Goal: Task Accomplishment & Management: Manage account settings

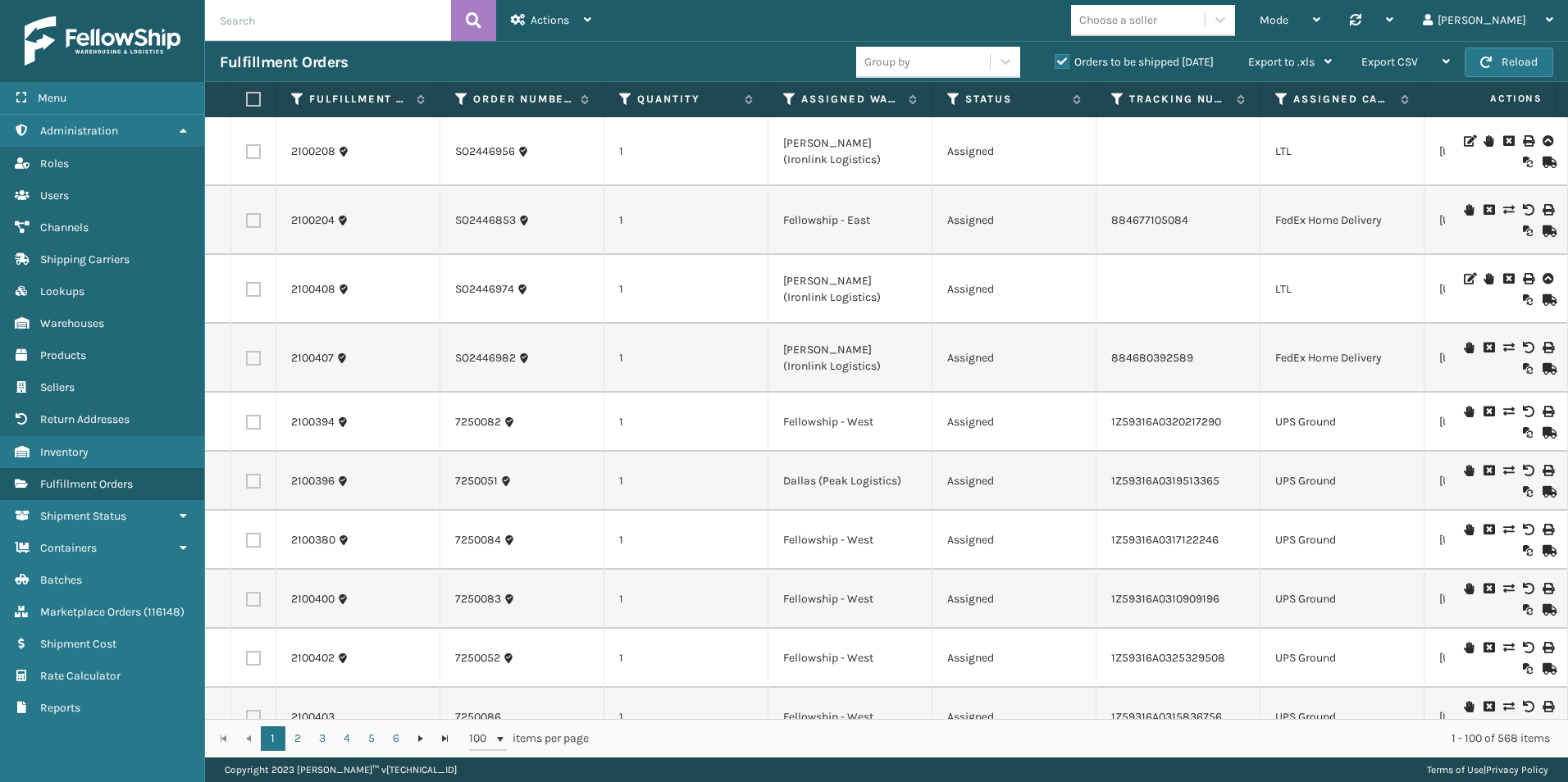
click at [1534, 63] on button "Reload" at bounding box center [1508, 62] width 88 height 29
click at [785, 100] on icon at bounding box center [790, 99] width 14 height 15
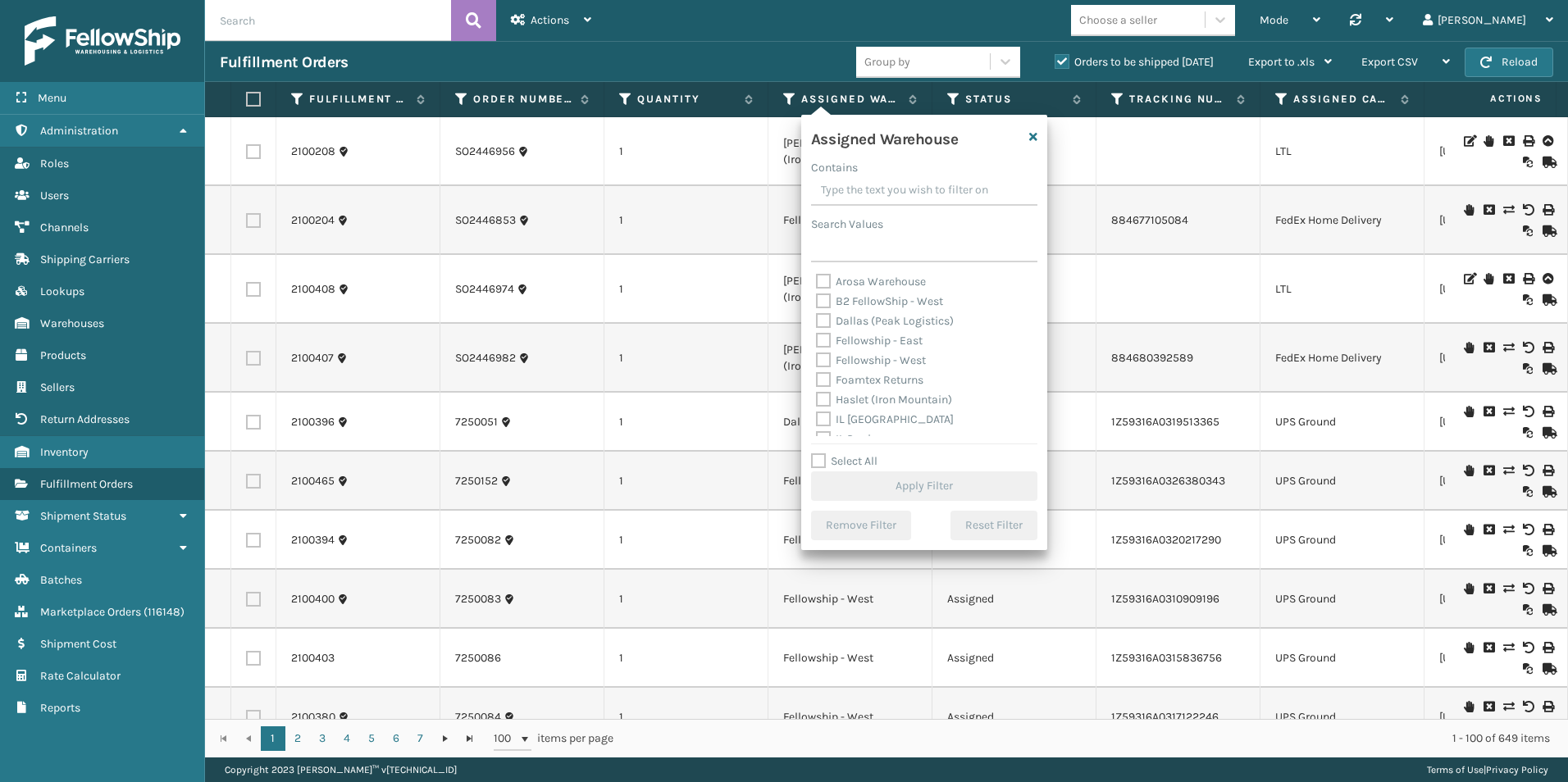
click at [824, 359] on label "Fellowship - West" at bounding box center [871, 360] width 110 height 14
click at [817, 359] on input "Fellowship - West" at bounding box center [816, 356] width 1 height 11
checkbox input "true"
click at [913, 487] on button "Apply Filter" at bounding box center [924, 486] width 226 height 29
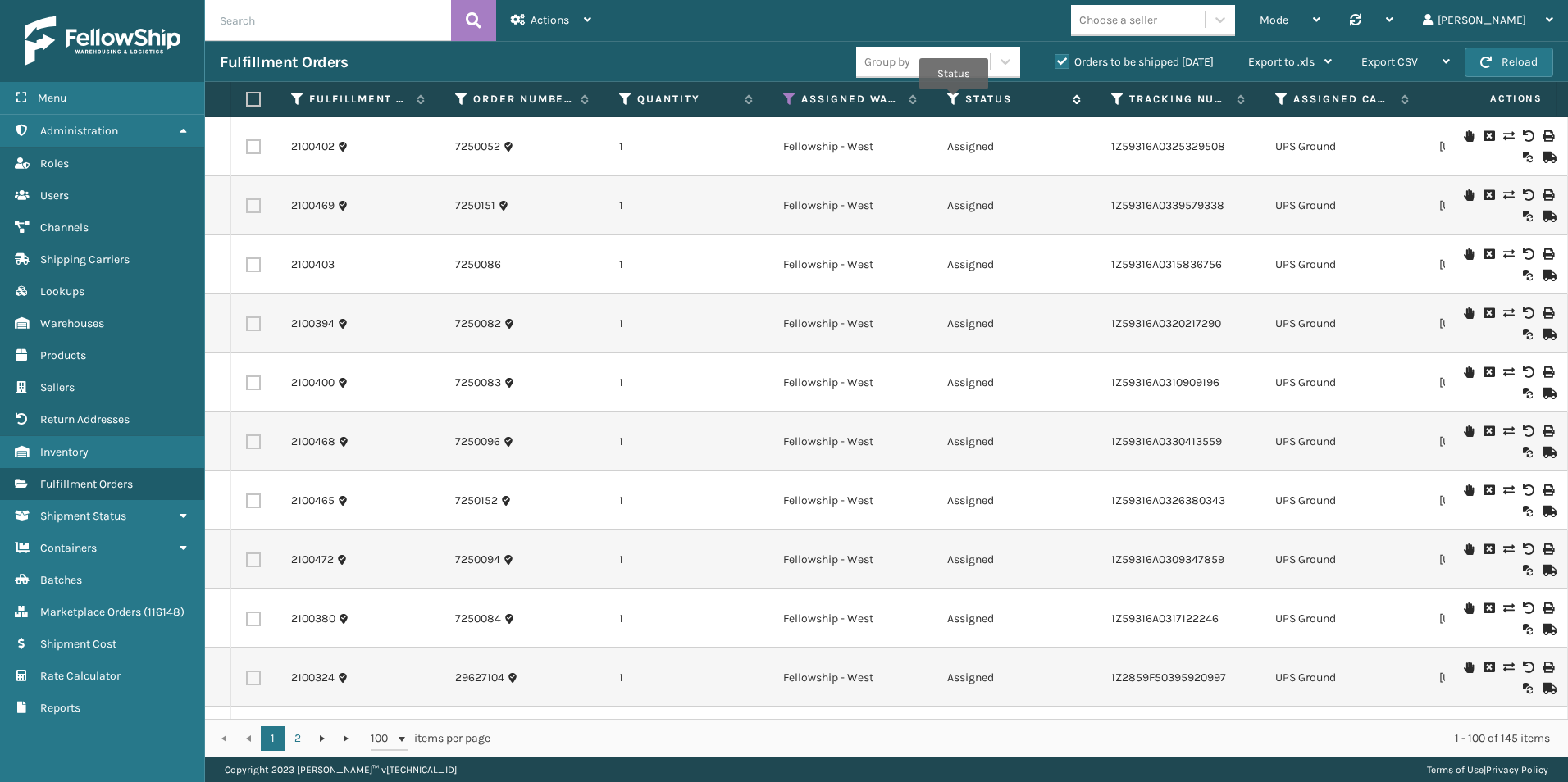
click at [953, 101] on icon at bounding box center [953, 99] width 14 height 15
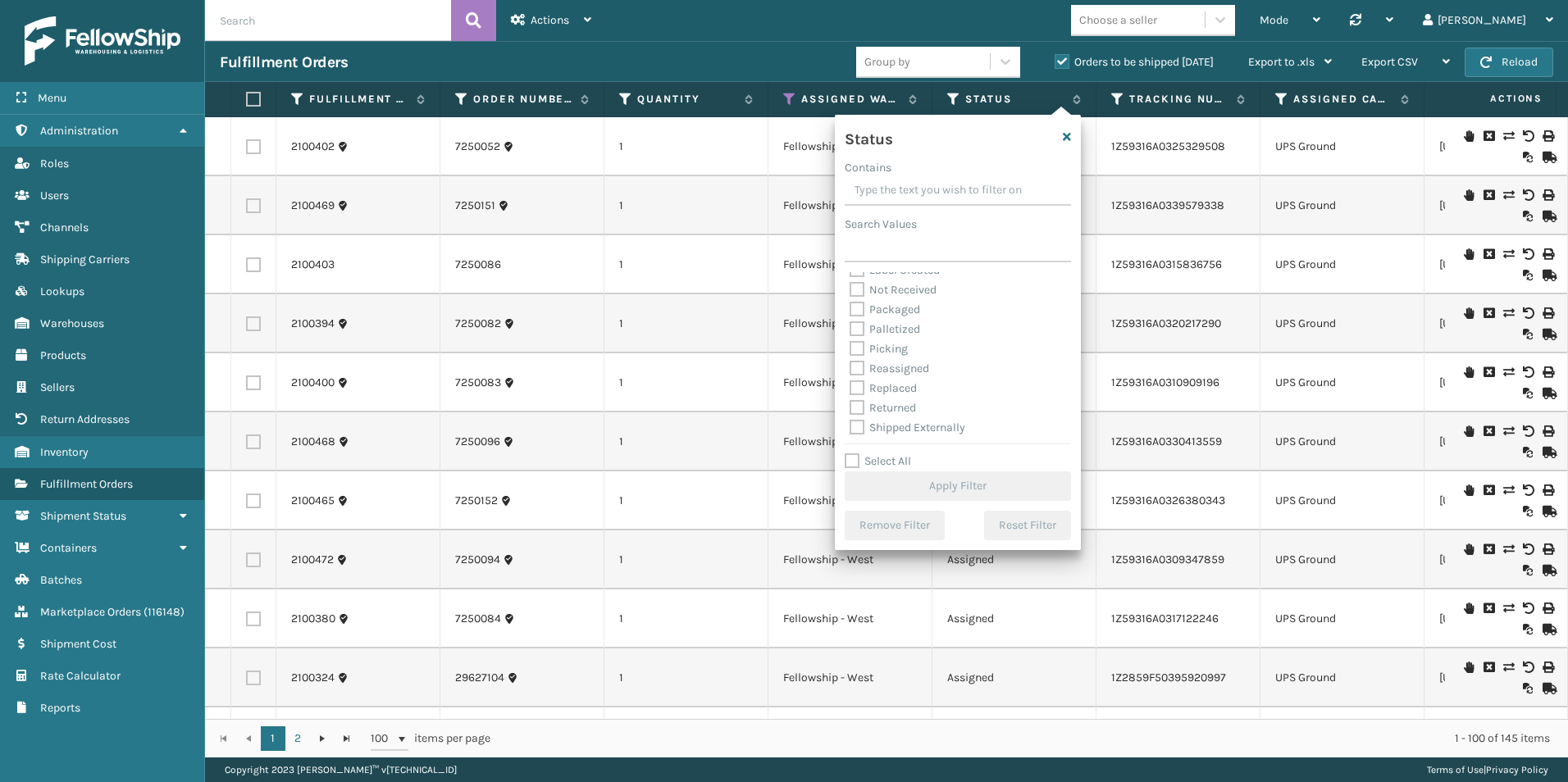
scroll to position [92, 0]
click at [855, 346] on label "Picking" at bounding box center [879, 347] width 58 height 14
click at [850, 346] on input "Picking" at bounding box center [850, 343] width 1 height 11
checkbox input "true"
click at [909, 482] on button "Apply Filter" at bounding box center [957, 486] width 226 height 29
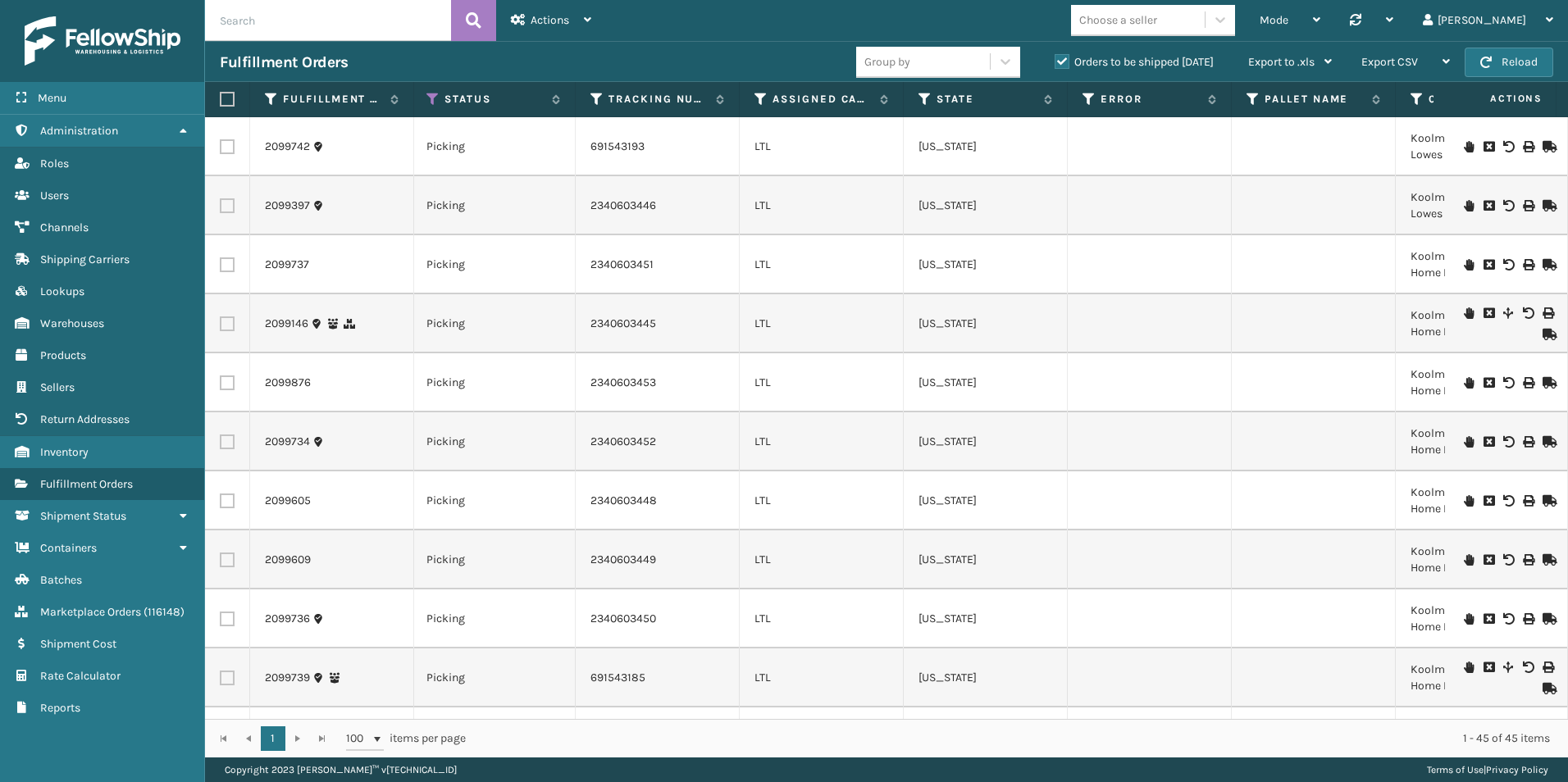
scroll to position [0, 733]
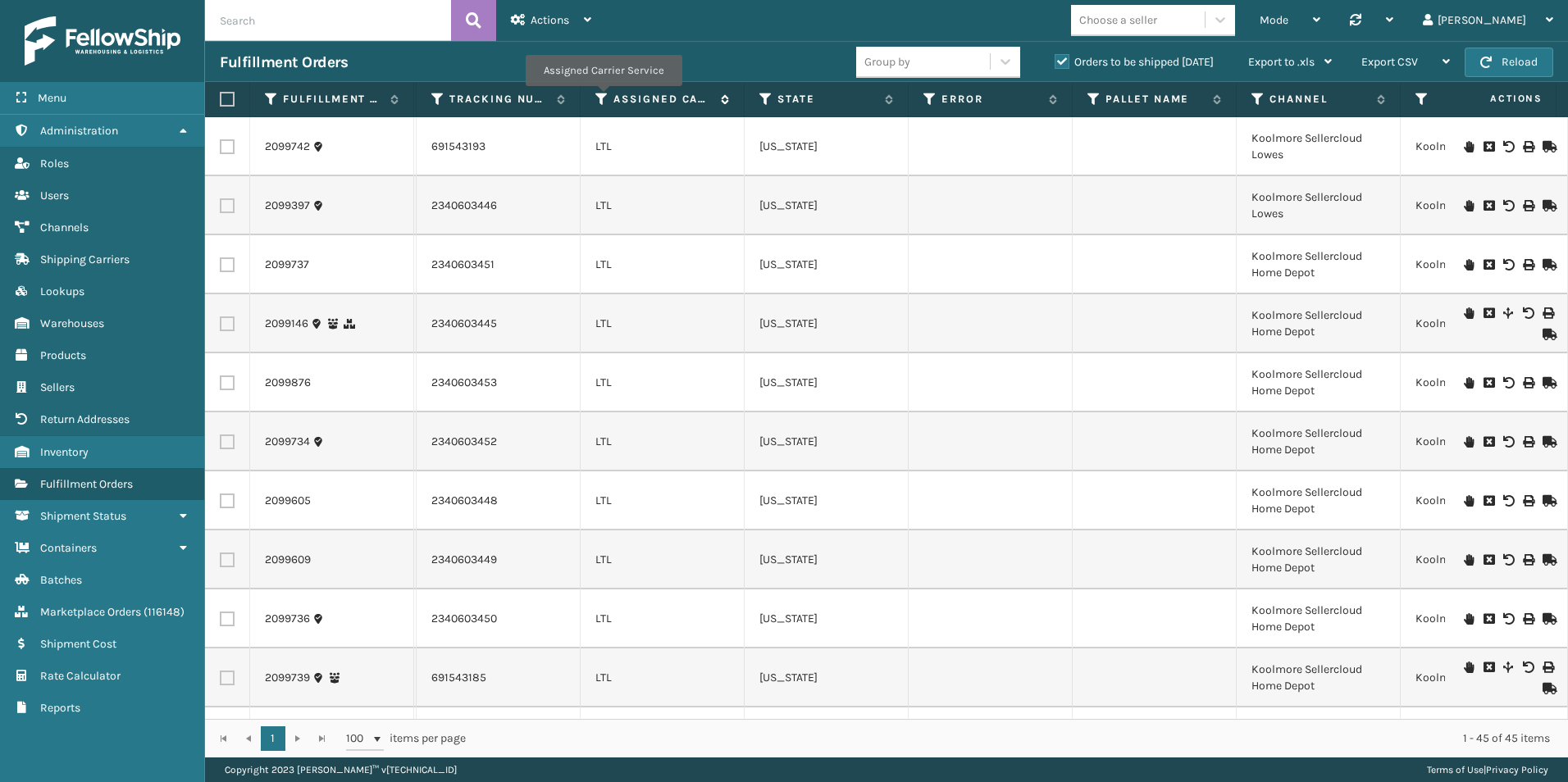
click at [601, 93] on icon at bounding box center [602, 99] width 14 height 15
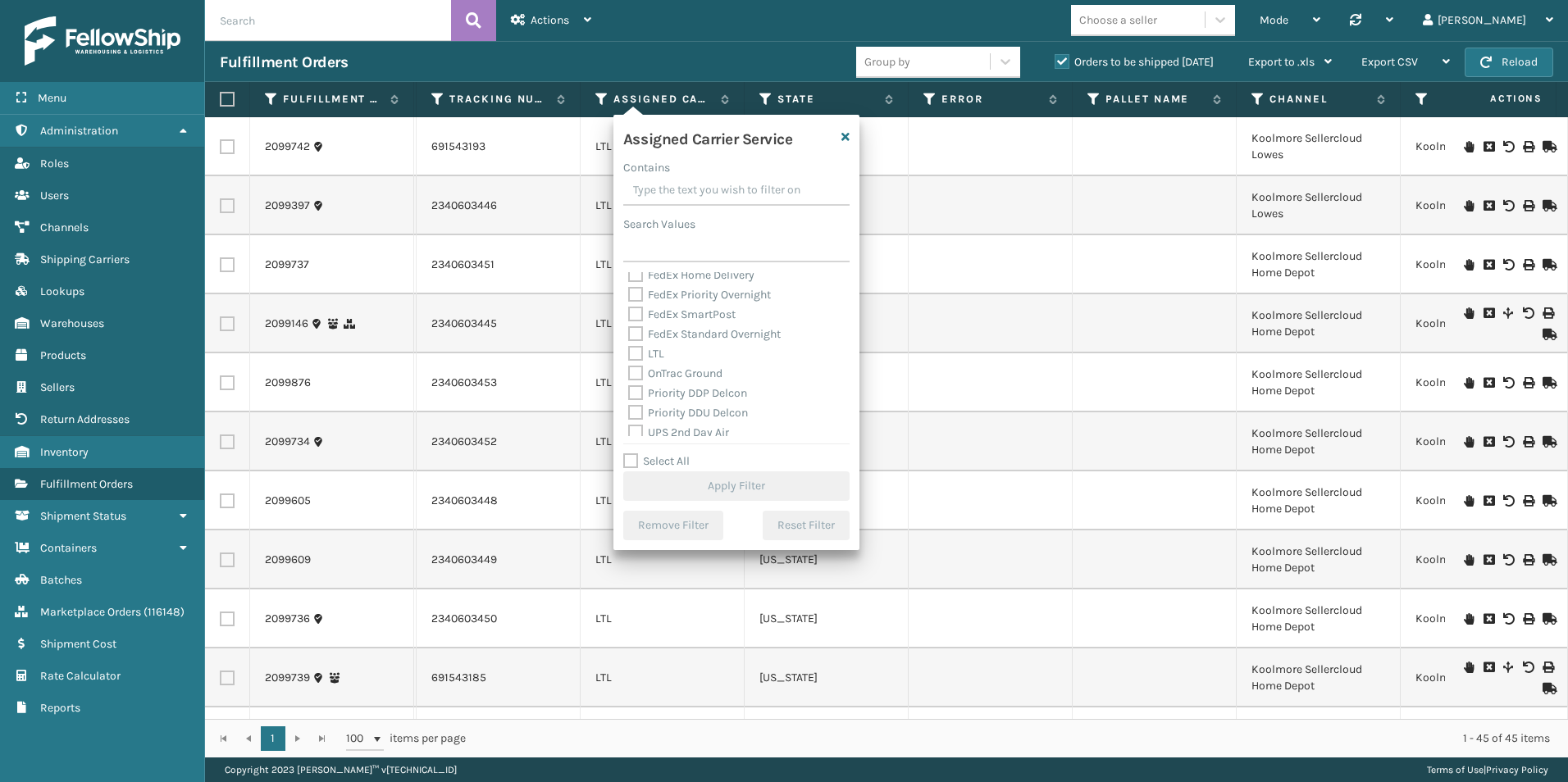
click at [633, 460] on label "Select All" at bounding box center [656, 461] width 67 height 14
click at [633, 453] on input "Select All" at bounding box center [746, 453] width 246 height 2
checkbox input "true"
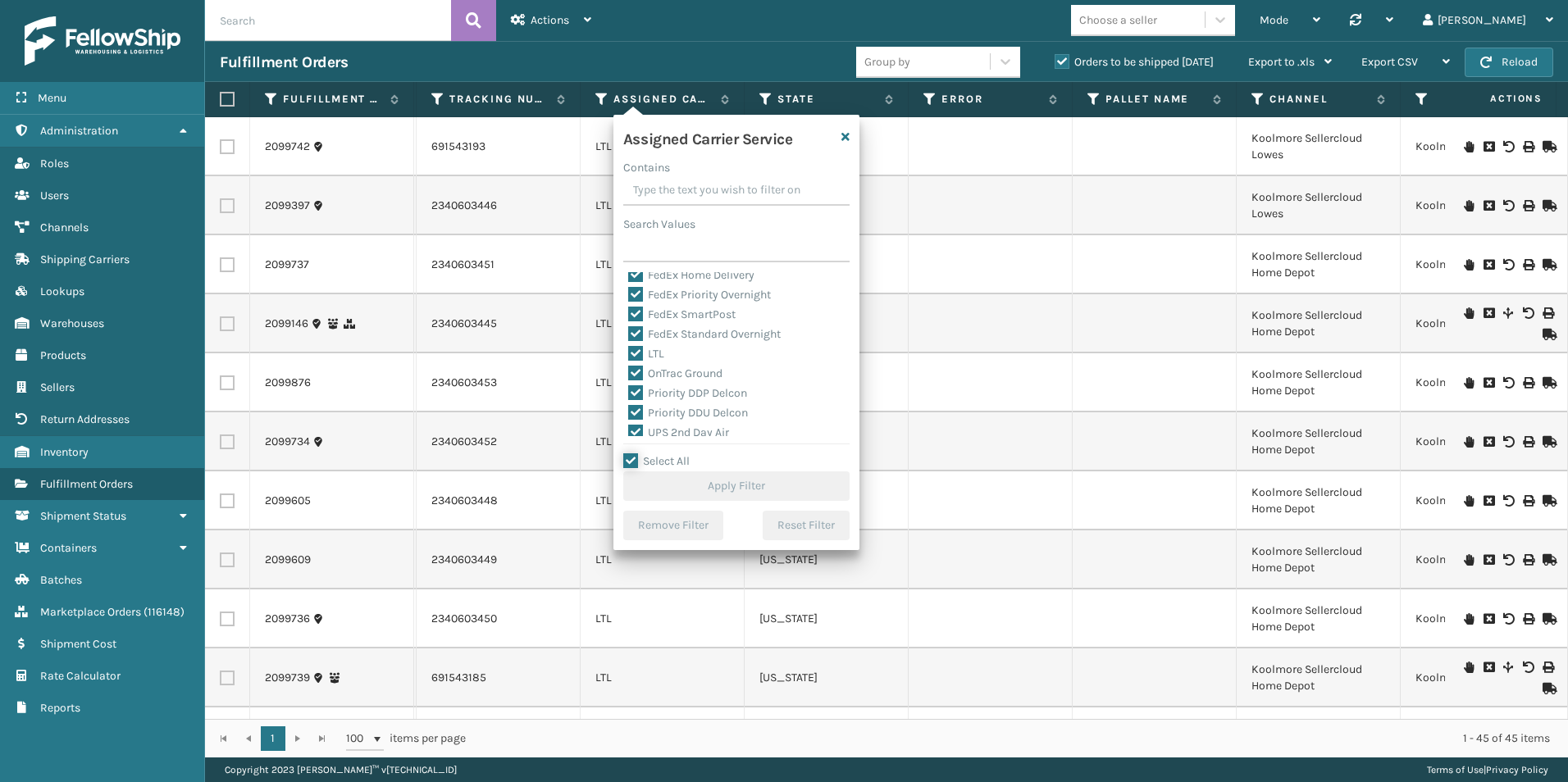
checkbox input "true"
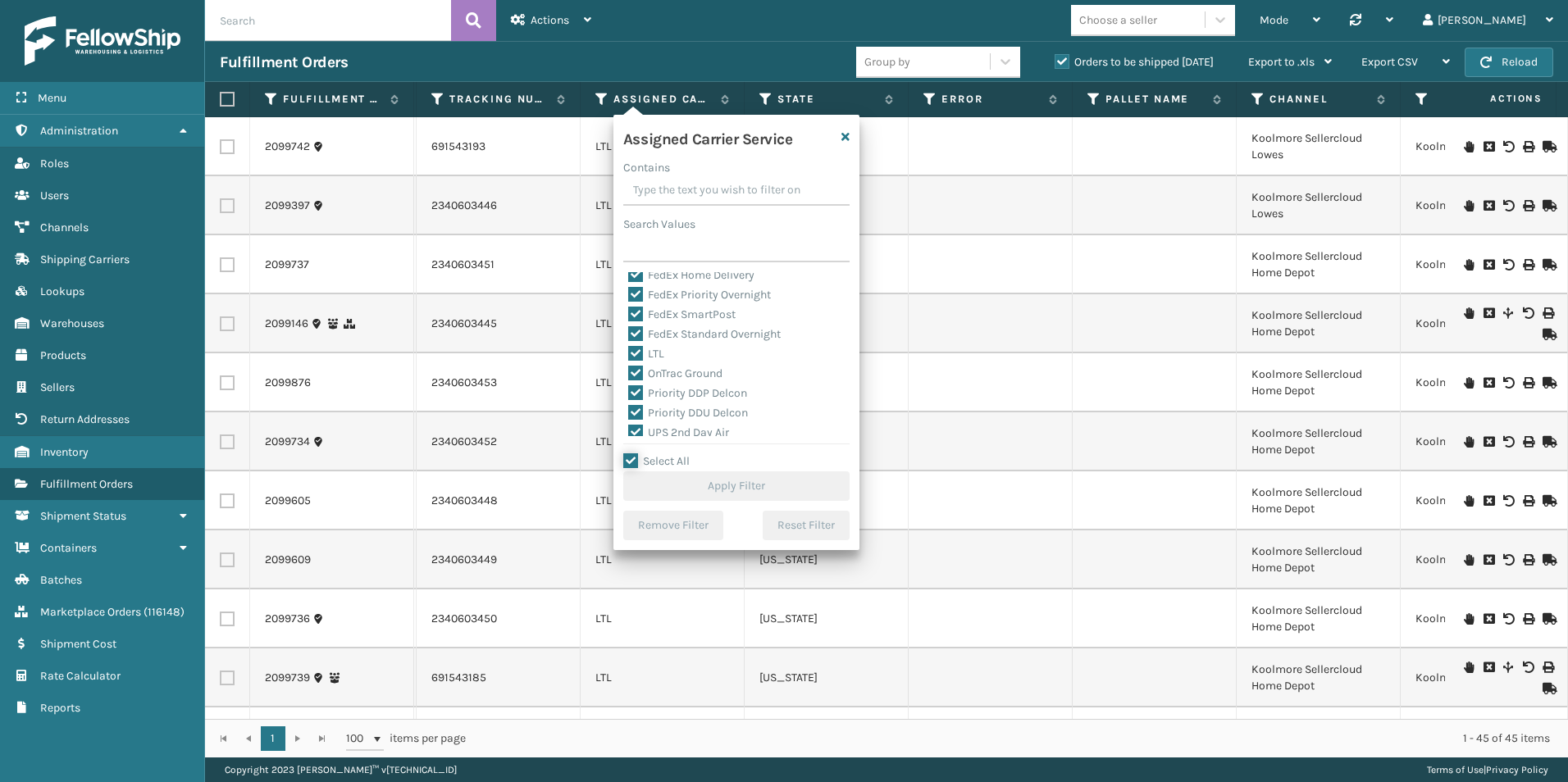
checkbox input "true"
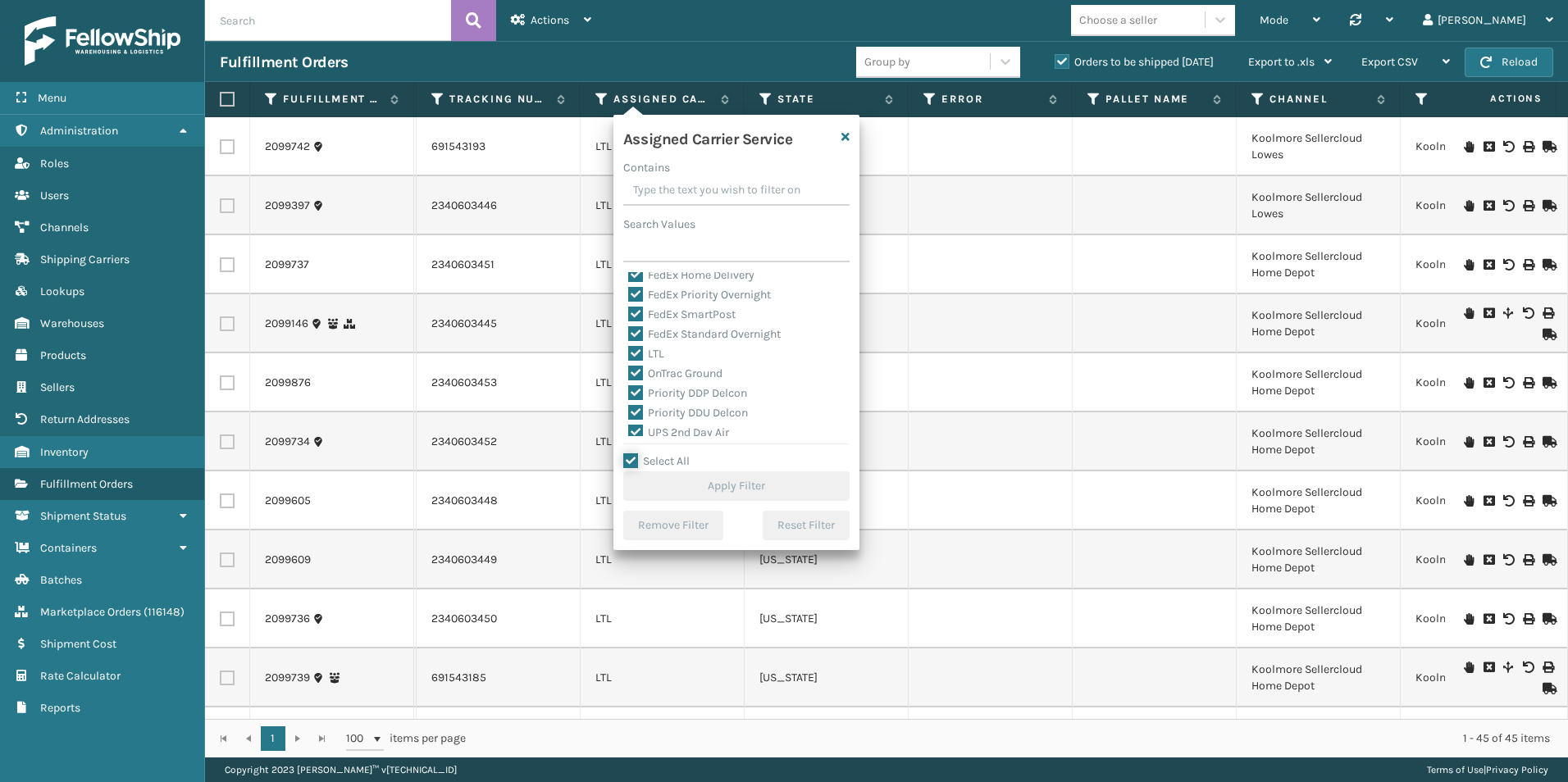
checkbox input "true"
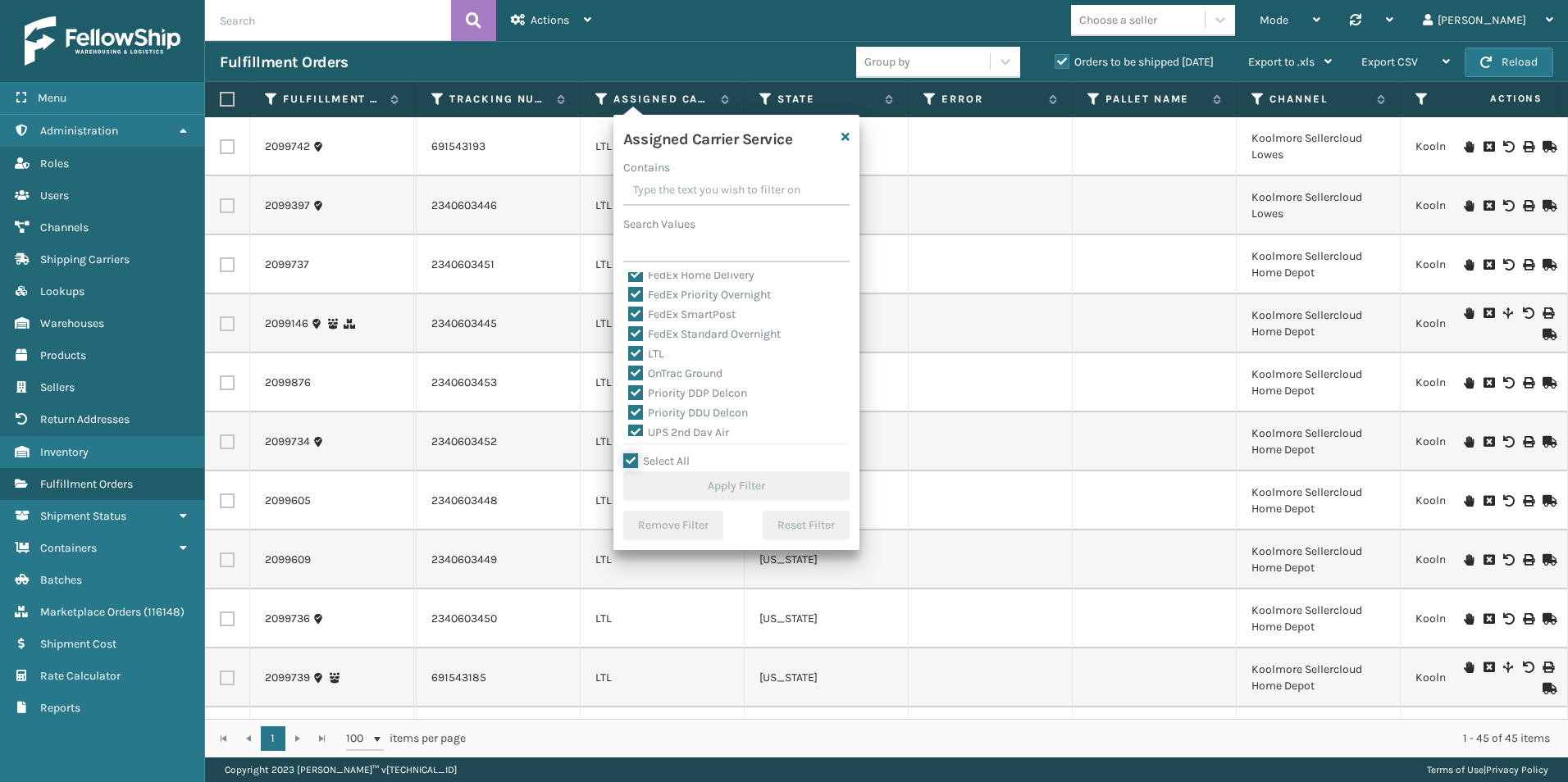
checkbox input "true"
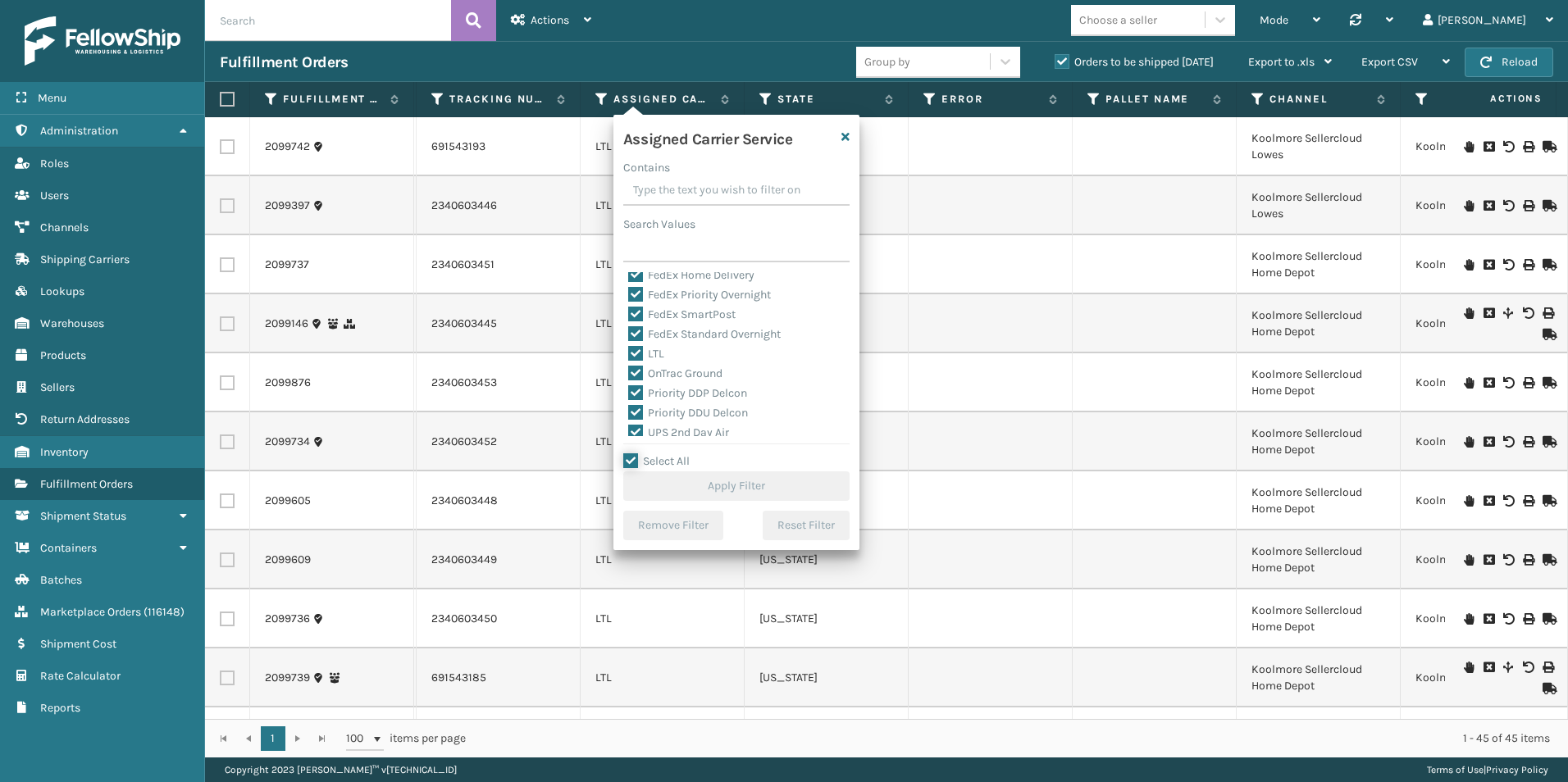
checkbox input "true"
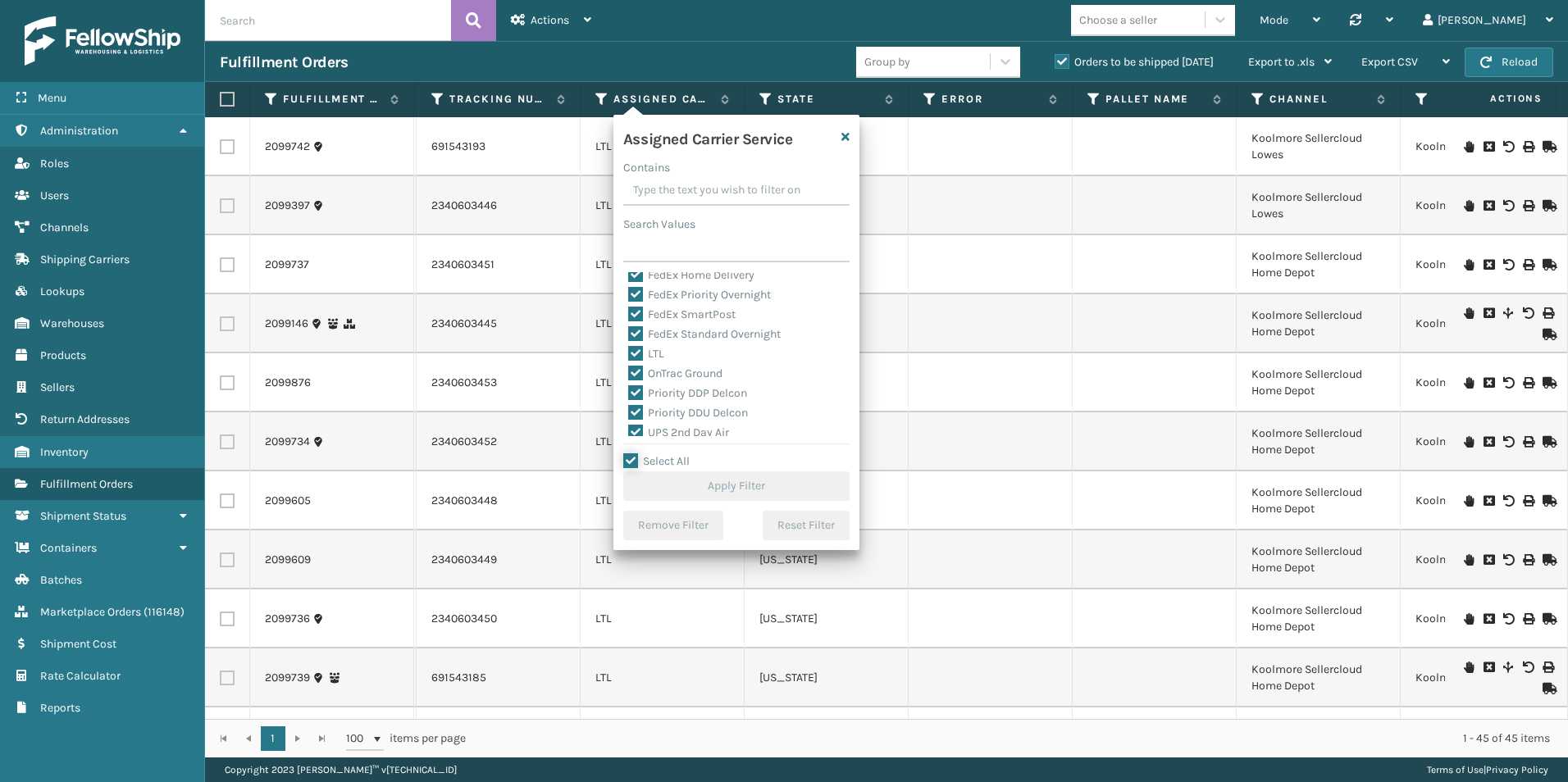
checkbox input "true"
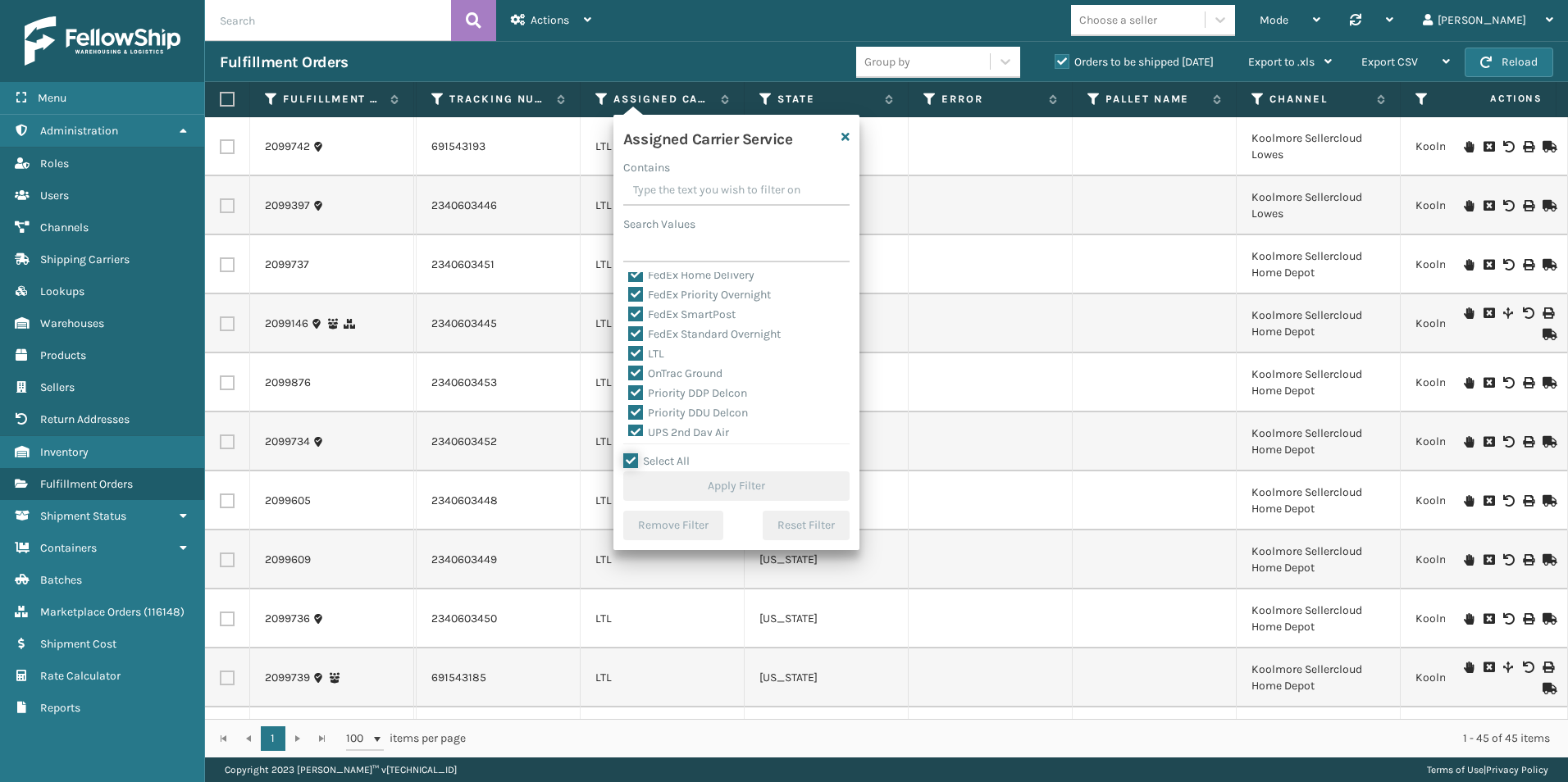
checkbox input "true"
click at [632, 352] on label "LTL" at bounding box center [646, 353] width 36 height 14
click at [629, 352] on input "LTL" at bounding box center [628, 349] width 1 height 11
checkbox input "false"
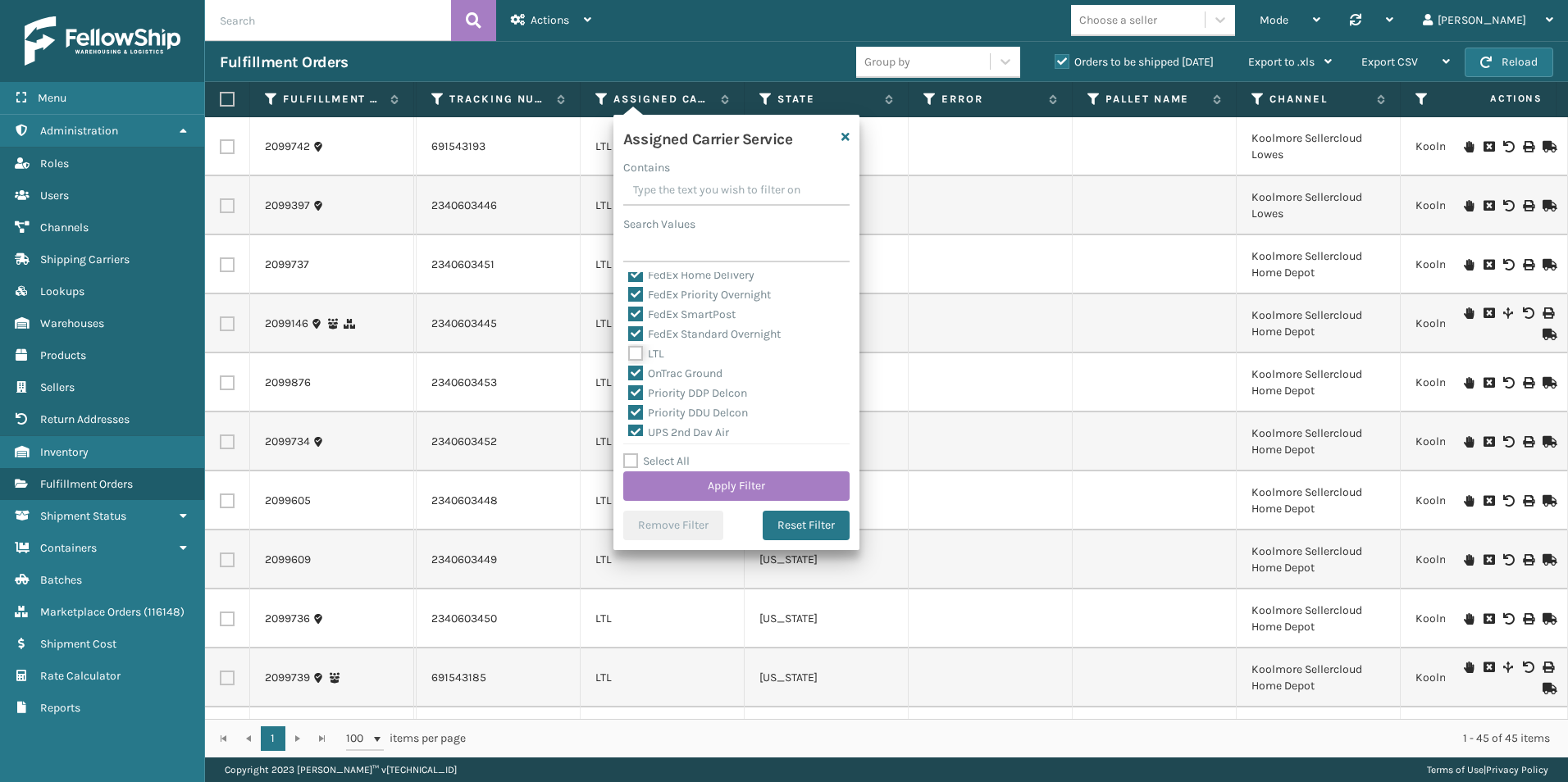
checkbox input "false"
click at [743, 481] on button "Apply Filter" at bounding box center [737, 486] width 226 height 29
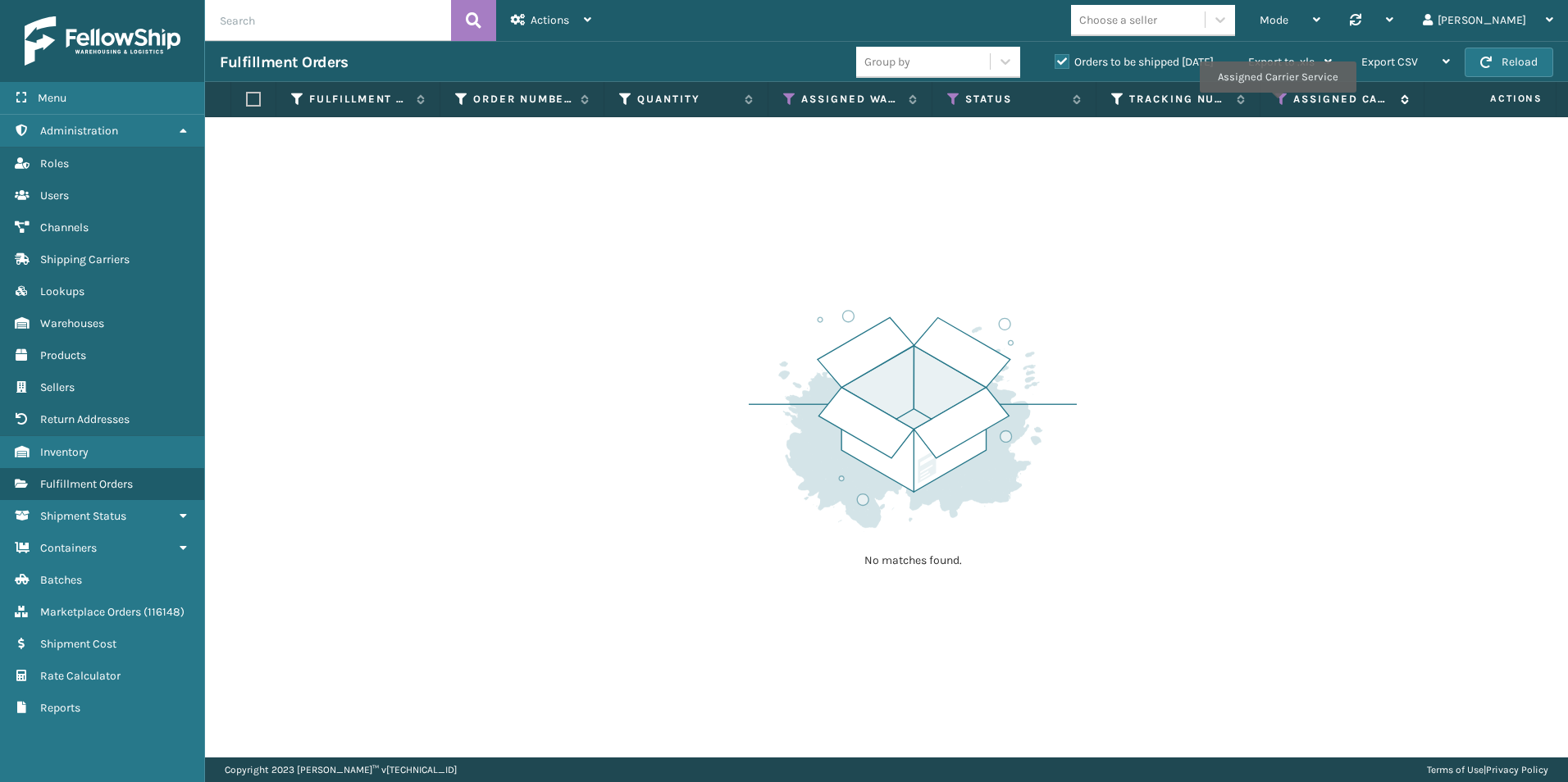
click at [1277, 105] on icon at bounding box center [1282, 99] width 14 height 15
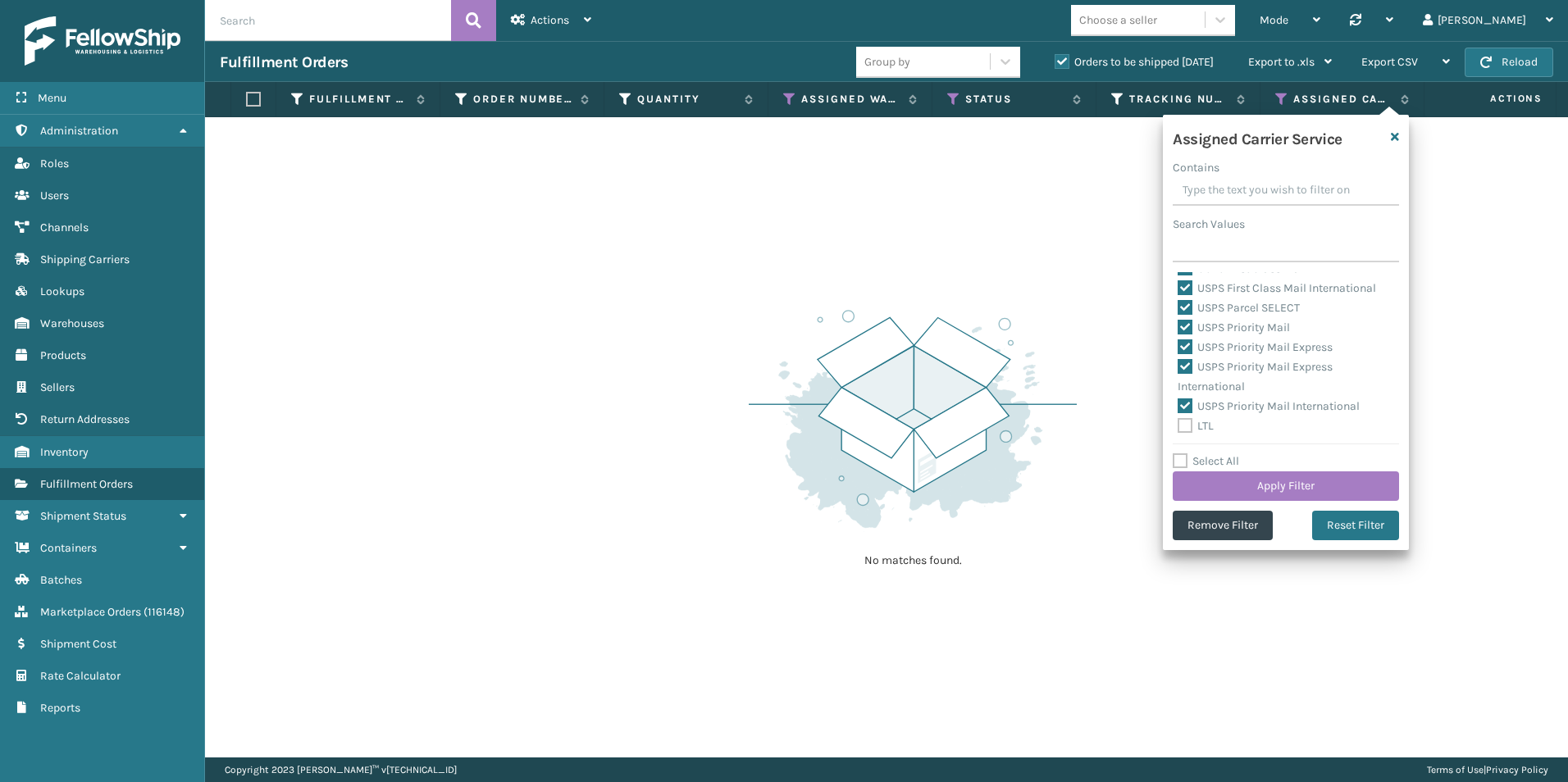
click at [1182, 458] on label "Select All" at bounding box center [1205, 461] width 67 height 14
click at [1182, 453] on input "Select All" at bounding box center [1295, 453] width 246 height 2
checkbox input "true"
click at [1182, 458] on label "Select All" at bounding box center [1205, 461] width 67 height 14
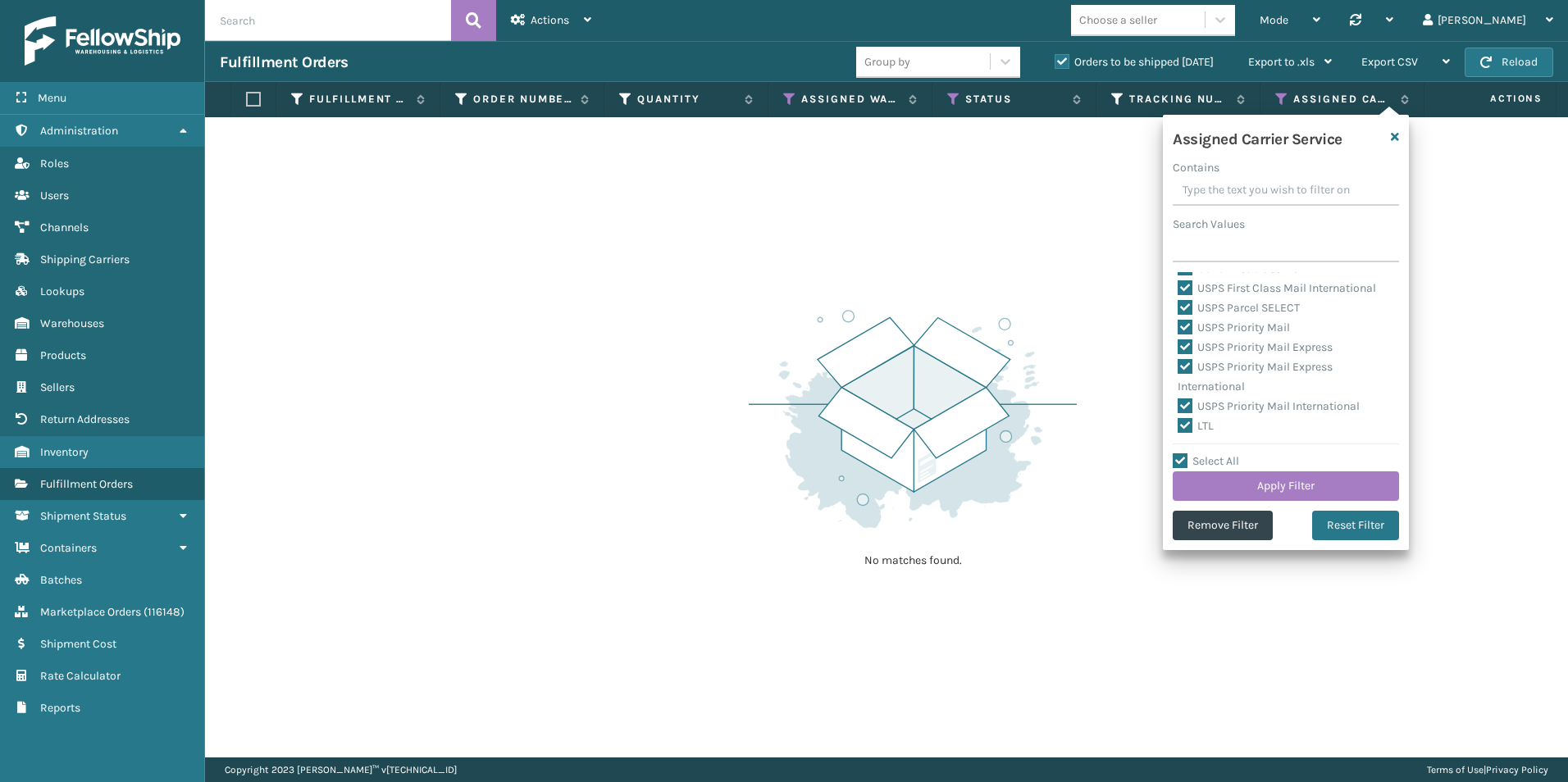
click at [1182, 453] on input "Select All" at bounding box center [1295, 453] width 246 height 2
checkbox input "false"
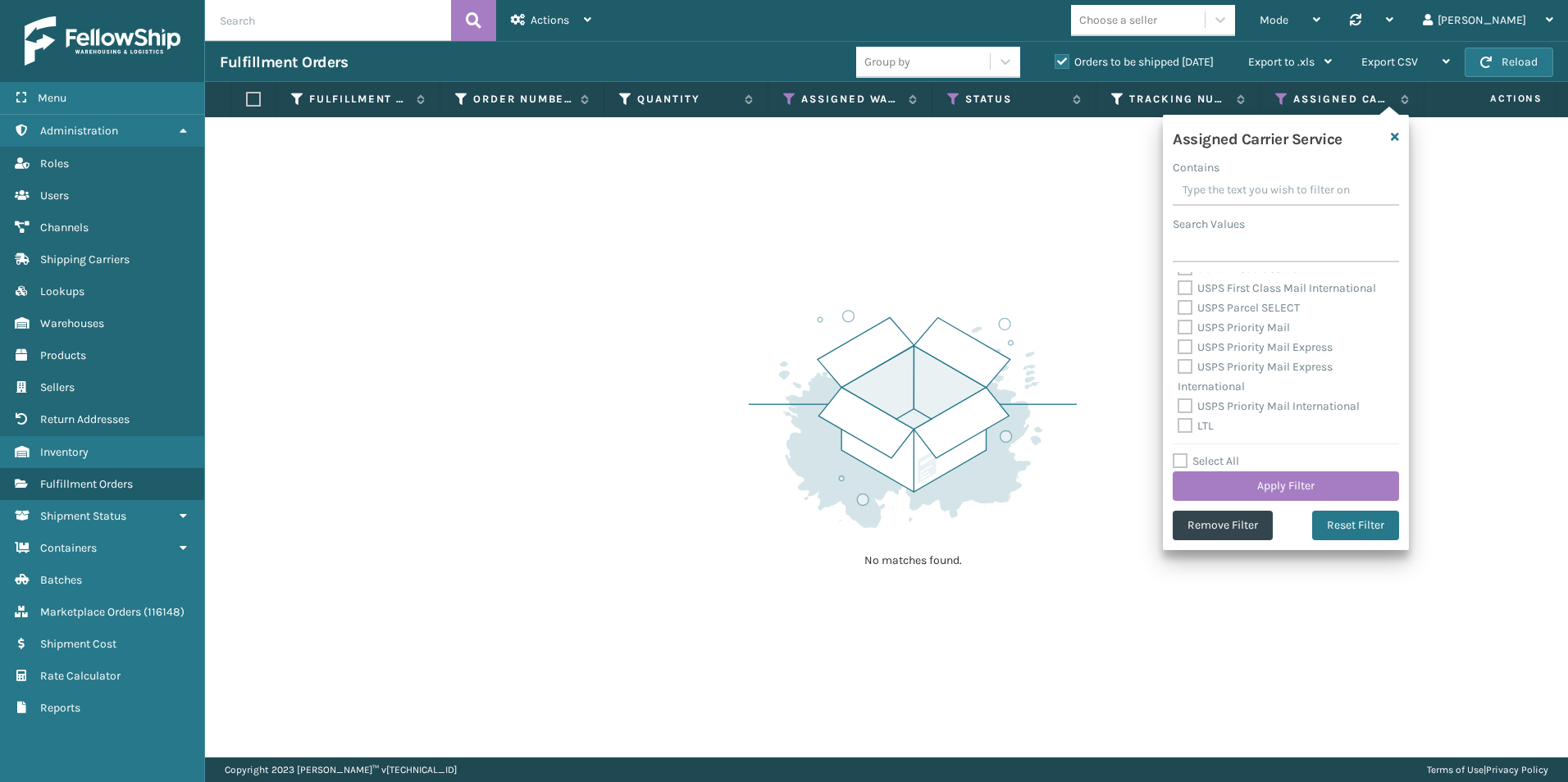
checkbox input "false"
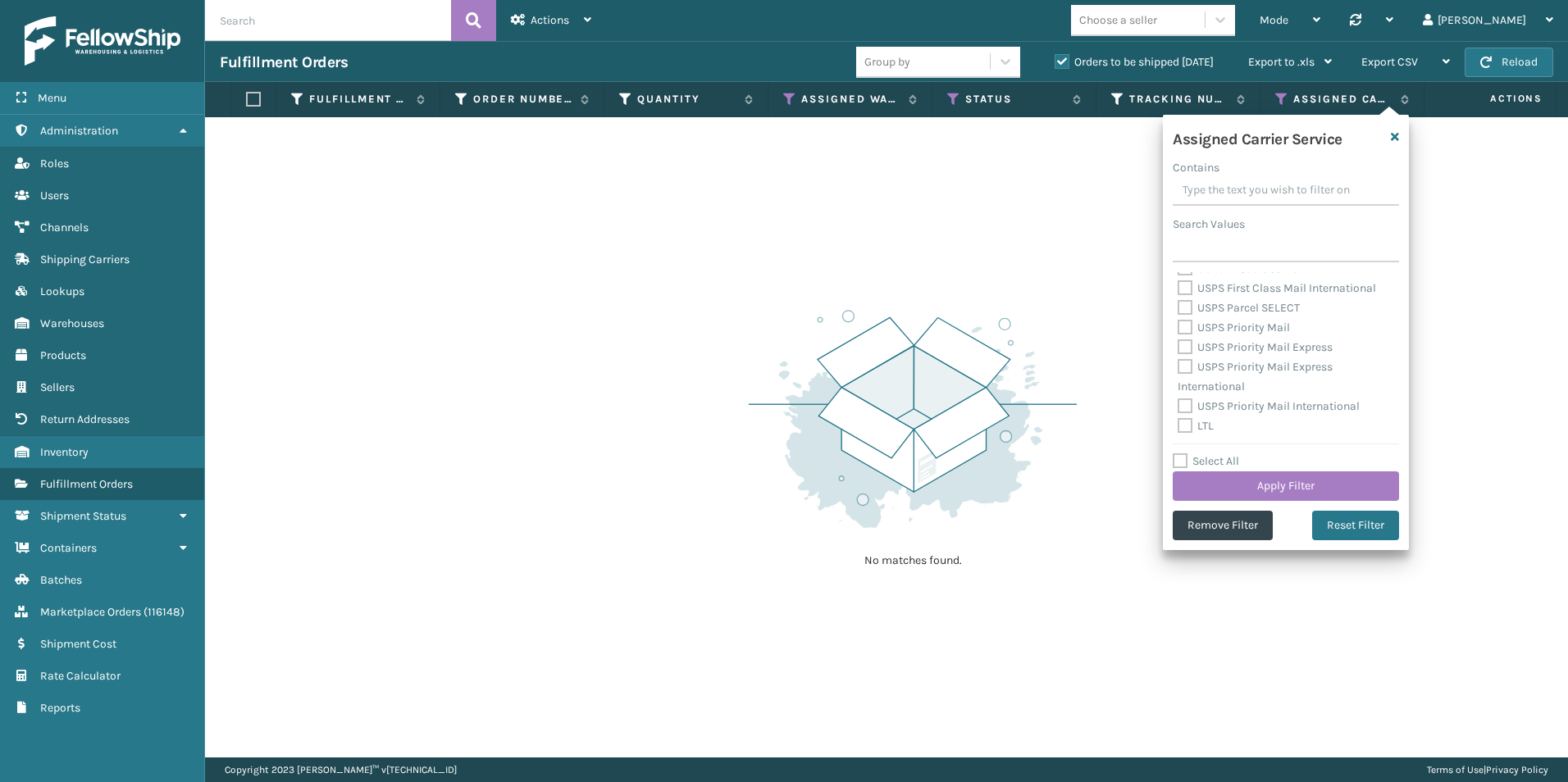
checkbox input "false"
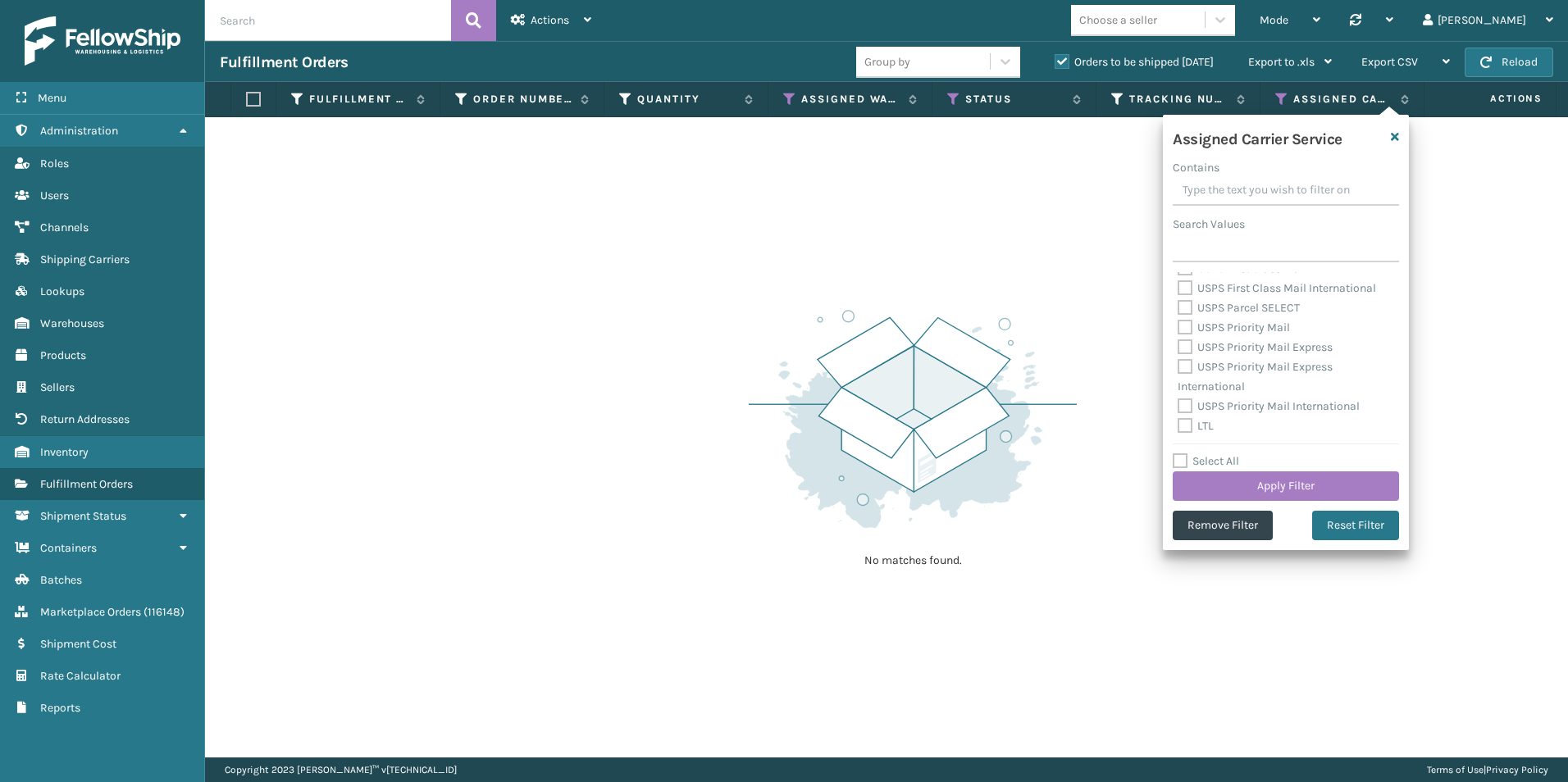
checkbox input "false"
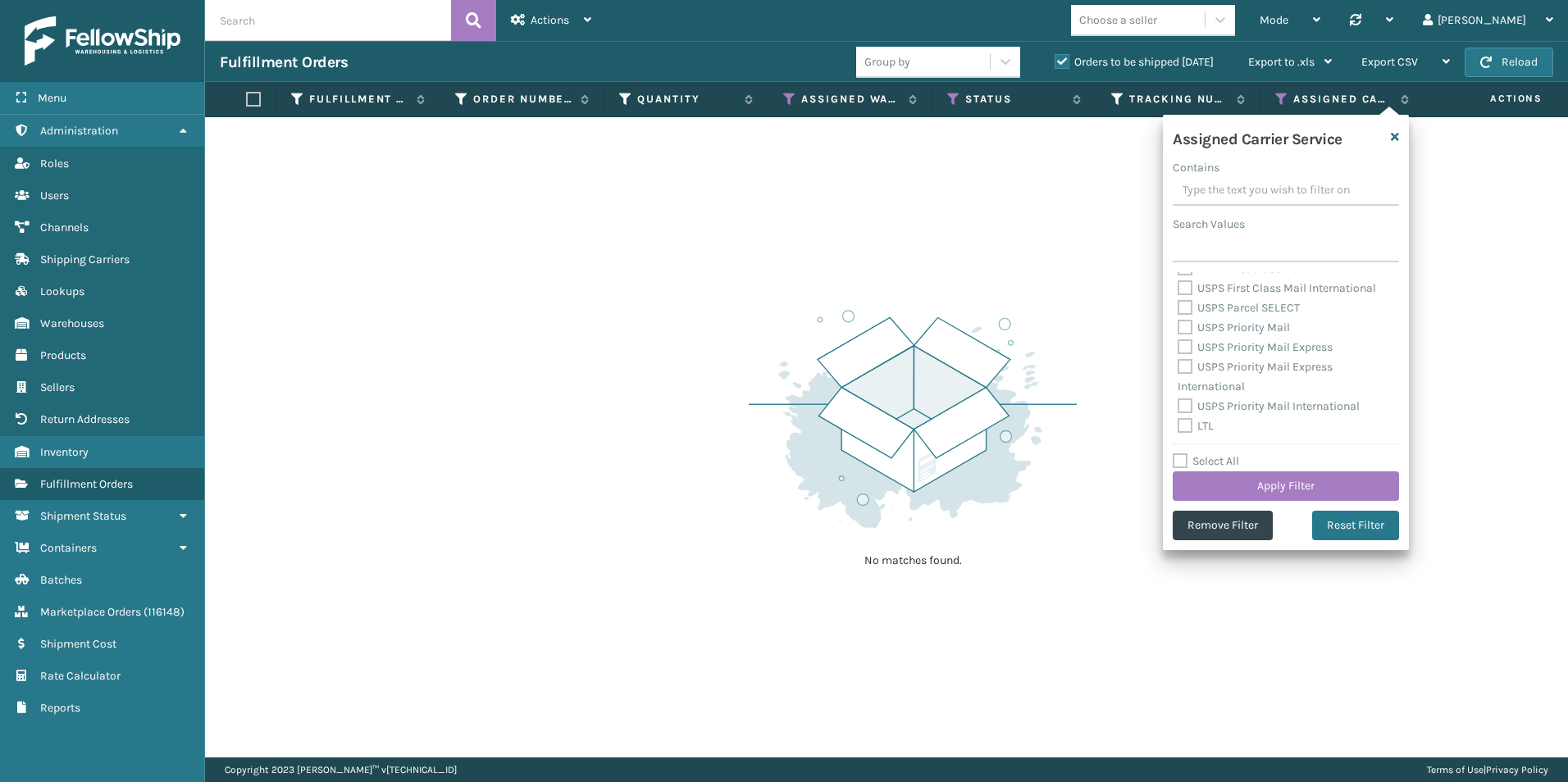
checkbox input "false"
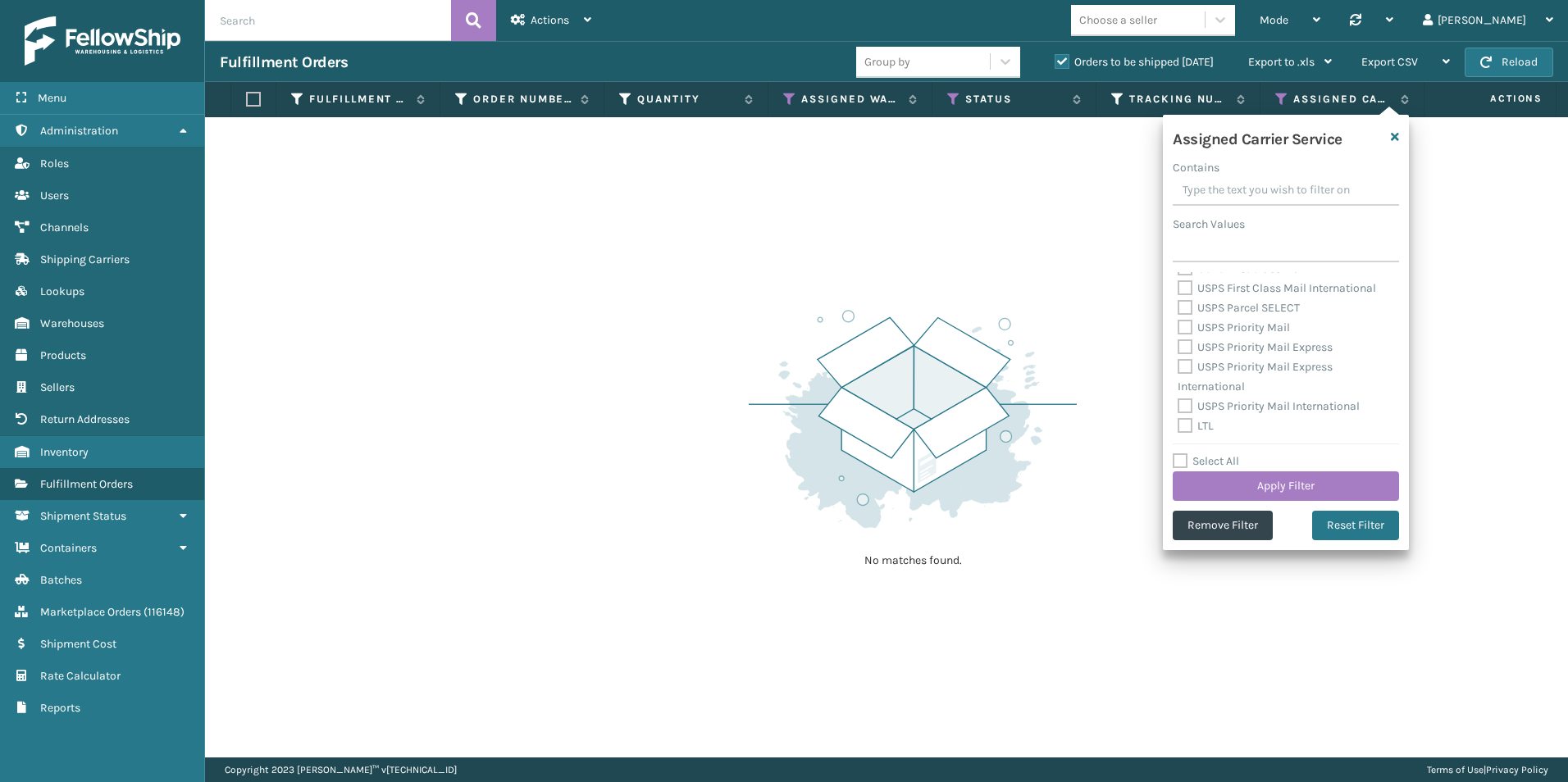
checkbox input "false"
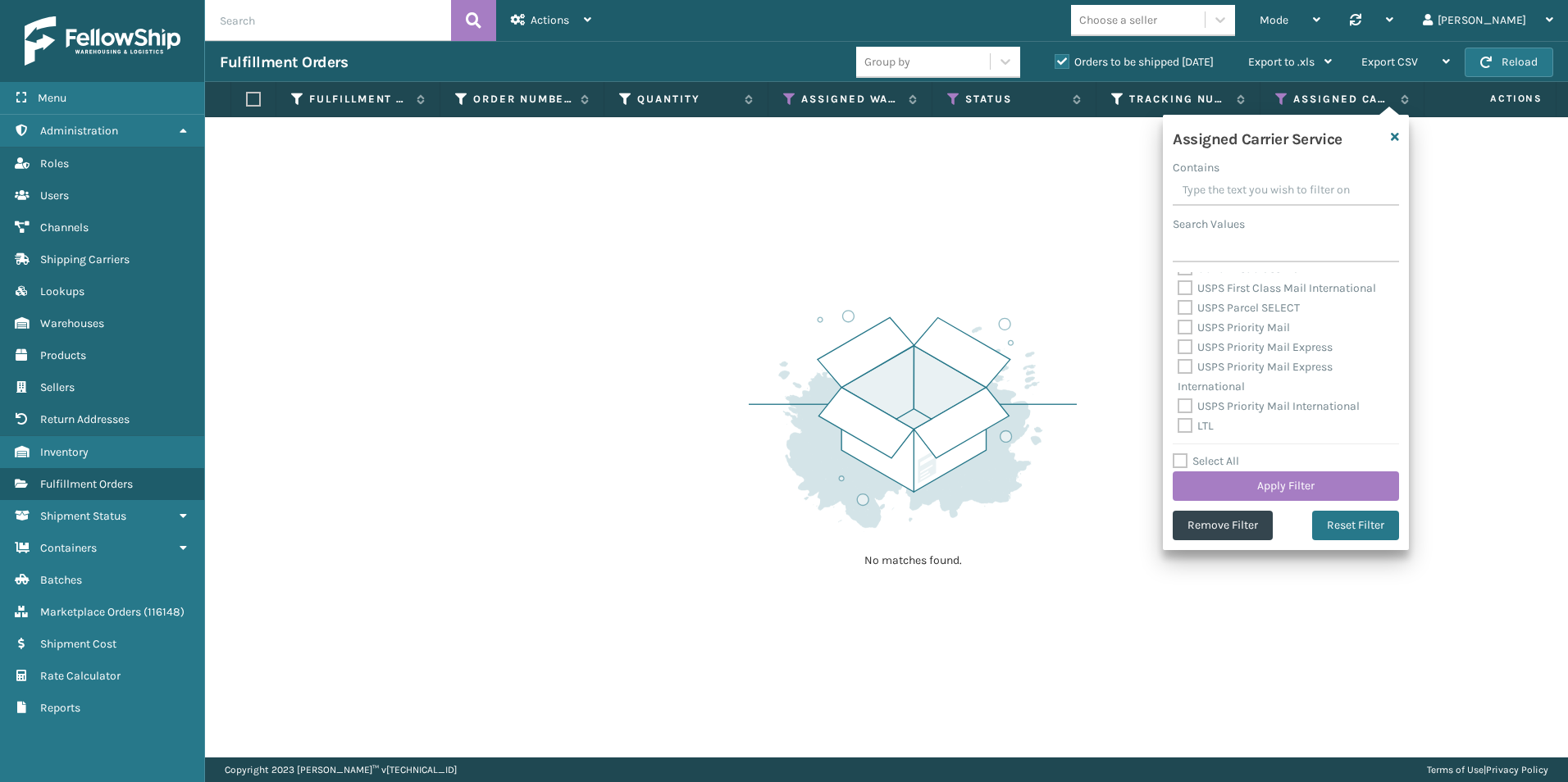
checkbox input "false"
drag, startPoint x: 1182, startPoint y: 458, endPoint x: 1184, endPoint y: 428, distance: 30.1
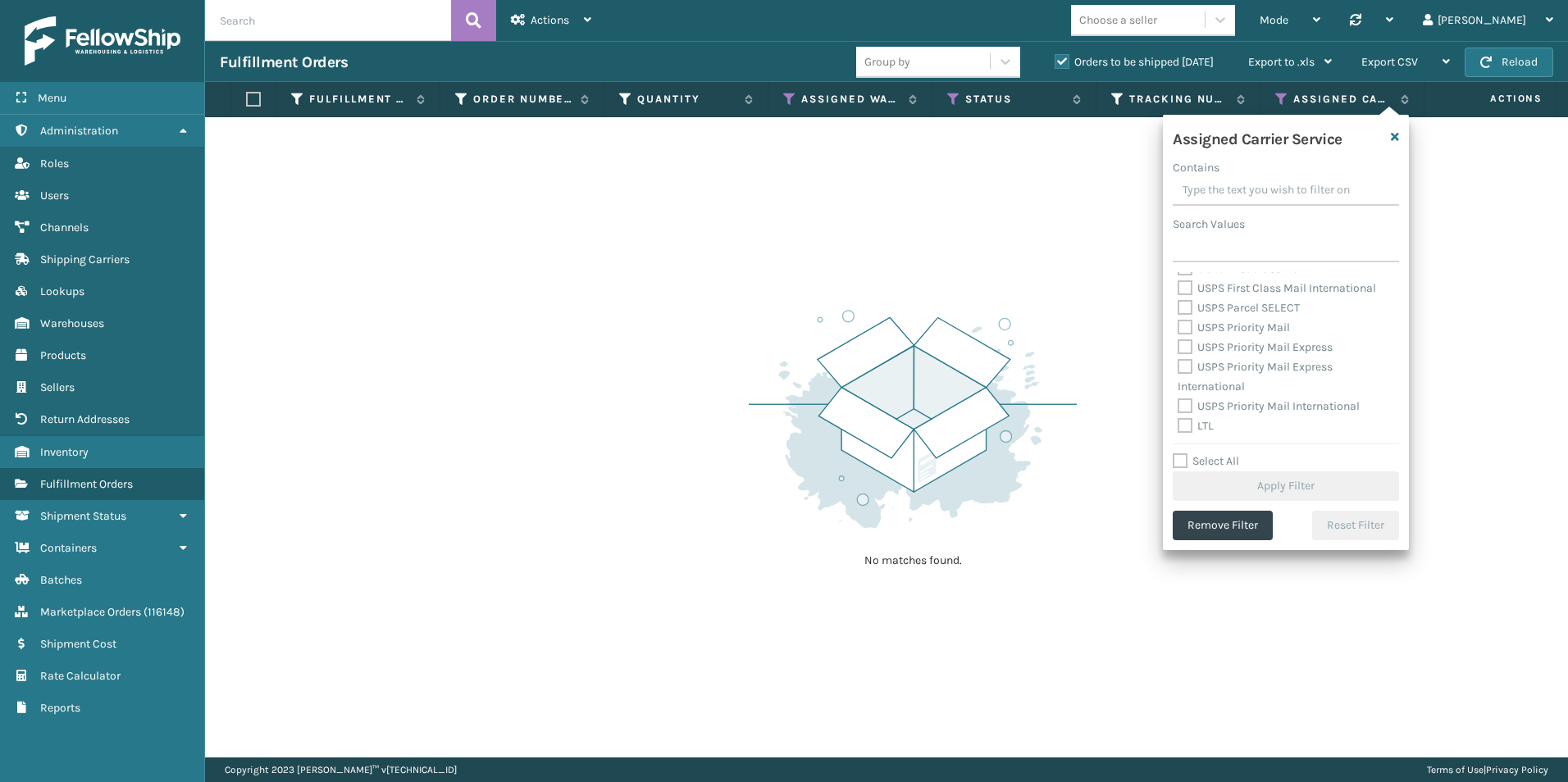
click at [1184, 428] on label "LTL" at bounding box center [1194, 426] width 36 height 14
click at [1178, 427] on input "LTL" at bounding box center [1177, 421] width 1 height 11
checkbox input "true"
click at [1283, 482] on button "Apply Filter" at bounding box center [1285, 486] width 226 height 29
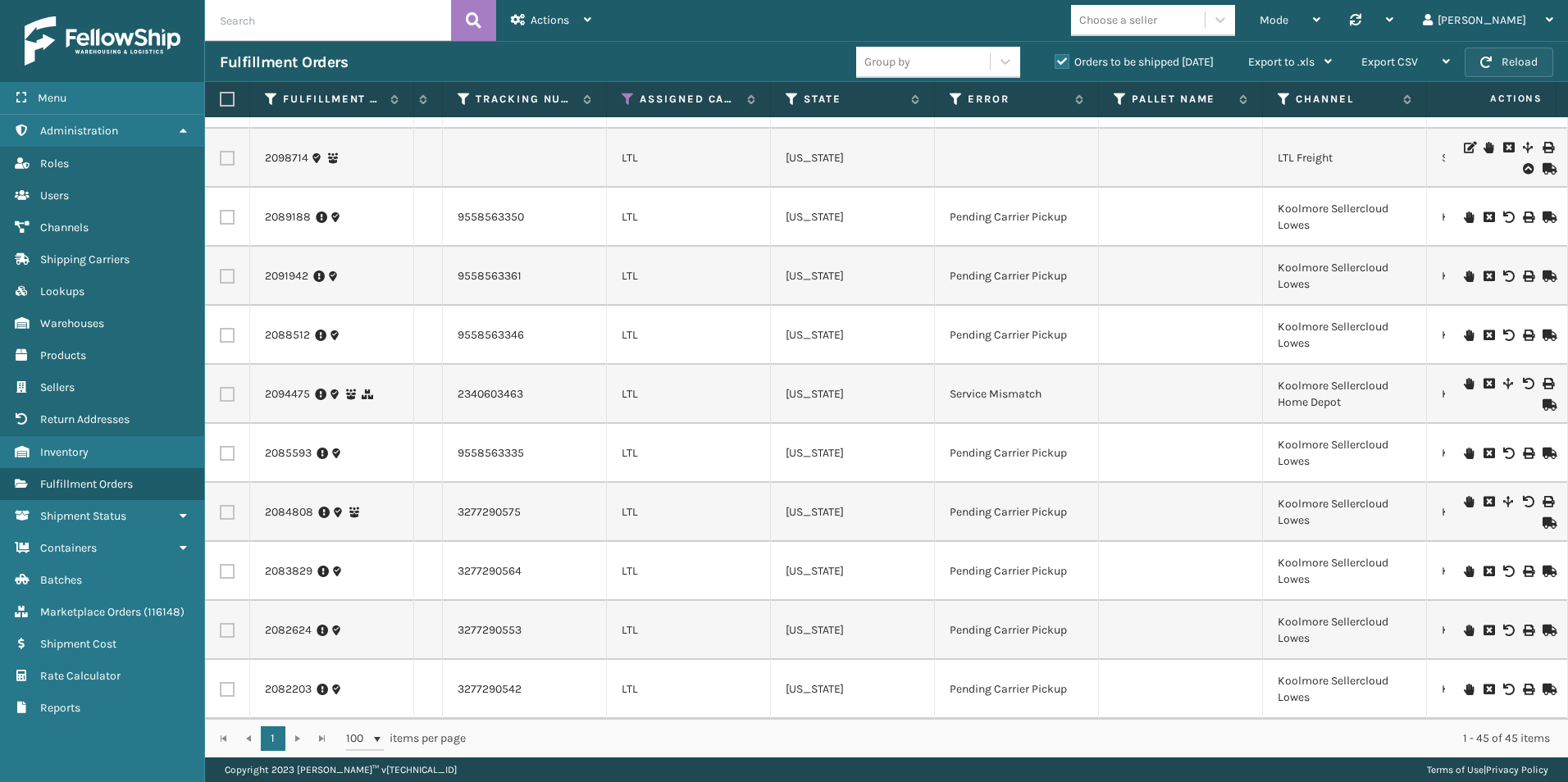
click at [1494, 62] on button "Reload" at bounding box center [1508, 62] width 88 height 29
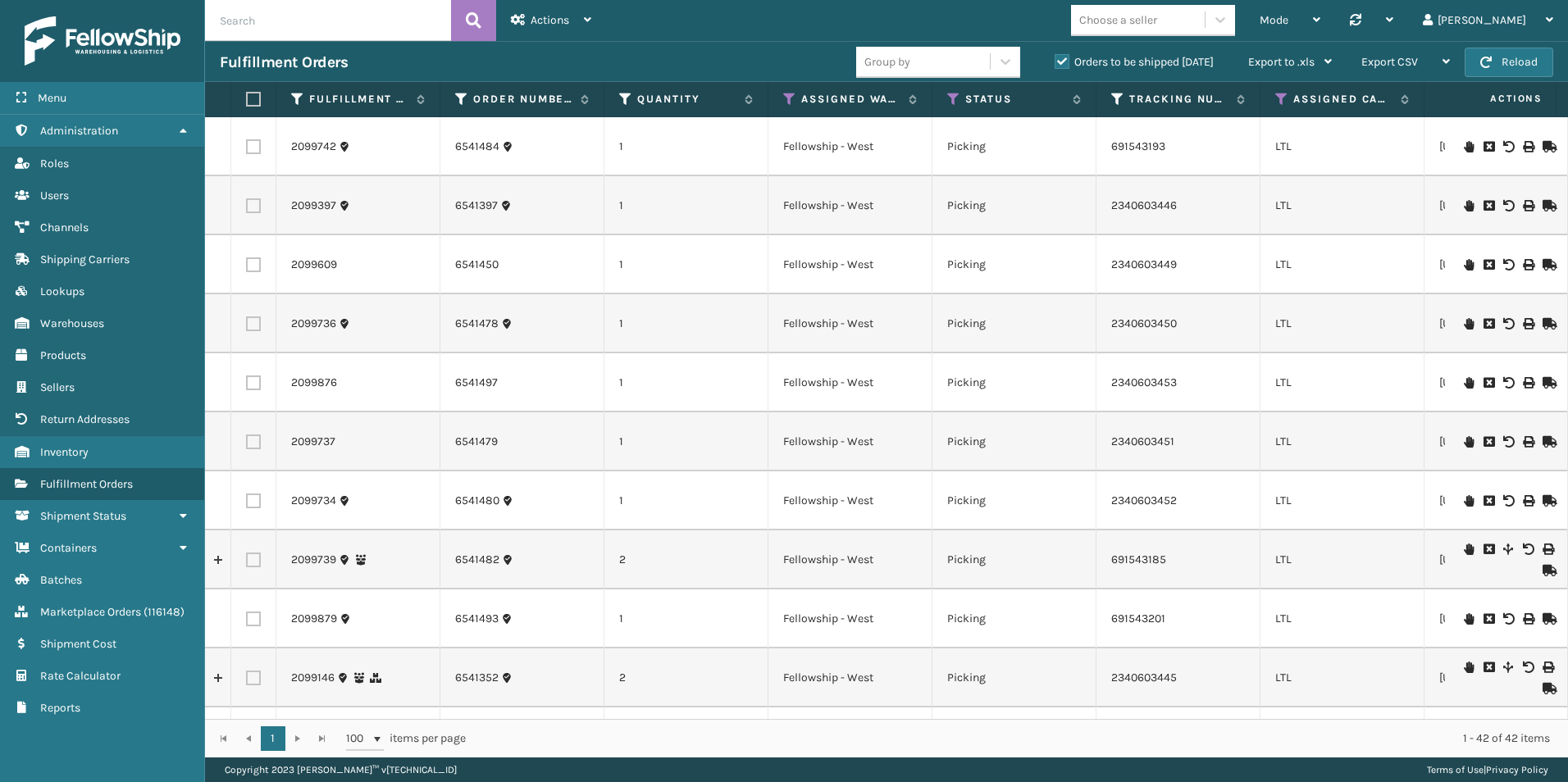
click at [358, 26] on input "text" at bounding box center [328, 20] width 246 height 41
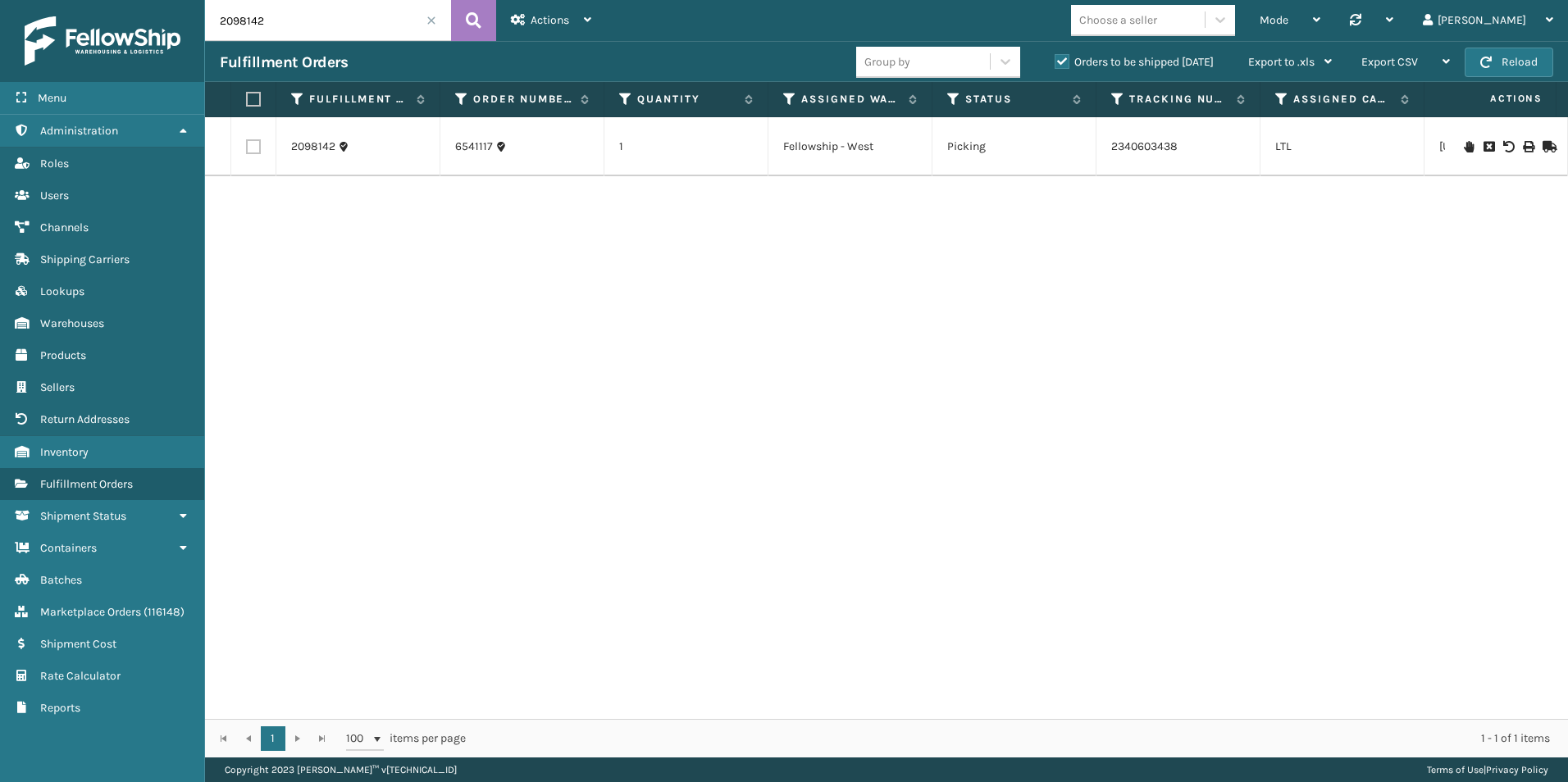
click at [1542, 143] on icon at bounding box center [1547, 147] width 10 height 12
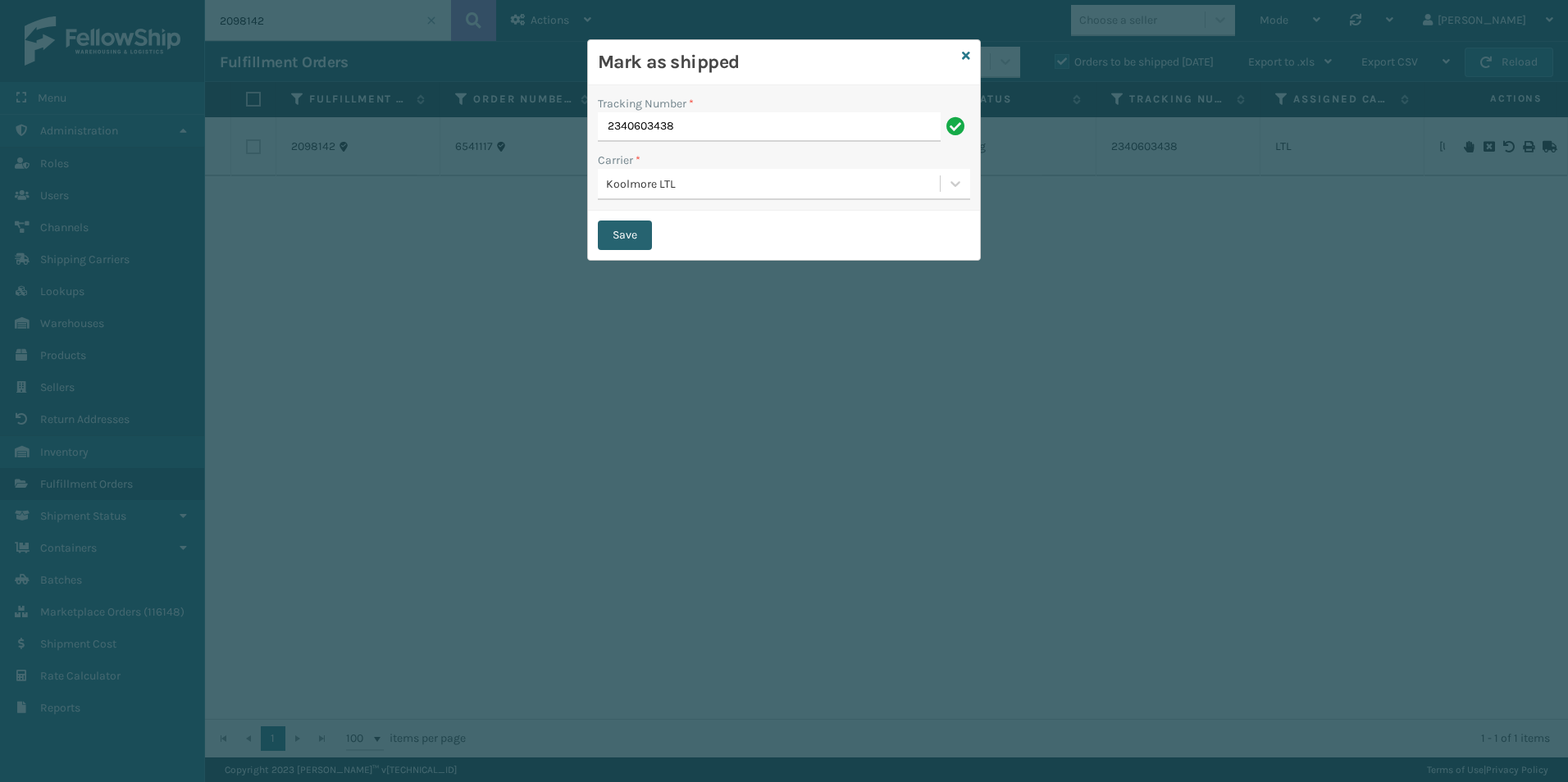
click at [638, 227] on button "Save" at bounding box center [624, 235] width 54 height 29
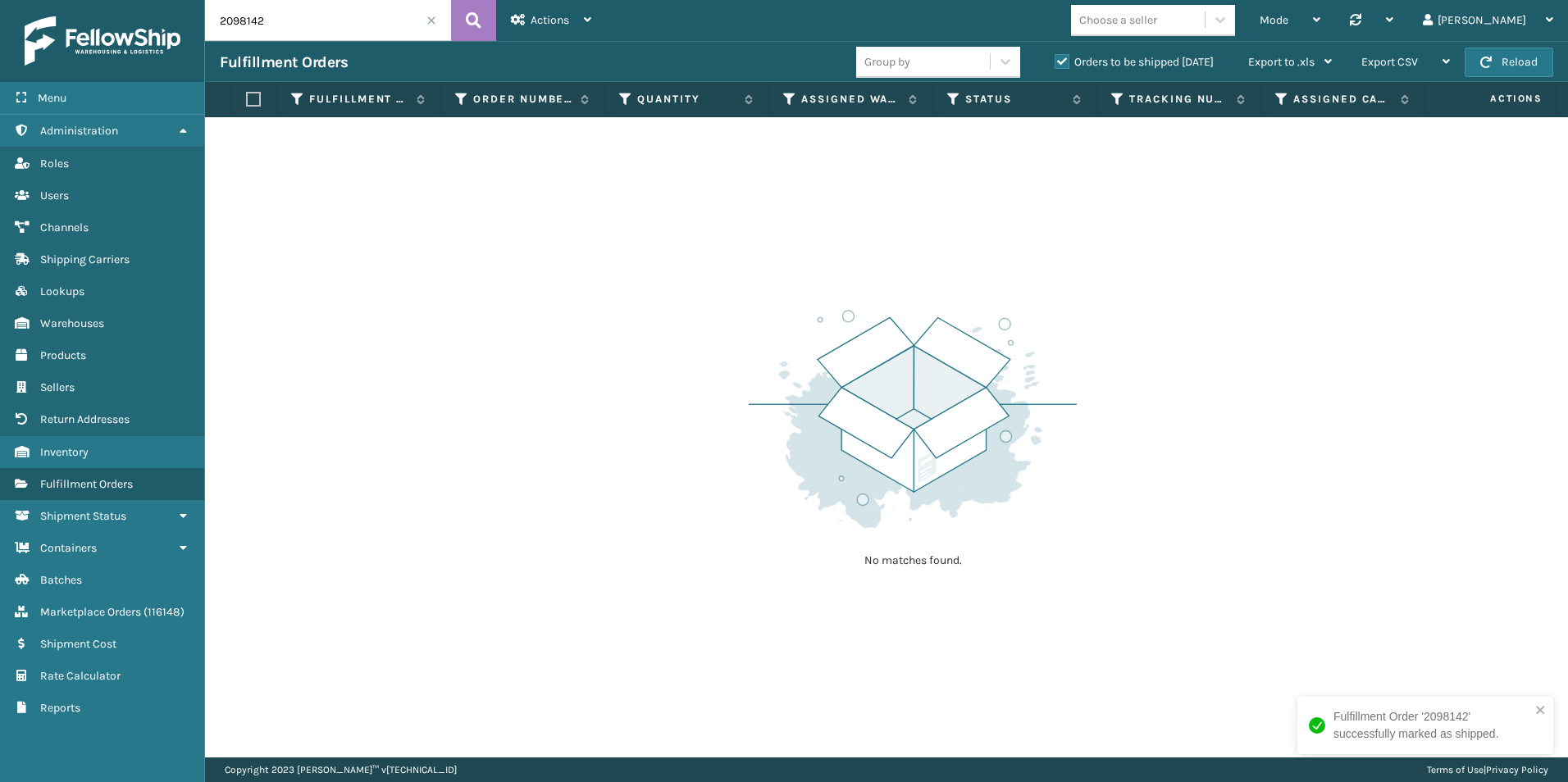
drag, startPoint x: 249, startPoint y: 23, endPoint x: 341, endPoint y: 24, distance: 92.0
click at [341, 24] on input "2098142" at bounding box center [328, 20] width 246 height 41
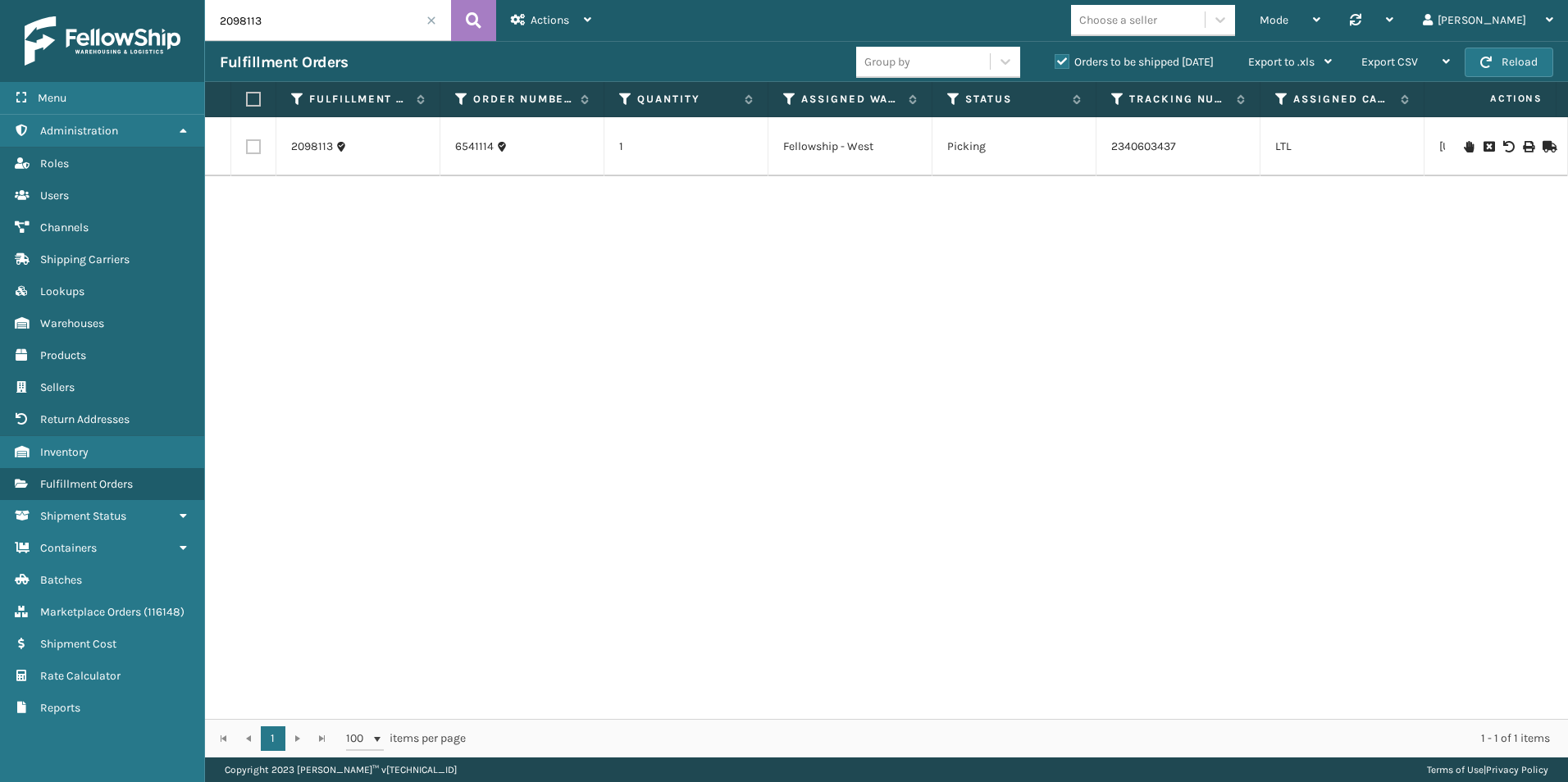
click at [1542, 144] on icon at bounding box center [1547, 147] width 10 height 12
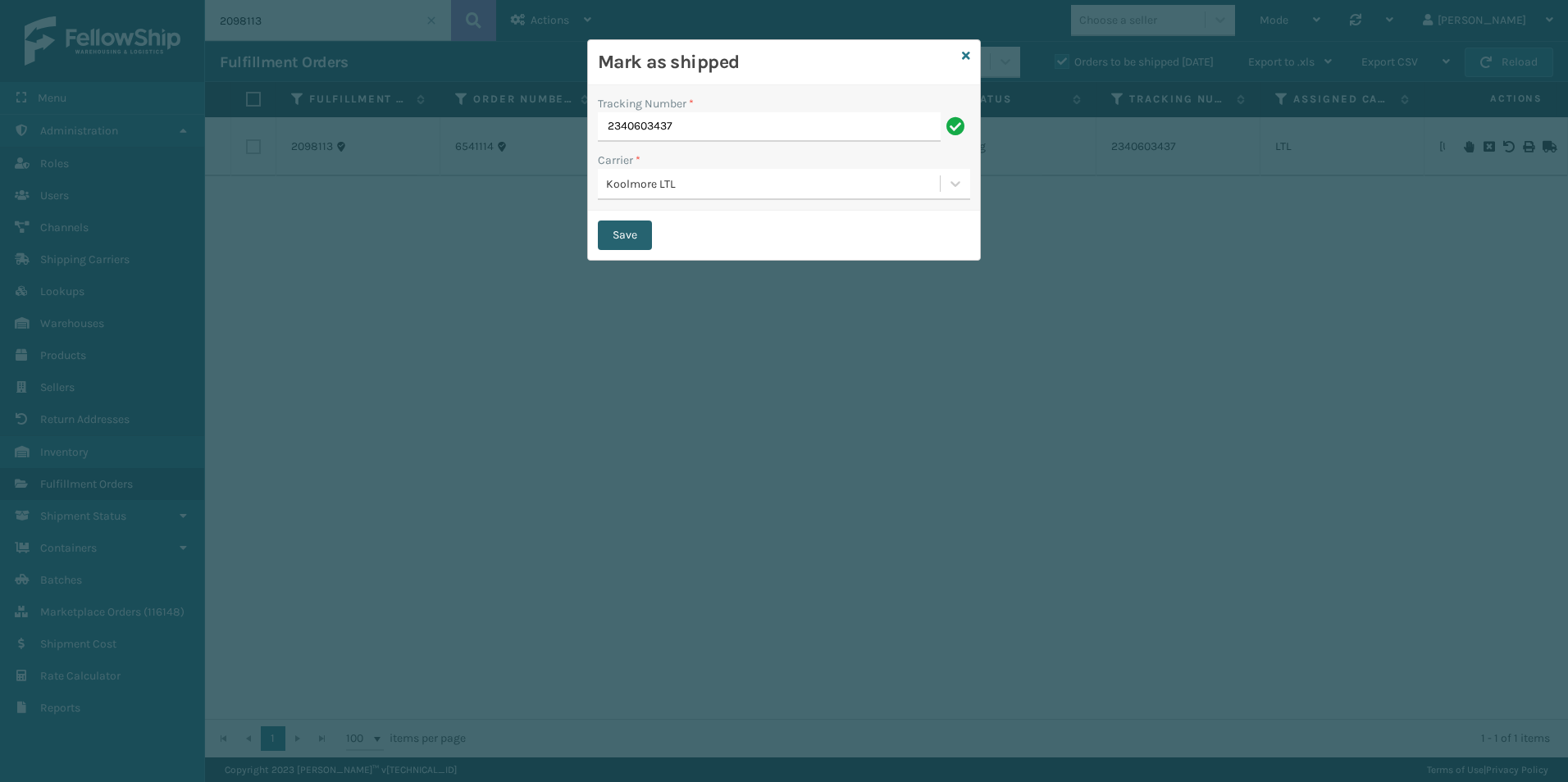
click at [624, 228] on button "Save" at bounding box center [624, 235] width 54 height 29
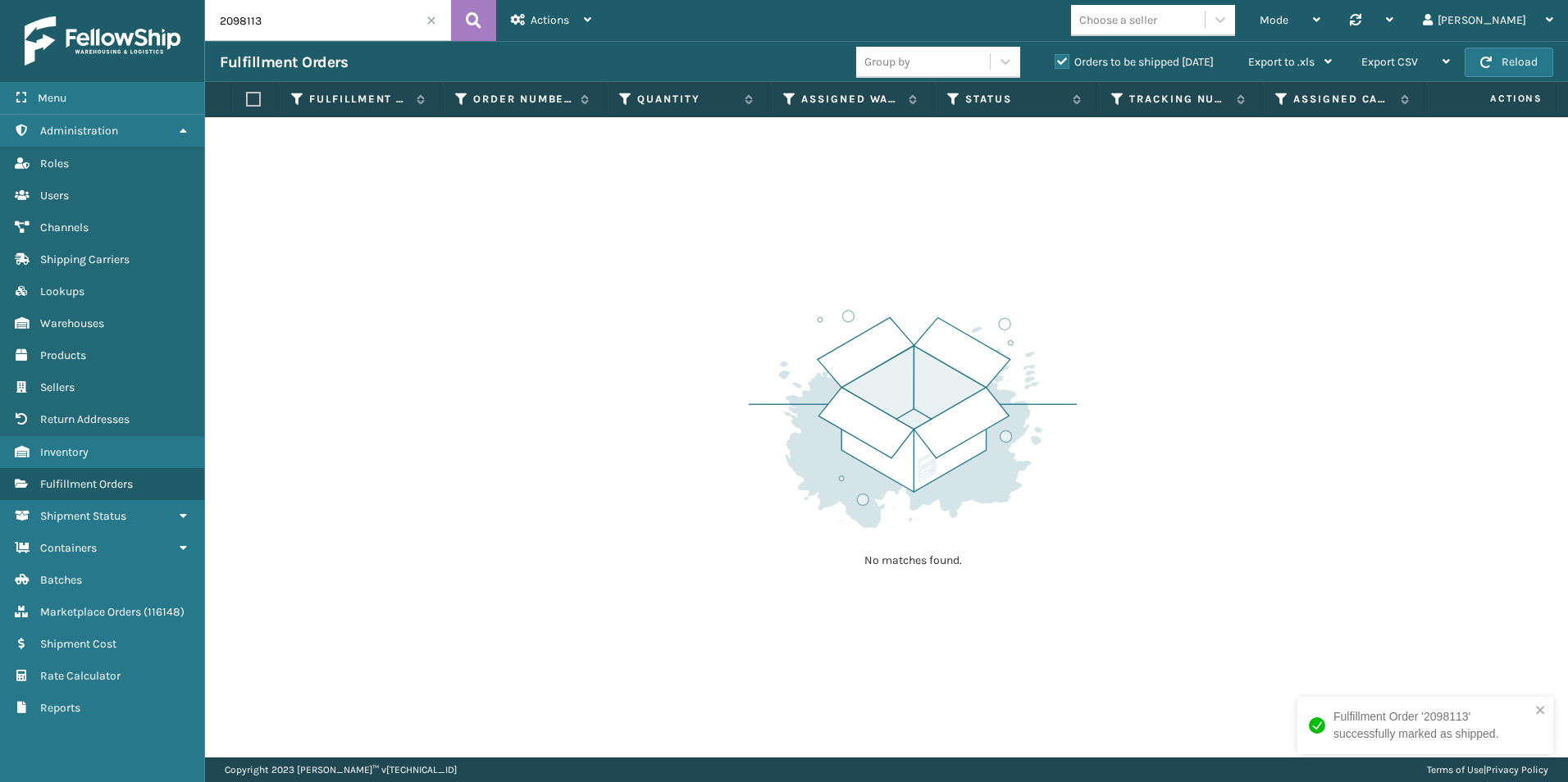
drag, startPoint x: 251, startPoint y: 23, endPoint x: 280, endPoint y: 23, distance: 29.0
click at [280, 23] on input "2098113" at bounding box center [328, 20] width 246 height 41
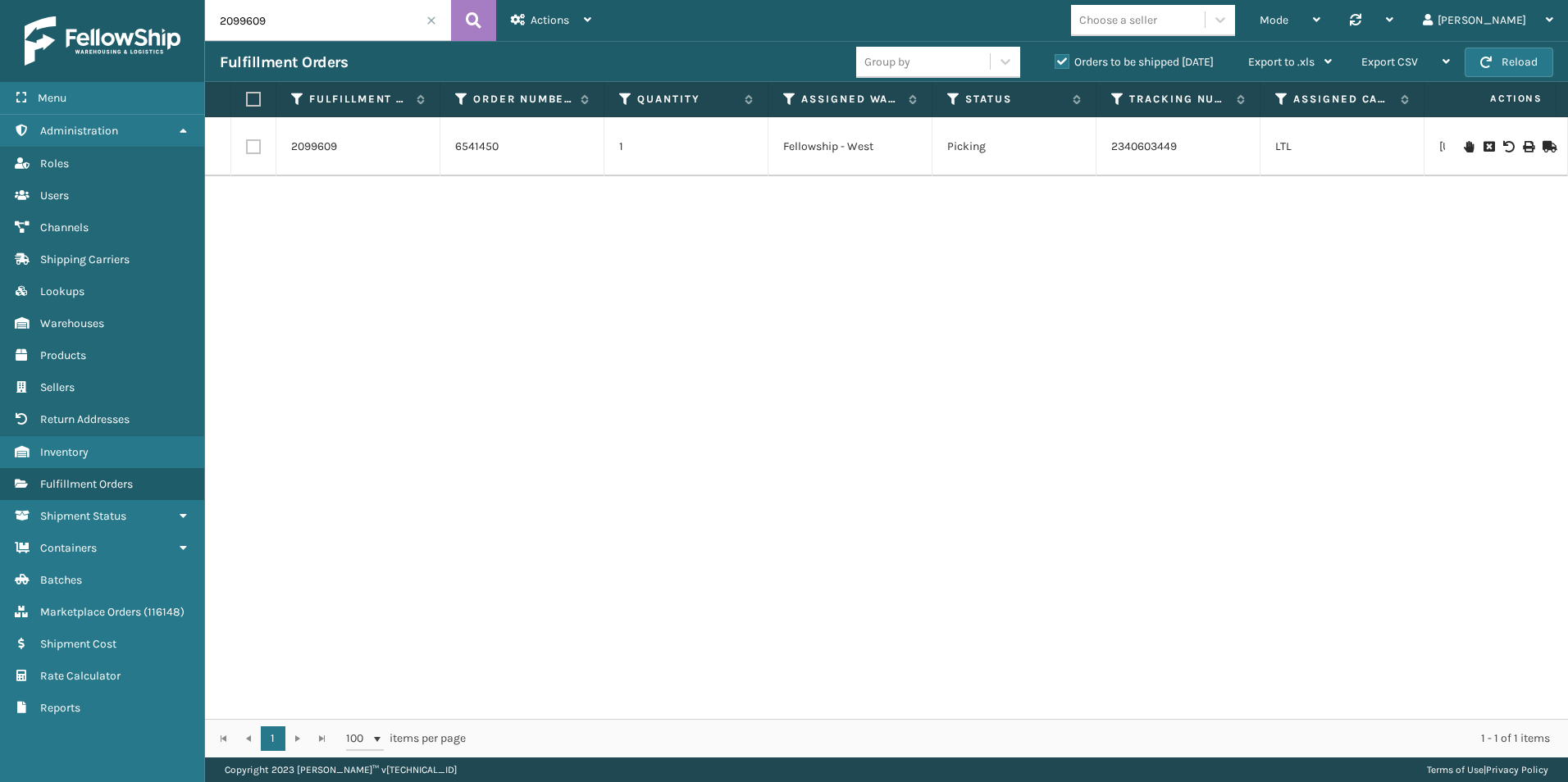
click at [1542, 145] on icon at bounding box center [1547, 147] width 10 height 12
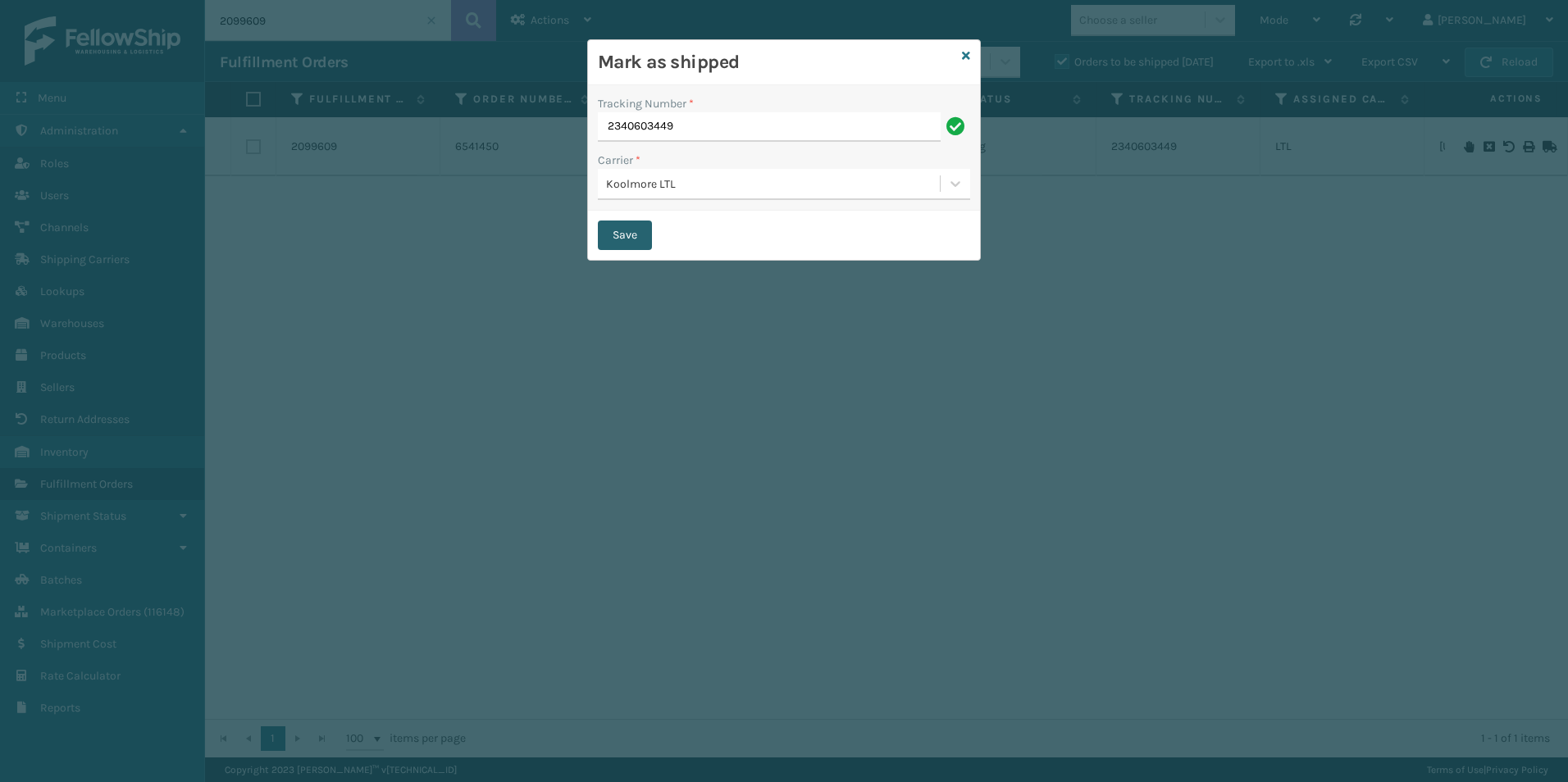
click at [638, 235] on button "Save" at bounding box center [624, 235] width 54 height 29
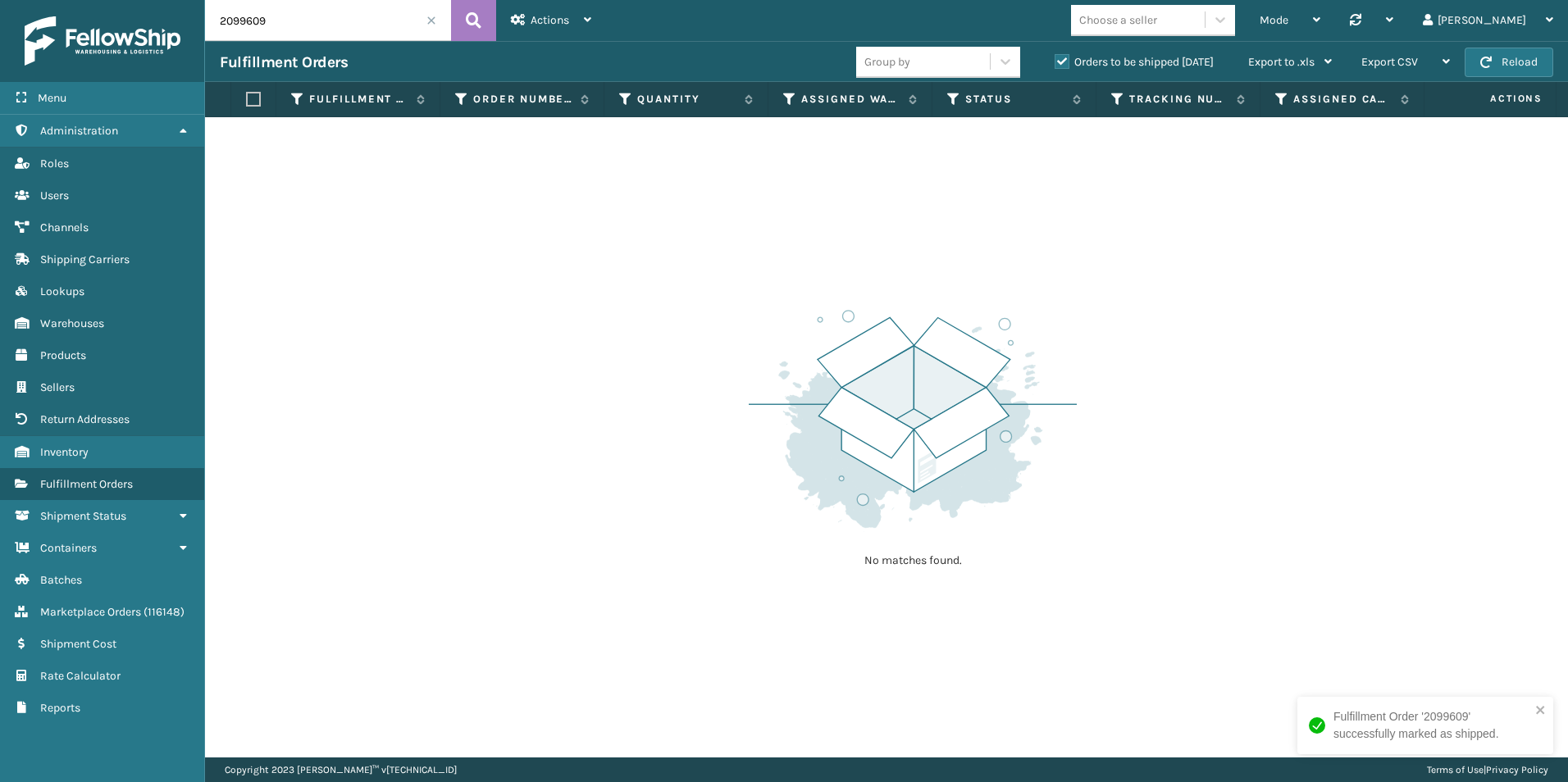
drag, startPoint x: 246, startPoint y: 24, endPoint x: 272, endPoint y: 25, distance: 26.0
click at [272, 25] on input "2099609" at bounding box center [328, 20] width 246 height 41
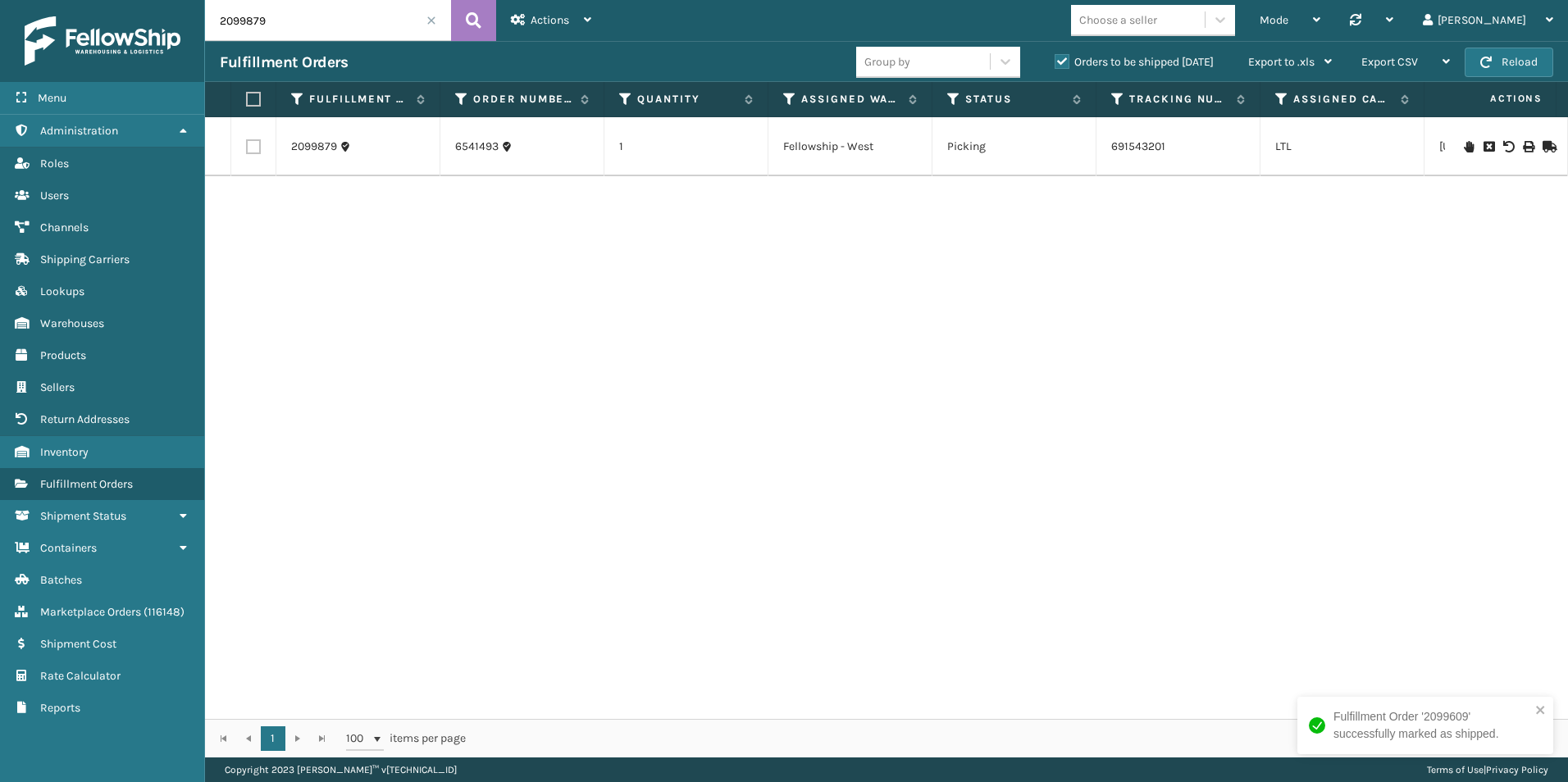
click at [1544, 142] on icon at bounding box center [1547, 147] width 10 height 12
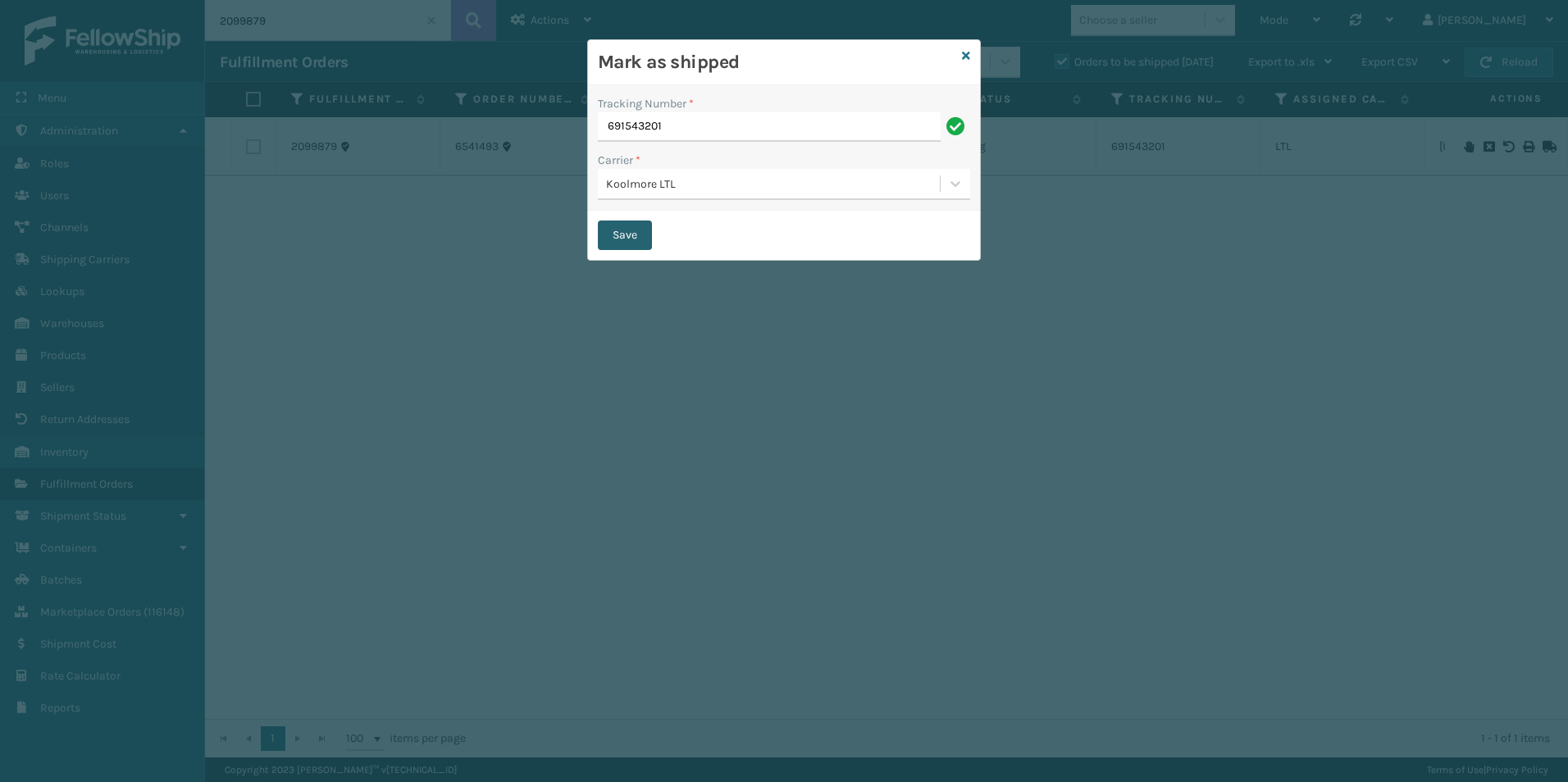
click at [635, 234] on button "Save" at bounding box center [624, 235] width 54 height 29
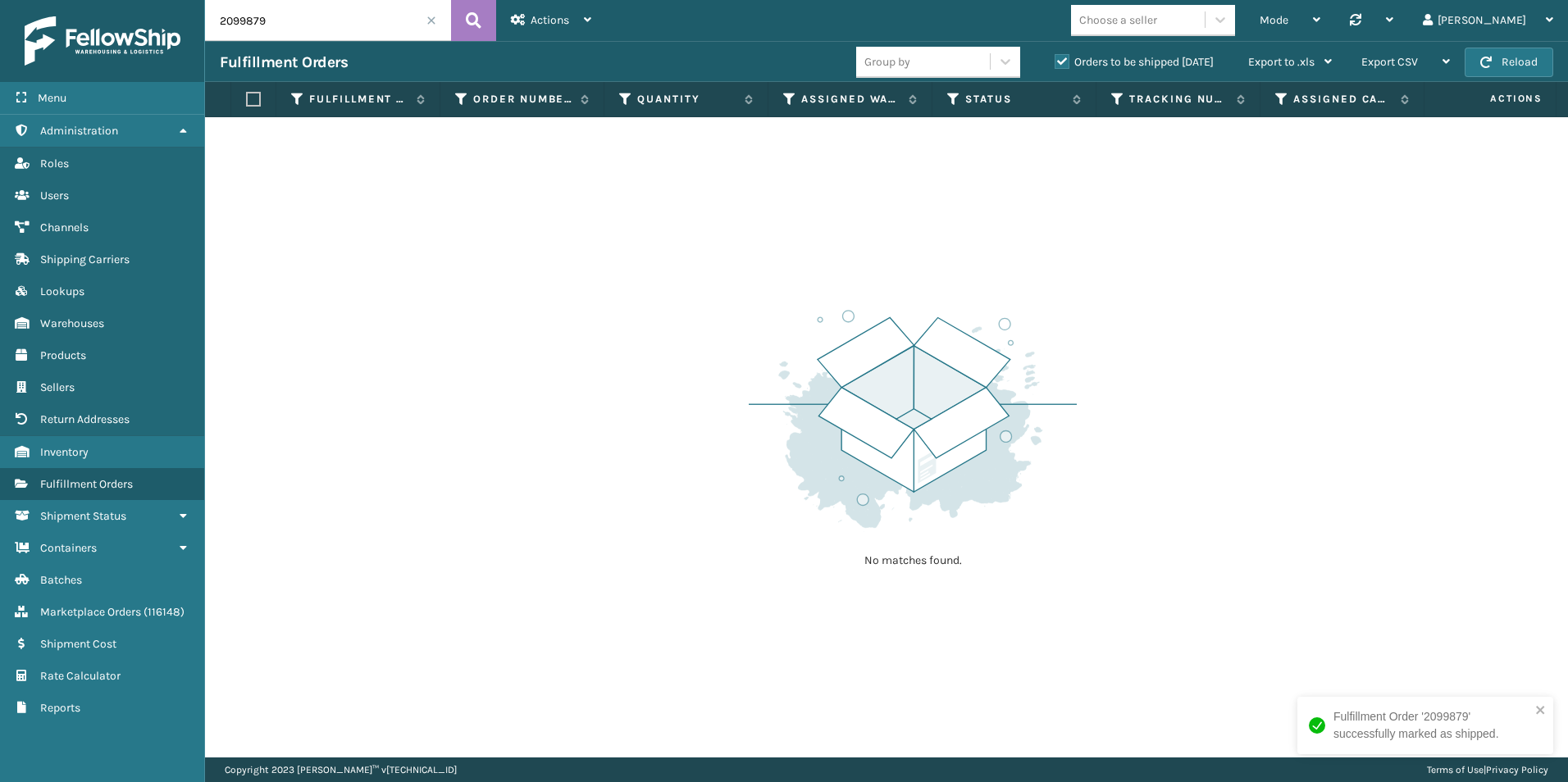
drag, startPoint x: 247, startPoint y: 21, endPoint x: 367, endPoint y: 17, distance: 120.1
click at [367, 17] on input "2099879" at bounding box center [328, 20] width 246 height 41
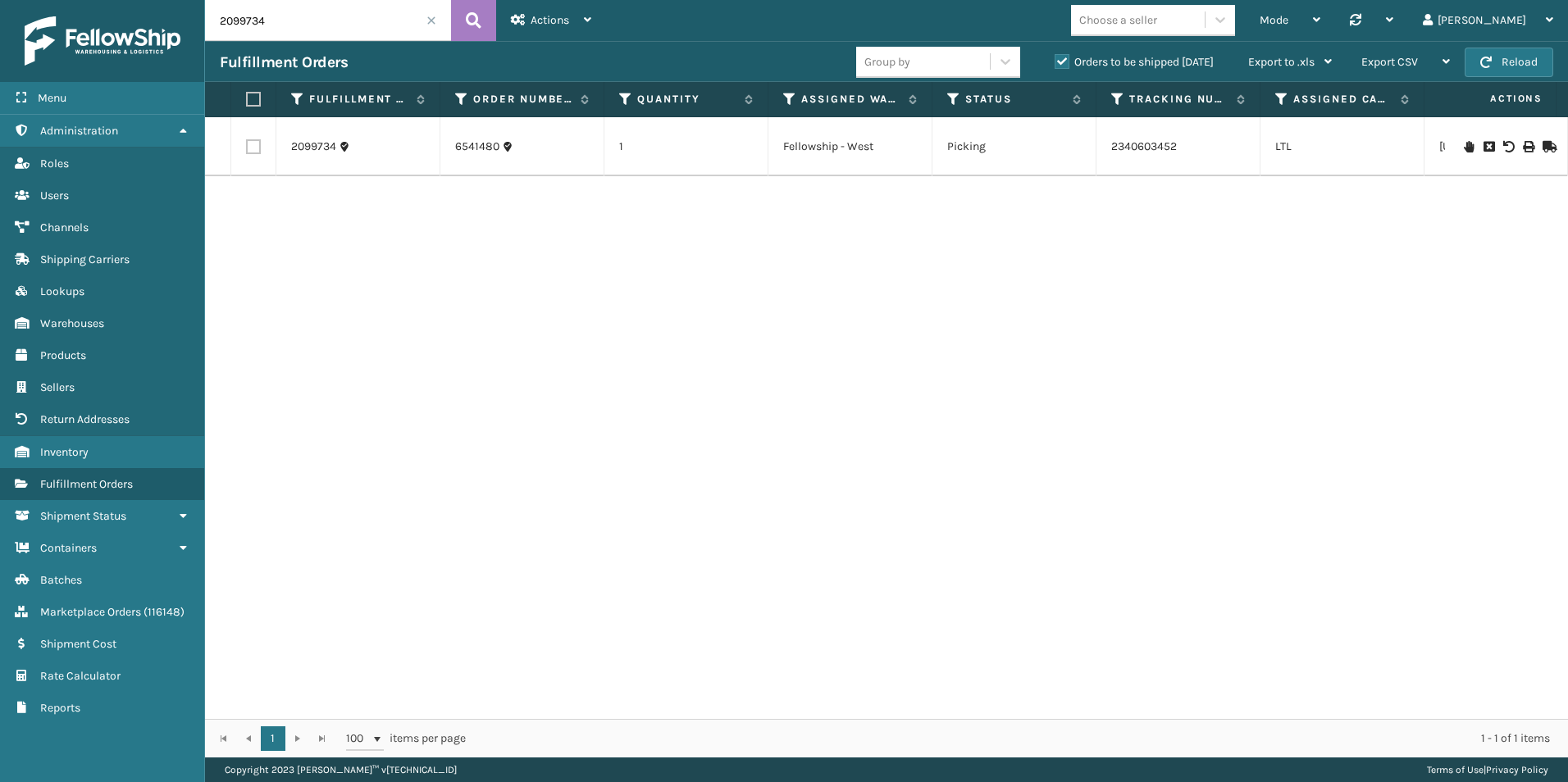
click at [1546, 149] on td at bounding box center [1505, 146] width 123 height 59
click at [1542, 142] on icon at bounding box center [1547, 147] width 10 height 12
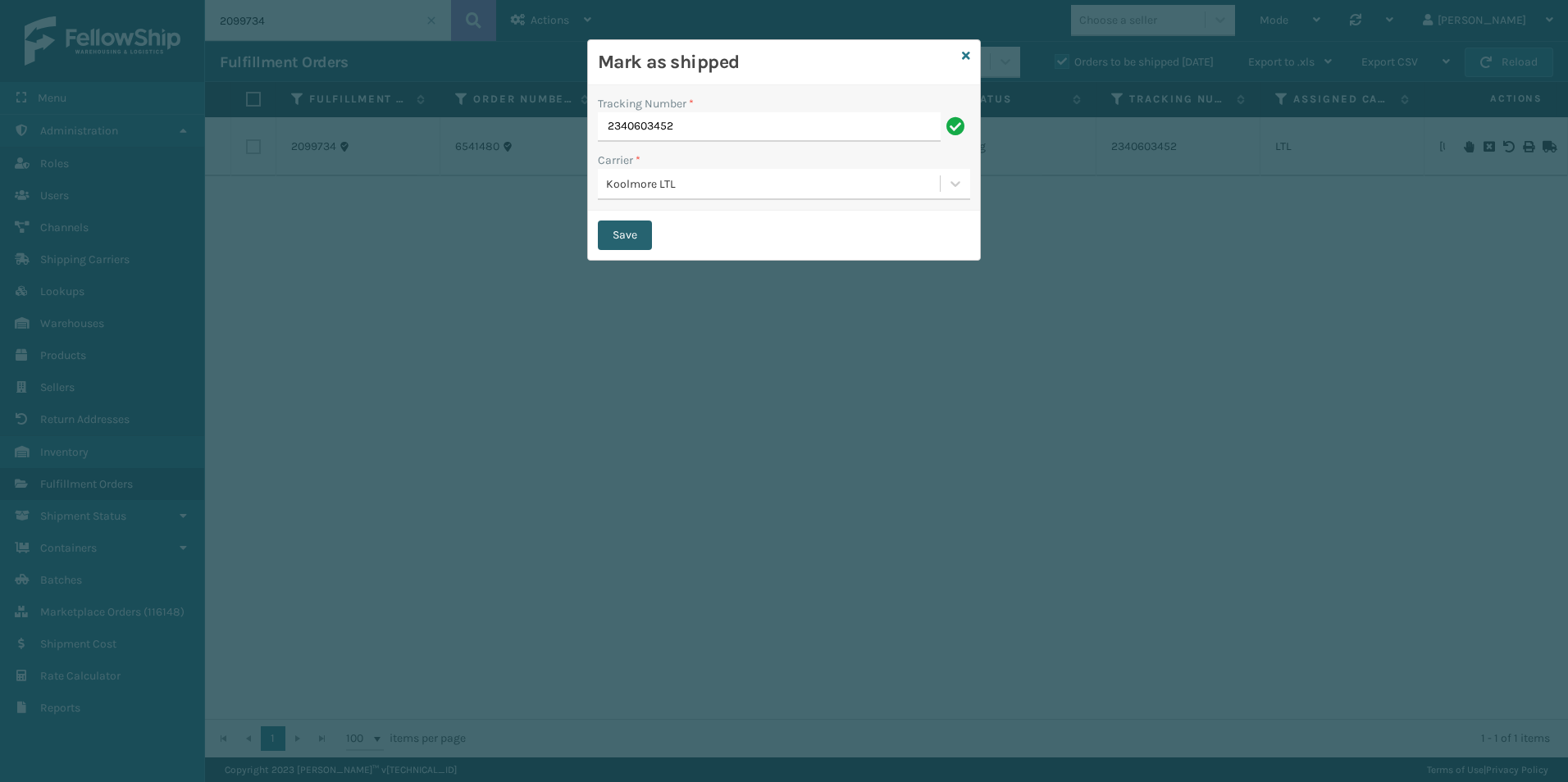
click at [635, 225] on button "Save" at bounding box center [624, 235] width 54 height 29
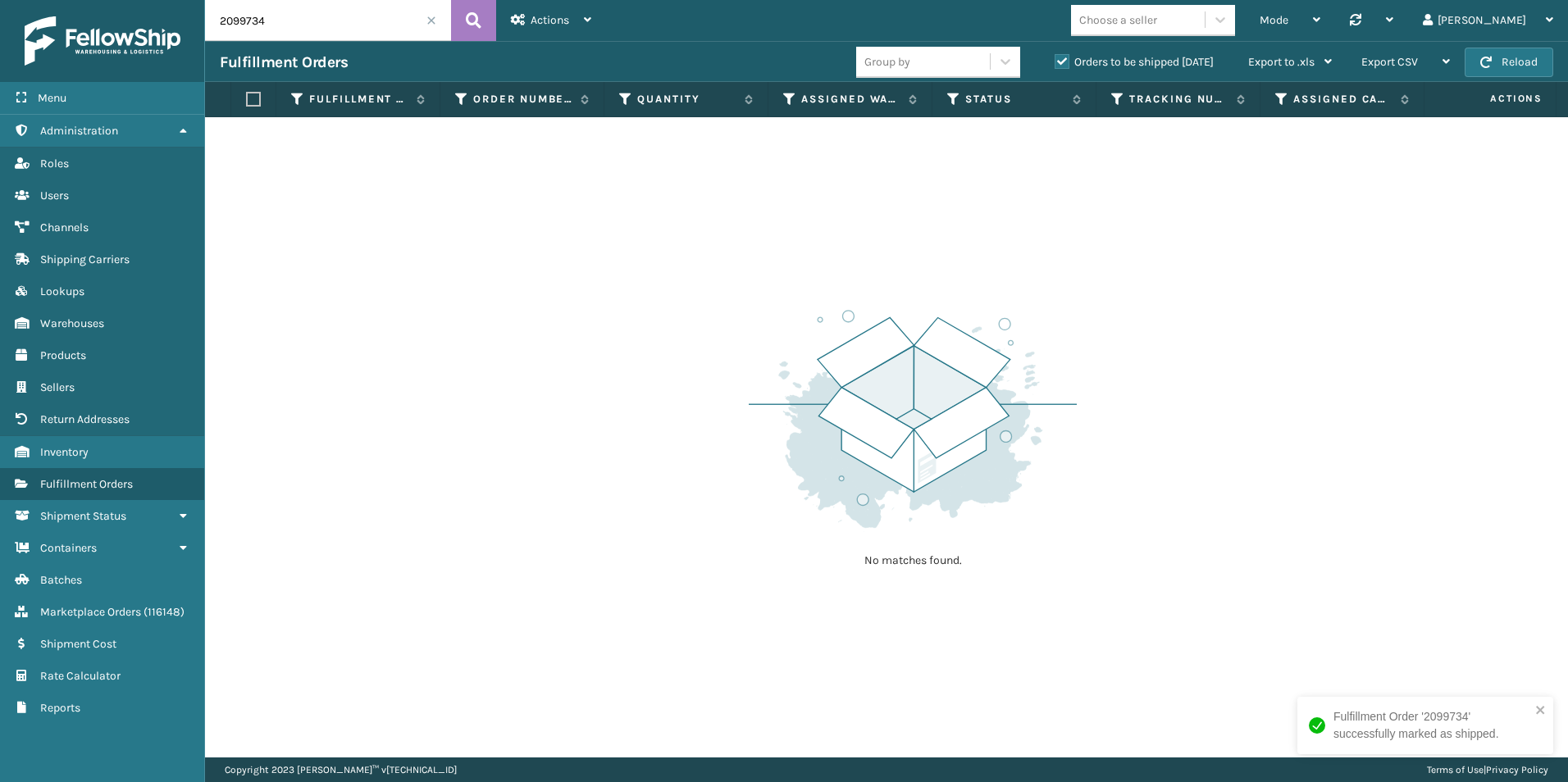
drag, startPoint x: 240, startPoint y: 25, endPoint x: 271, endPoint y: 25, distance: 31.0
click at [271, 25] on input "2099734" at bounding box center [328, 20] width 246 height 41
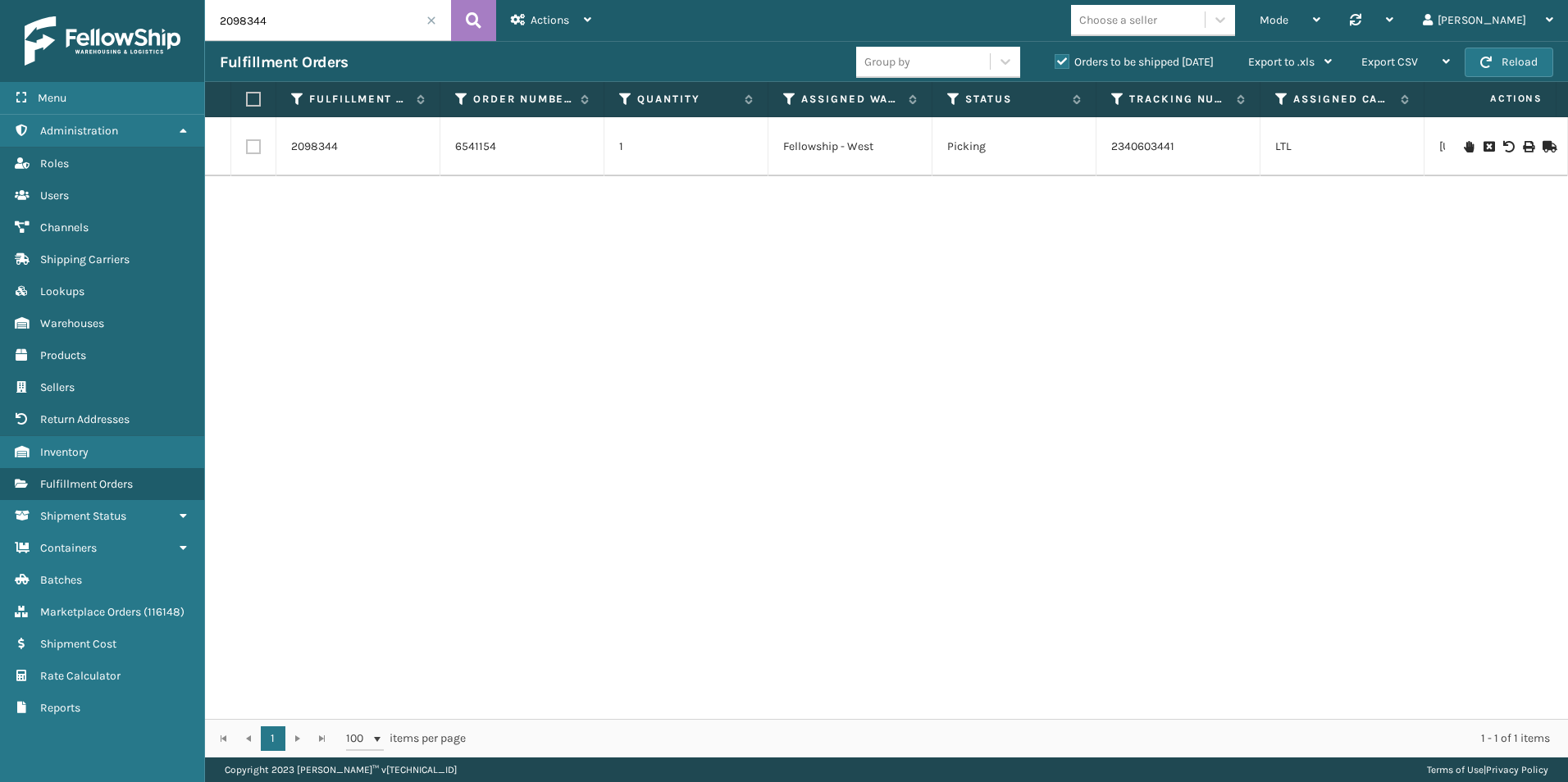
click at [1542, 144] on icon at bounding box center [1547, 147] width 10 height 12
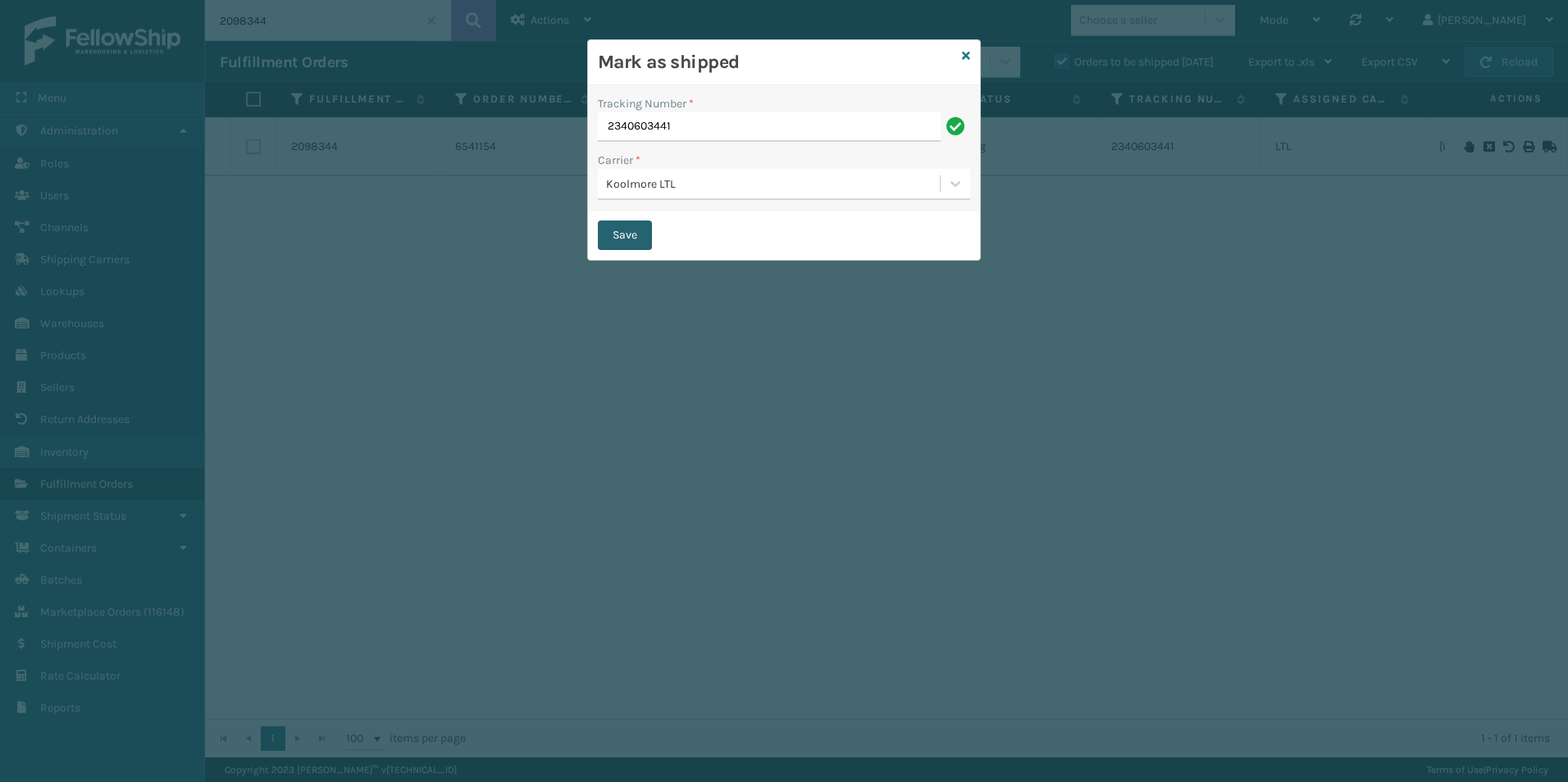
click at [618, 238] on button "Save" at bounding box center [624, 235] width 54 height 29
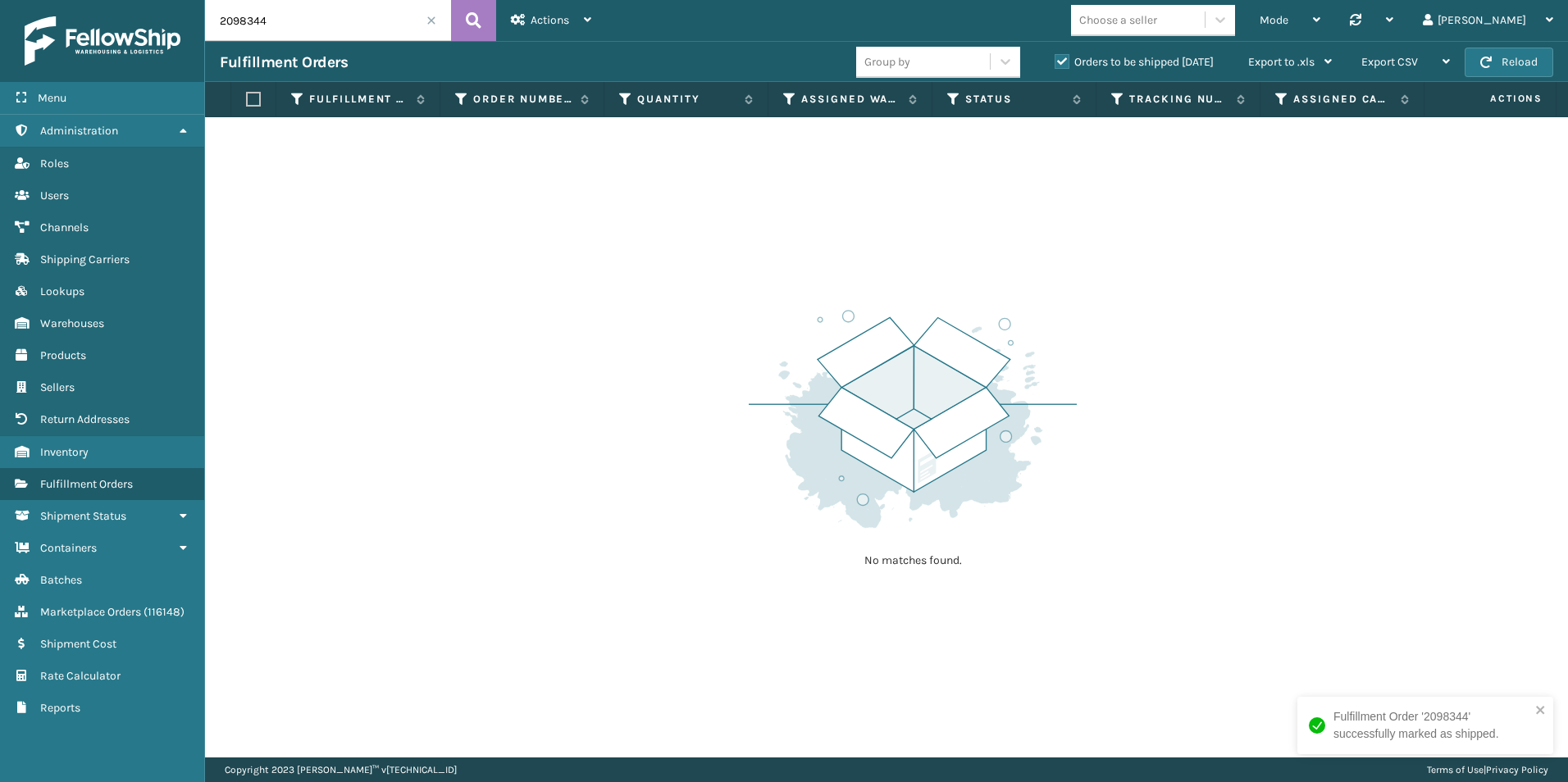
drag, startPoint x: 237, startPoint y: 23, endPoint x: 303, endPoint y: 23, distance: 66.0
click at [303, 24] on input "2098344" at bounding box center [328, 20] width 246 height 41
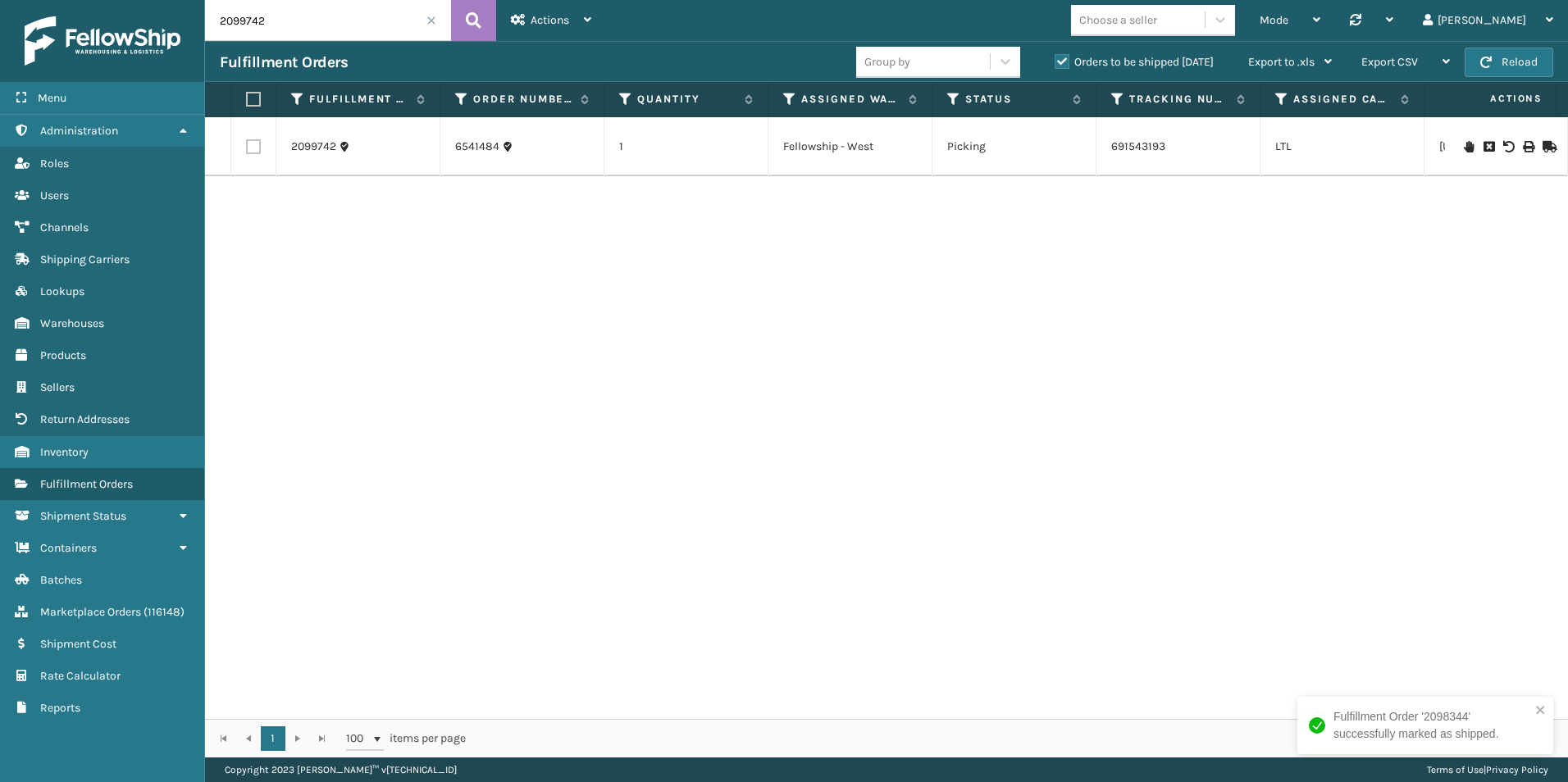
click at [1542, 146] on icon at bounding box center [1547, 147] width 10 height 12
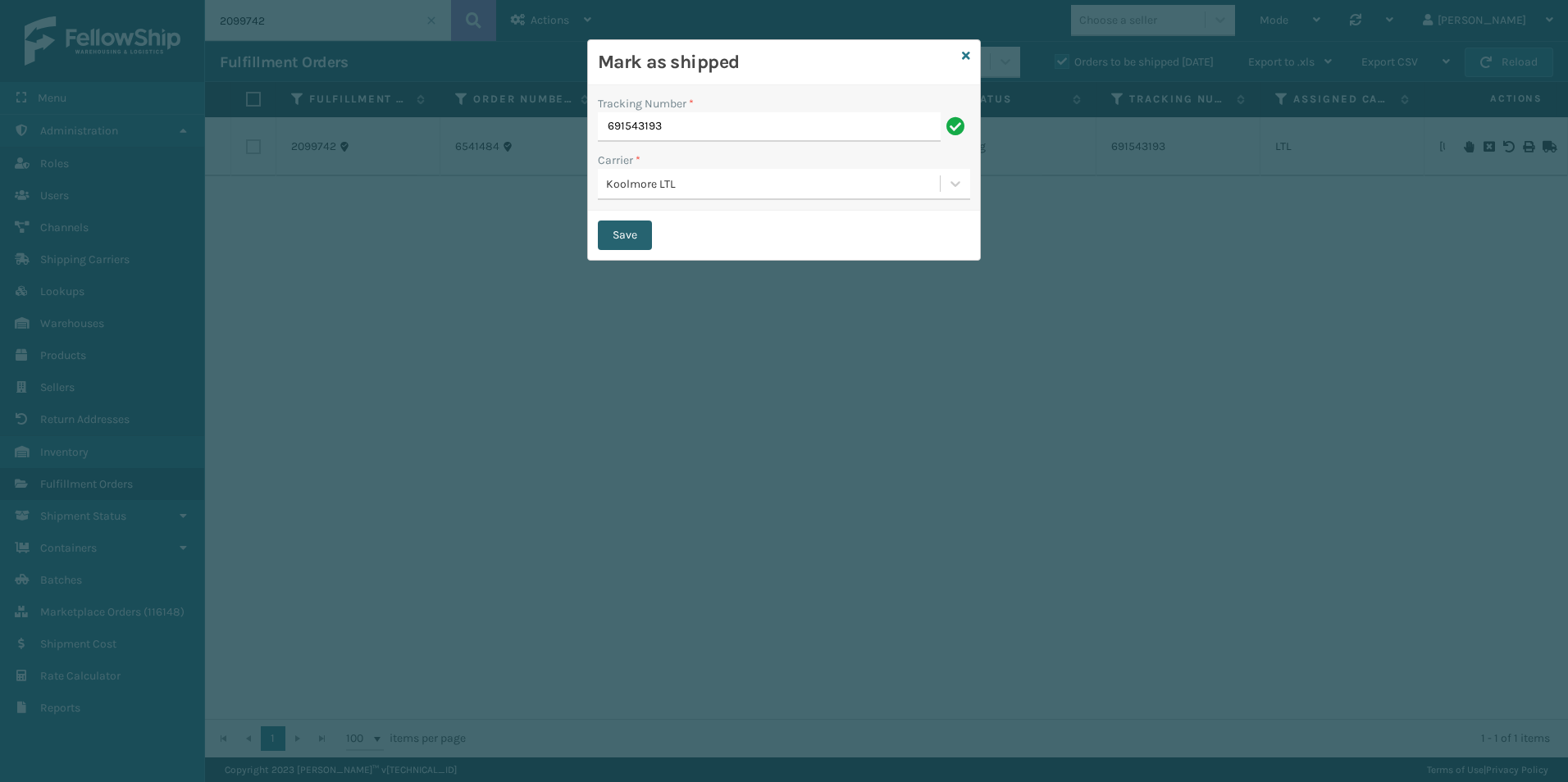
click at [624, 249] on button "Save" at bounding box center [624, 235] width 54 height 29
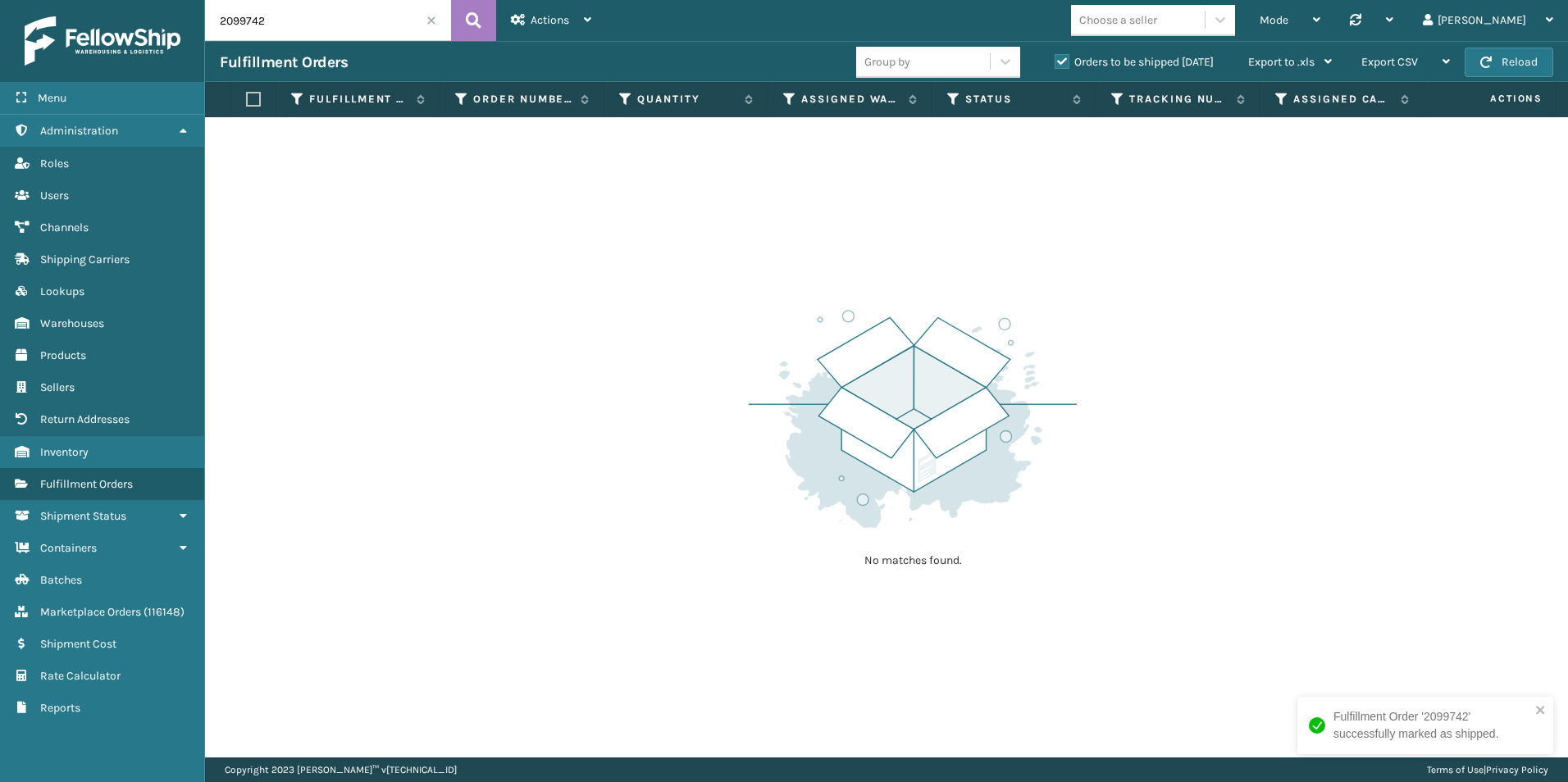
drag, startPoint x: 253, startPoint y: 20, endPoint x: 266, endPoint y: 21, distance: 13.0
click at [266, 21] on input "2099742" at bounding box center [328, 20] width 246 height 41
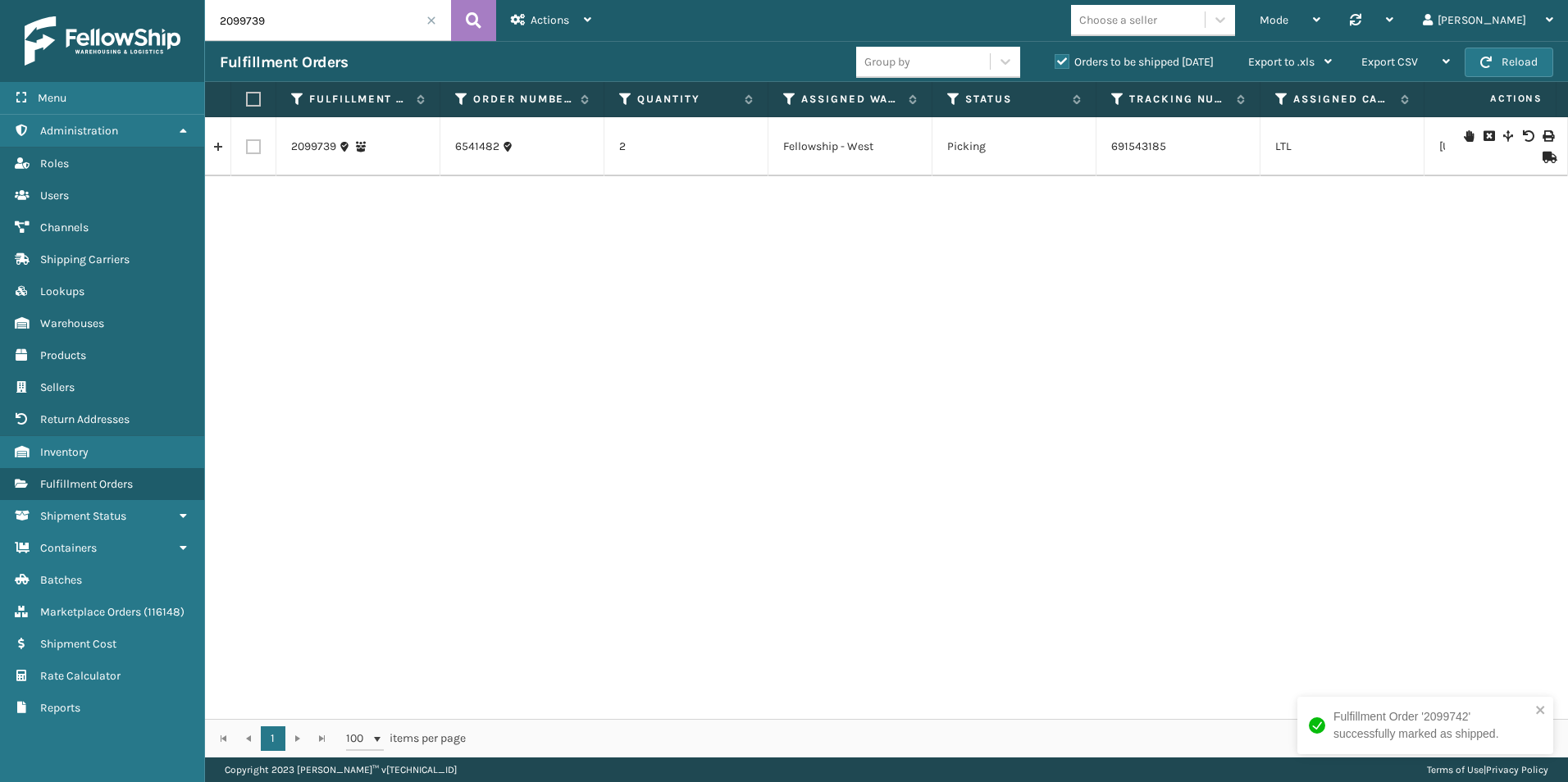
click at [1542, 155] on icon at bounding box center [1547, 158] width 10 height 12
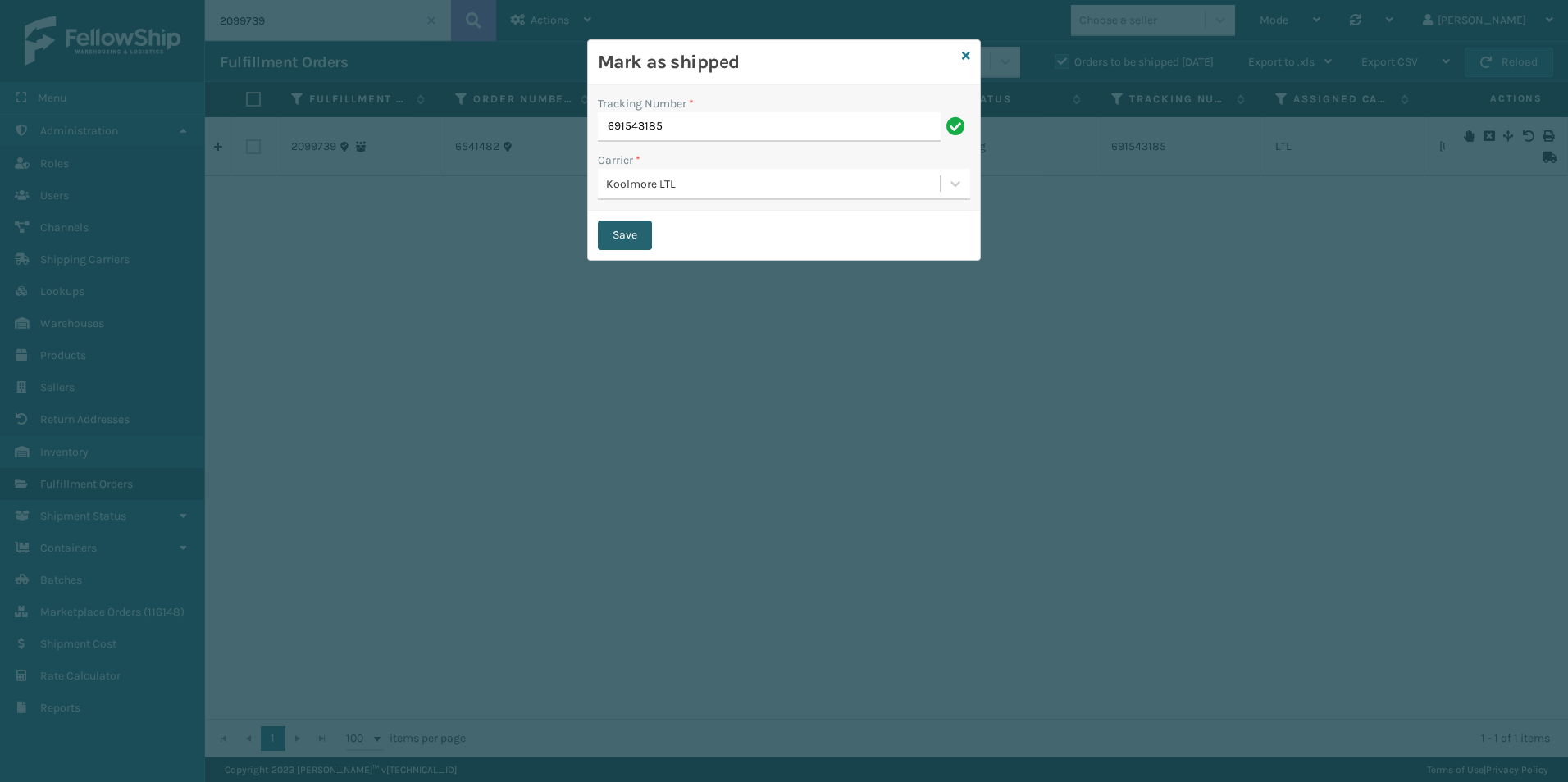
click at [614, 236] on button "Save" at bounding box center [624, 235] width 54 height 29
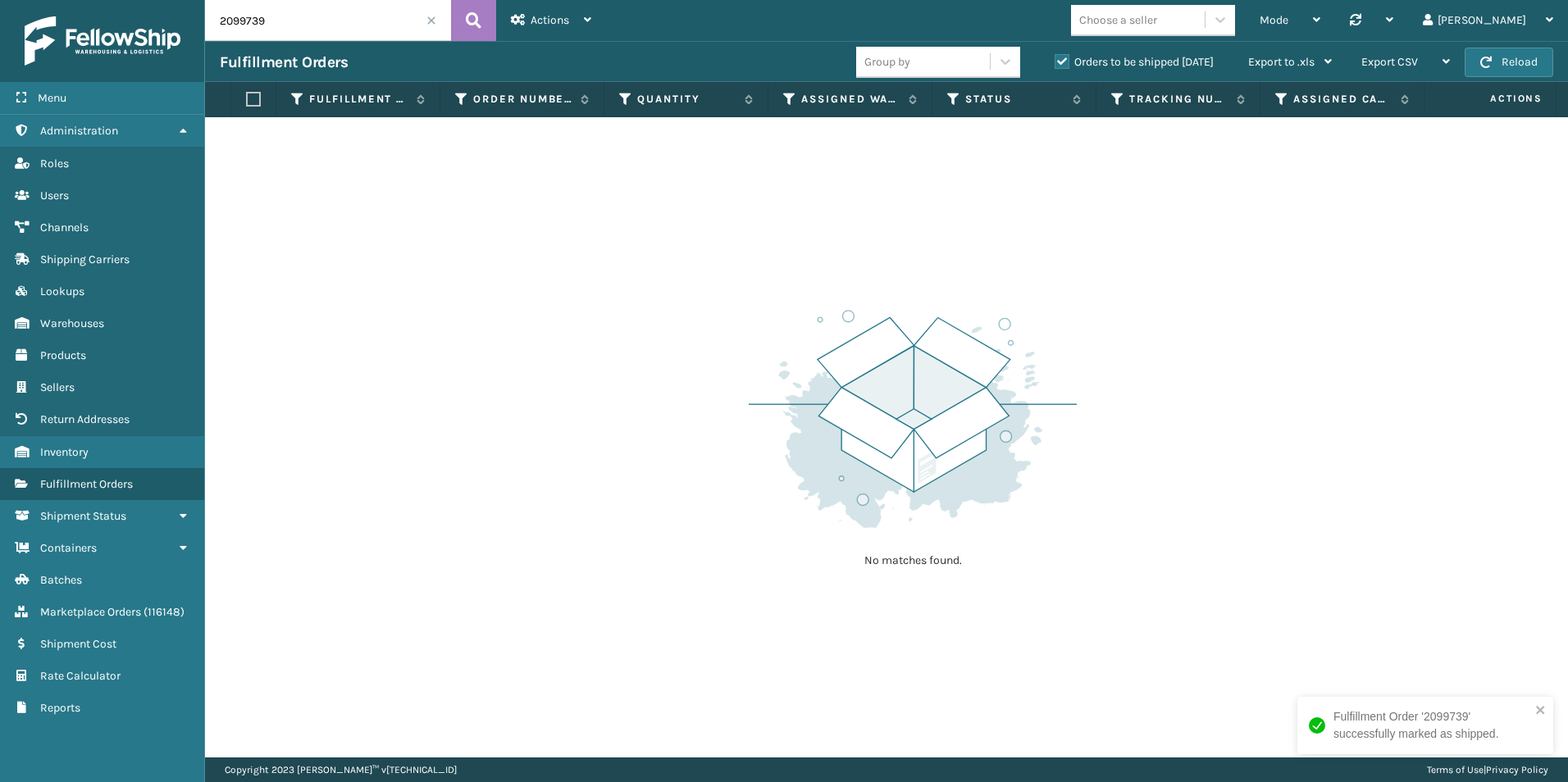
drag, startPoint x: 239, startPoint y: 20, endPoint x: 314, endPoint y: 29, distance: 75.5
click at [314, 29] on input "2099739" at bounding box center [328, 20] width 246 height 41
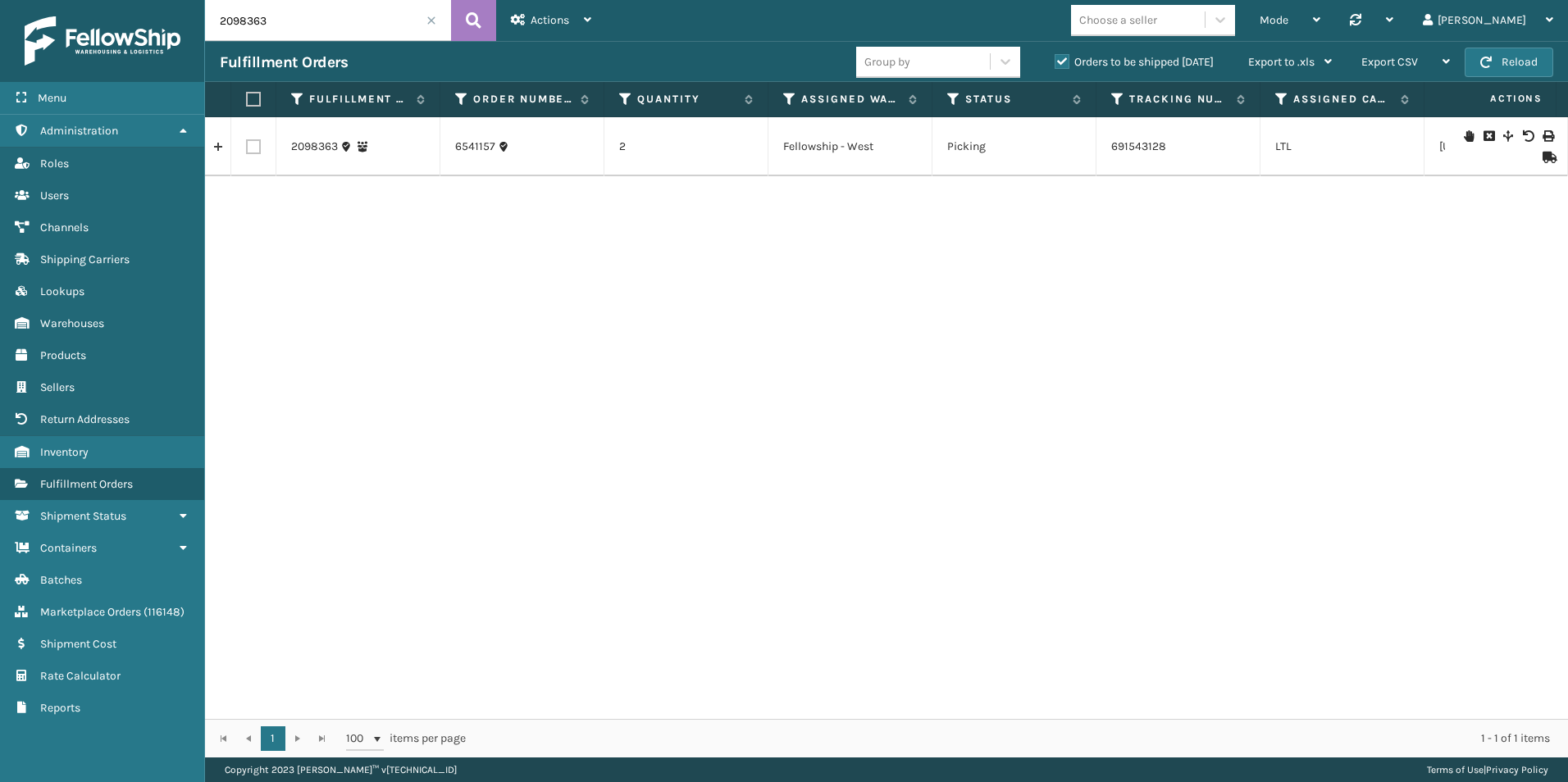
click at [1542, 156] on icon at bounding box center [1547, 158] width 10 height 12
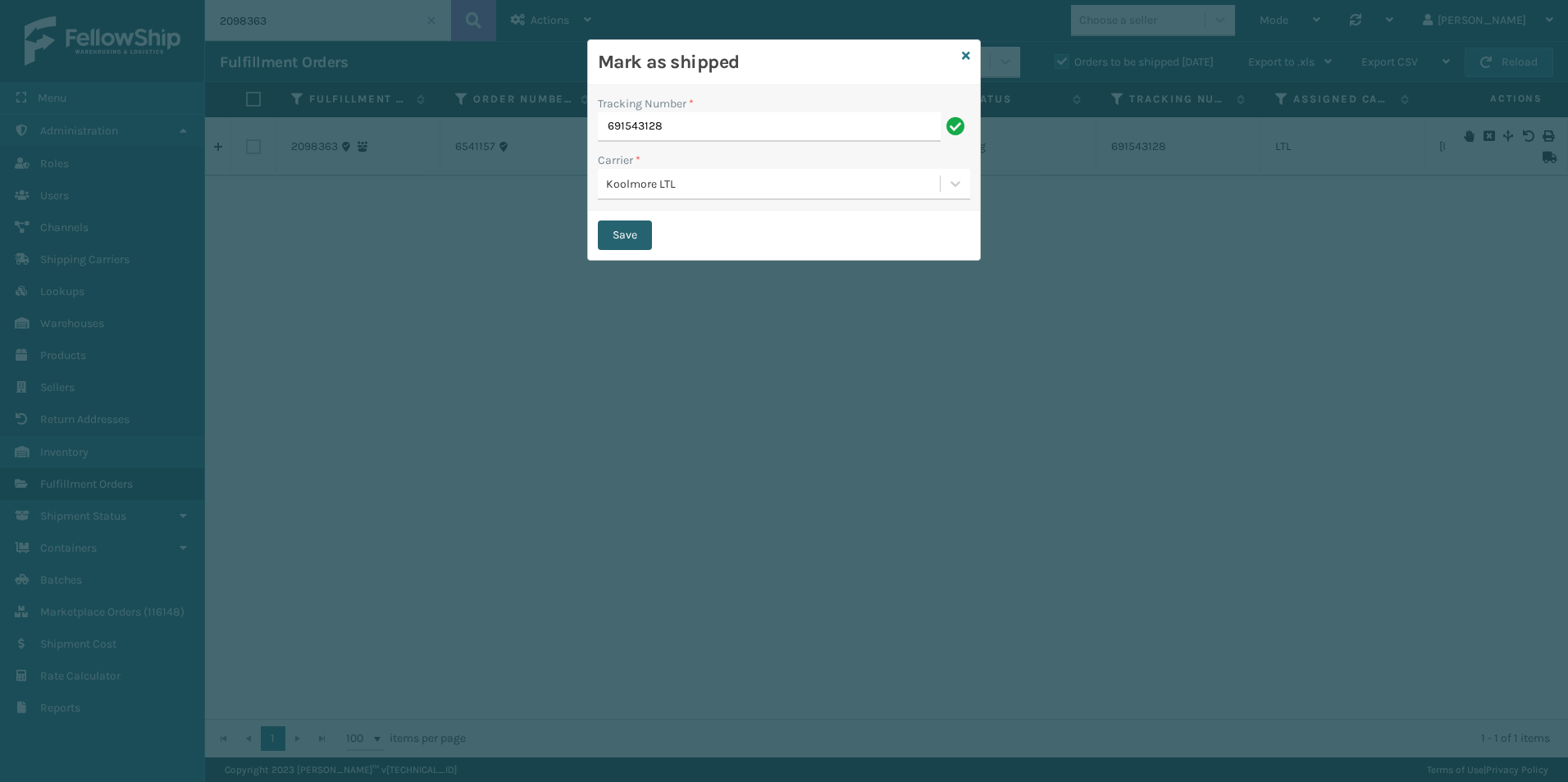
click at [621, 230] on button "Save" at bounding box center [624, 235] width 54 height 29
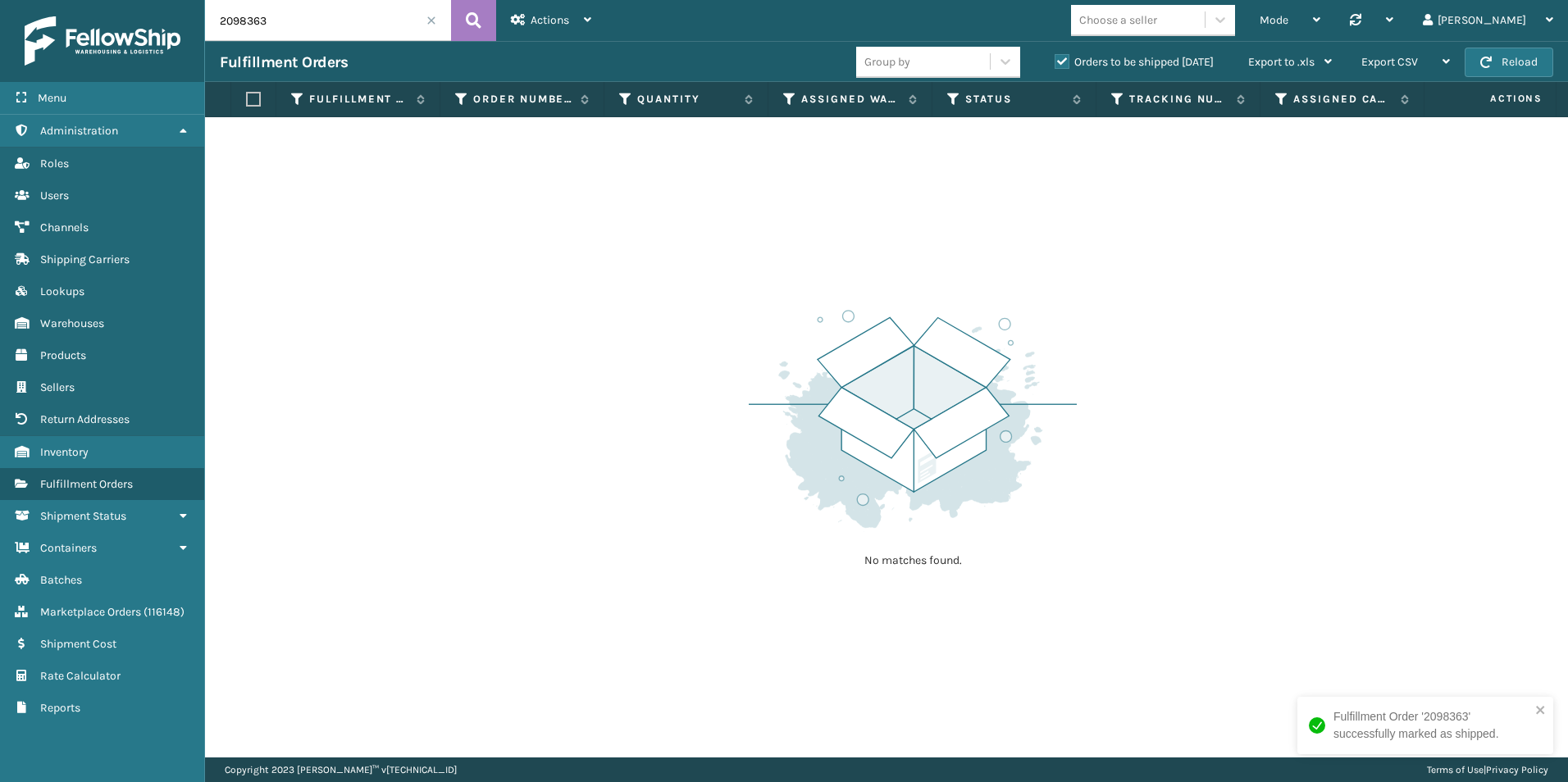
drag, startPoint x: 252, startPoint y: 20, endPoint x: 283, endPoint y: 21, distance: 31.0
click at [283, 21] on input "2098363" at bounding box center [328, 20] width 246 height 41
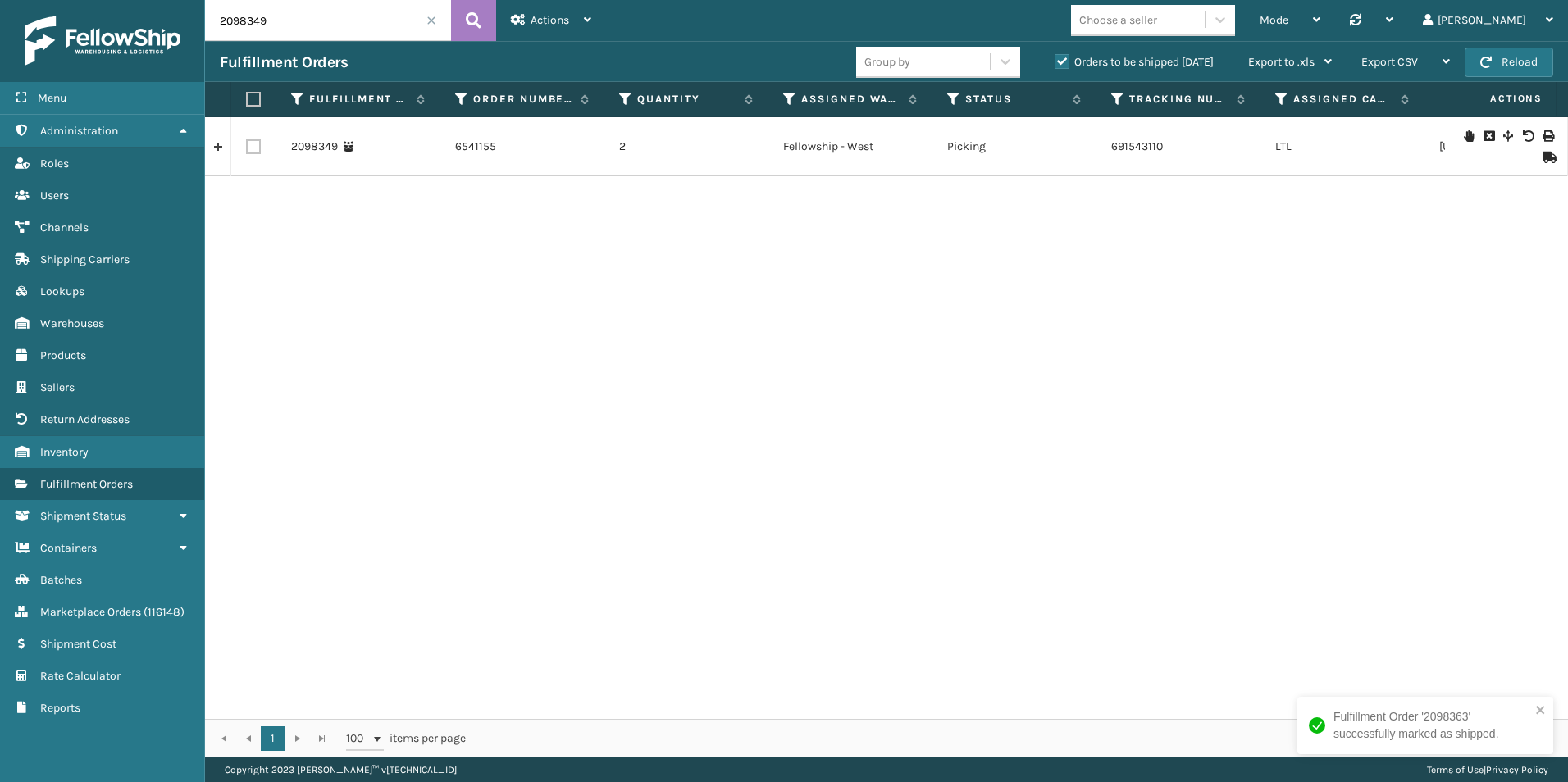
click at [1542, 160] on icon at bounding box center [1547, 158] width 10 height 12
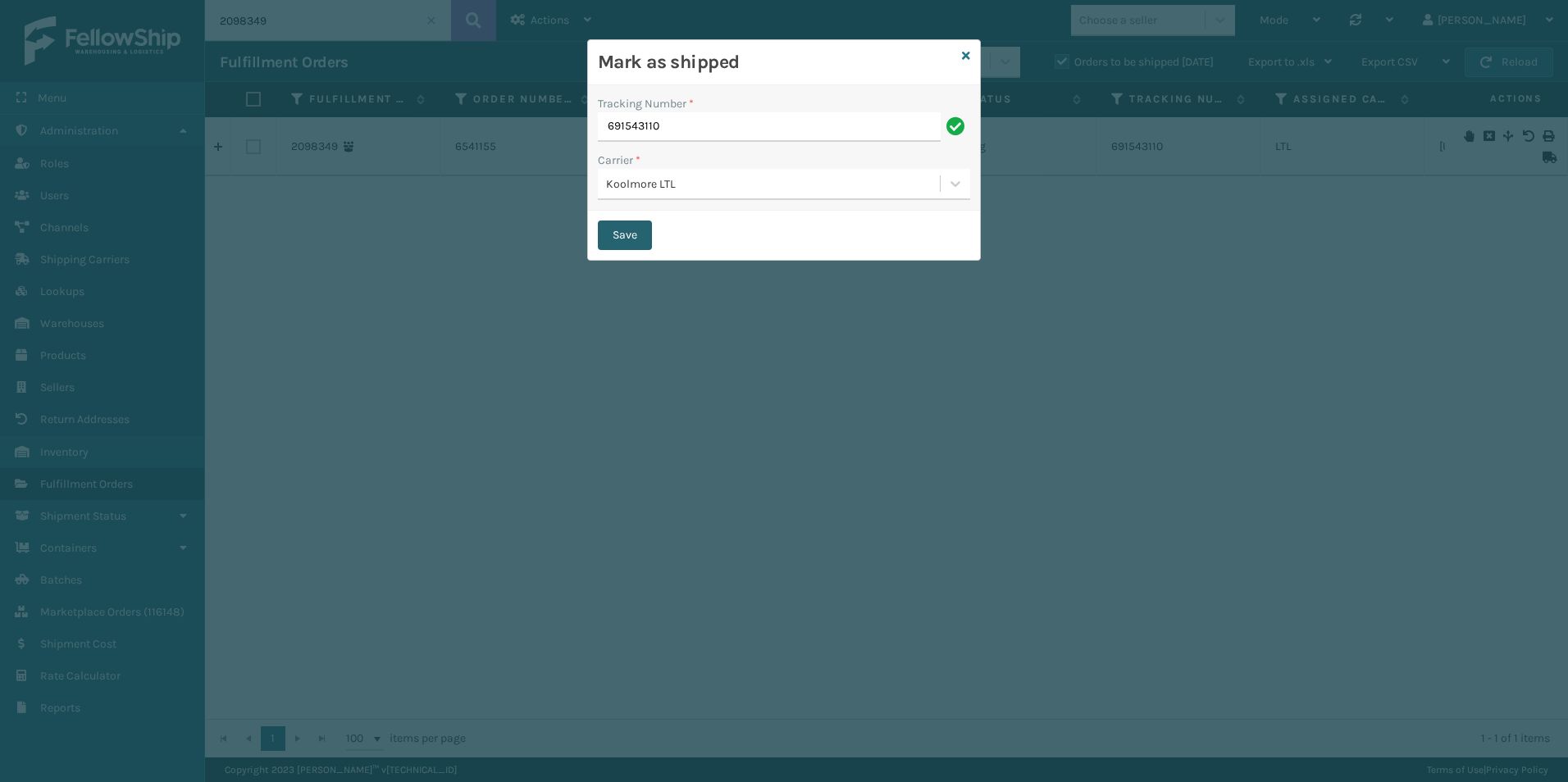
click at [630, 241] on button "Save" at bounding box center [624, 235] width 54 height 29
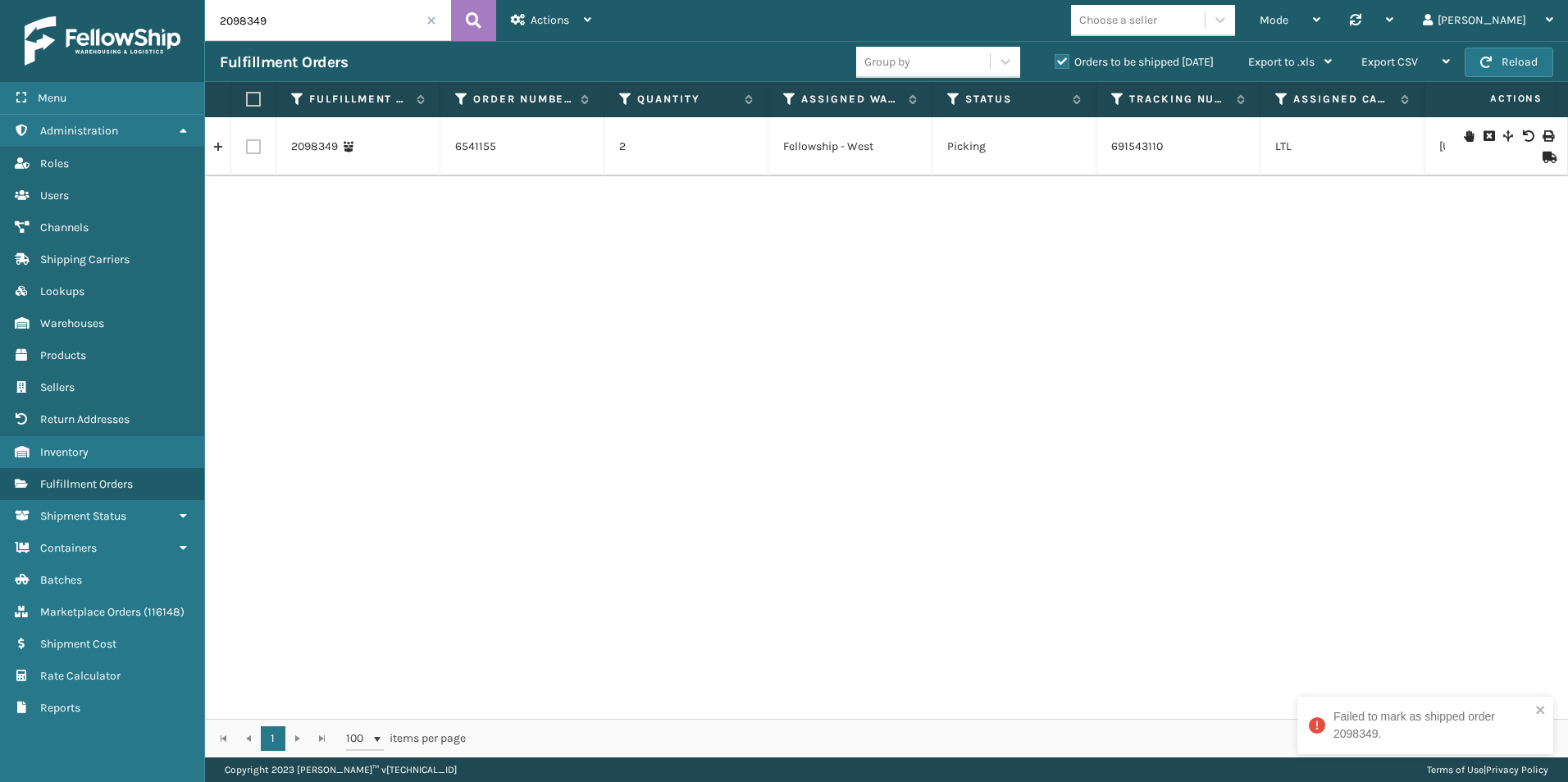
drag, startPoint x: 247, startPoint y: 23, endPoint x: 278, endPoint y: 27, distance: 31.3
click at [278, 27] on input "2098349" at bounding box center [328, 20] width 246 height 41
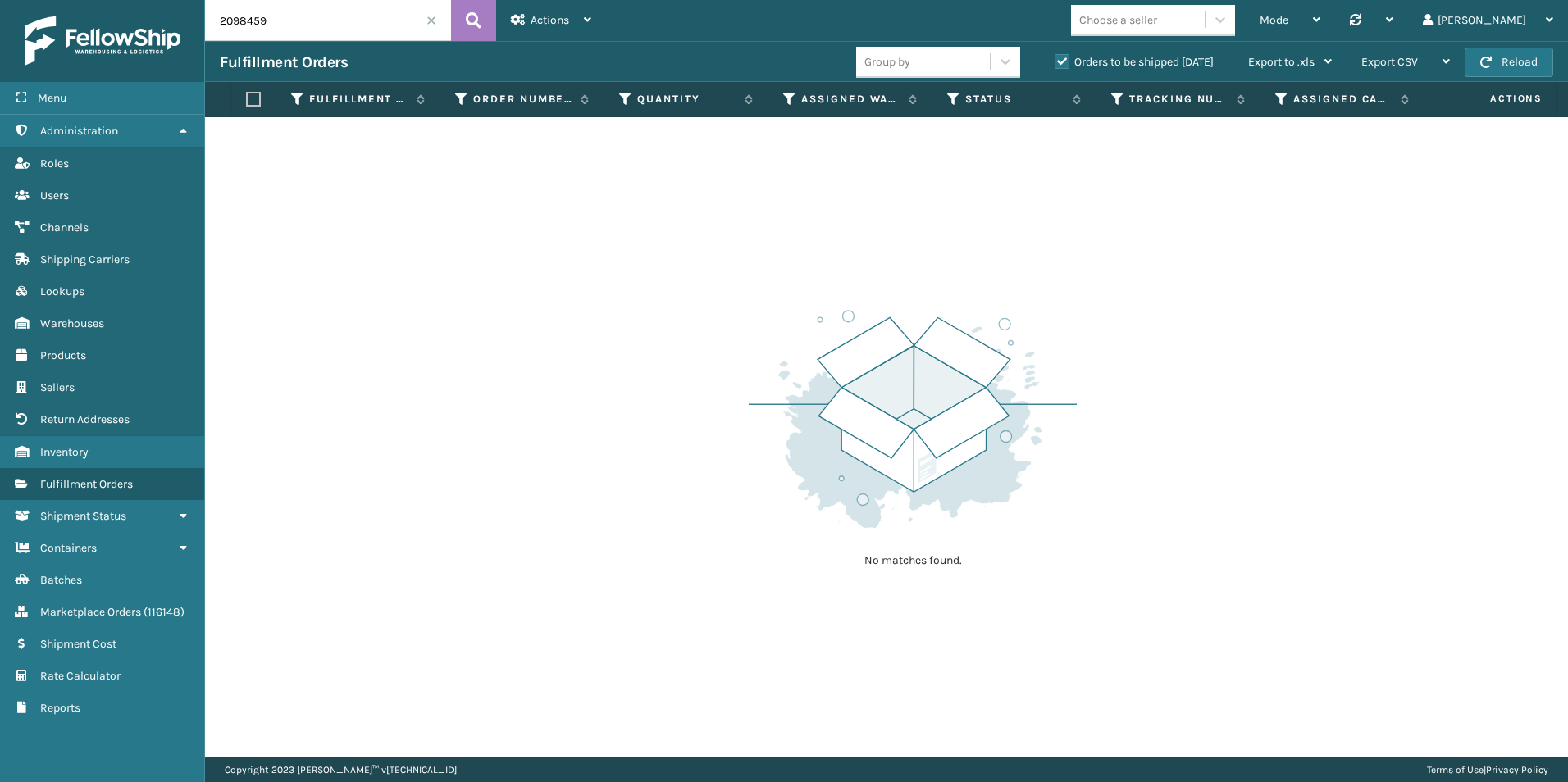
drag, startPoint x: 259, startPoint y: 22, endPoint x: 271, endPoint y: 22, distance: 12.0
click at [271, 22] on input "2098459" at bounding box center [328, 20] width 246 height 41
click at [273, 26] on input "2098457" at bounding box center [328, 20] width 246 height 41
click at [286, 19] on input "2098455" at bounding box center [328, 20] width 246 height 41
type input "2099111"
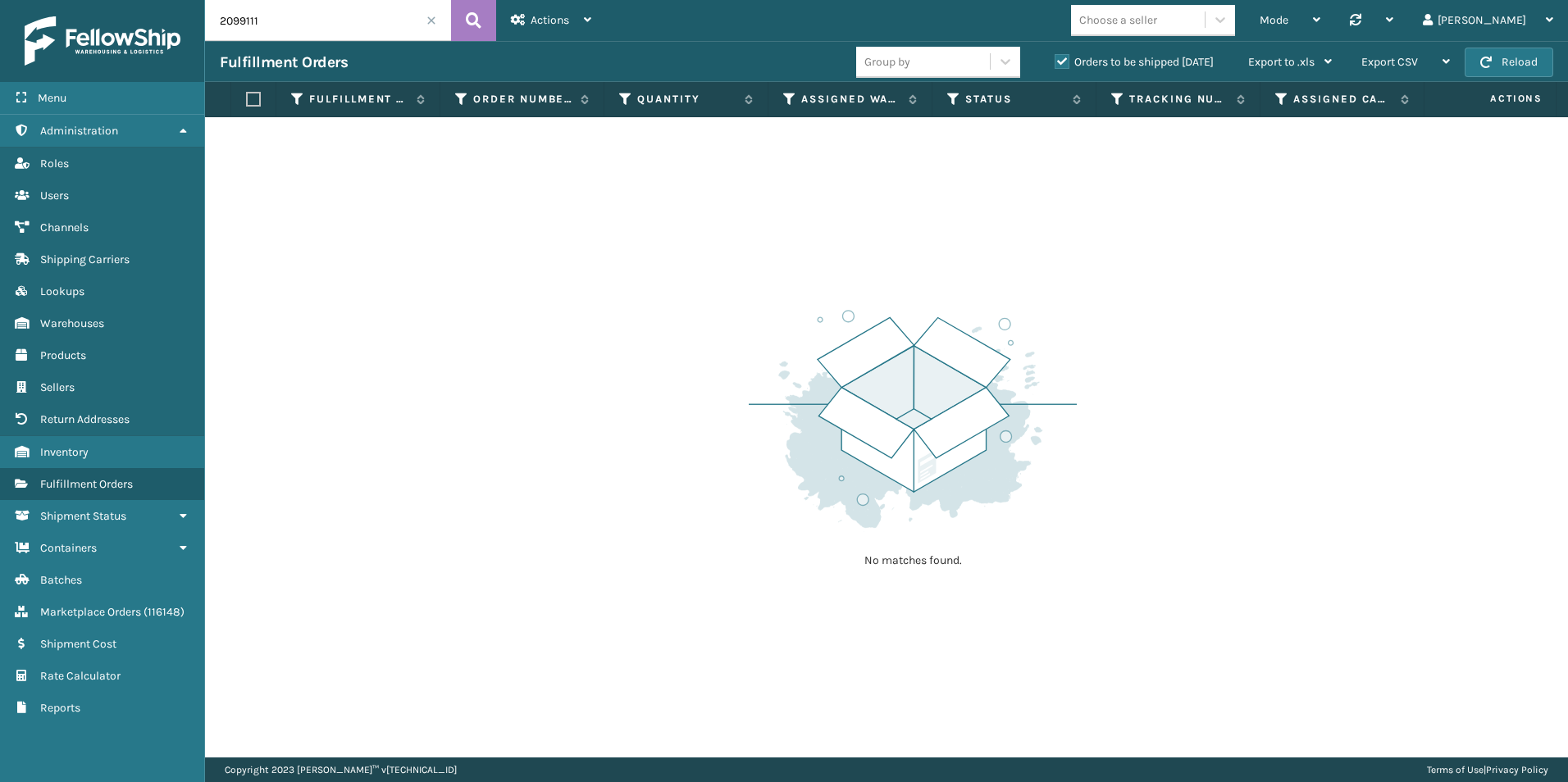
click at [430, 22] on span at bounding box center [431, 20] width 10 height 10
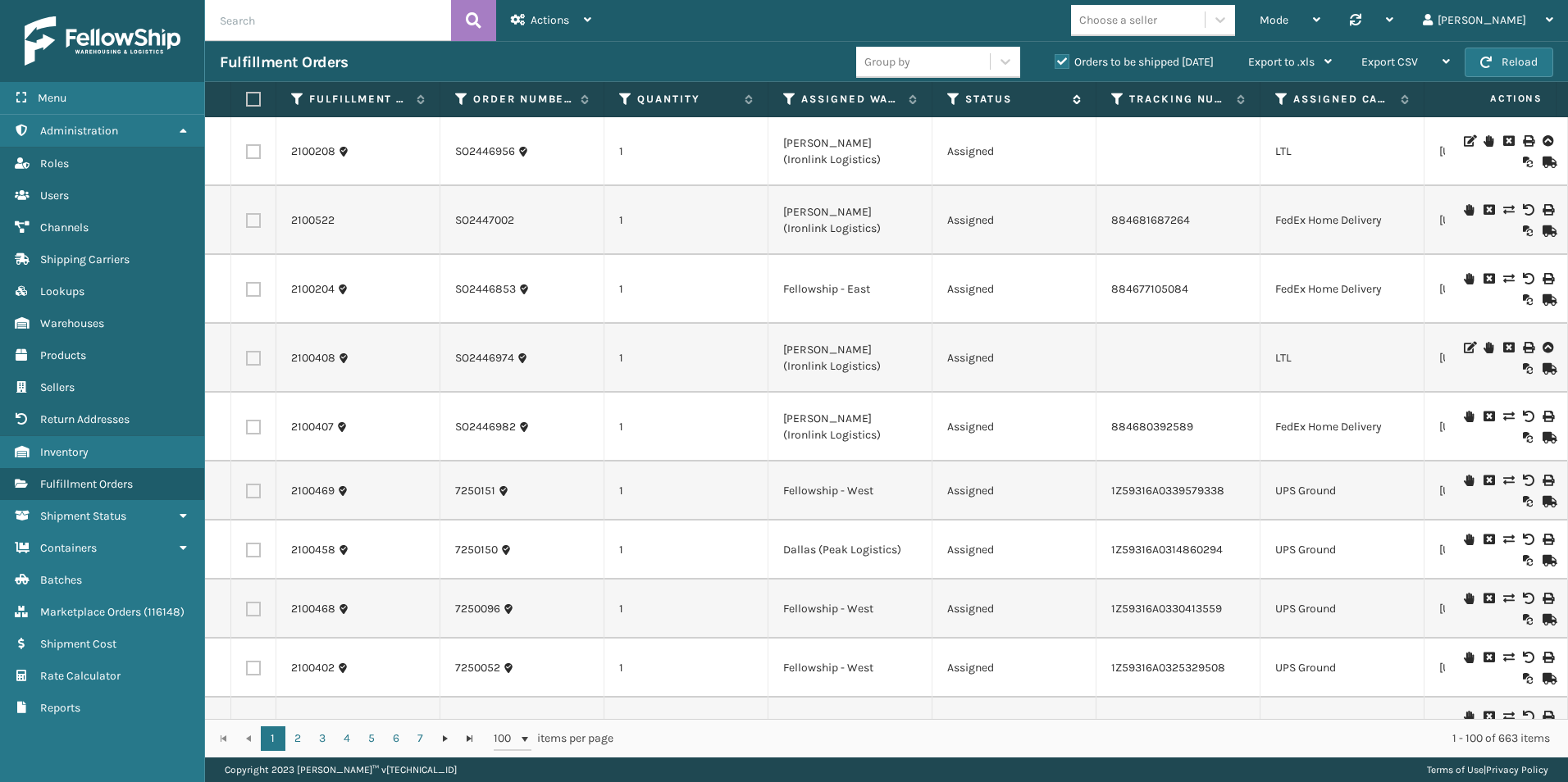
click at [953, 95] on icon at bounding box center [953, 99] width 14 height 15
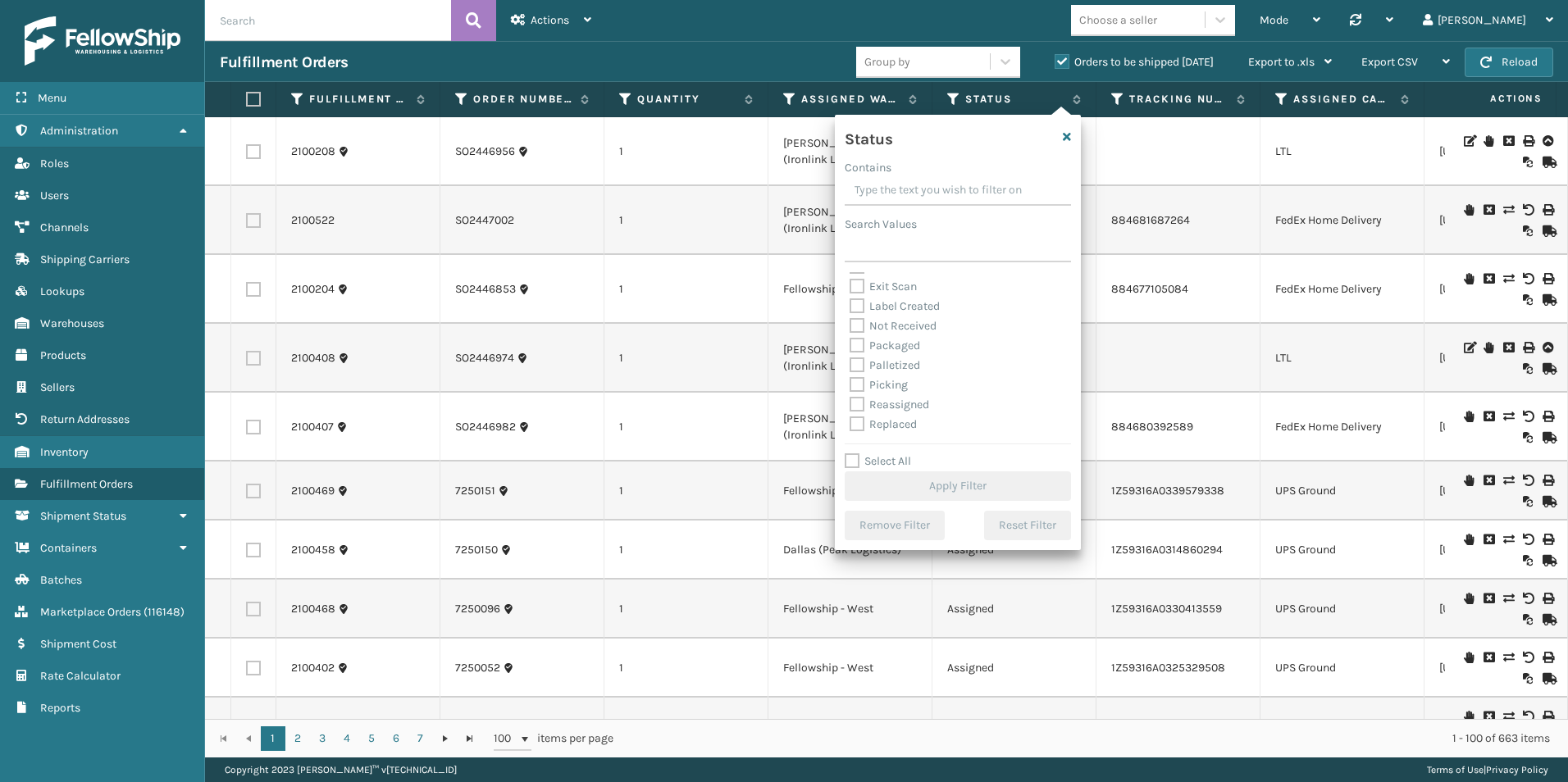
scroll to position [82, 0]
click at [858, 356] on label "Picking" at bounding box center [879, 357] width 58 height 14
click at [850, 356] on input "Picking" at bounding box center [850, 352] width 1 height 11
checkbox input "true"
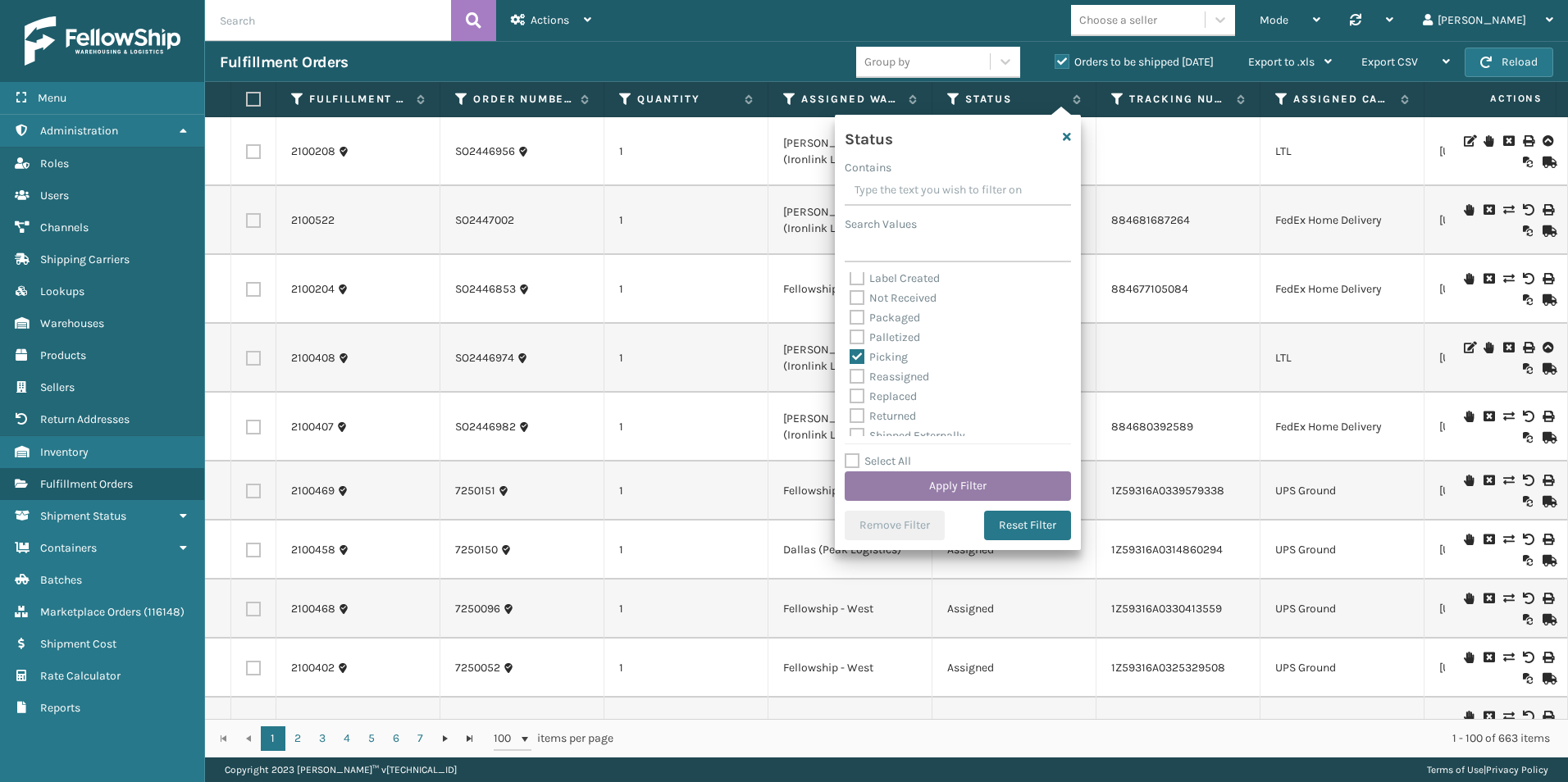
click at [962, 486] on button "Apply Filter" at bounding box center [957, 486] width 226 height 29
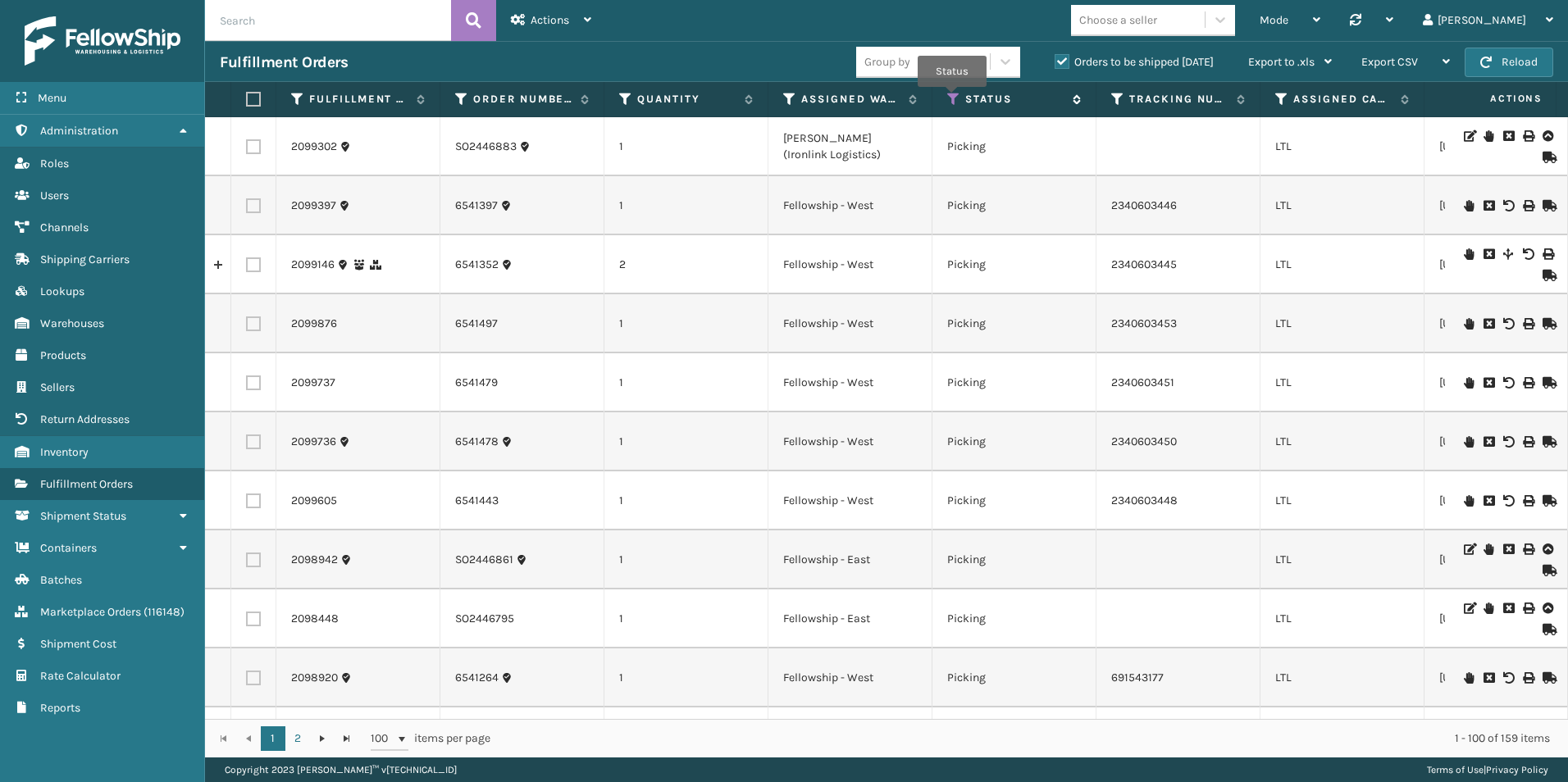
click at [951, 99] on icon at bounding box center [953, 99] width 14 height 15
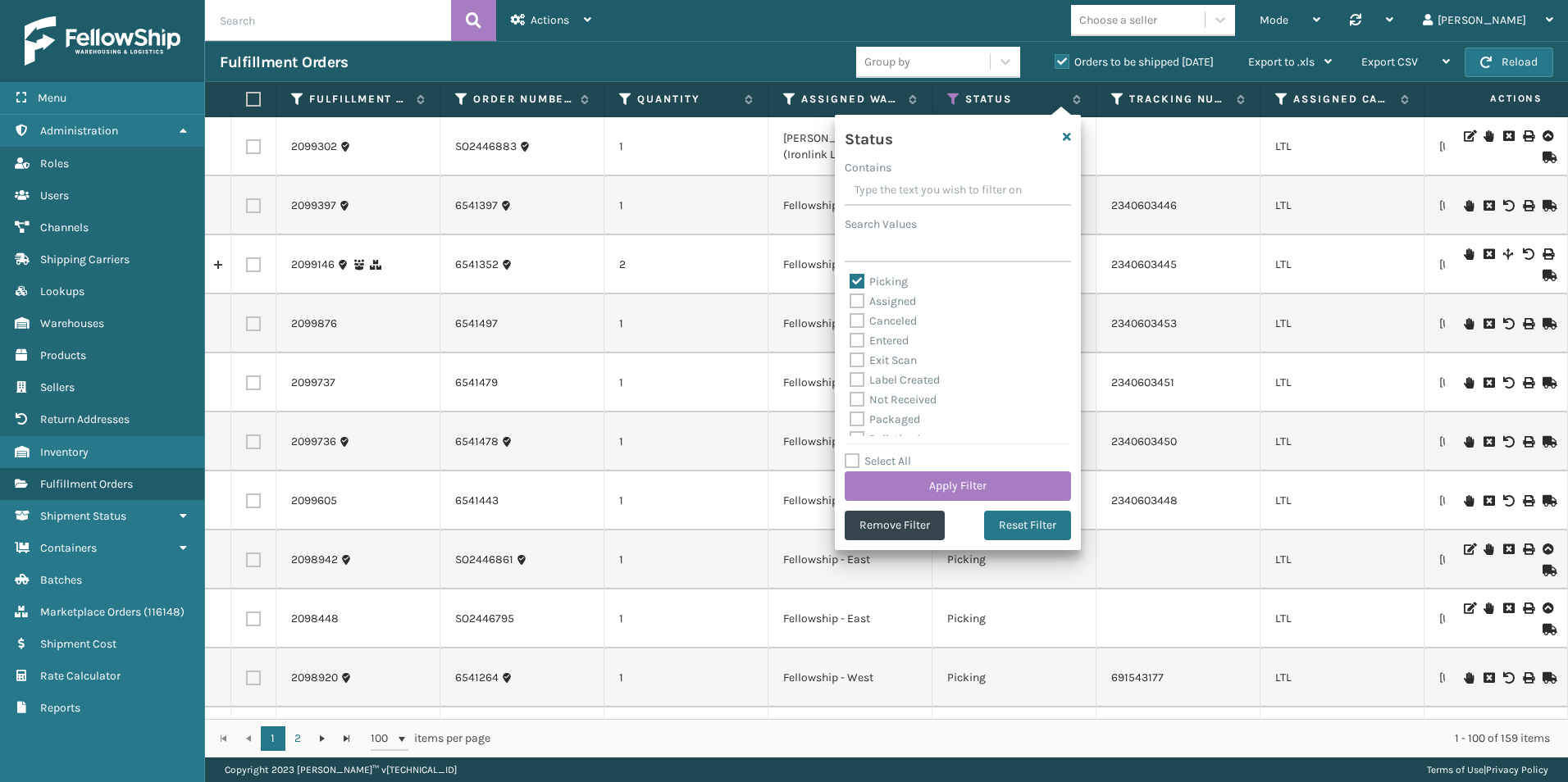
click at [857, 280] on label "Picking" at bounding box center [879, 282] width 58 height 14
click at [850, 280] on input "Picking" at bounding box center [850, 277] width 1 height 11
checkbox input "false"
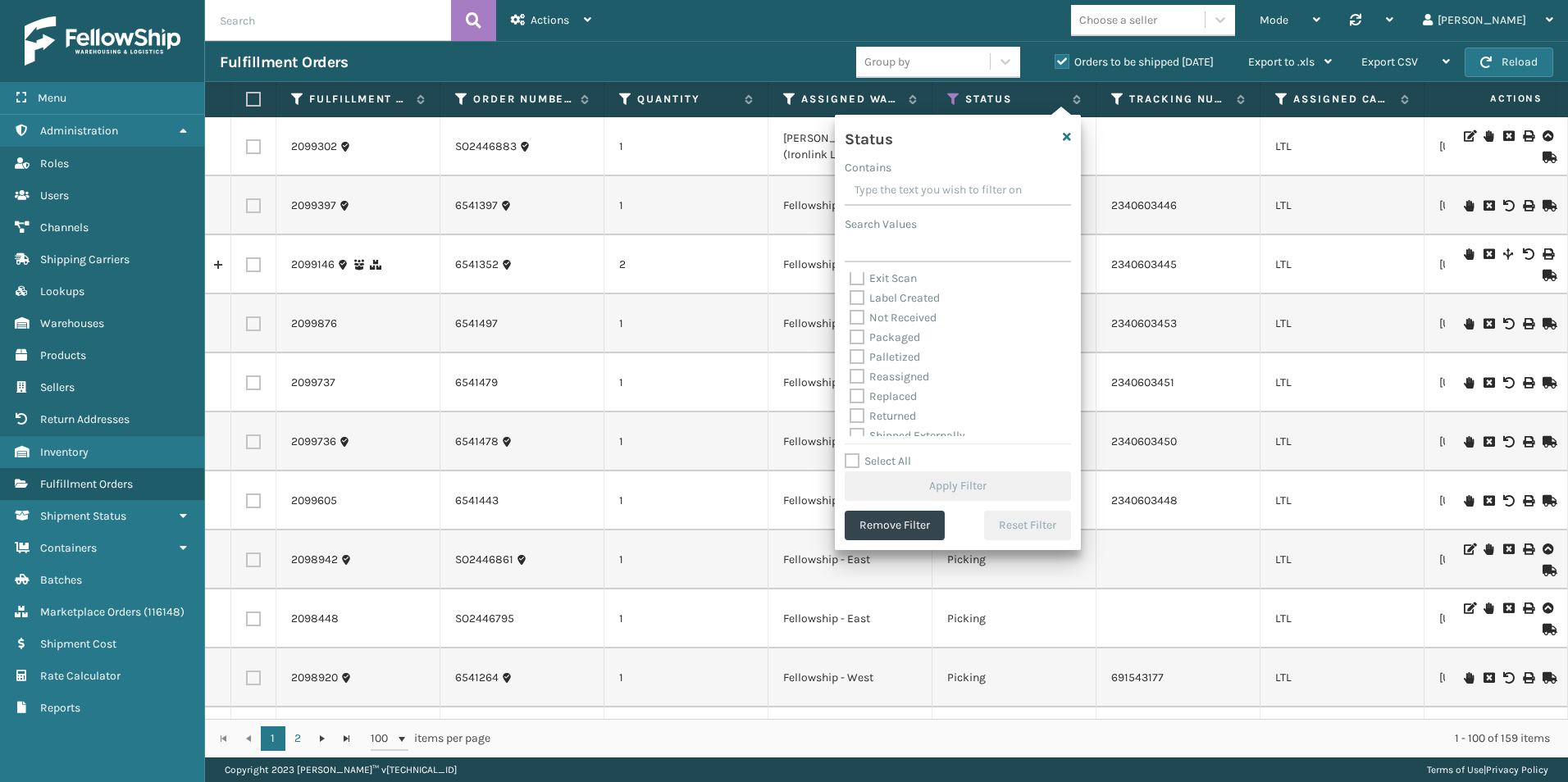
click at [850, 359] on label "Palletized" at bounding box center [885, 357] width 71 height 14
click at [850, 358] on input "Palletized" at bounding box center [850, 352] width 1 height 11
checkbox input "true"
click at [947, 487] on button "Apply Filter" at bounding box center [957, 486] width 226 height 29
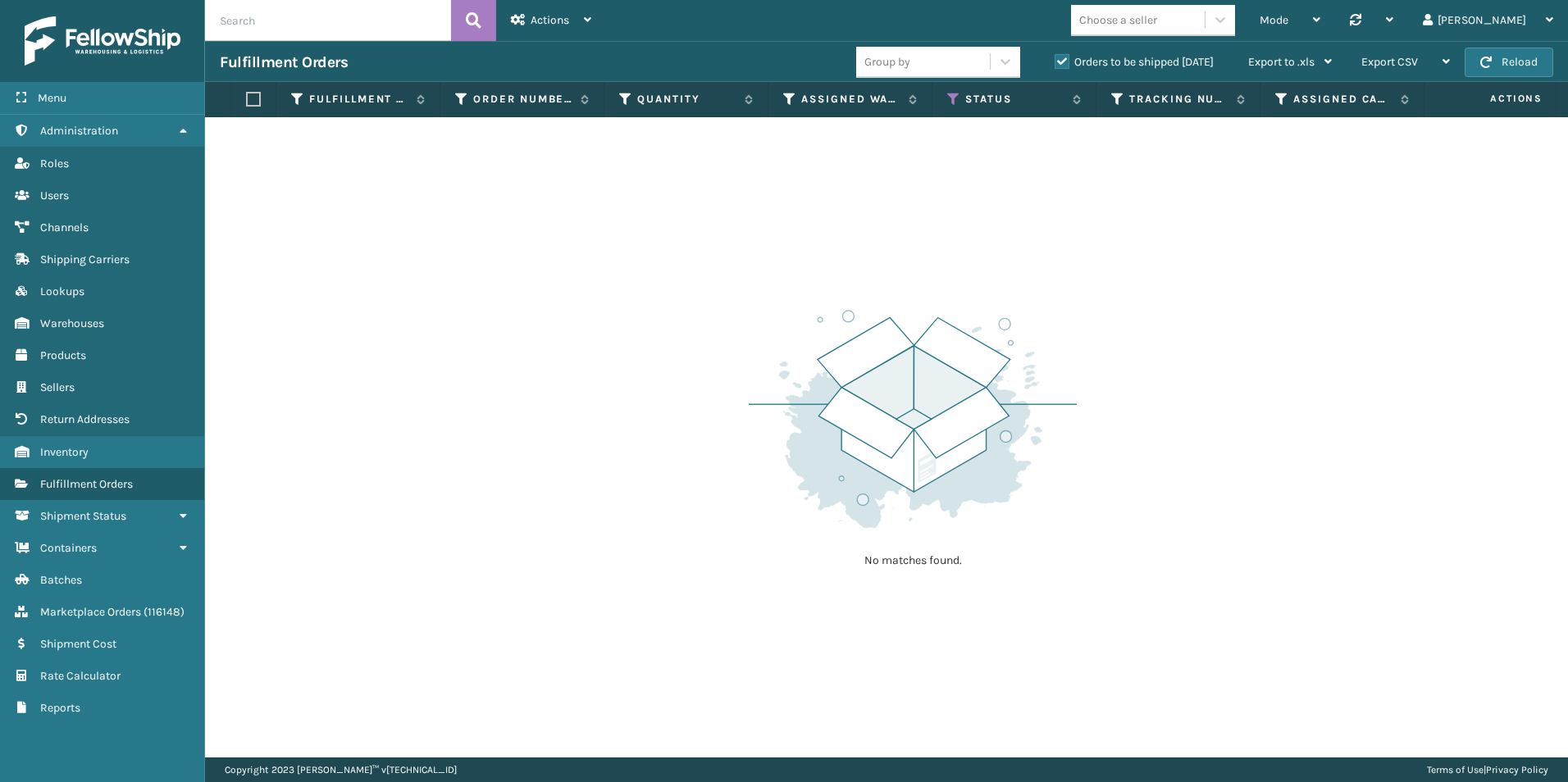
click at [1063, 60] on label "Orders to be shipped [DATE]" at bounding box center [1133, 62] width 159 height 14
click at [1055, 60] on input "Orders to be shipped [DATE]" at bounding box center [1054, 57] width 1 height 11
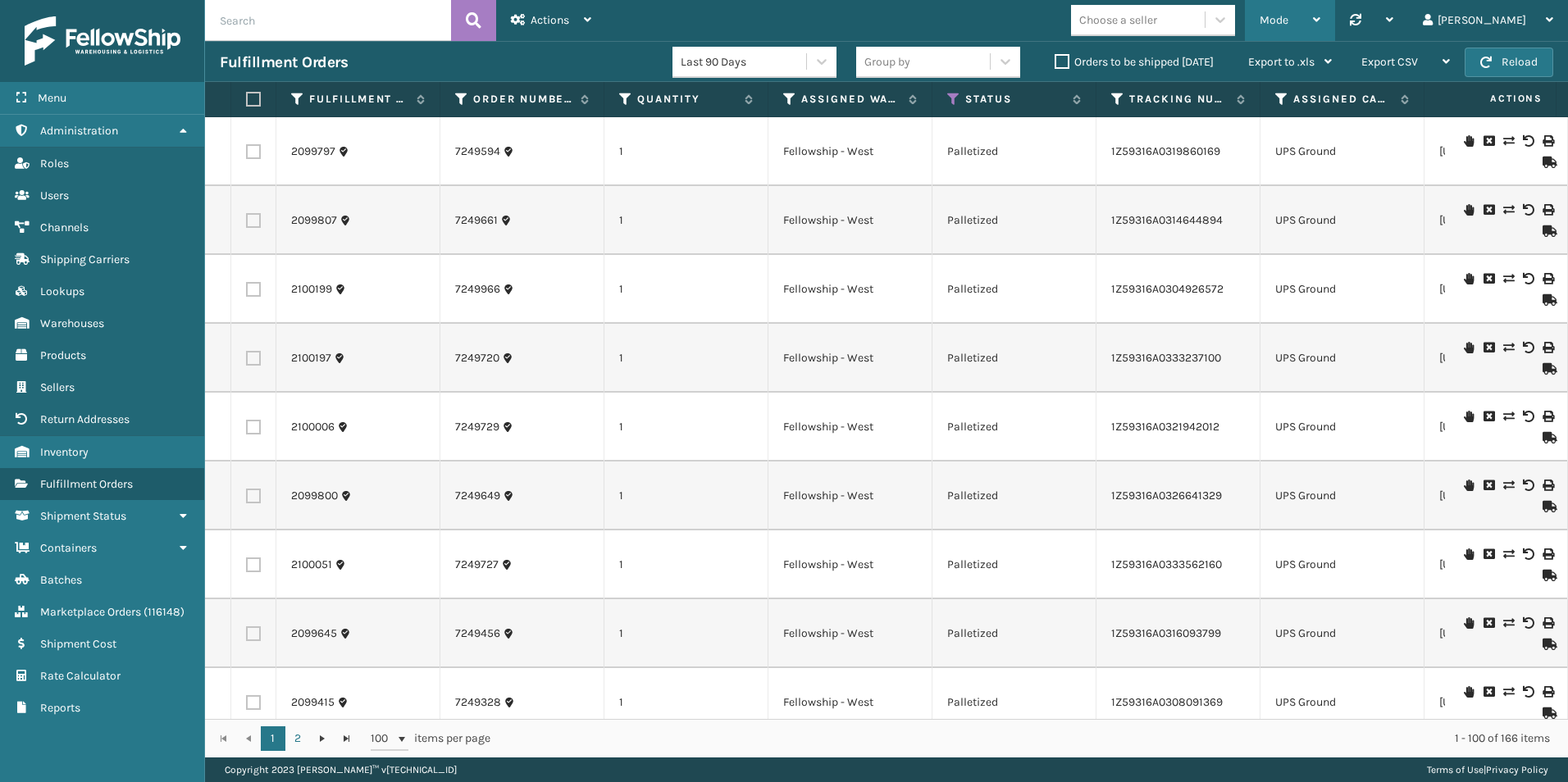
click at [1320, 14] on div "Mode" at bounding box center [1289, 20] width 61 height 41
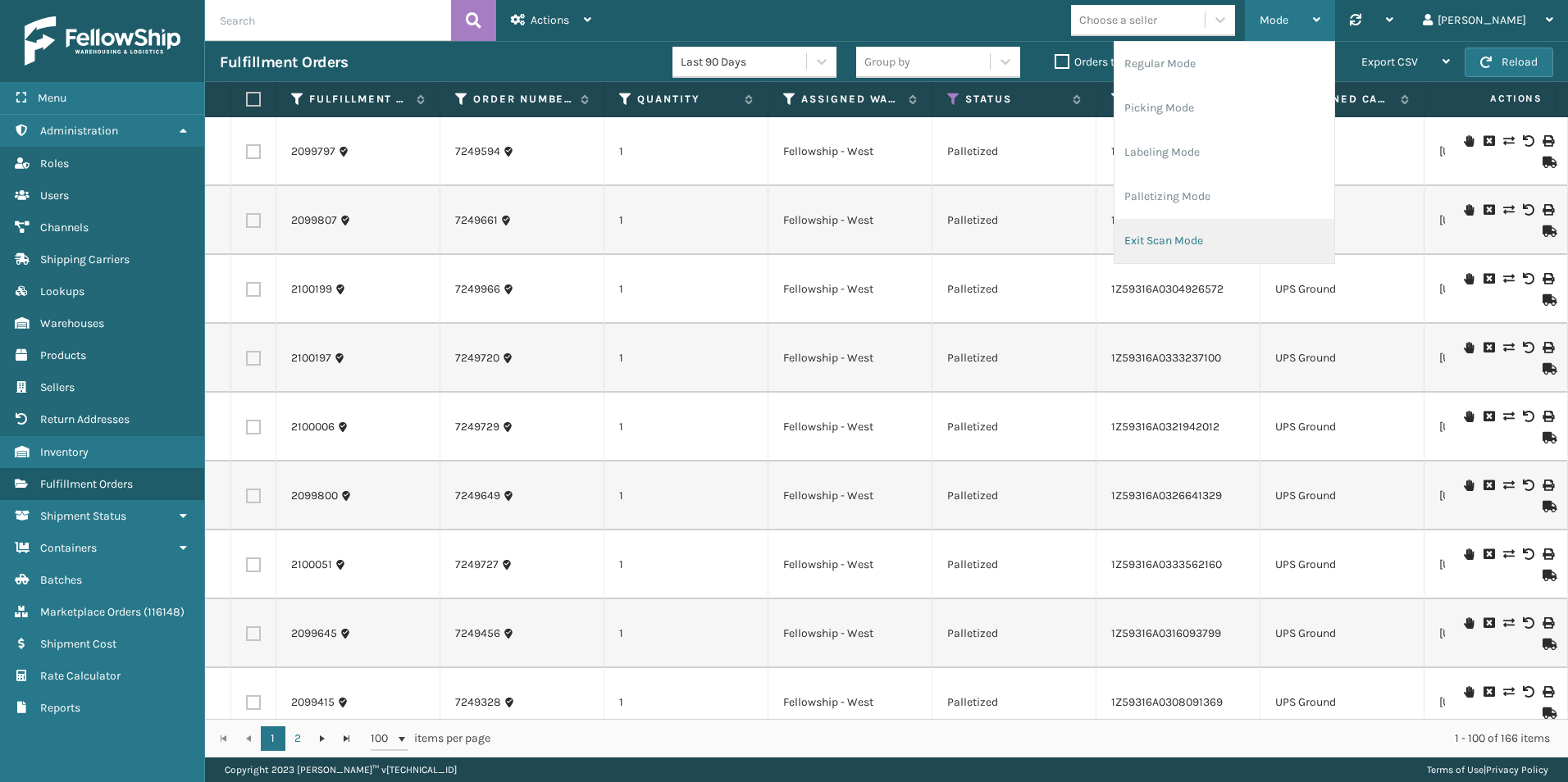
click at [1248, 237] on li "Exit Scan Mode" at bounding box center [1223, 241] width 220 height 45
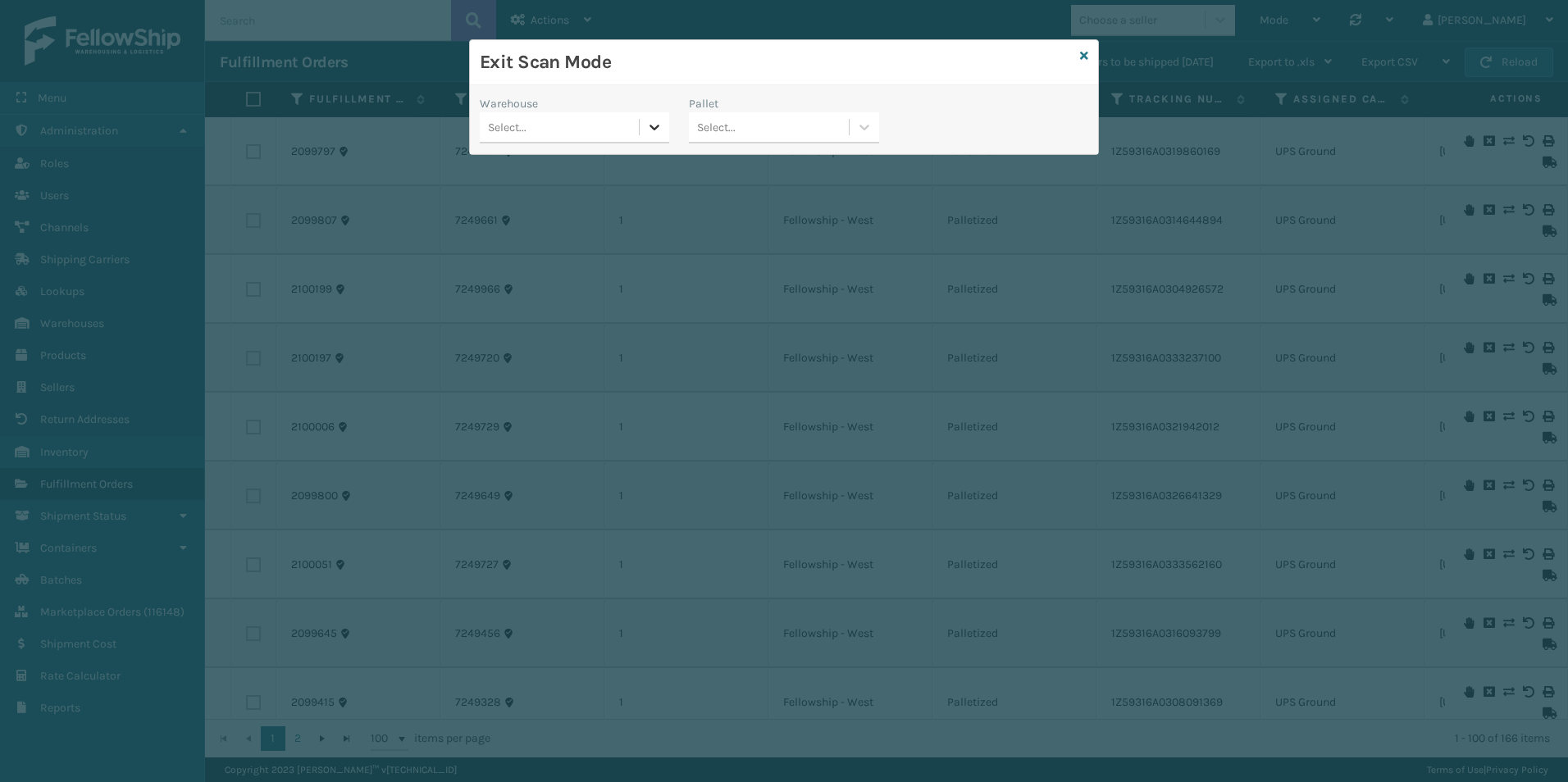
click at [652, 130] on icon at bounding box center [653, 127] width 16 height 16
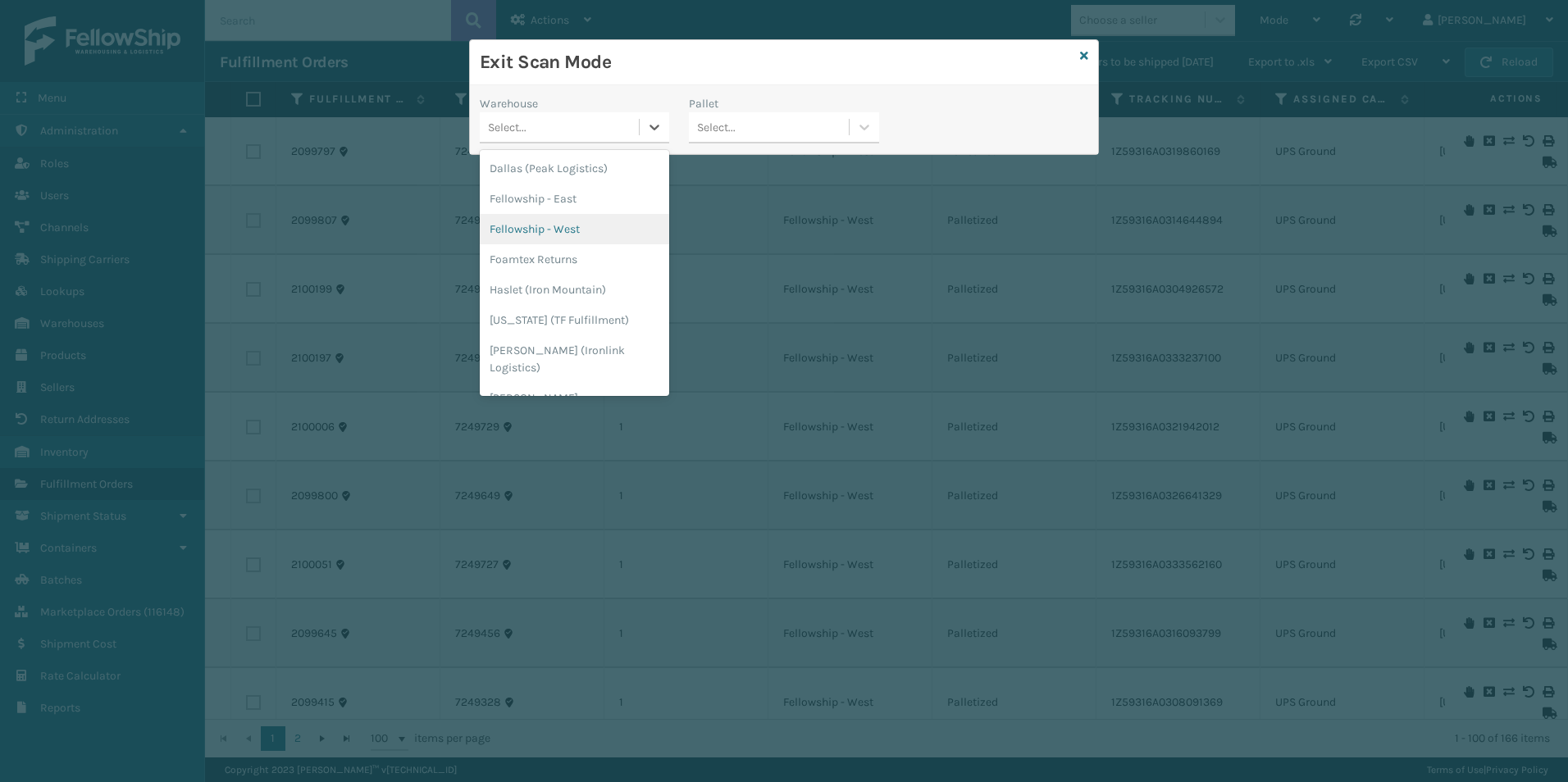
click at [574, 231] on div "Fellowship - West" at bounding box center [575, 228] width 190 height 30
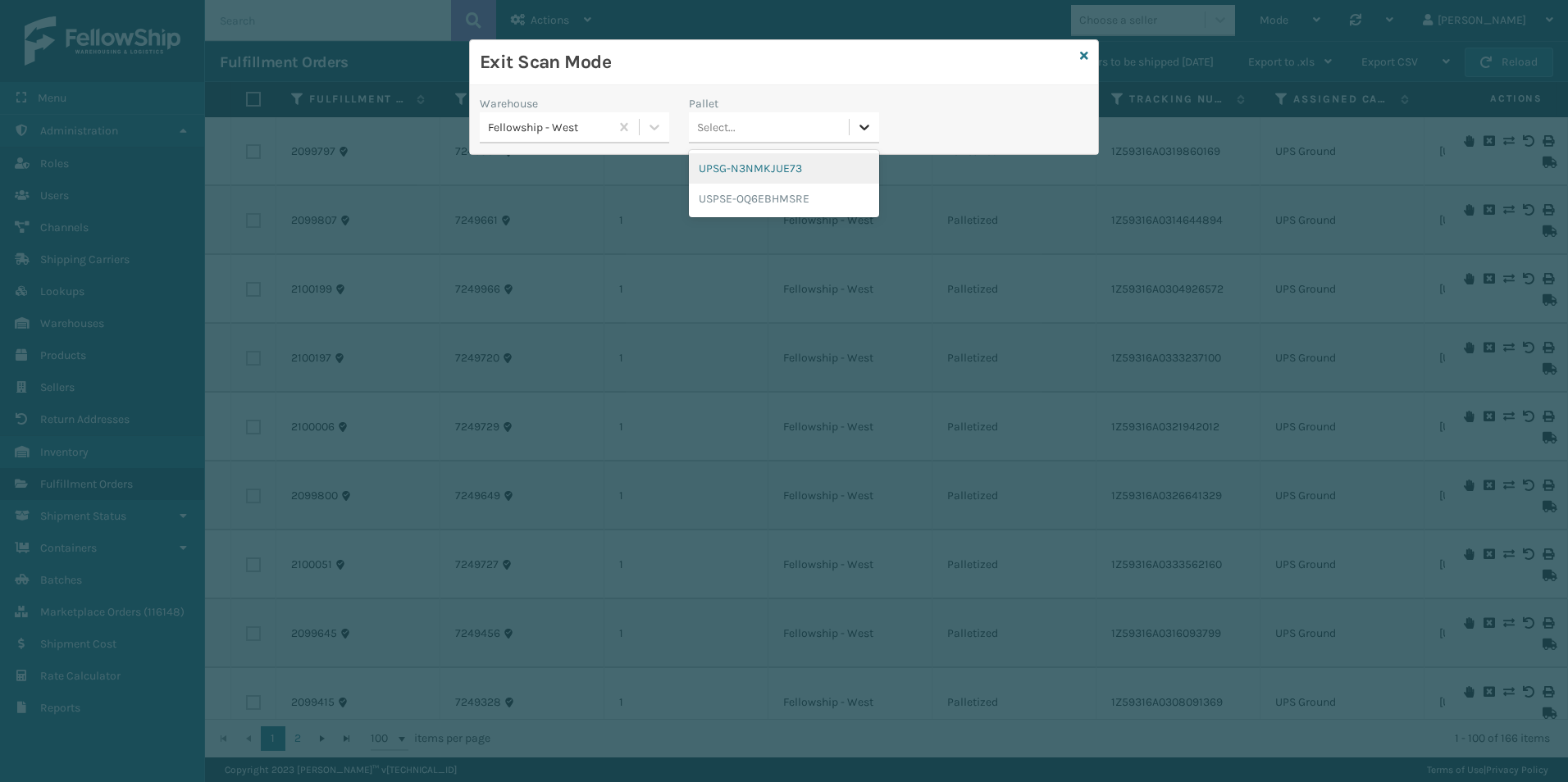
click at [871, 125] on icon at bounding box center [863, 127] width 16 height 16
click at [753, 168] on div "UPSG-N3NMKJUE73" at bounding box center [783, 167] width 190 height 30
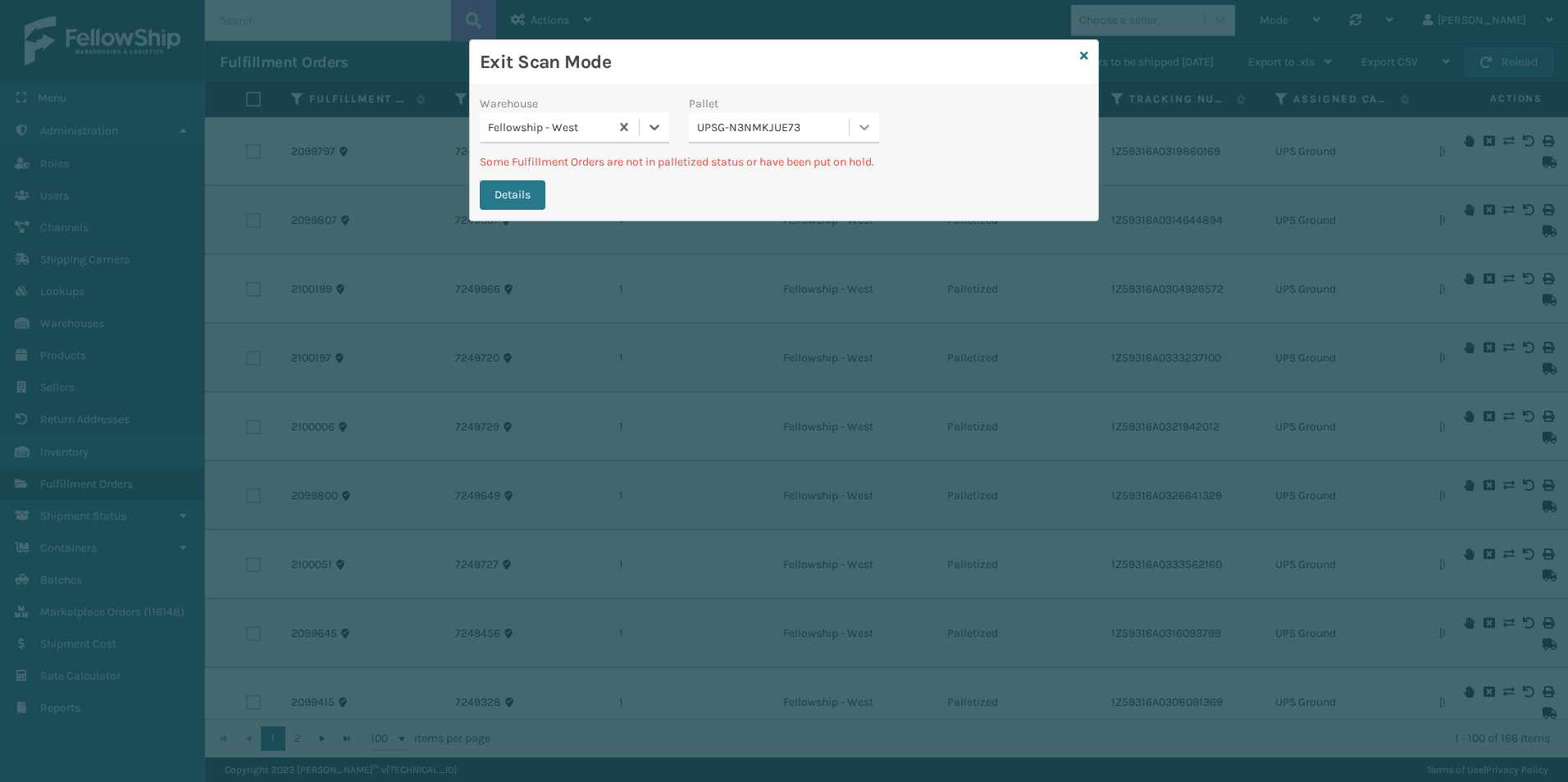
click at [859, 124] on icon at bounding box center [863, 127] width 16 height 16
click at [771, 204] on div "USPSE-OQ6EBHMSRE" at bounding box center [783, 198] width 190 height 30
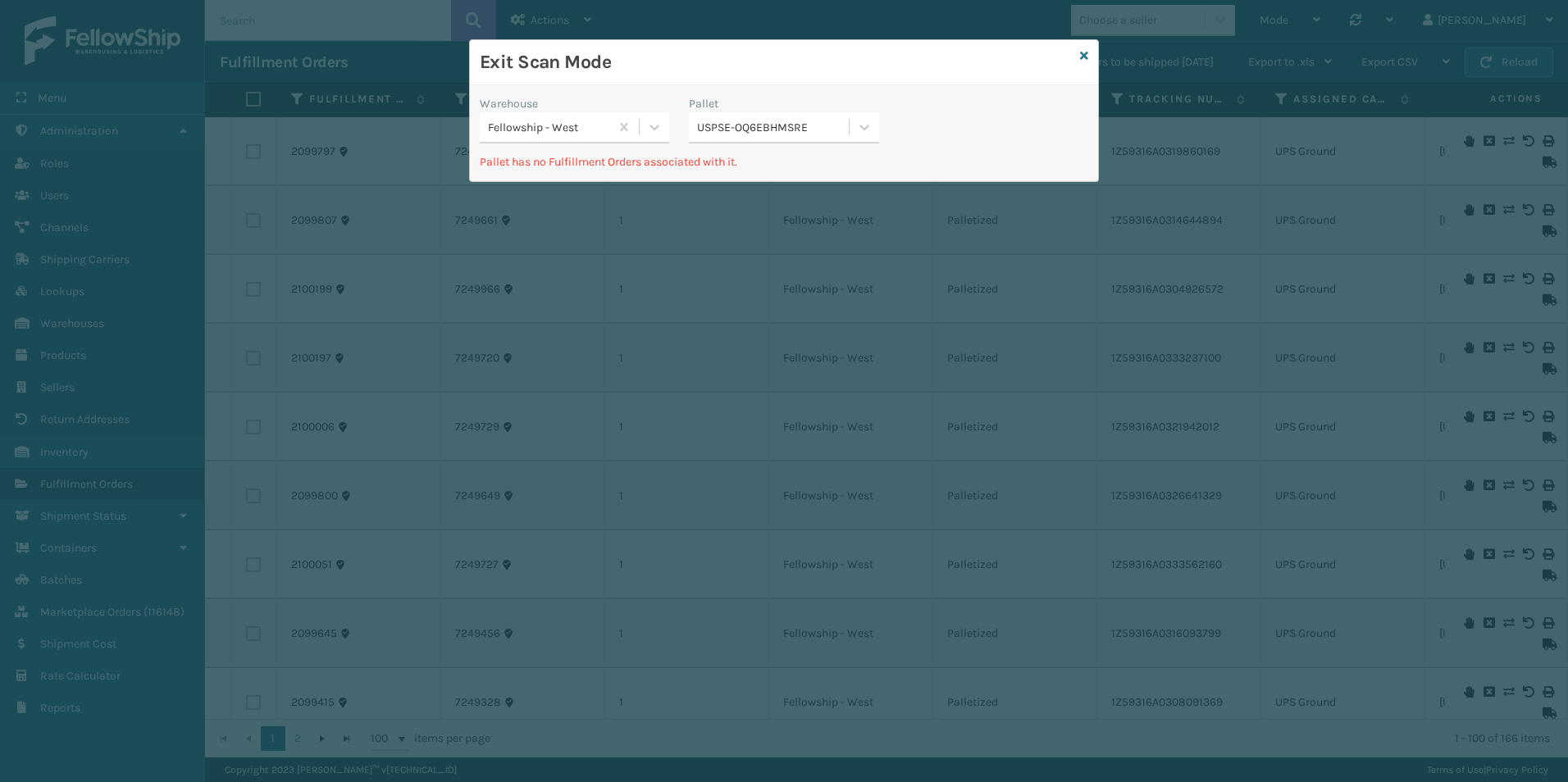
click at [1078, 56] on div "Exit Scan Mode" at bounding box center [783, 63] width 628 height 45
click at [1081, 55] on icon at bounding box center [1084, 56] width 8 height 12
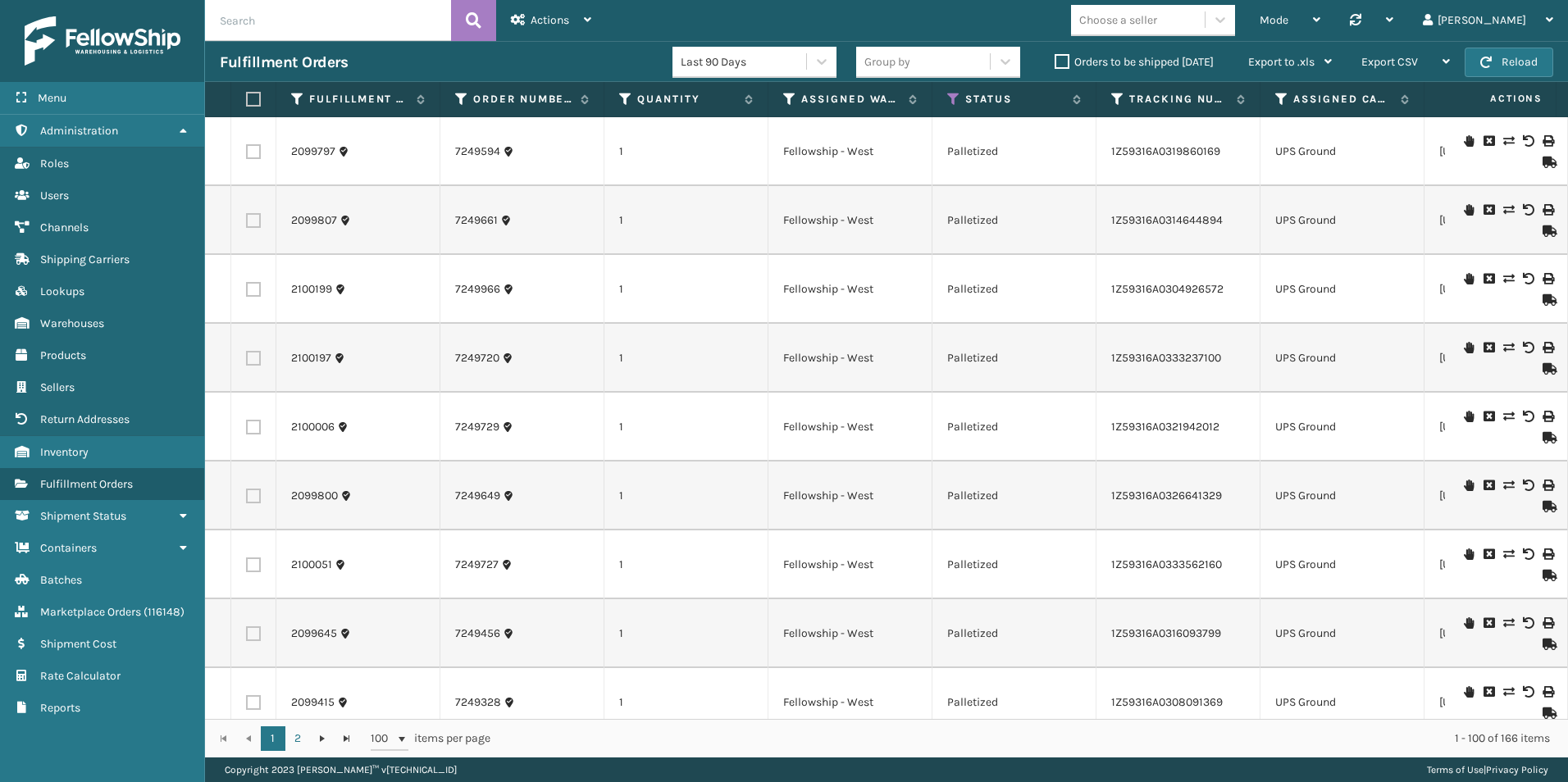
click at [251, 97] on label at bounding box center [251, 99] width 10 height 15
click at [247, 97] on input "checkbox" at bounding box center [246, 99] width 1 height 11
checkbox input "true"
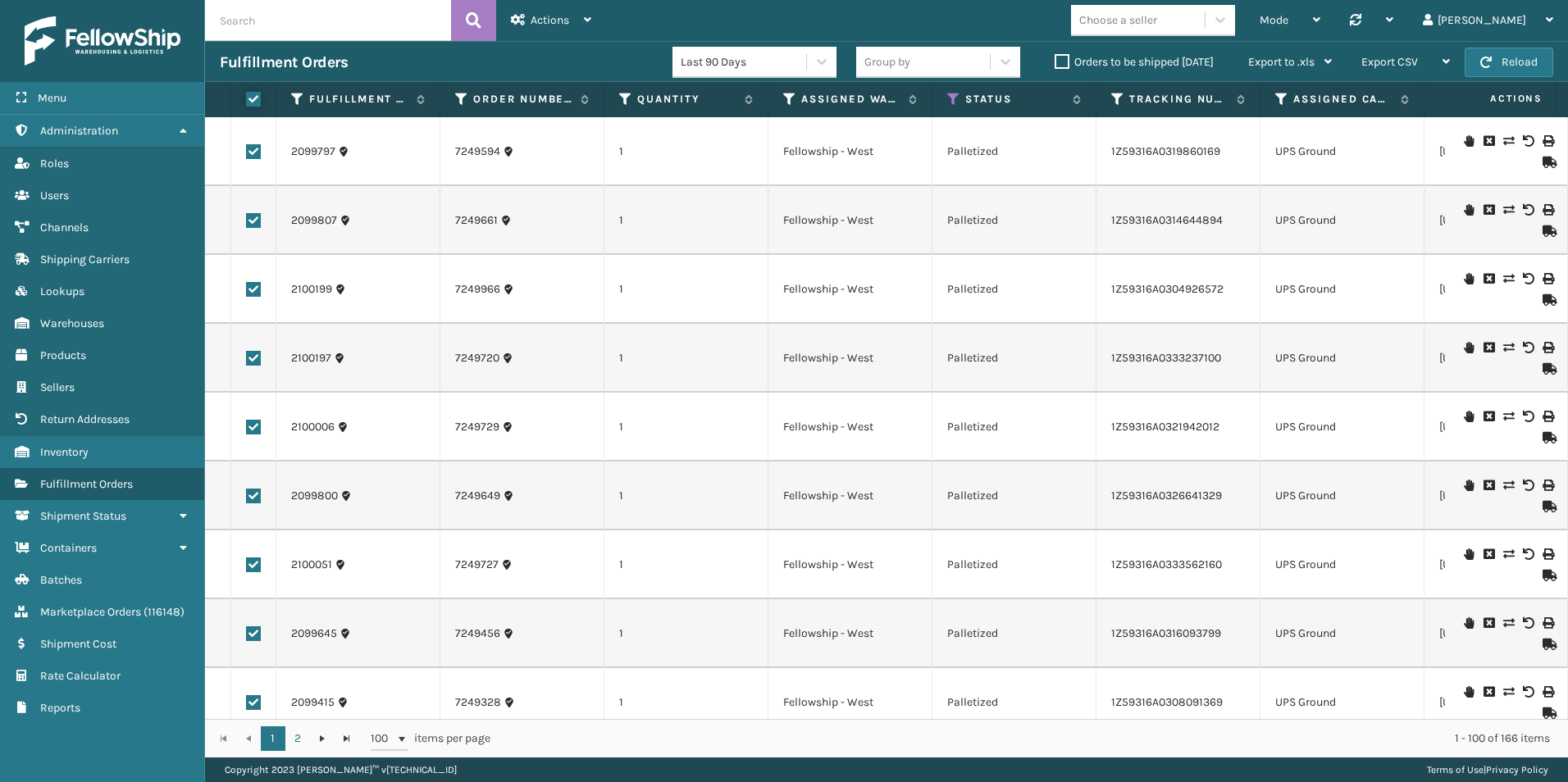
checkbox input "true"
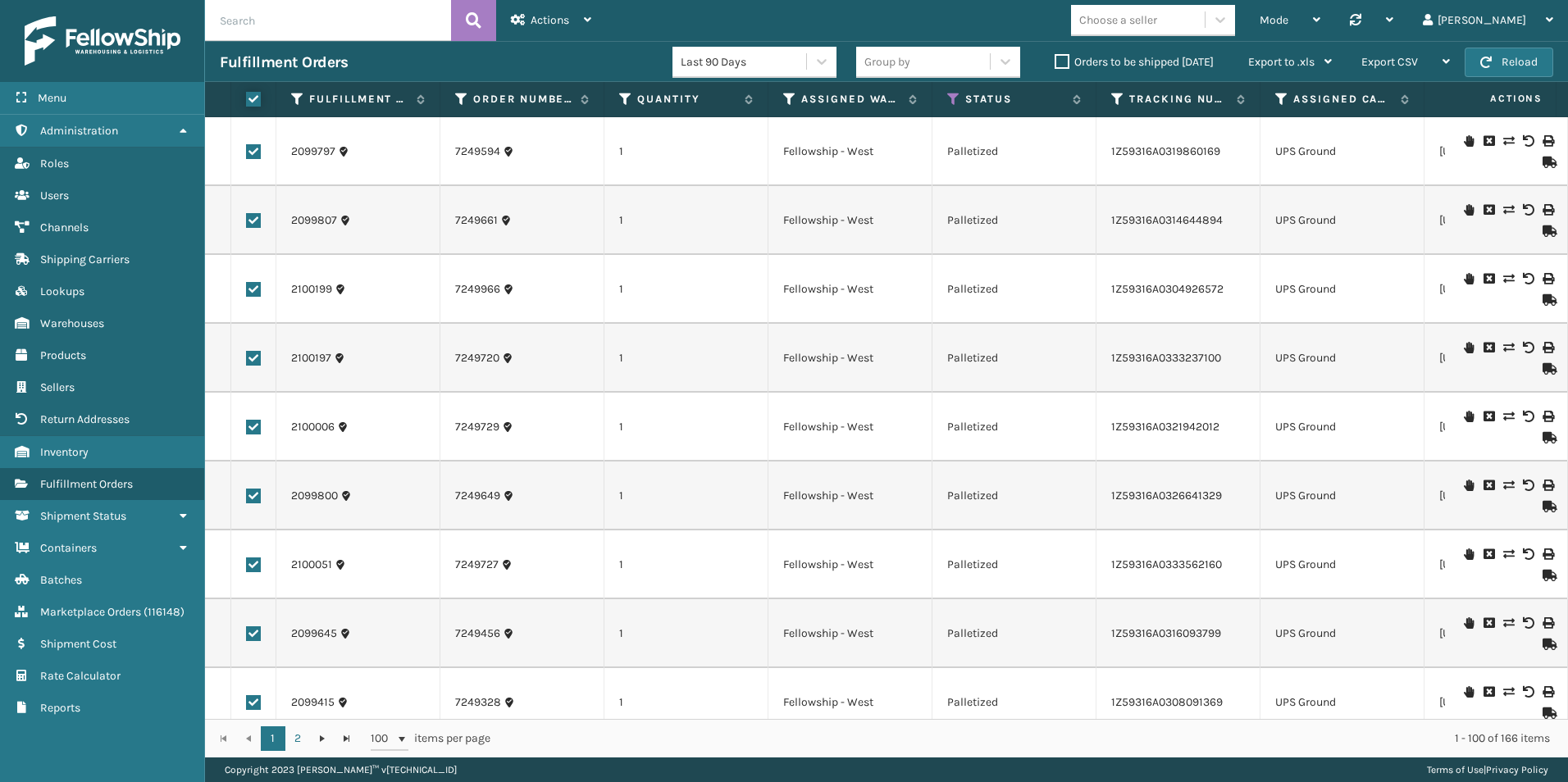
checkbox input "true"
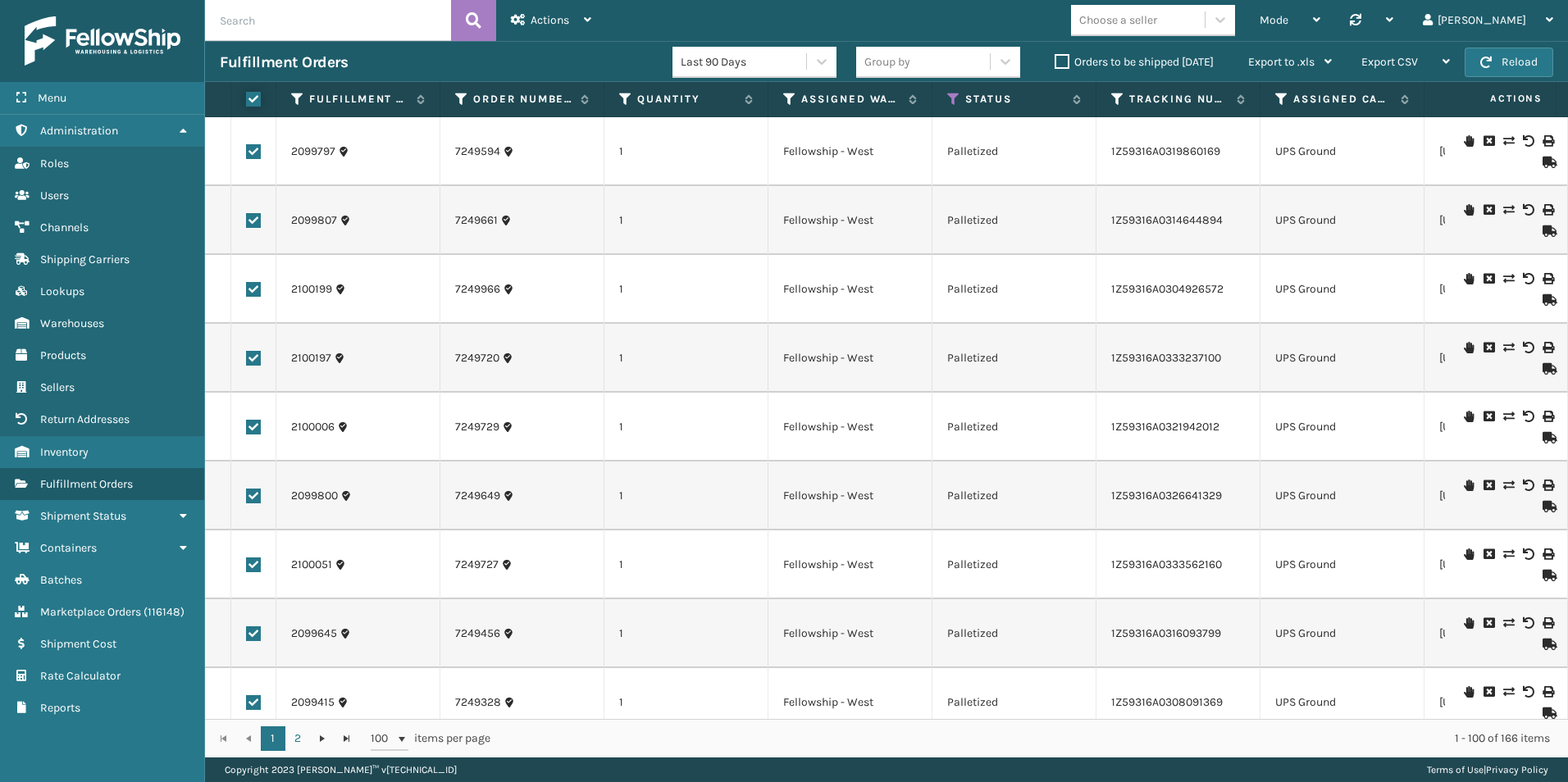
checkbox input "true"
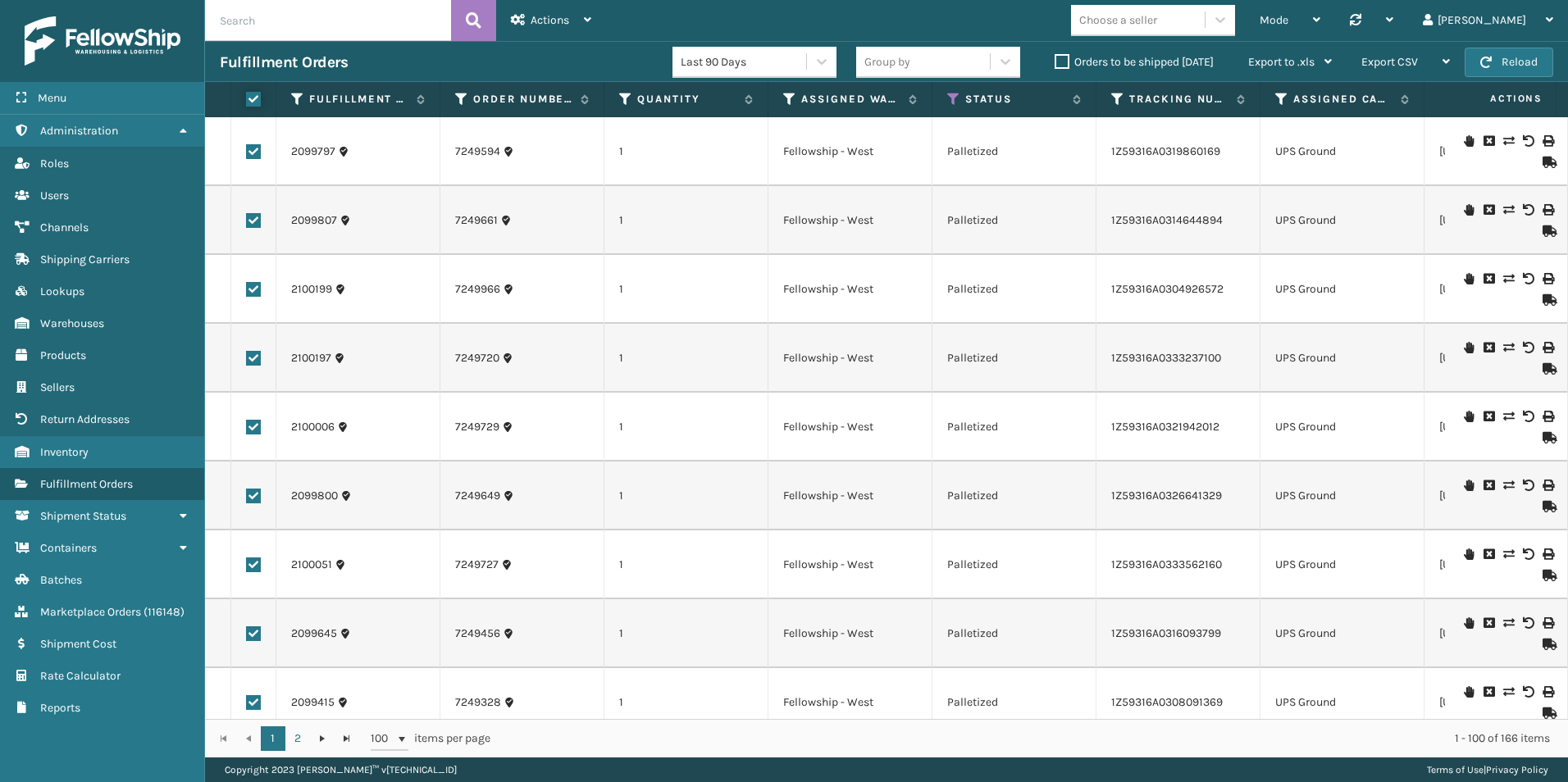
checkbox input "true"
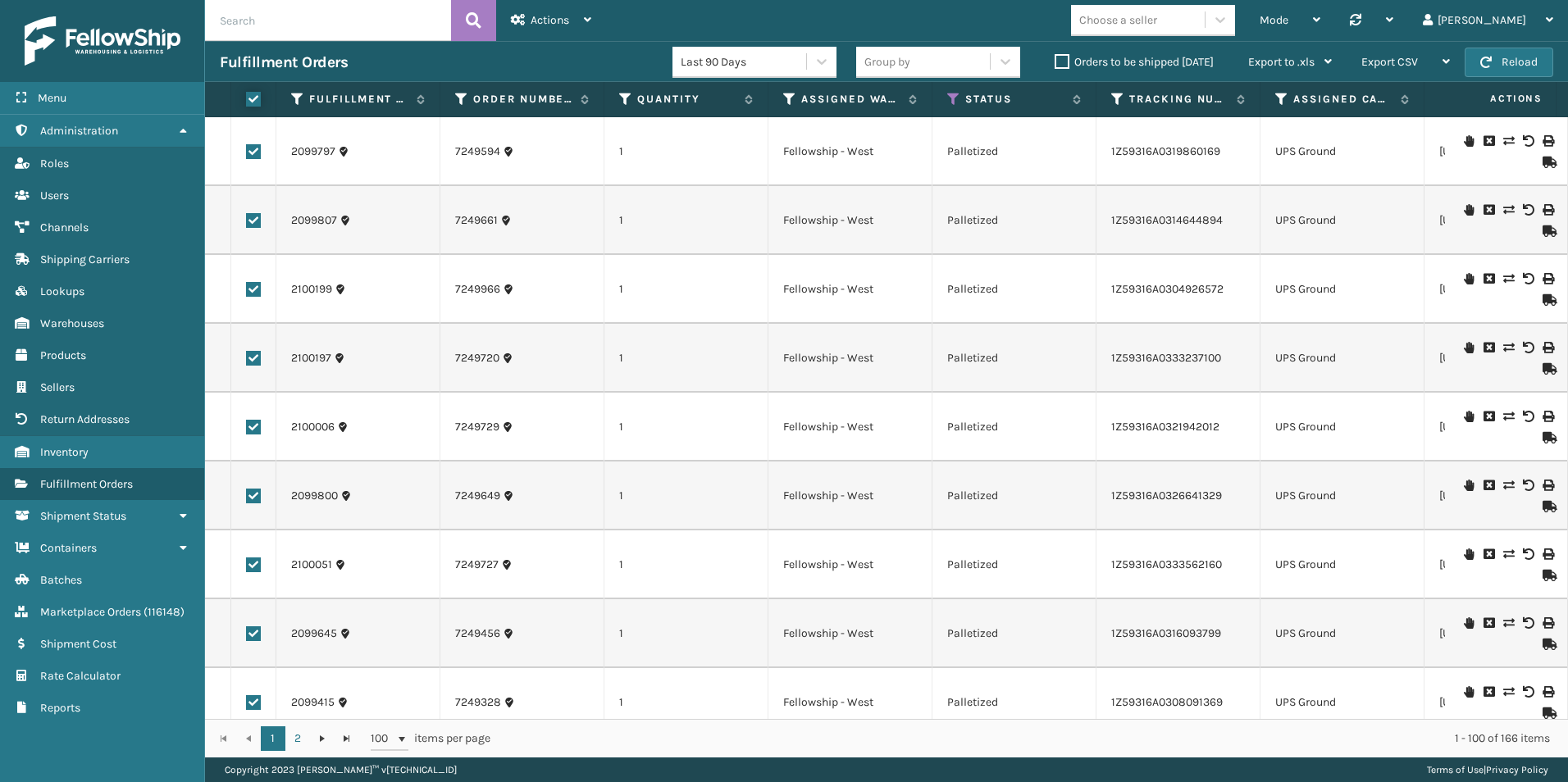
checkbox input "true"
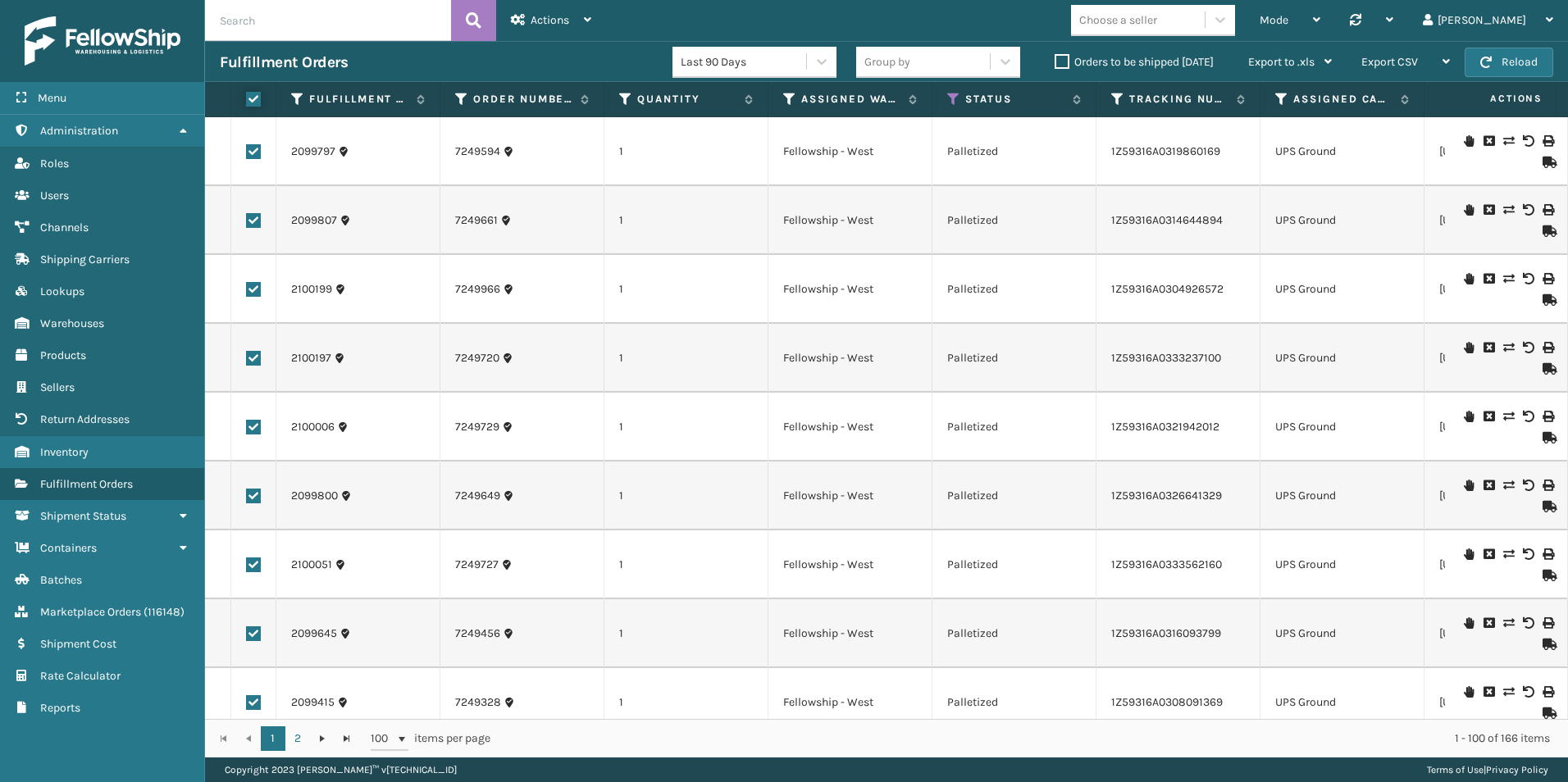
checkbox input "true"
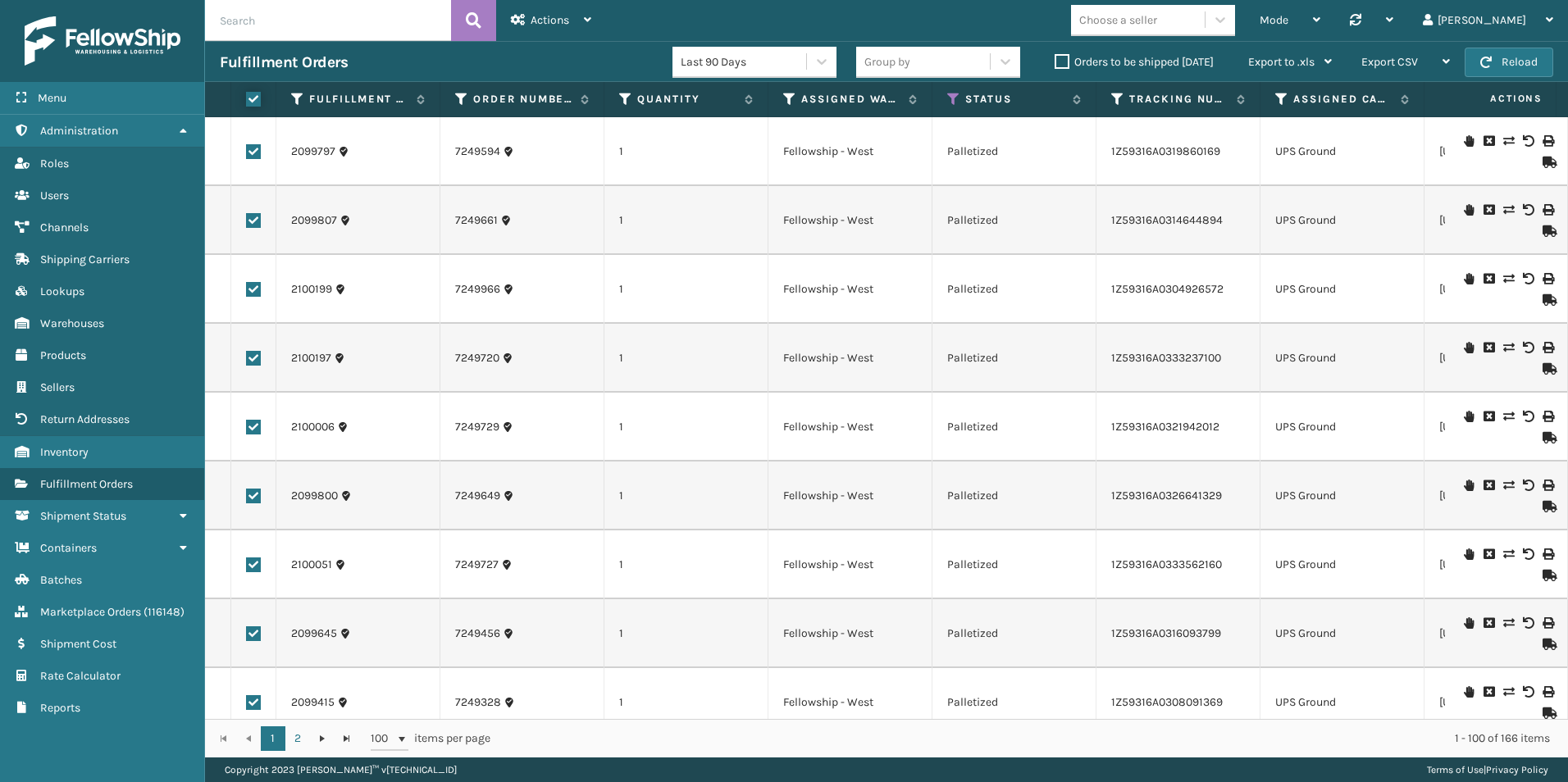
checkbox input "true"
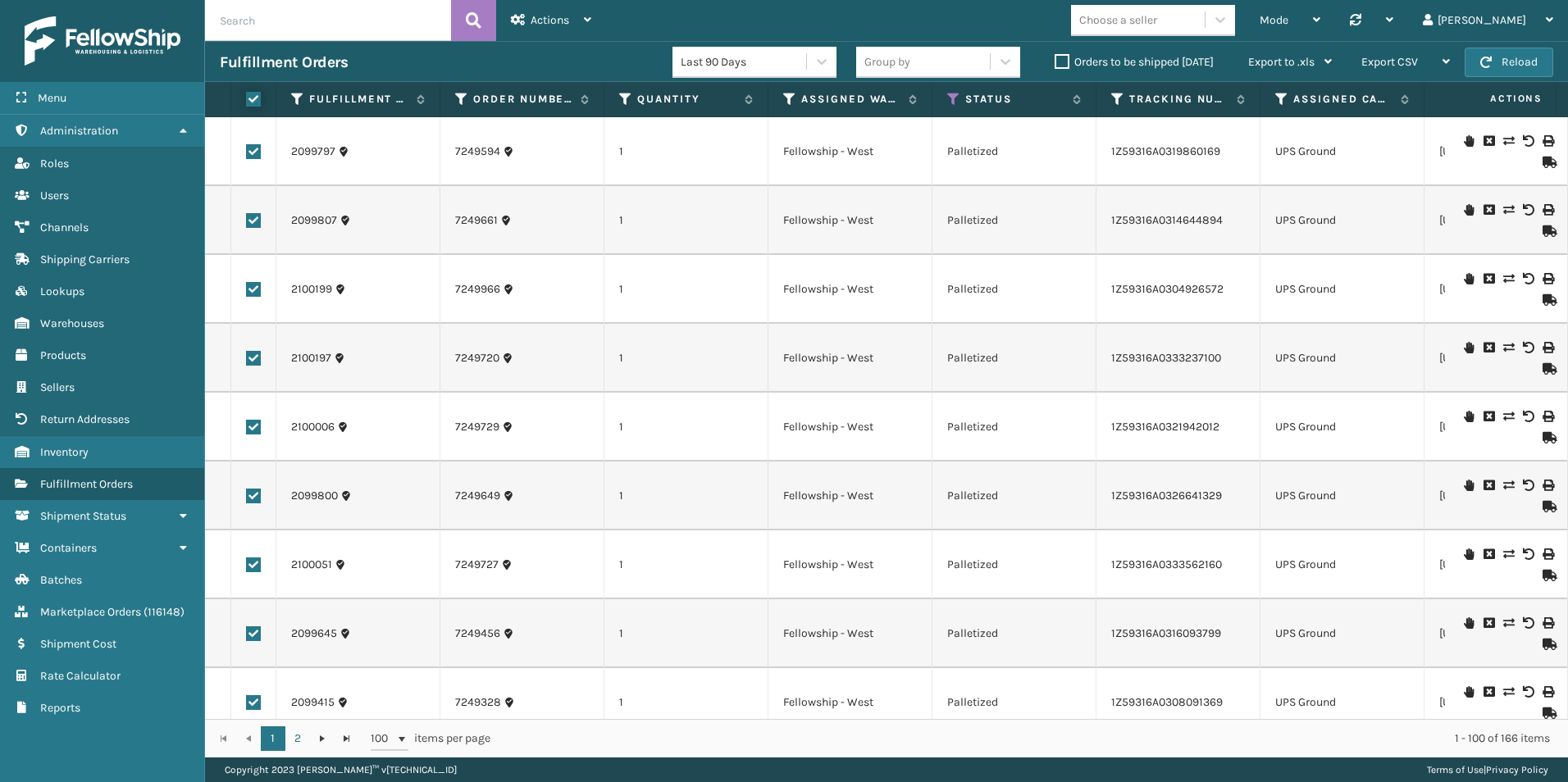
checkbox input "true"
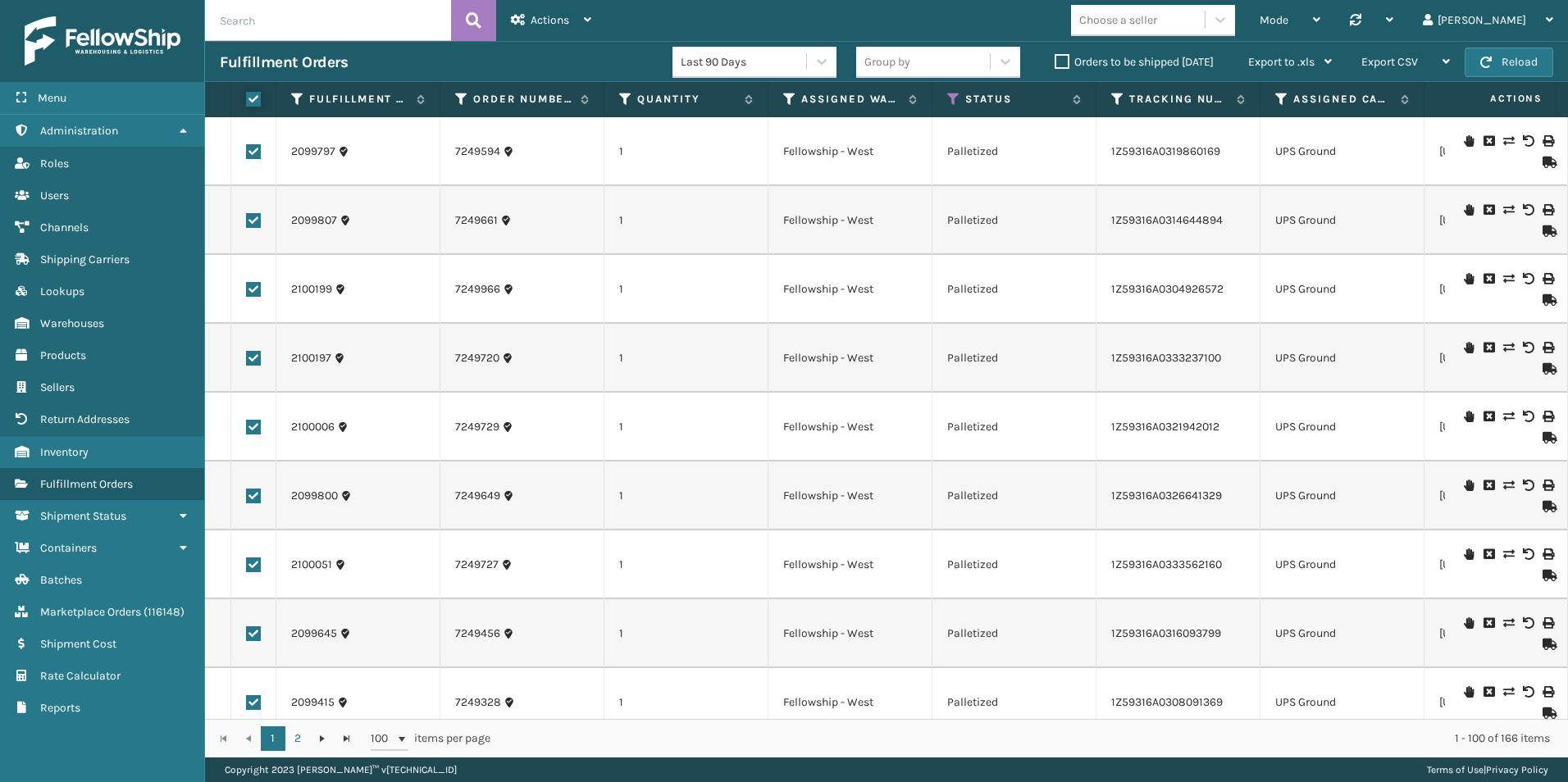
checkbox input "true"
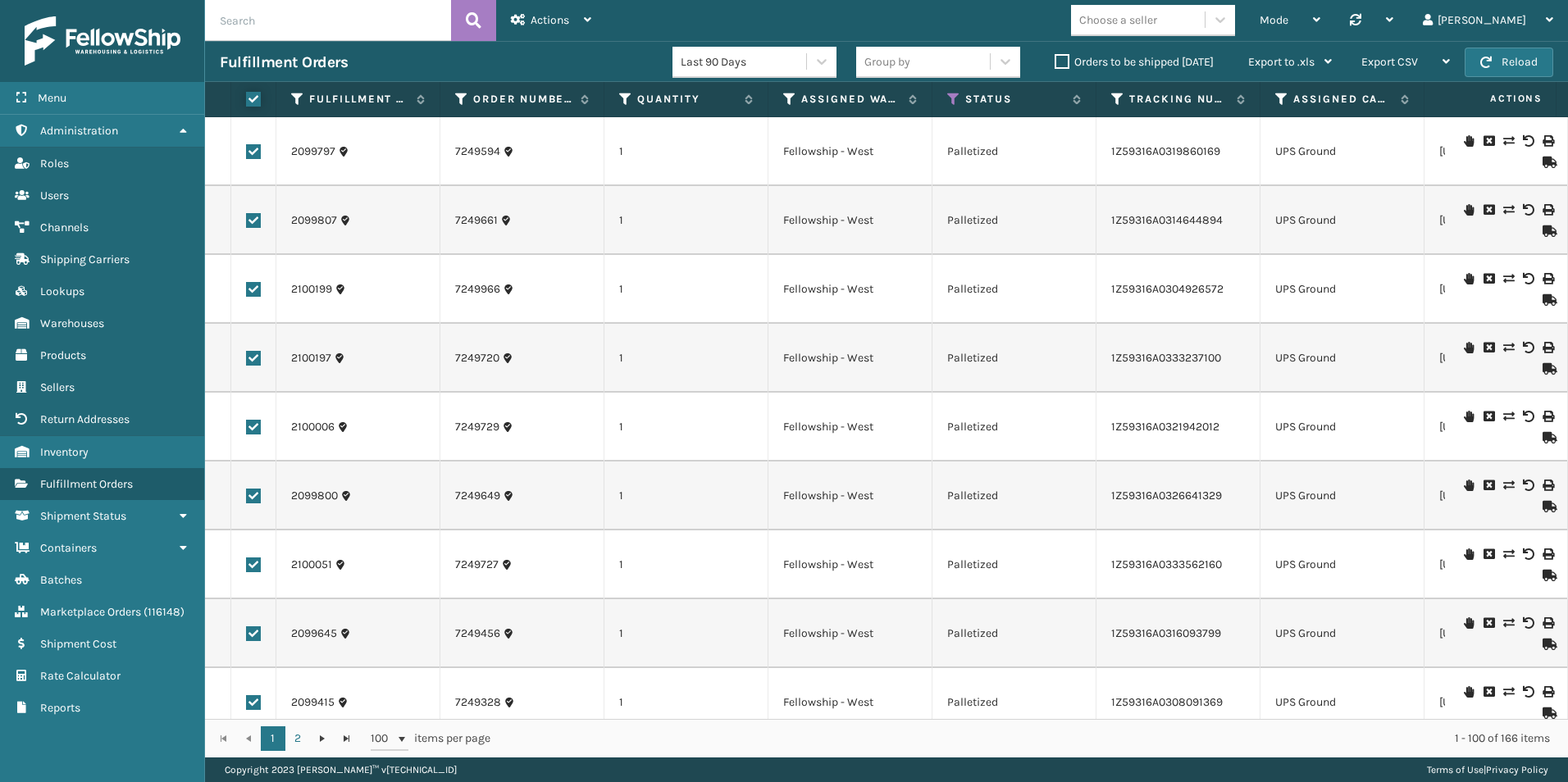
checkbox input "true"
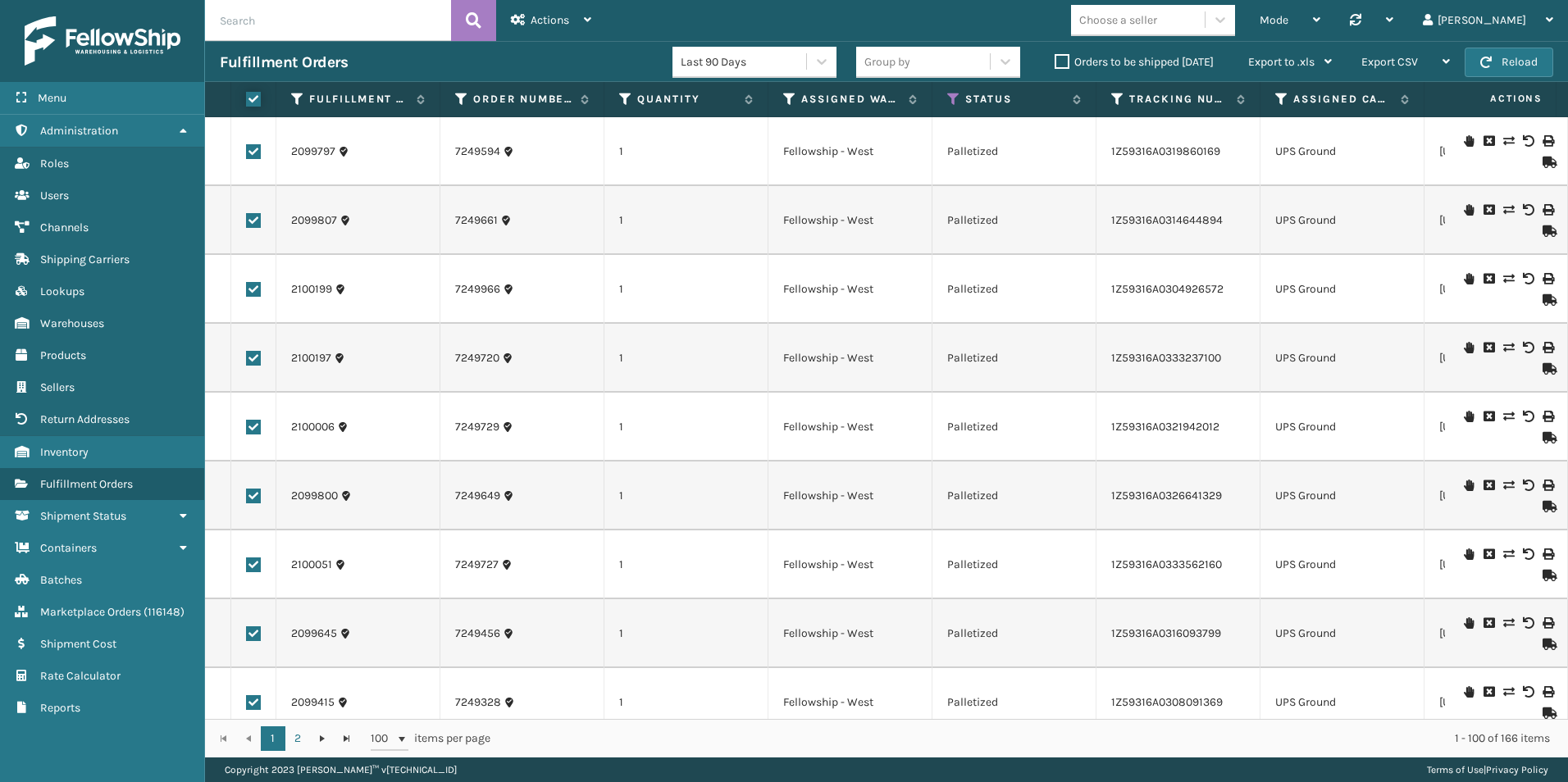
checkbox input "true"
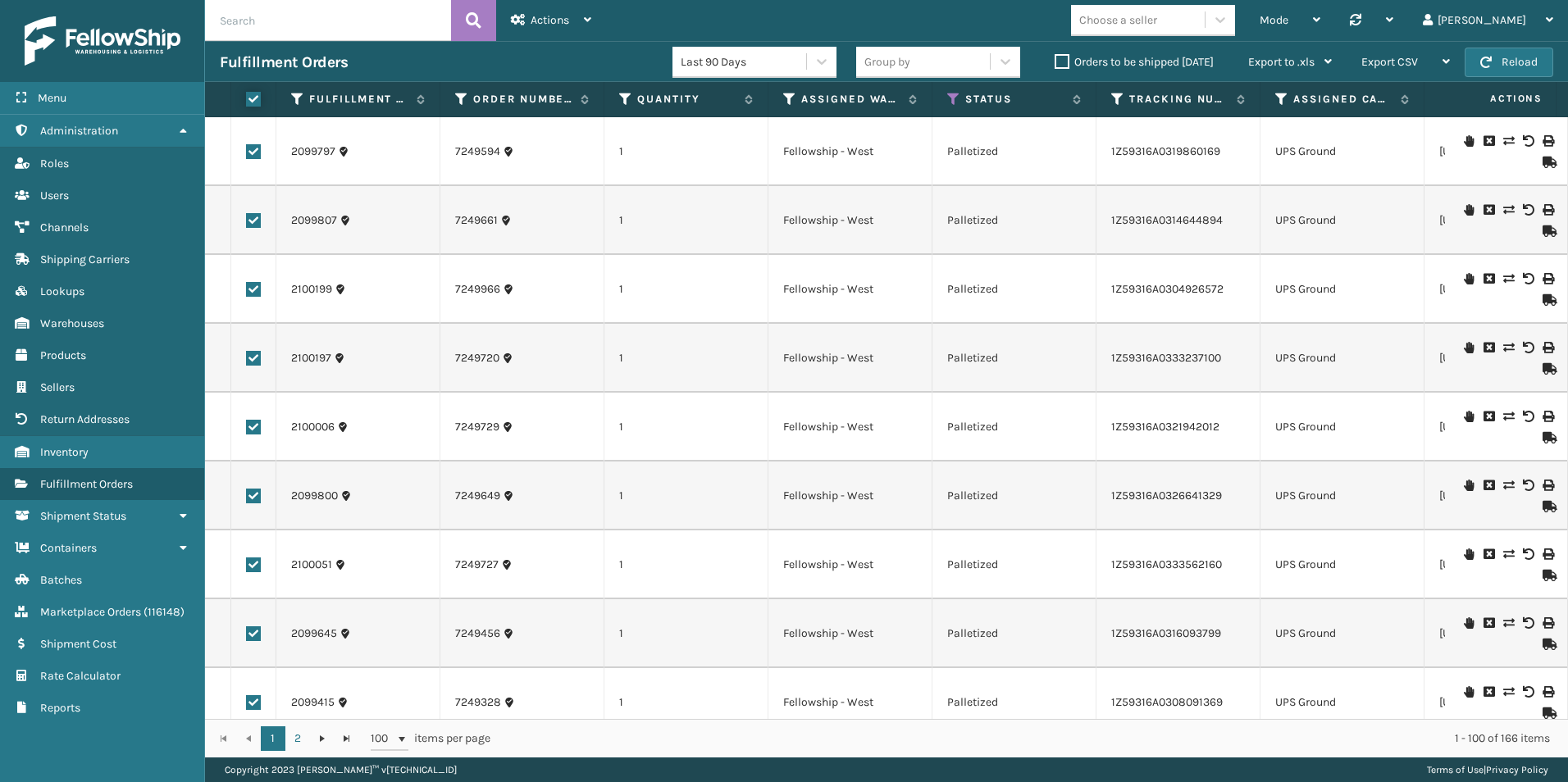
checkbox input "true"
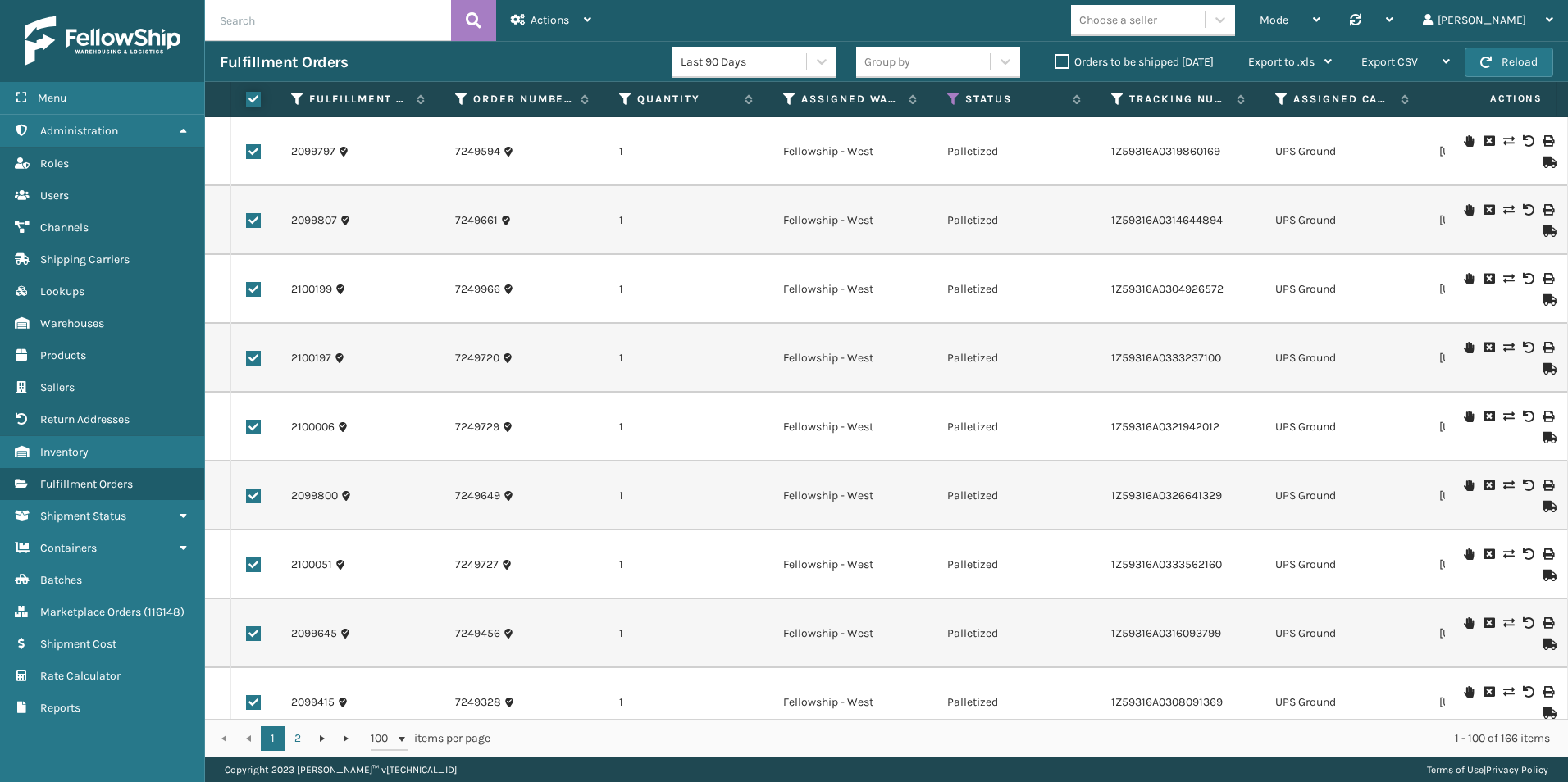
checkbox input "true"
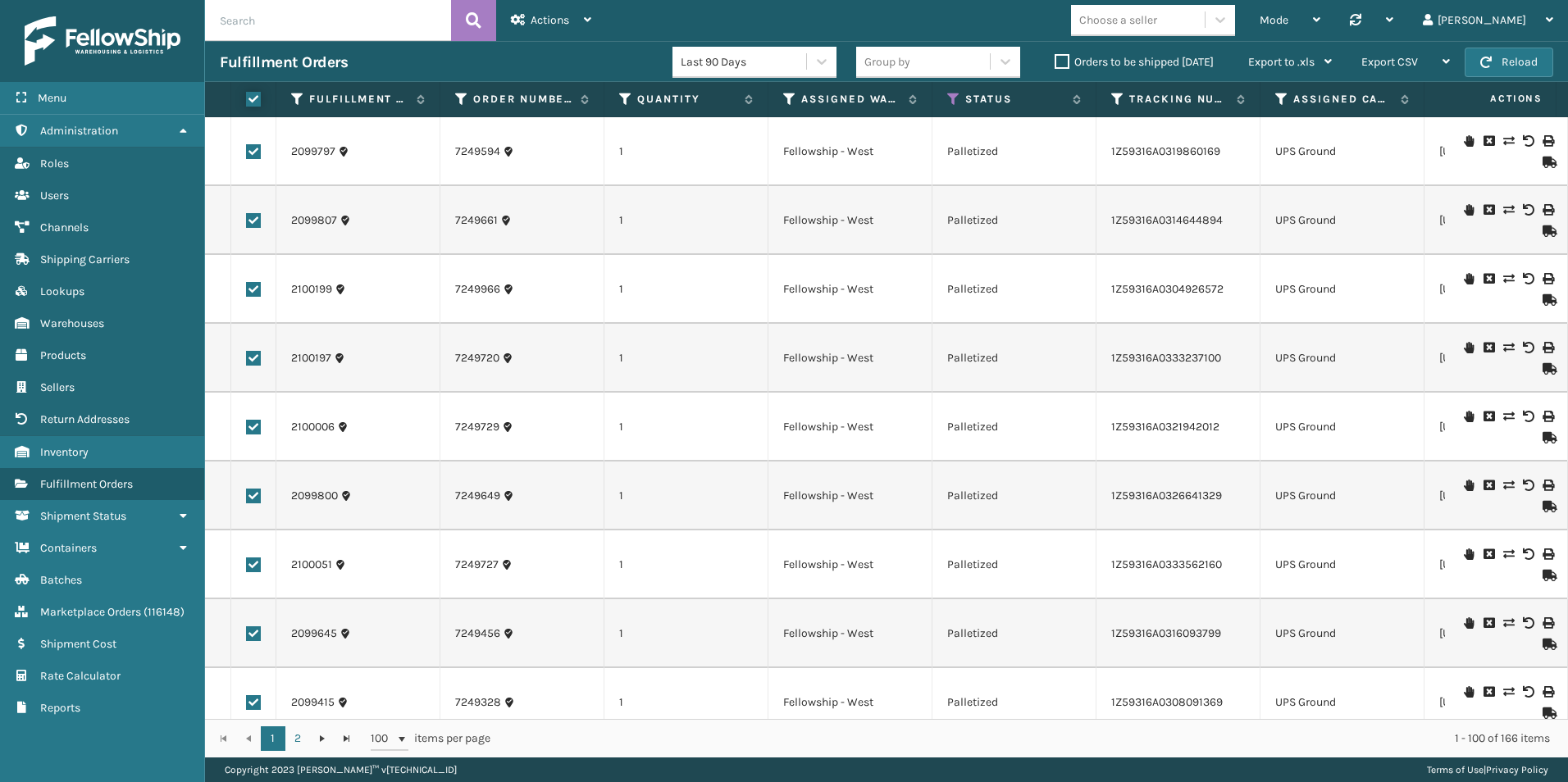
checkbox input "true"
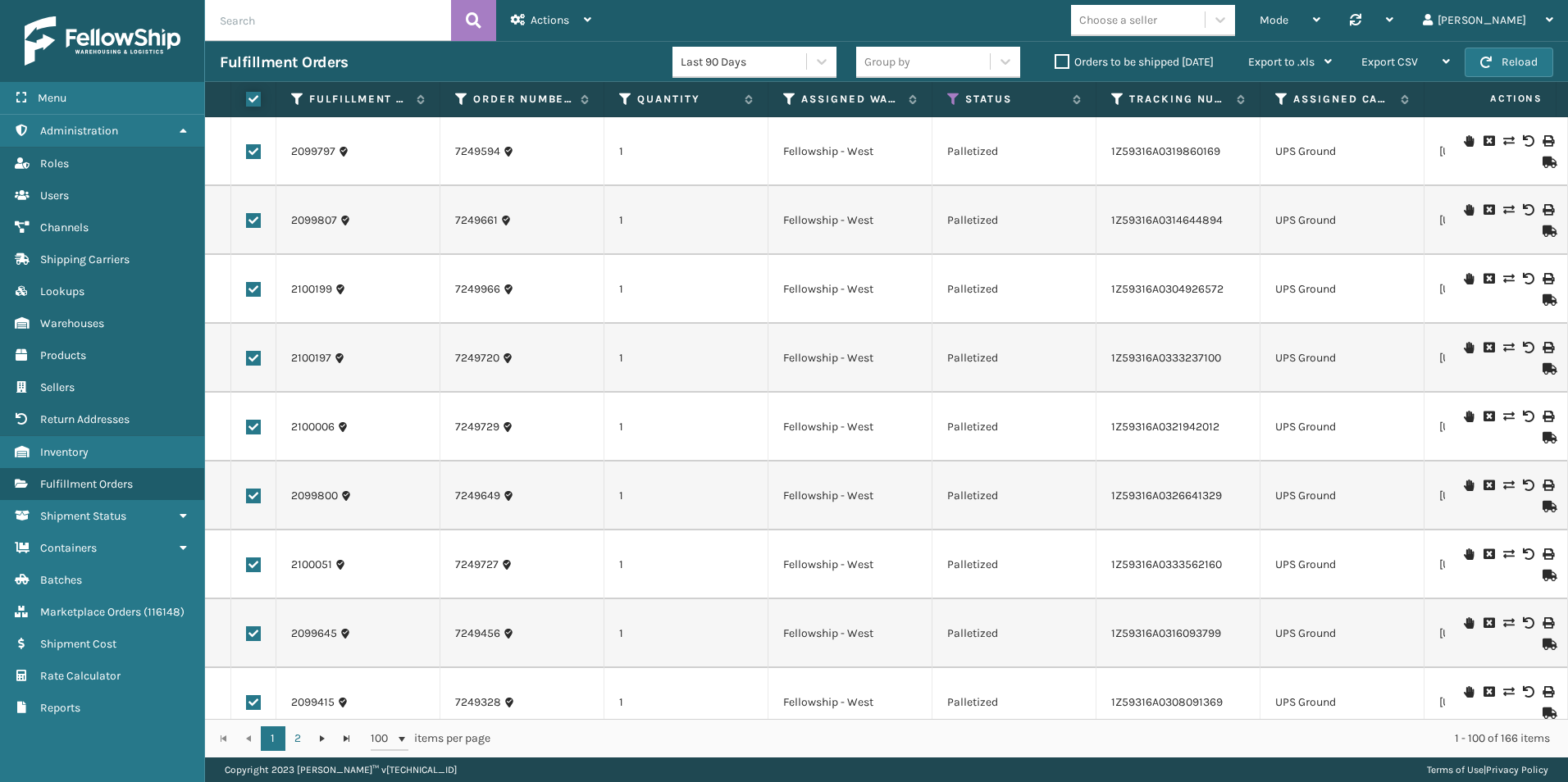
checkbox input "true"
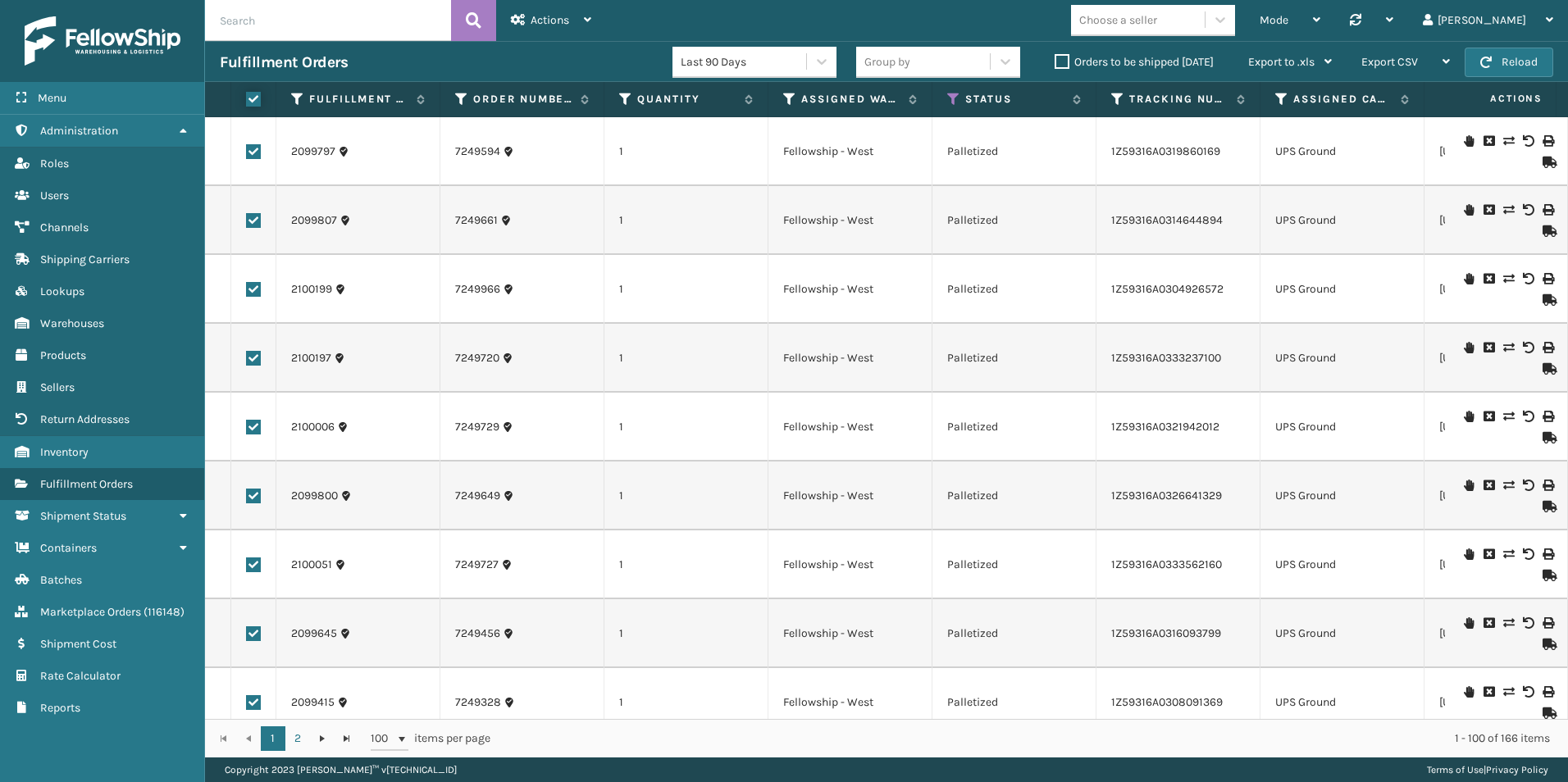
checkbox input "true"
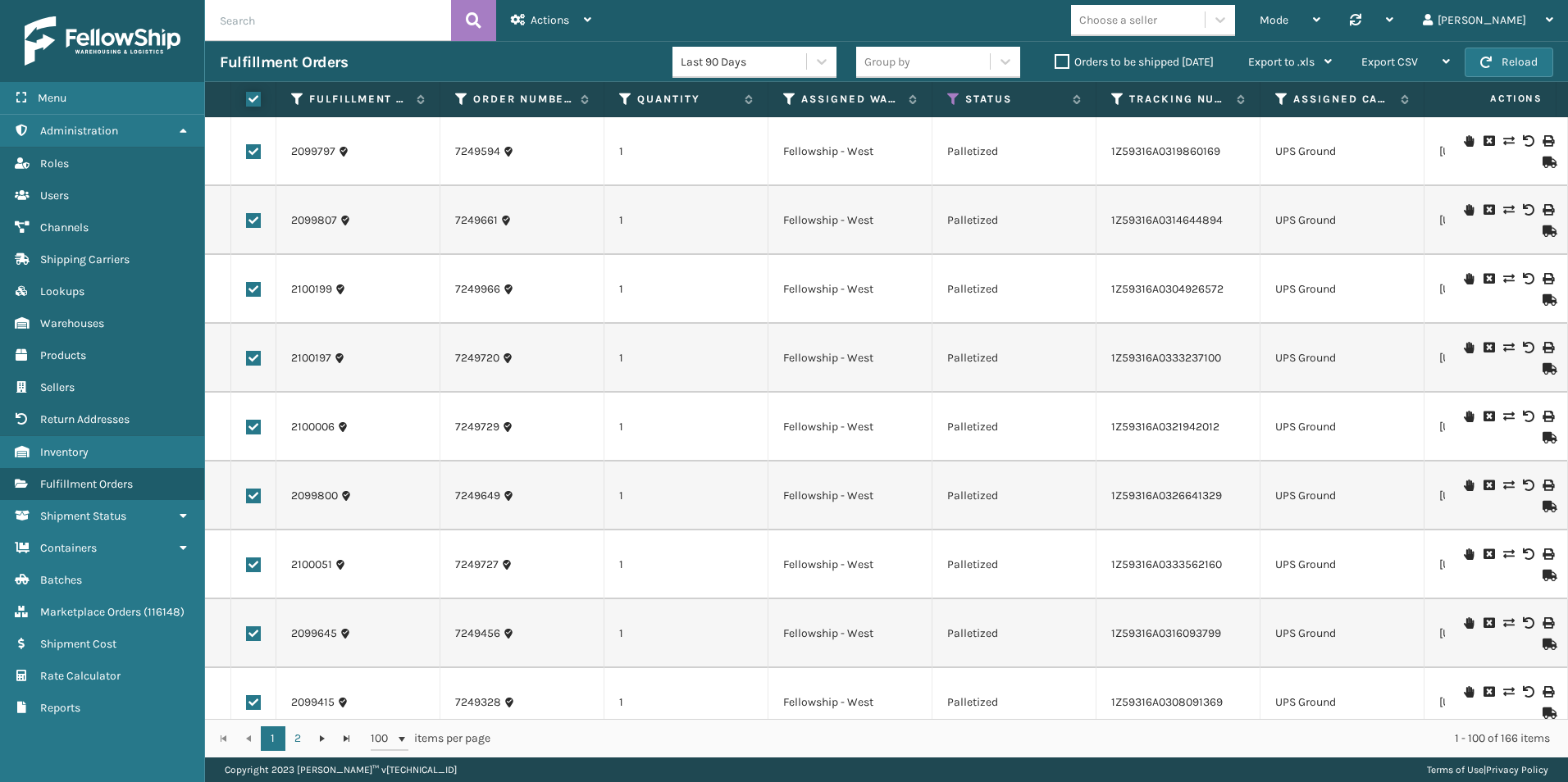
checkbox input "true"
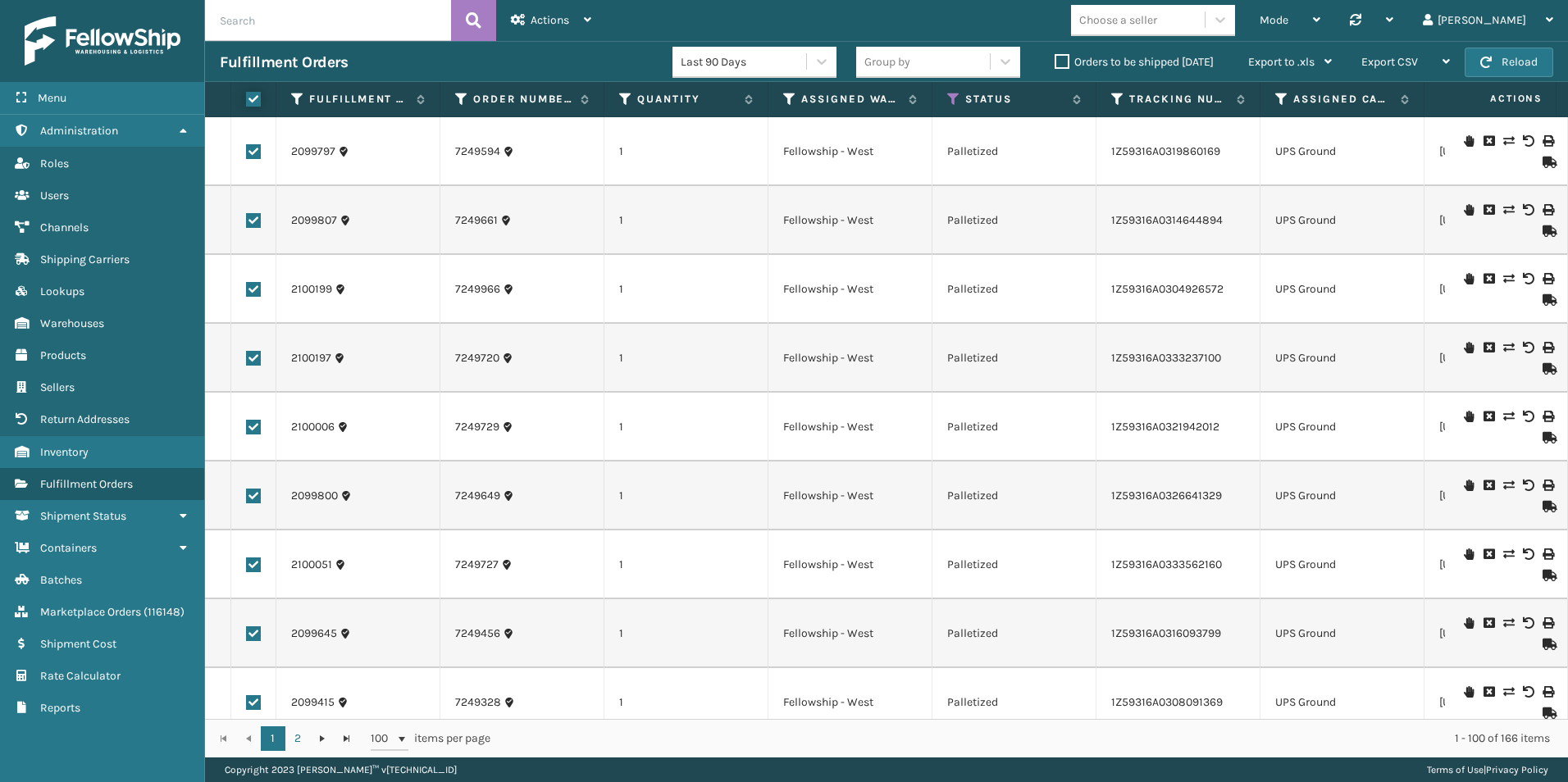
checkbox input "true"
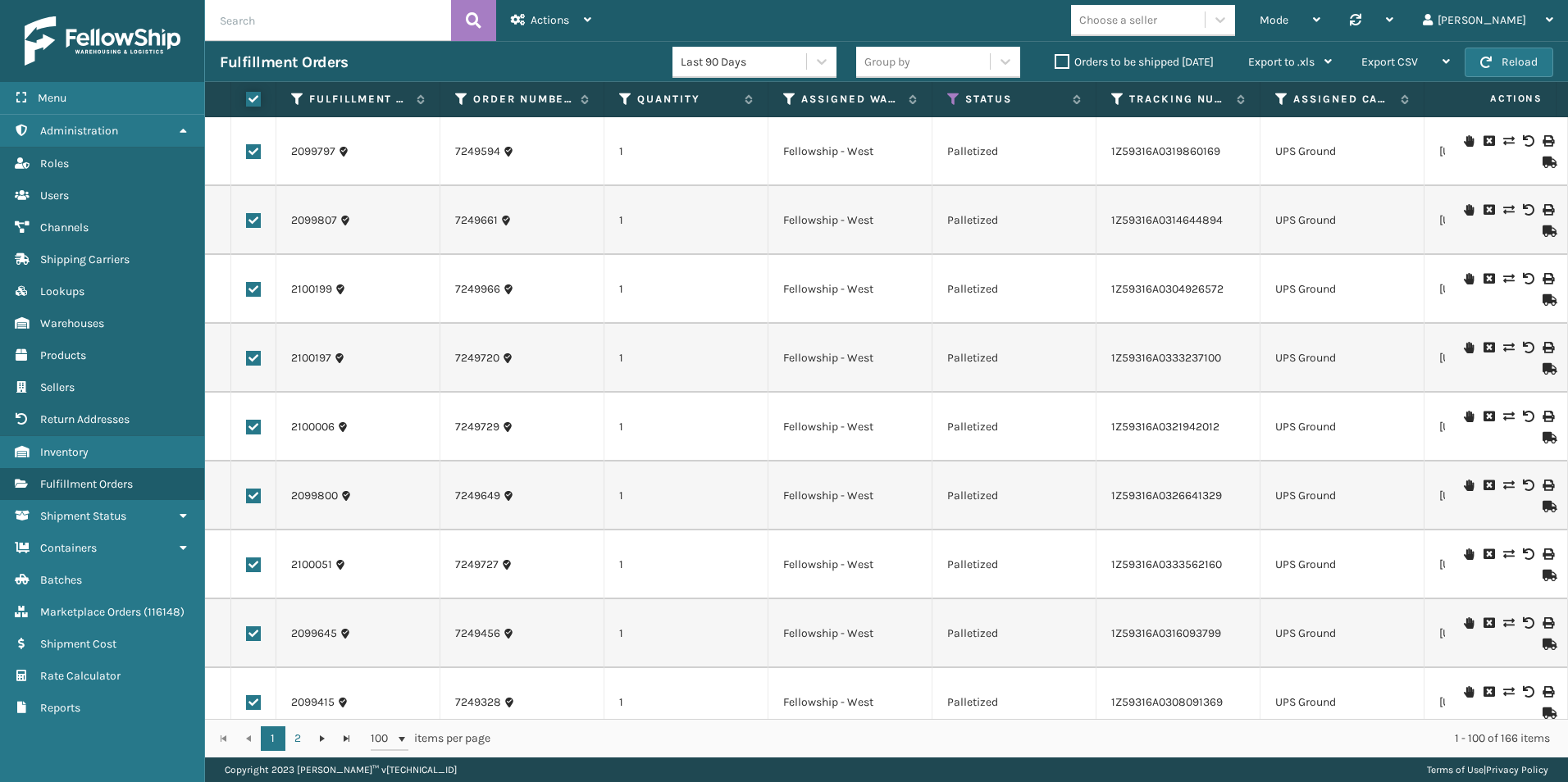
checkbox input "true"
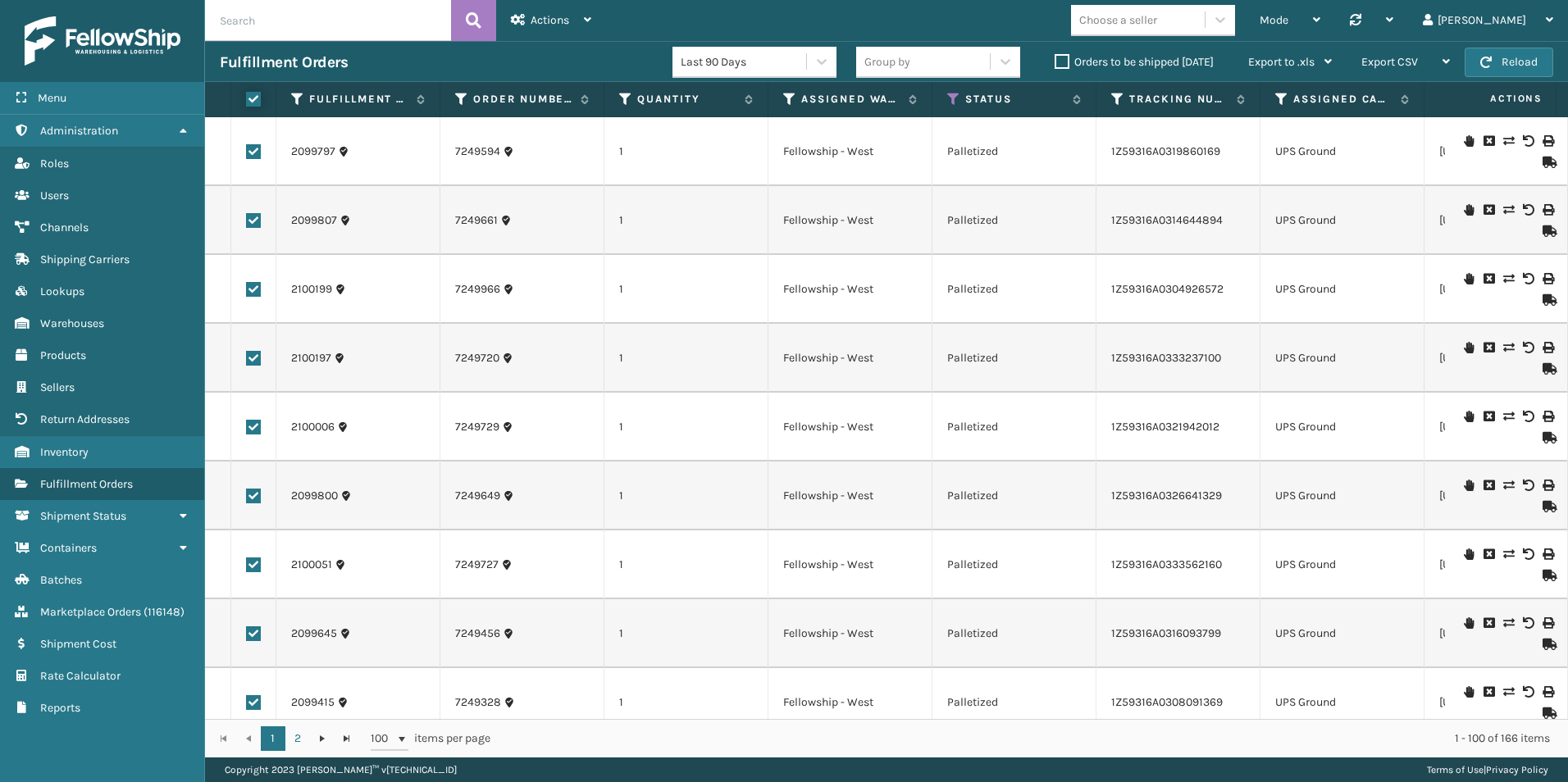
checkbox input "true"
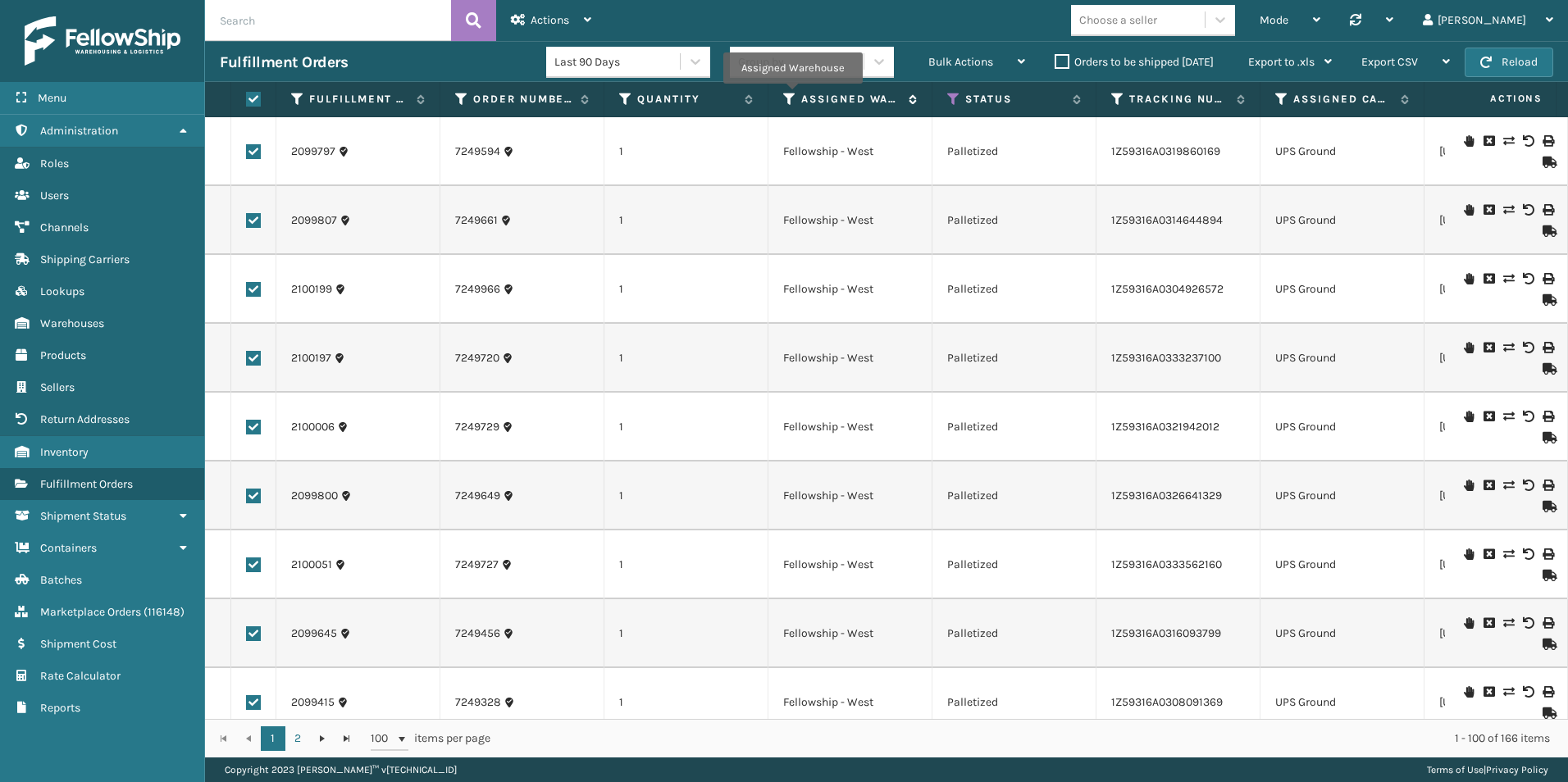
click at [792, 95] on icon at bounding box center [790, 99] width 14 height 15
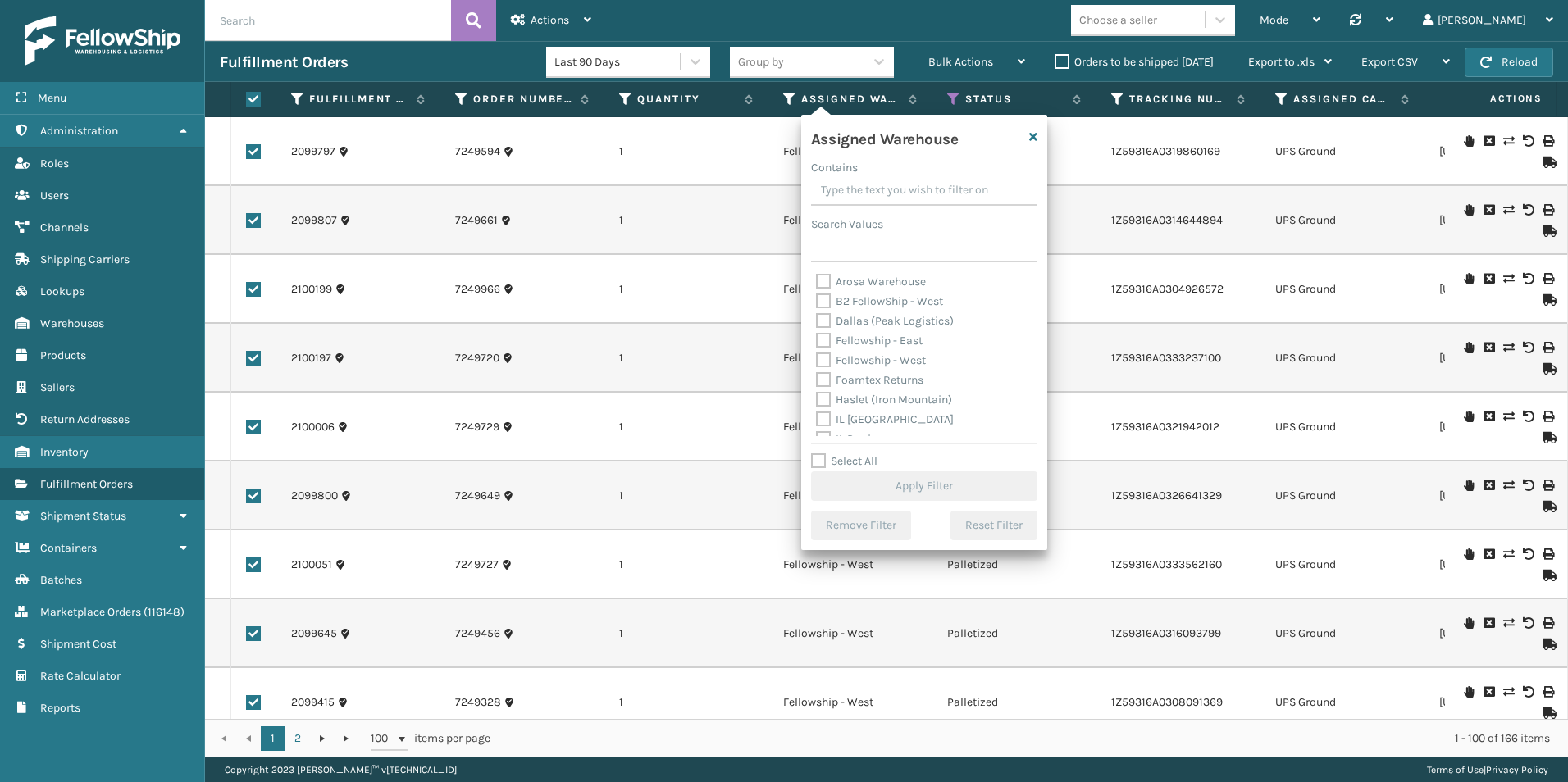
click at [822, 359] on label "Fellowship - West" at bounding box center [871, 360] width 110 height 14
click at [817, 359] on input "Fellowship - West" at bounding box center [816, 356] width 1 height 11
checkbox input "true"
click at [917, 480] on button "Apply Filter" at bounding box center [924, 486] width 226 height 29
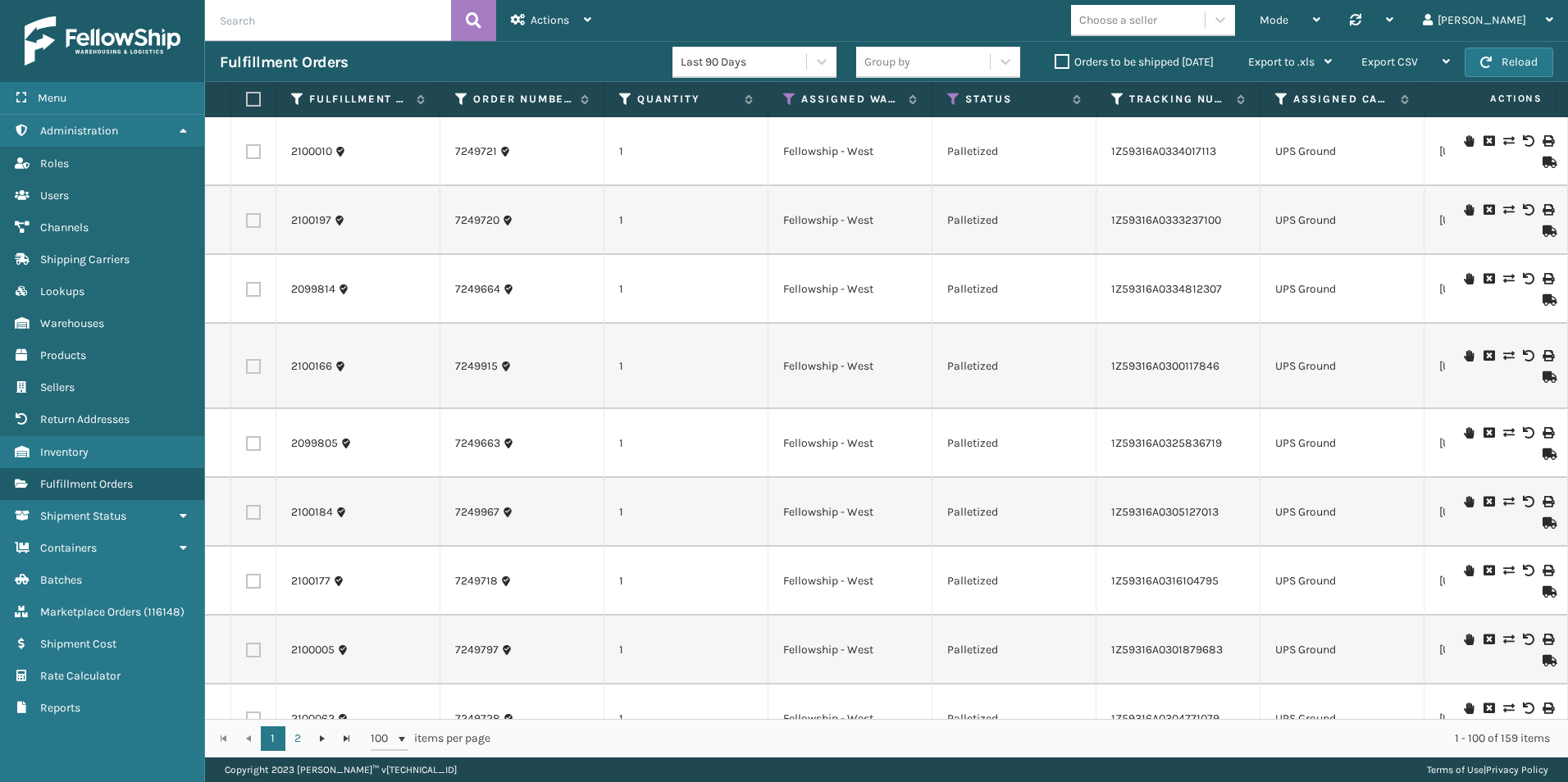
click at [249, 98] on label at bounding box center [251, 99] width 10 height 15
click at [247, 98] on input "checkbox" at bounding box center [246, 99] width 1 height 11
checkbox input "true"
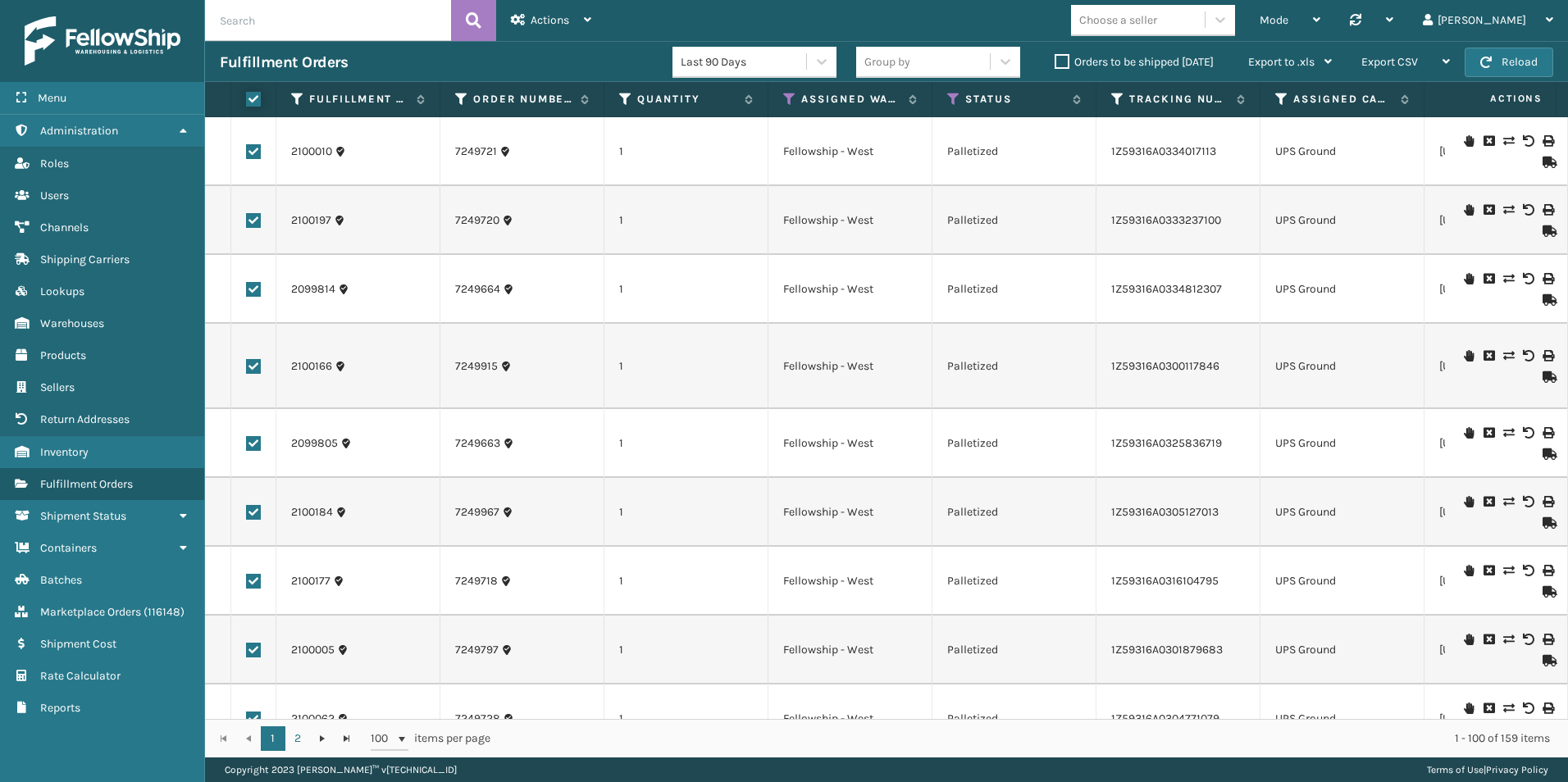
checkbox input "true"
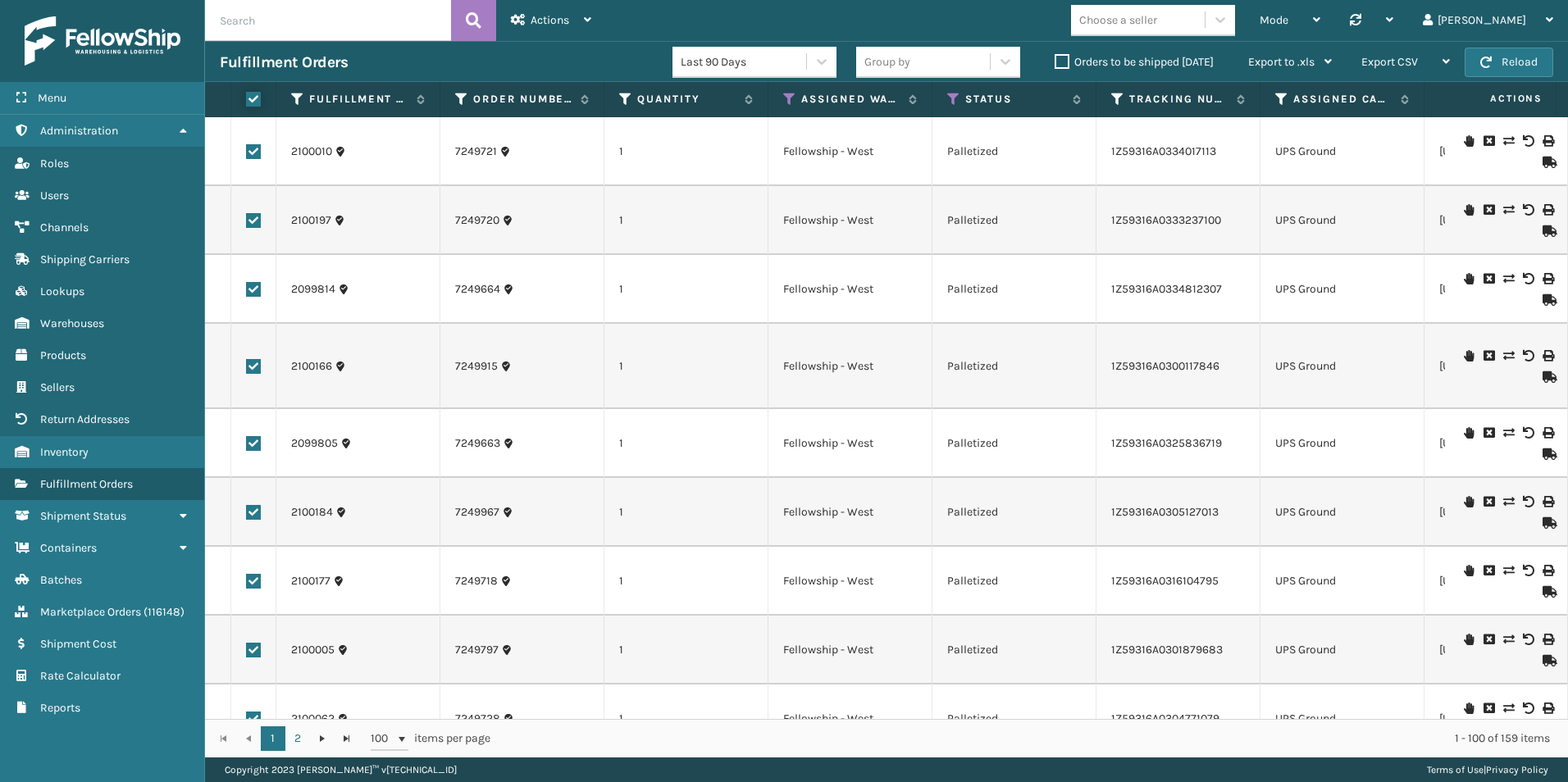
checkbox input "true"
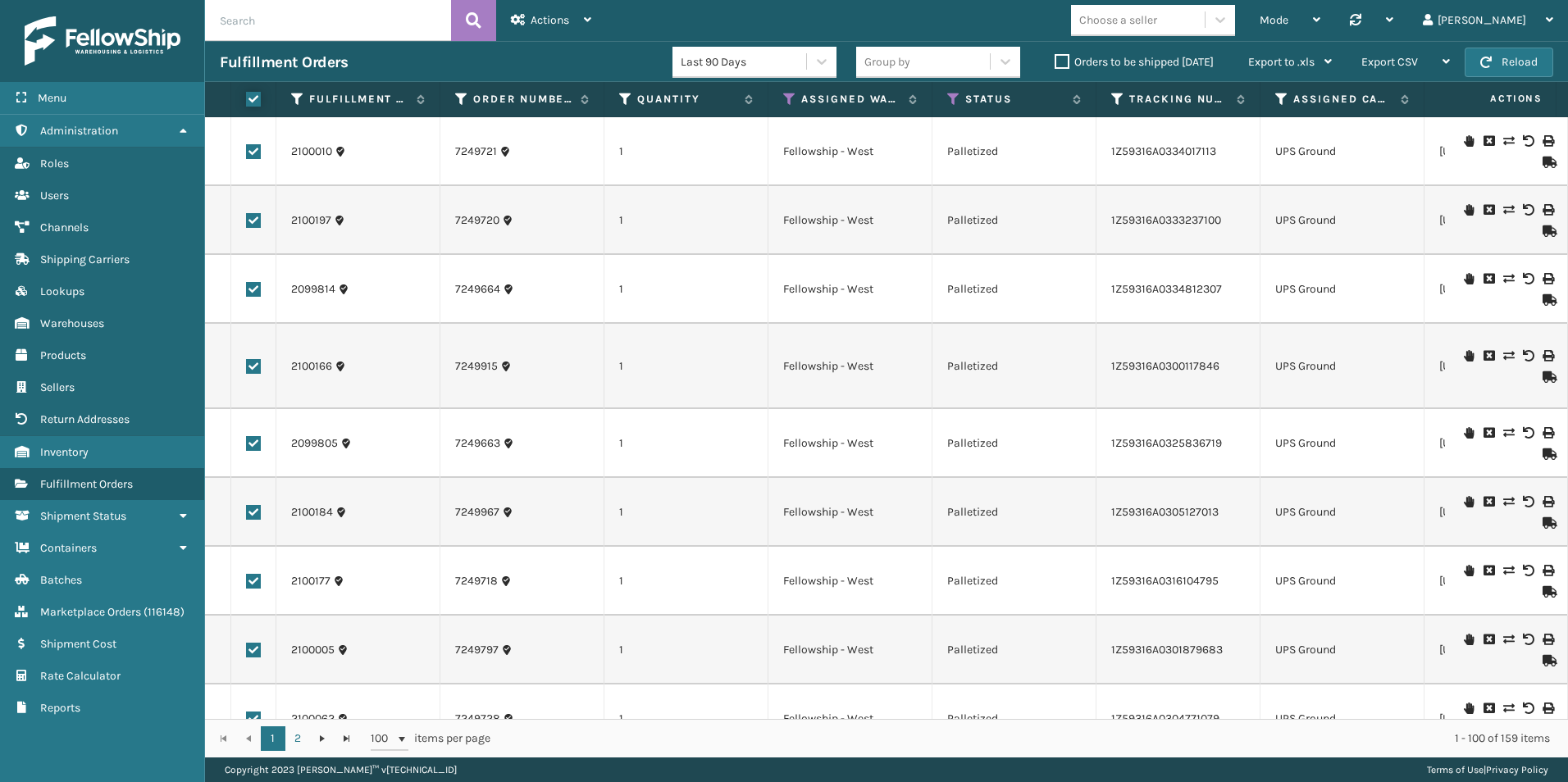
checkbox input "true"
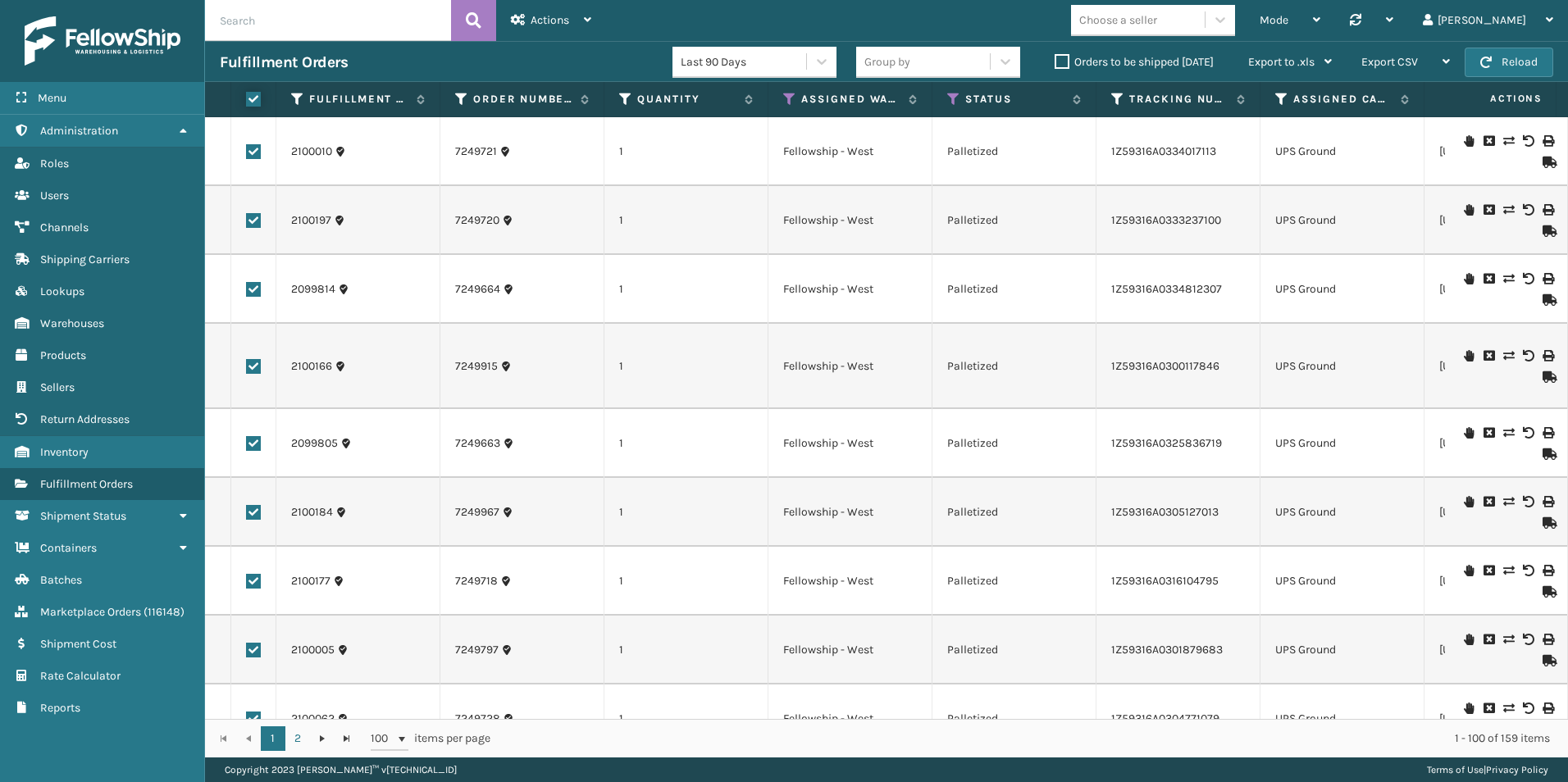
checkbox input "true"
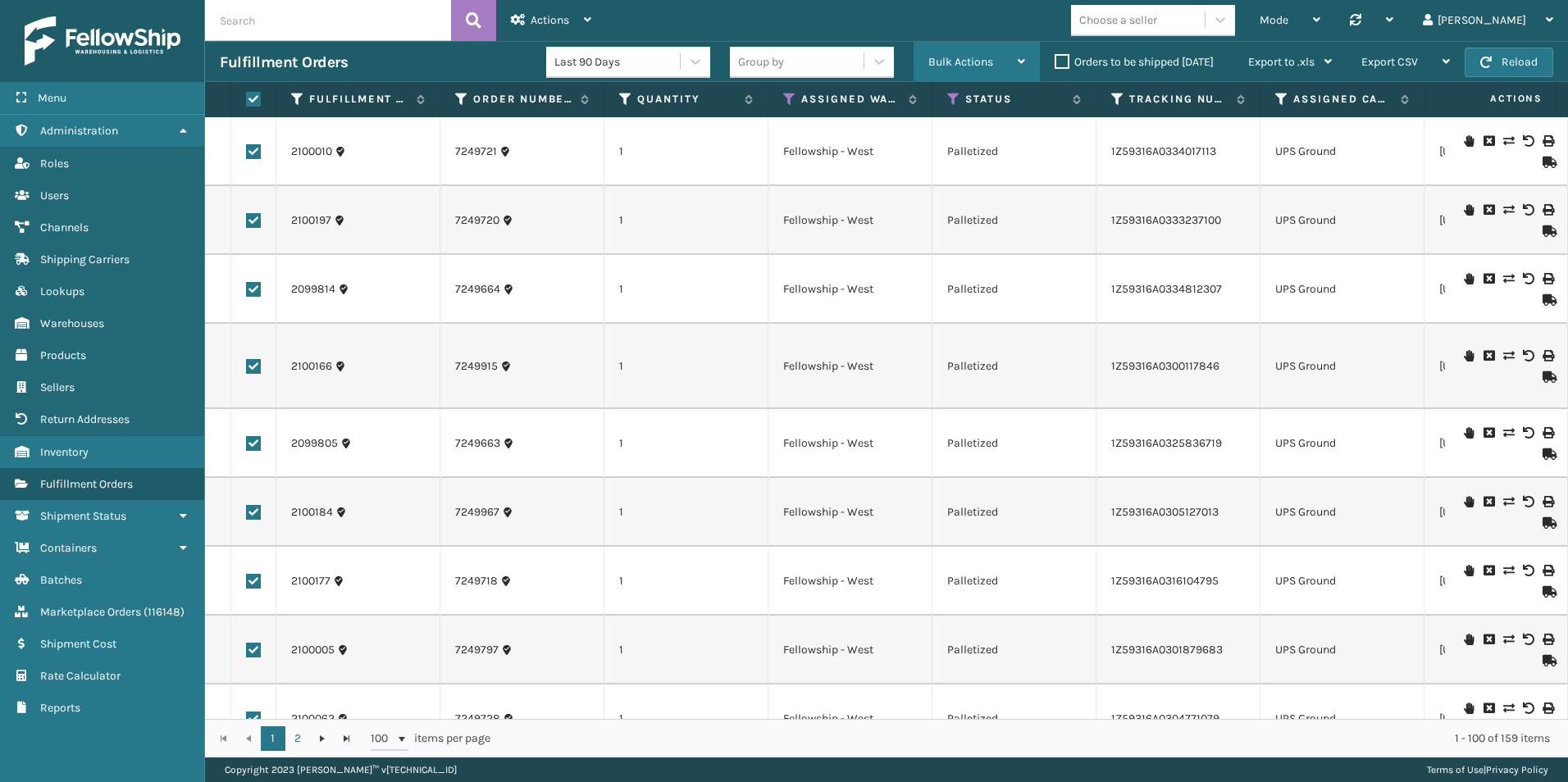
click at [985, 56] on span "Bulk Actions" at bounding box center [960, 62] width 65 height 14
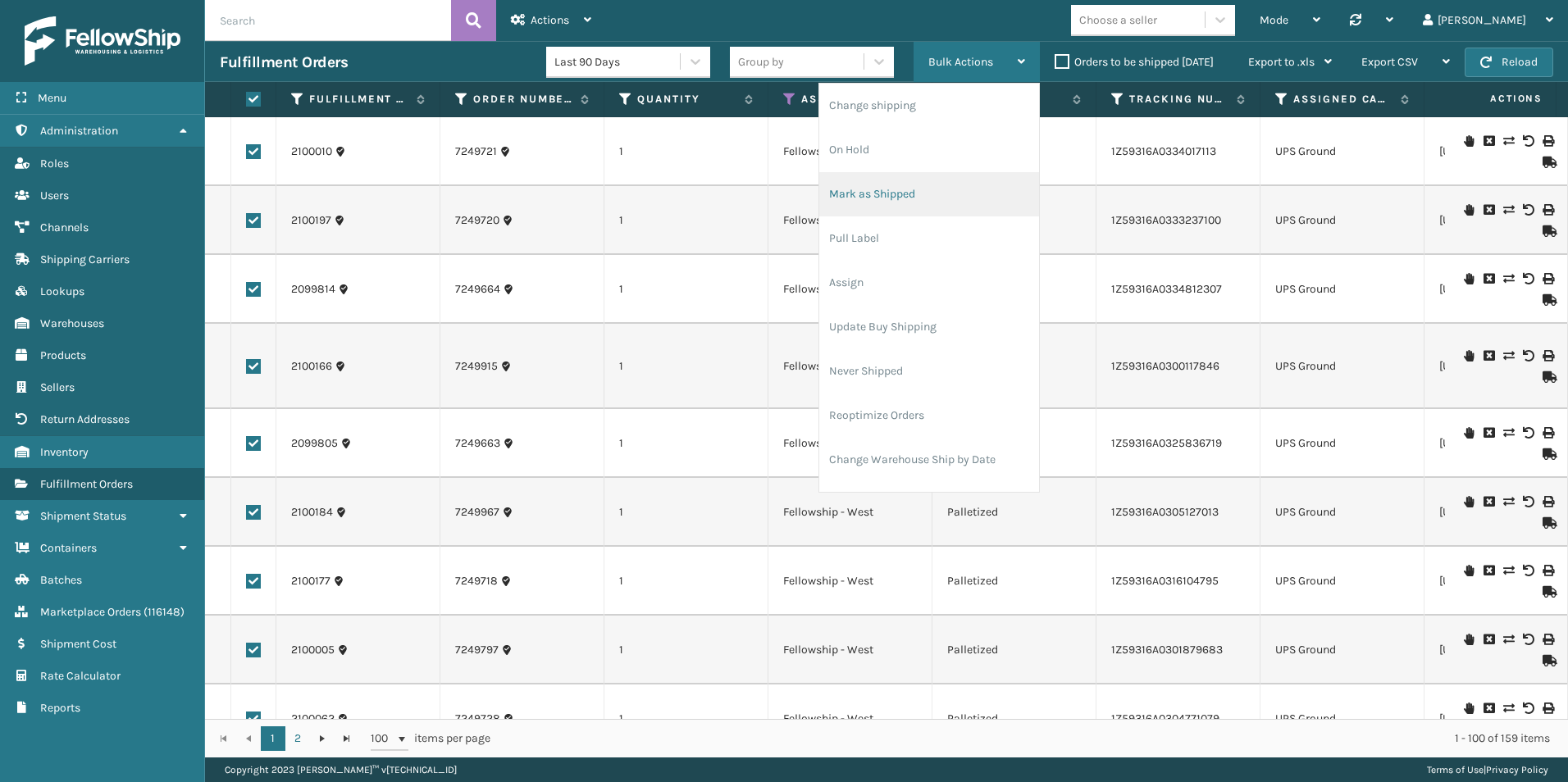
click at [890, 200] on li "Mark as Shipped" at bounding box center [928, 195] width 220 height 45
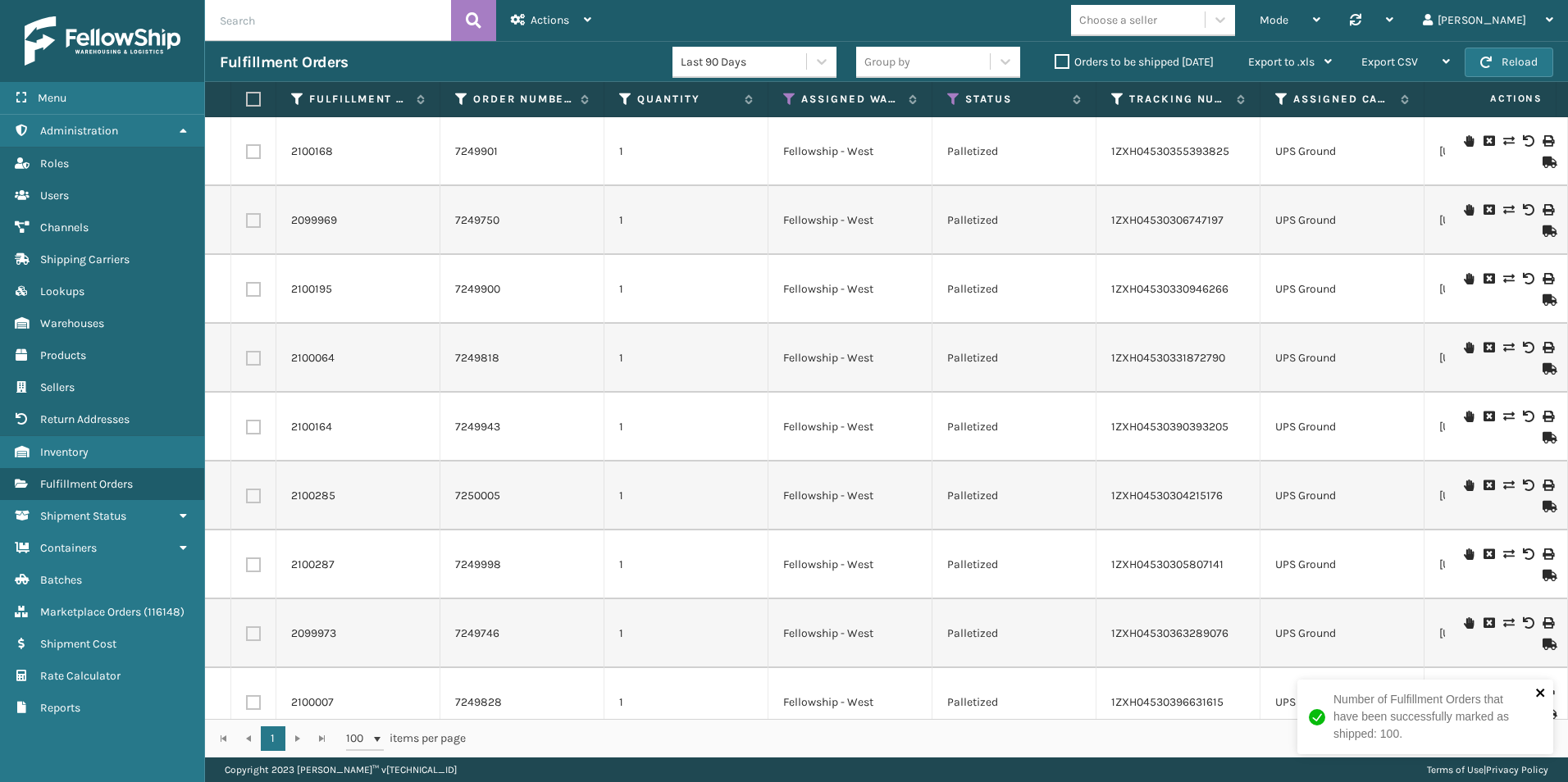
click at [1541, 688] on icon "close" at bounding box center [1541, 693] width 12 height 14
click at [250, 104] on label at bounding box center [251, 99] width 10 height 15
click at [247, 104] on input "checkbox" at bounding box center [246, 99] width 1 height 11
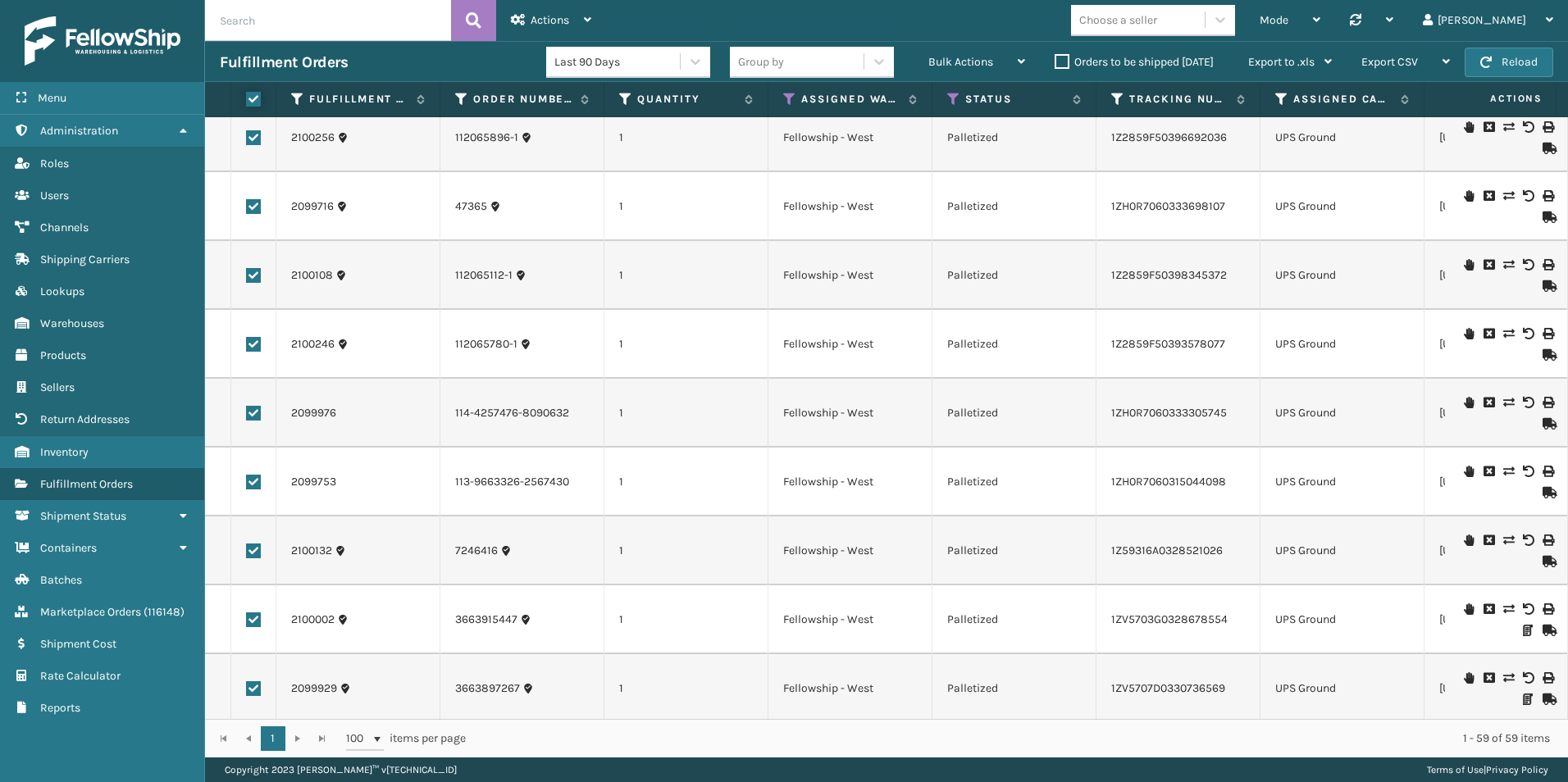
scroll to position [3474, 0]
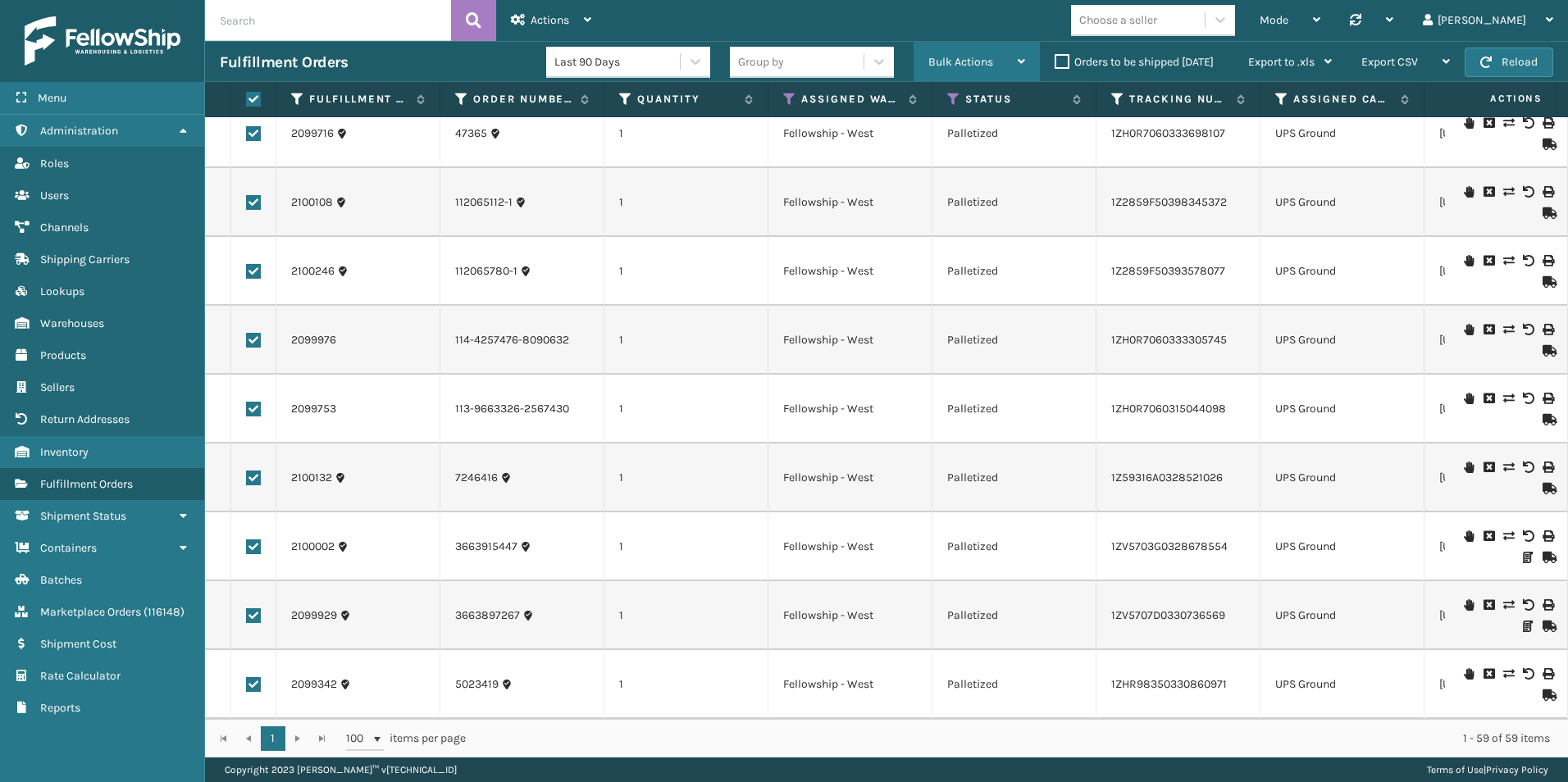
click at [955, 53] on div "Bulk Actions" at bounding box center [977, 62] width 97 height 41
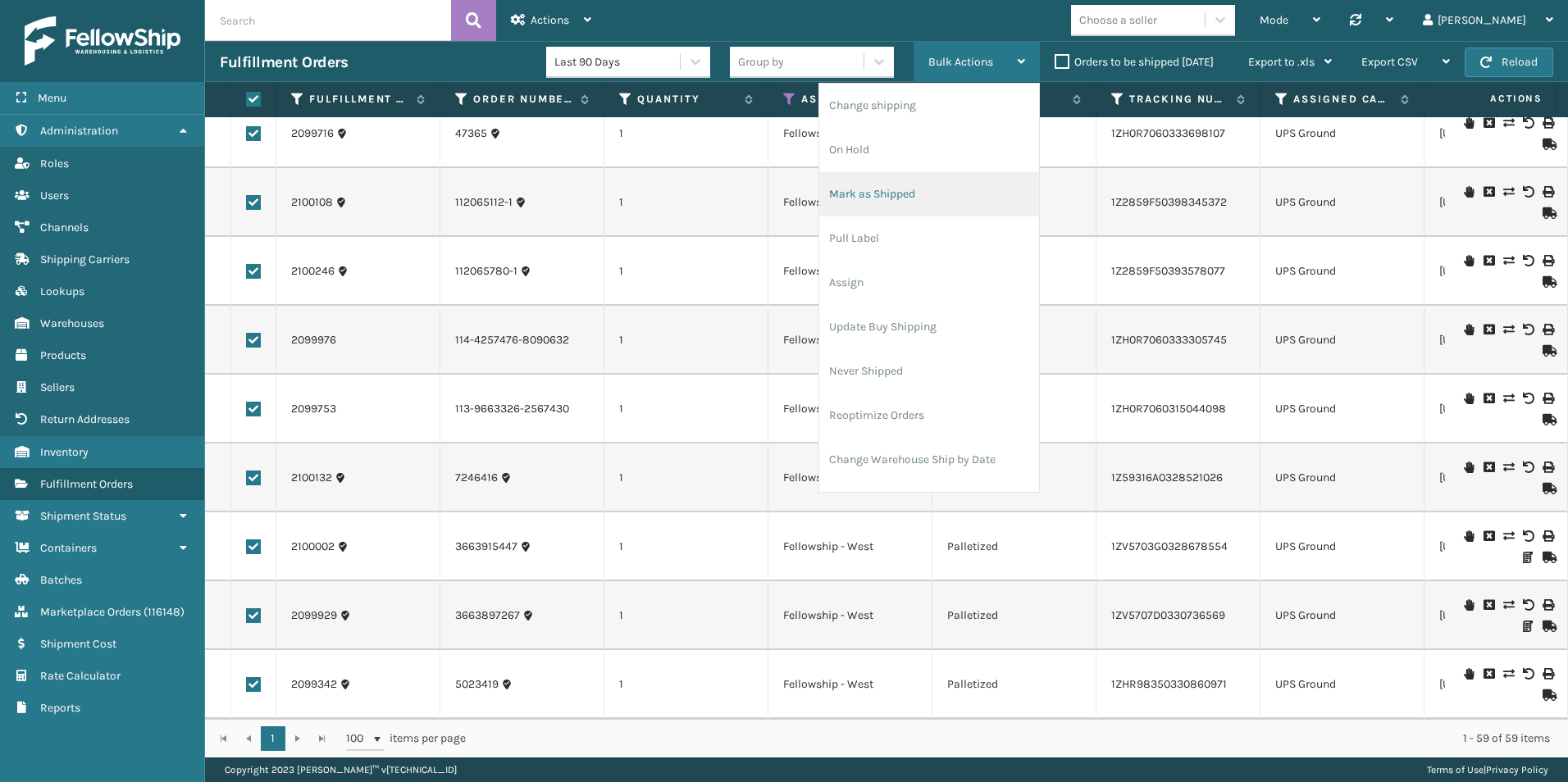
click at [903, 191] on li "Mark as Shipped" at bounding box center [928, 195] width 220 height 45
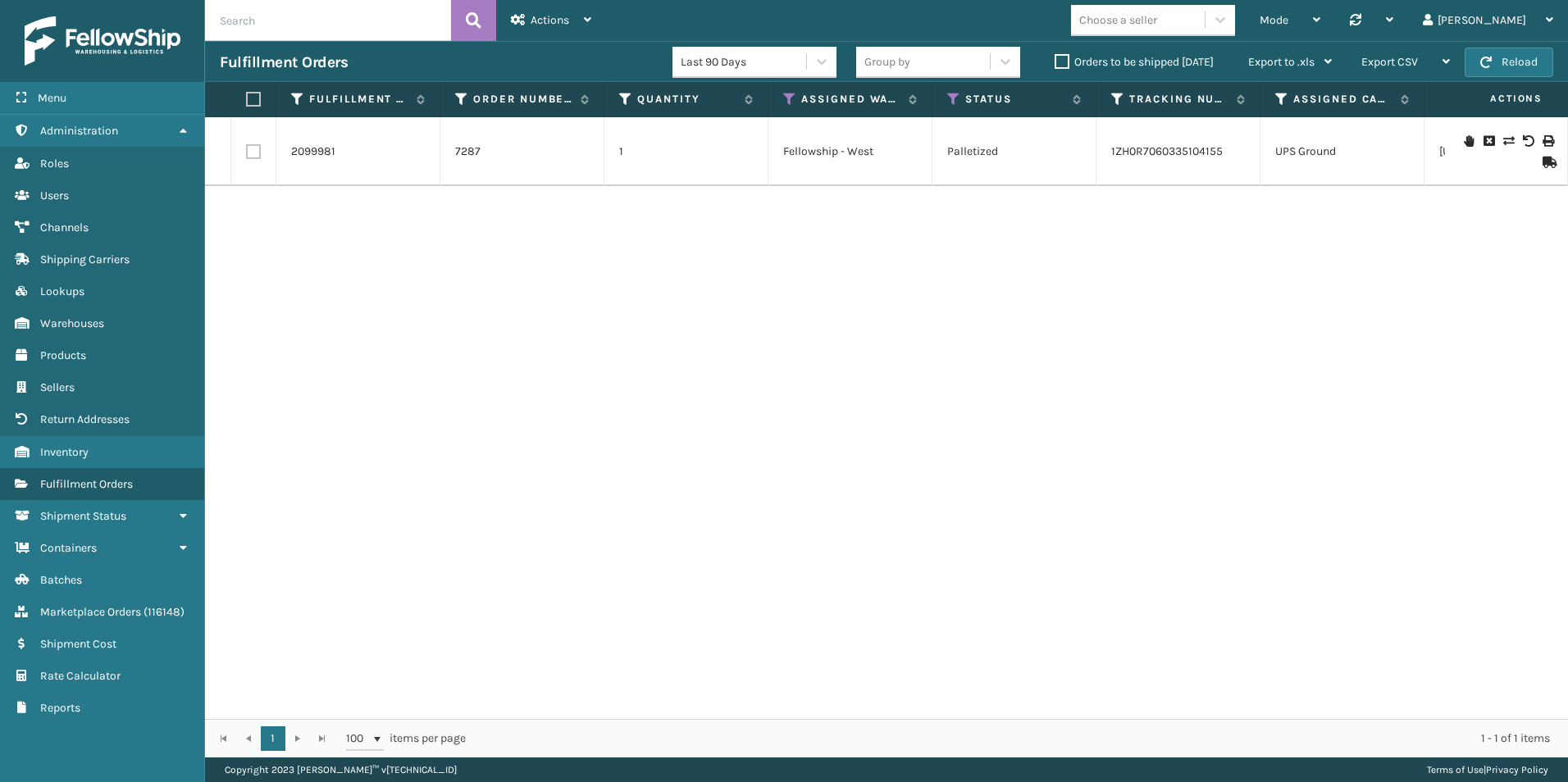
click at [1542, 159] on icon at bounding box center [1547, 163] width 10 height 12
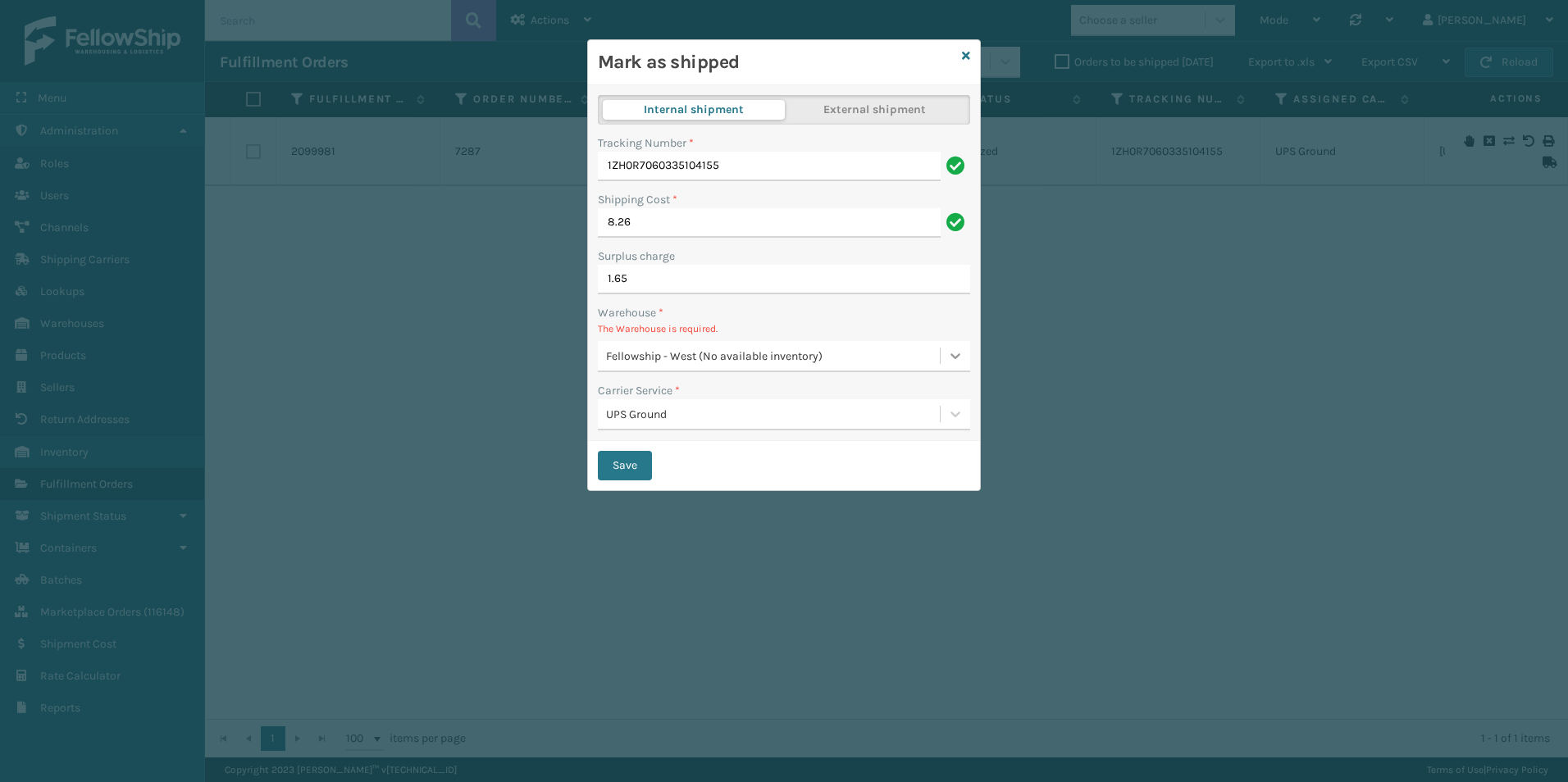
click at [951, 352] on icon at bounding box center [954, 355] width 16 height 16
click at [963, 54] on icon at bounding box center [966, 56] width 8 height 12
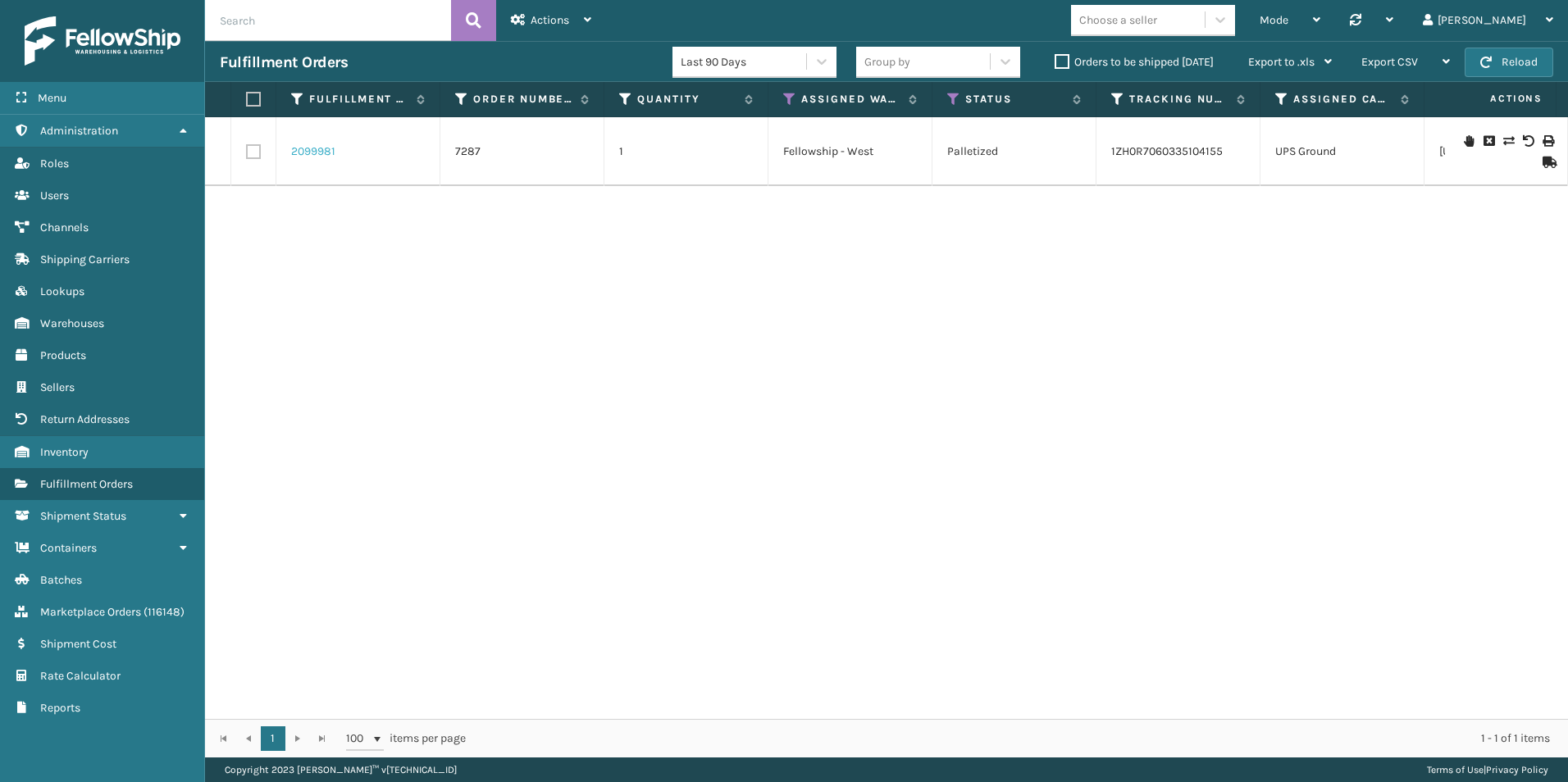
click at [300, 153] on link "2099981" at bounding box center [314, 151] width 45 height 16
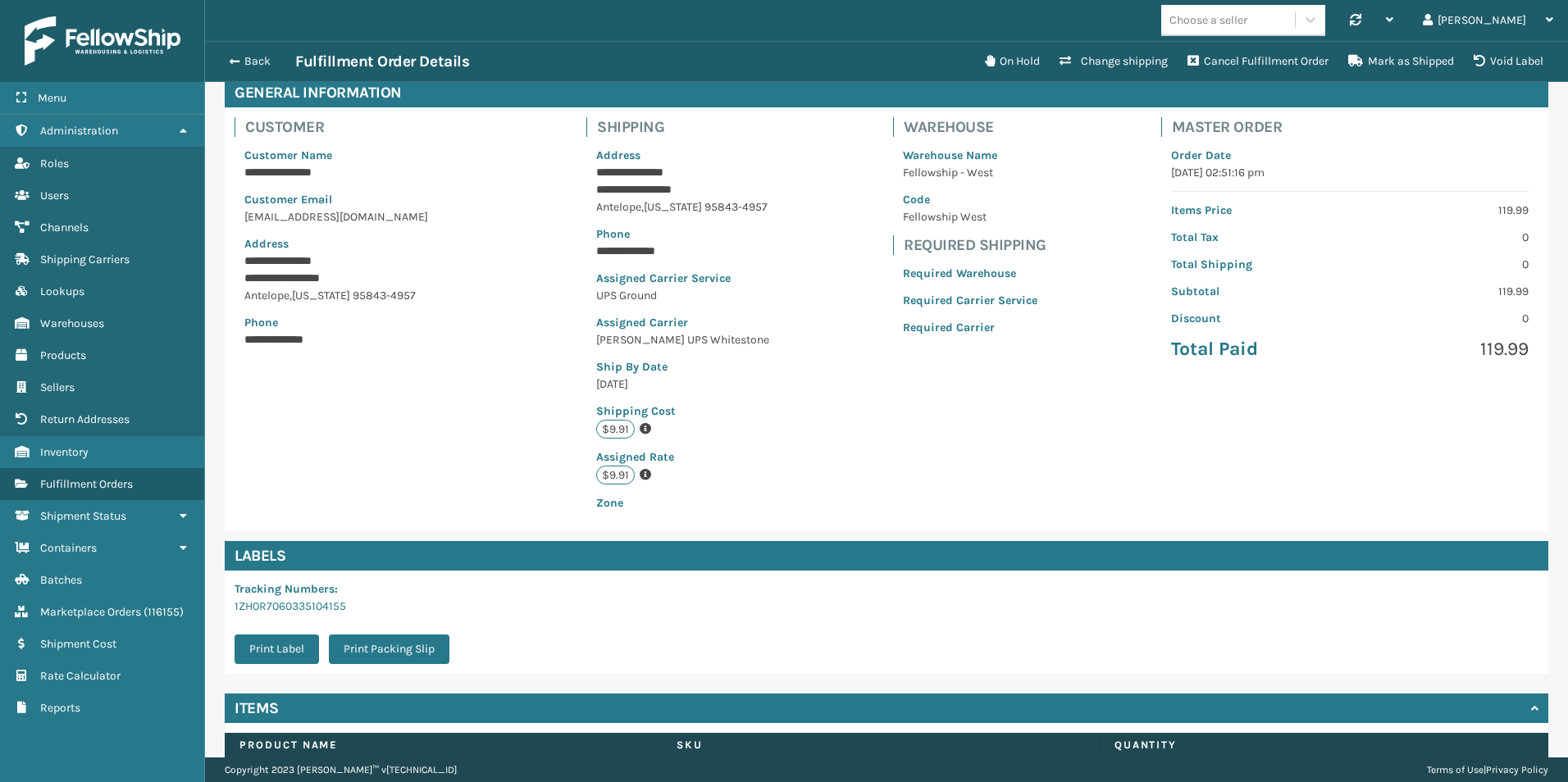
scroll to position [220, 0]
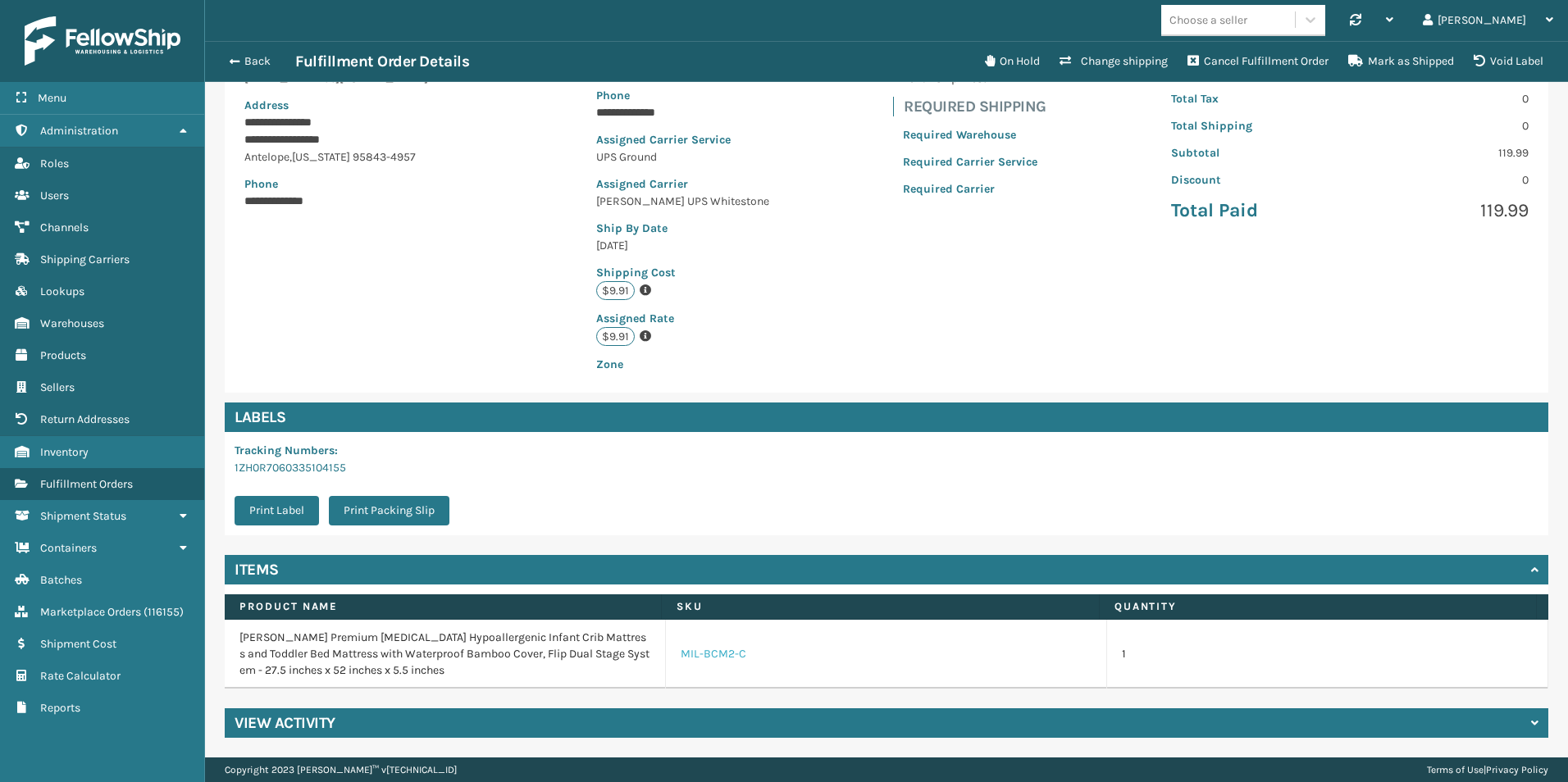
click at [704, 648] on link "MIL-BCM2-C" at bounding box center [713, 653] width 66 height 16
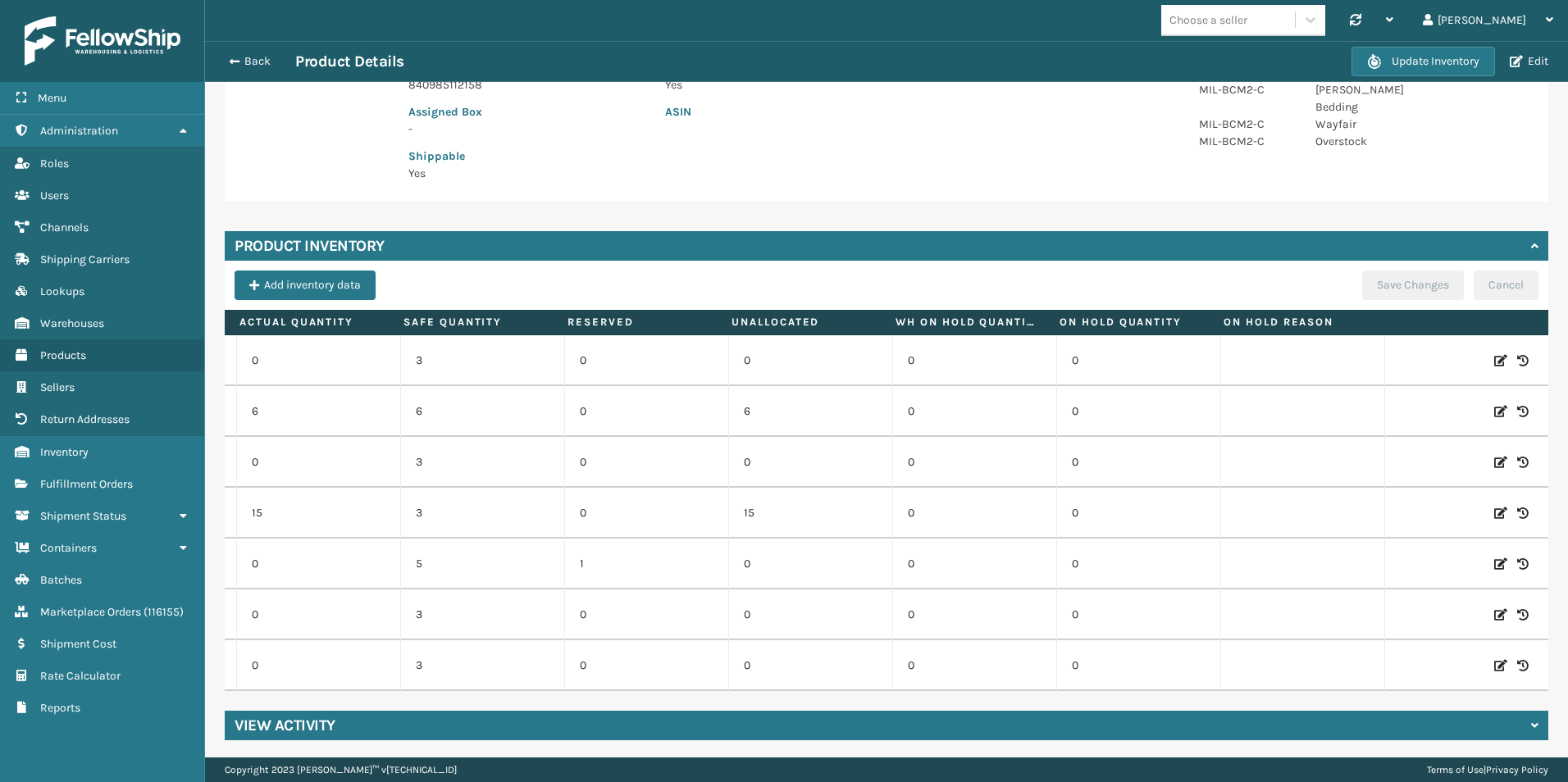
scroll to position [0, 176]
click at [1493, 557] on icon at bounding box center [1500, 563] width 14 height 16
click at [342, 565] on span "Increase value" at bounding box center [351, 563] width 67 height 28
click at [1395, 565] on button "ADD" at bounding box center [1415, 564] width 41 height 19
click at [1375, 291] on button "Save Changes" at bounding box center [1412, 286] width 102 height 29
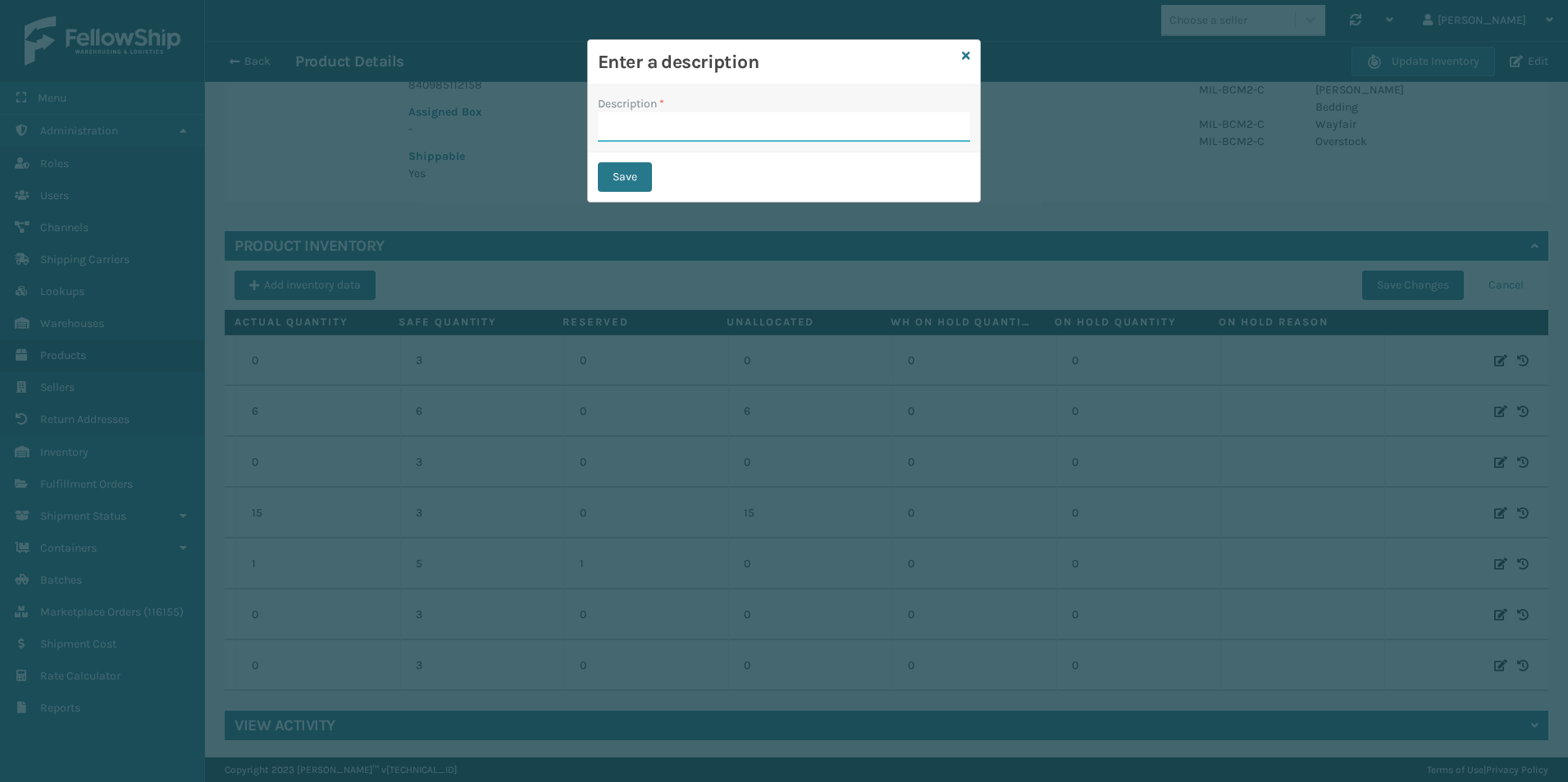
click at [652, 133] on input "Description *" at bounding box center [783, 127] width 373 height 29
click at [619, 174] on button "Save" at bounding box center [624, 177] width 54 height 29
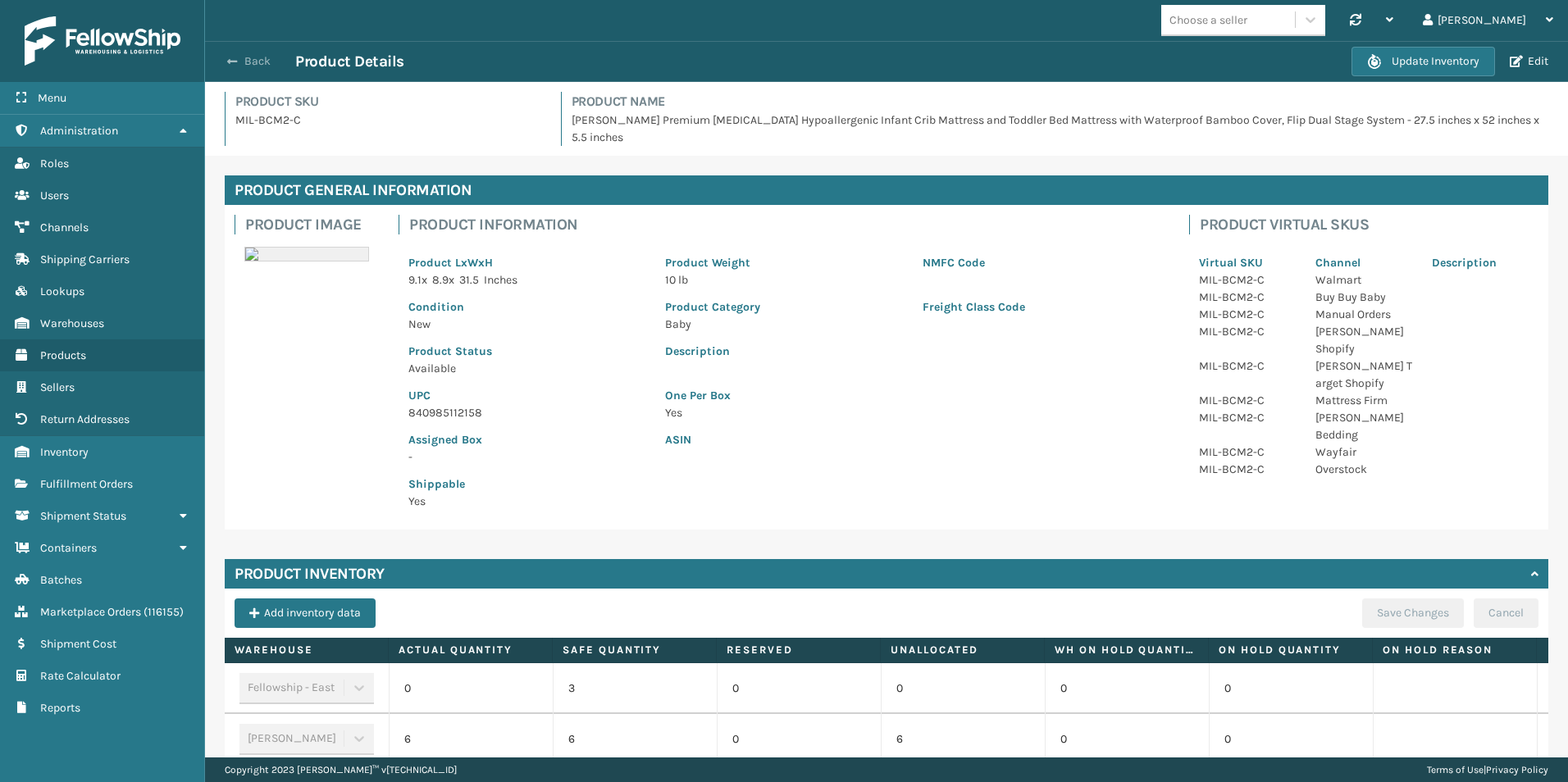
click at [244, 63] on button "Back" at bounding box center [257, 61] width 75 height 15
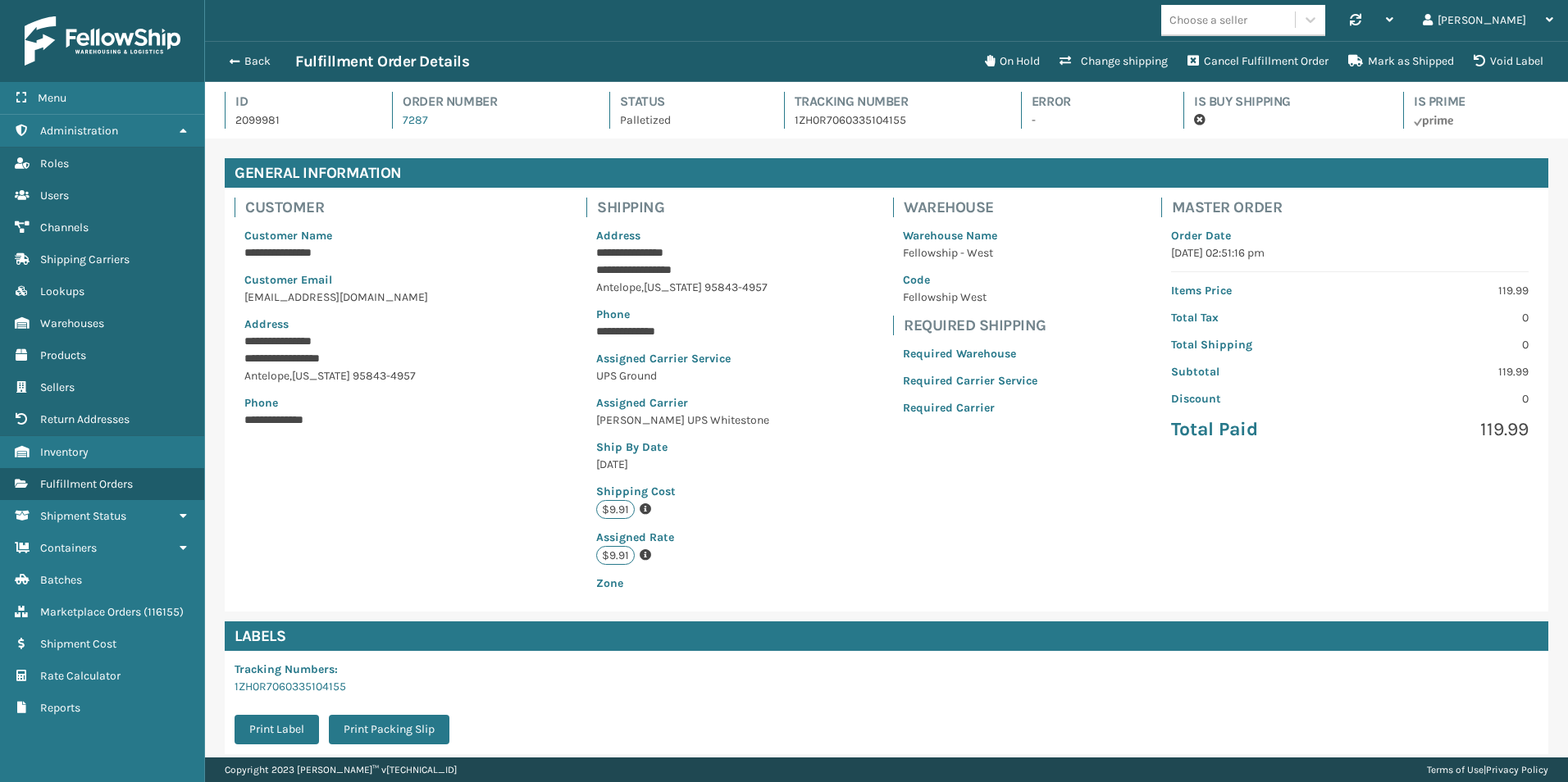
scroll to position [40, 1363]
click at [244, 57] on button "Back" at bounding box center [257, 61] width 75 height 15
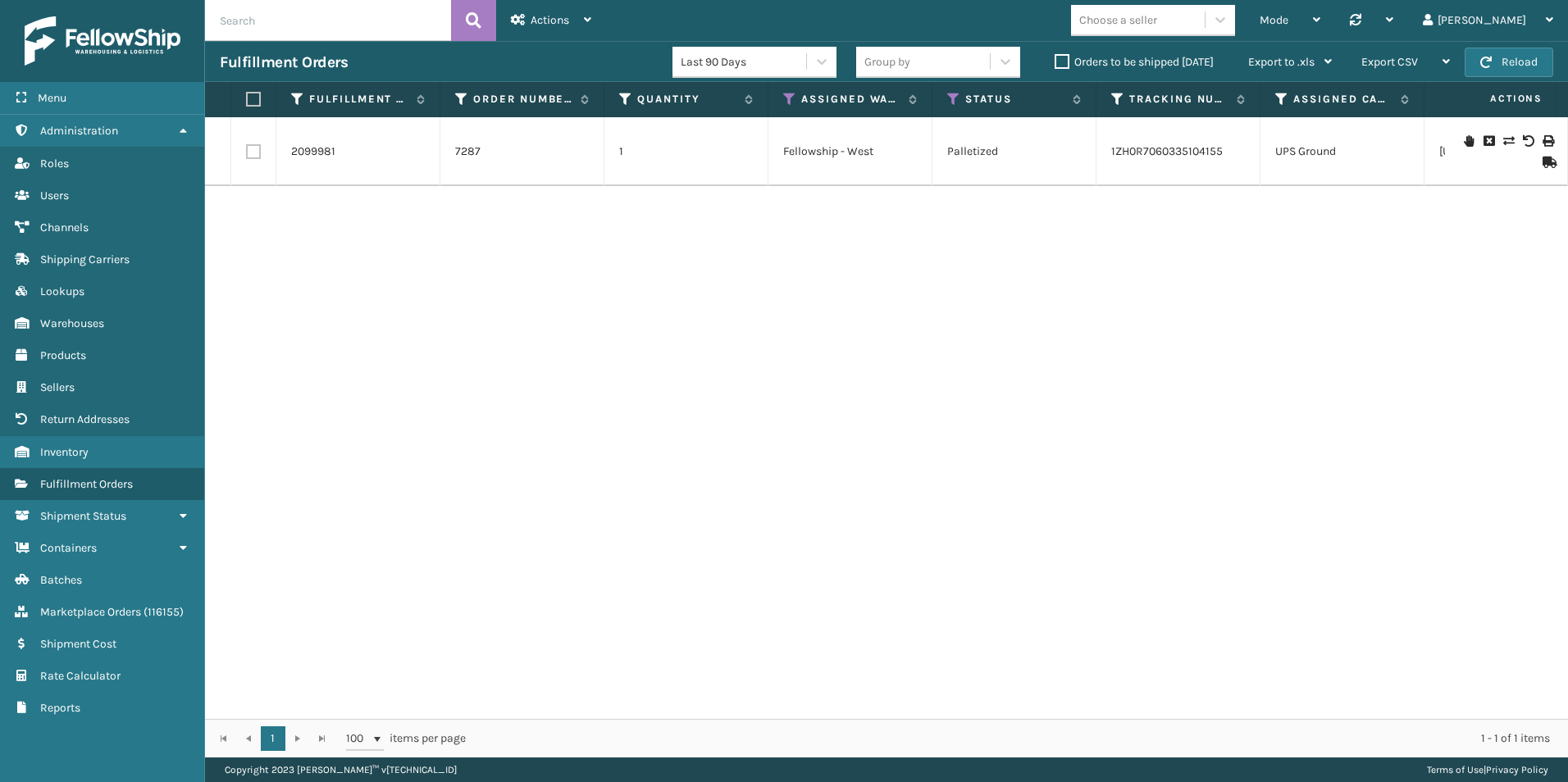
click at [1542, 165] on icon at bounding box center [1547, 163] width 10 height 12
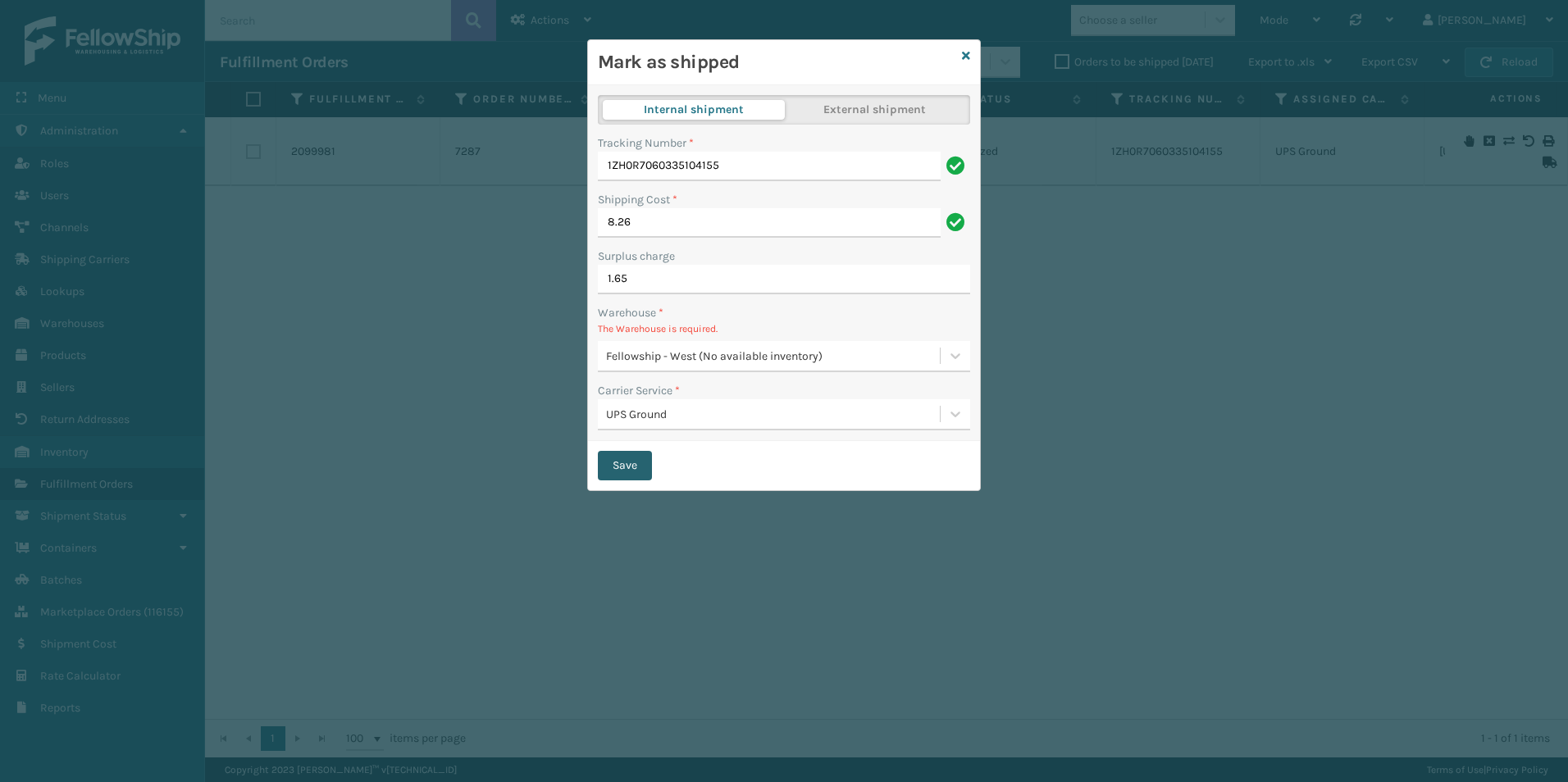
click at [624, 464] on button "Save" at bounding box center [624, 466] width 54 height 29
click at [962, 357] on icon at bounding box center [954, 355] width 16 height 16
click at [715, 474] on div "Save" at bounding box center [783, 466] width 392 height 49
click at [962, 52] on icon at bounding box center [966, 56] width 8 height 12
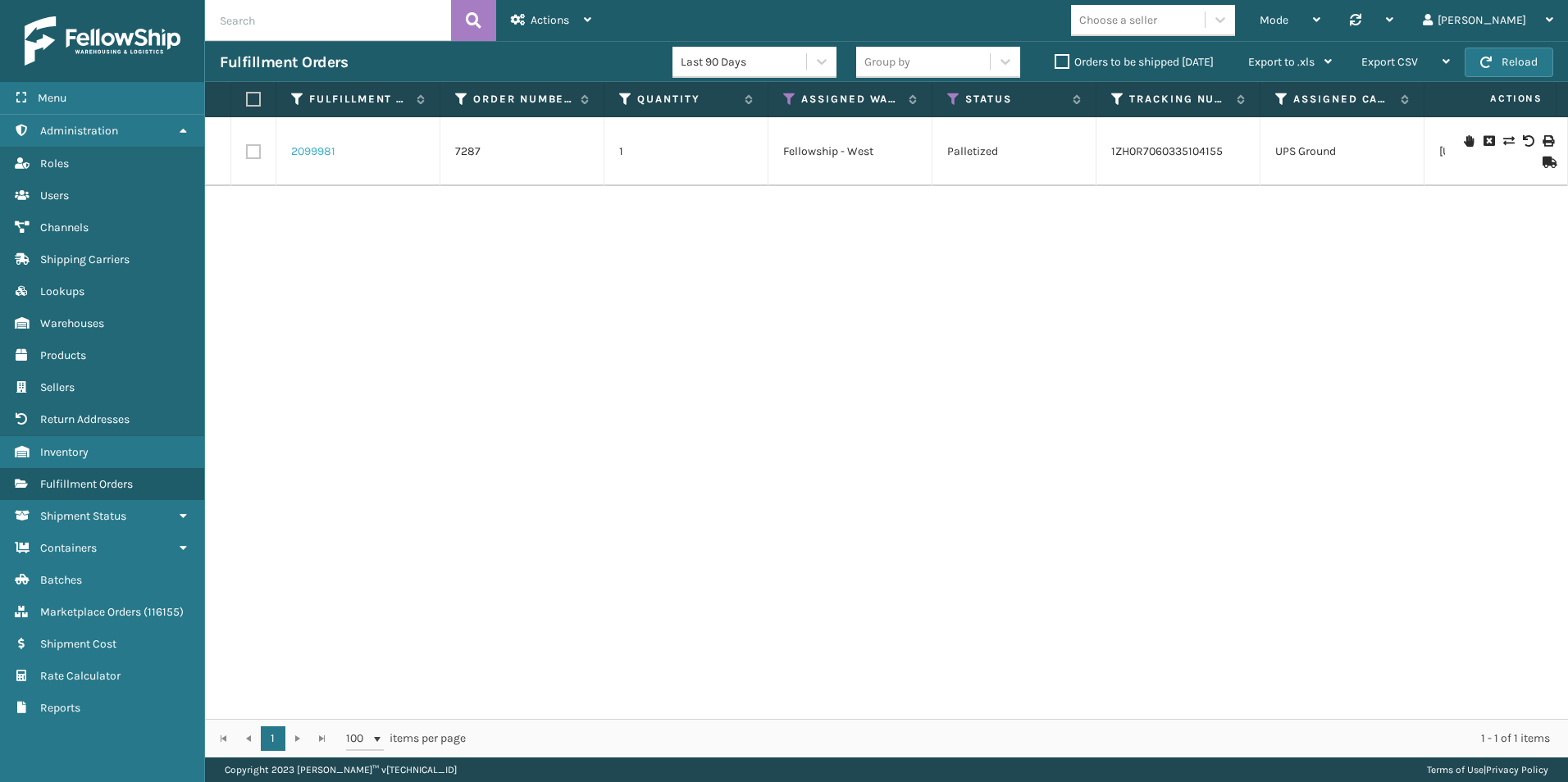
click at [320, 153] on link "2099981" at bounding box center [314, 151] width 45 height 16
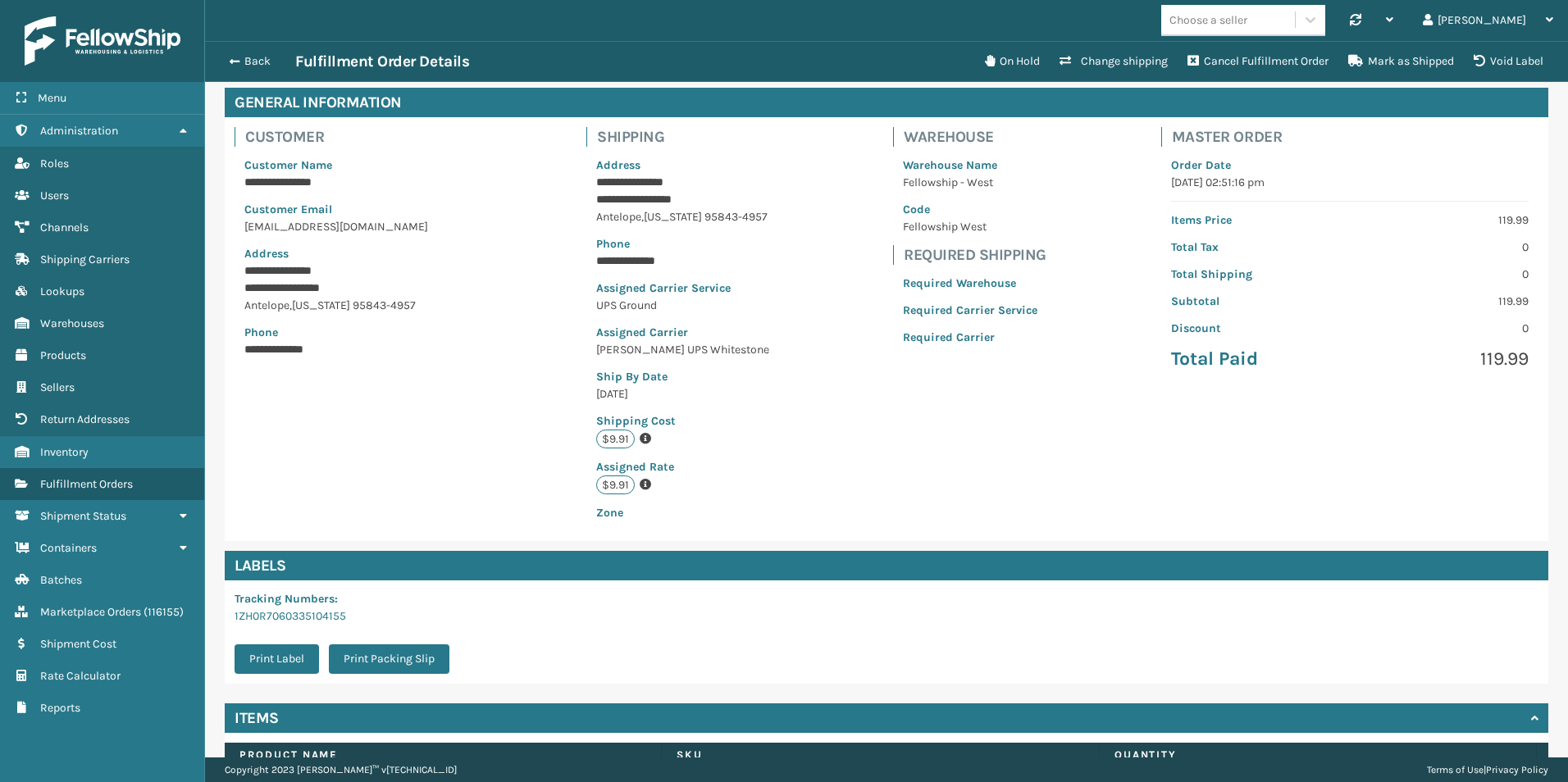
scroll to position [164, 0]
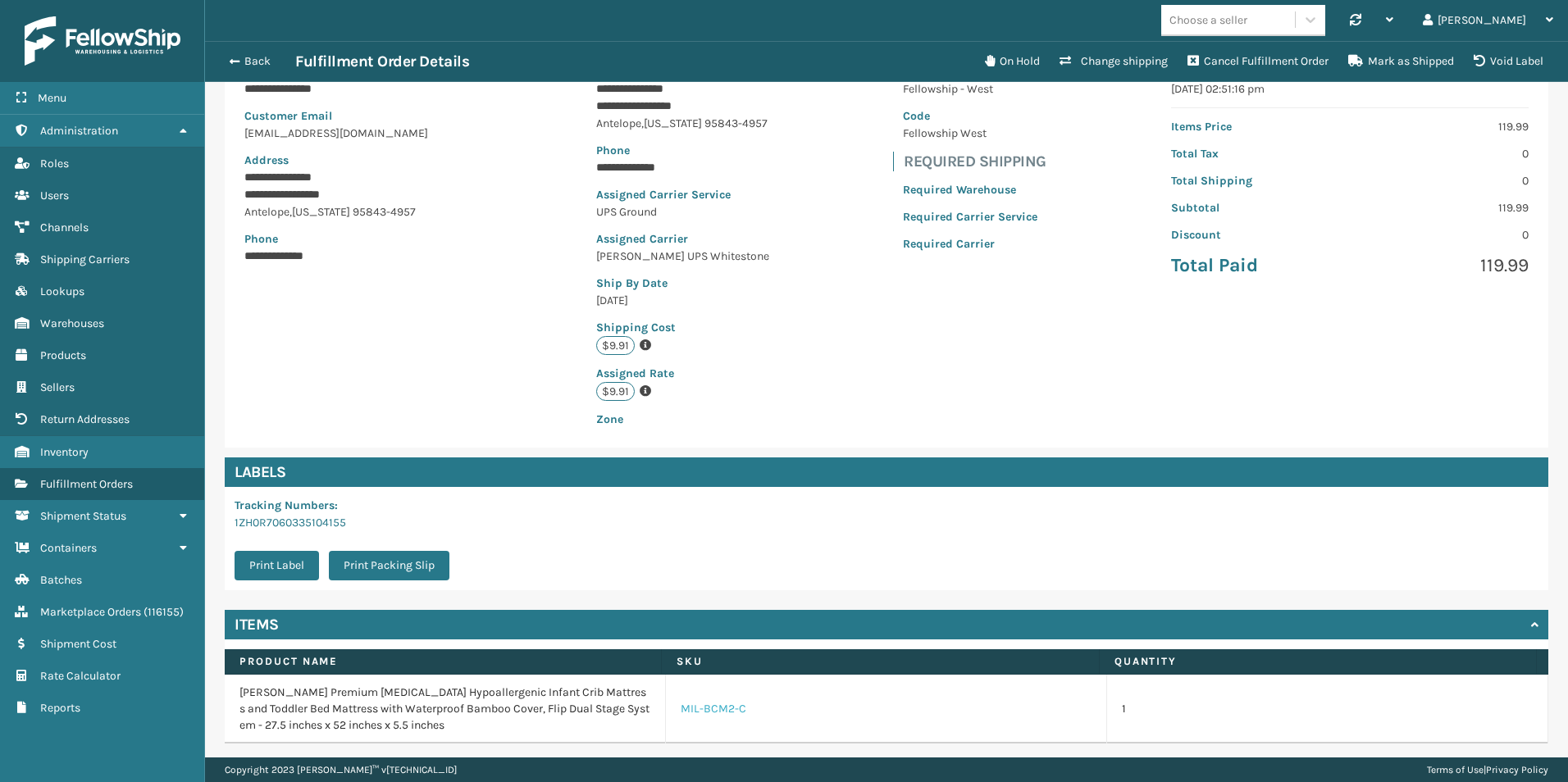
click at [709, 714] on link "MIL-BCM2-C" at bounding box center [713, 708] width 66 height 16
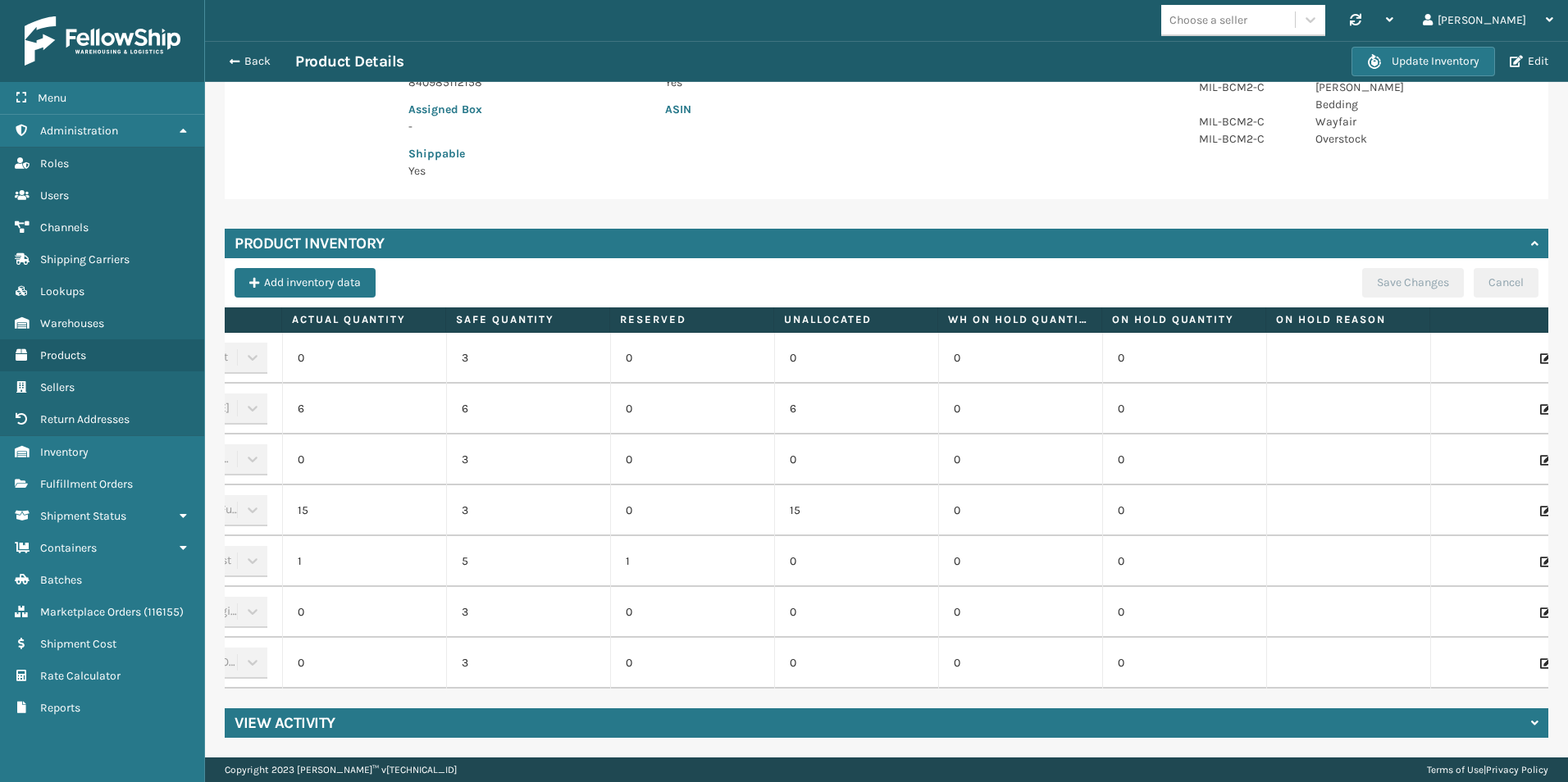
scroll to position [0, 176]
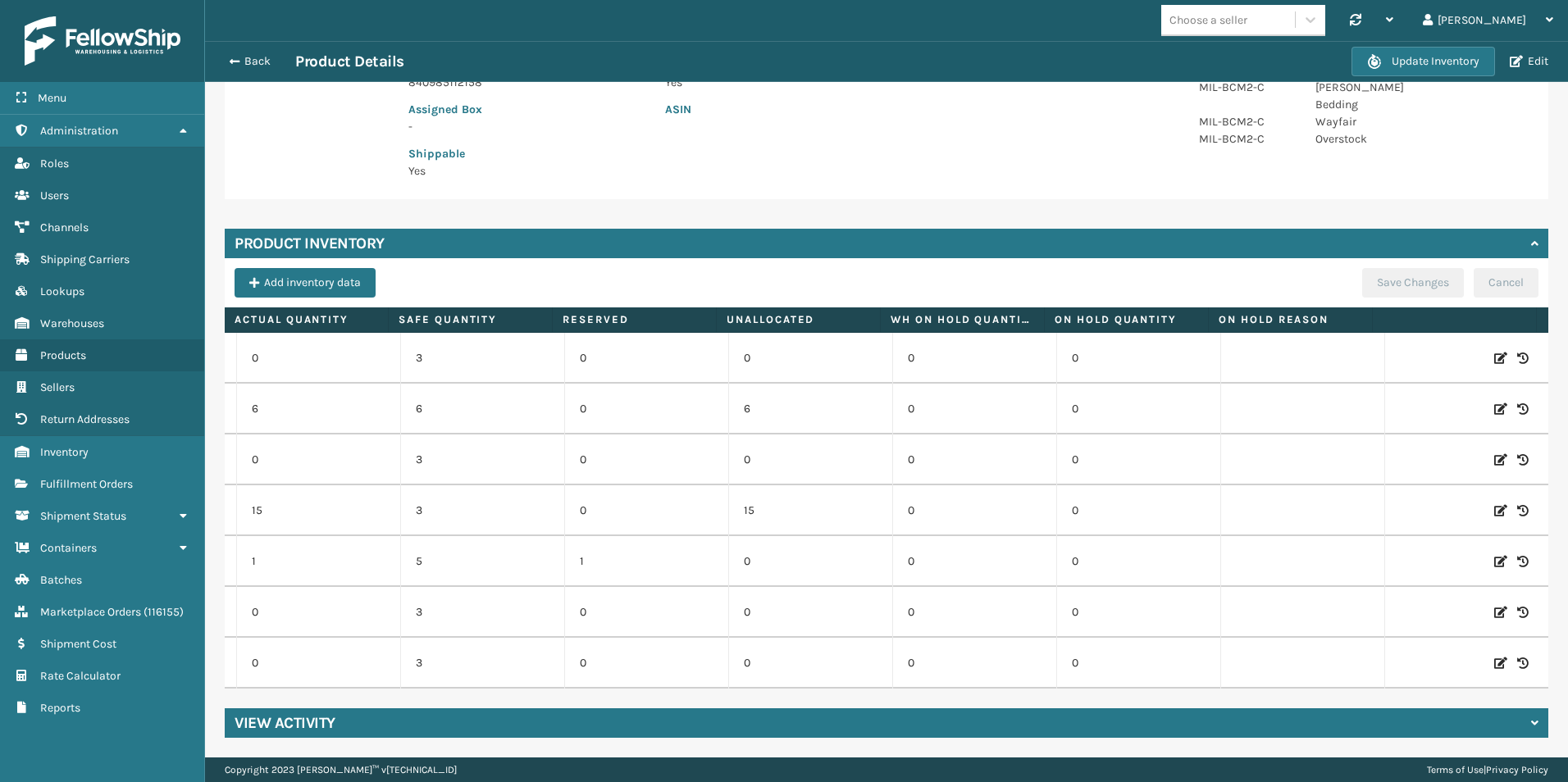
click at [1493, 554] on icon at bounding box center [1500, 561] width 14 height 16
click at [421, 557] on span "Decrease value" at bounding box center [428, 564] width 14 height 14
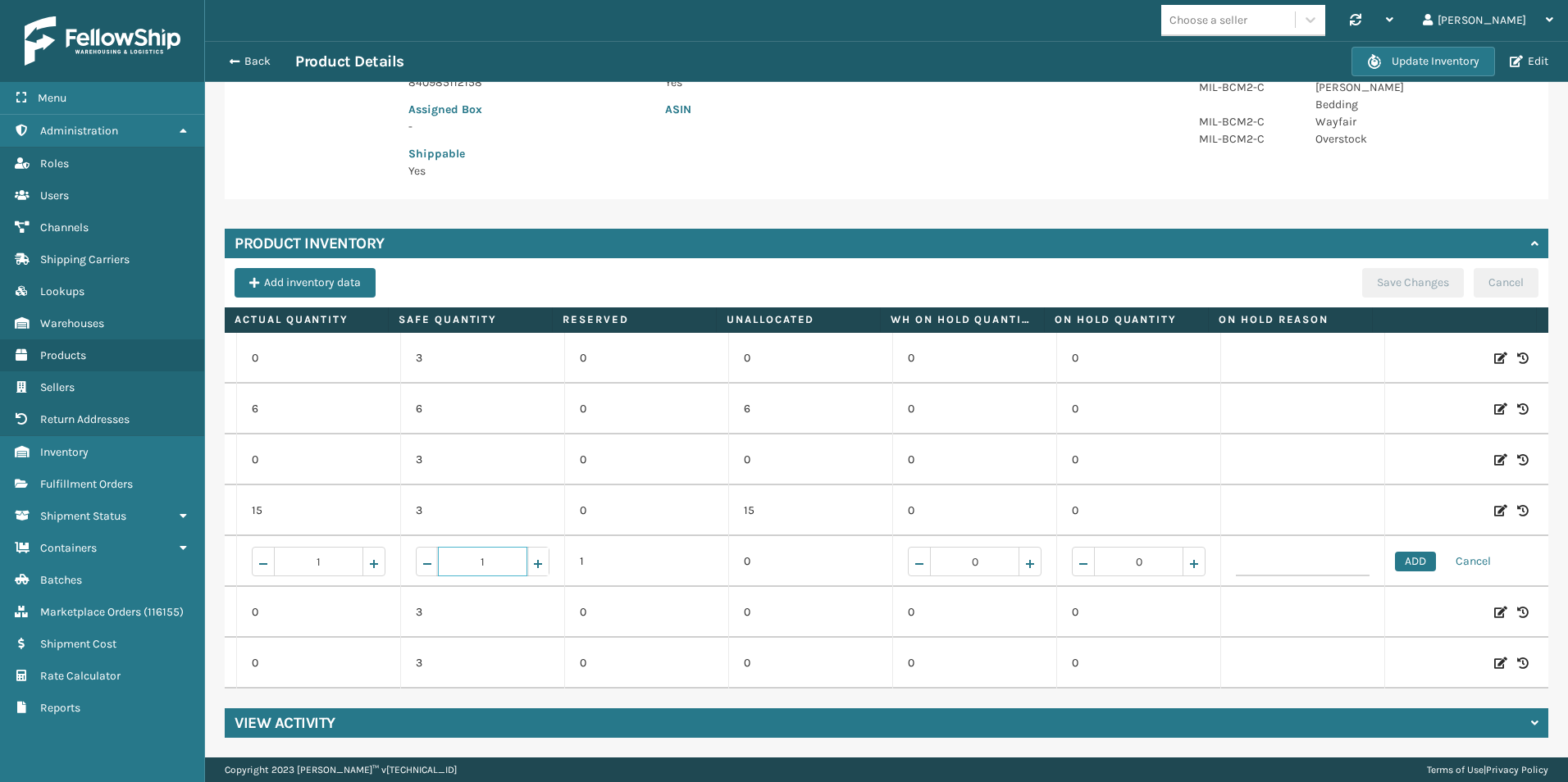
click at [531, 557] on span "Increase value" at bounding box center [538, 564] width 14 height 14
click at [367, 557] on span "Increase value" at bounding box center [374, 564] width 14 height 14
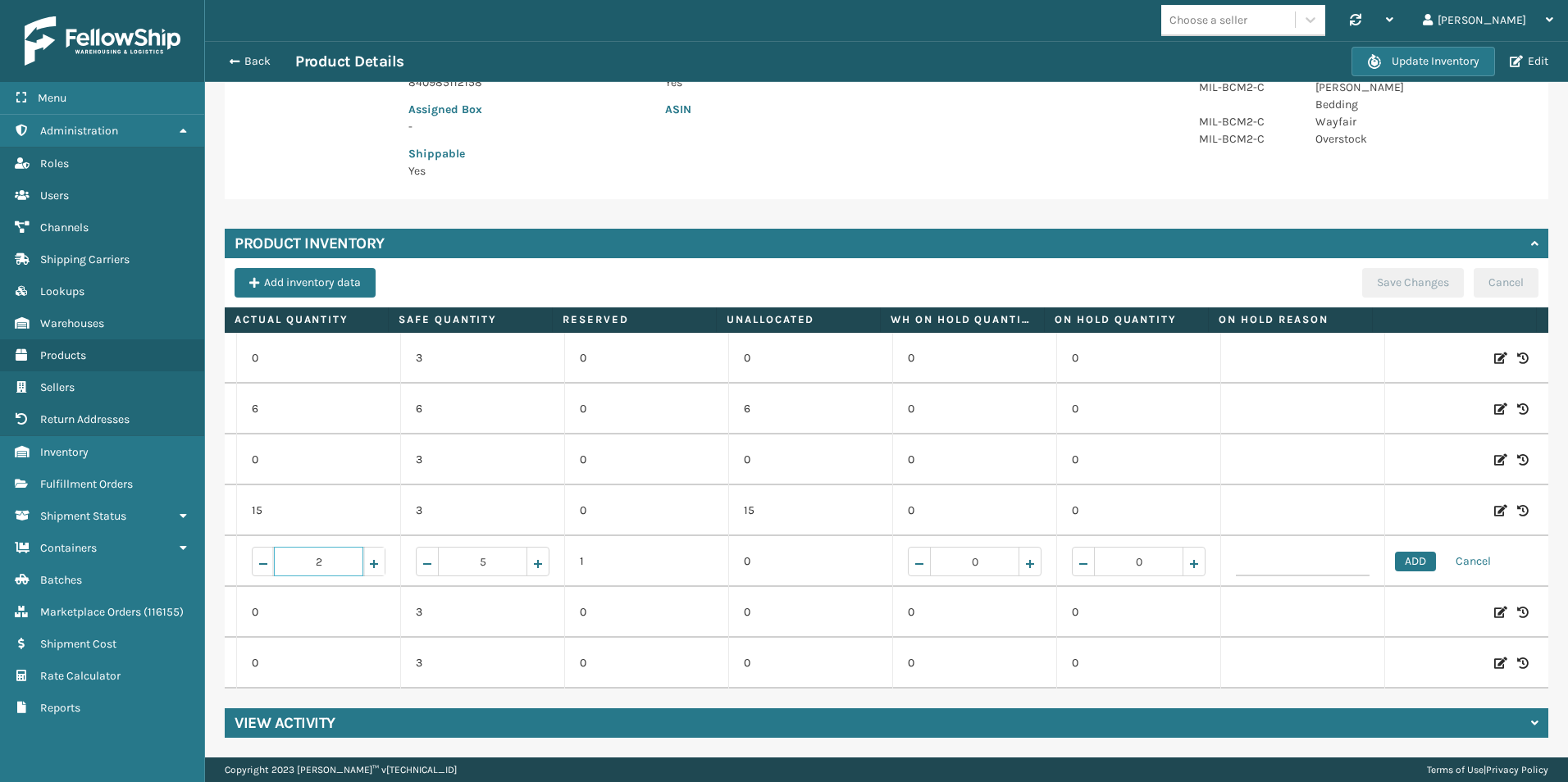
click at [367, 557] on span "Increase value" at bounding box center [374, 564] width 14 height 14
click at [1395, 556] on button "ADD" at bounding box center [1415, 561] width 41 height 19
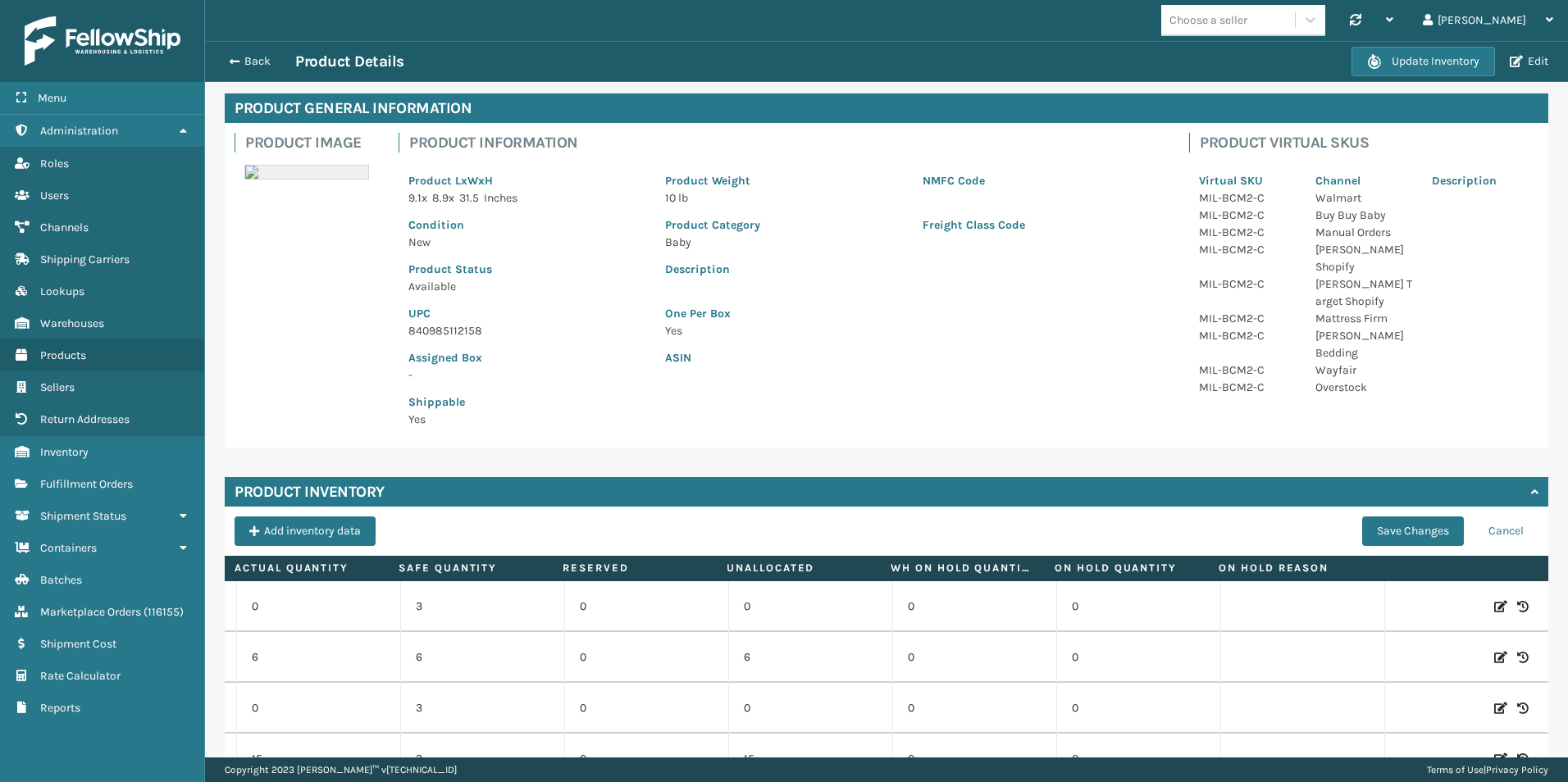
scroll to position [0, 0]
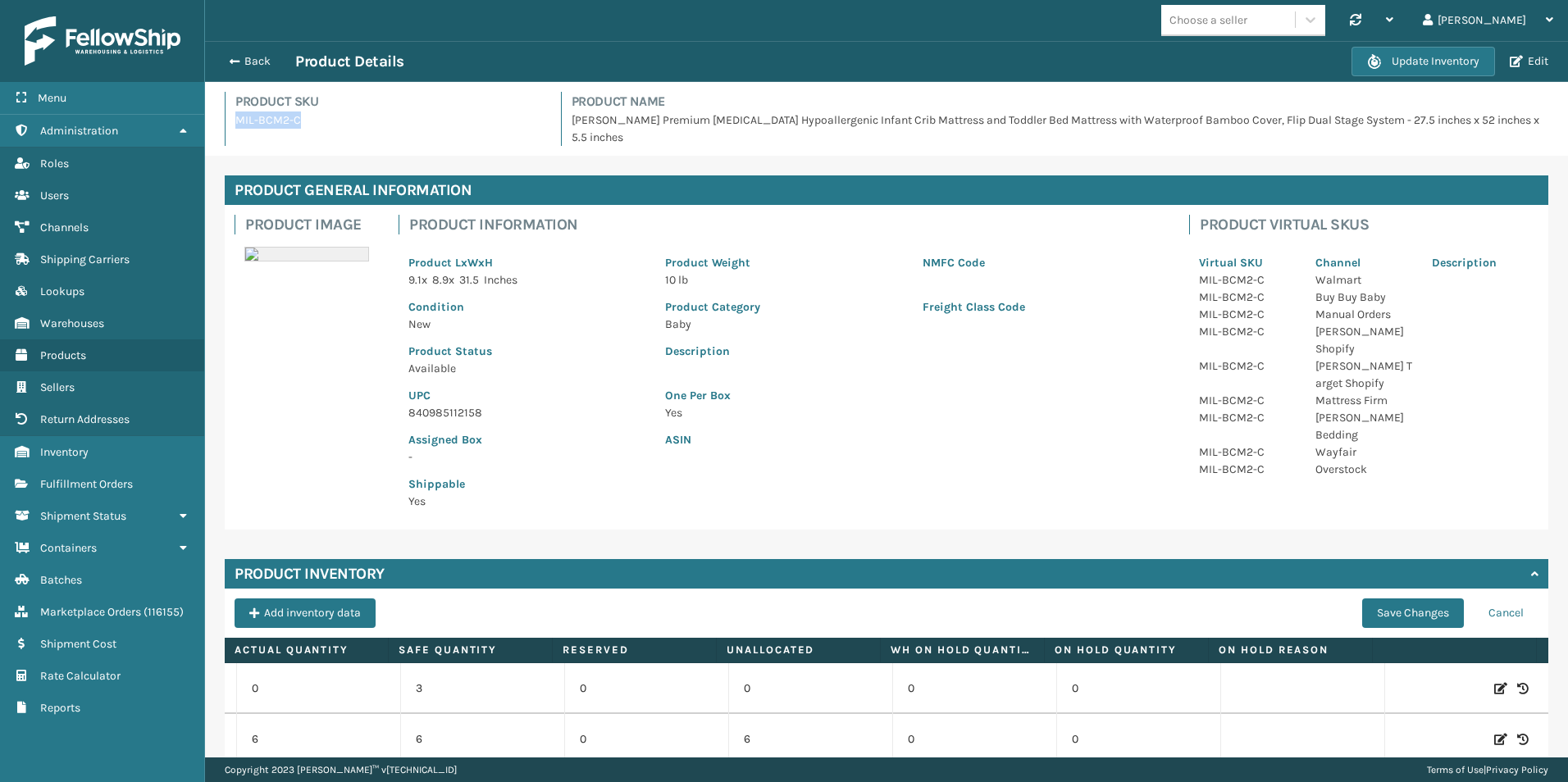
drag, startPoint x: 235, startPoint y: 120, endPoint x: 299, endPoint y: 121, distance: 64.0
click at [299, 121] on p "MIL-BCM2-C" at bounding box center [388, 120] width 306 height 17
drag, startPoint x: 299, startPoint y: 121, endPoint x: 291, endPoint y: 119, distance: 8.2
copy p "MIL-BCM2-C"
click at [1372, 621] on button "Save Changes" at bounding box center [1412, 613] width 102 height 29
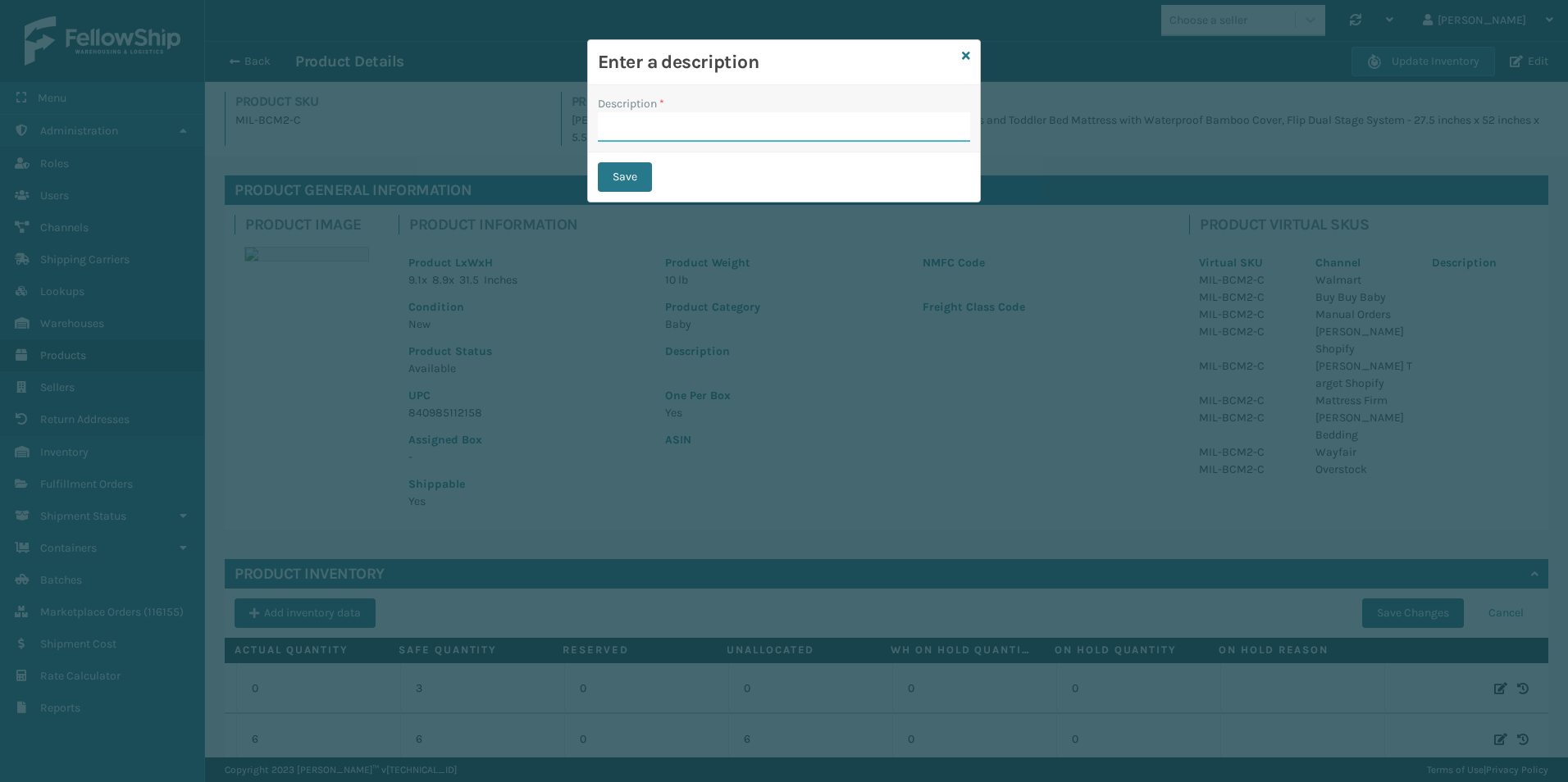
click at [735, 113] on input "Description *" at bounding box center [783, 127] width 373 height 29
click at [635, 174] on button "Save" at bounding box center [624, 177] width 54 height 29
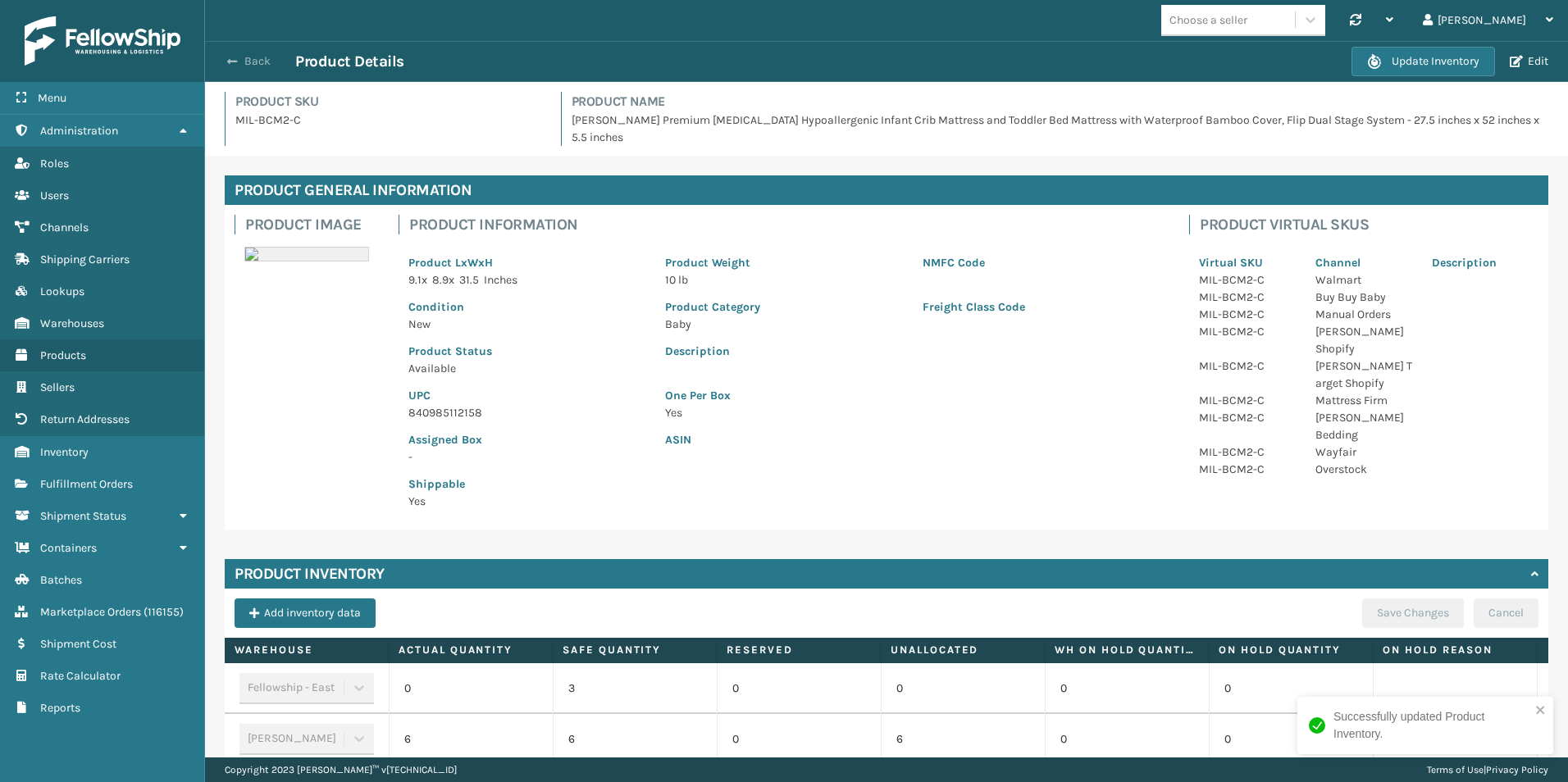
click at [256, 62] on button "Back" at bounding box center [257, 61] width 75 height 15
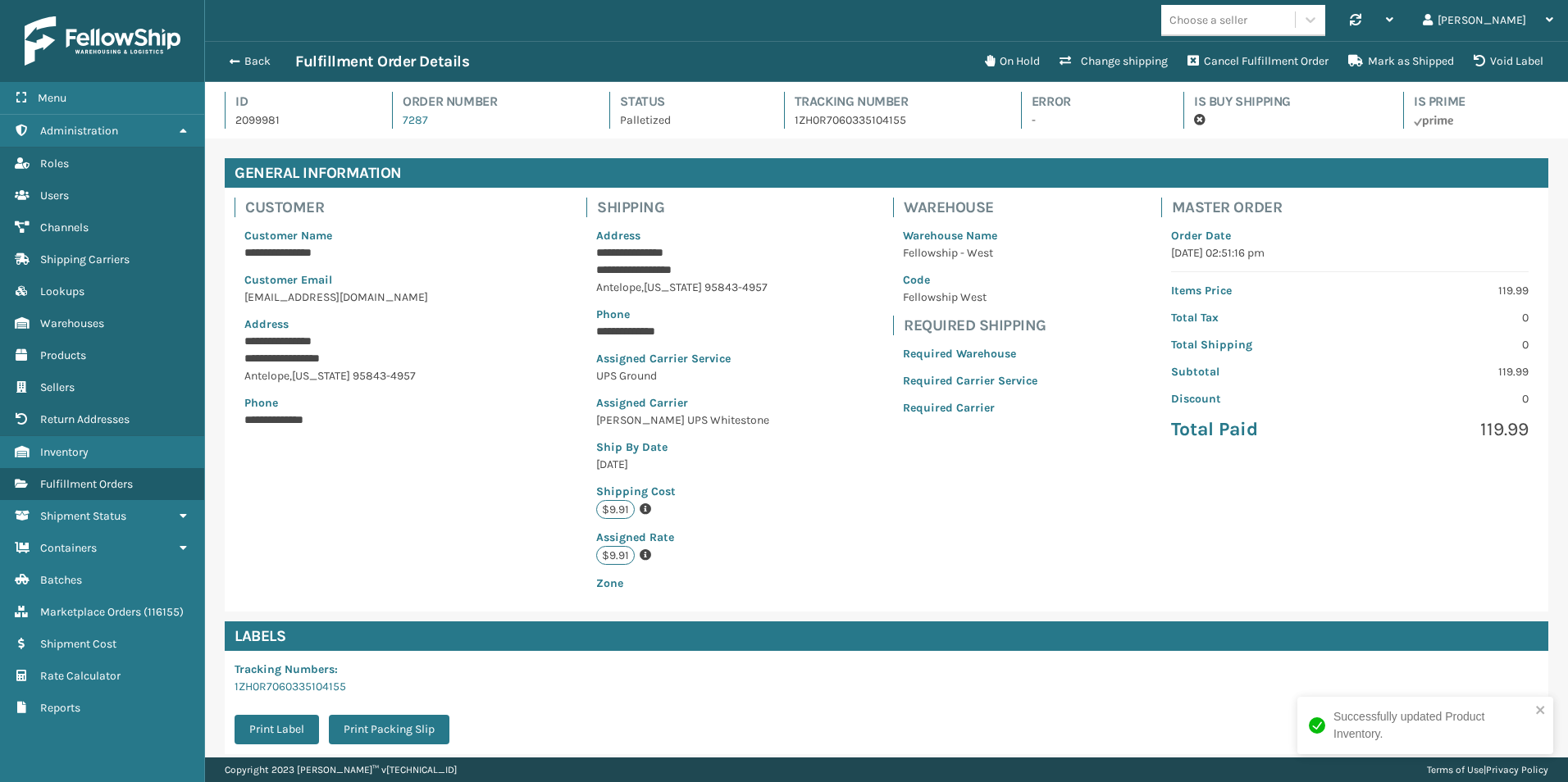
scroll to position [40, 1363]
click at [1408, 62] on button "Mark as Shipped" at bounding box center [1401, 62] width 126 height 33
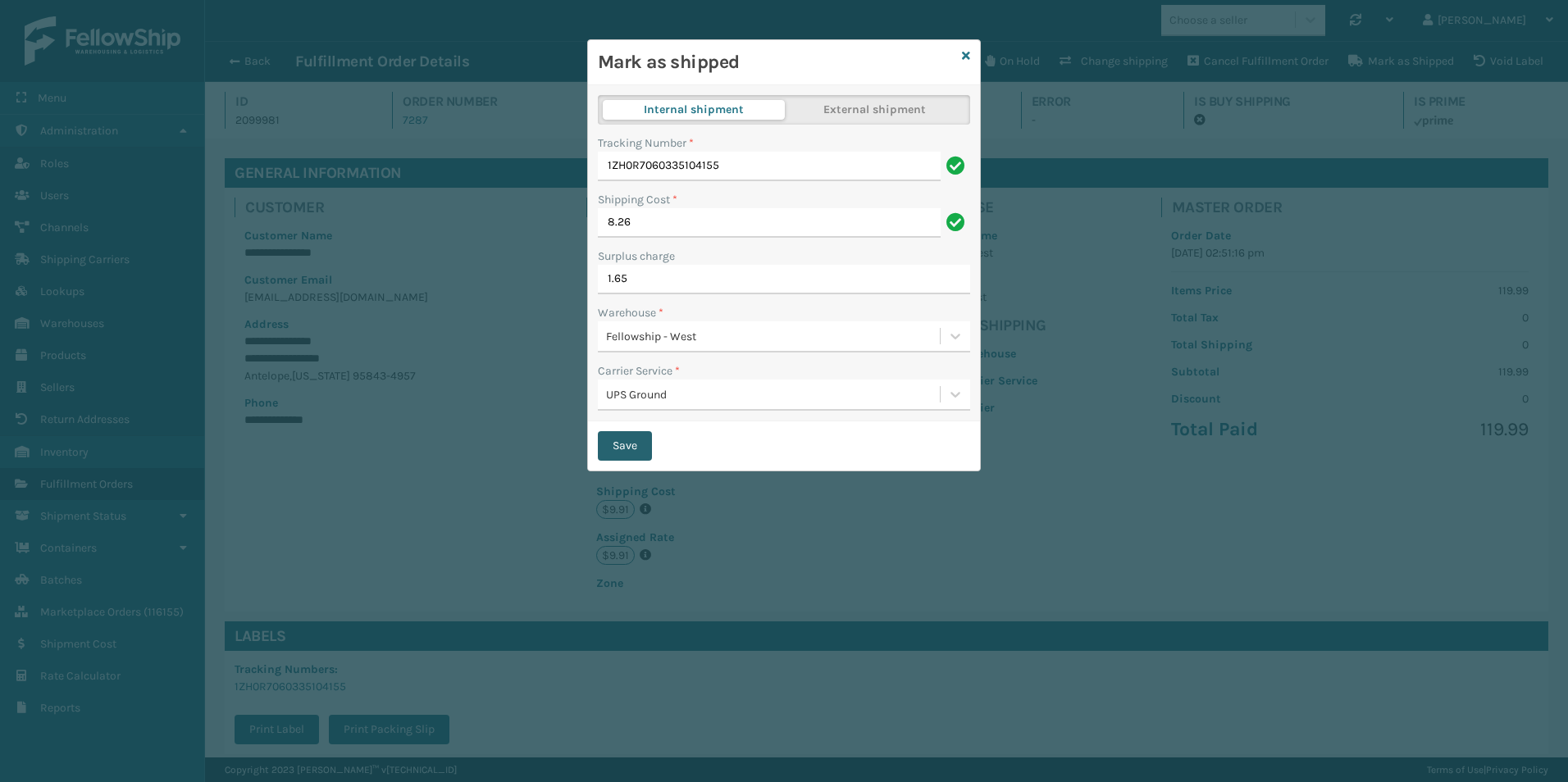
click at [634, 453] on button "Save" at bounding box center [624, 446] width 54 height 29
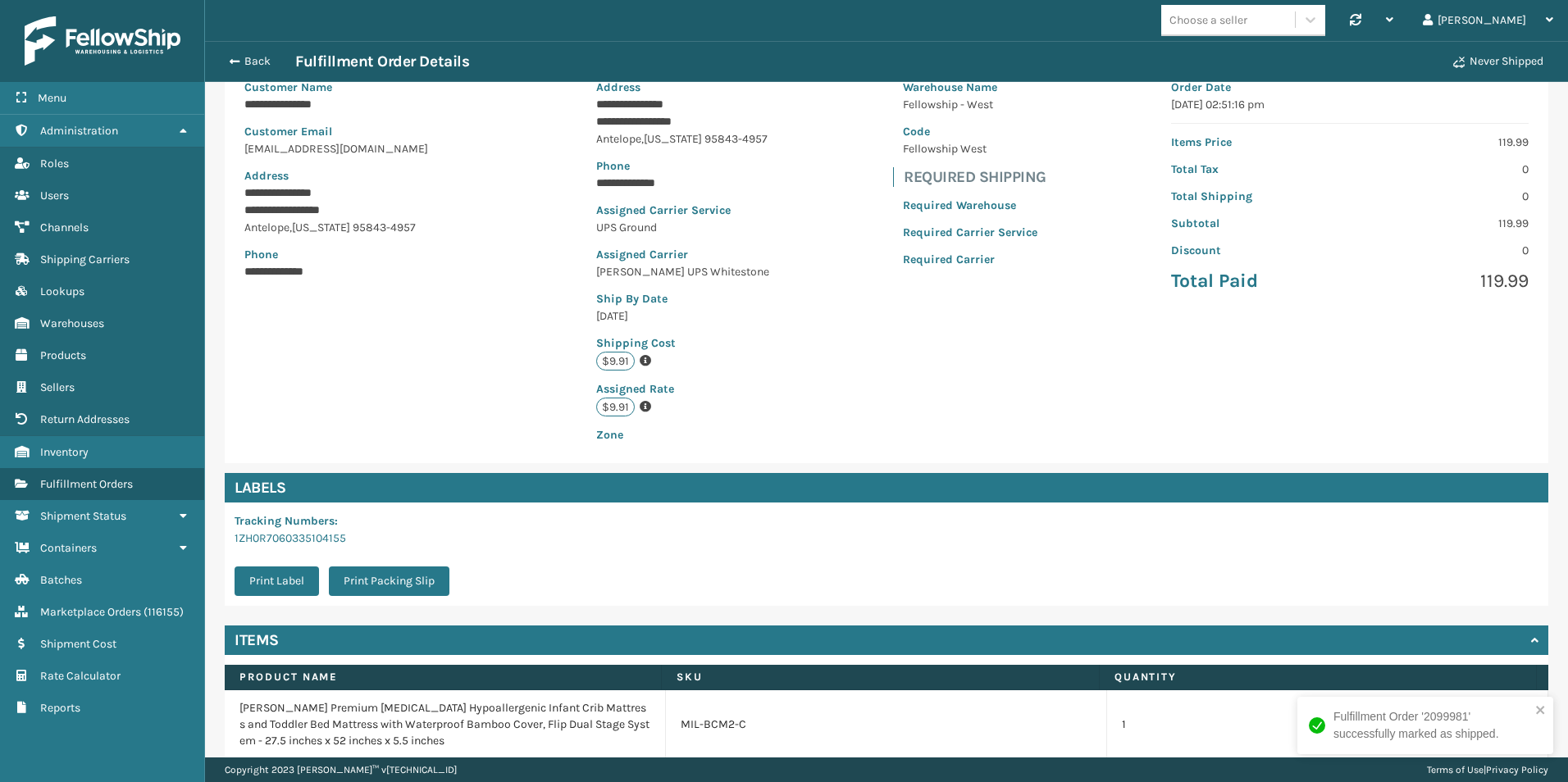
scroll to position [164, 0]
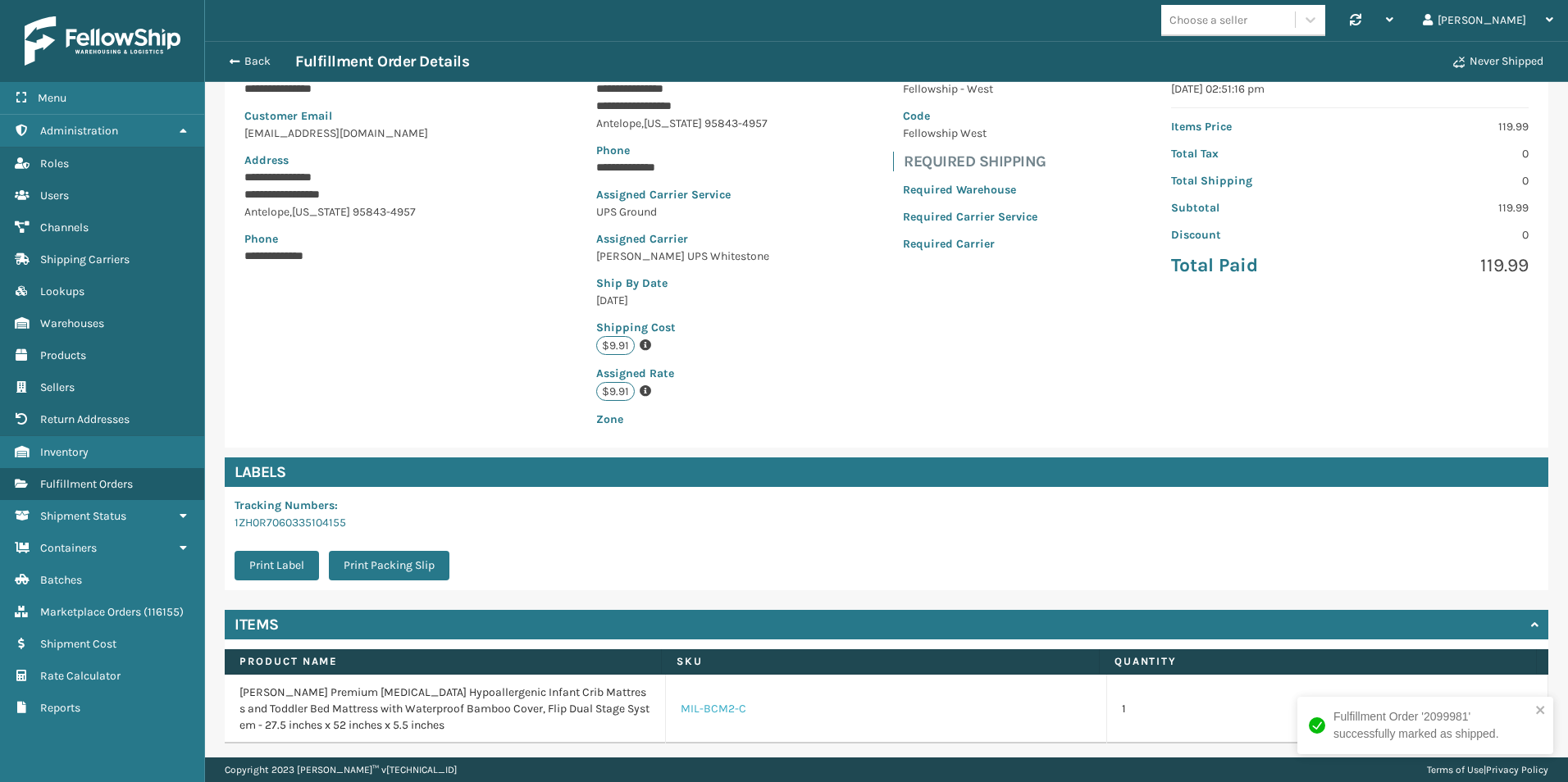
click at [690, 713] on link "MIL-BCM2-C" at bounding box center [713, 708] width 66 height 16
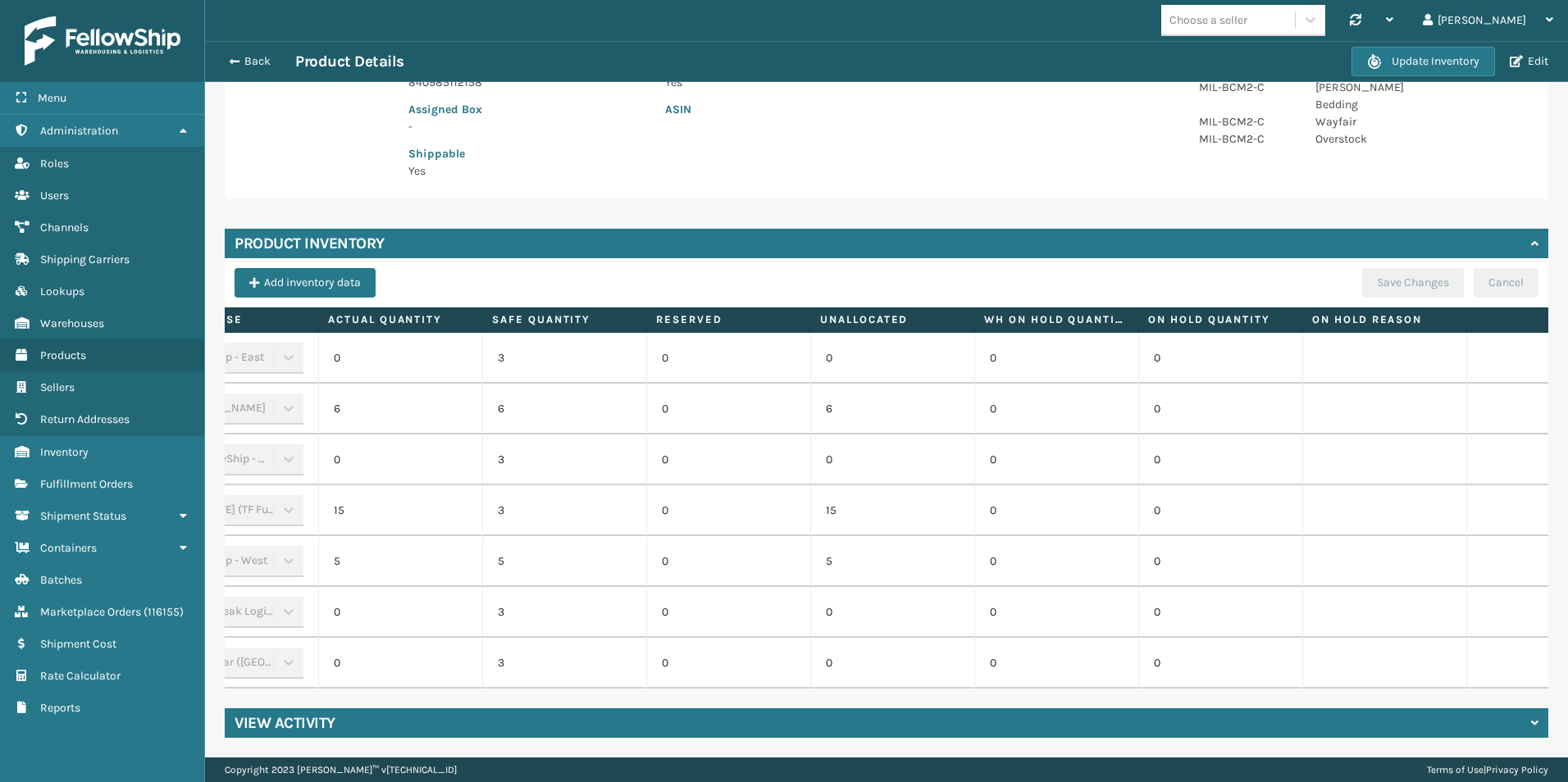
scroll to position [0, 176]
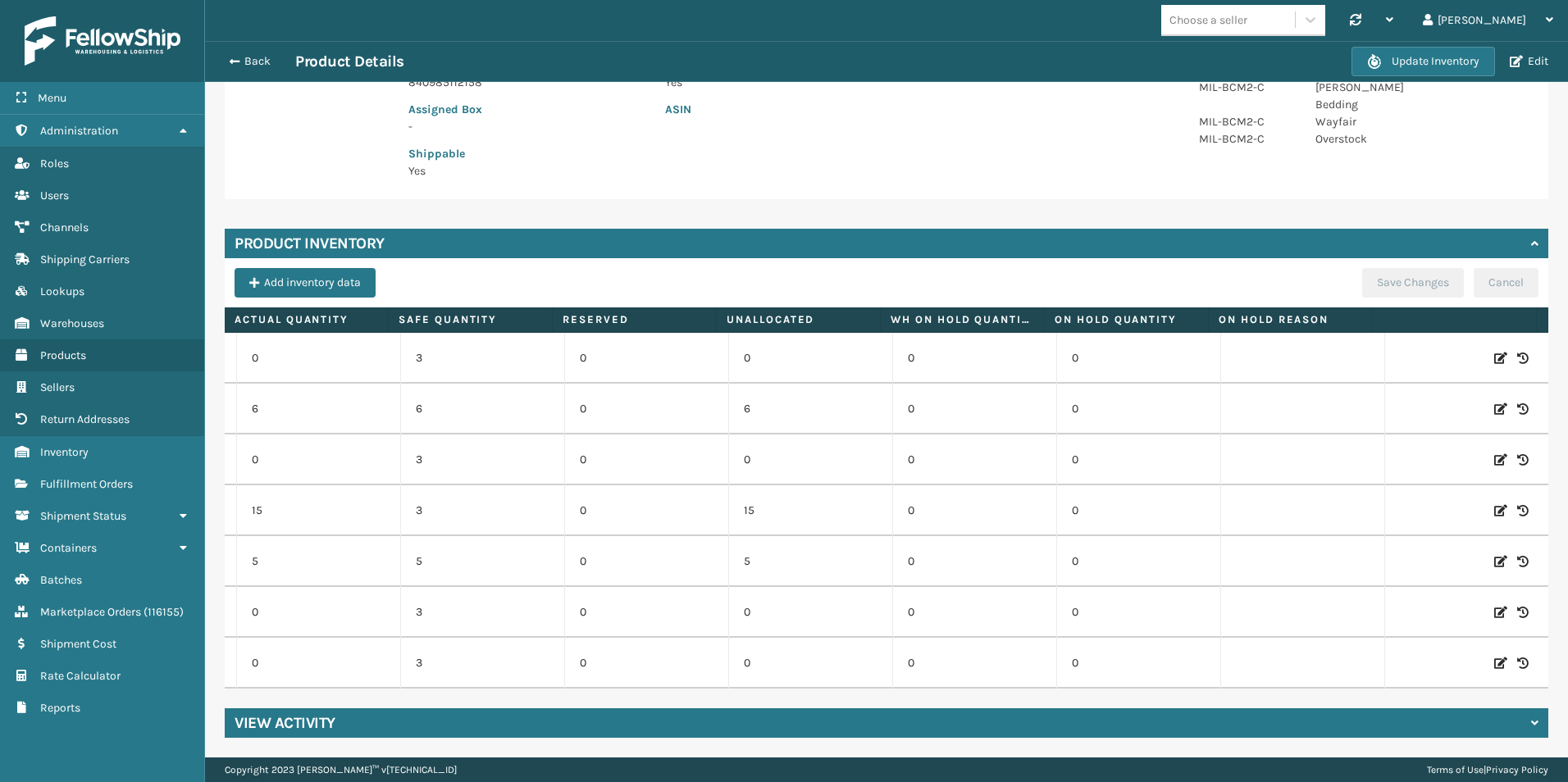
click at [1493, 554] on icon at bounding box center [1500, 561] width 14 height 16
click at [256, 557] on span "Decrease value" at bounding box center [263, 564] width 14 height 14
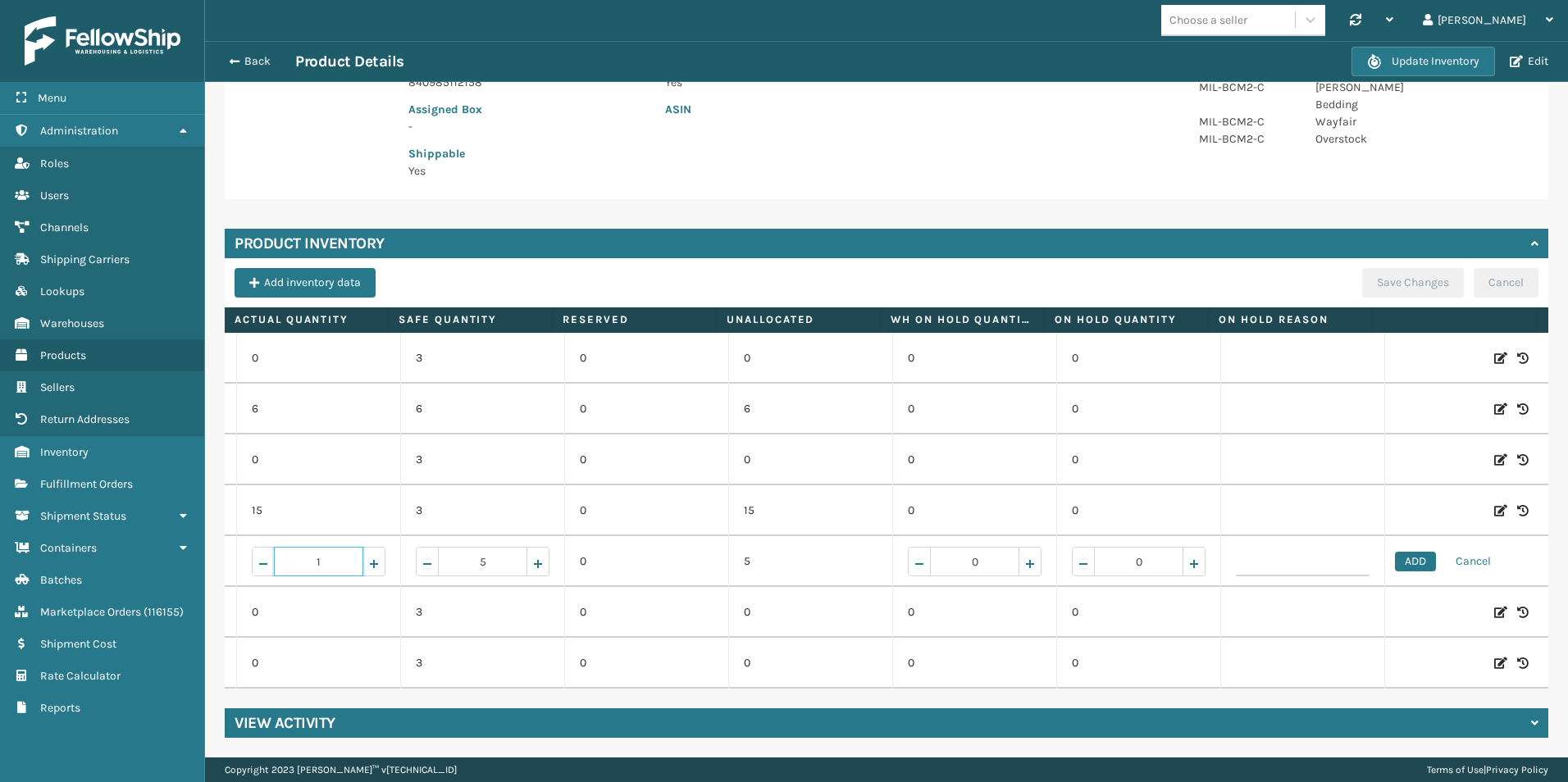
click at [256, 557] on span "Decrease value" at bounding box center [263, 564] width 14 height 14
click at [1396, 552] on button "ADD" at bounding box center [1415, 561] width 41 height 19
click at [1395, 268] on button "Save Changes" at bounding box center [1412, 283] width 102 height 29
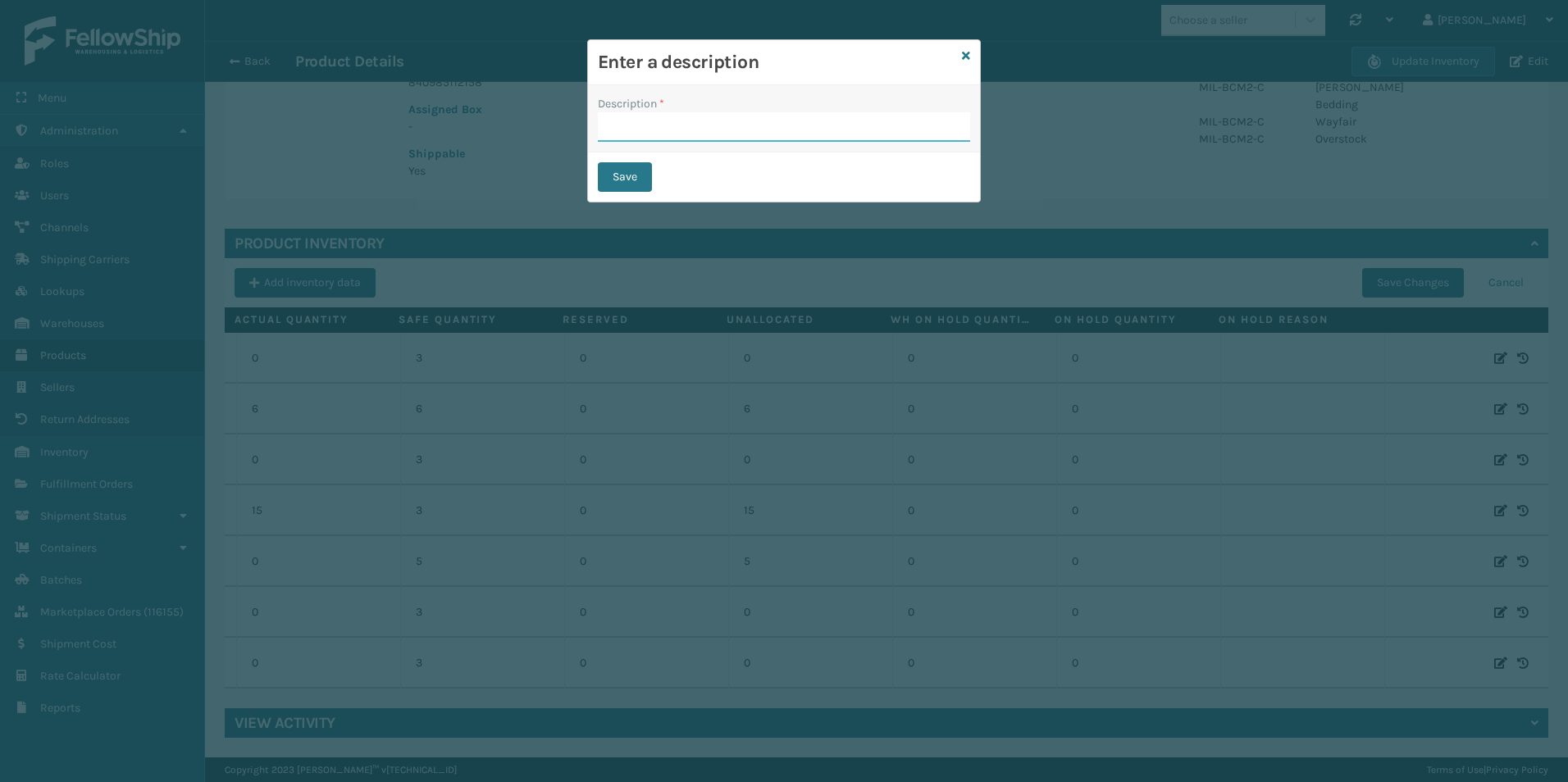
click at [674, 137] on input "Description *" at bounding box center [783, 127] width 373 height 29
click at [628, 177] on button "Save" at bounding box center [624, 177] width 54 height 29
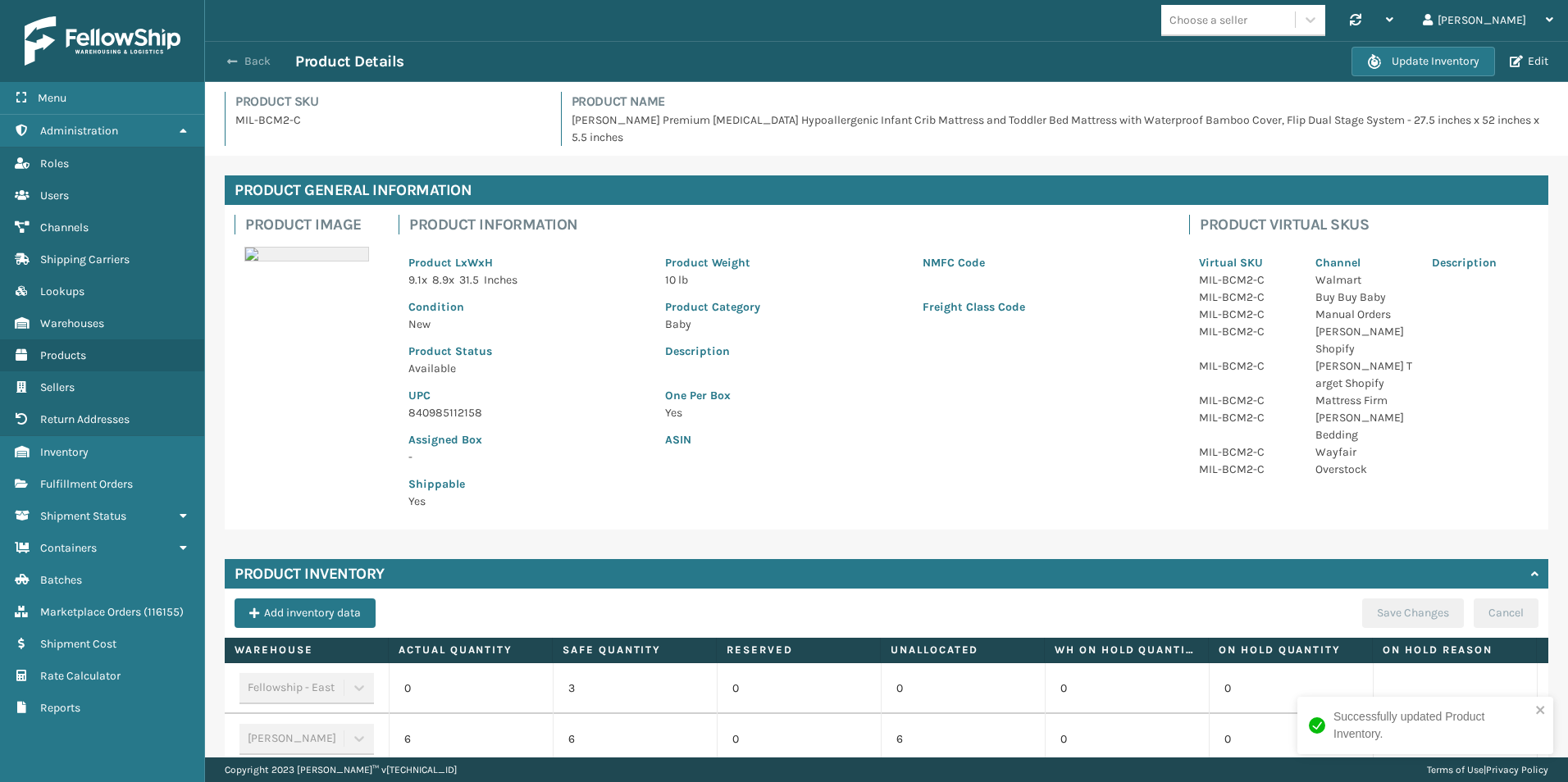
click at [230, 54] on button "Back" at bounding box center [257, 61] width 75 height 15
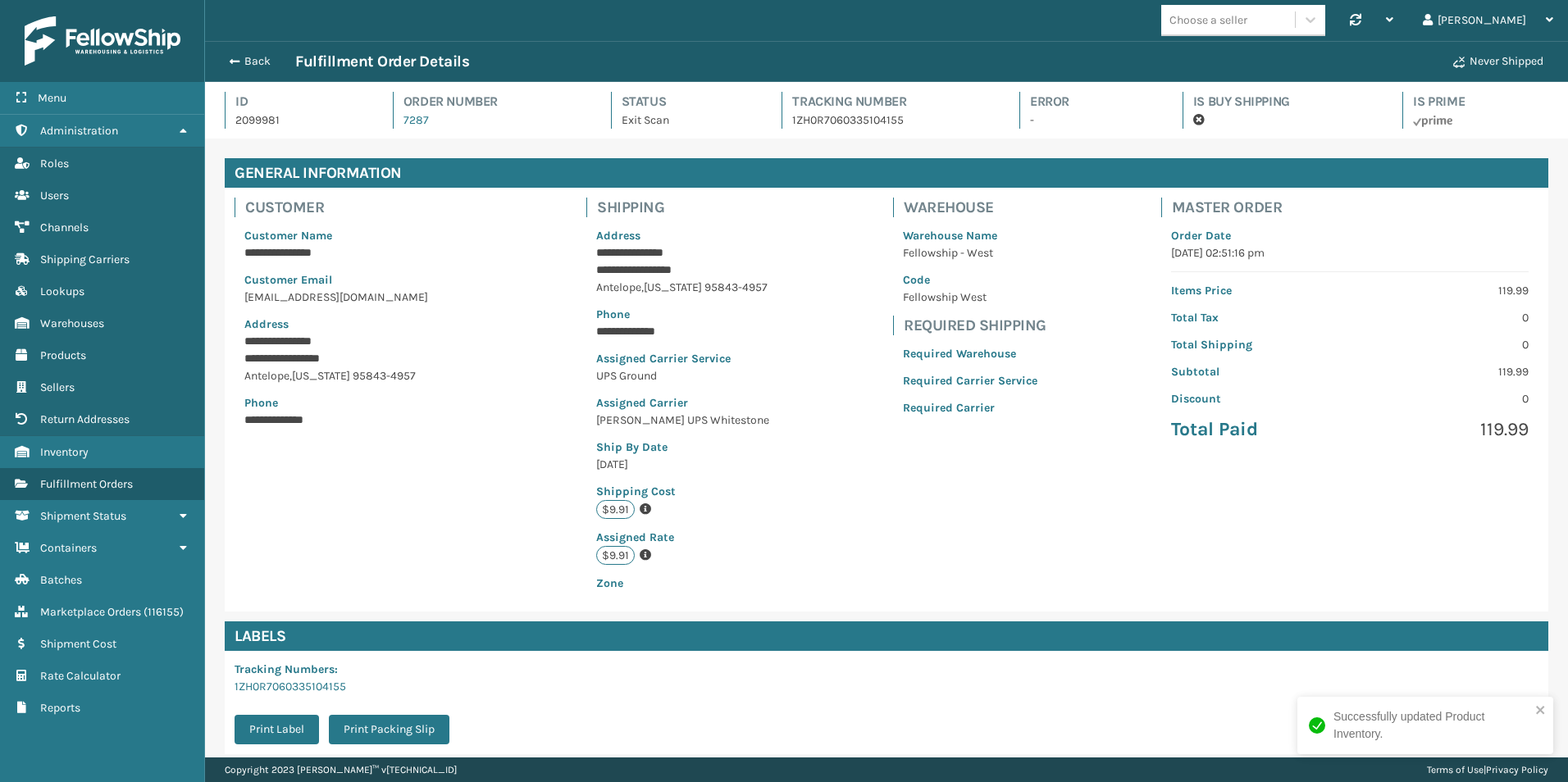
scroll to position [40, 1363]
click at [235, 56] on span "button" at bounding box center [232, 62] width 10 height 12
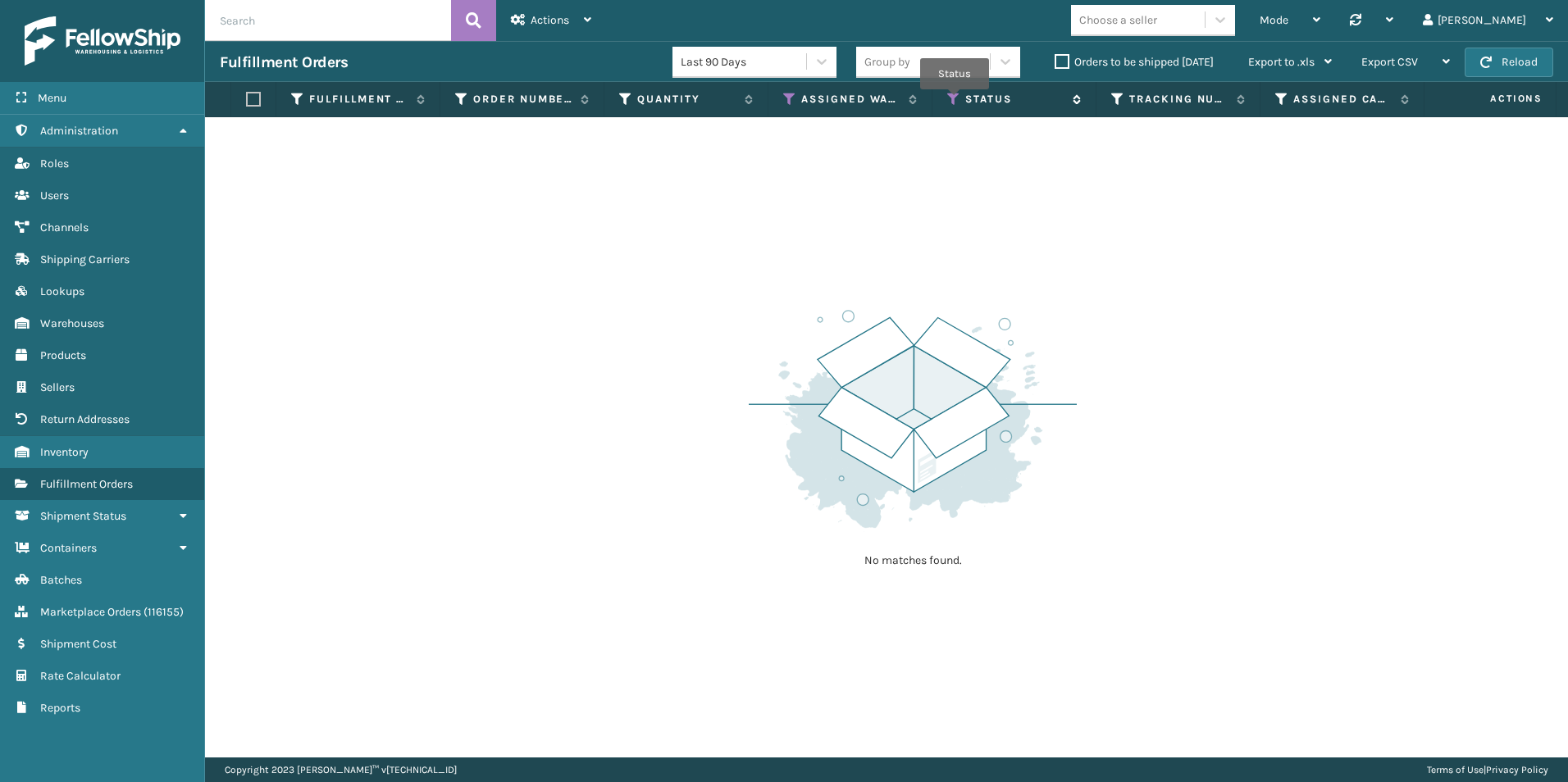
click at [954, 101] on icon at bounding box center [953, 99] width 14 height 15
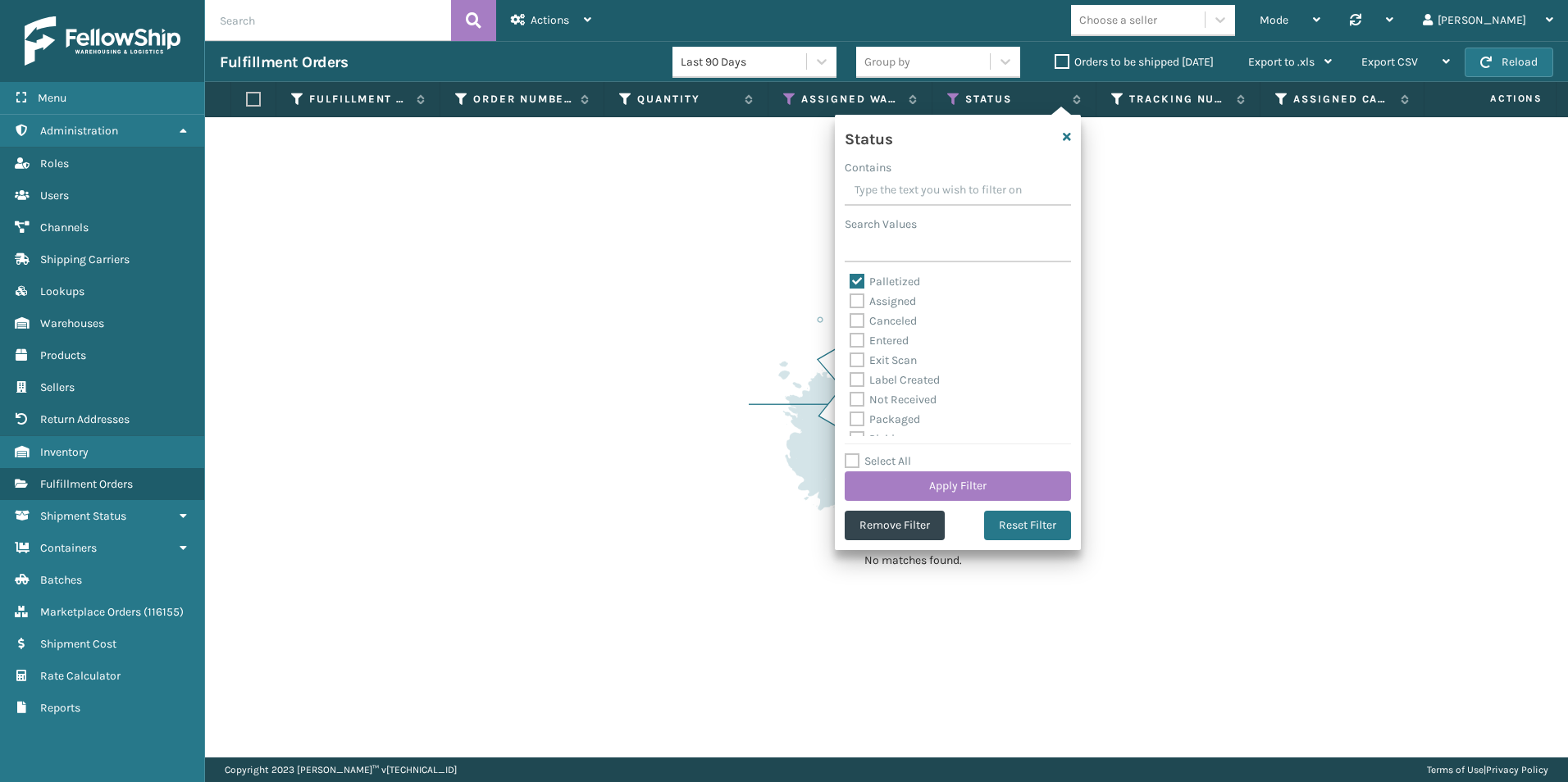
click at [856, 282] on label "Palletized" at bounding box center [885, 282] width 71 height 14
click at [850, 282] on input "Palletized" at bounding box center [850, 277] width 1 height 11
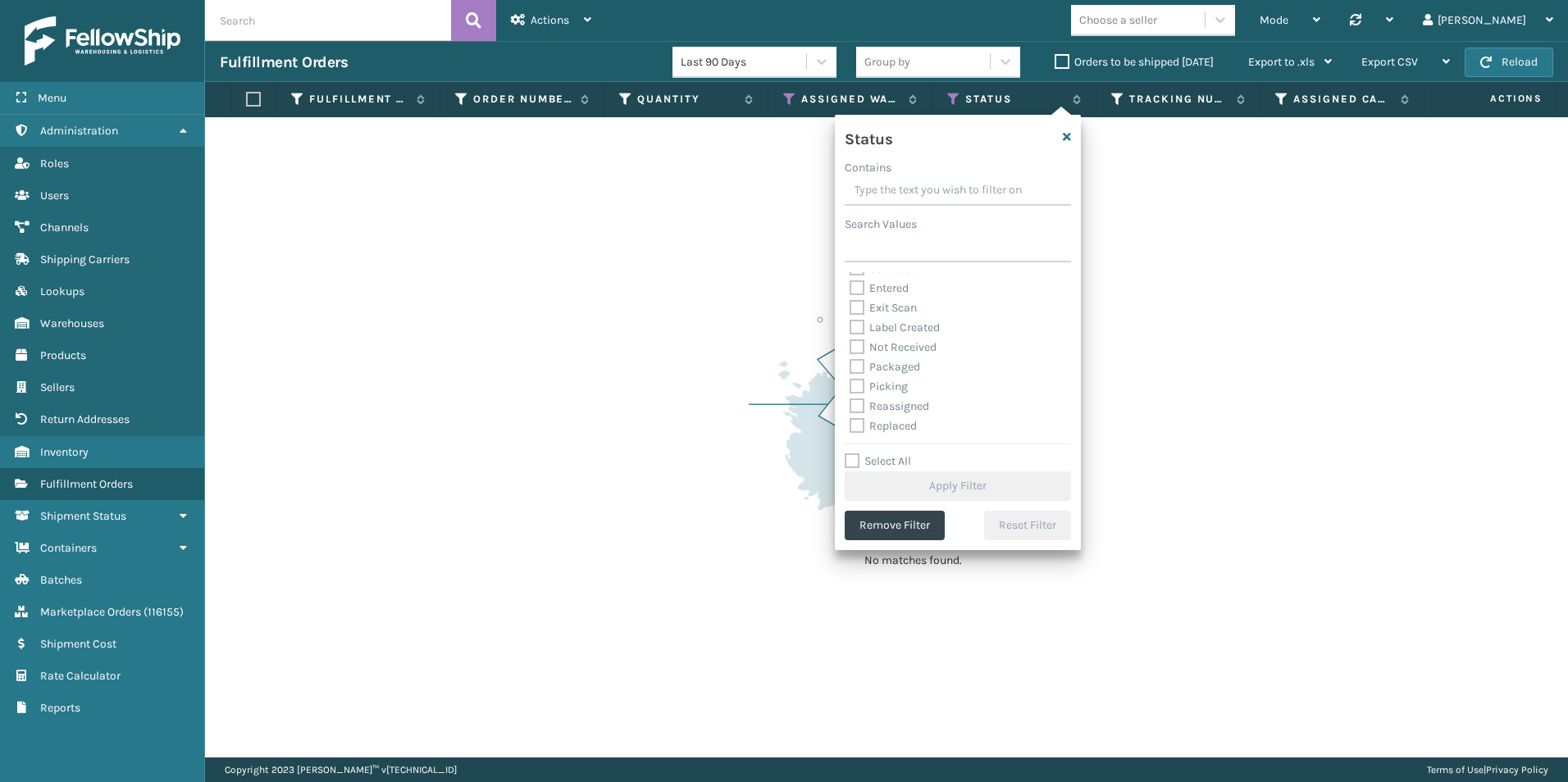
scroll to position [92, 0]
click at [859, 346] on label "Picking" at bounding box center [879, 347] width 58 height 14
click at [850, 346] on input "Picking" at bounding box center [850, 343] width 1 height 11
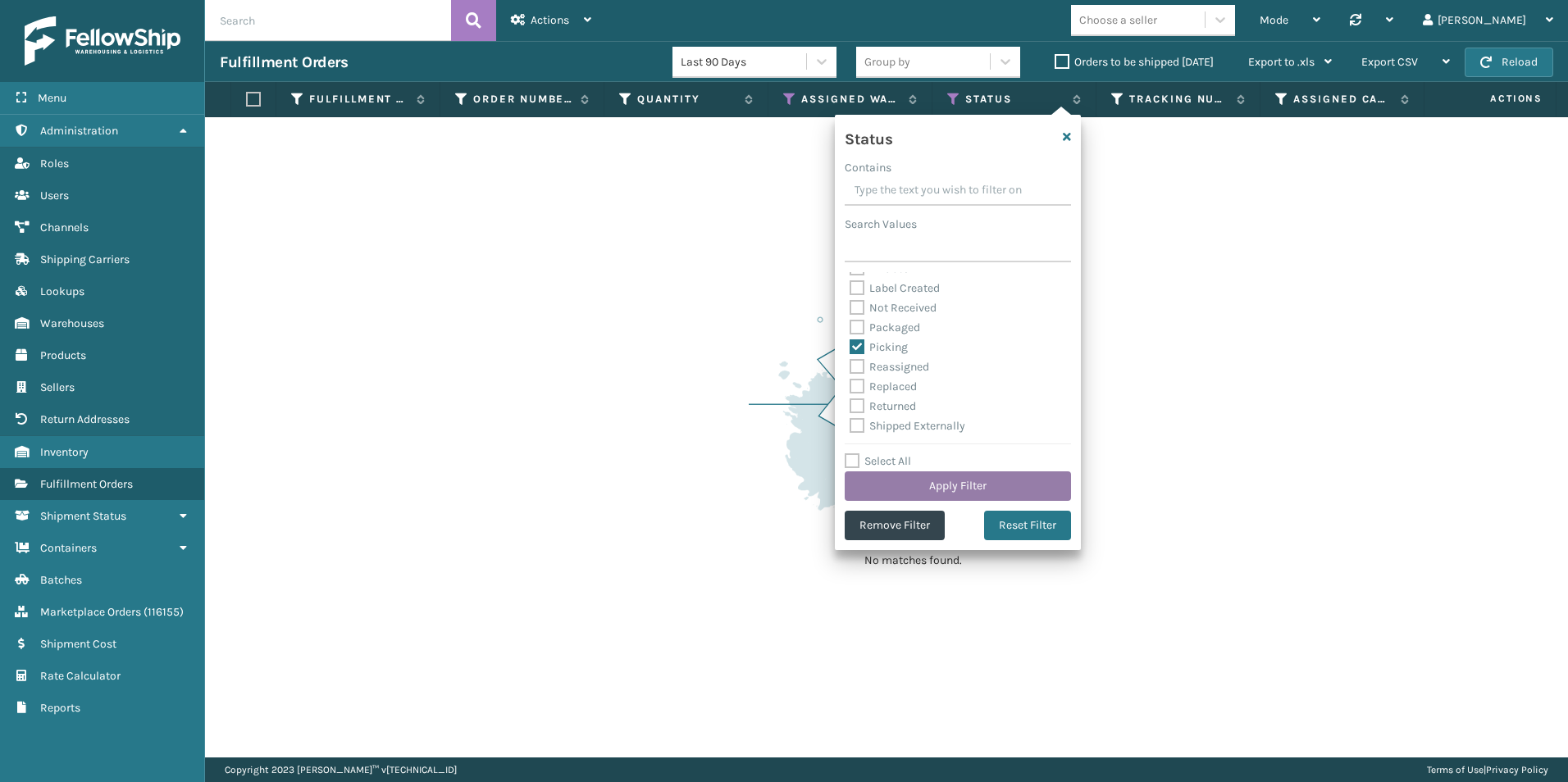
click at [936, 487] on button "Apply Filter" at bounding box center [957, 486] width 226 height 29
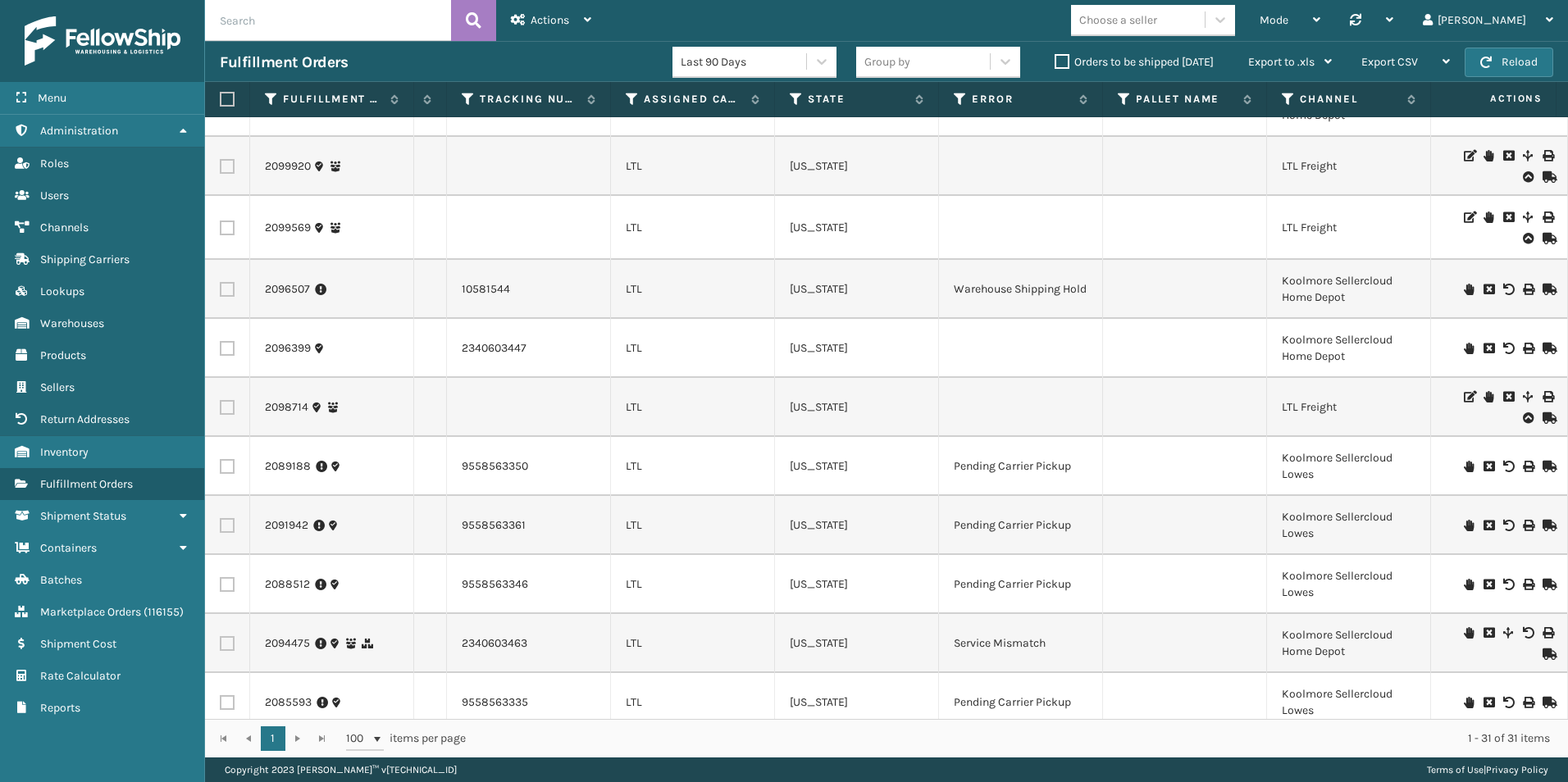
scroll to position [1241, 649]
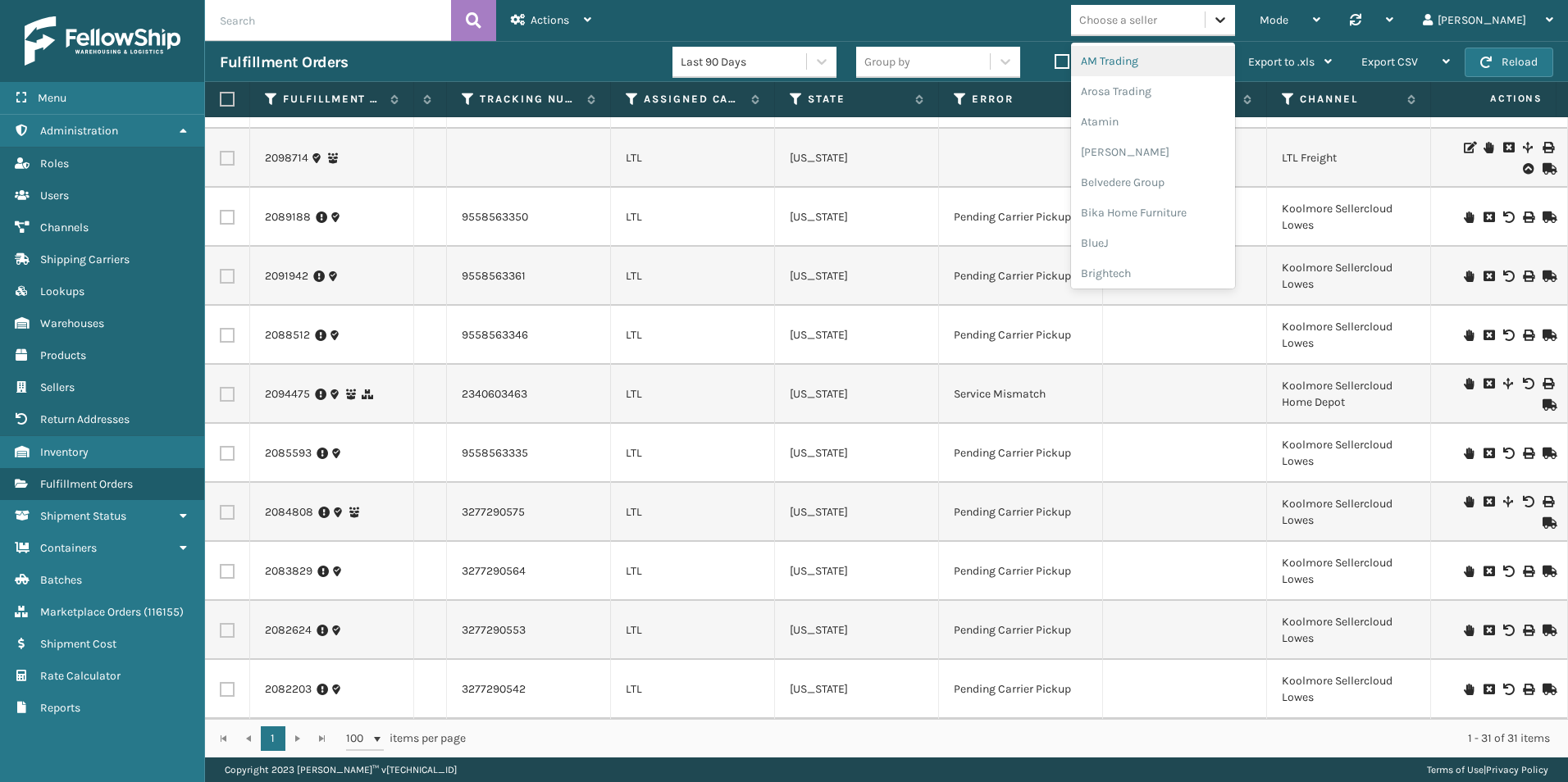
click at [1228, 17] on icon at bounding box center [1220, 19] width 16 height 16
click at [1203, 220] on div "Koolmore" at bounding box center [1152, 226] width 164 height 30
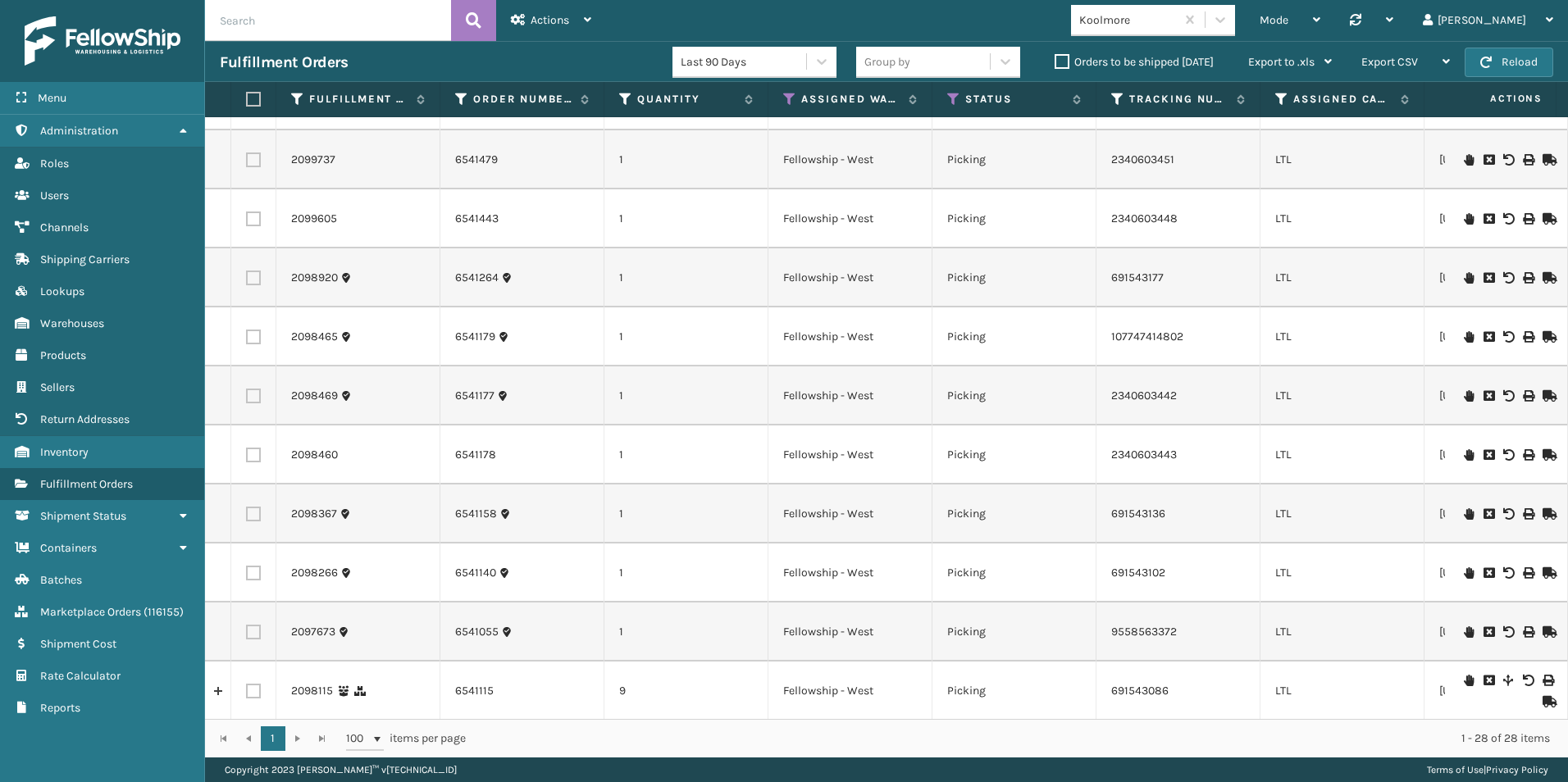
scroll to position [328, 0]
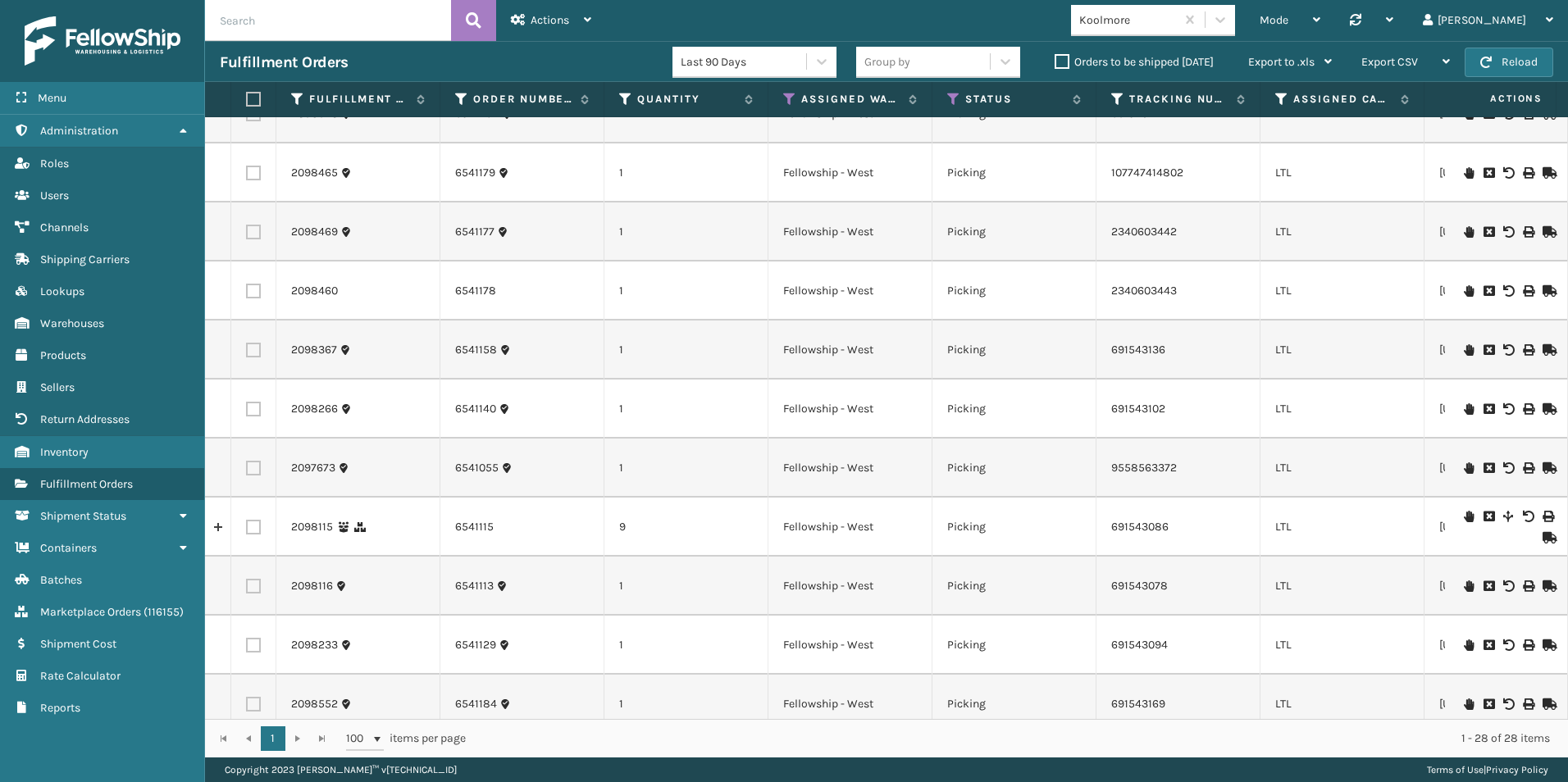
click at [1463, 514] on icon at bounding box center [1468, 517] width 10 height 12
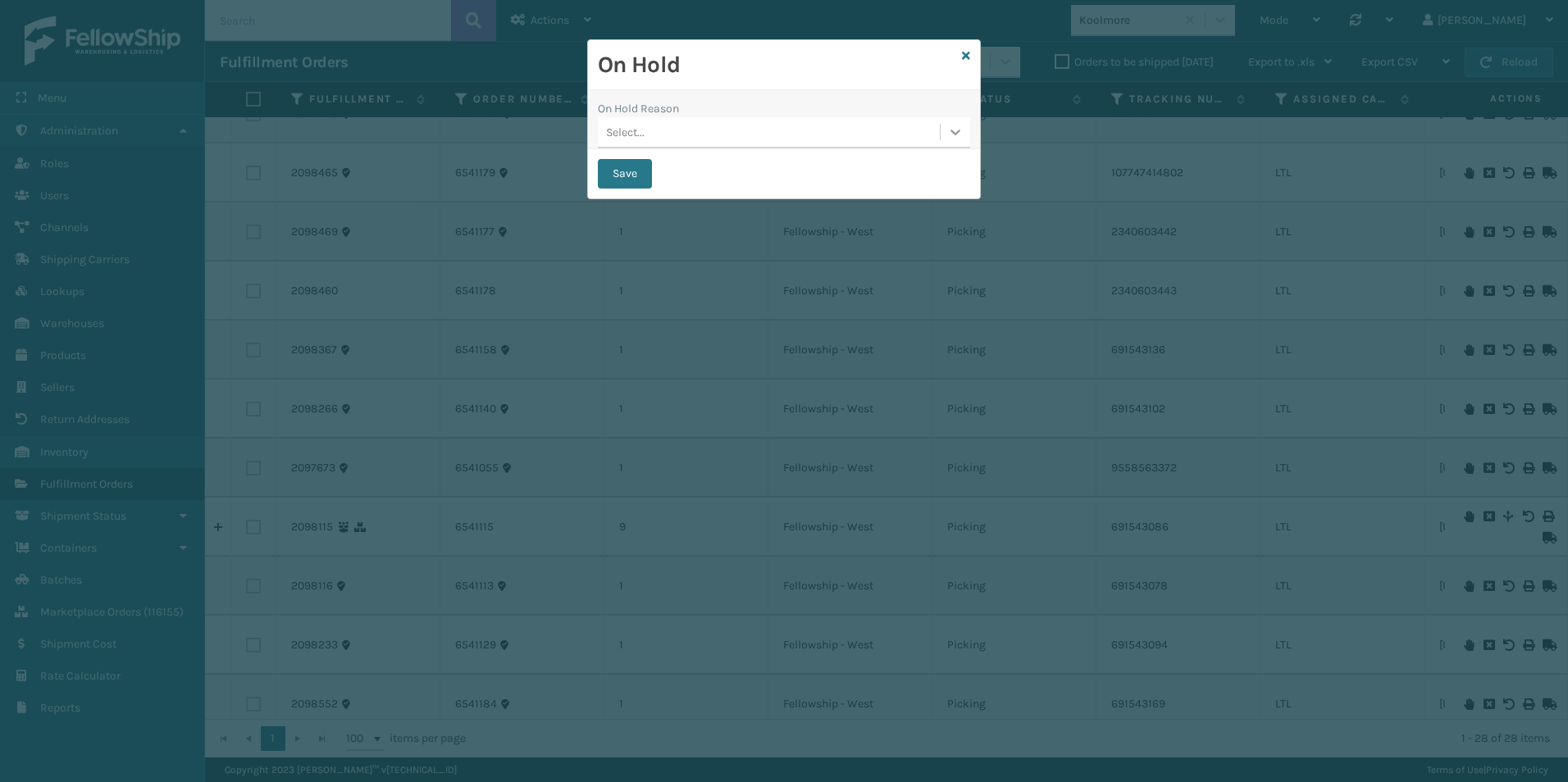
click at [950, 133] on icon at bounding box center [954, 132] width 16 height 16
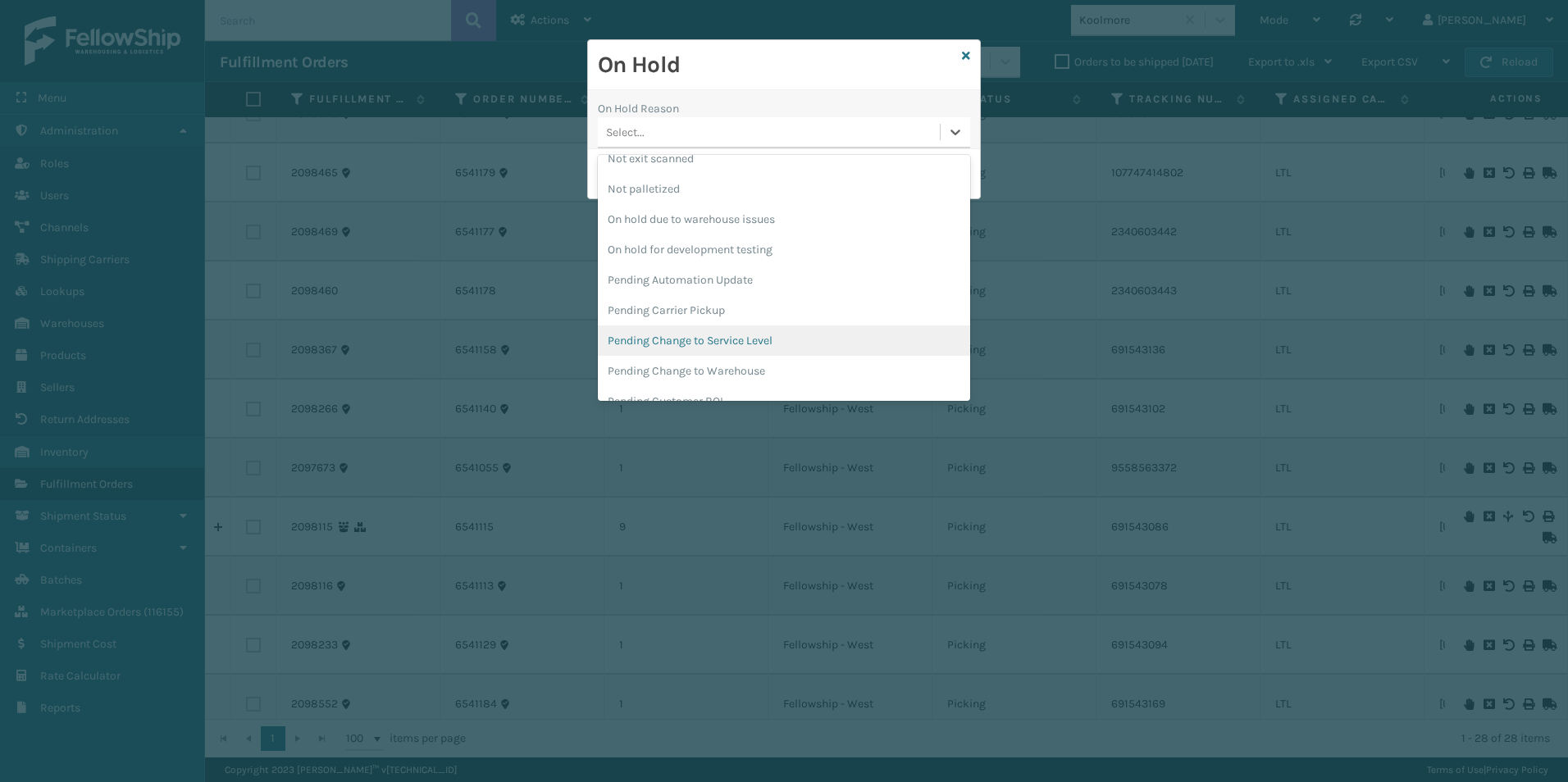
scroll to position [492, 0]
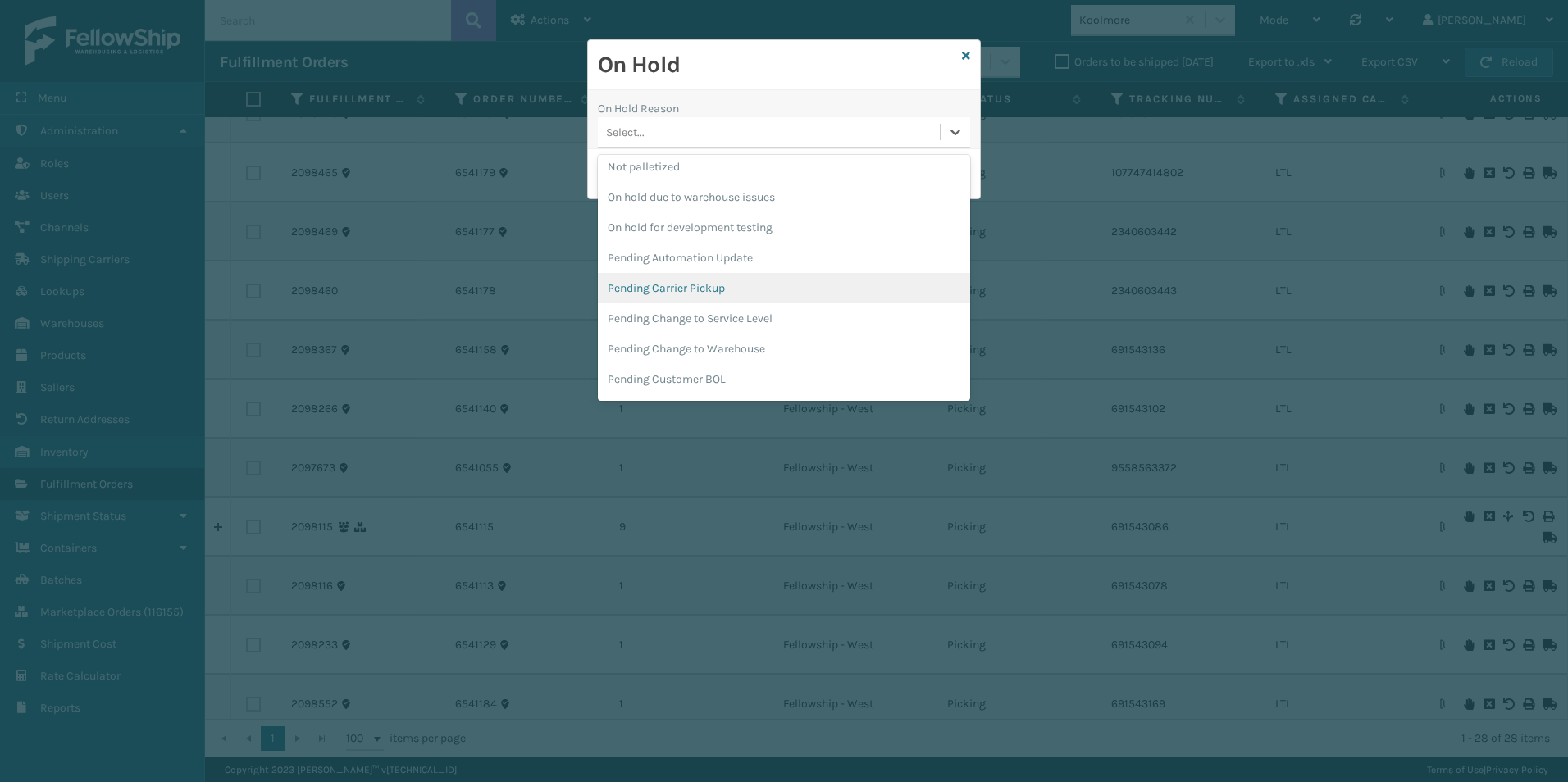
click at [702, 292] on div "Pending Carrier Pickup" at bounding box center [783, 287] width 373 height 30
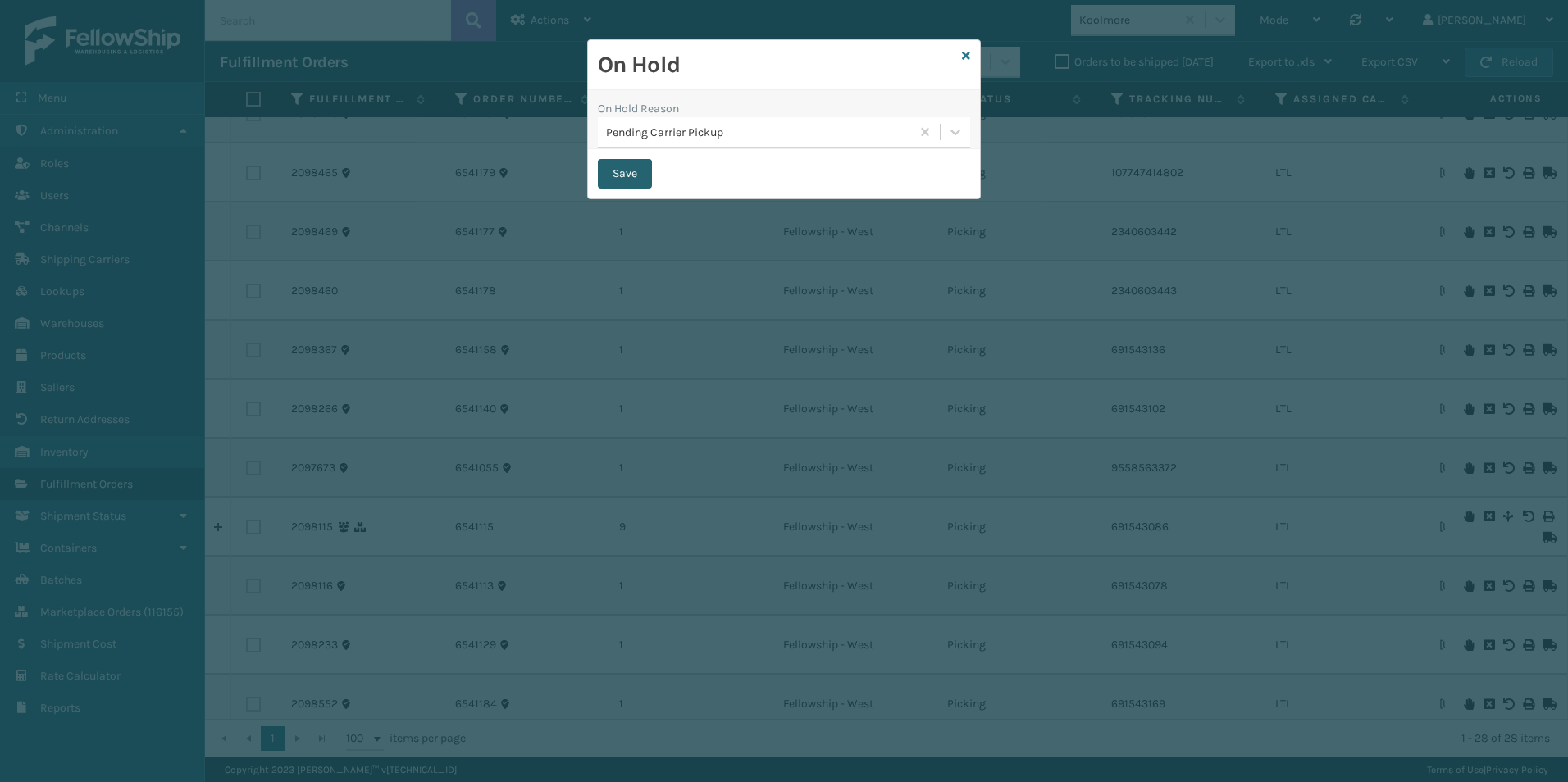
click at [630, 173] on button "Save" at bounding box center [624, 173] width 54 height 29
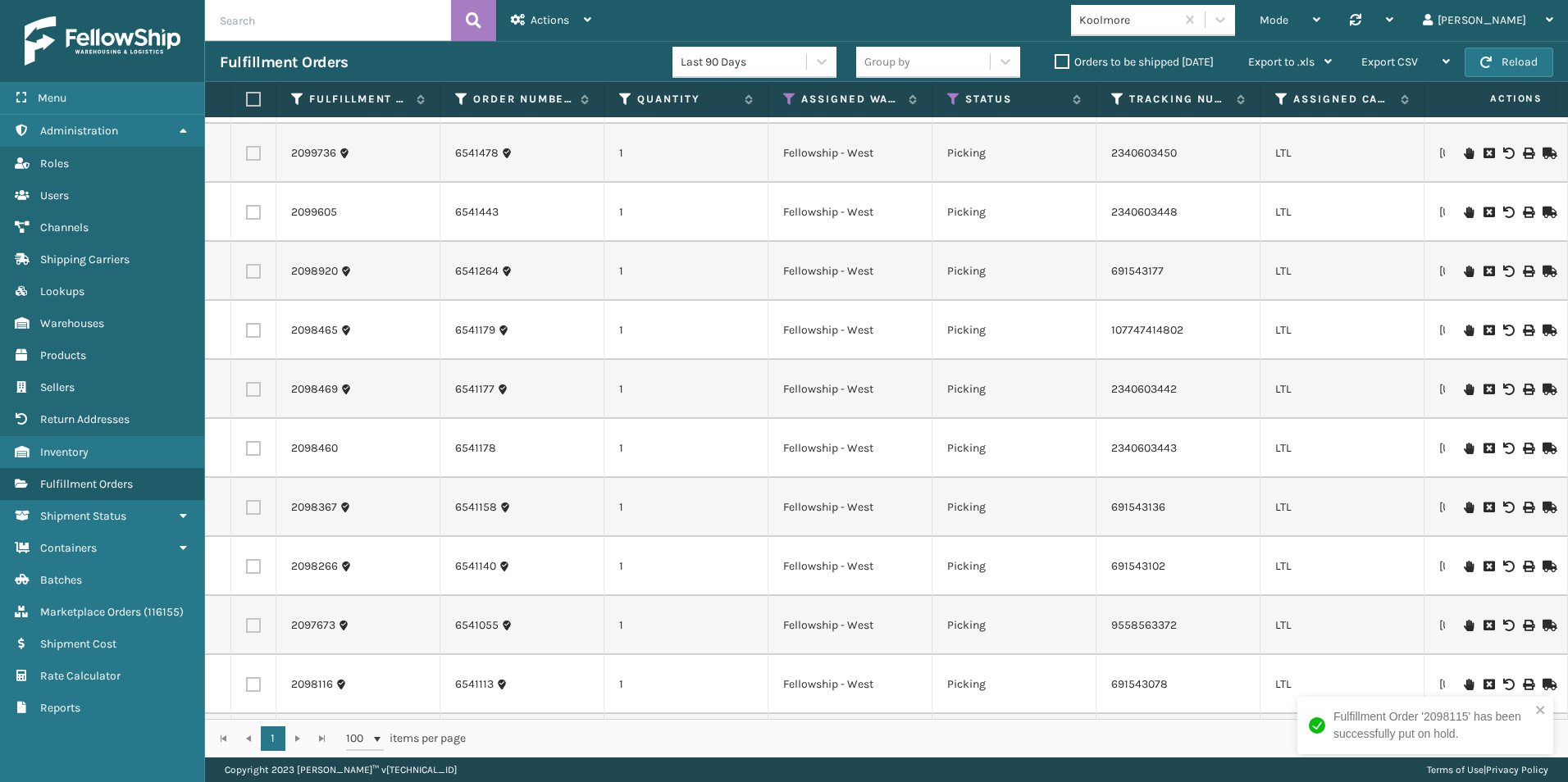
scroll to position [246, 0]
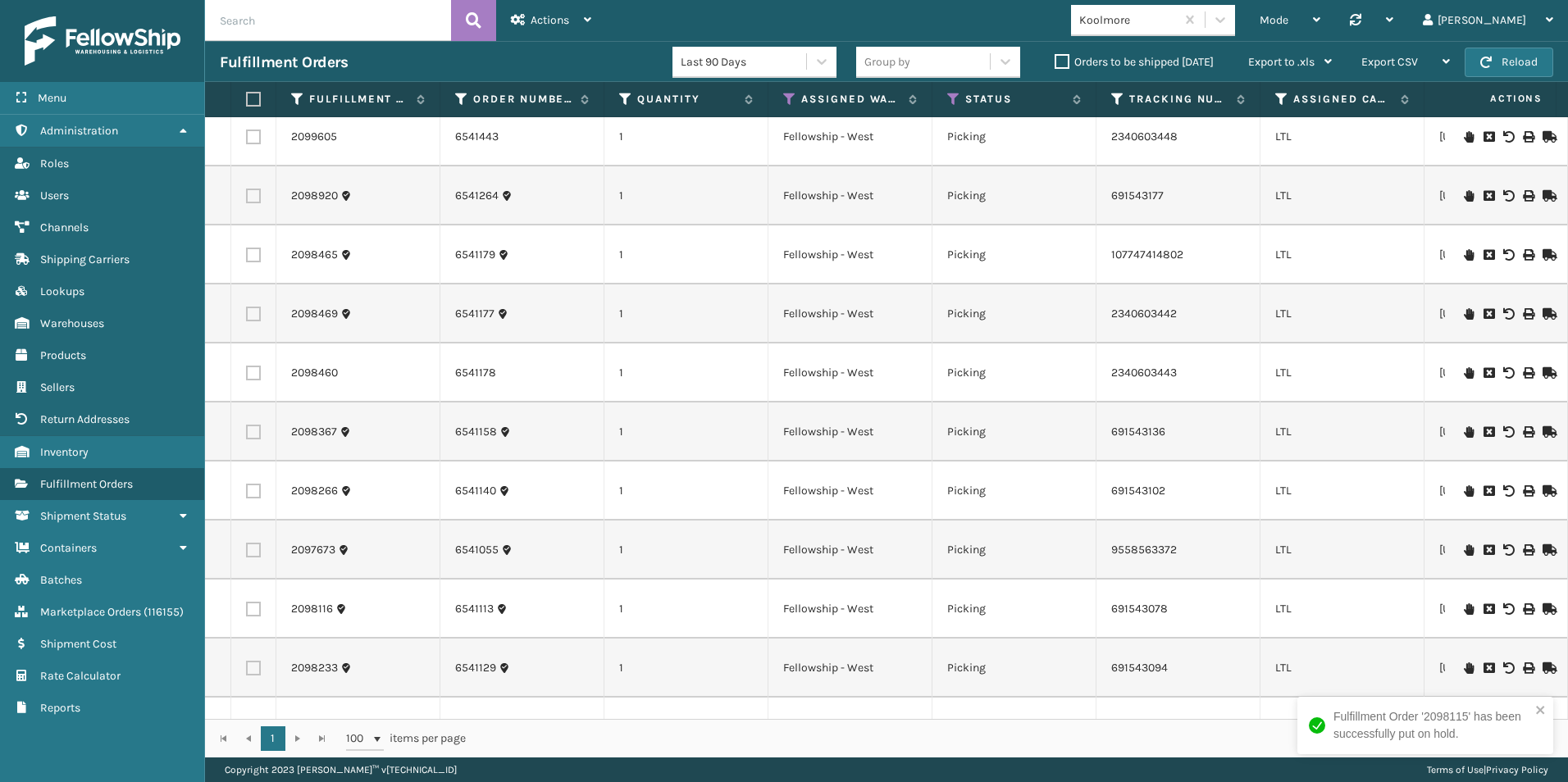
click at [1463, 608] on icon at bounding box center [1468, 609] width 10 height 12
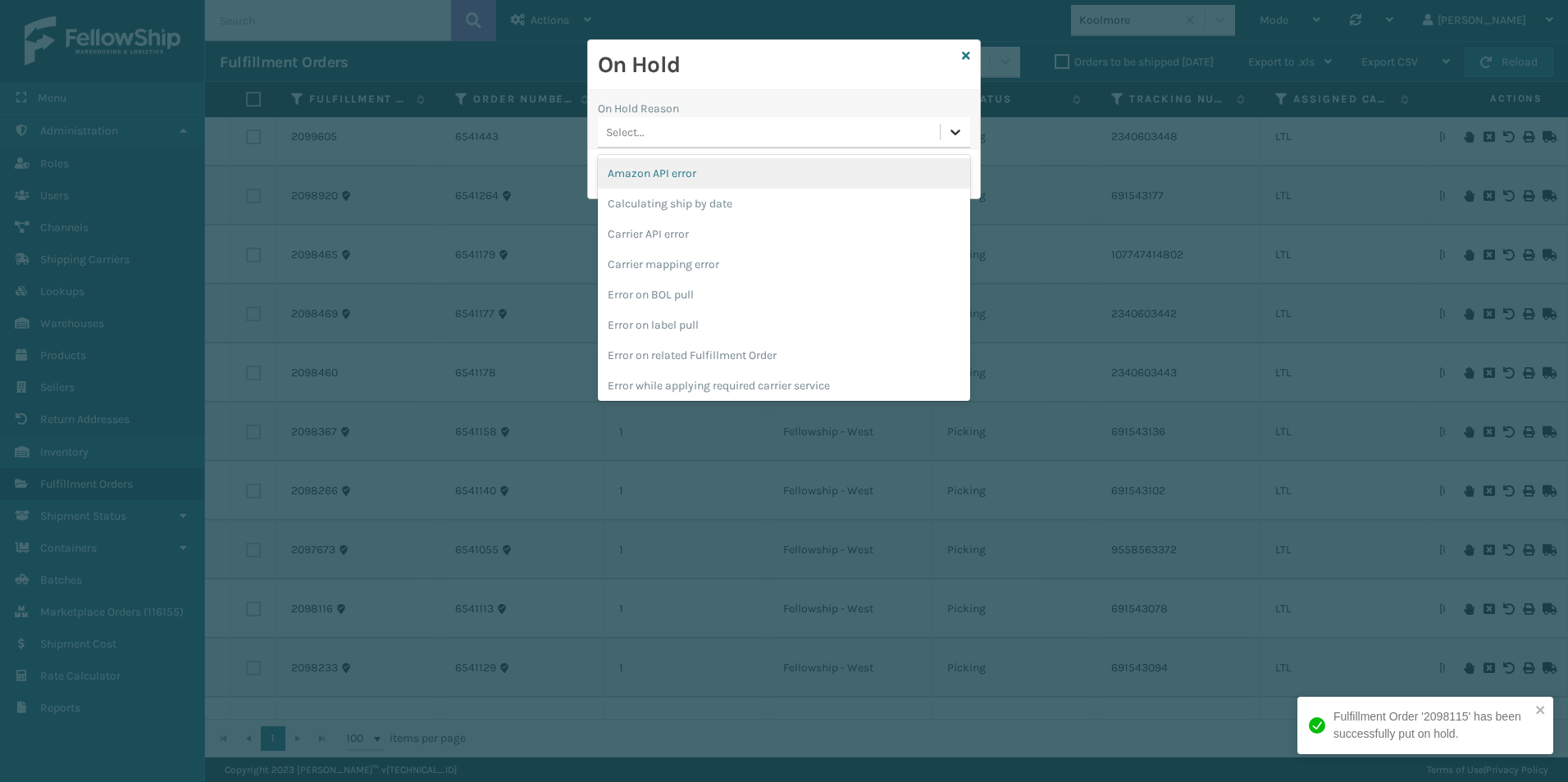
click at [956, 132] on icon at bounding box center [954, 132] width 16 height 16
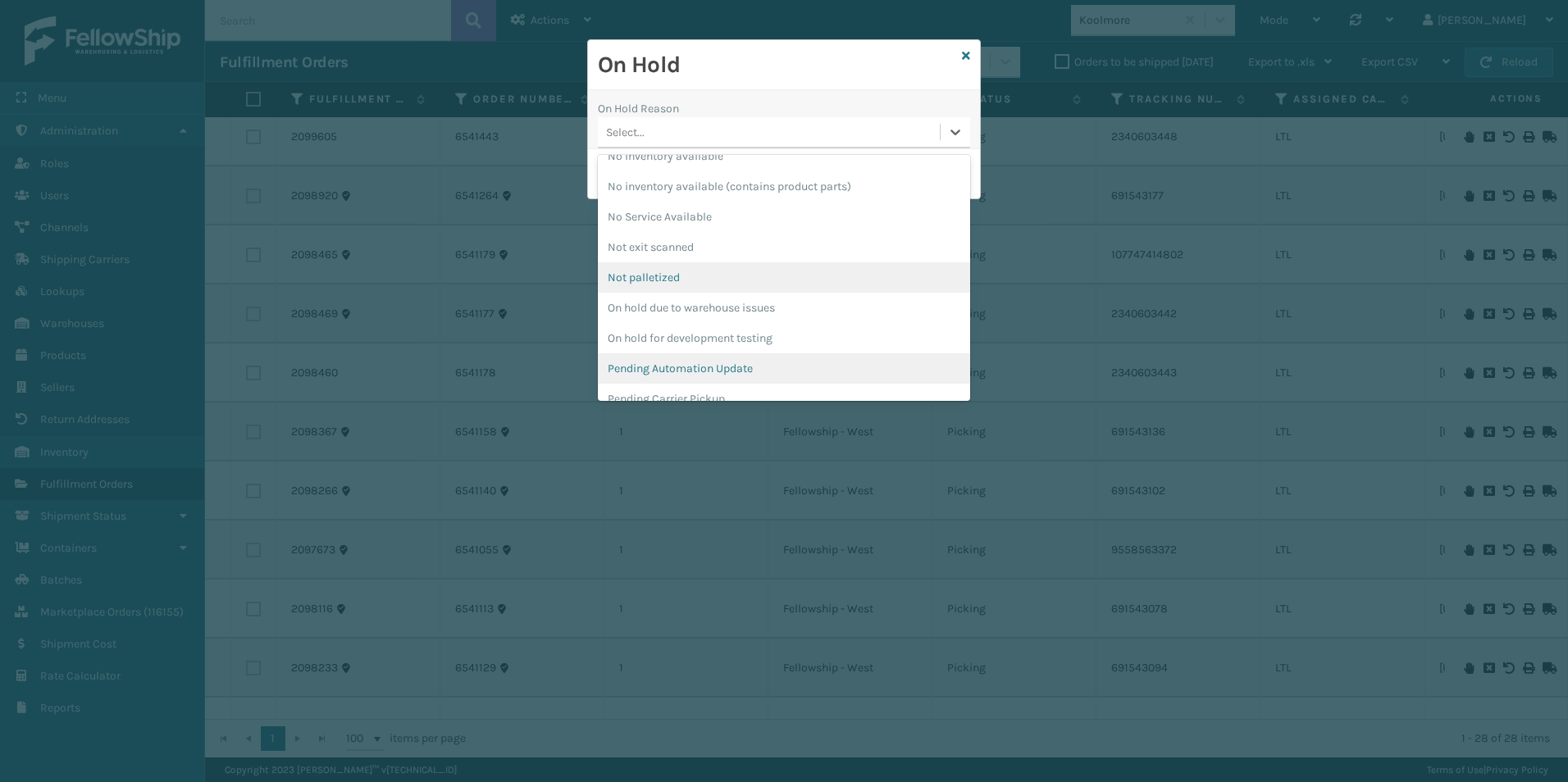
scroll to position [410, 0]
click at [699, 365] on div "Pending Carrier Pickup" at bounding box center [783, 370] width 373 height 30
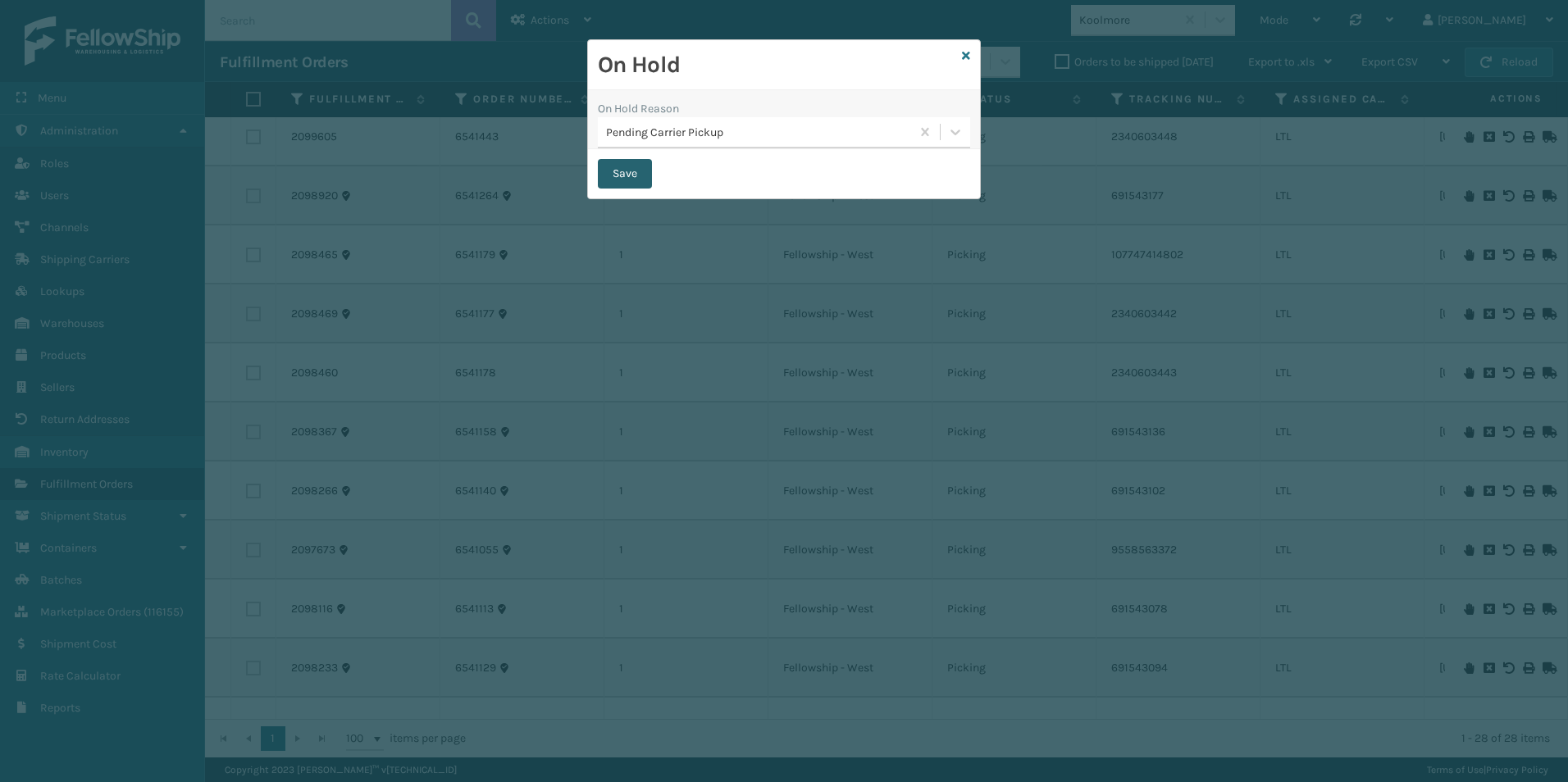
click at [623, 169] on button "Save" at bounding box center [624, 173] width 54 height 29
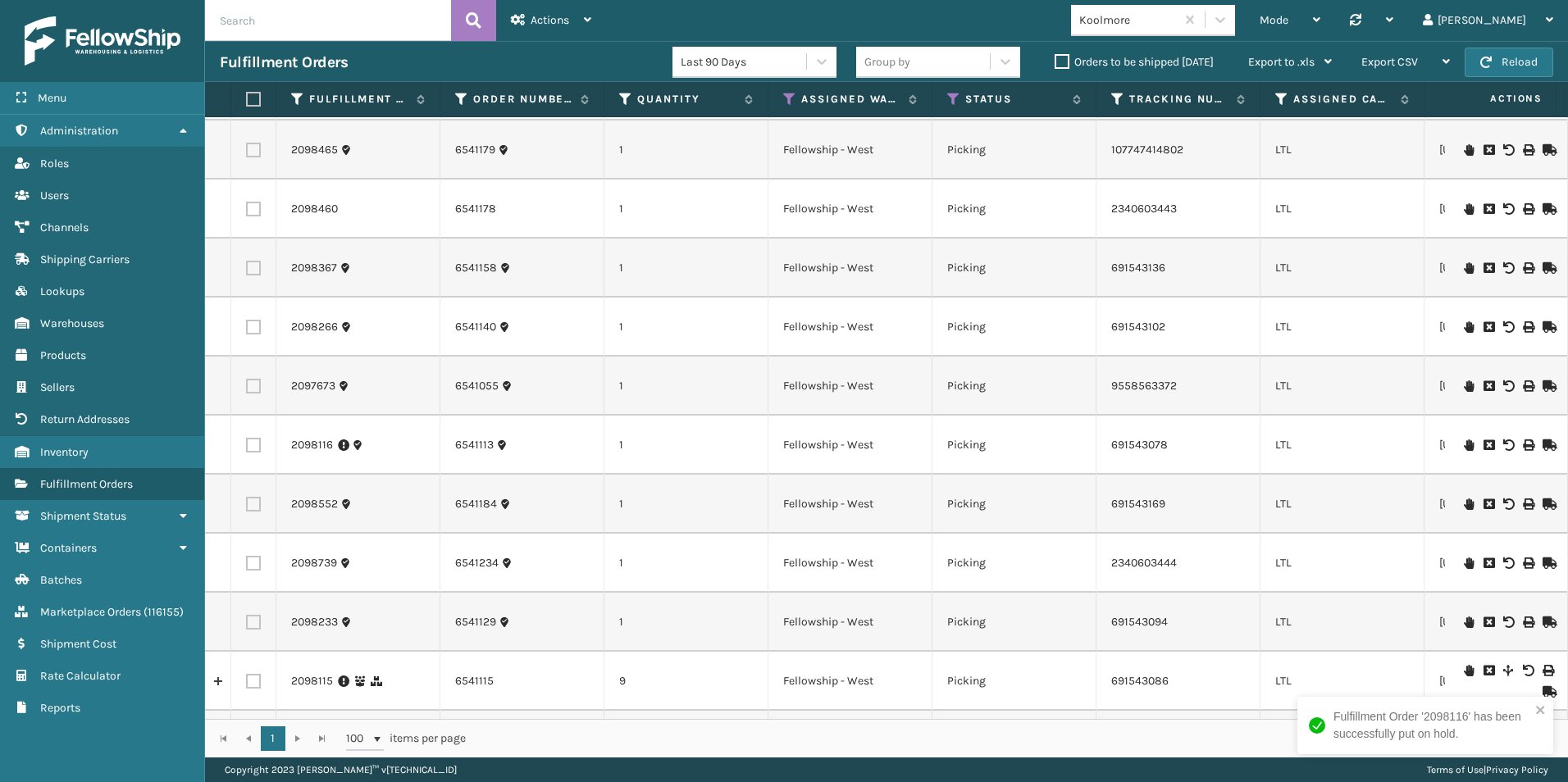
click at [1463, 622] on icon at bounding box center [1468, 622] width 10 height 12
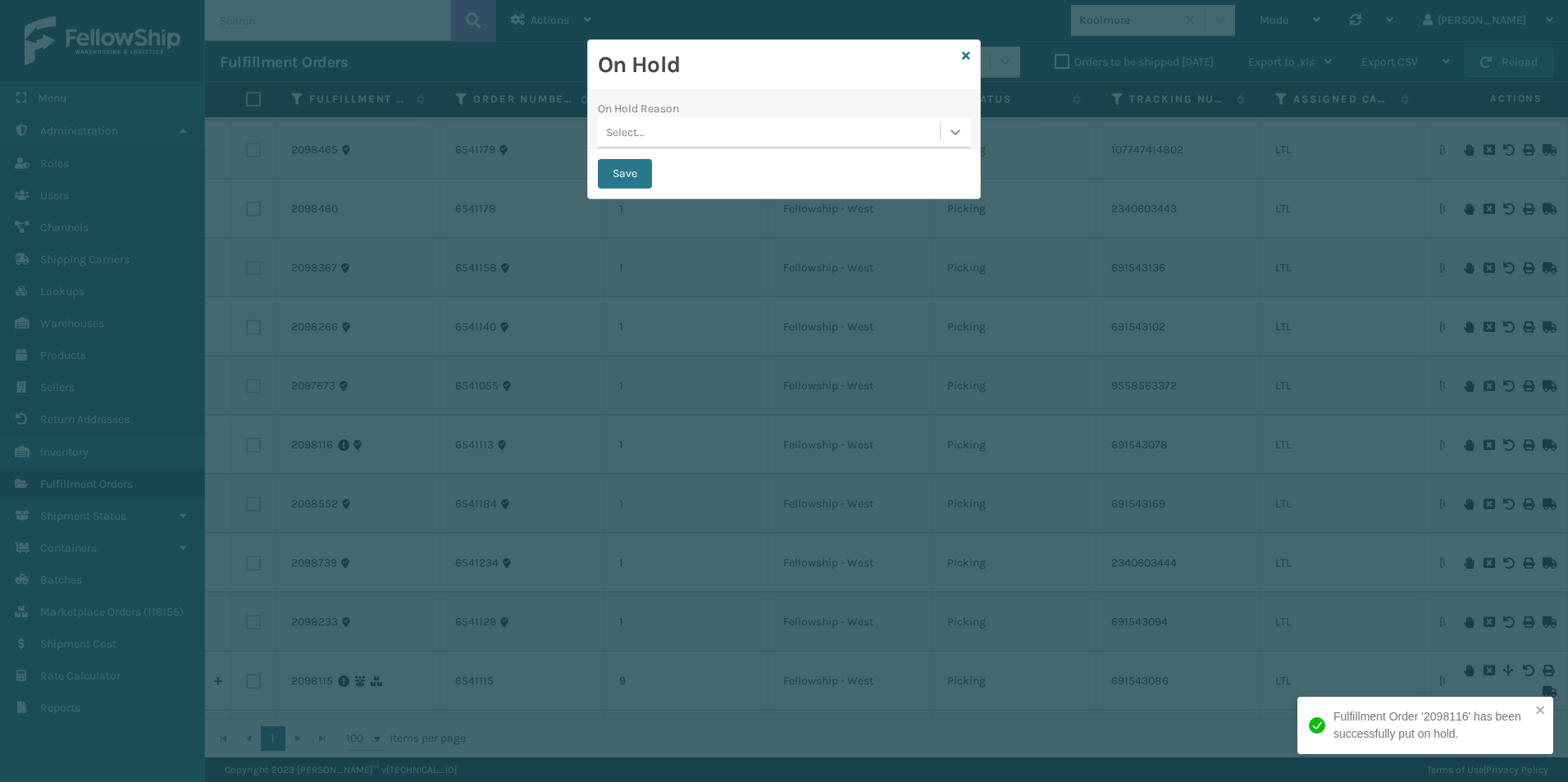
click at [946, 132] on div at bounding box center [955, 132] width 29 height 29
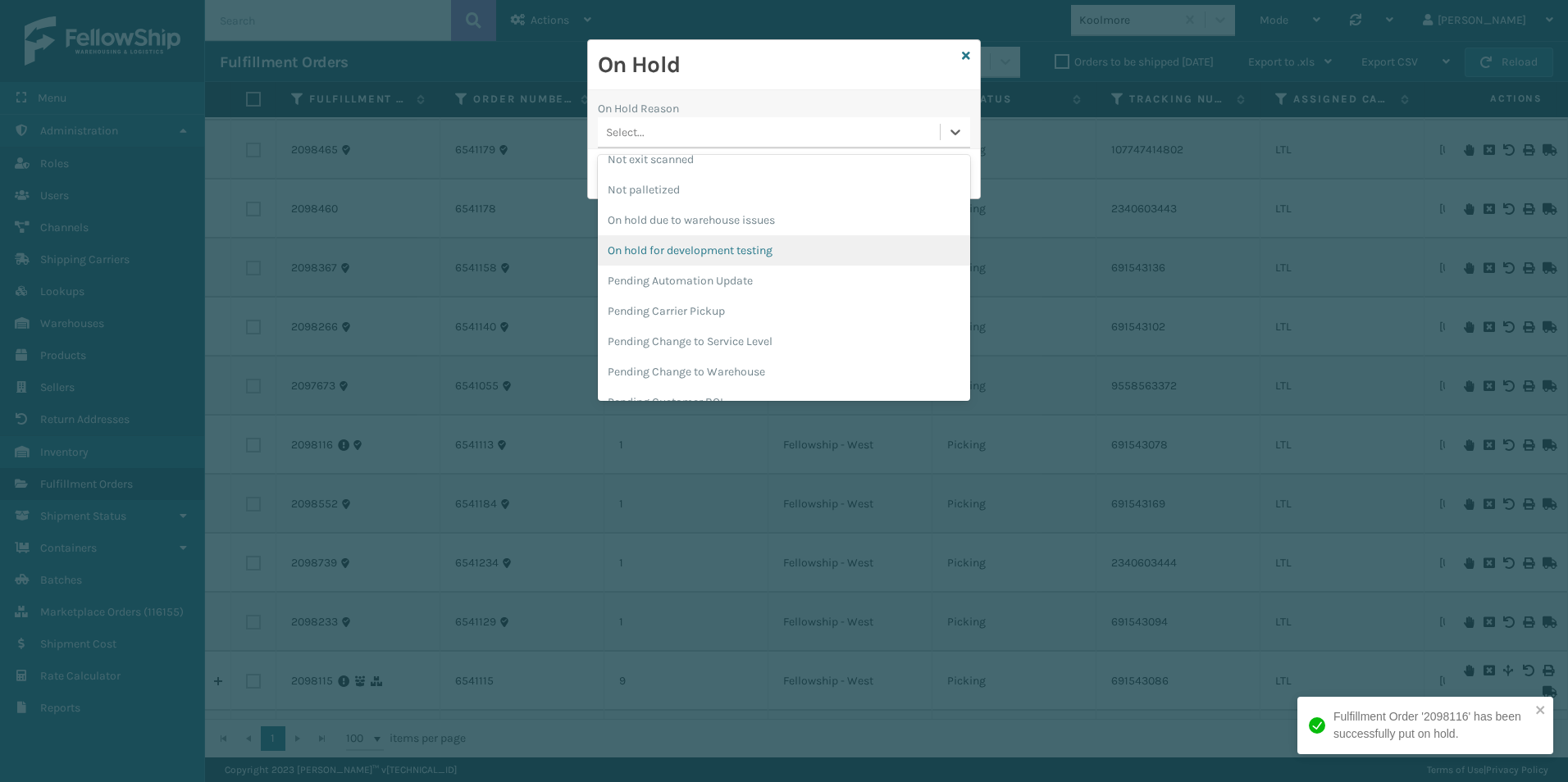
scroll to position [492, 0]
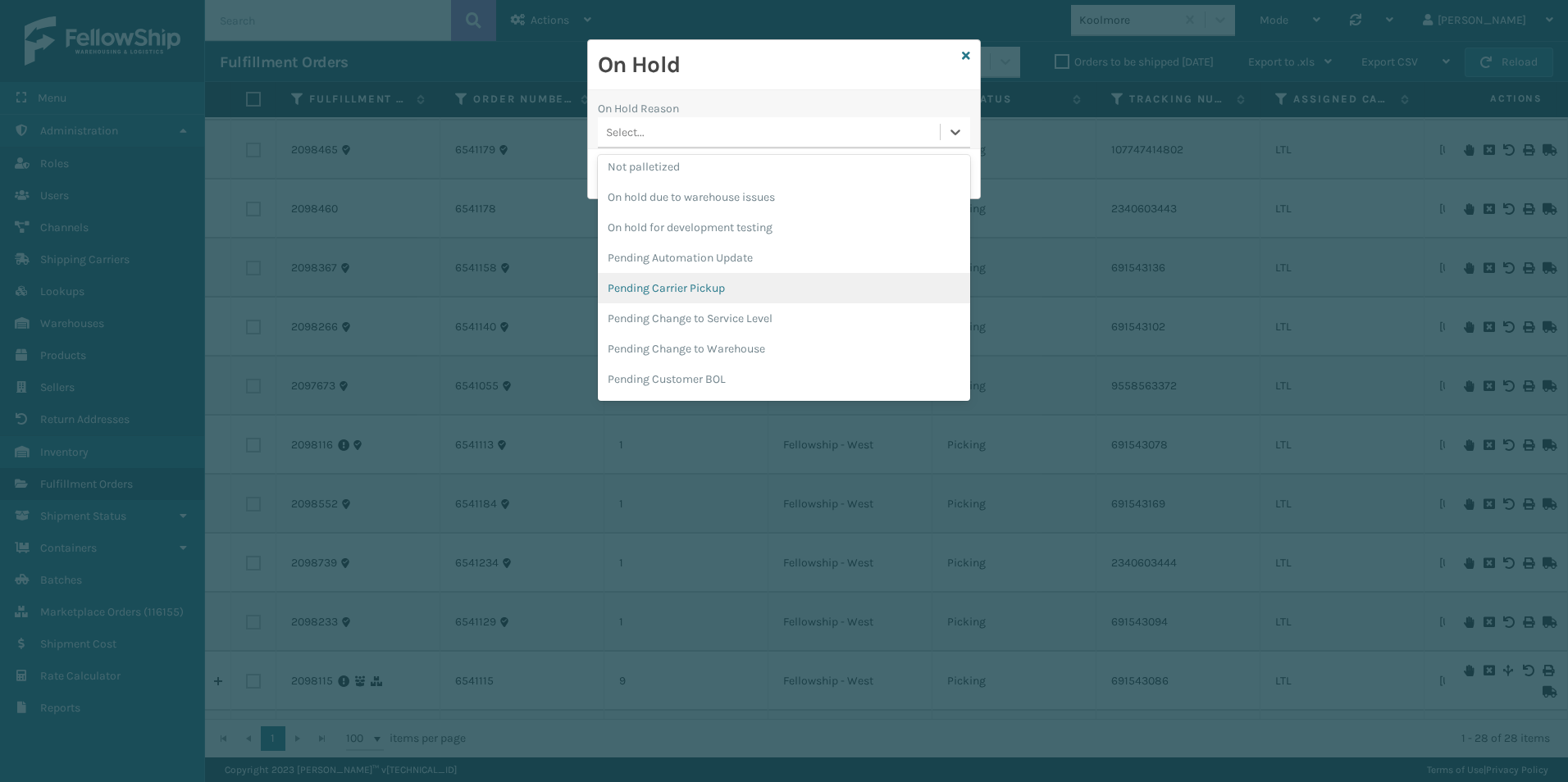
click at [726, 292] on div "Pending Carrier Pickup" at bounding box center [783, 287] width 373 height 30
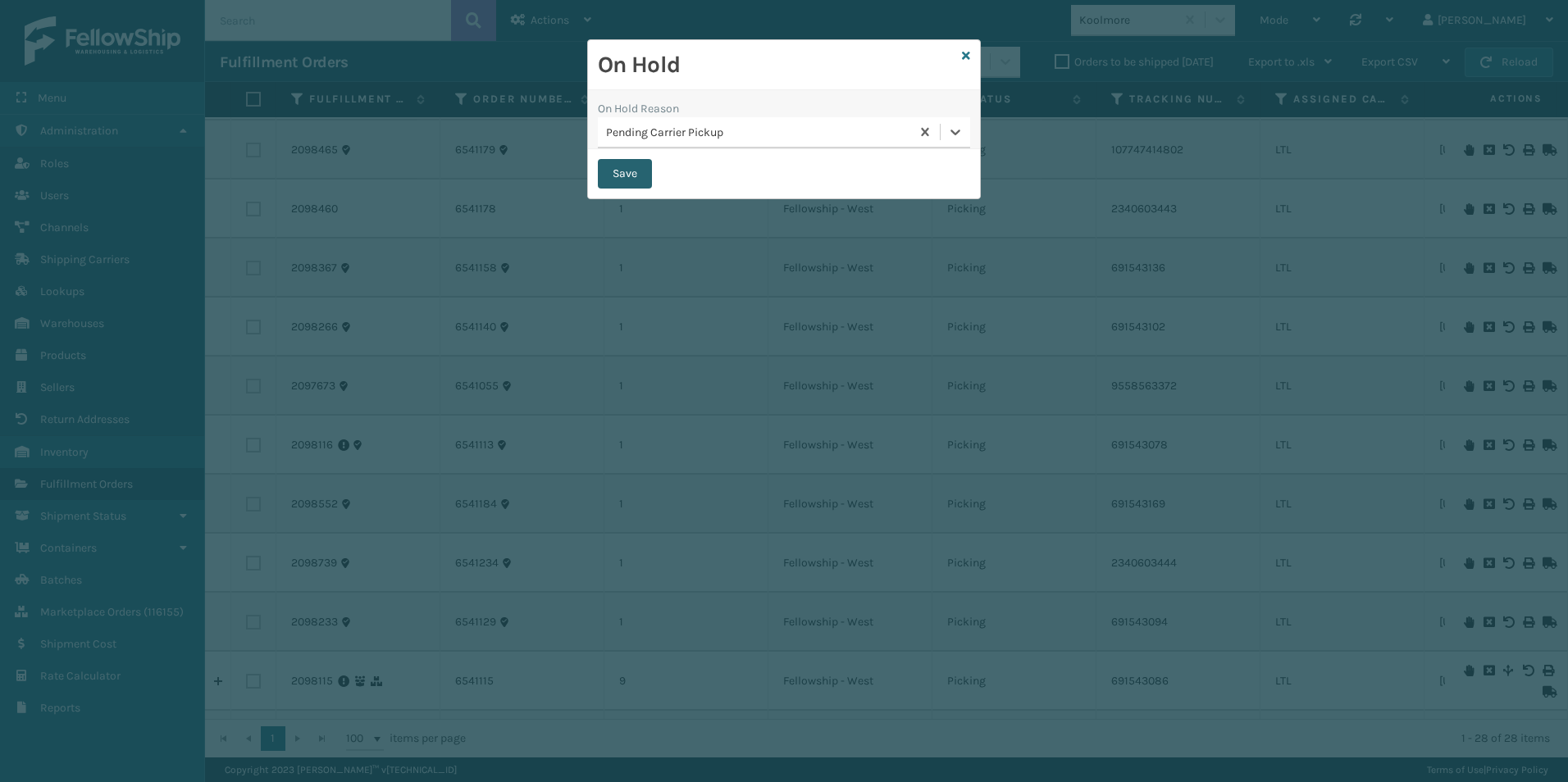
click at [630, 170] on button "Save" at bounding box center [624, 173] width 54 height 29
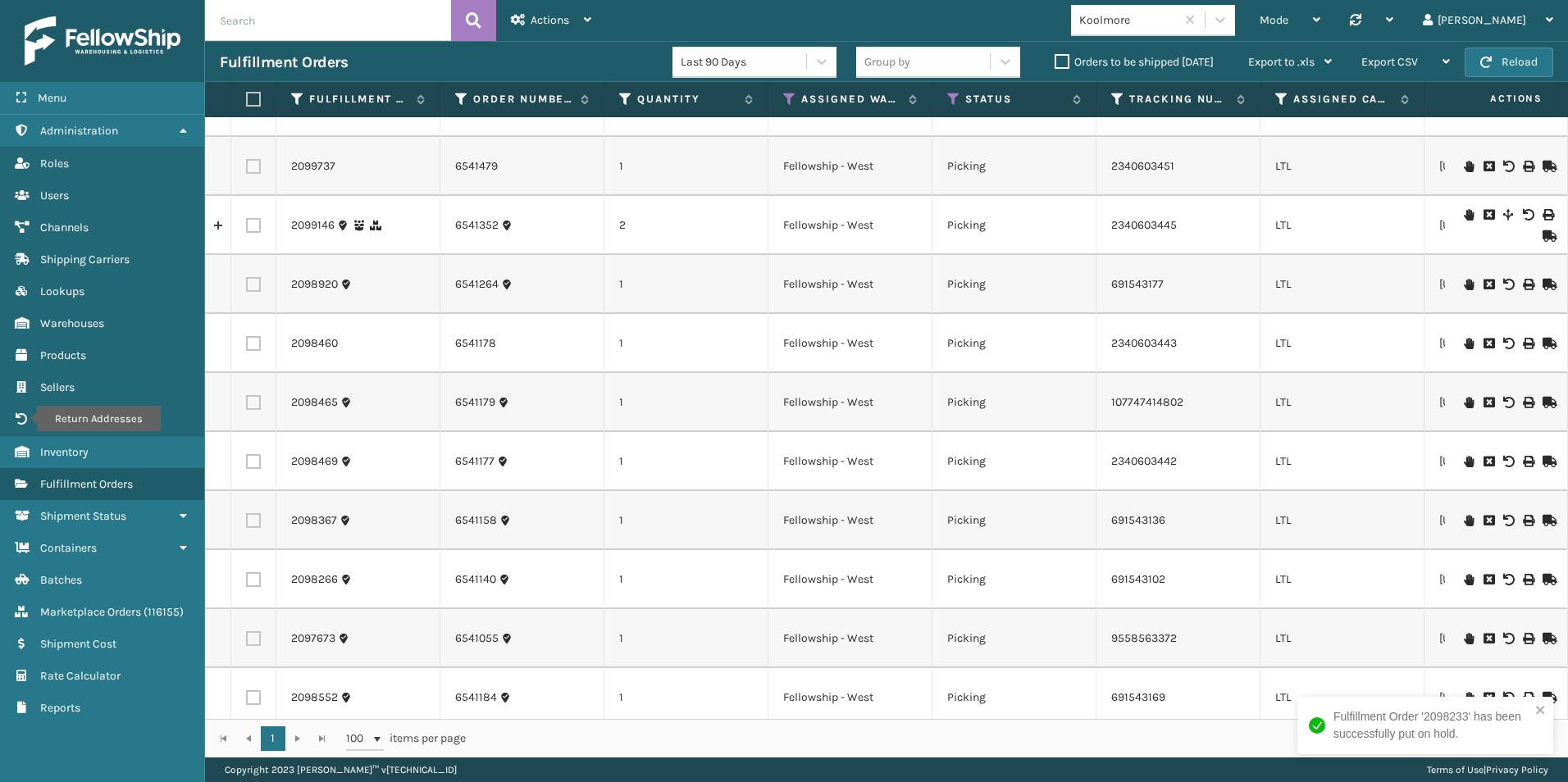
scroll to position [164, 0]
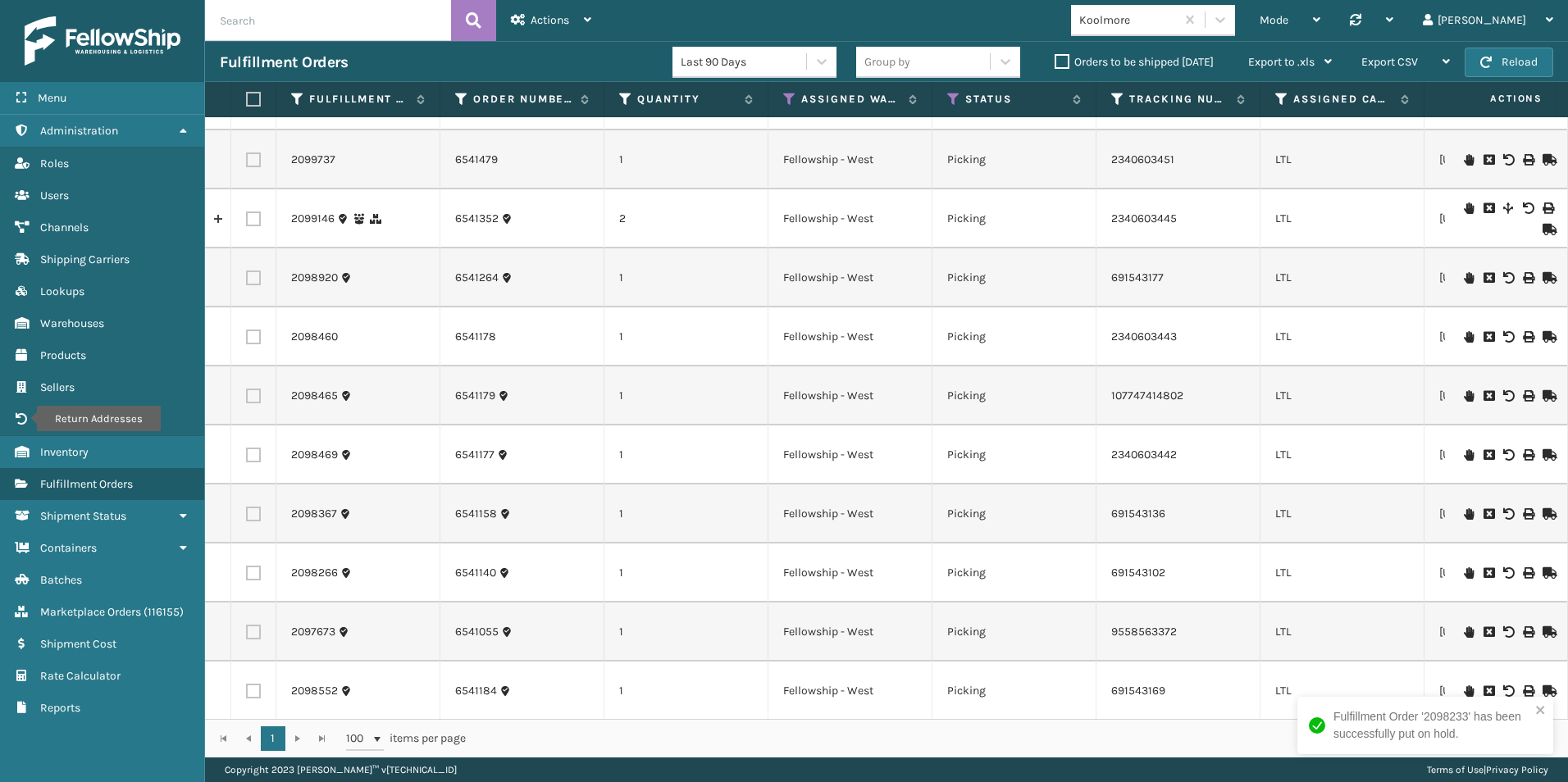
click at [1463, 574] on icon at bounding box center [1468, 573] width 10 height 12
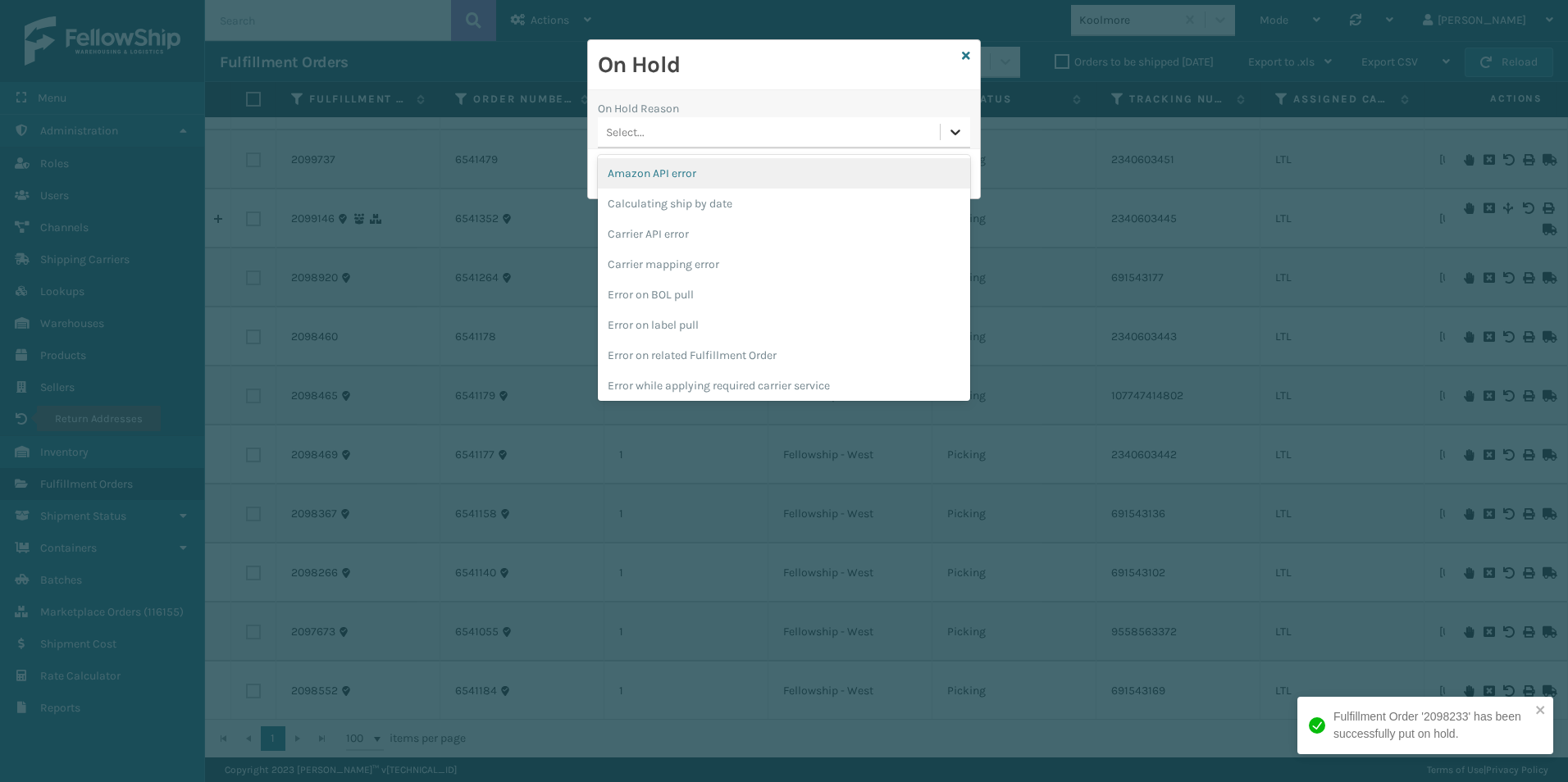
click at [958, 132] on icon at bounding box center [955, 133] width 10 height 6
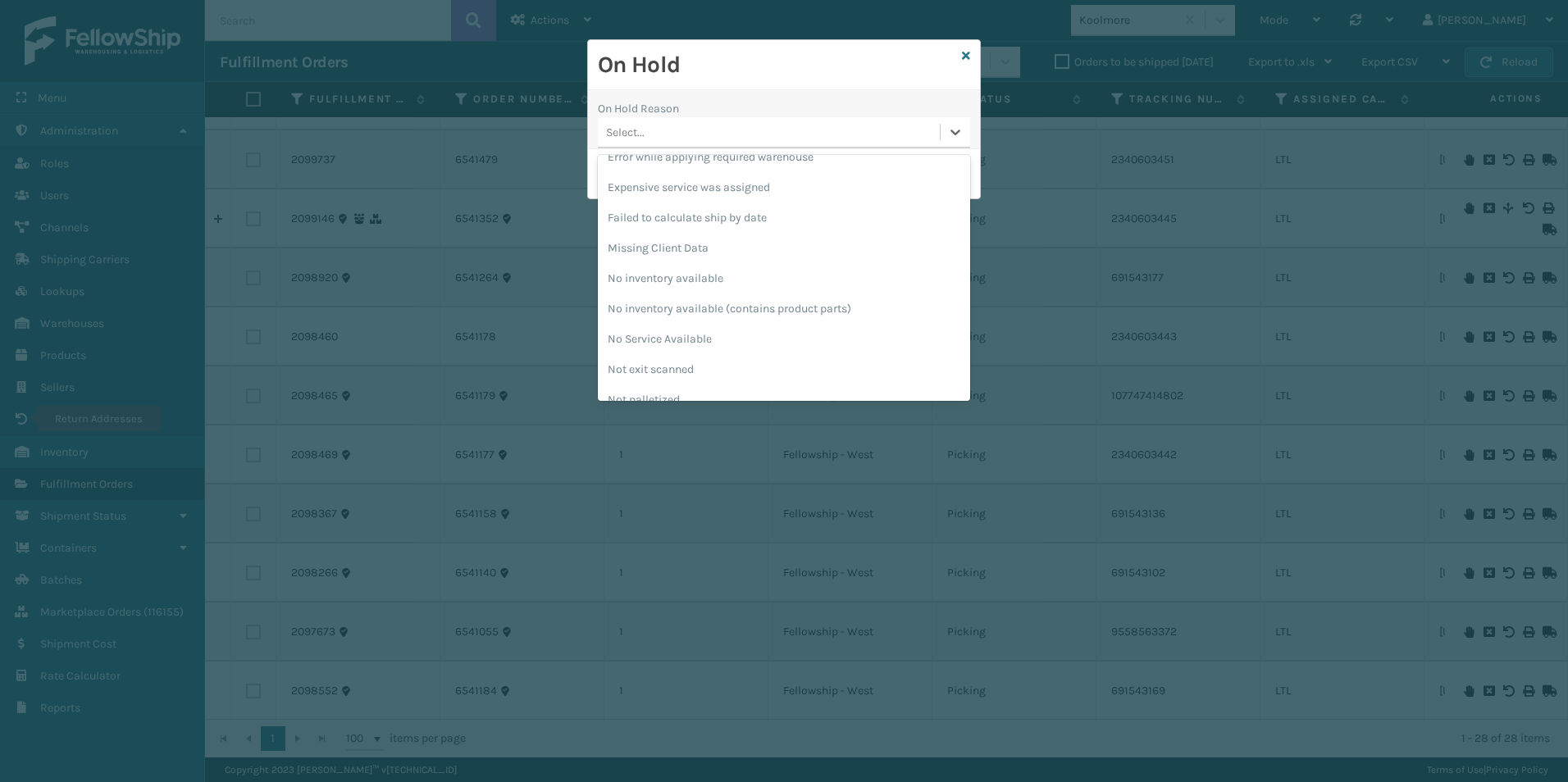
scroll to position [410, 0]
click at [690, 371] on div "Pending Carrier Pickup" at bounding box center [783, 370] width 373 height 30
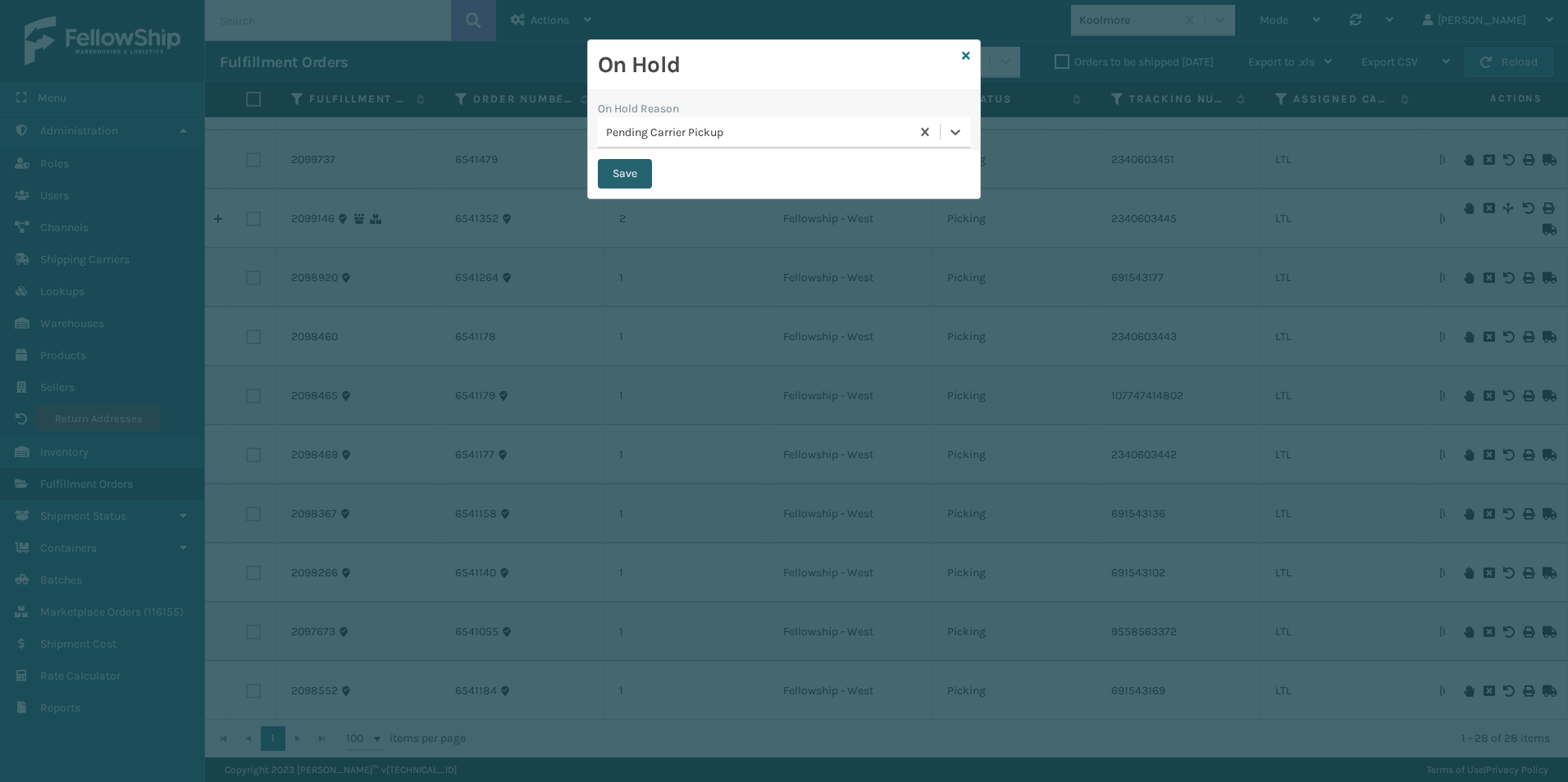
click at [618, 168] on button "Save" at bounding box center [624, 173] width 54 height 29
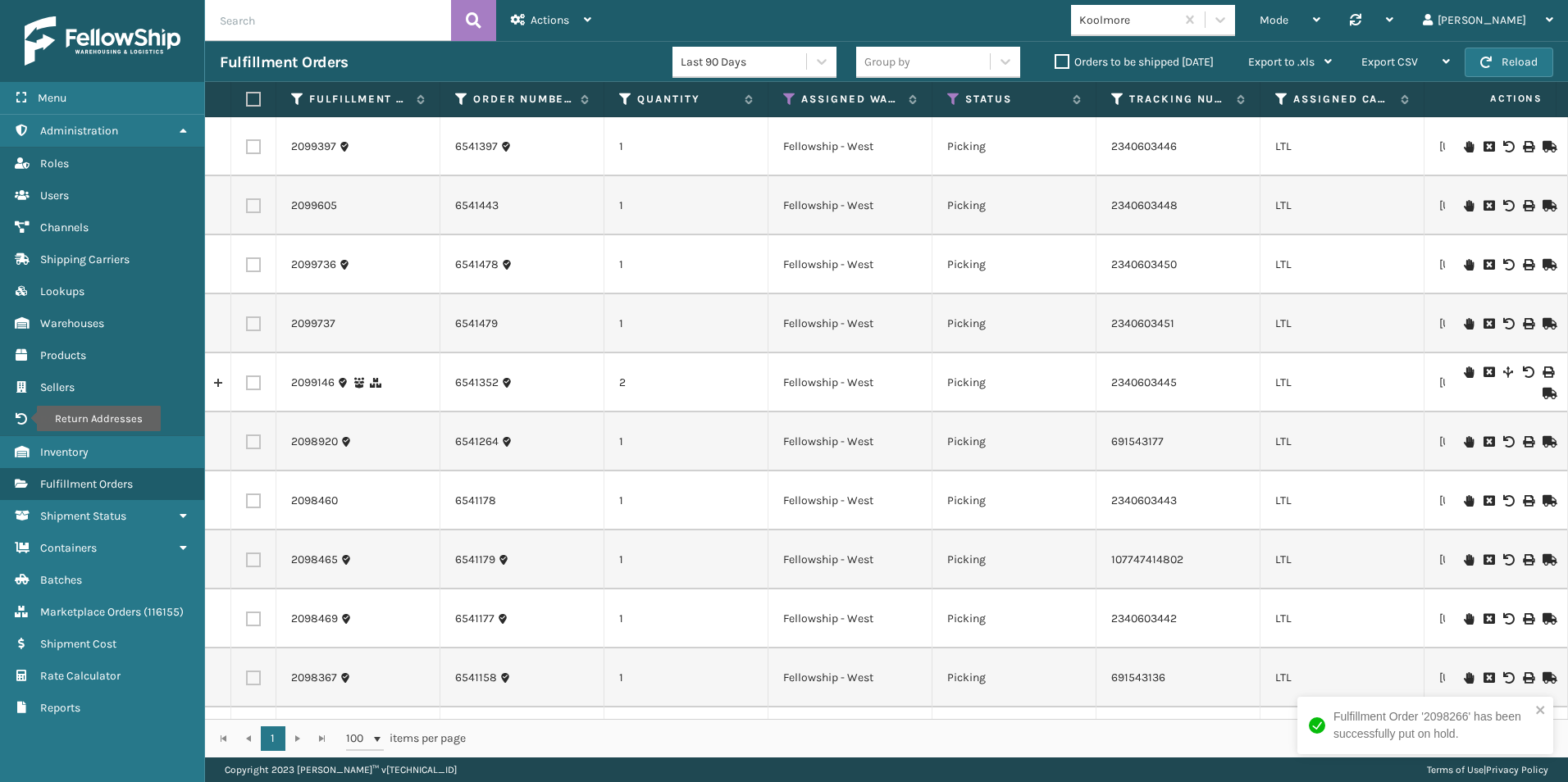
click at [1463, 677] on icon at bounding box center [1468, 678] width 10 height 12
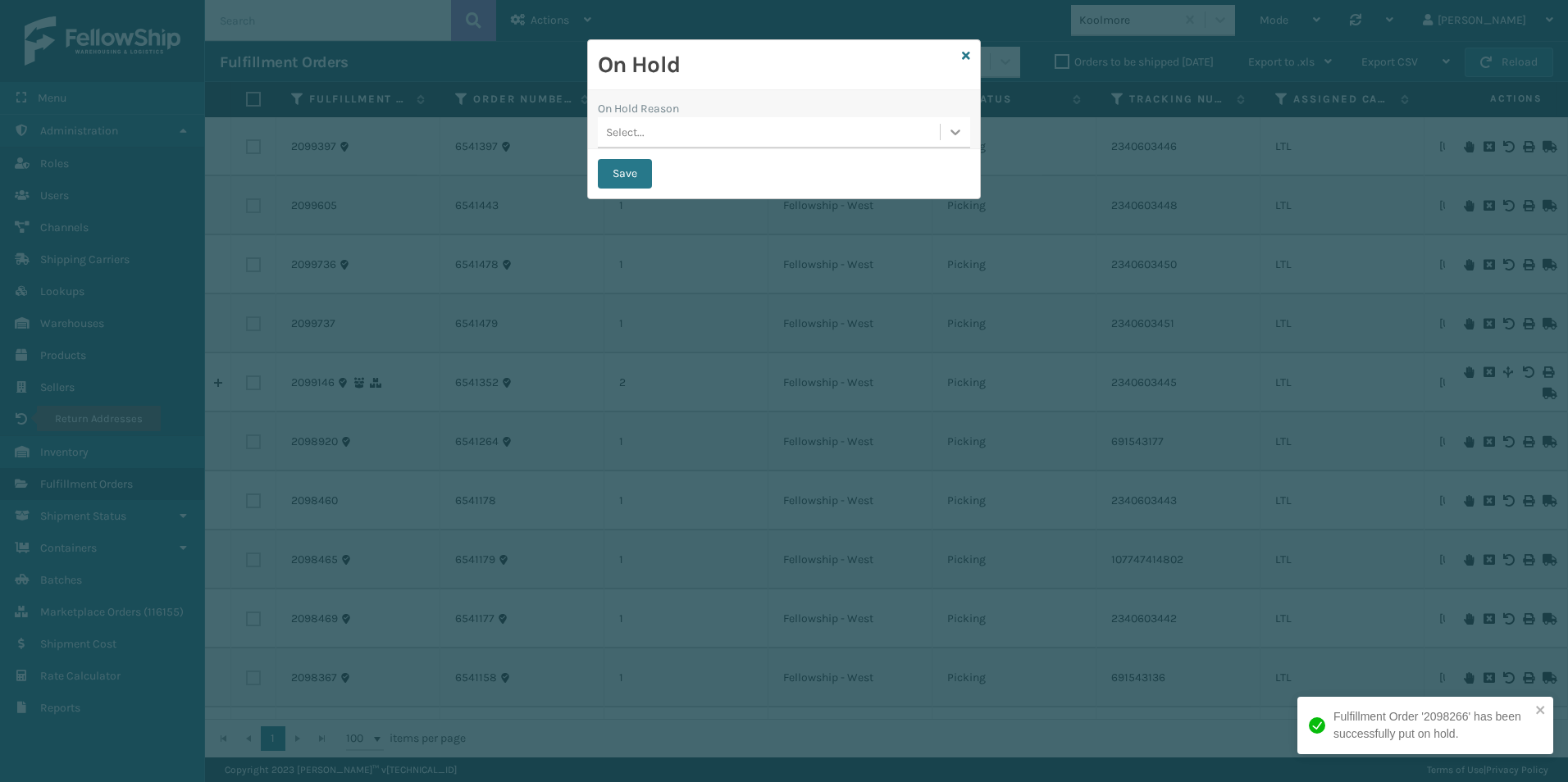
click at [952, 135] on icon at bounding box center [954, 132] width 16 height 16
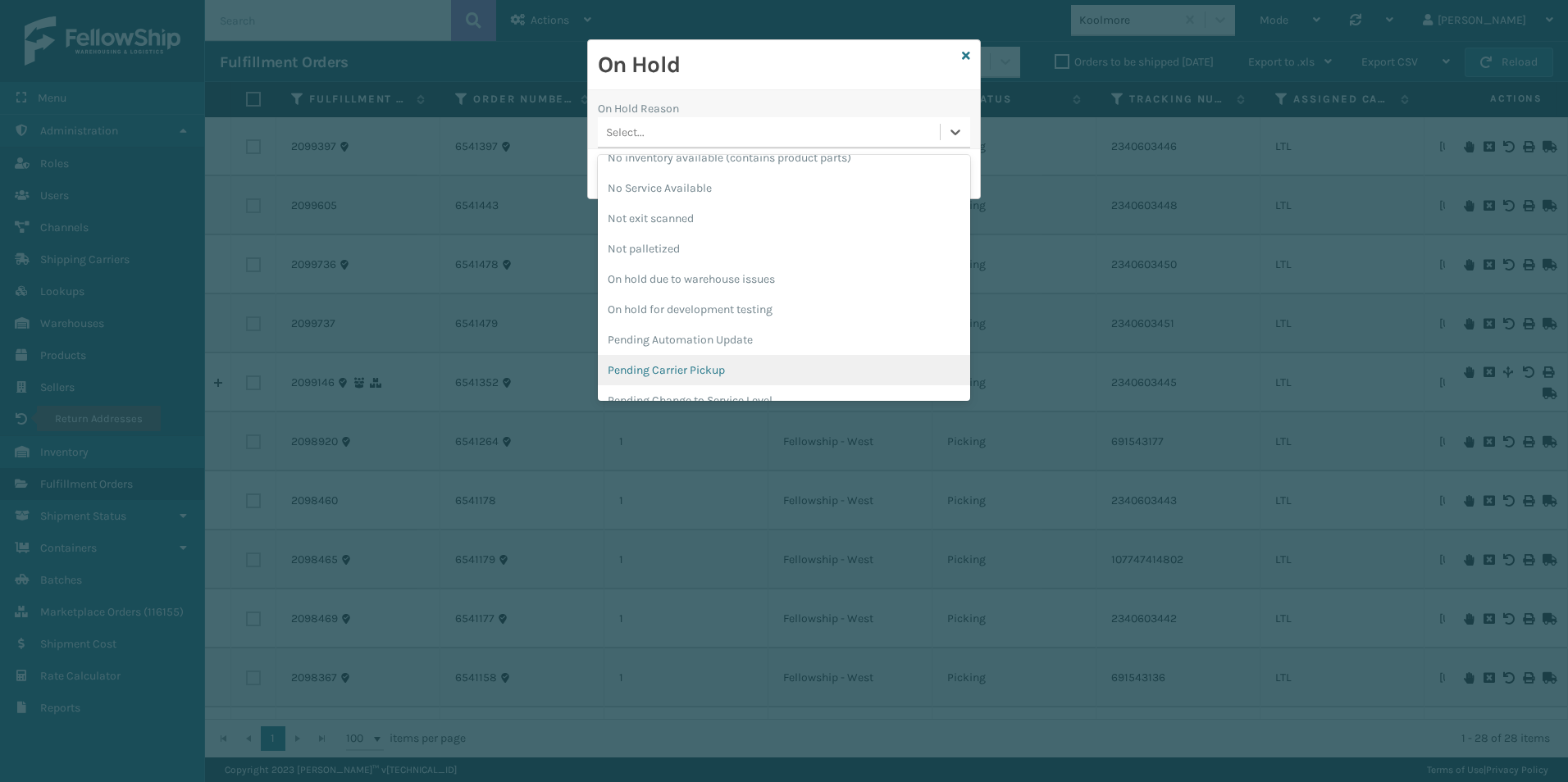
click at [714, 362] on div "Pending Carrier Pickup" at bounding box center [783, 370] width 373 height 30
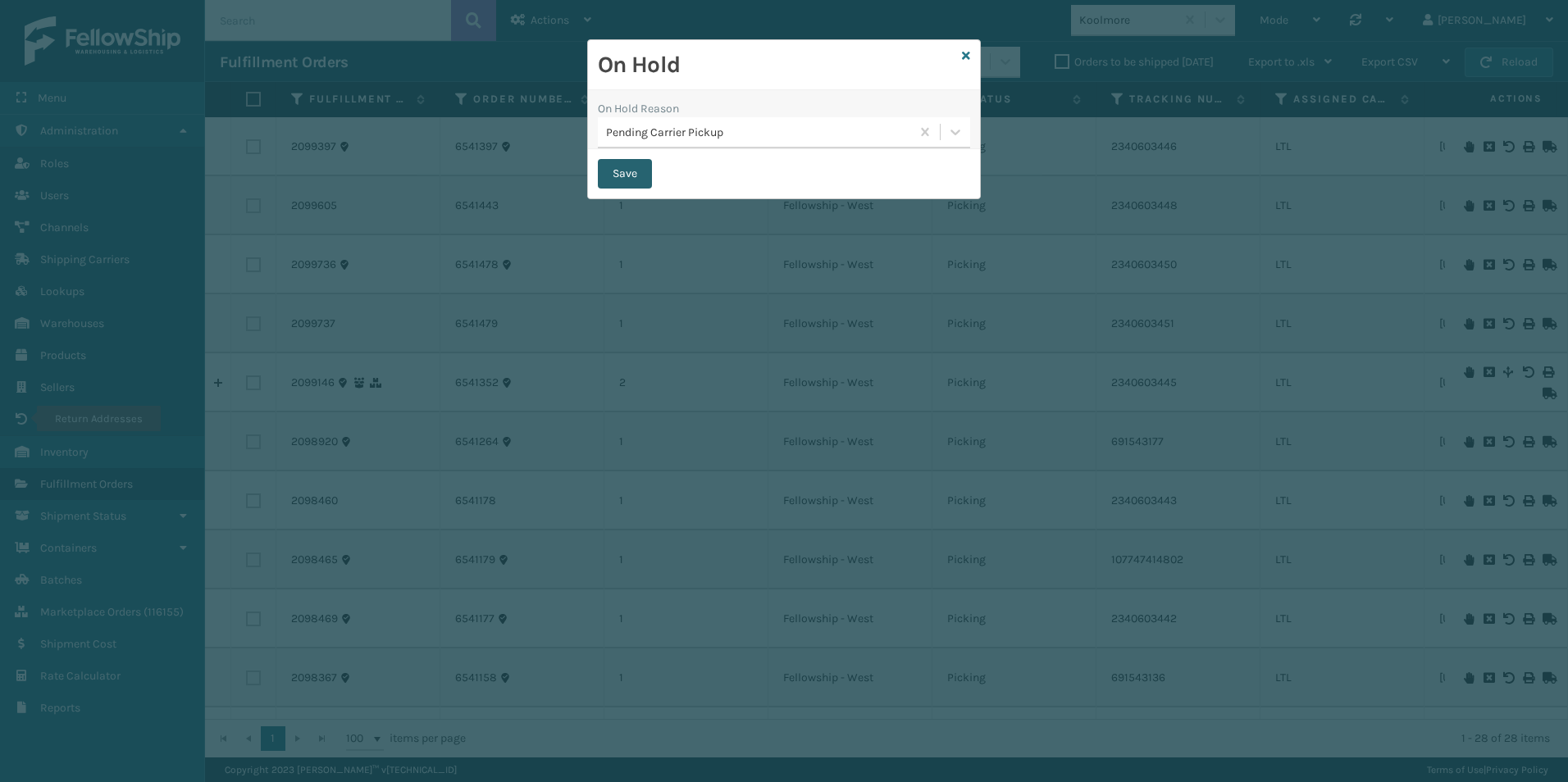
click at [625, 174] on button "Save" at bounding box center [624, 173] width 54 height 29
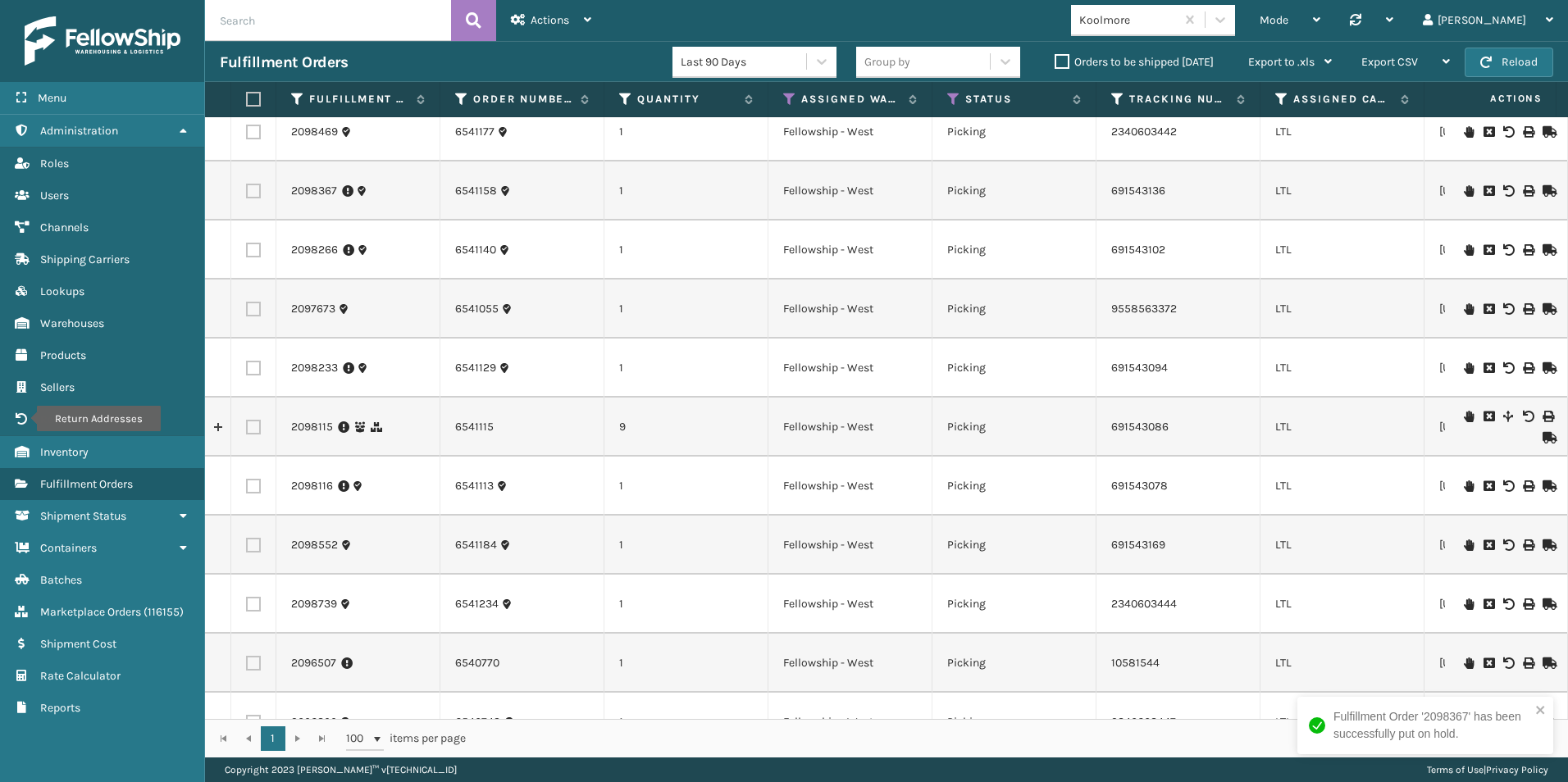
scroll to position [492, 0]
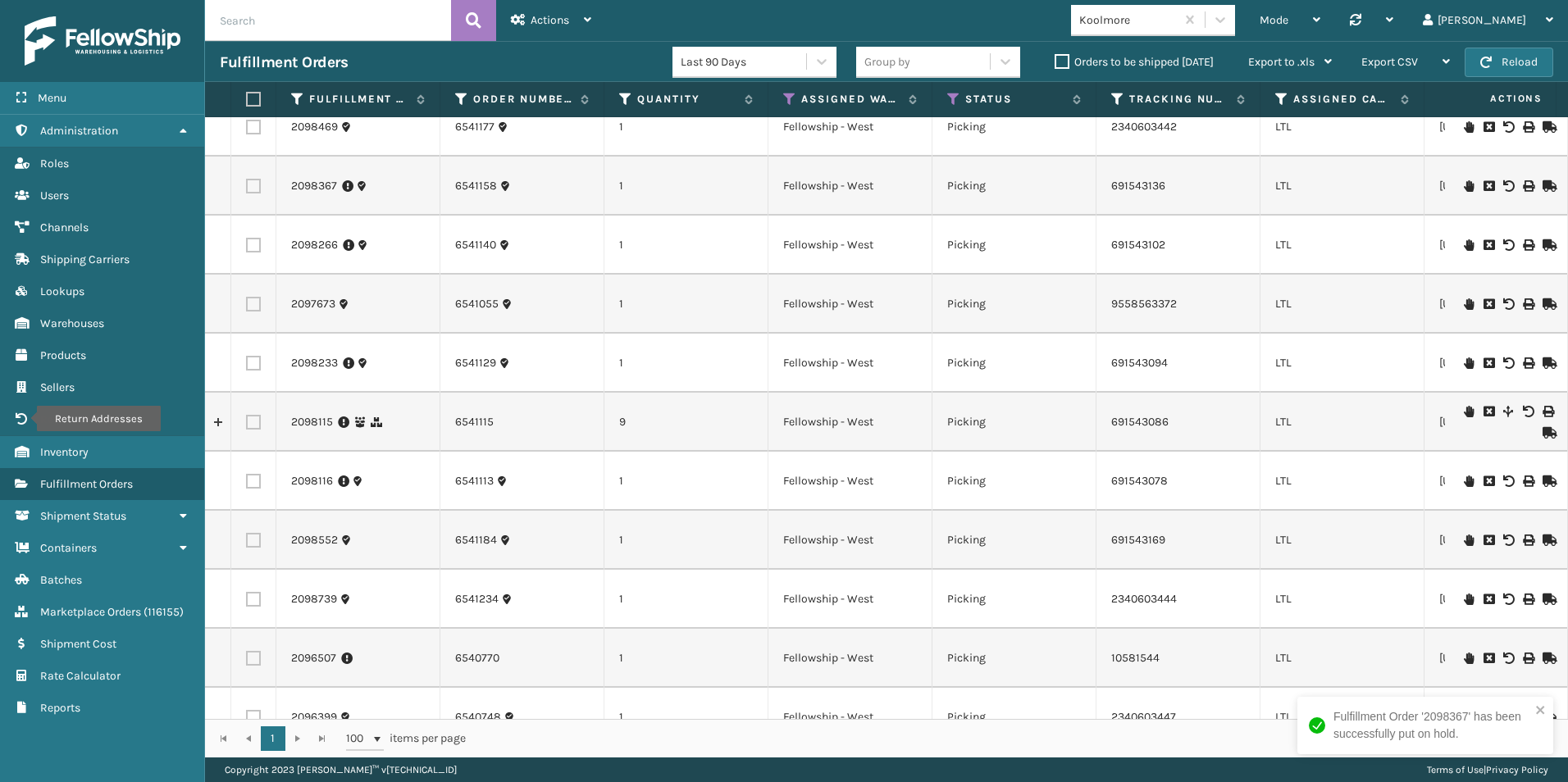
click at [1463, 543] on icon at bounding box center [1468, 540] width 10 height 12
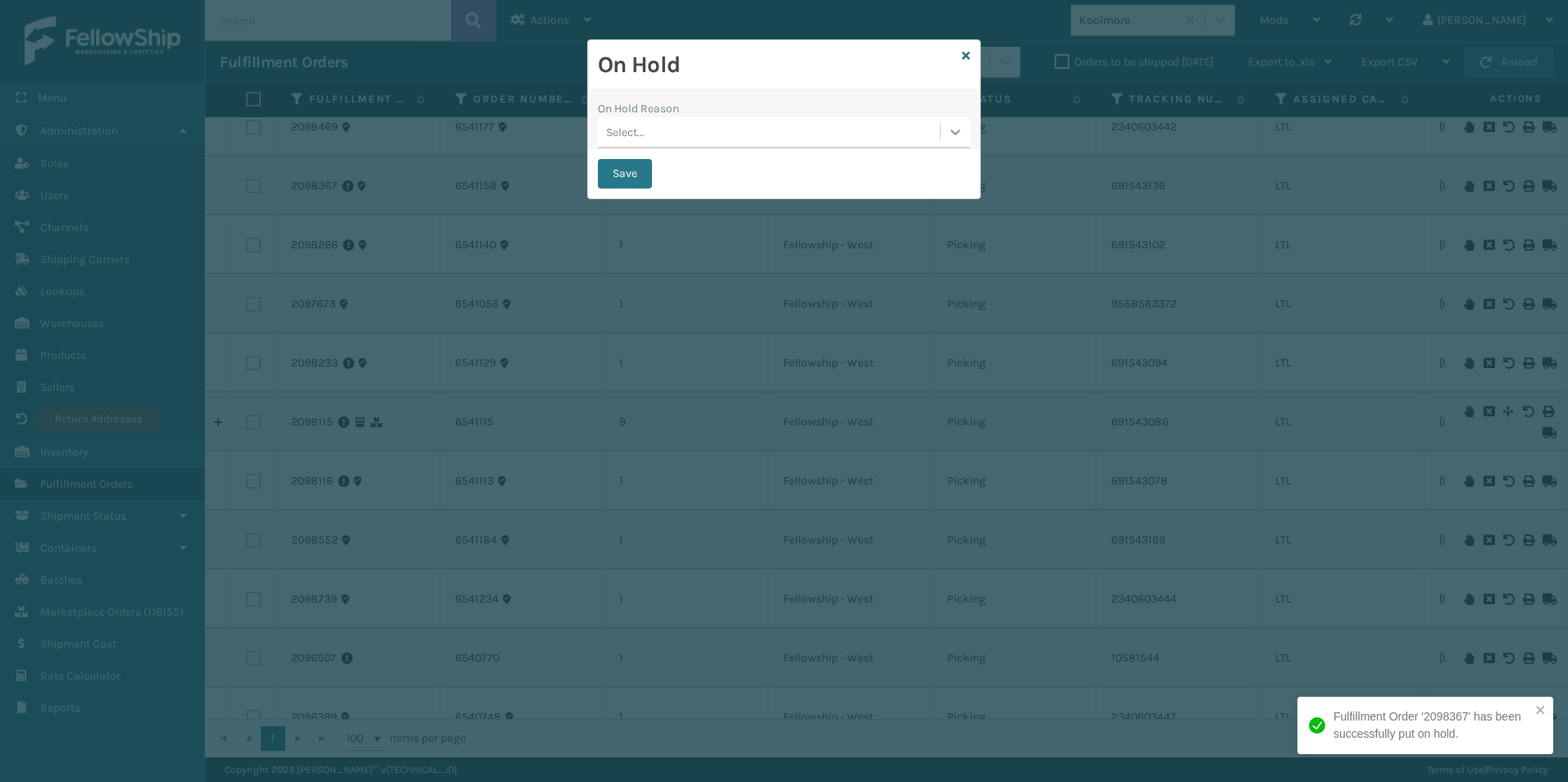
click at [960, 136] on icon at bounding box center [954, 132] width 16 height 16
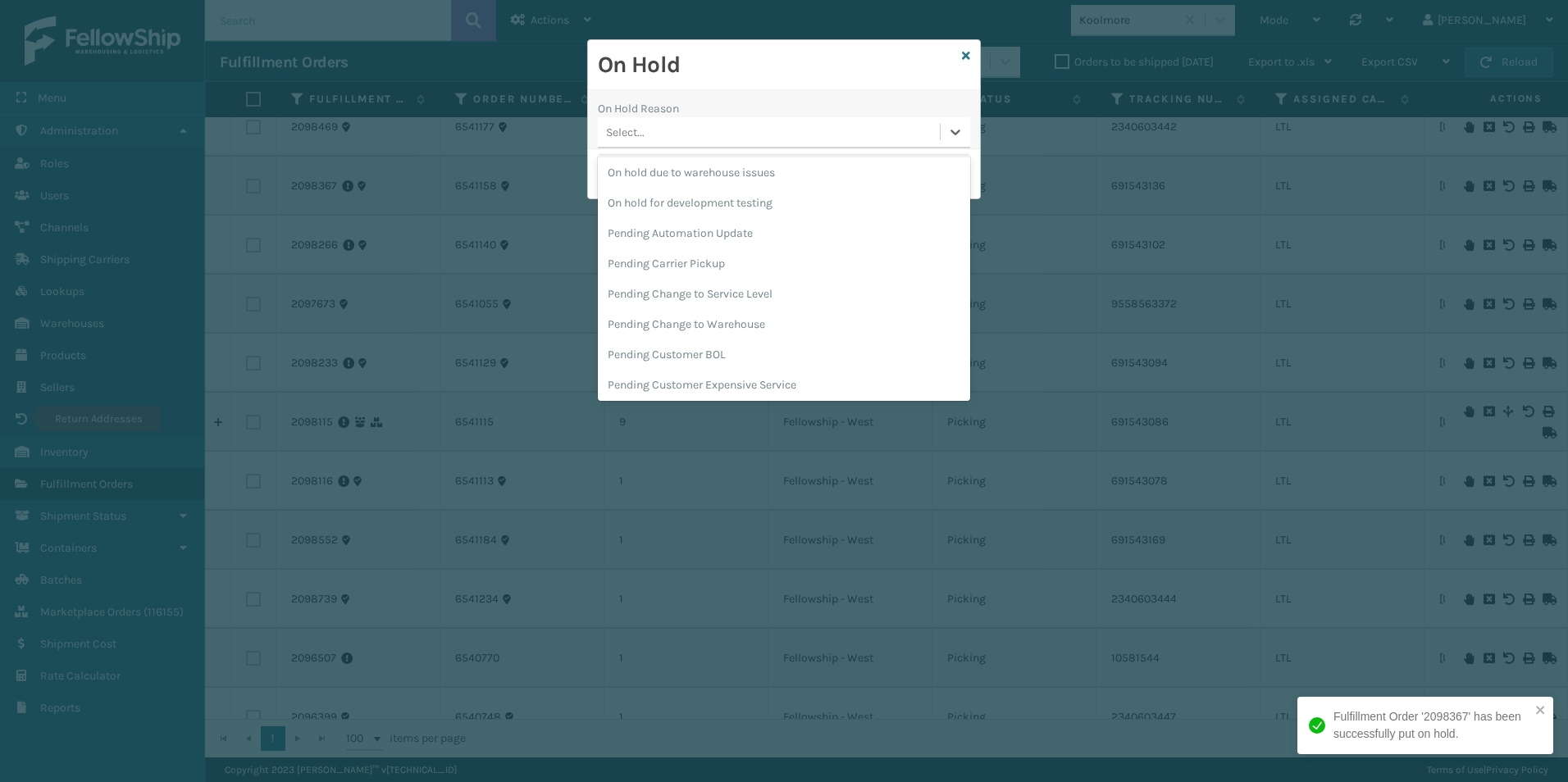
scroll to position [519, 0]
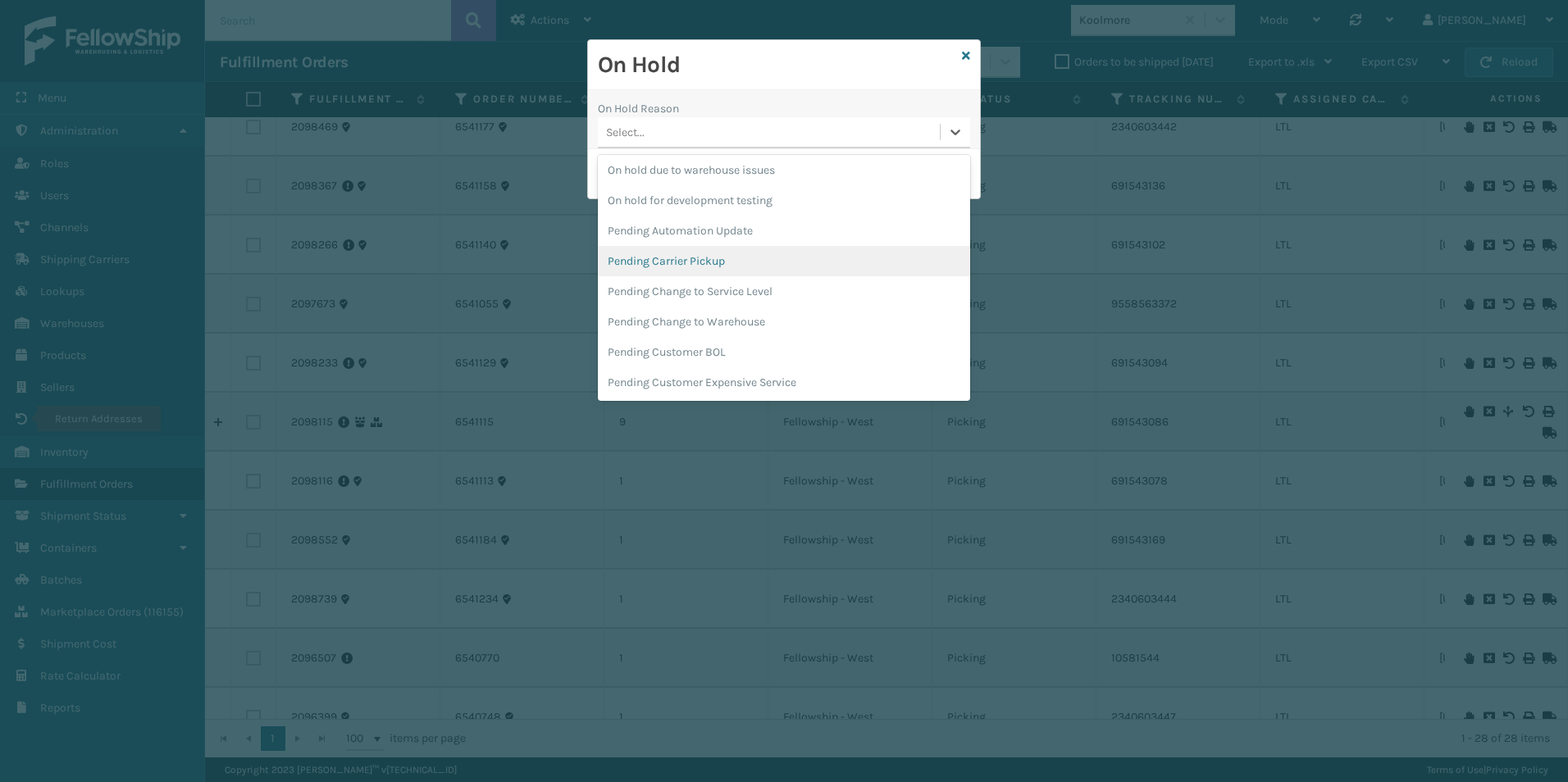
click at [723, 255] on div "Pending Carrier Pickup" at bounding box center [783, 260] width 373 height 30
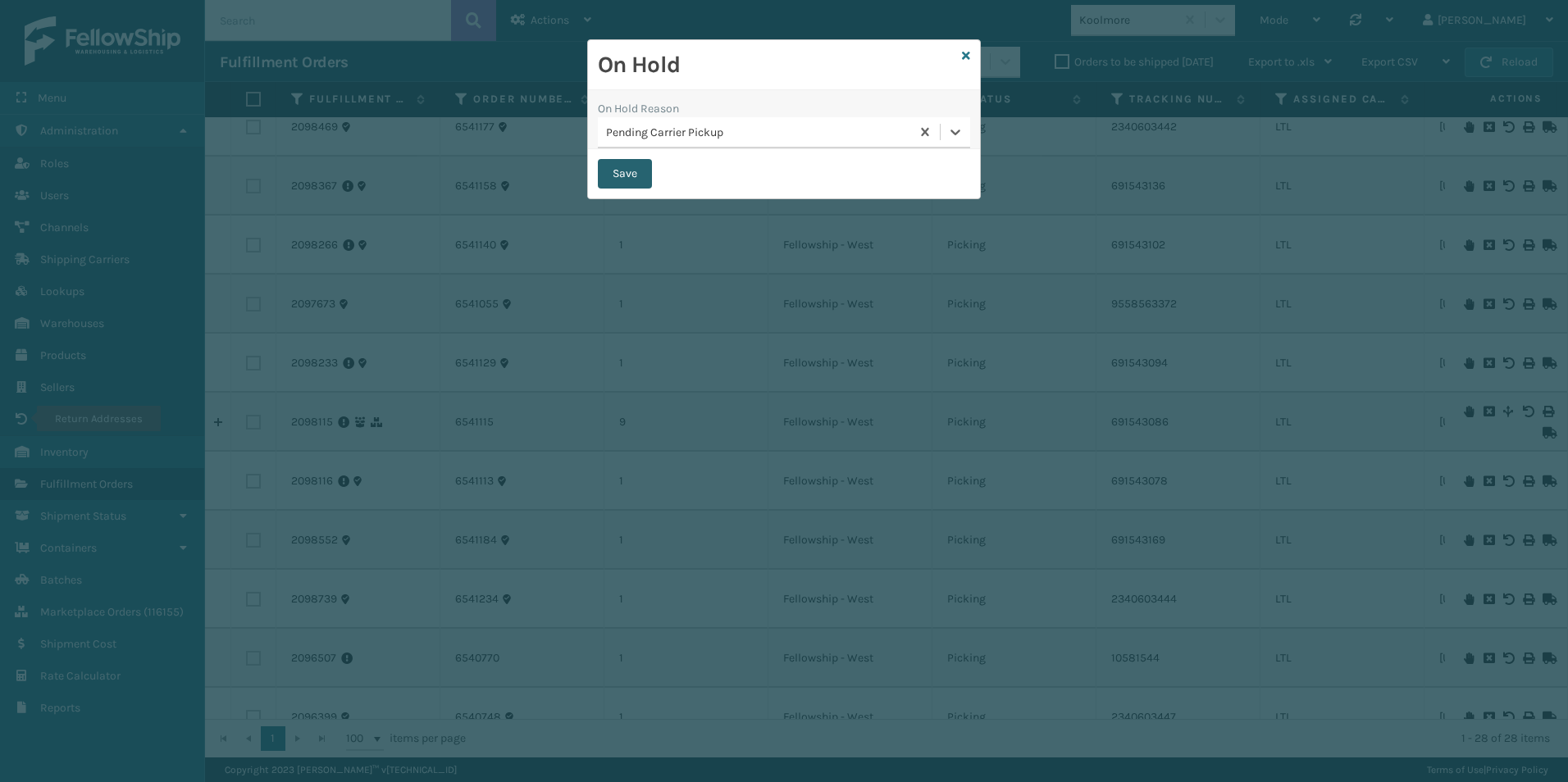
click at [629, 172] on button "Save" at bounding box center [624, 173] width 54 height 29
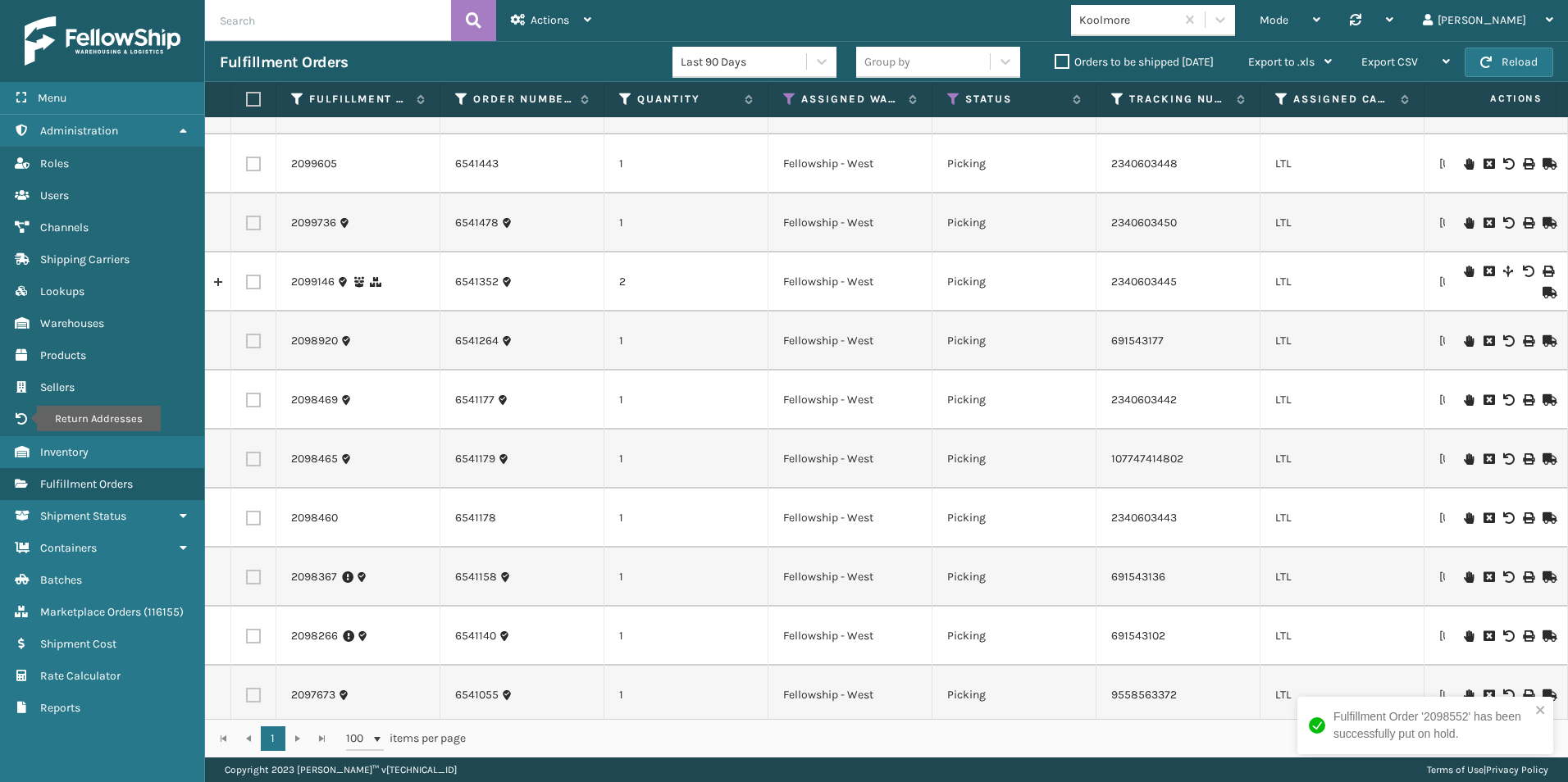
scroll to position [82, 0]
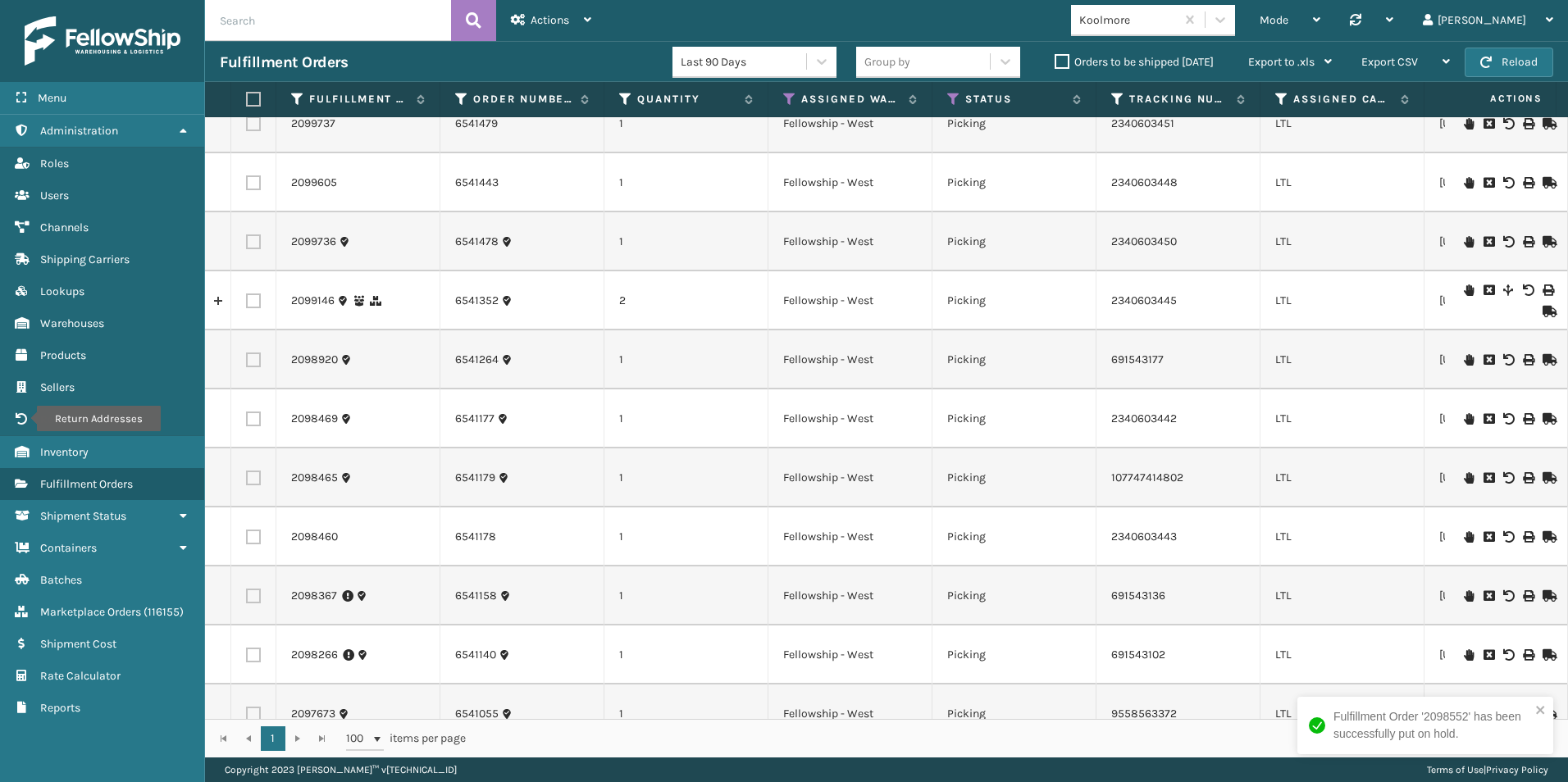
click at [1463, 357] on icon at bounding box center [1468, 360] width 10 height 12
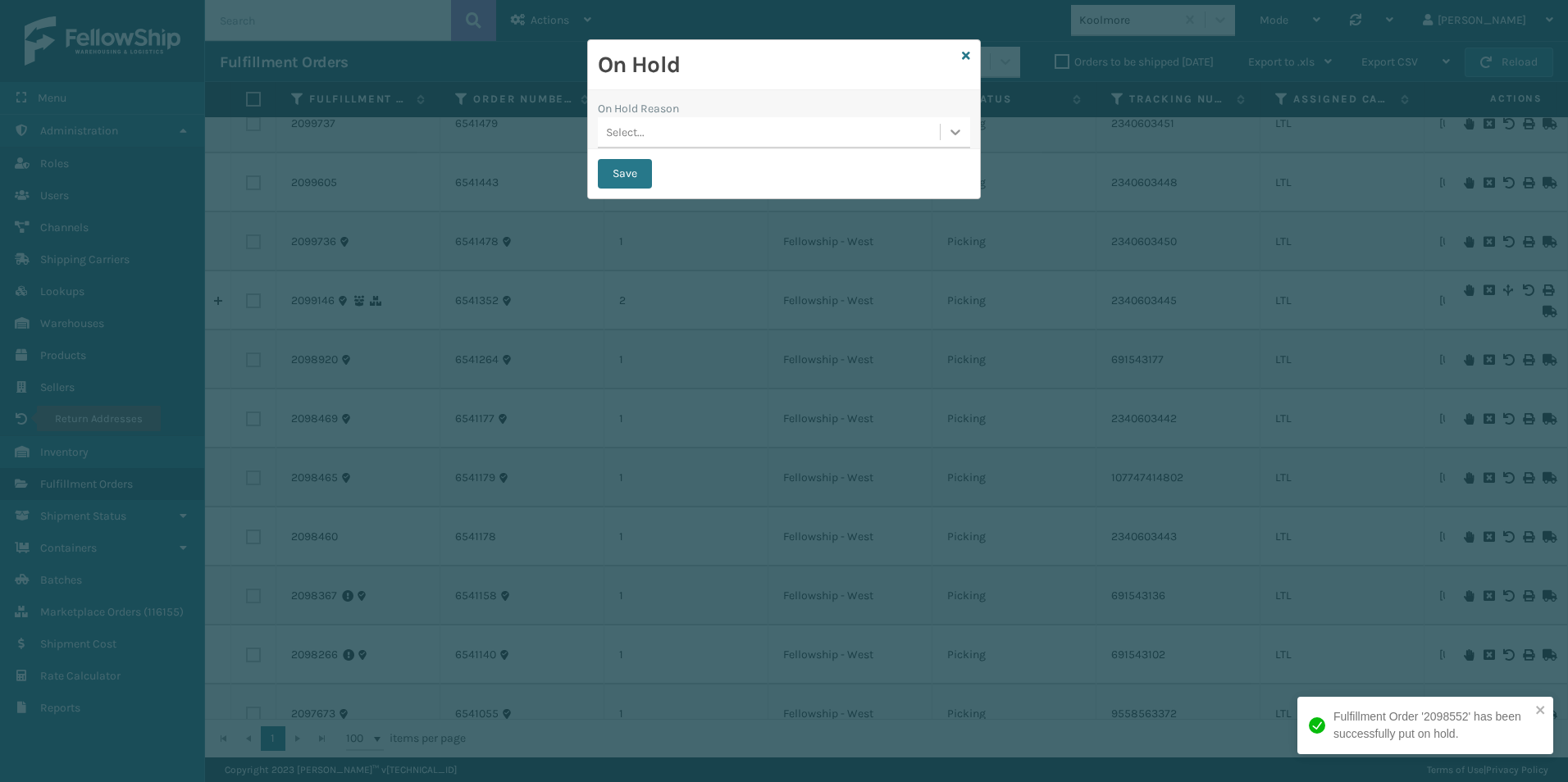
click at [946, 129] on div at bounding box center [955, 132] width 29 height 29
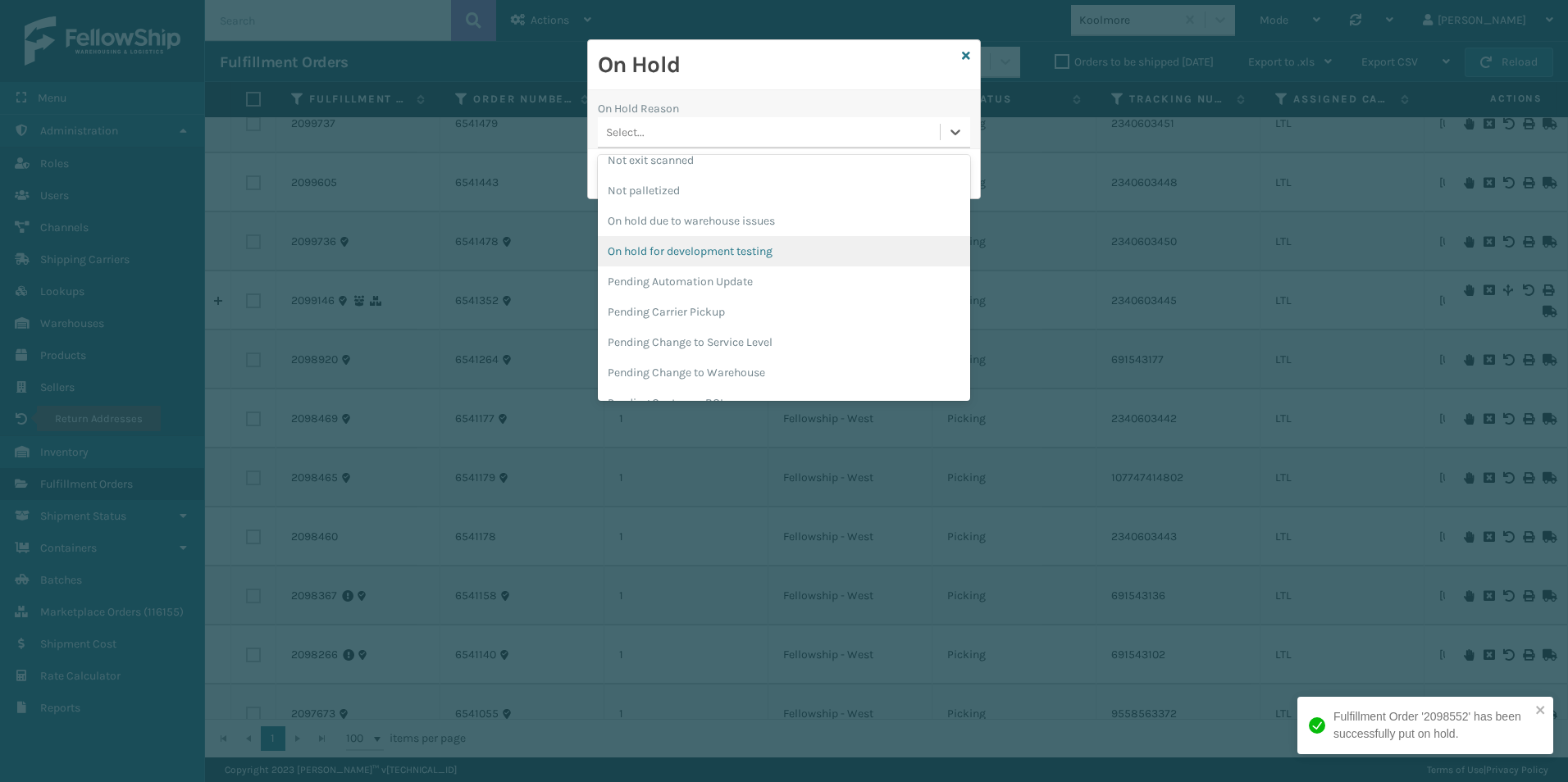
scroll to position [410, 0]
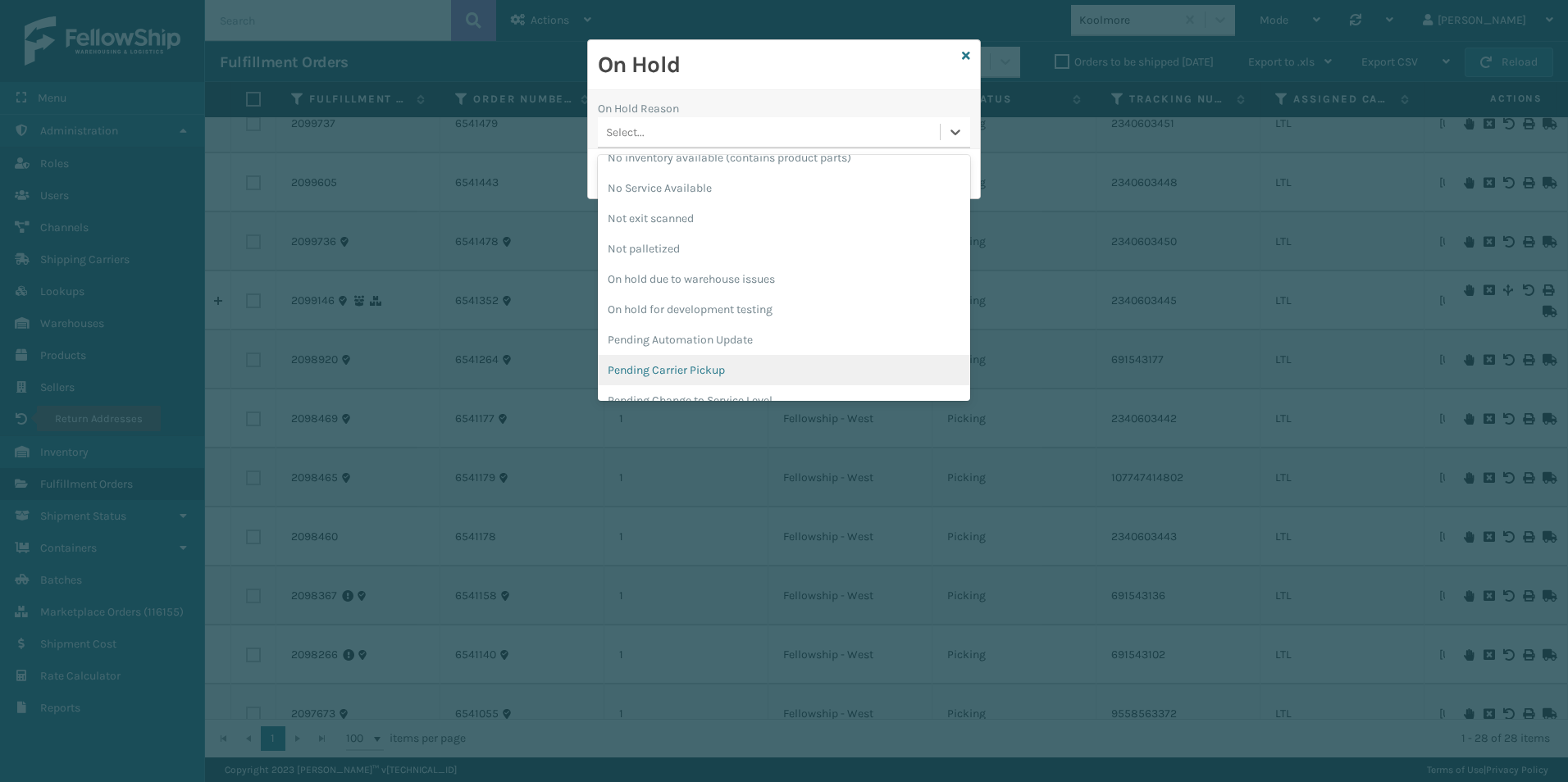
click at [676, 370] on div "Pending Carrier Pickup" at bounding box center [783, 370] width 373 height 30
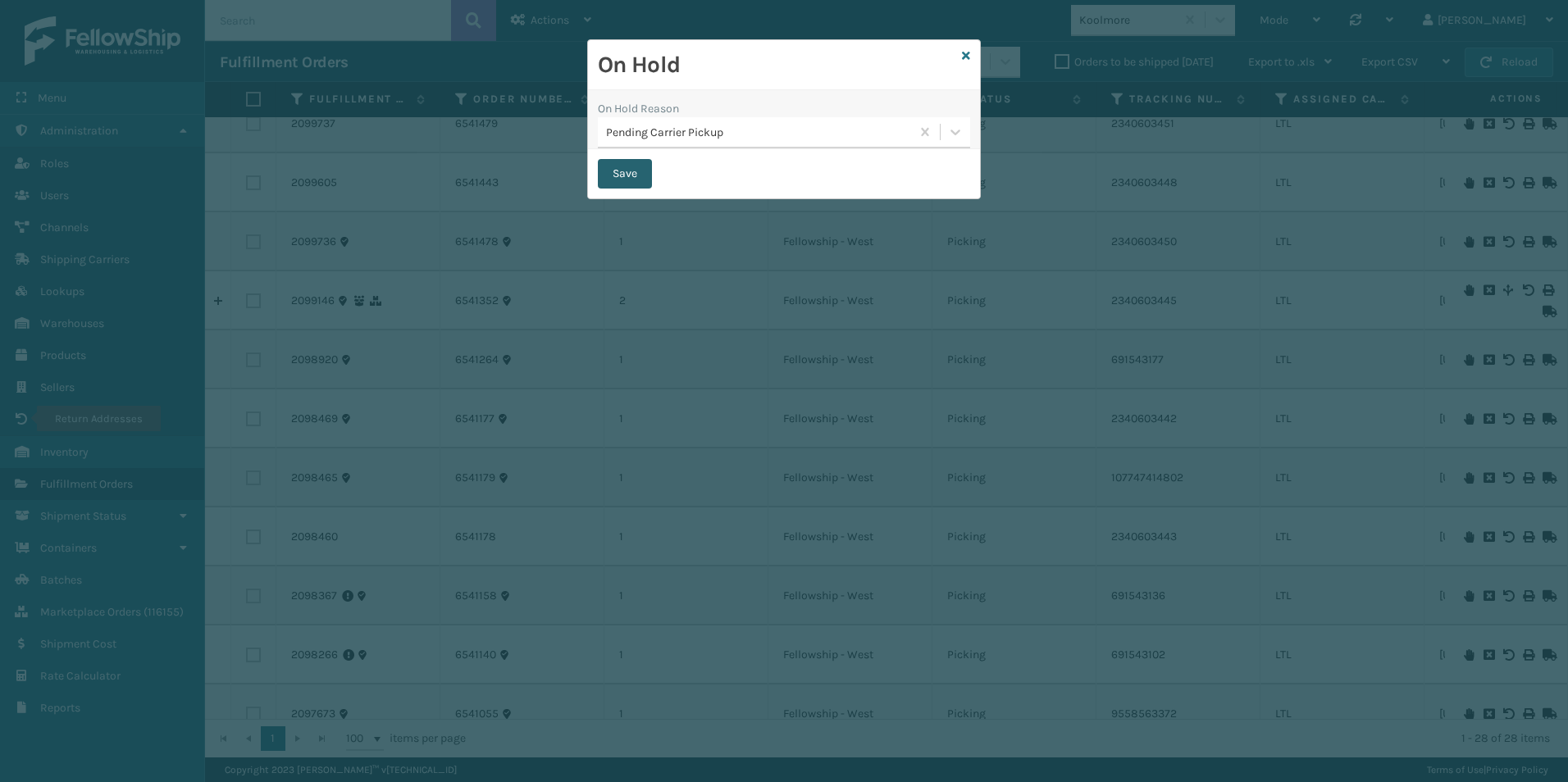
click at [619, 180] on button "Save" at bounding box center [624, 173] width 54 height 29
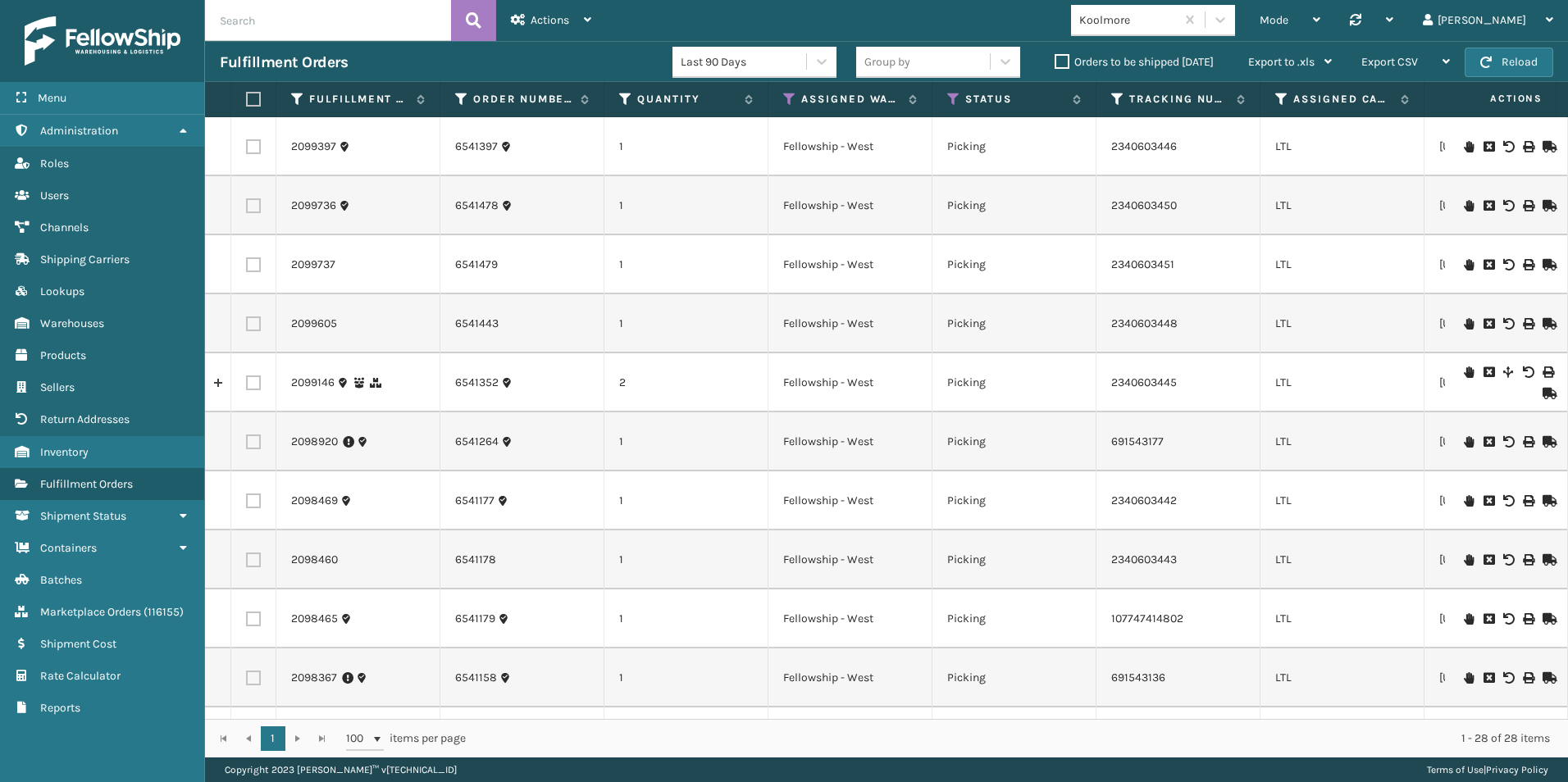
click at [1463, 441] on icon at bounding box center [1468, 442] width 10 height 12
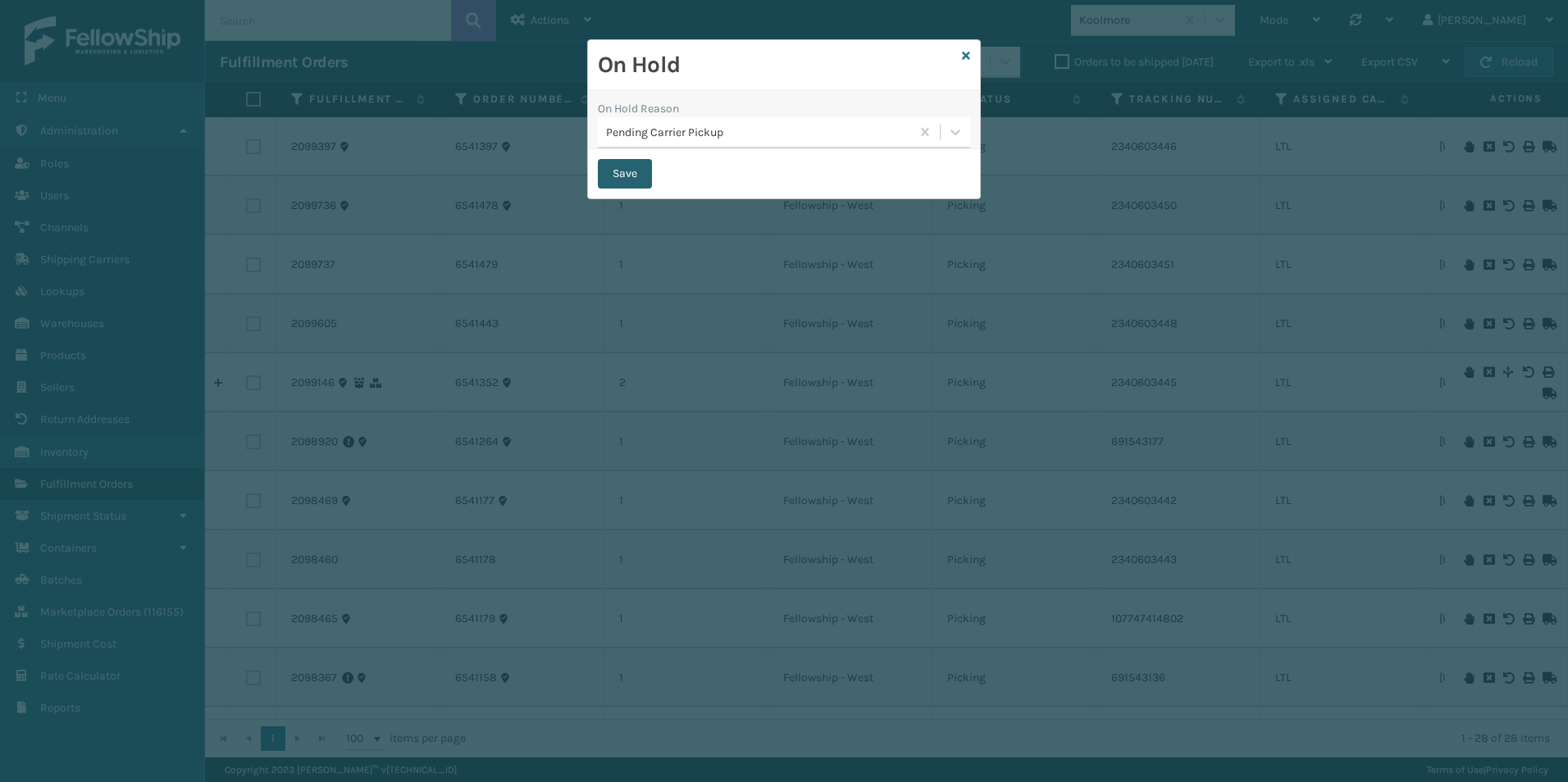
click at [631, 169] on button "Save" at bounding box center [624, 173] width 54 height 29
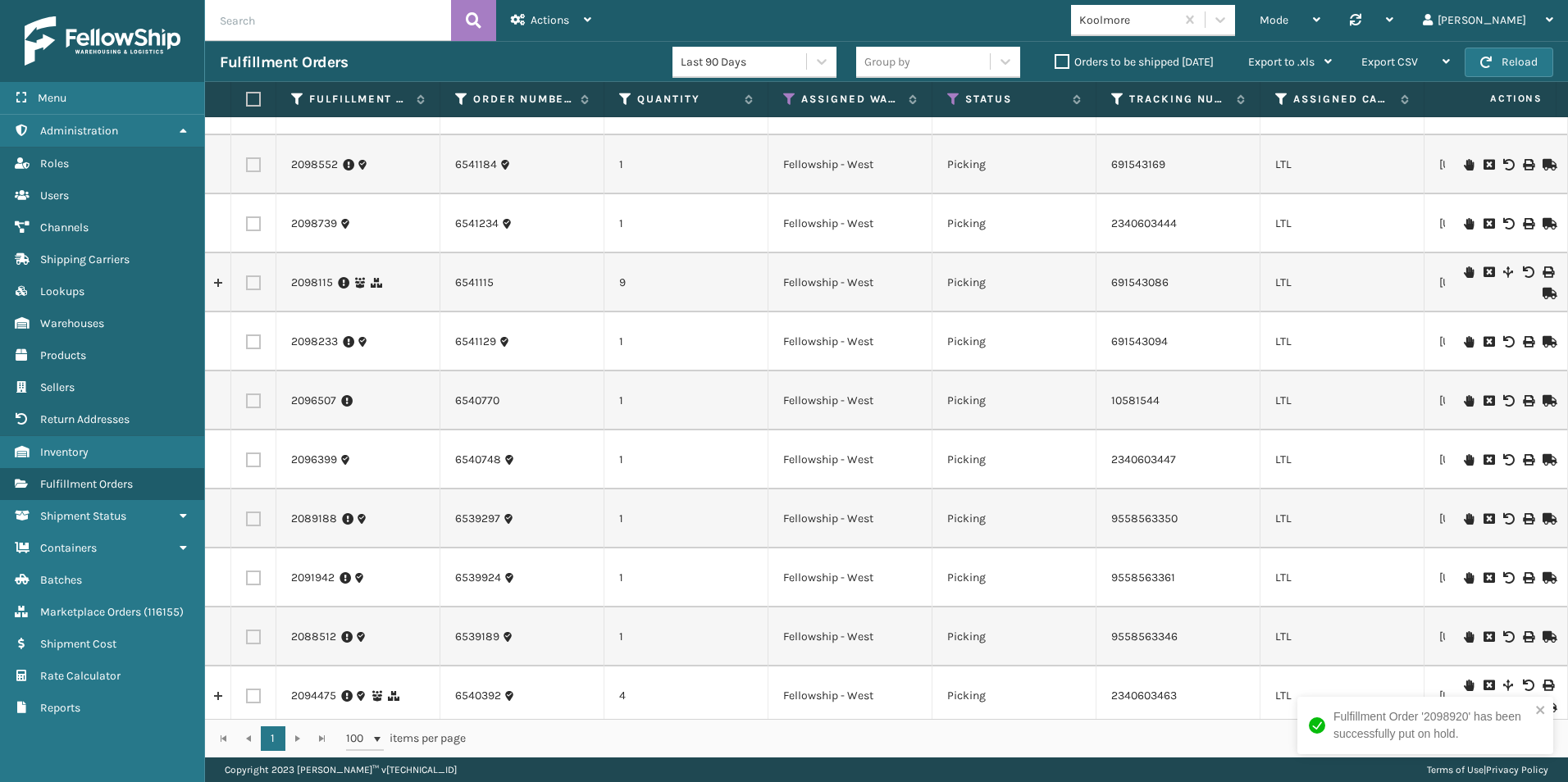
scroll to position [737, 0]
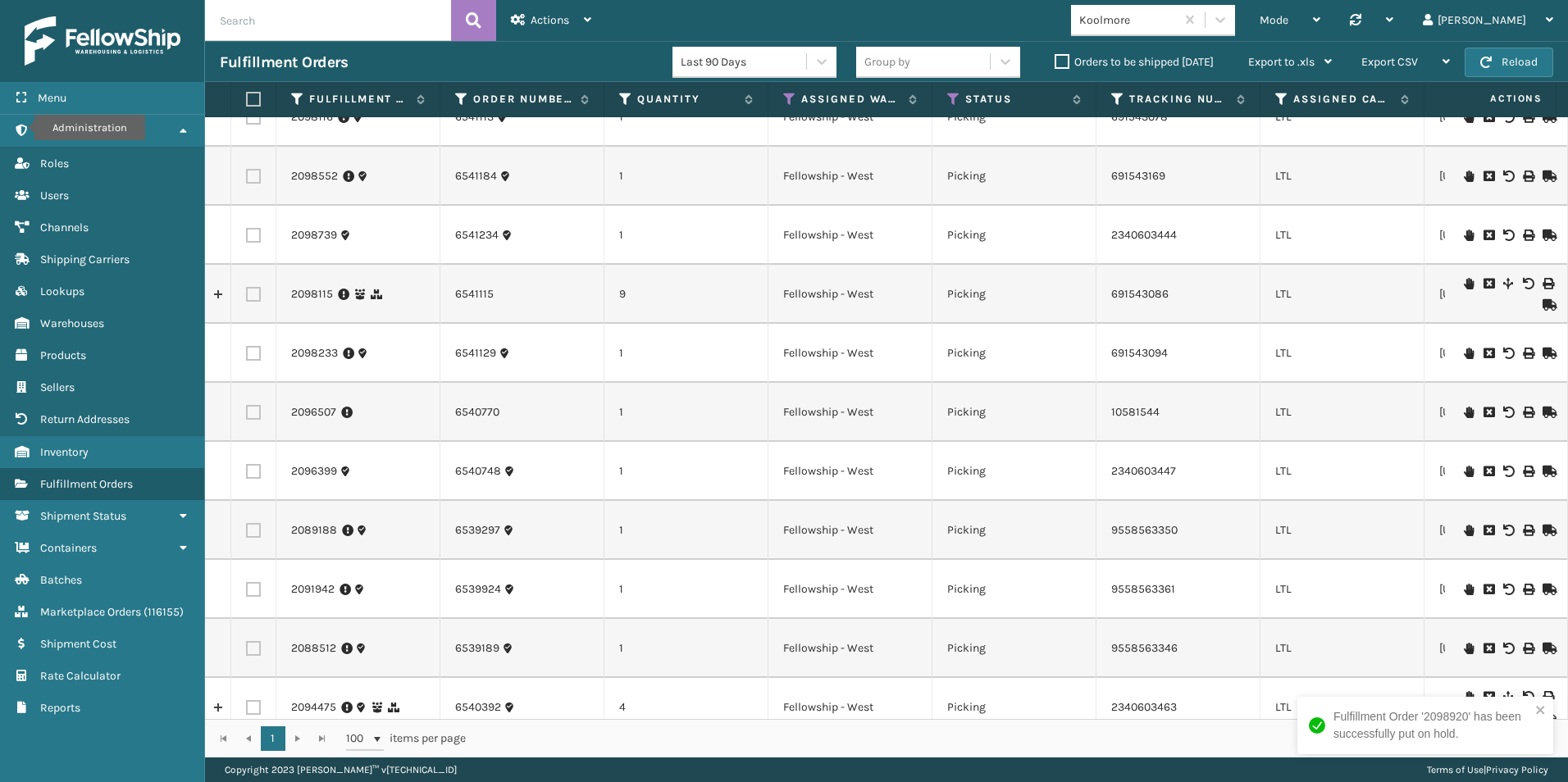
click at [1463, 411] on icon at bounding box center [1468, 412] width 10 height 12
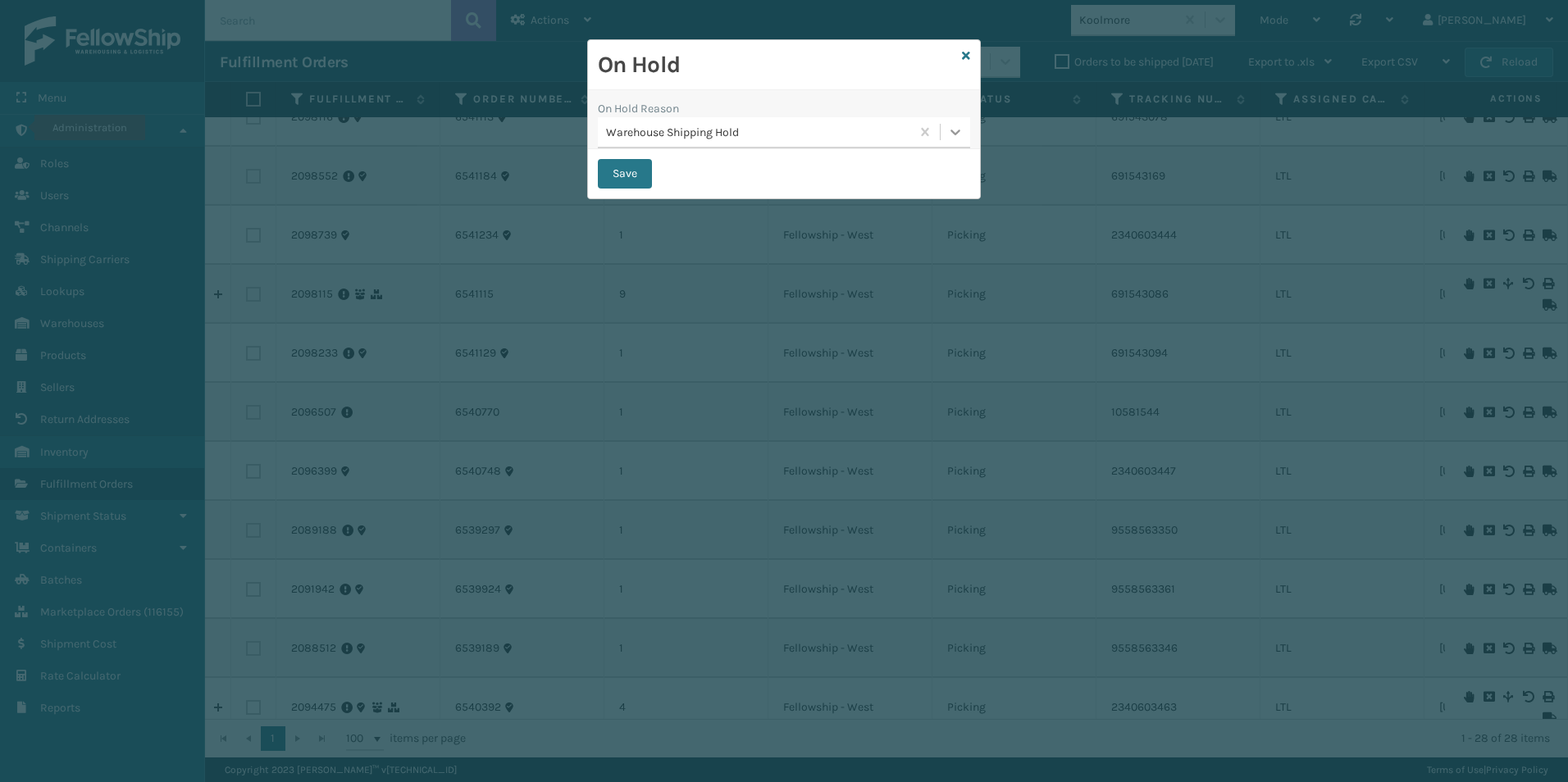
click at [956, 133] on icon at bounding box center [955, 133] width 10 height 6
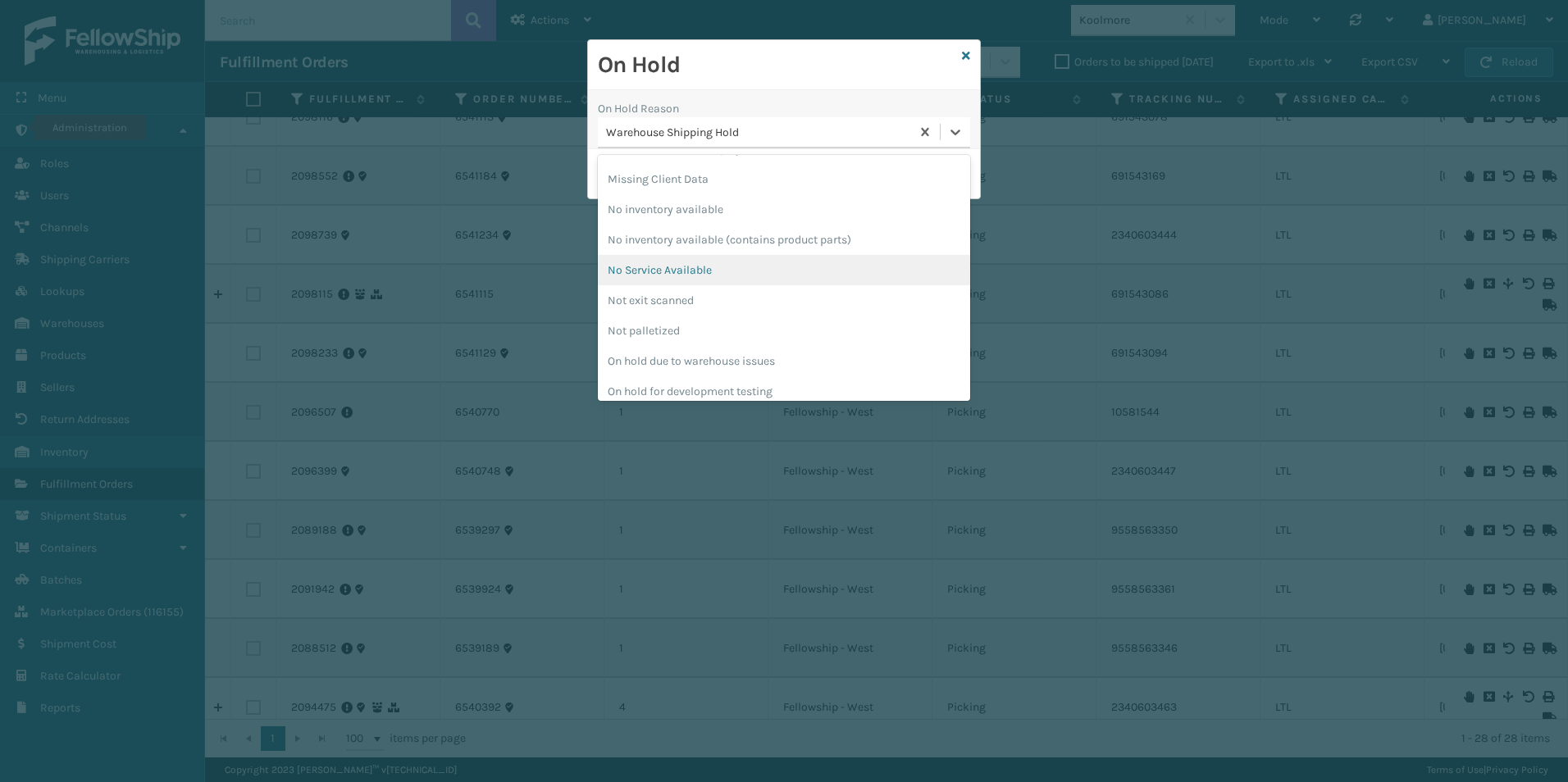
scroll to position [410, 0]
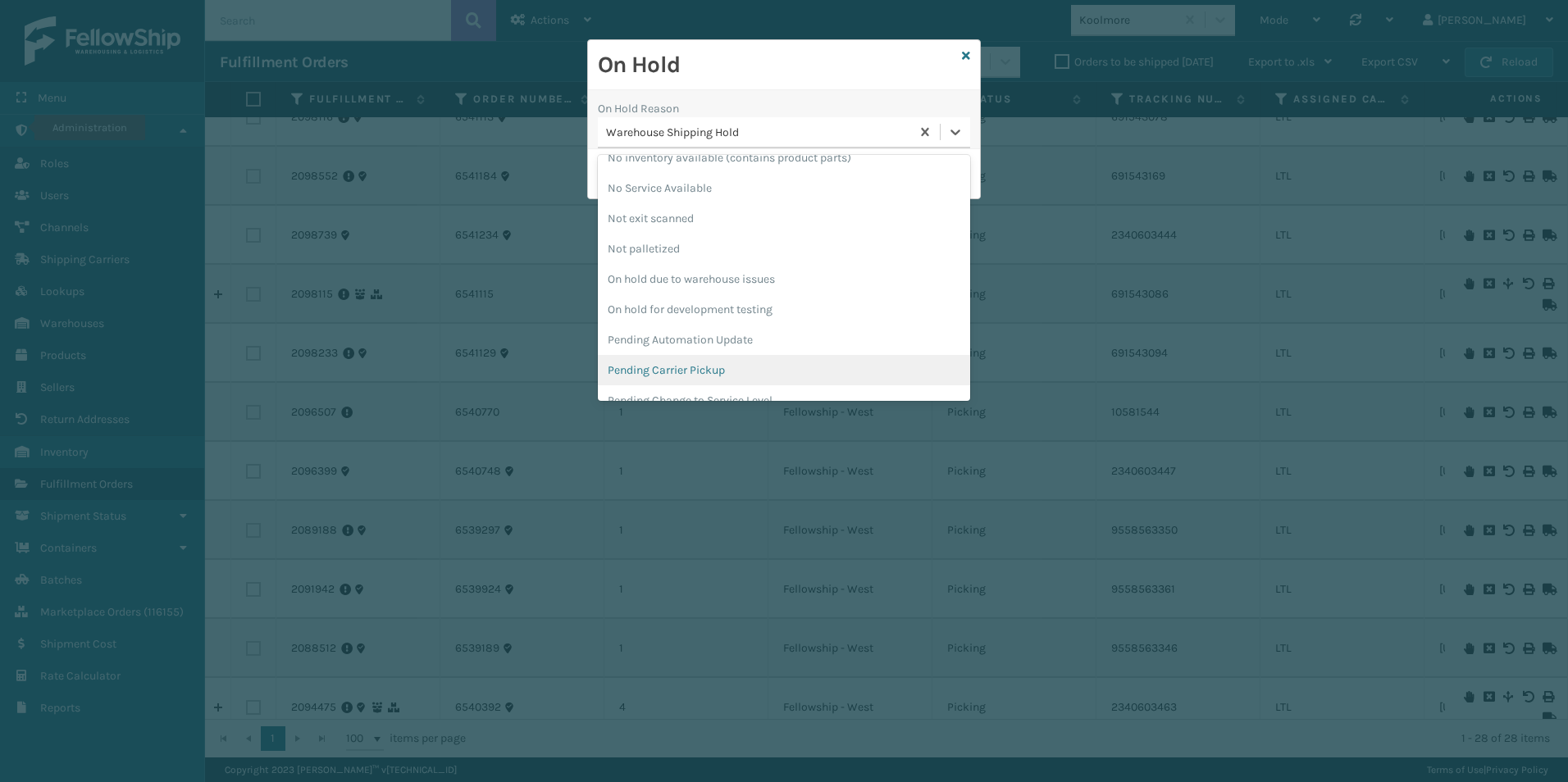
click at [710, 371] on div "Pending Carrier Pickup" at bounding box center [783, 370] width 373 height 30
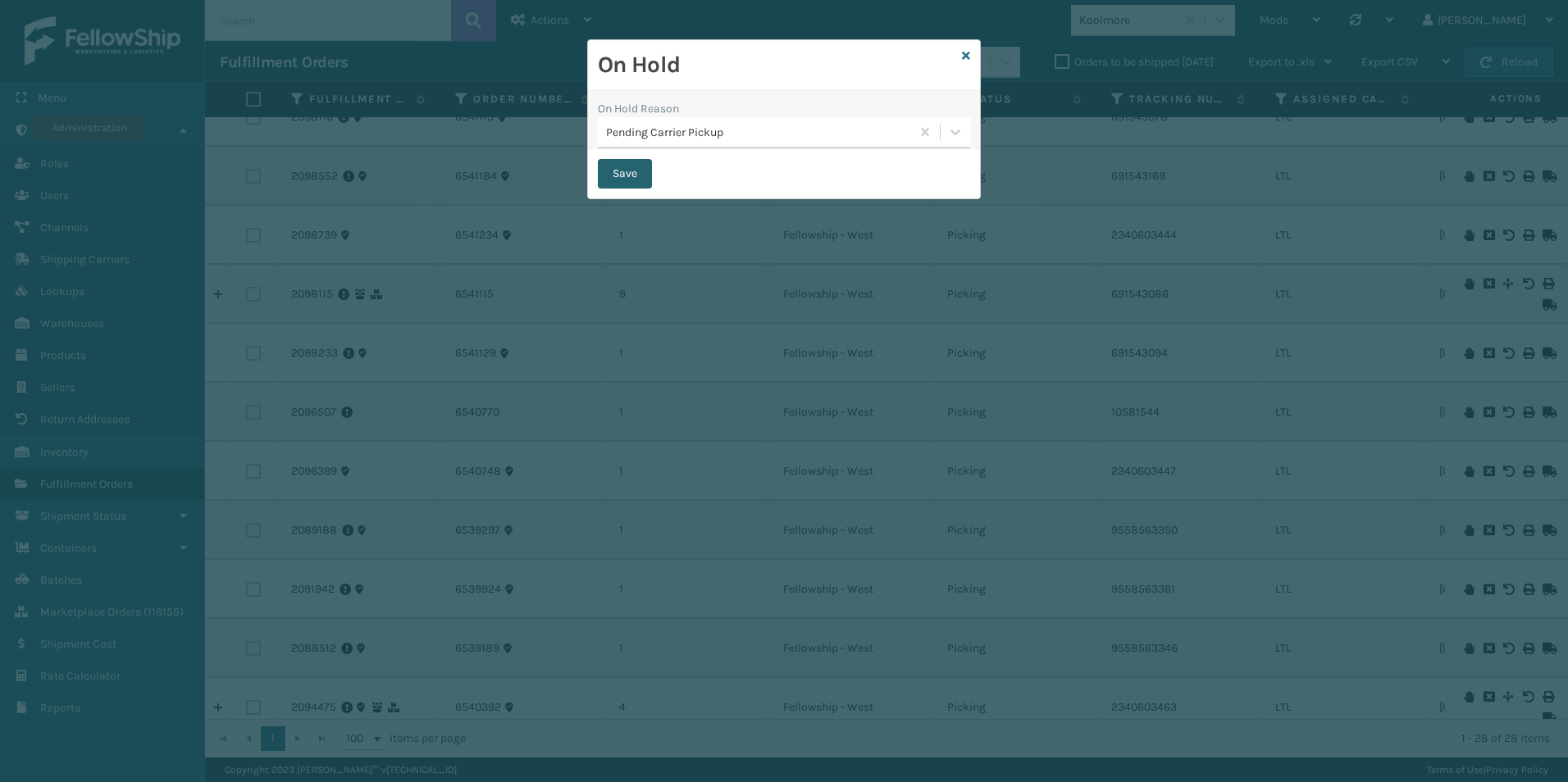
click at [630, 174] on button "Save" at bounding box center [624, 173] width 54 height 29
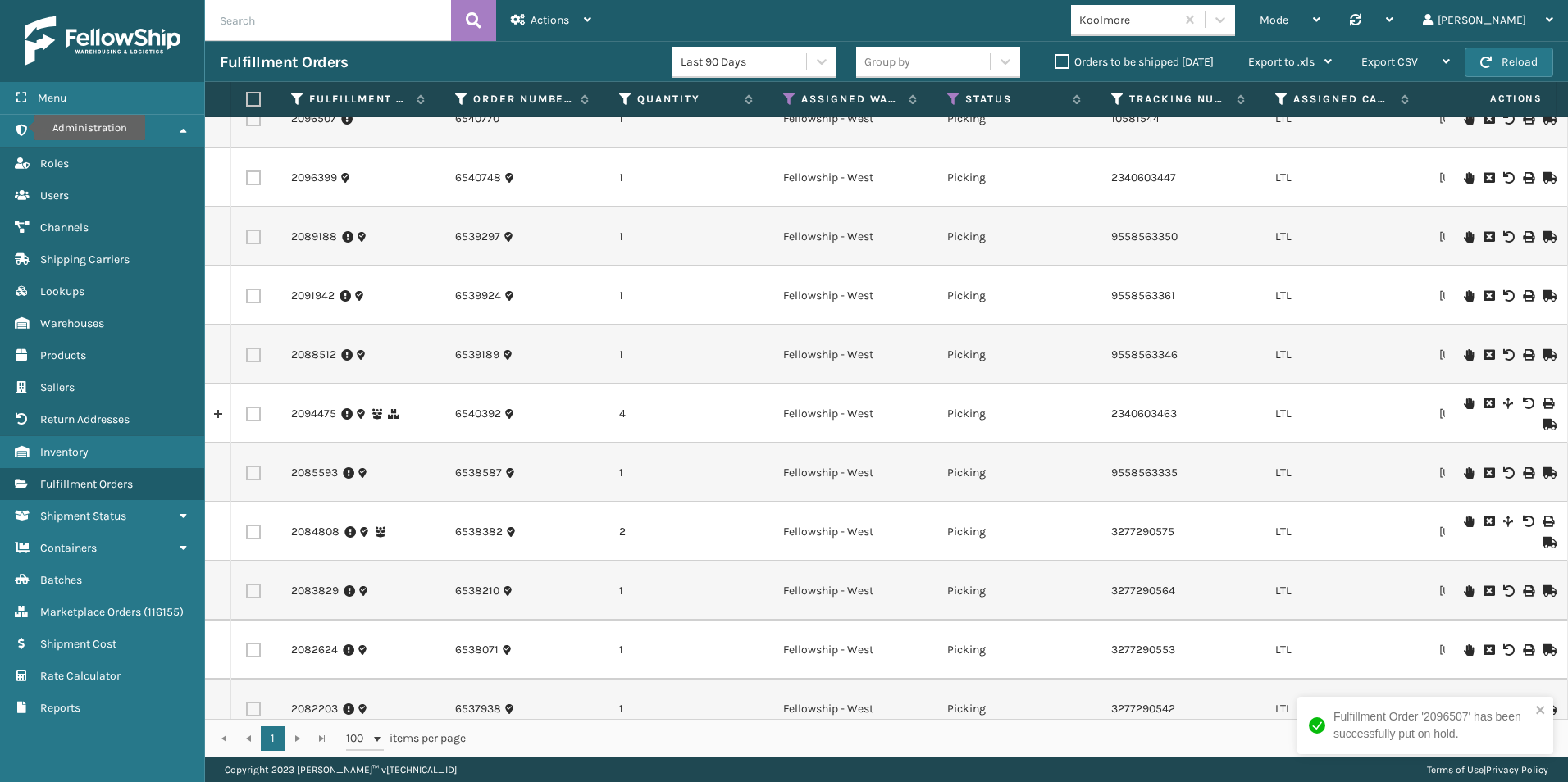
scroll to position [1064, 0]
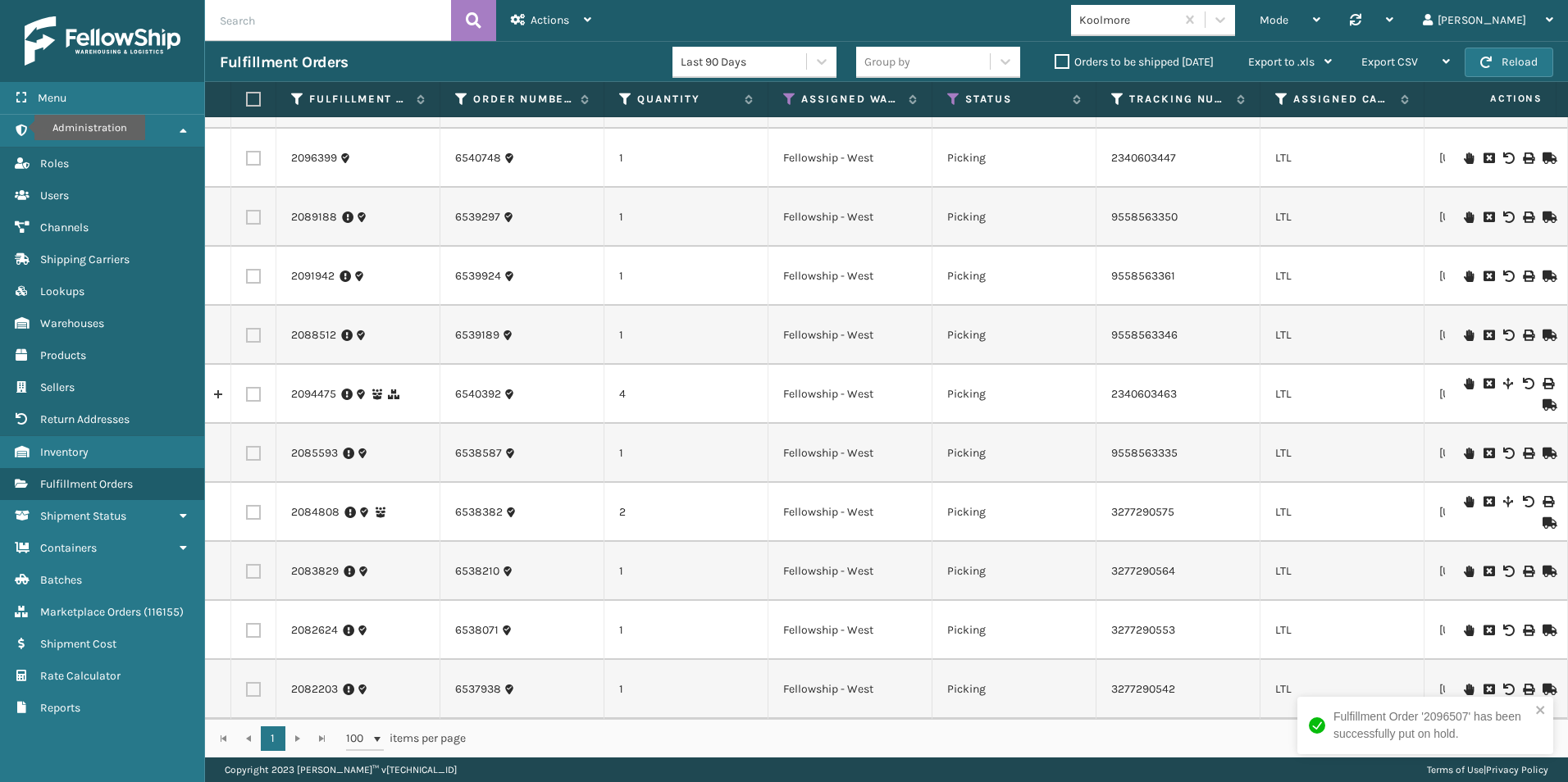
click at [1463, 377] on icon at bounding box center [1468, 383] width 10 height 12
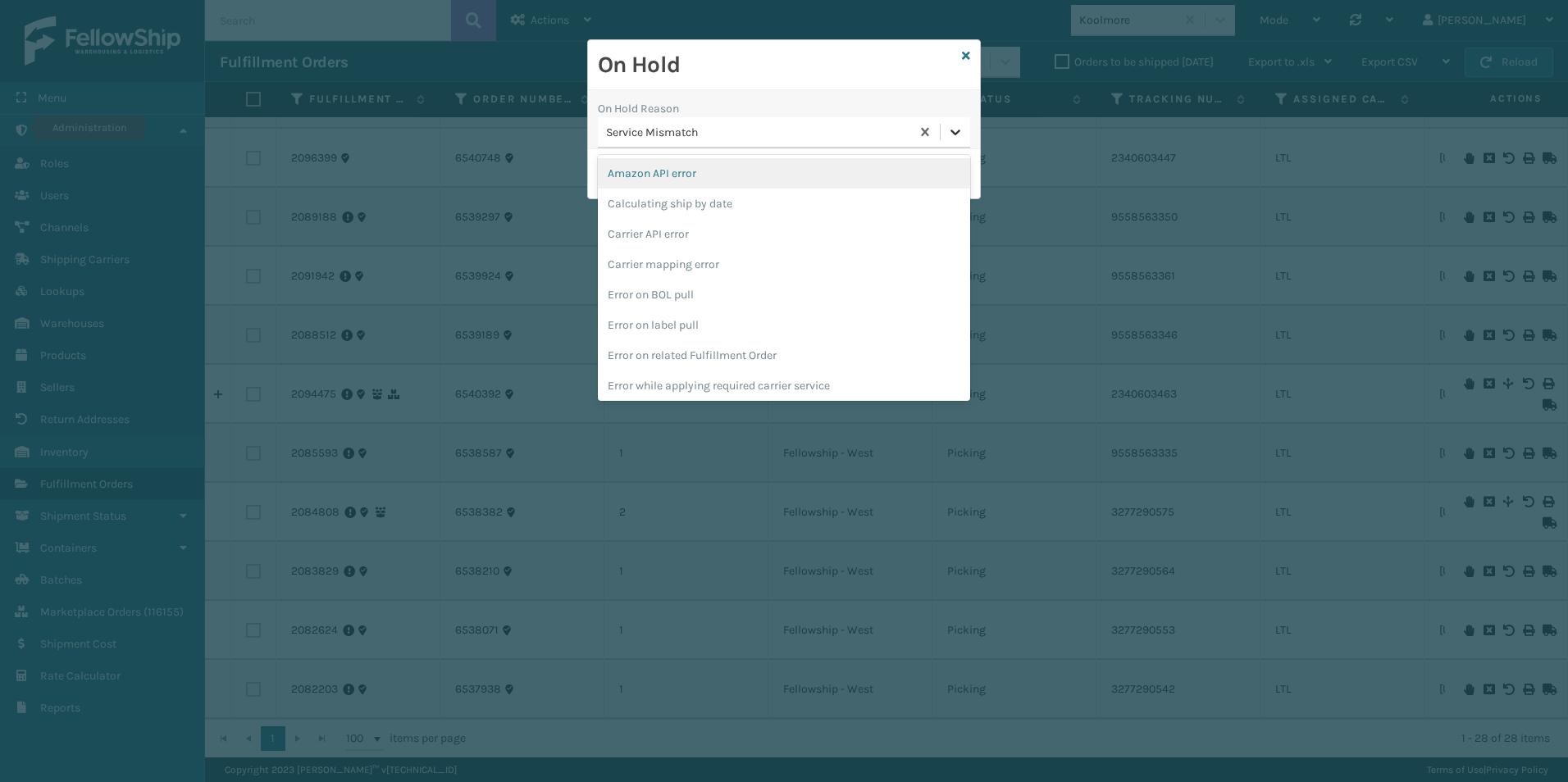
click at [951, 131] on icon at bounding box center [955, 133] width 10 height 6
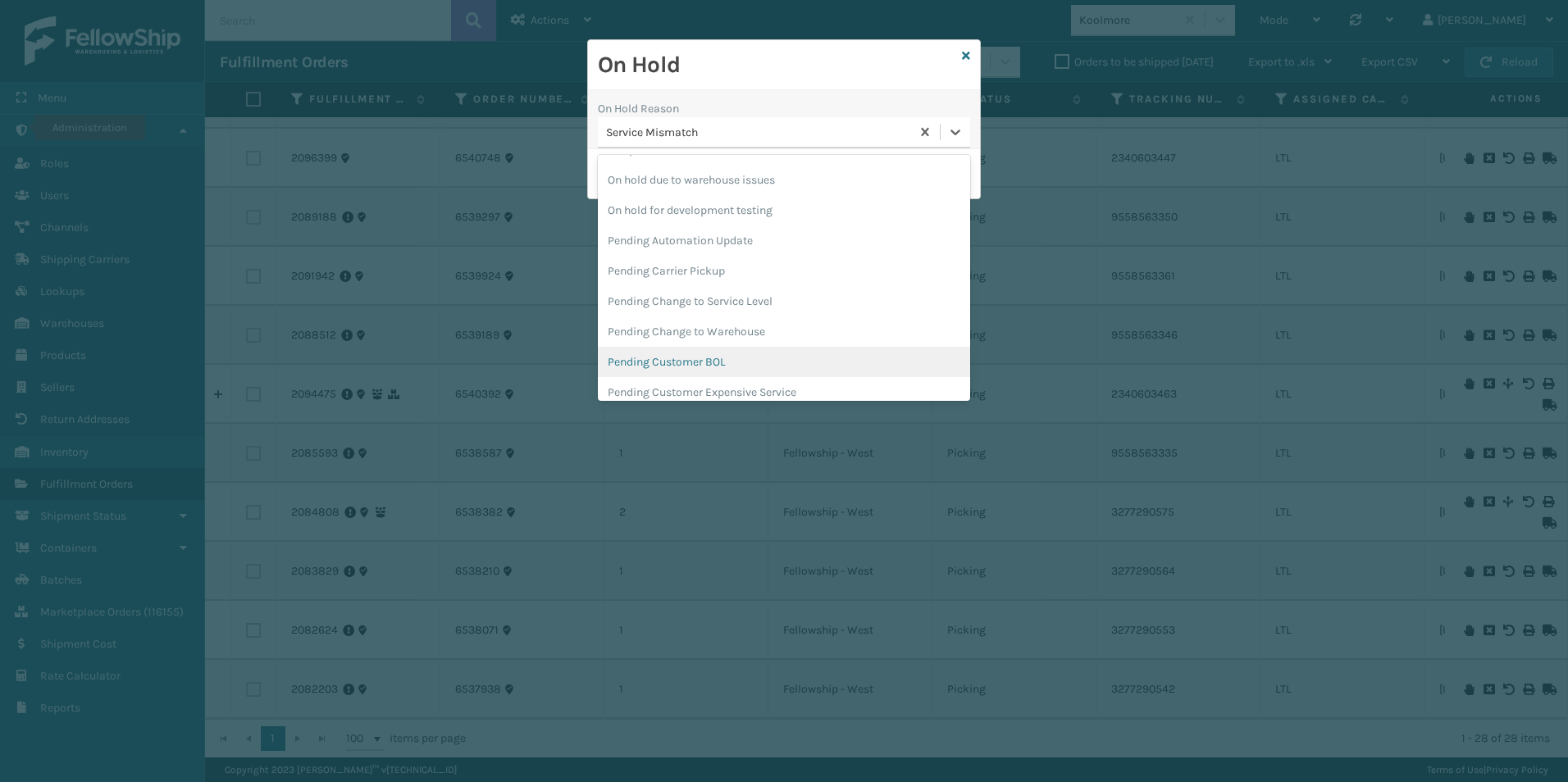
scroll to position [519, 0]
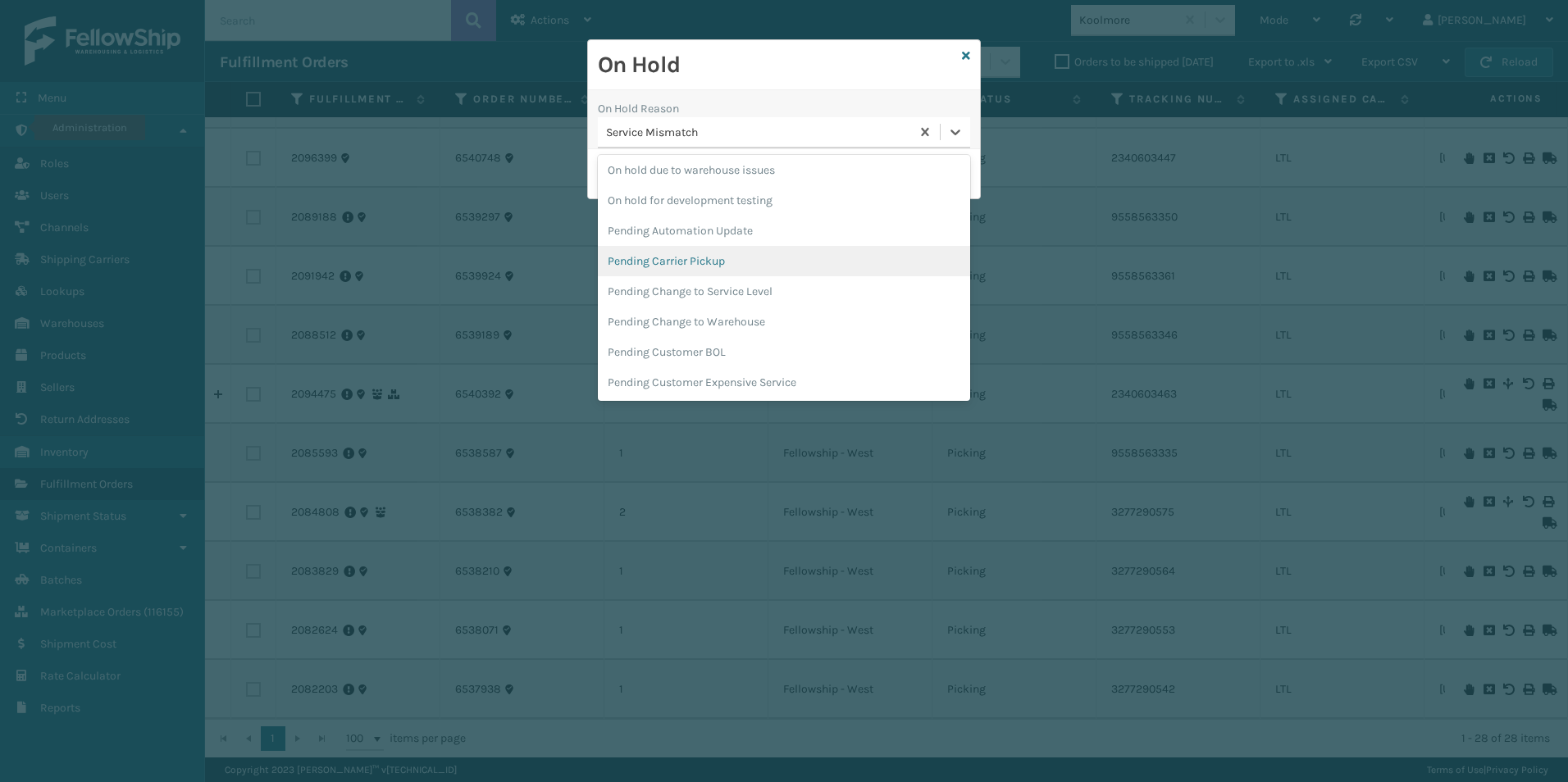
click at [703, 260] on div "Pending Carrier Pickup" at bounding box center [783, 260] width 373 height 30
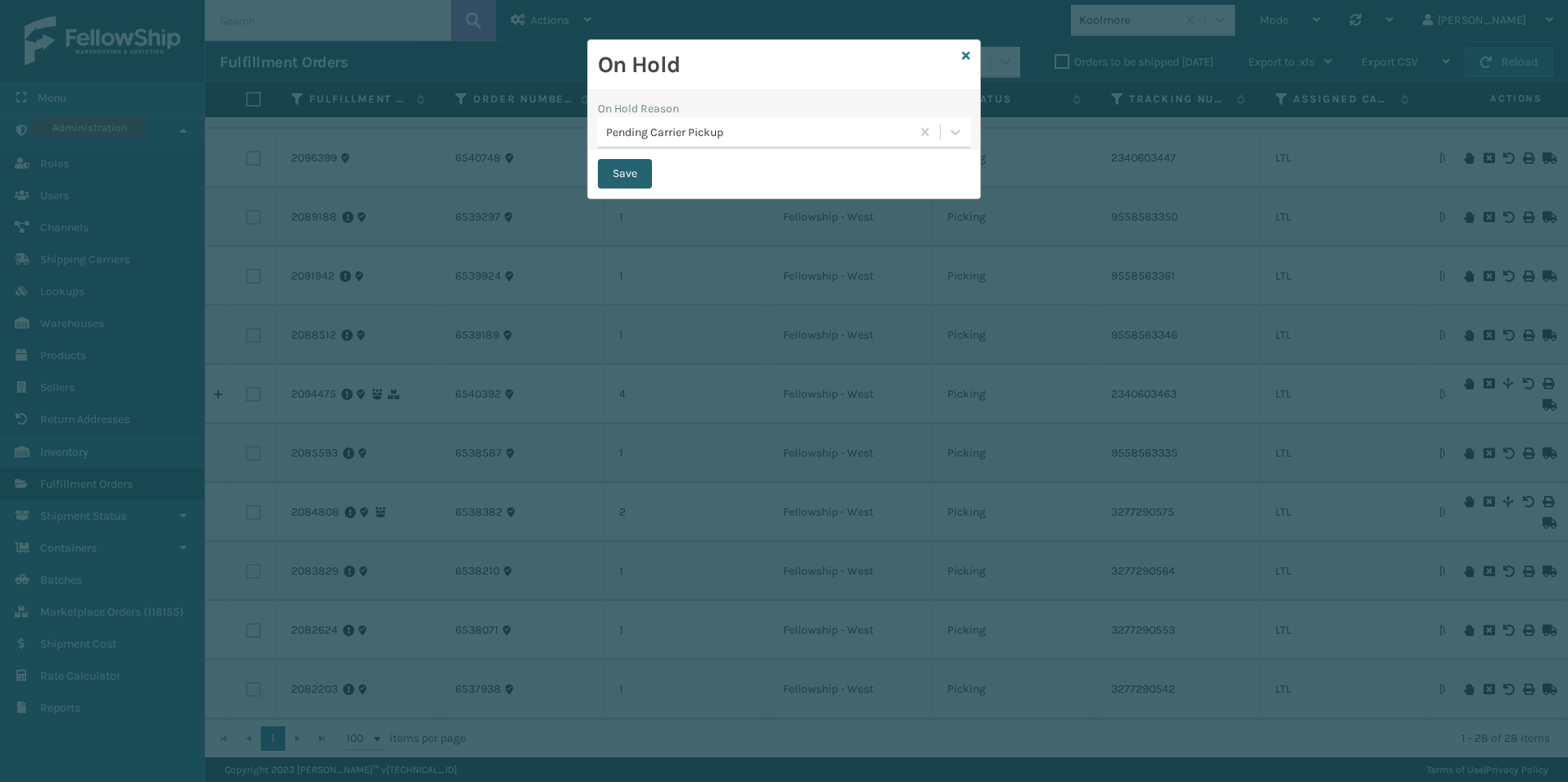
click at [623, 172] on button "Save" at bounding box center [624, 173] width 54 height 29
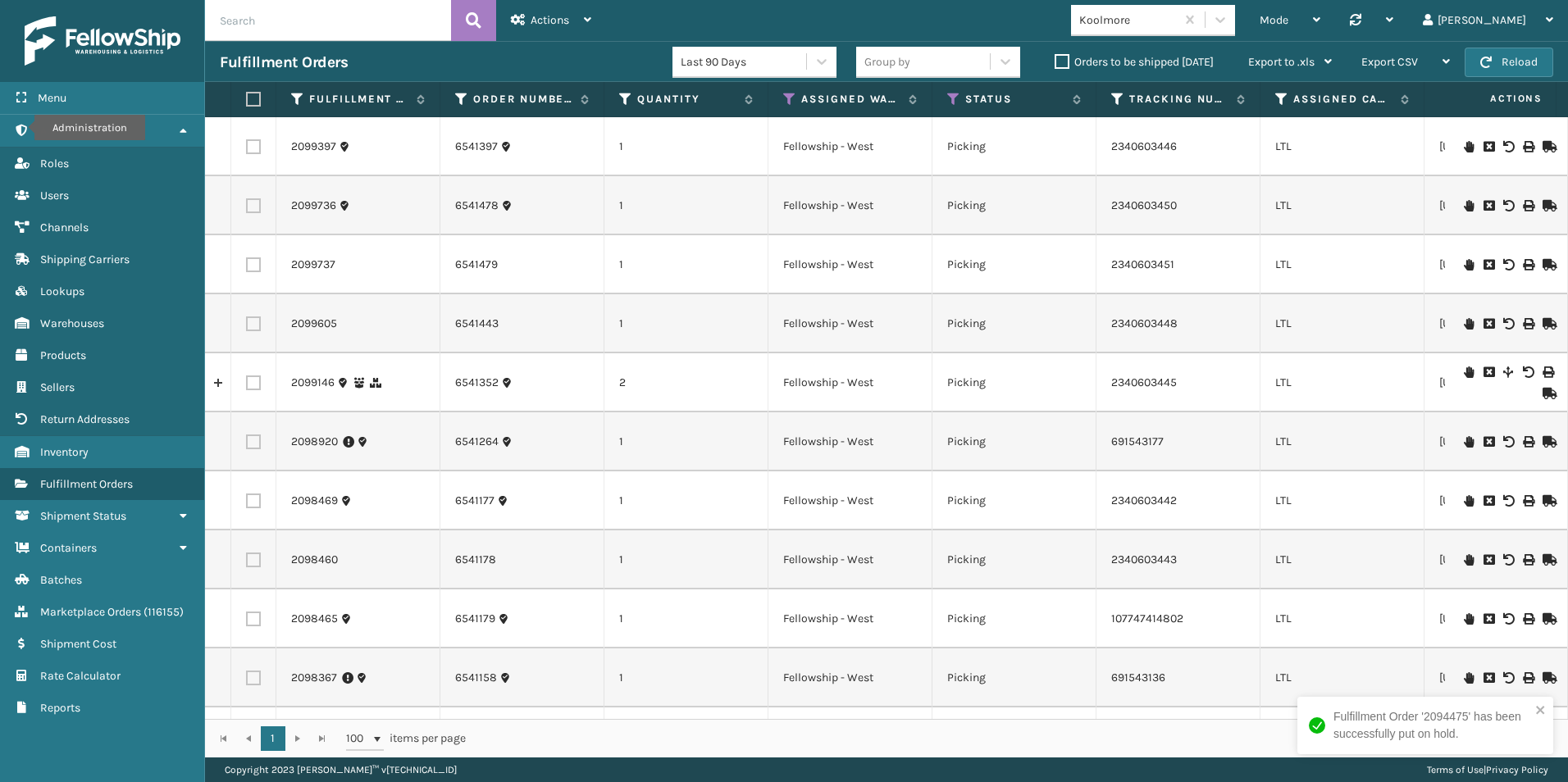
click at [1463, 560] on icon at bounding box center [1468, 560] width 10 height 12
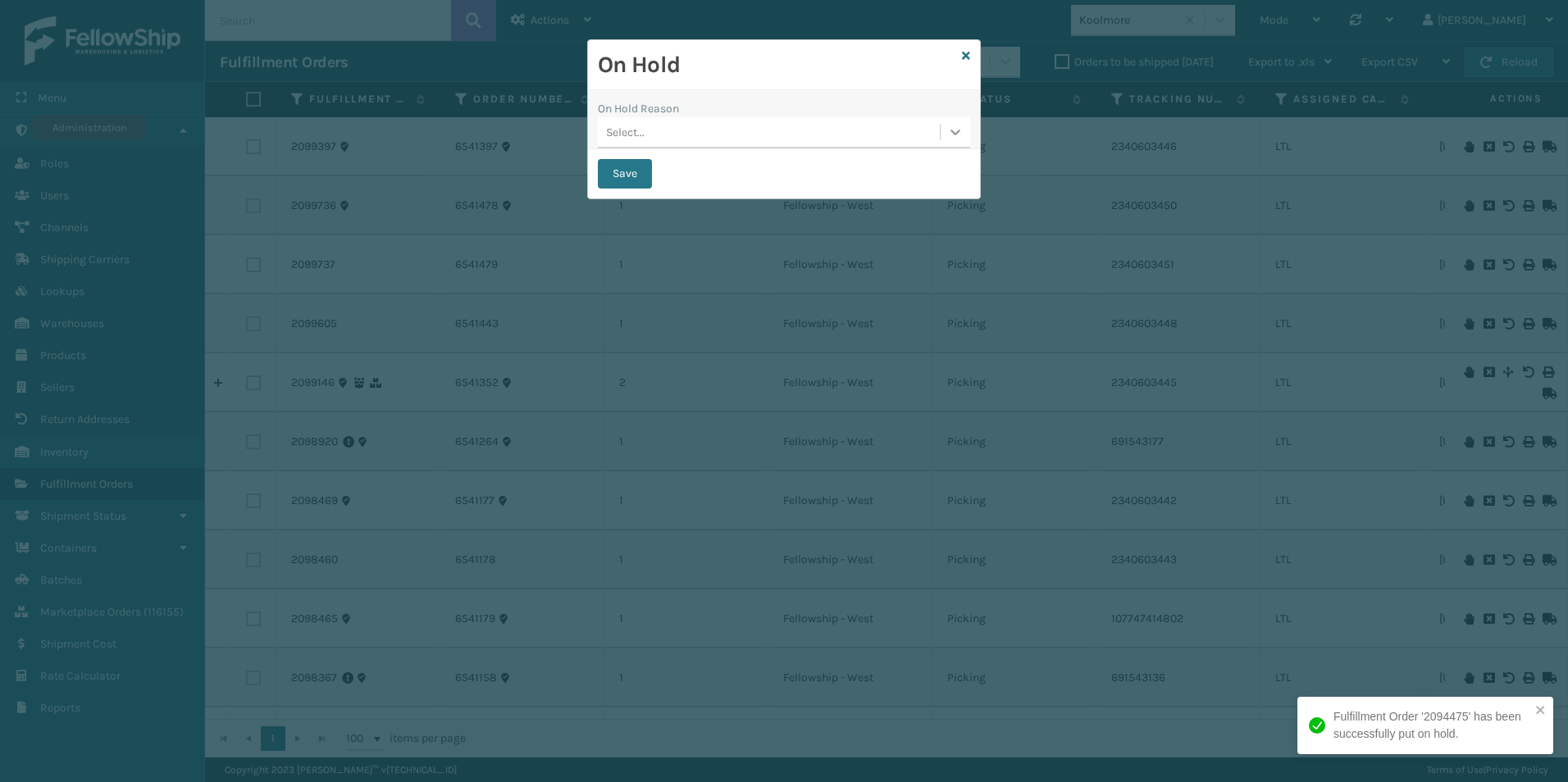
drag, startPoint x: 951, startPoint y: 132, endPoint x: 948, endPoint y: 152, distance: 20.2
click at [951, 134] on icon at bounding box center [954, 132] width 16 height 16
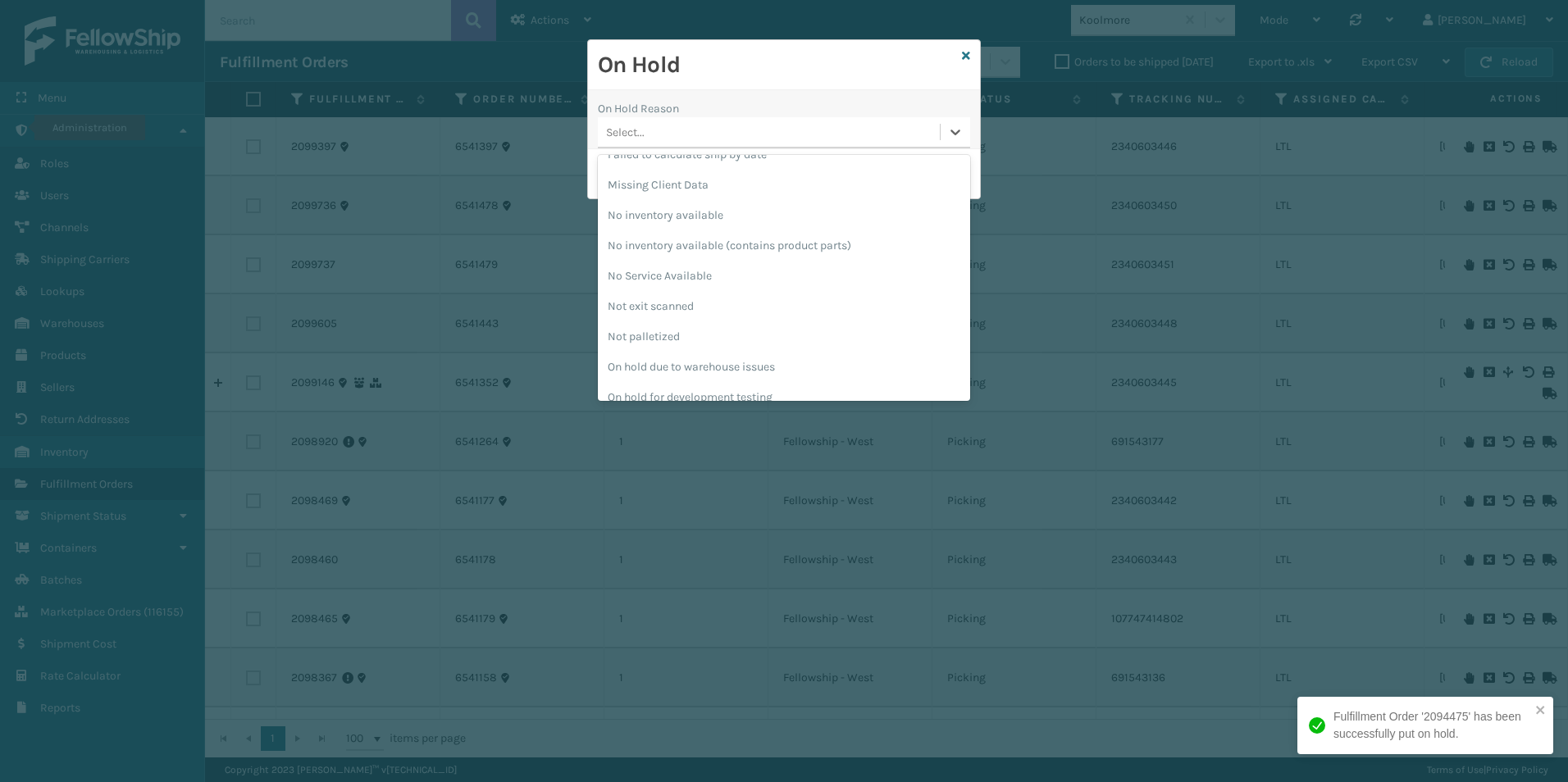
scroll to position [492, 0]
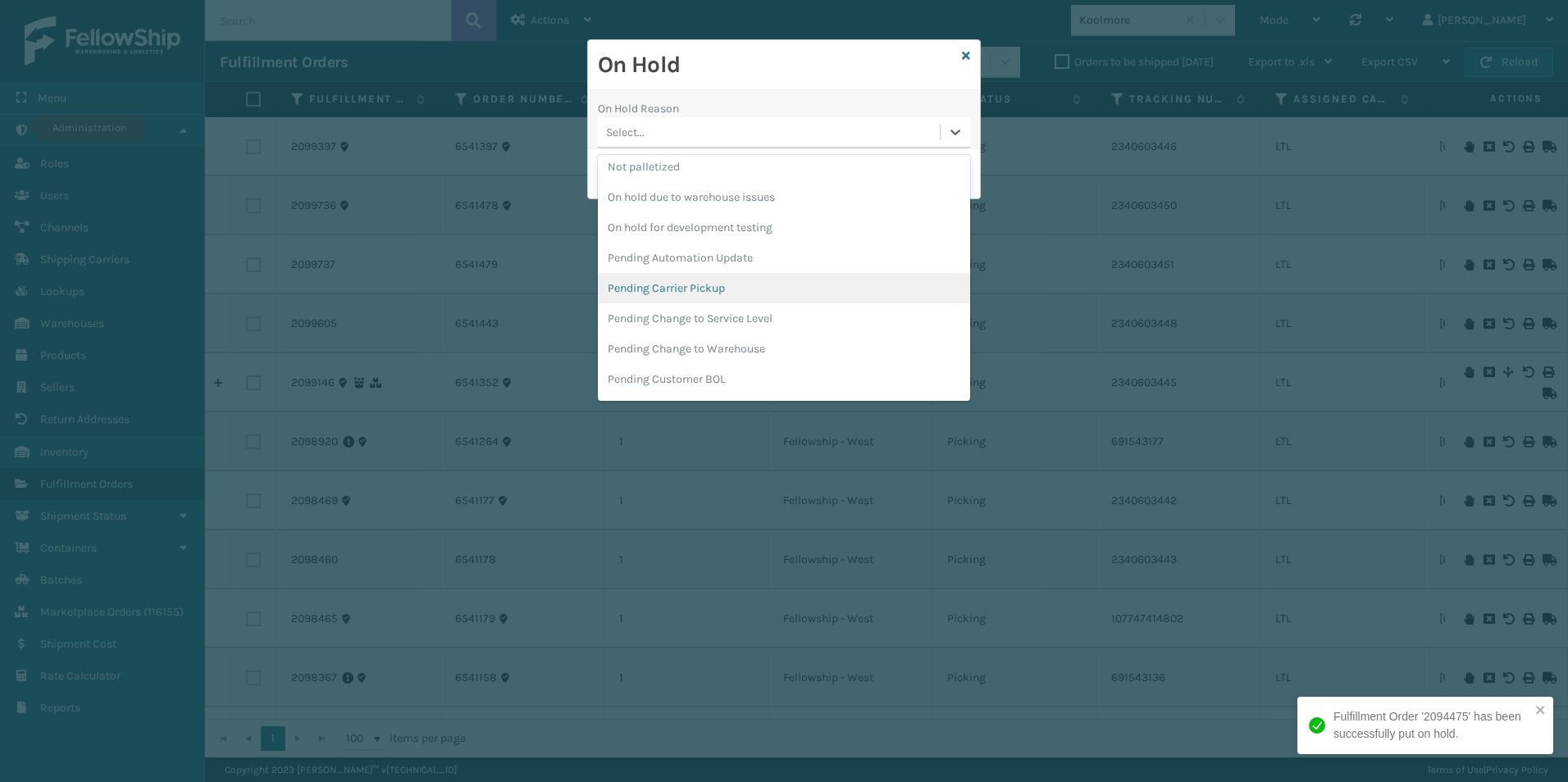
click at [700, 292] on div "Pending Carrier Pickup" at bounding box center [783, 287] width 373 height 30
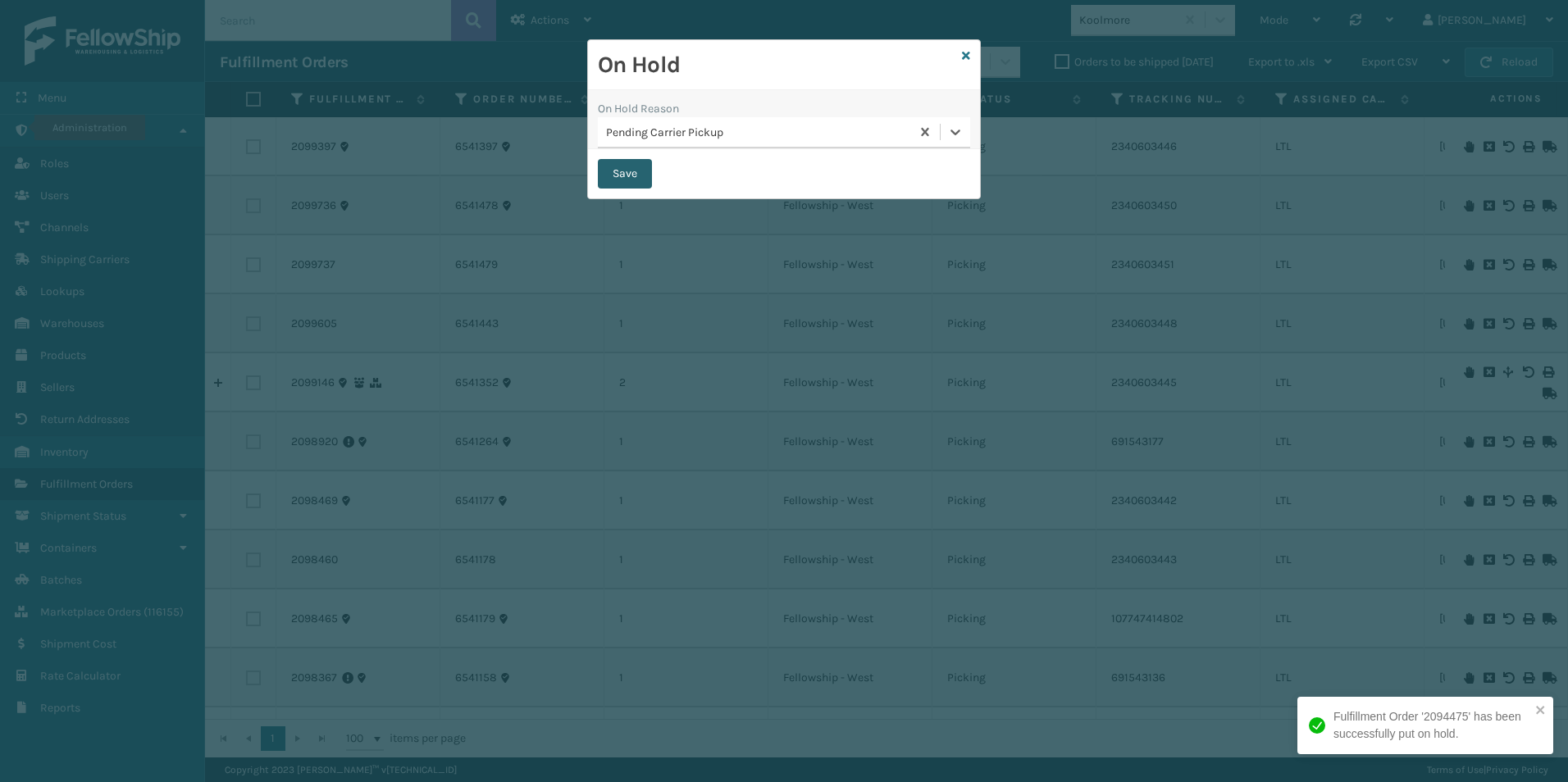
click at [629, 168] on button "Save" at bounding box center [624, 173] width 54 height 29
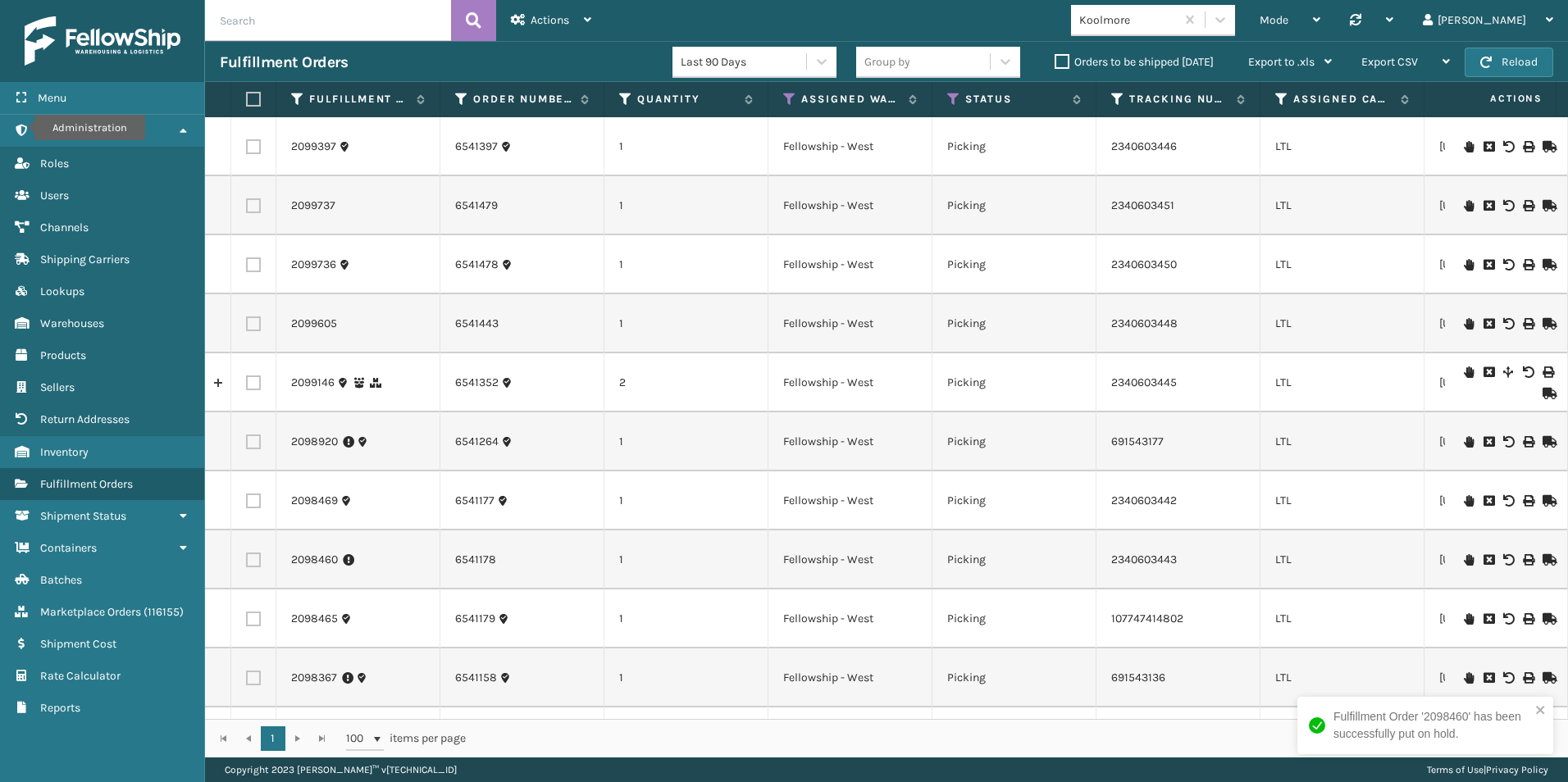
click at [1463, 500] on icon at bounding box center [1468, 501] width 10 height 12
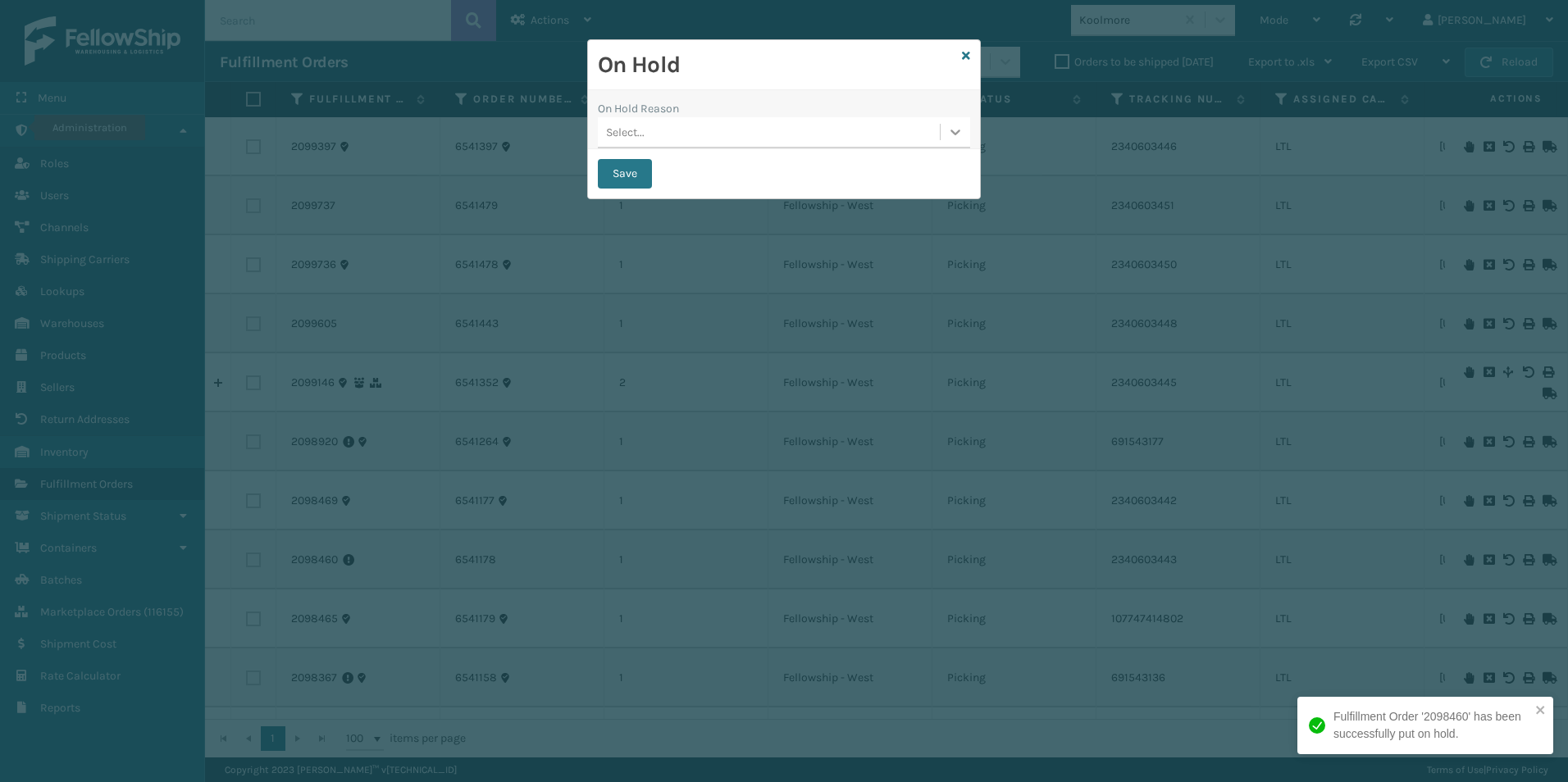
click at [956, 132] on icon at bounding box center [954, 132] width 16 height 16
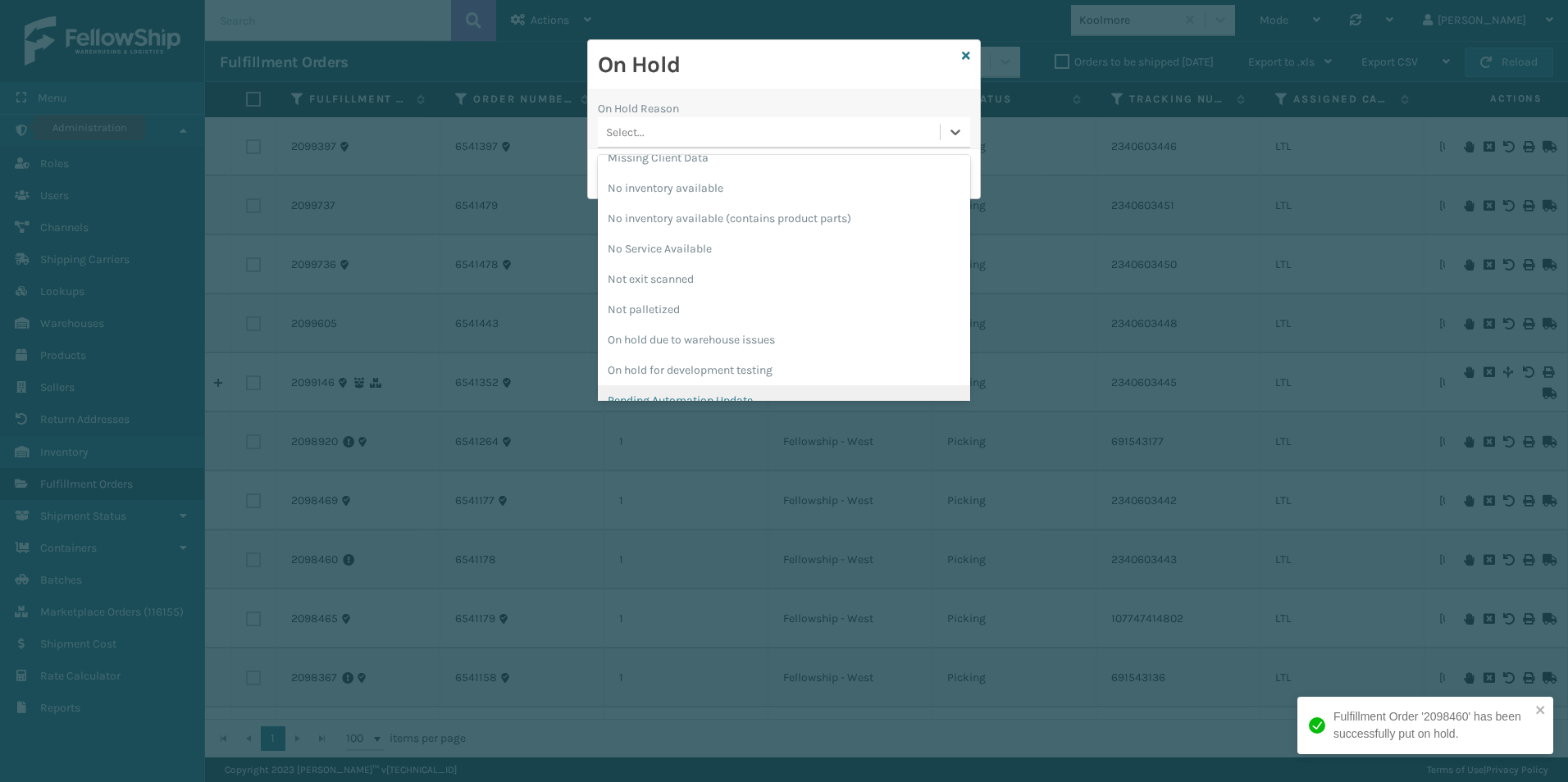
scroll to position [410, 0]
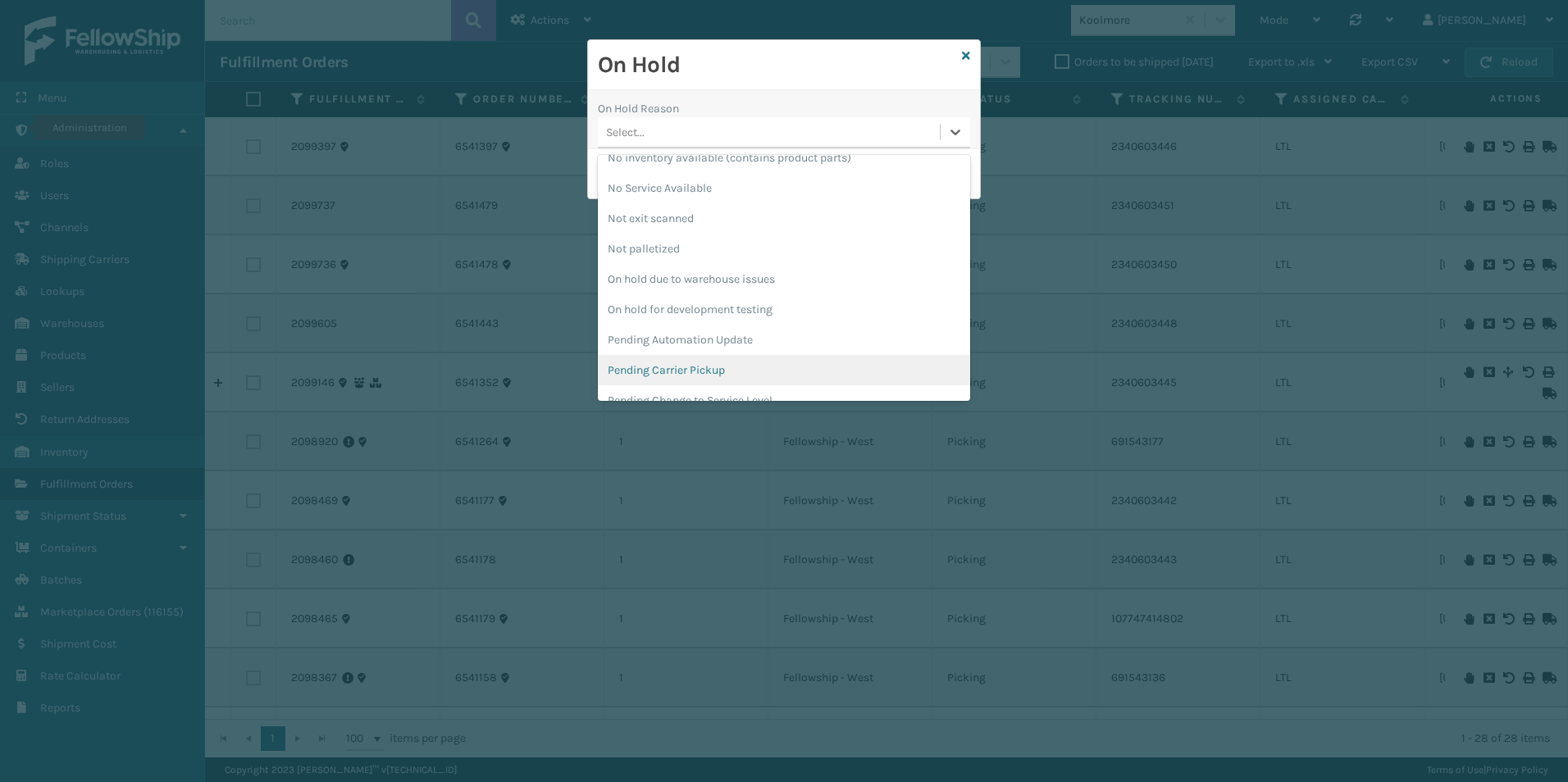
click at [726, 376] on div "Pending Carrier Pickup" at bounding box center [783, 370] width 373 height 30
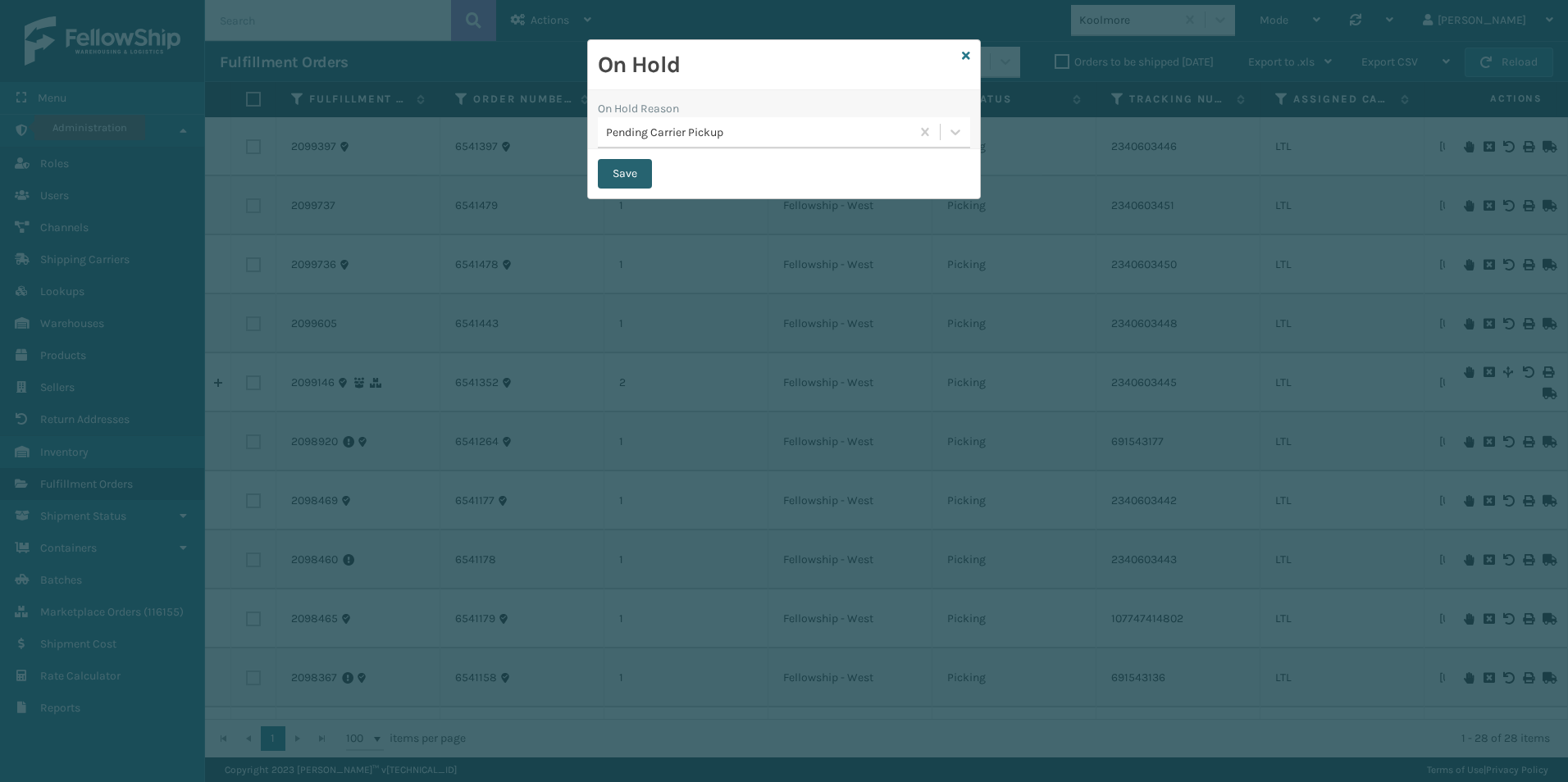
click at [619, 169] on button "Save" at bounding box center [624, 173] width 54 height 29
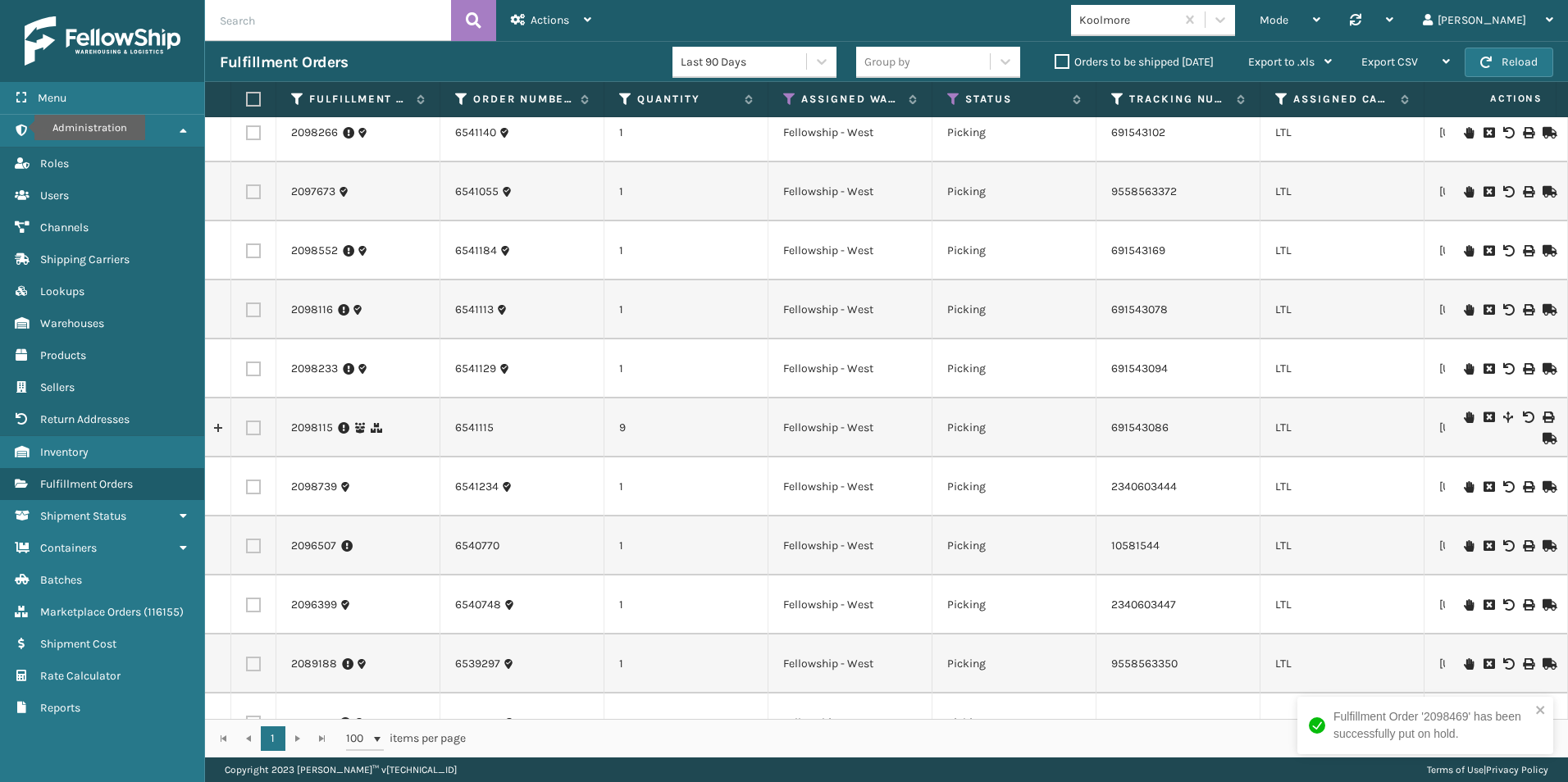
scroll to position [571, 0]
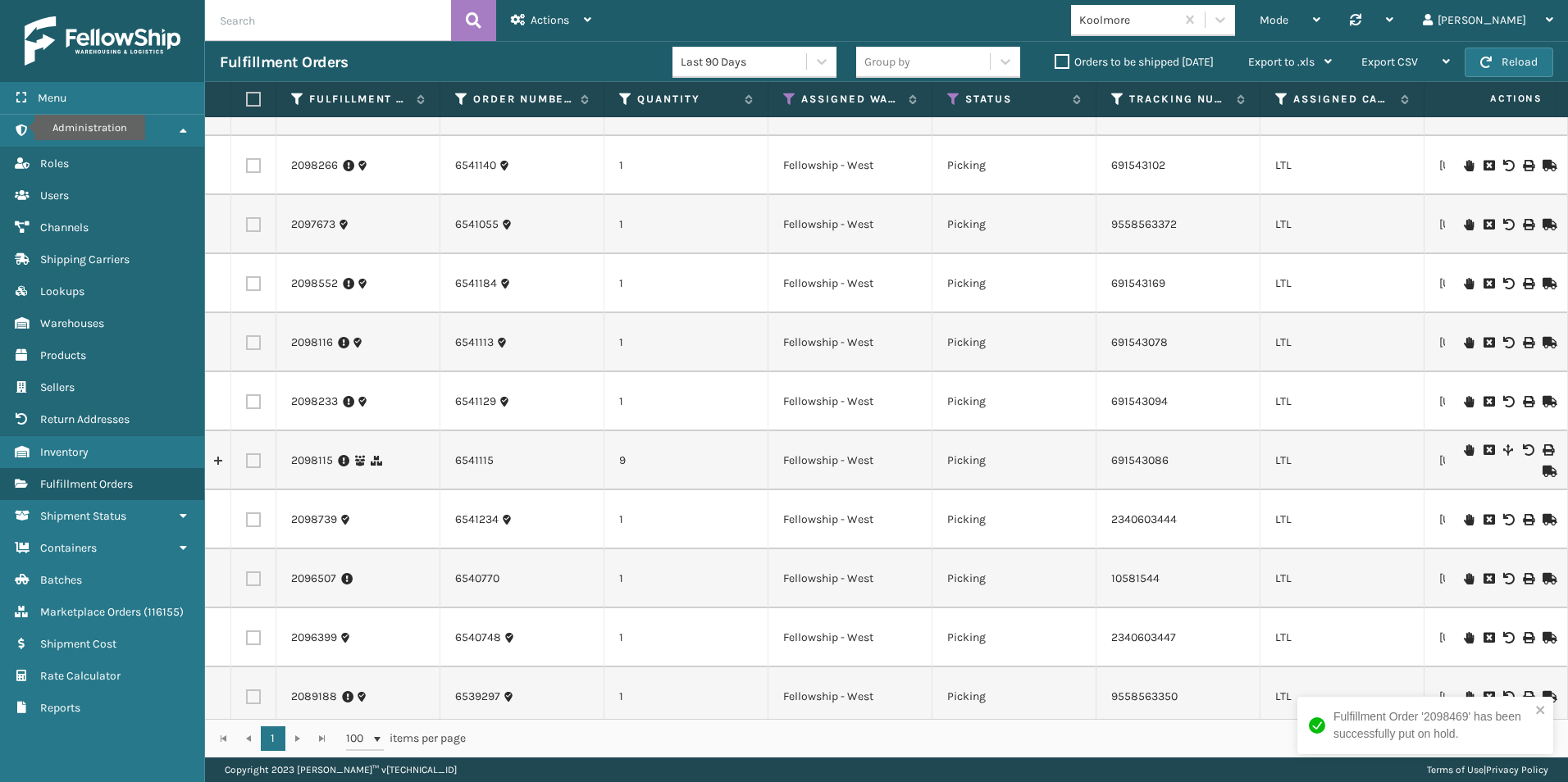
click at [1463, 519] on icon at bounding box center [1468, 520] width 10 height 12
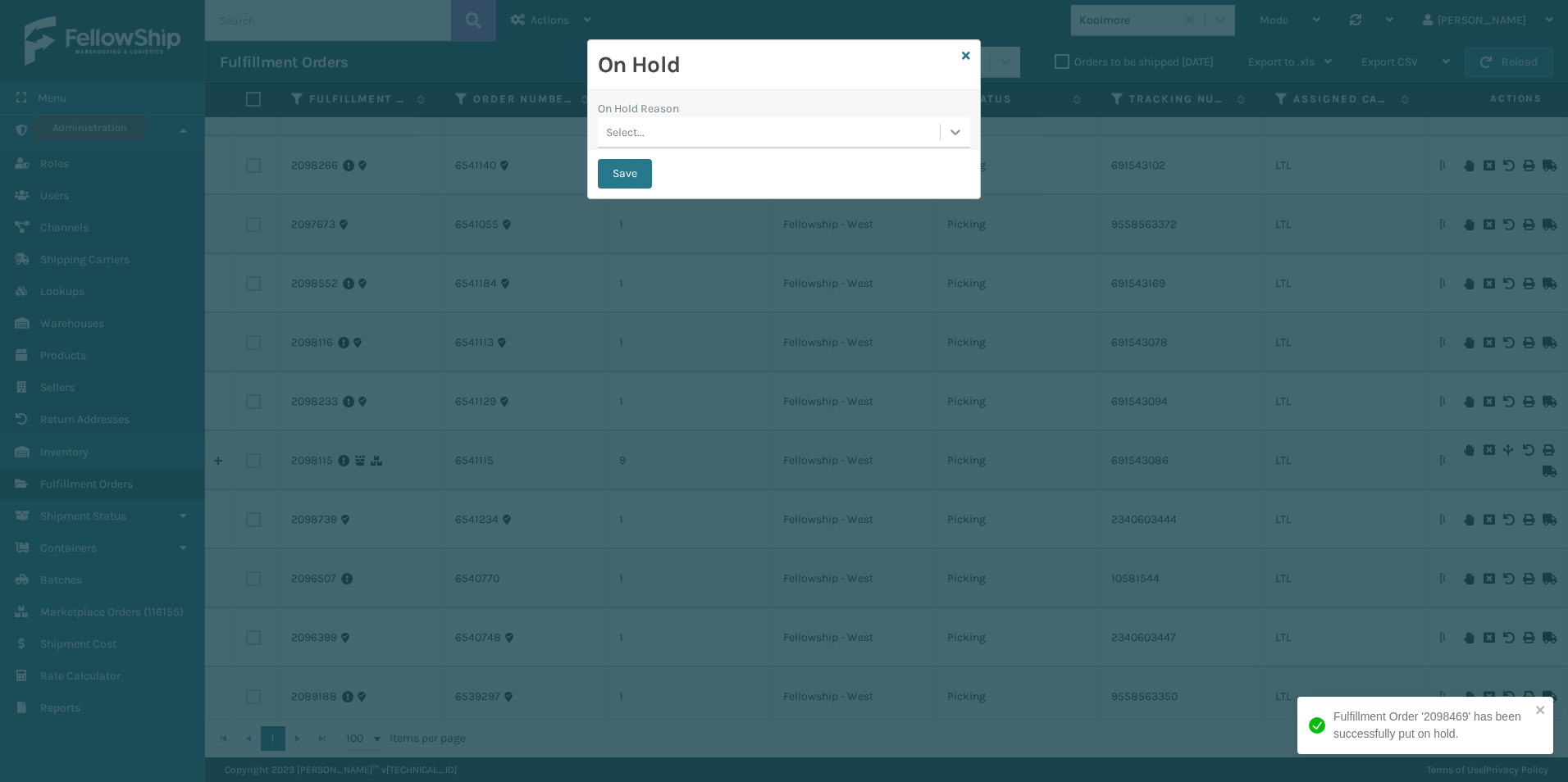
click at [952, 129] on icon at bounding box center [954, 132] width 16 height 16
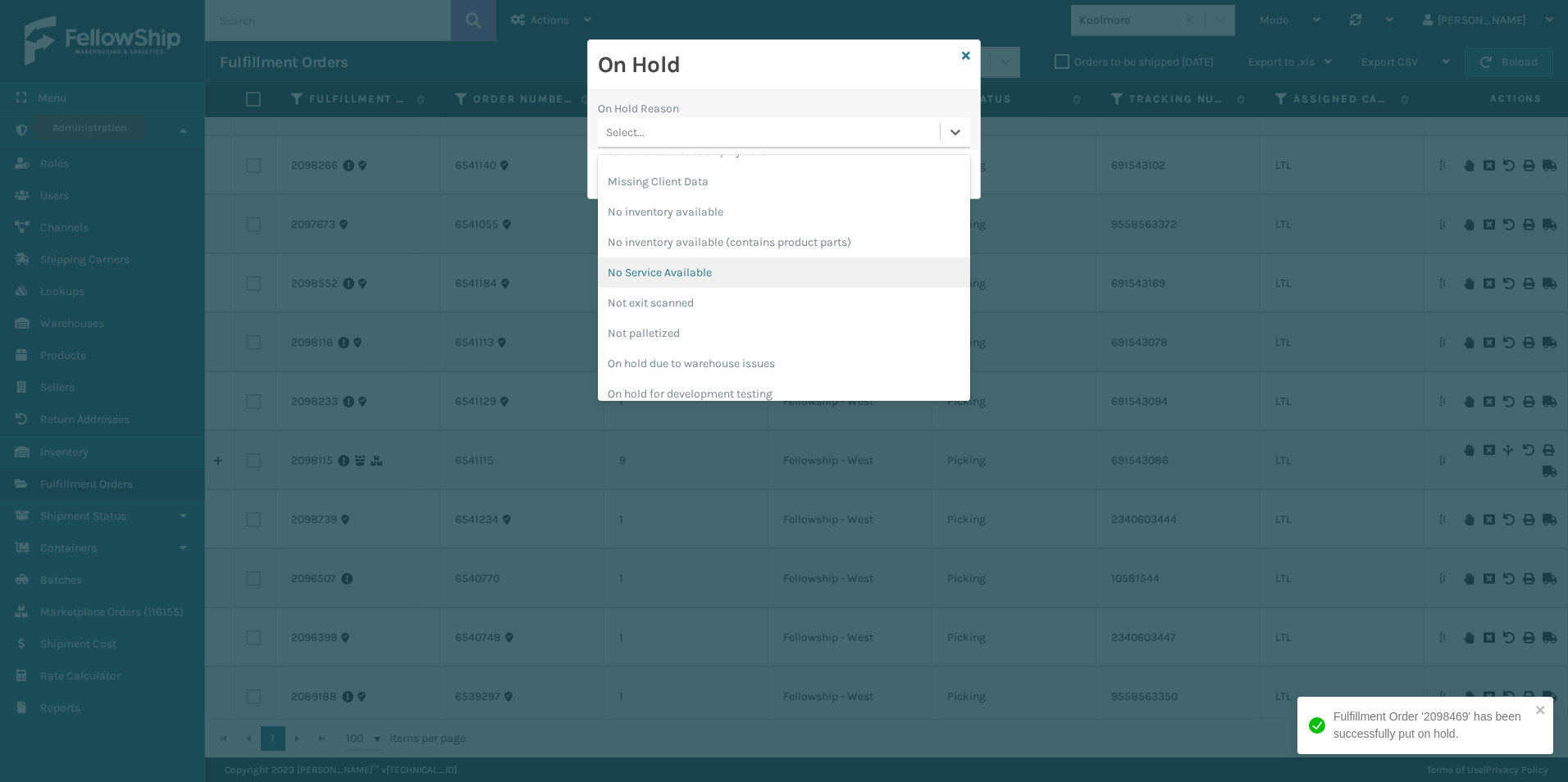
scroll to position [410, 0]
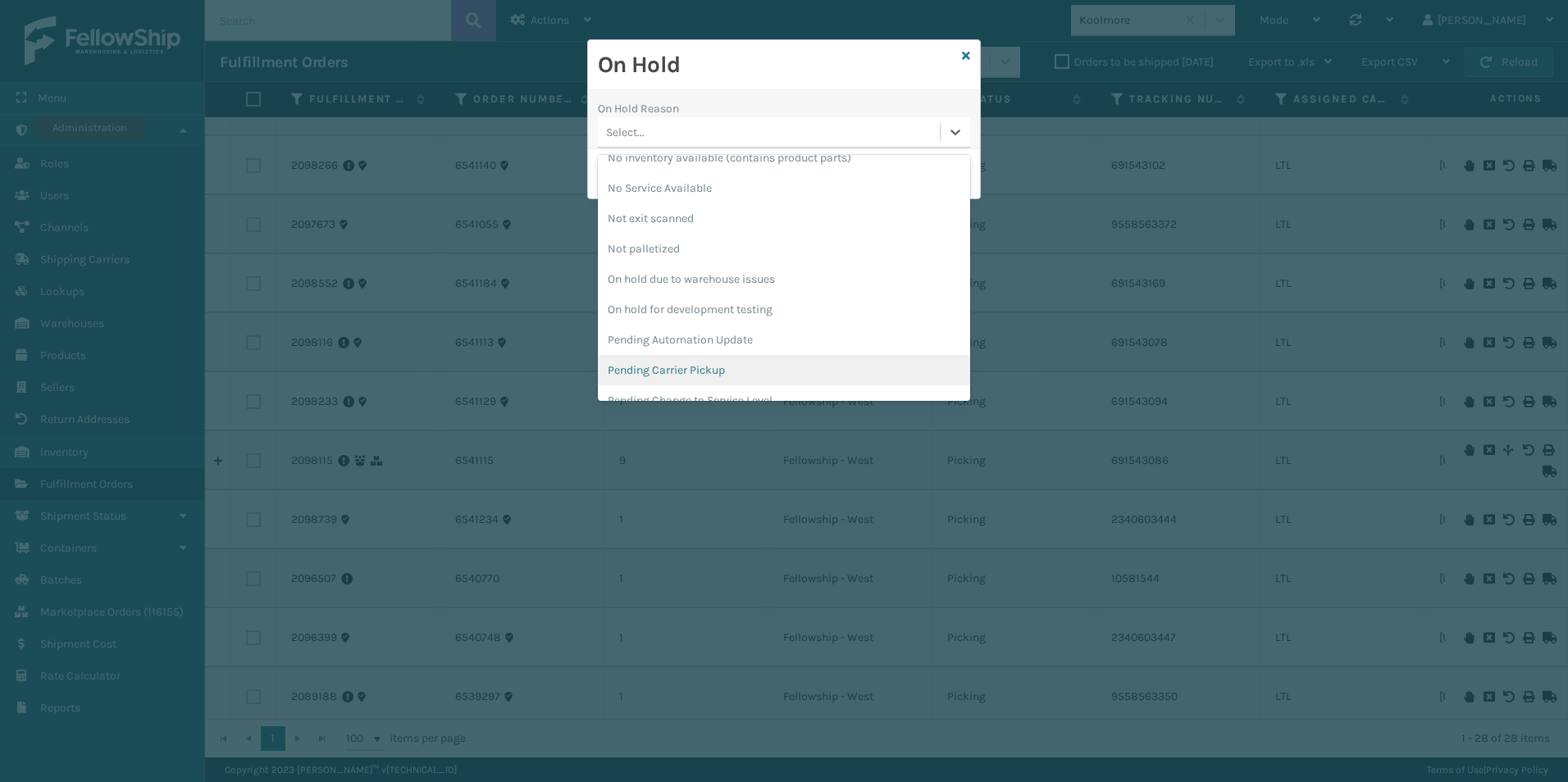
click at [690, 371] on div "Pending Carrier Pickup" at bounding box center [783, 370] width 373 height 30
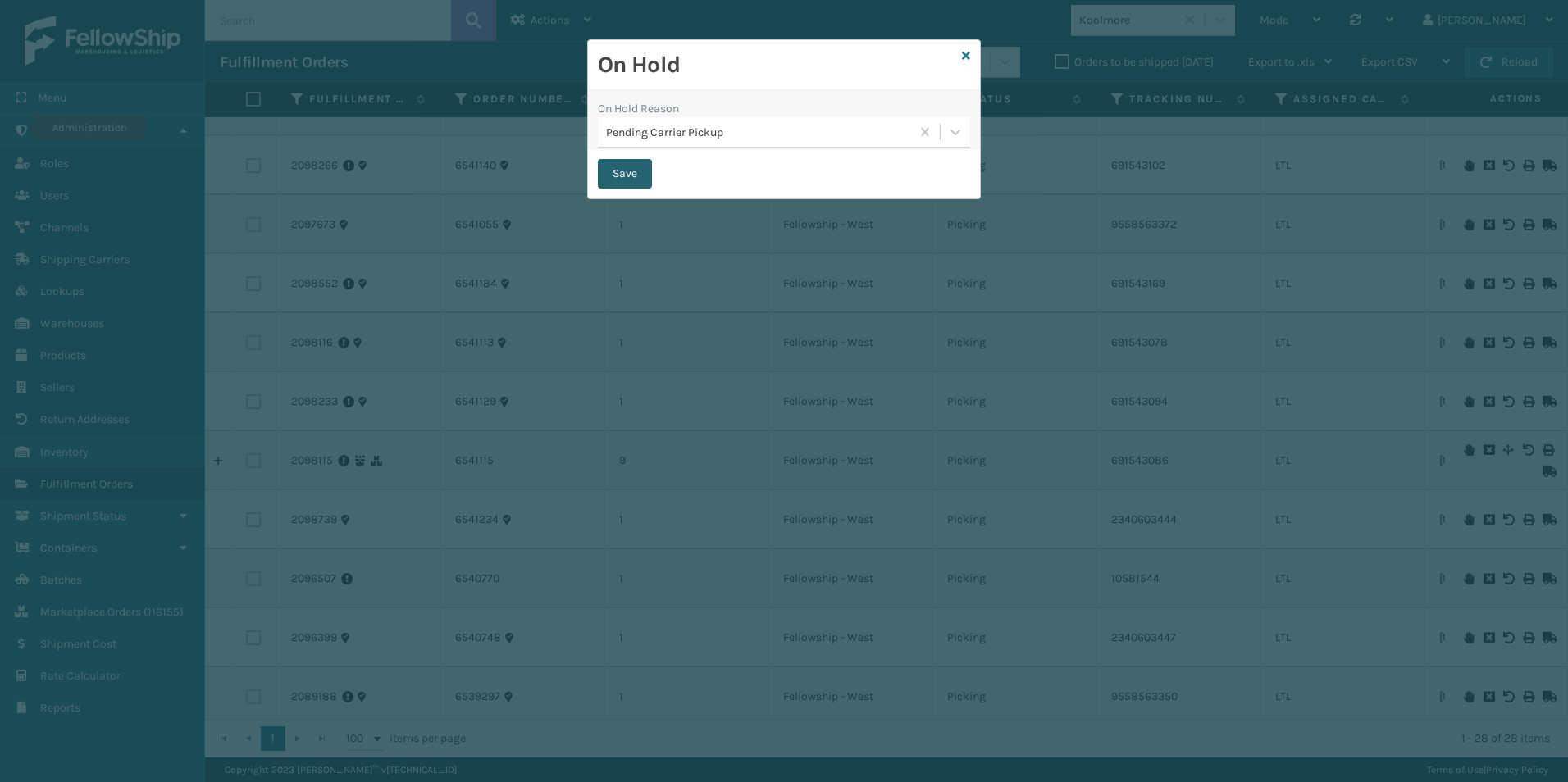
click at [621, 161] on button "Save" at bounding box center [624, 173] width 54 height 29
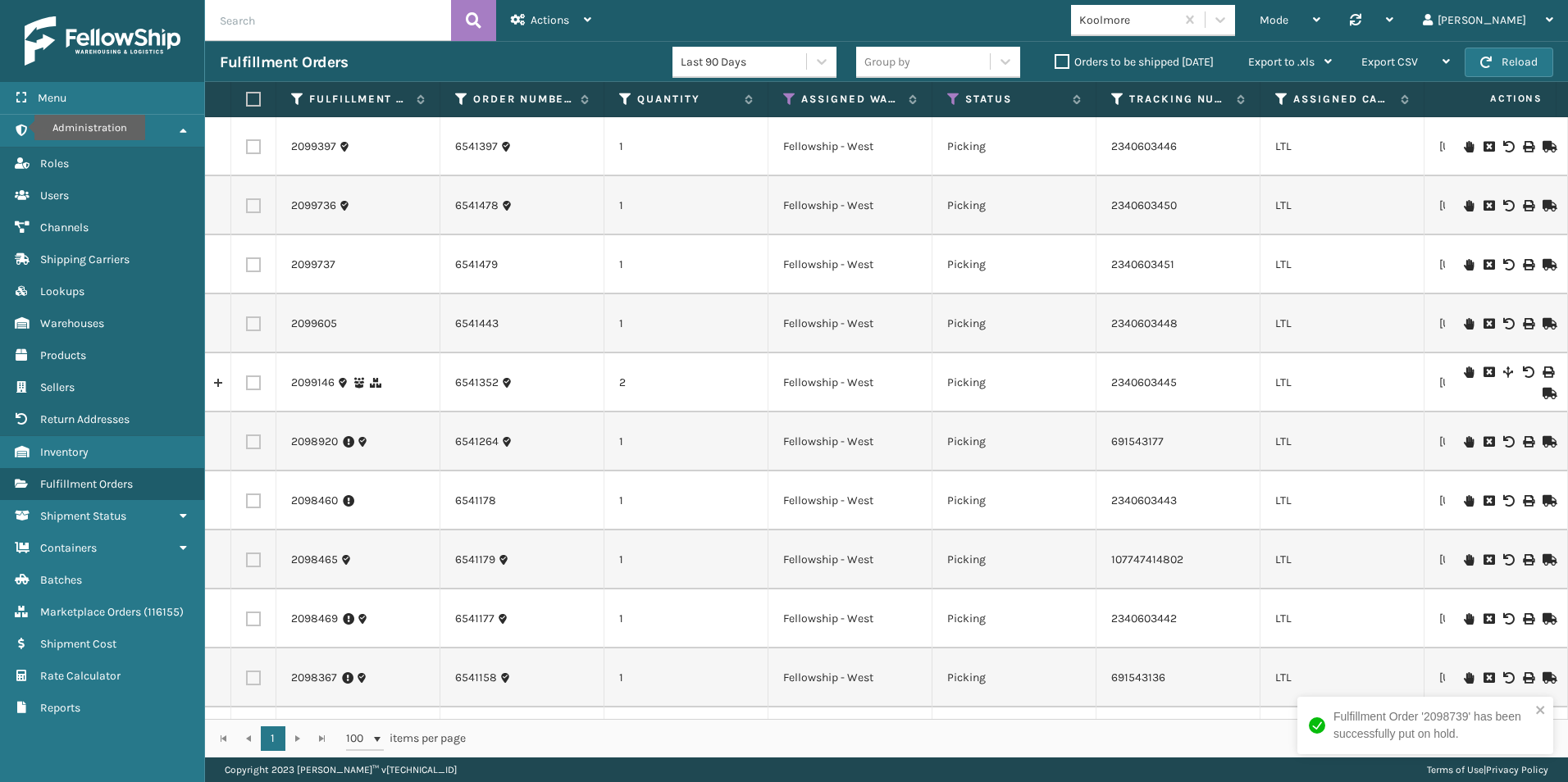
click at [1463, 375] on icon at bounding box center [1468, 373] width 10 height 12
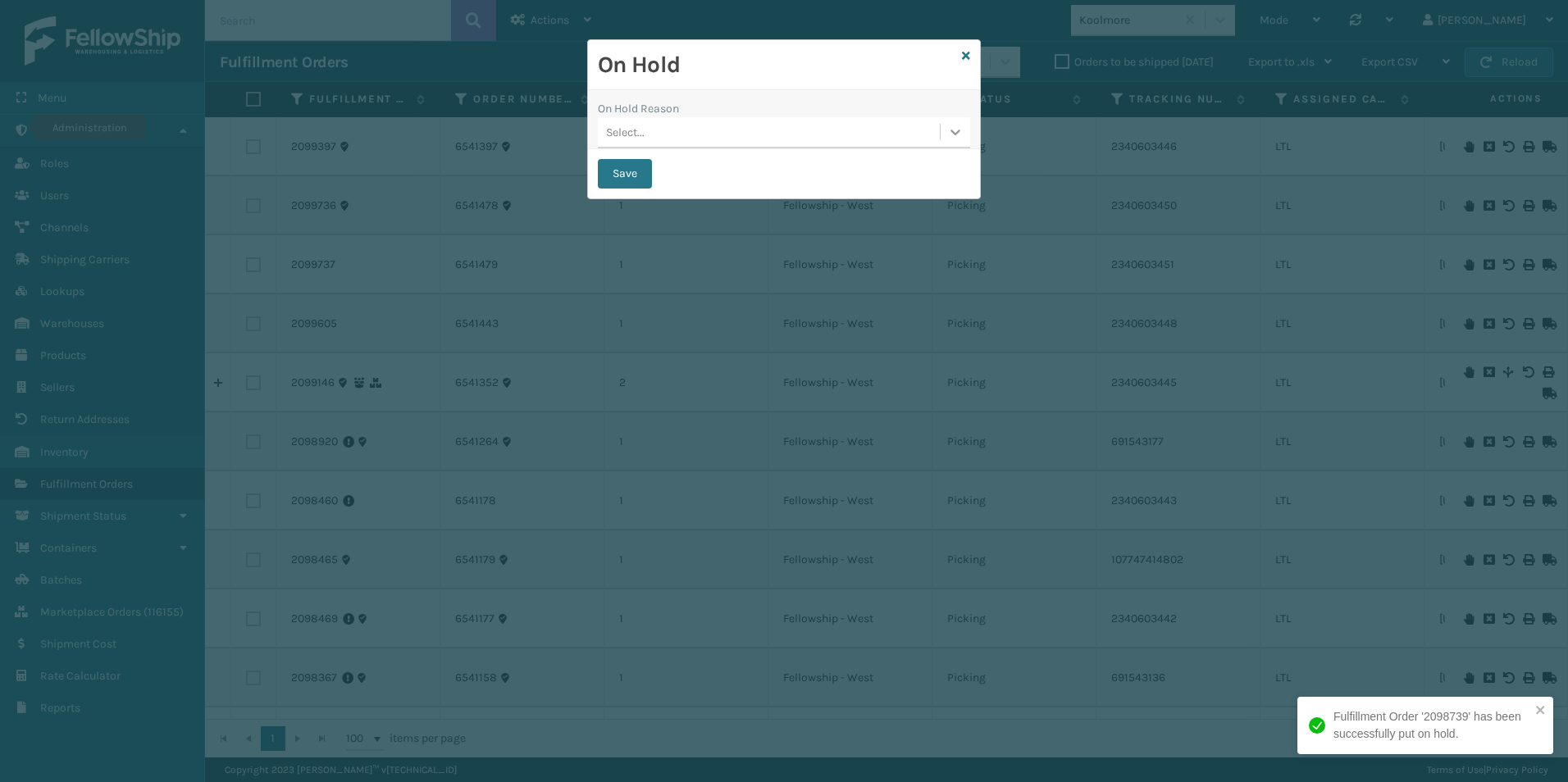
click at [957, 133] on icon at bounding box center [955, 133] width 10 height 6
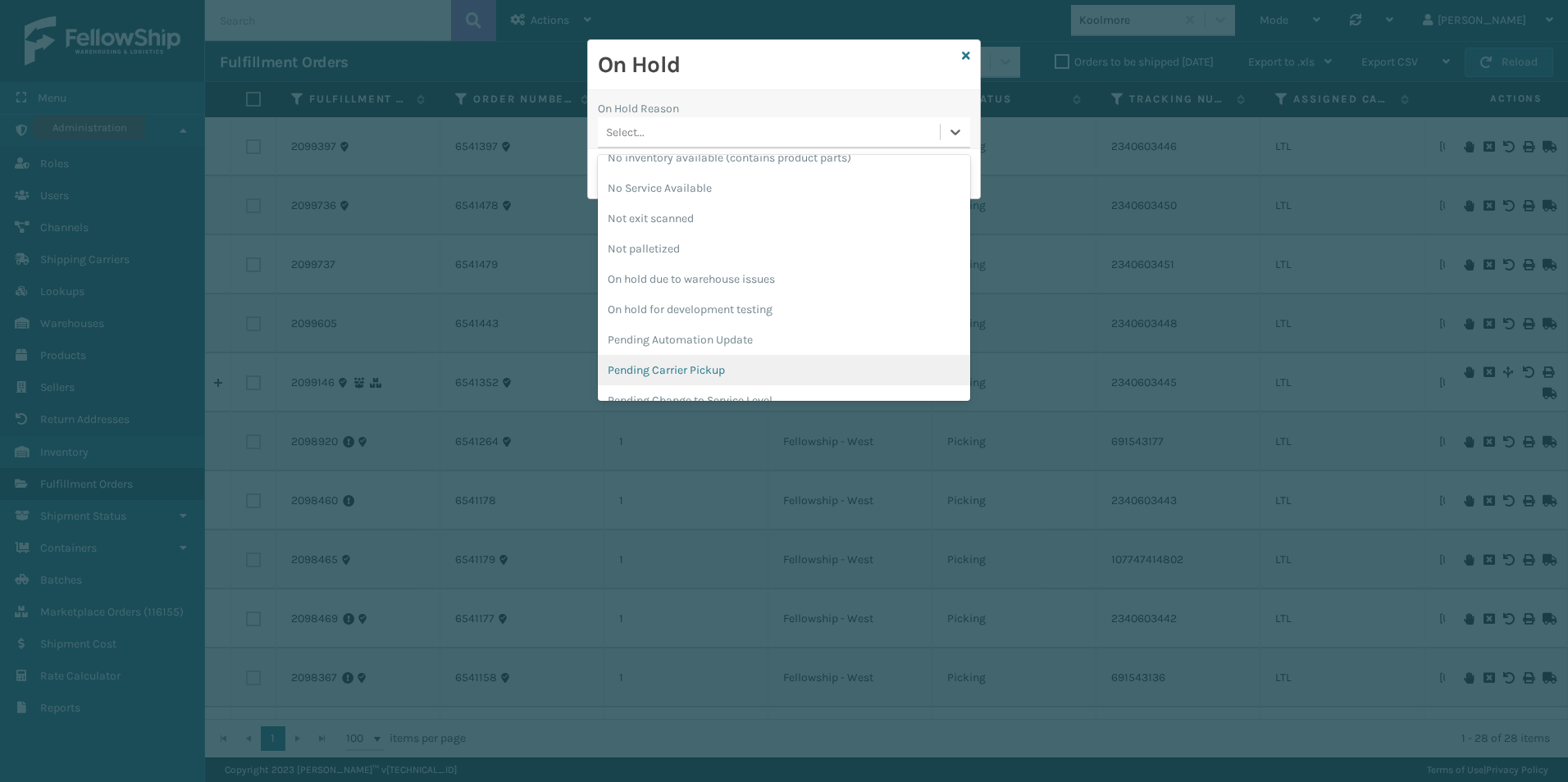
click at [656, 373] on div "Pending Carrier Pickup" at bounding box center [783, 370] width 373 height 30
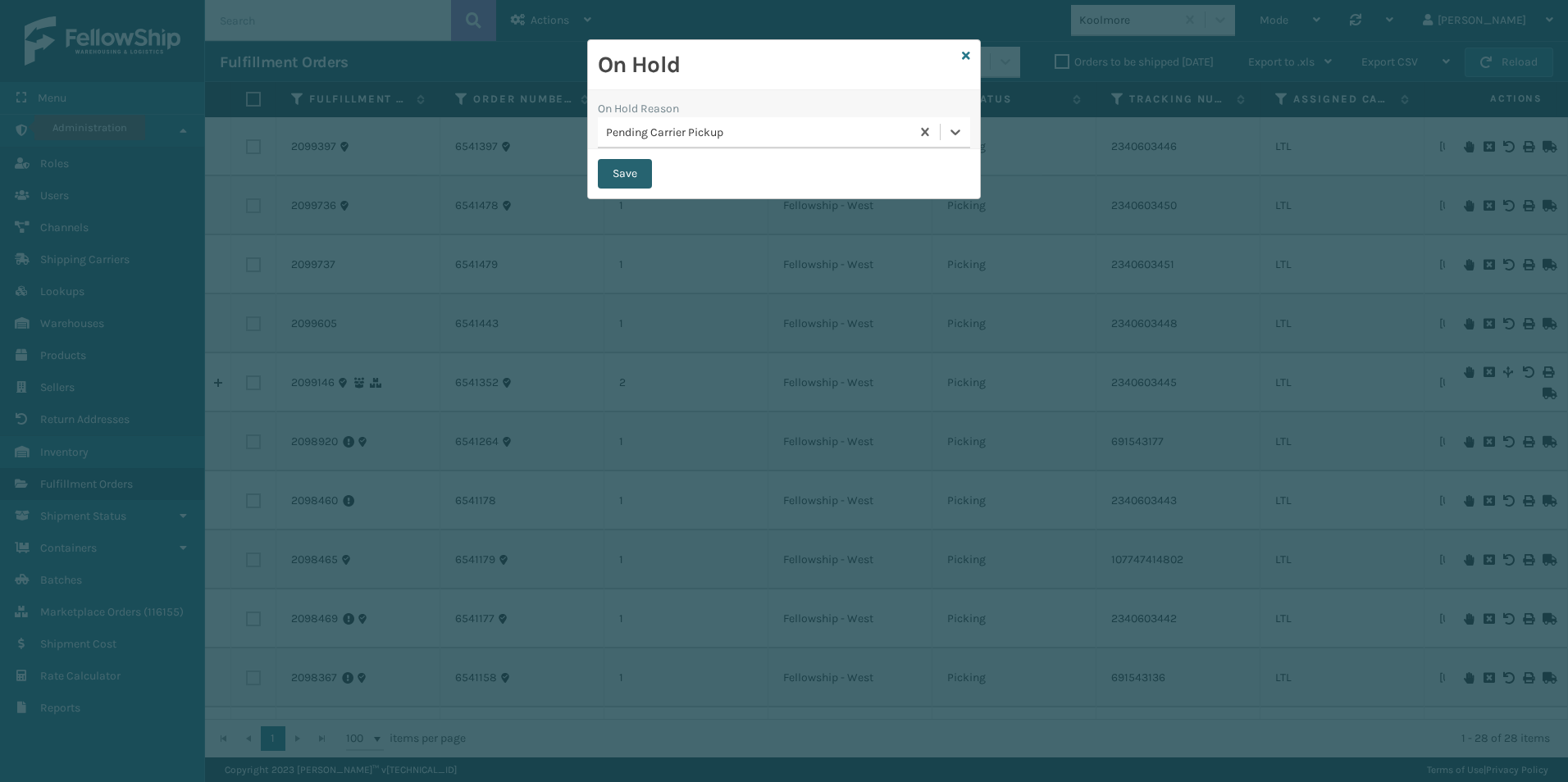
click at [614, 172] on button "Save" at bounding box center [624, 173] width 54 height 29
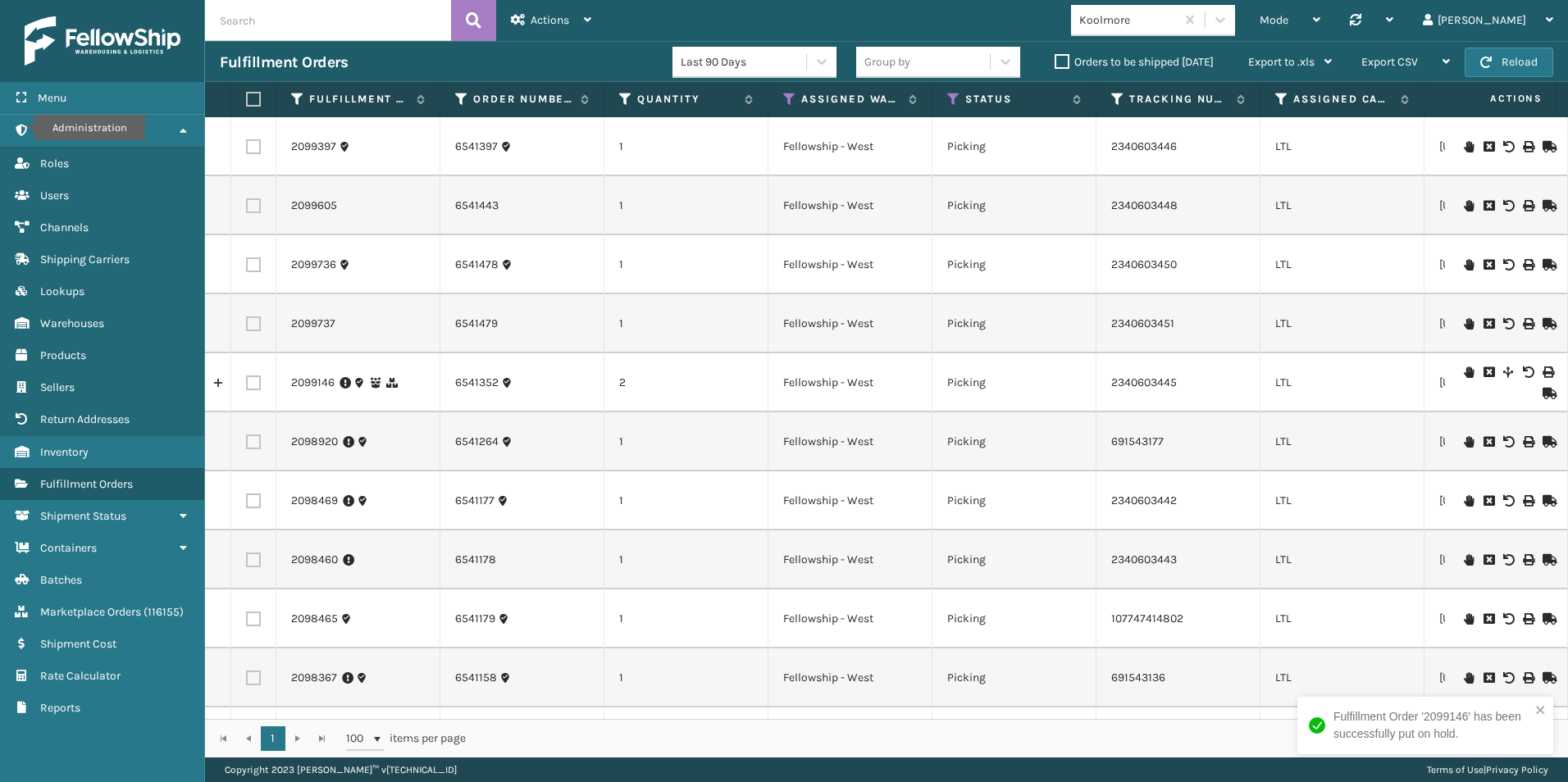
click at [1463, 318] on icon at bounding box center [1468, 324] width 10 height 12
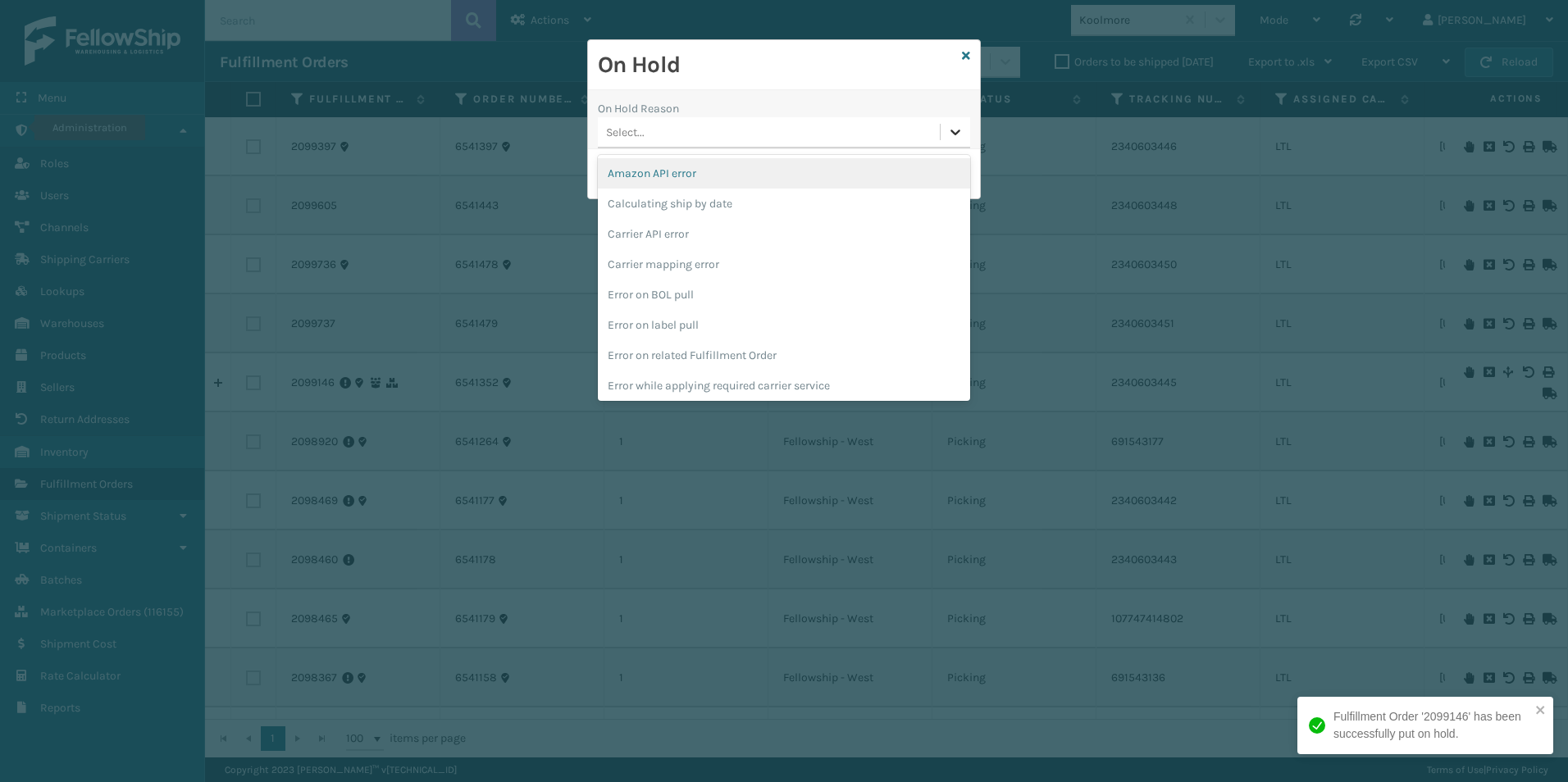
click at [950, 136] on icon at bounding box center [954, 132] width 16 height 16
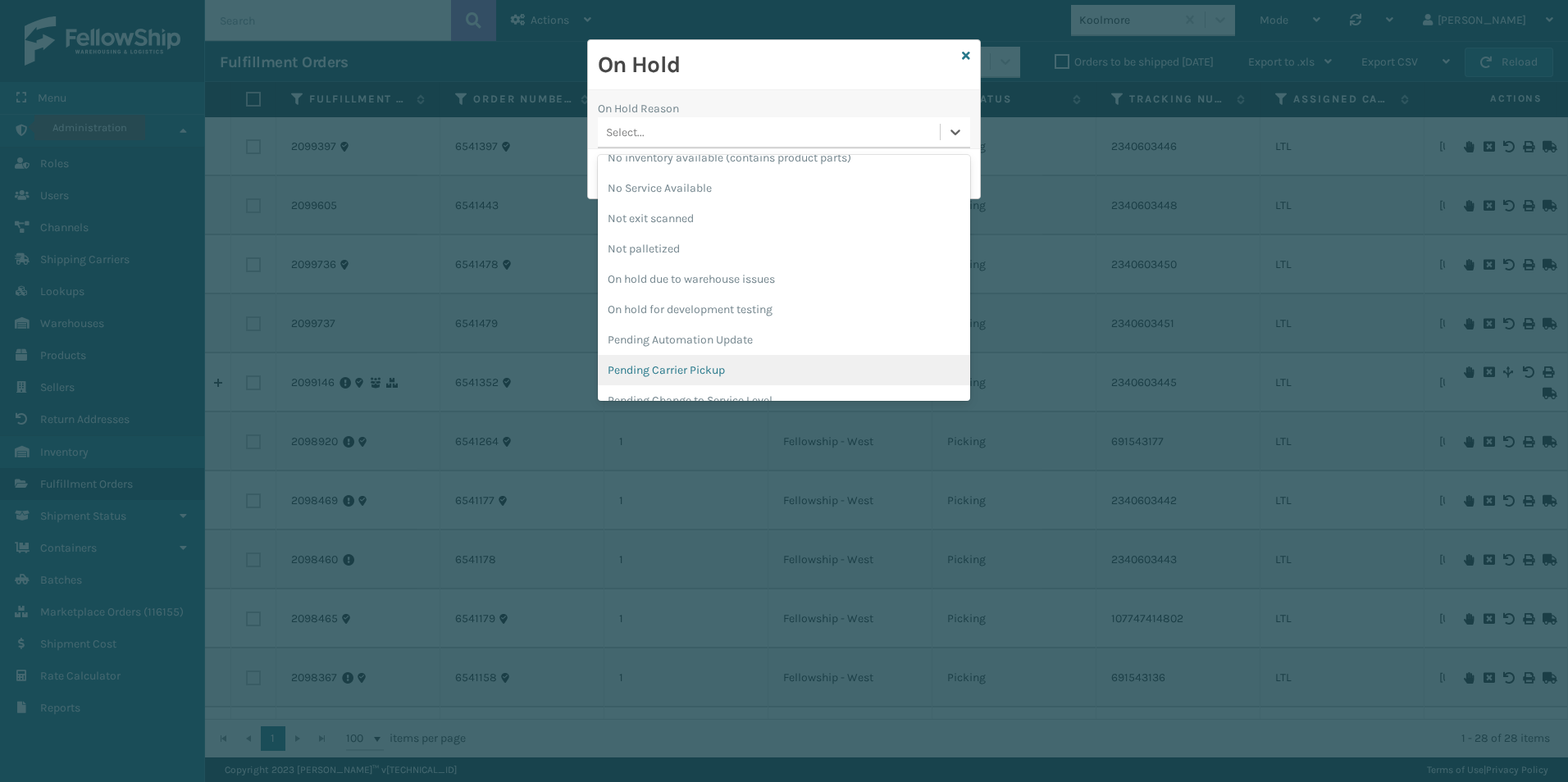
click at [683, 366] on div "Pending Carrier Pickup" at bounding box center [783, 370] width 373 height 30
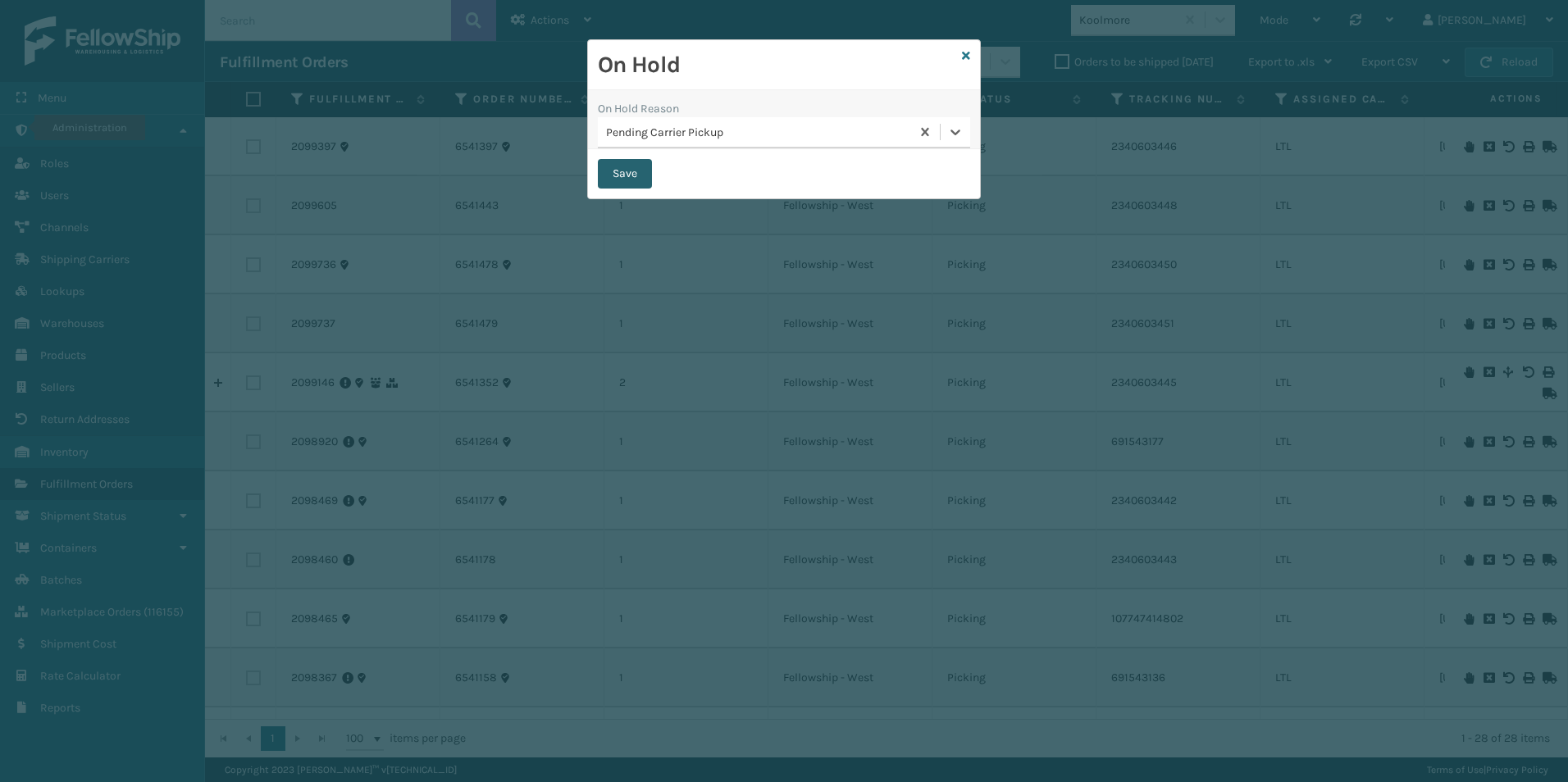
click at [623, 169] on button "Save" at bounding box center [624, 173] width 54 height 29
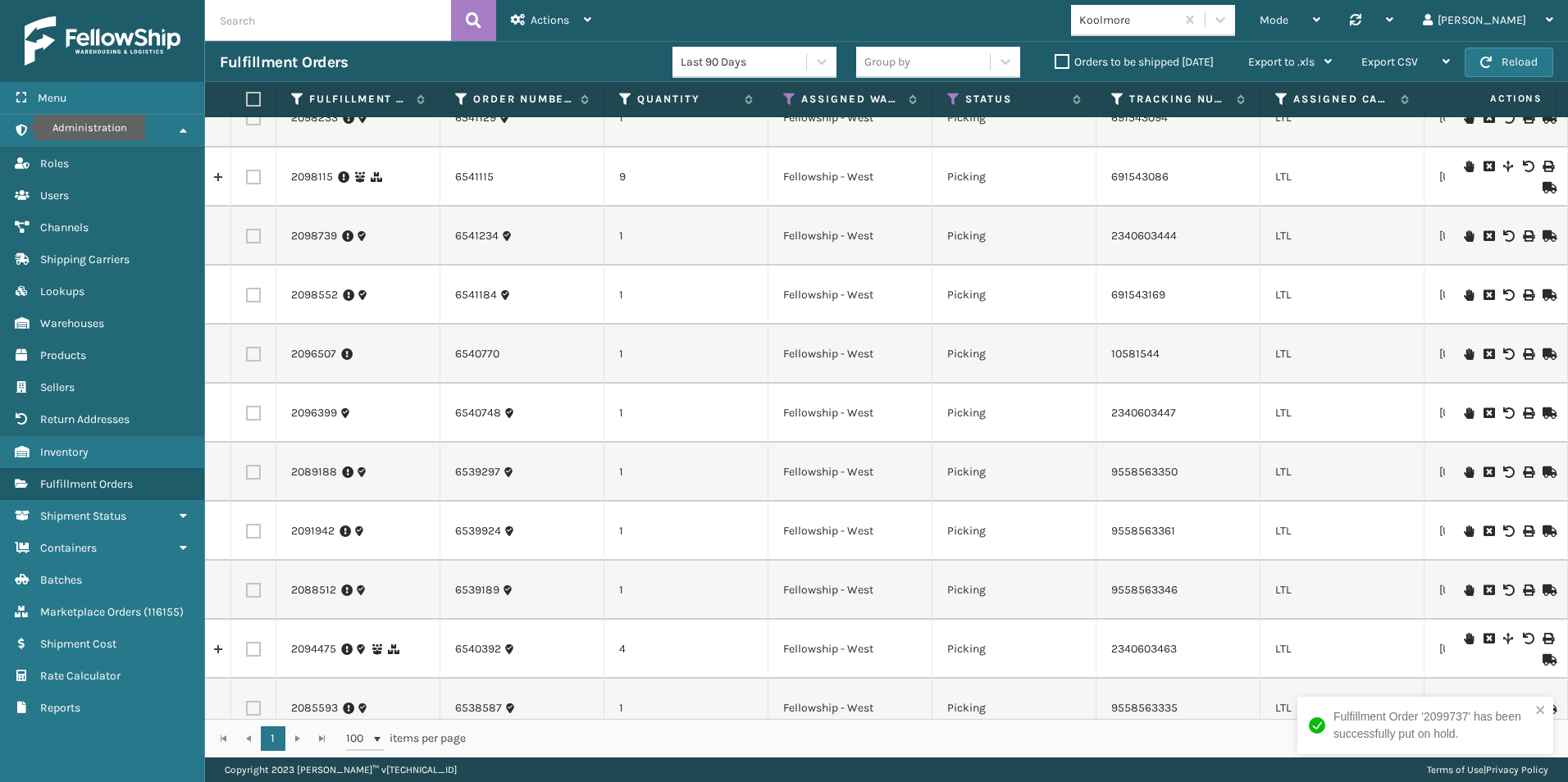
scroll to position [820, 0]
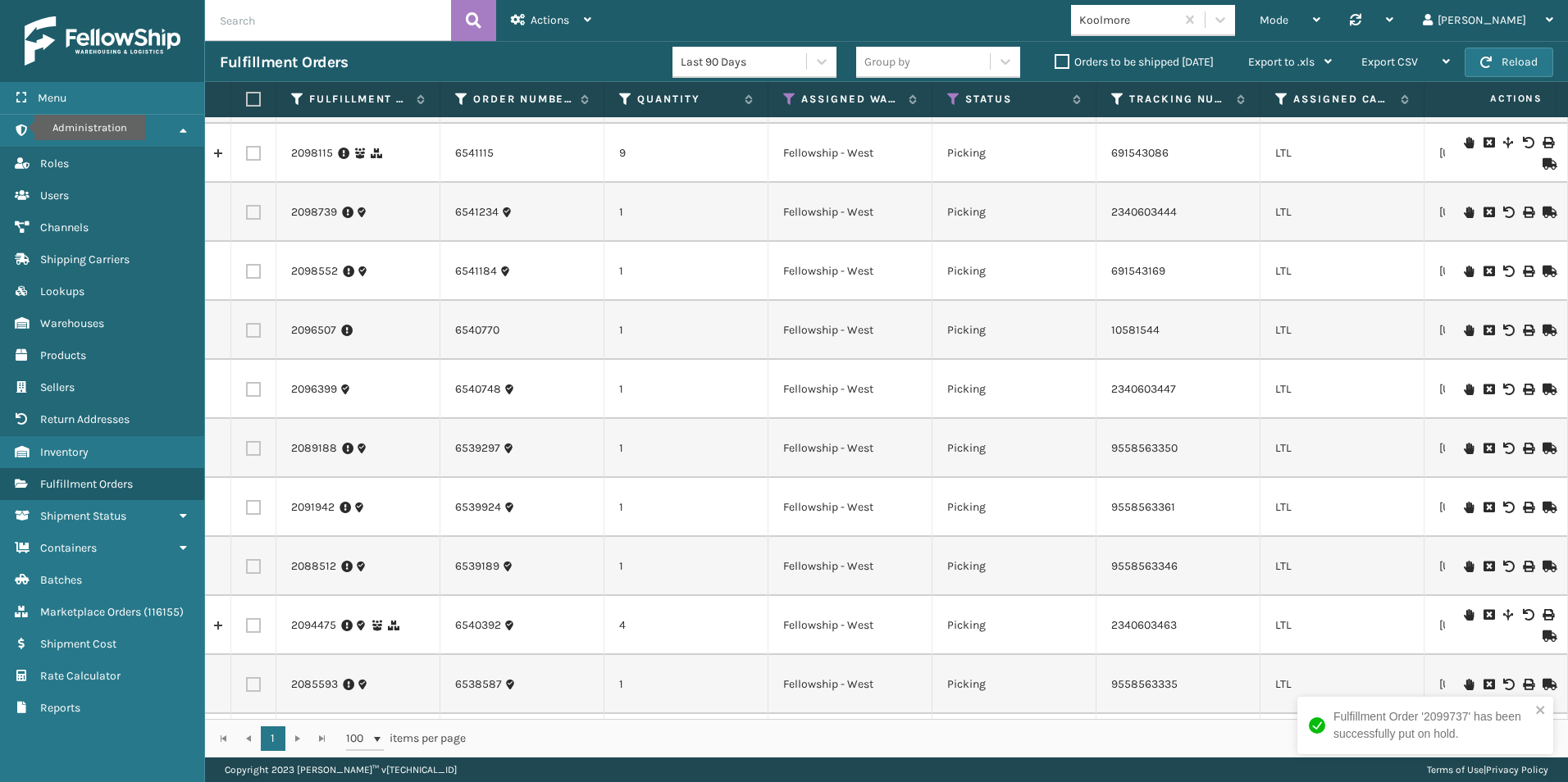
click at [1463, 391] on icon at bounding box center [1468, 389] width 10 height 12
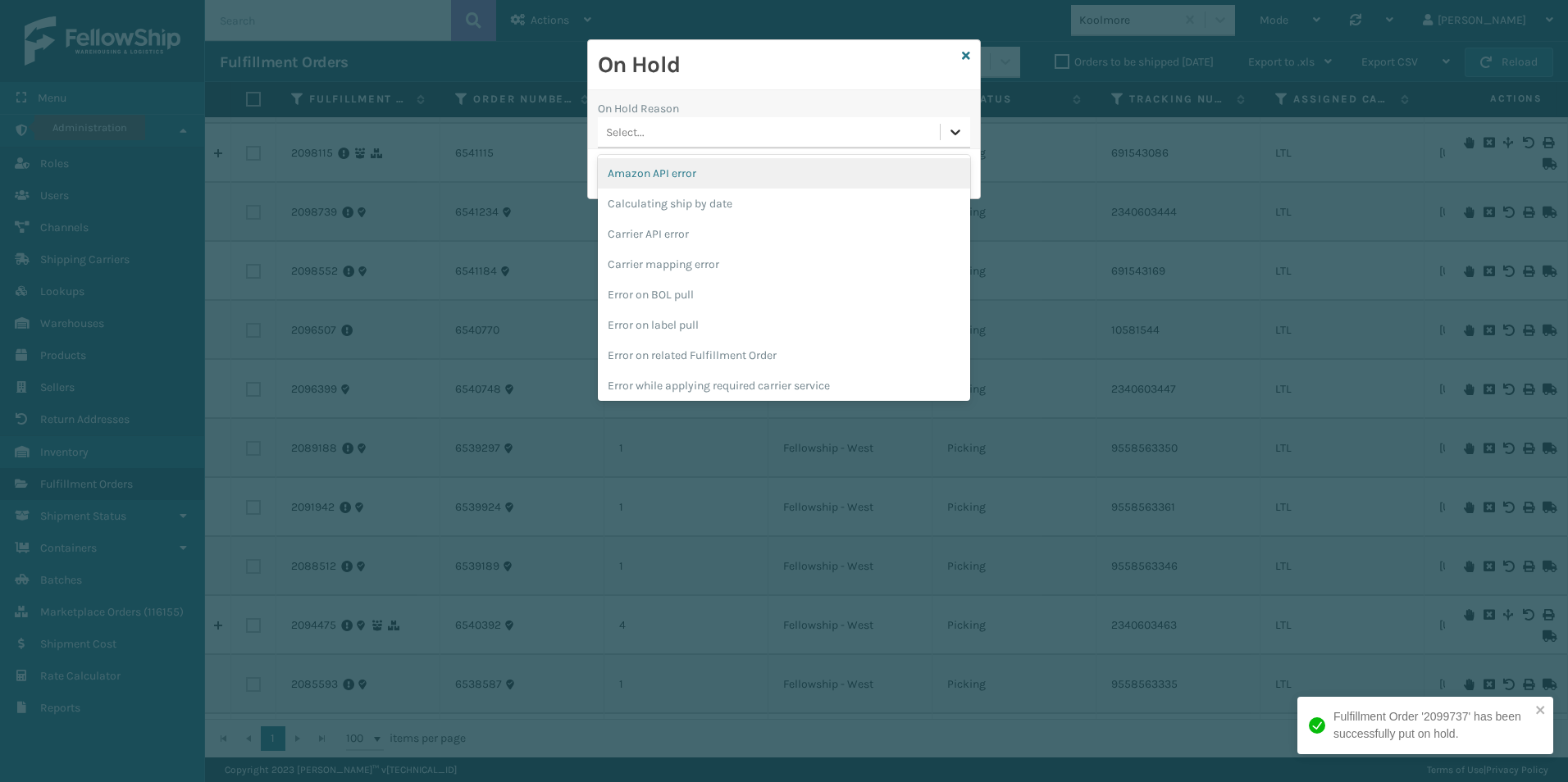
click at [945, 132] on div at bounding box center [955, 132] width 29 height 29
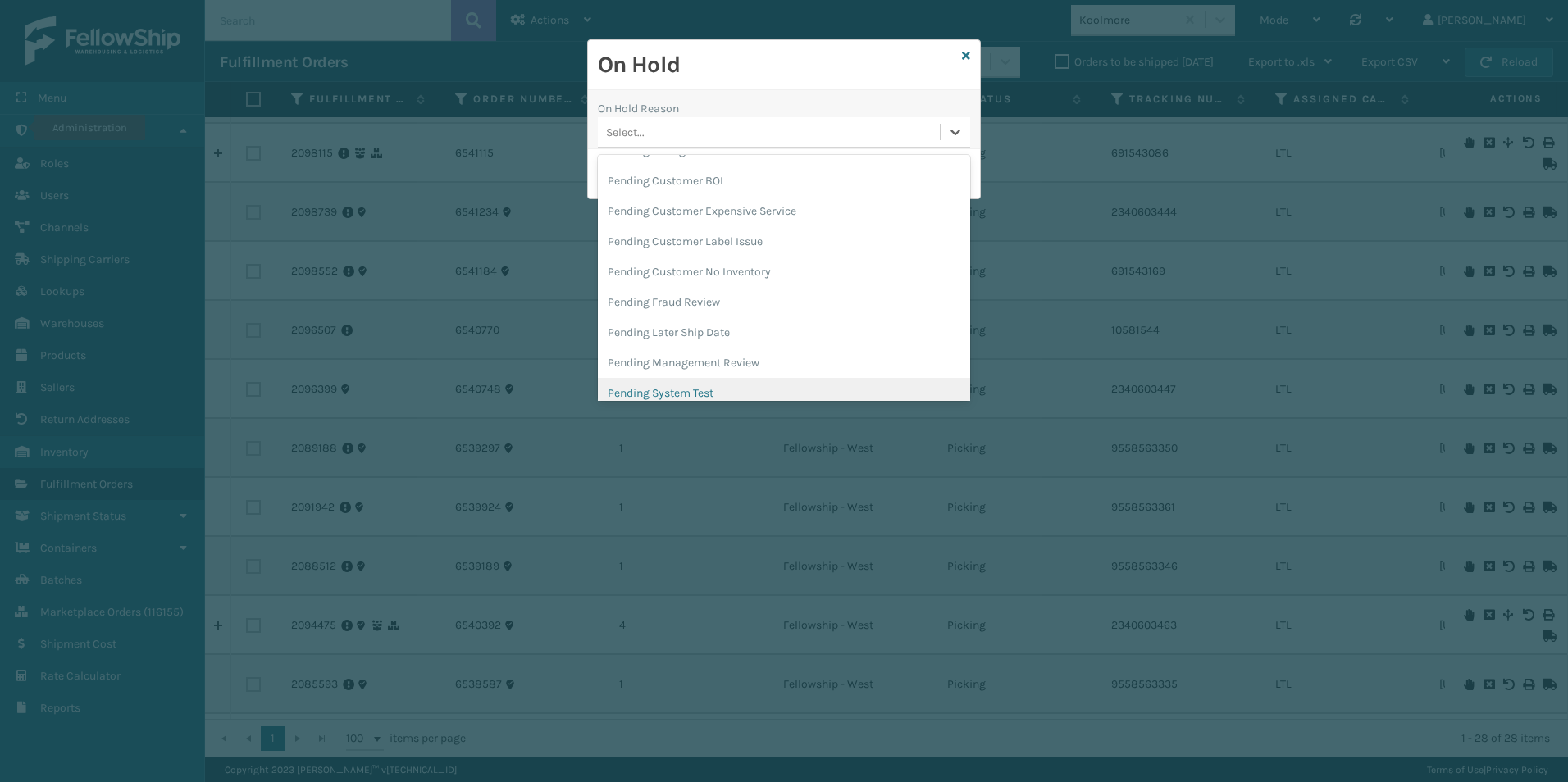
scroll to position [597, 0]
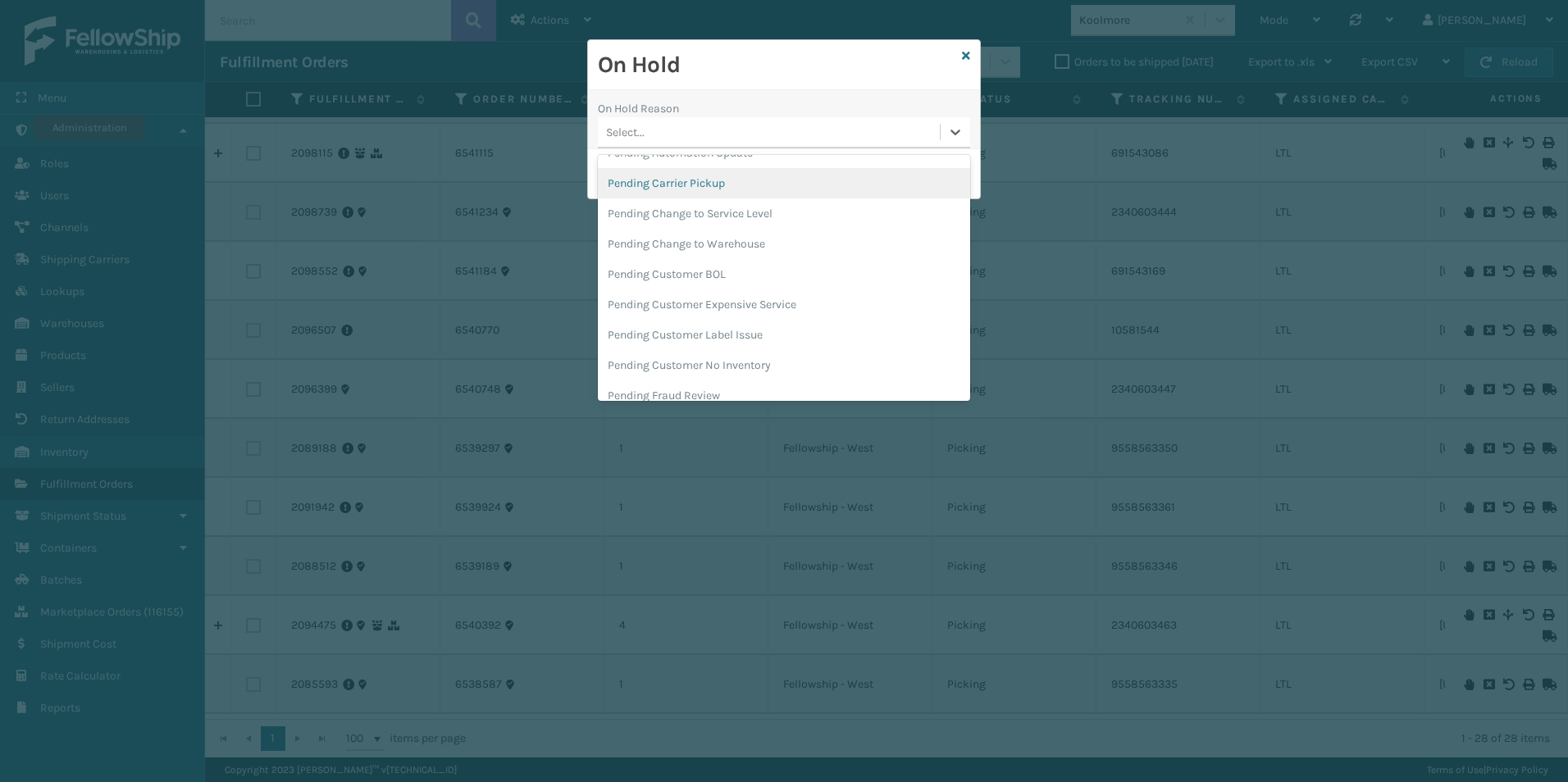
click at [725, 184] on div "Pending Carrier Pickup" at bounding box center [783, 183] width 373 height 30
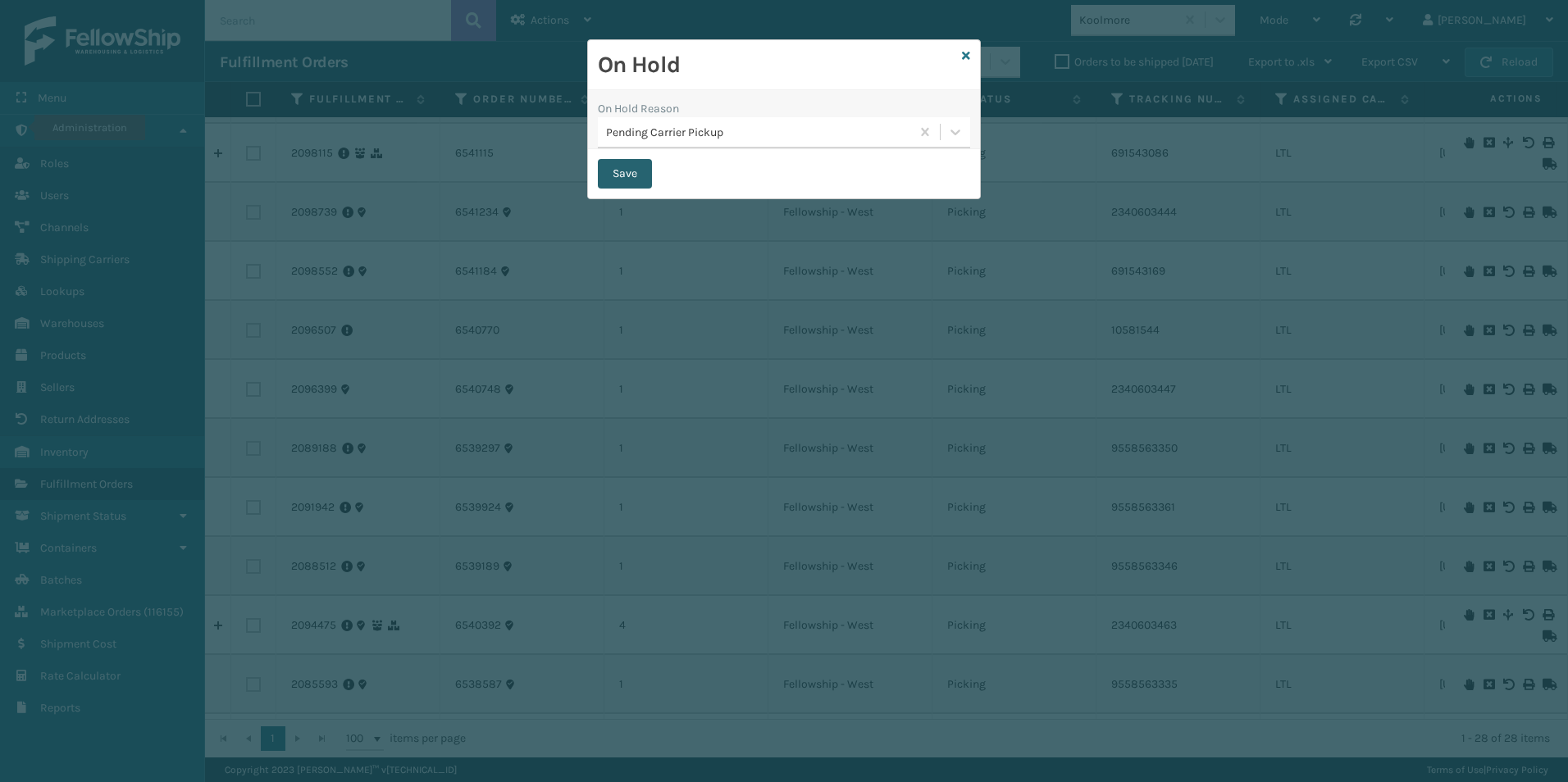
click at [629, 168] on button "Save" at bounding box center [624, 173] width 54 height 29
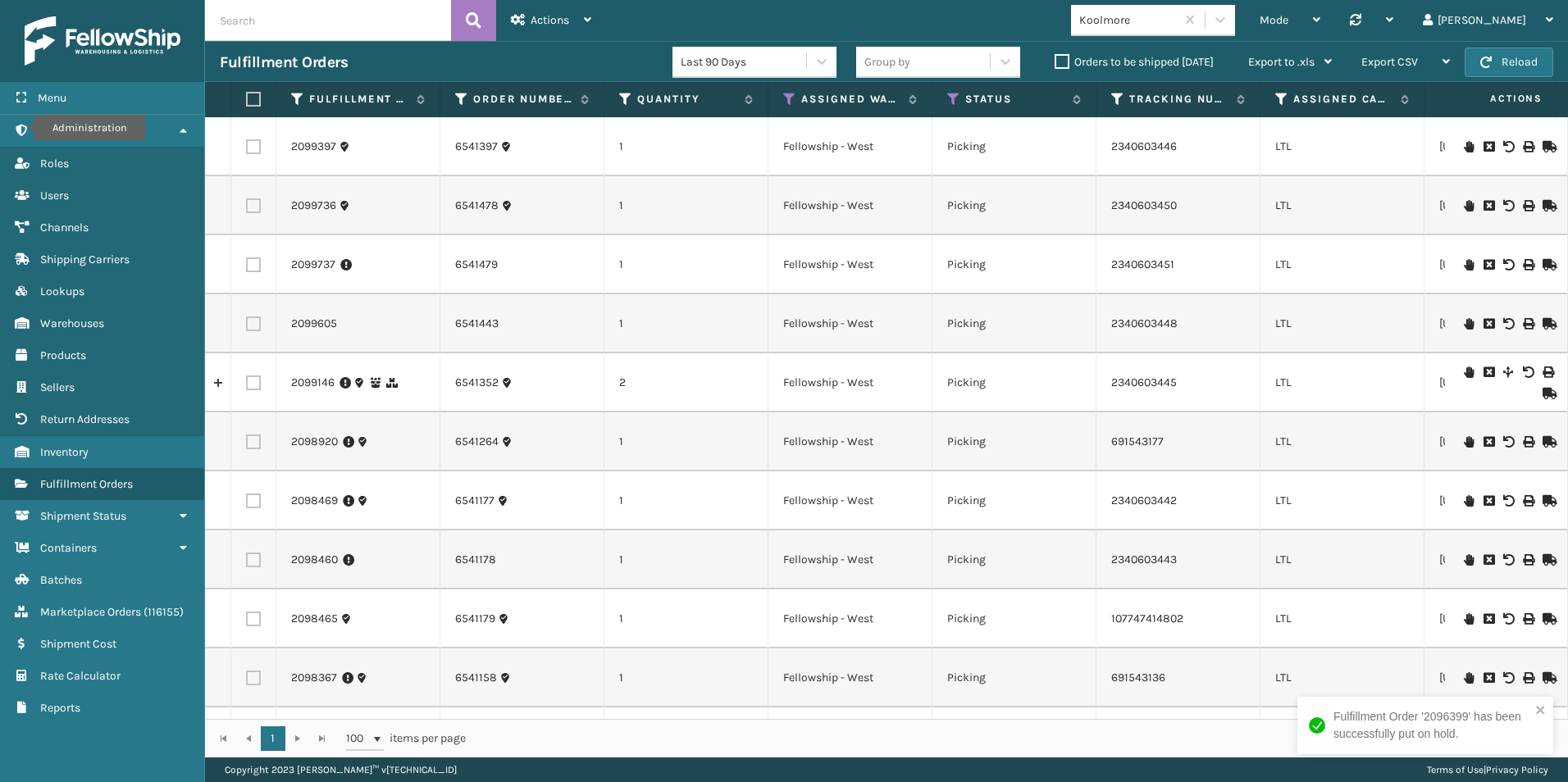
click at [1463, 322] on icon at bounding box center [1468, 324] width 10 height 12
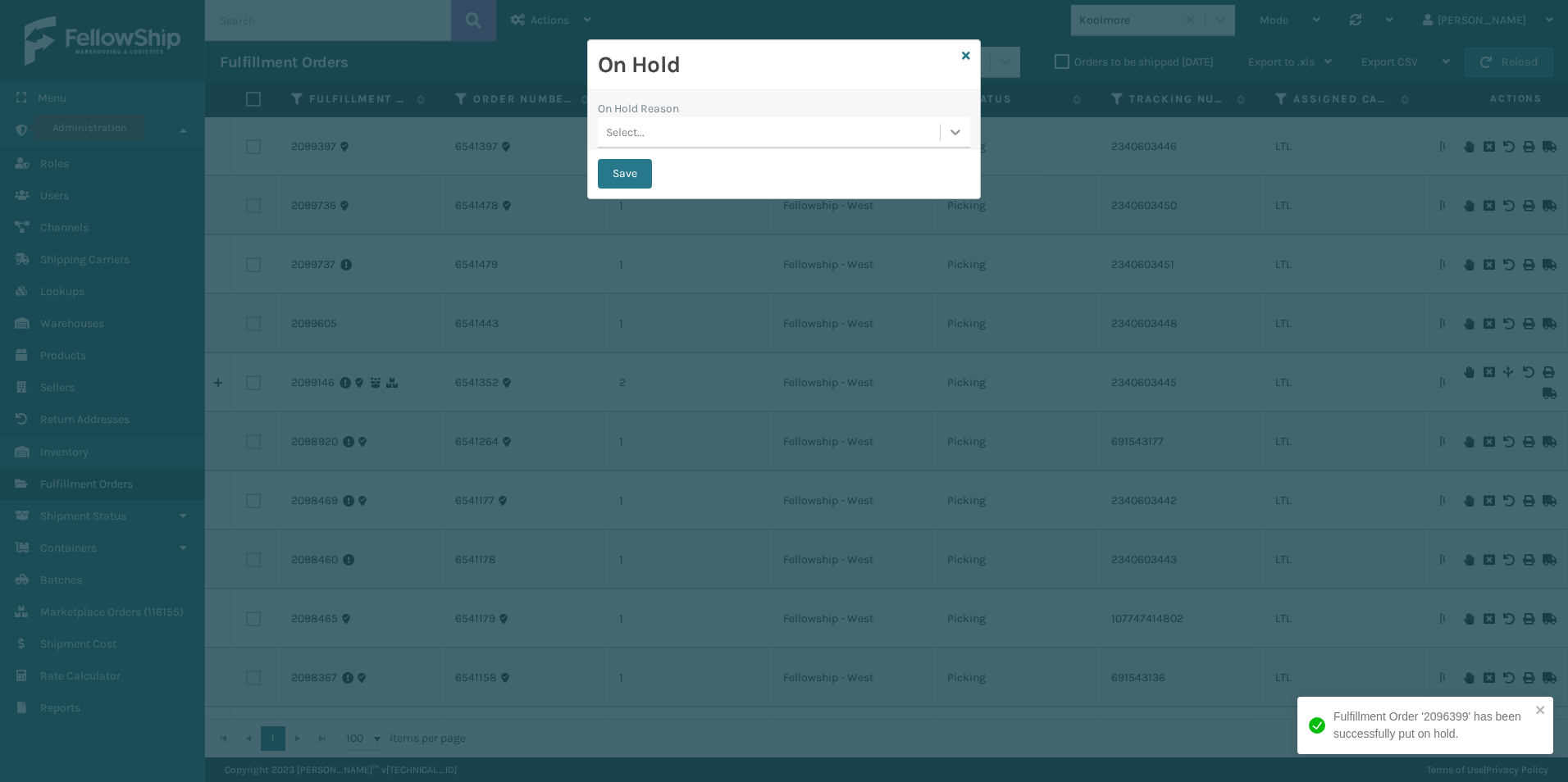
click at [952, 135] on icon at bounding box center [954, 132] width 16 height 16
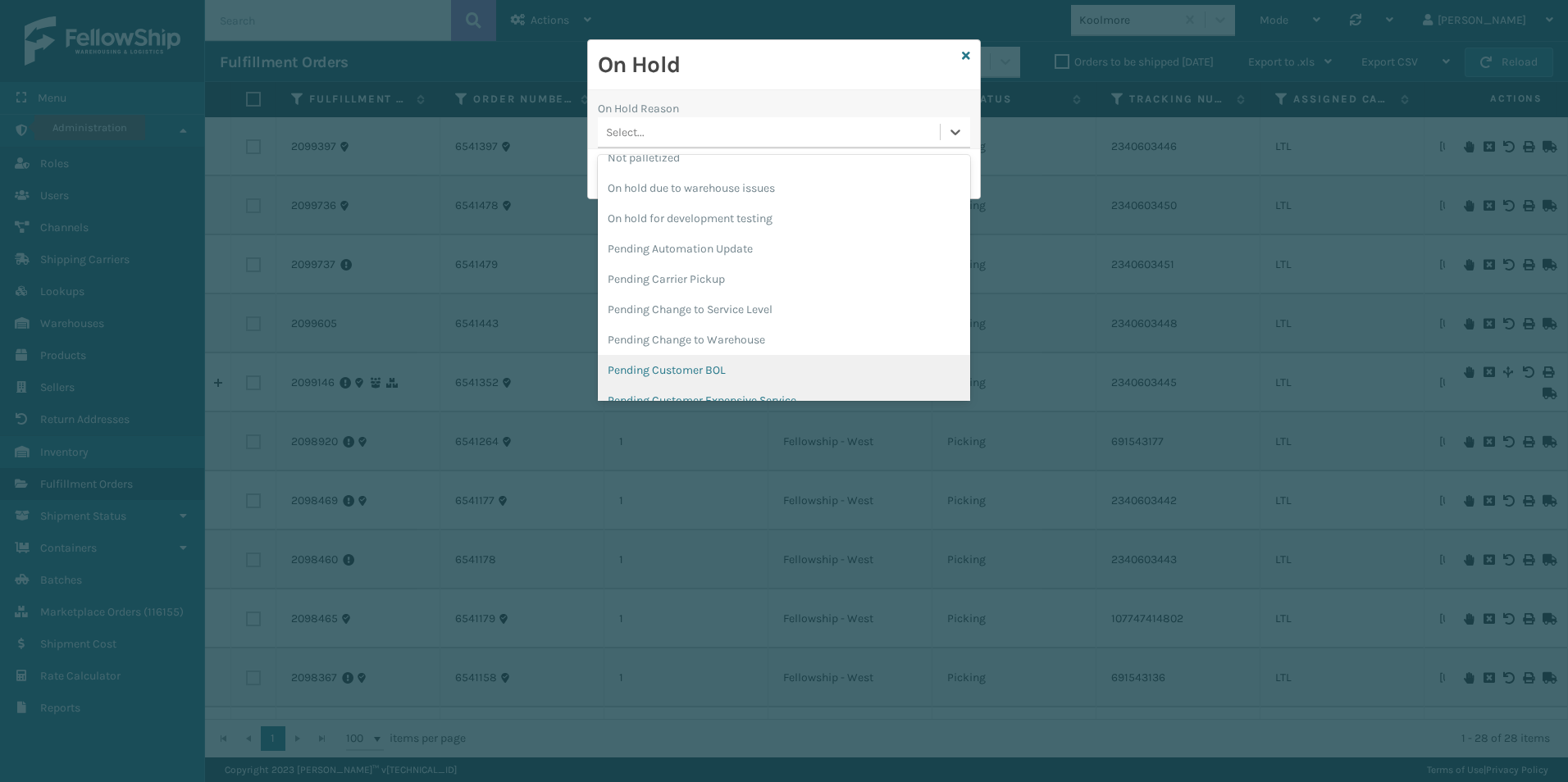
scroll to position [519, 0]
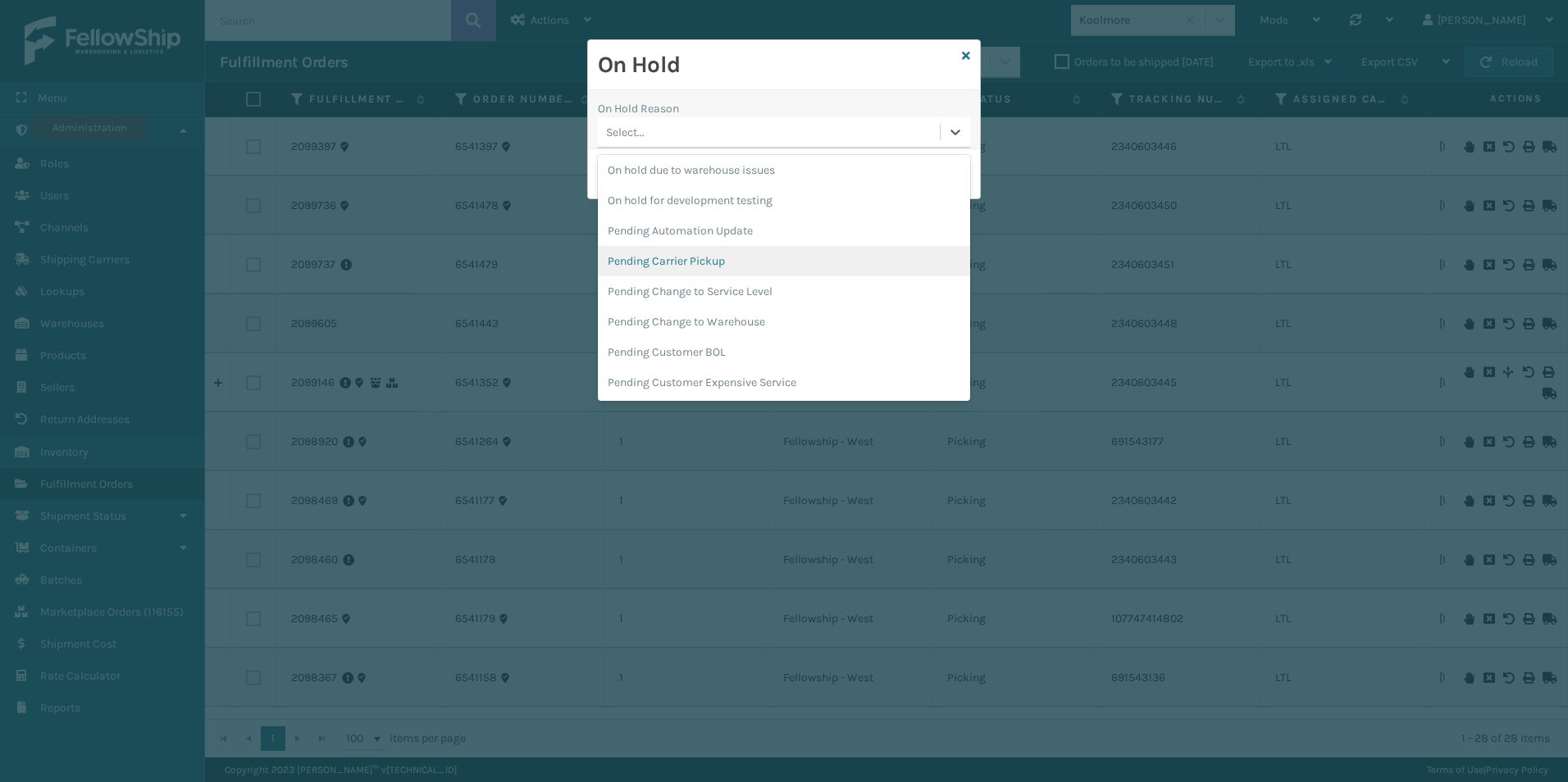
click at [690, 251] on div "Pending Carrier Pickup" at bounding box center [783, 260] width 373 height 30
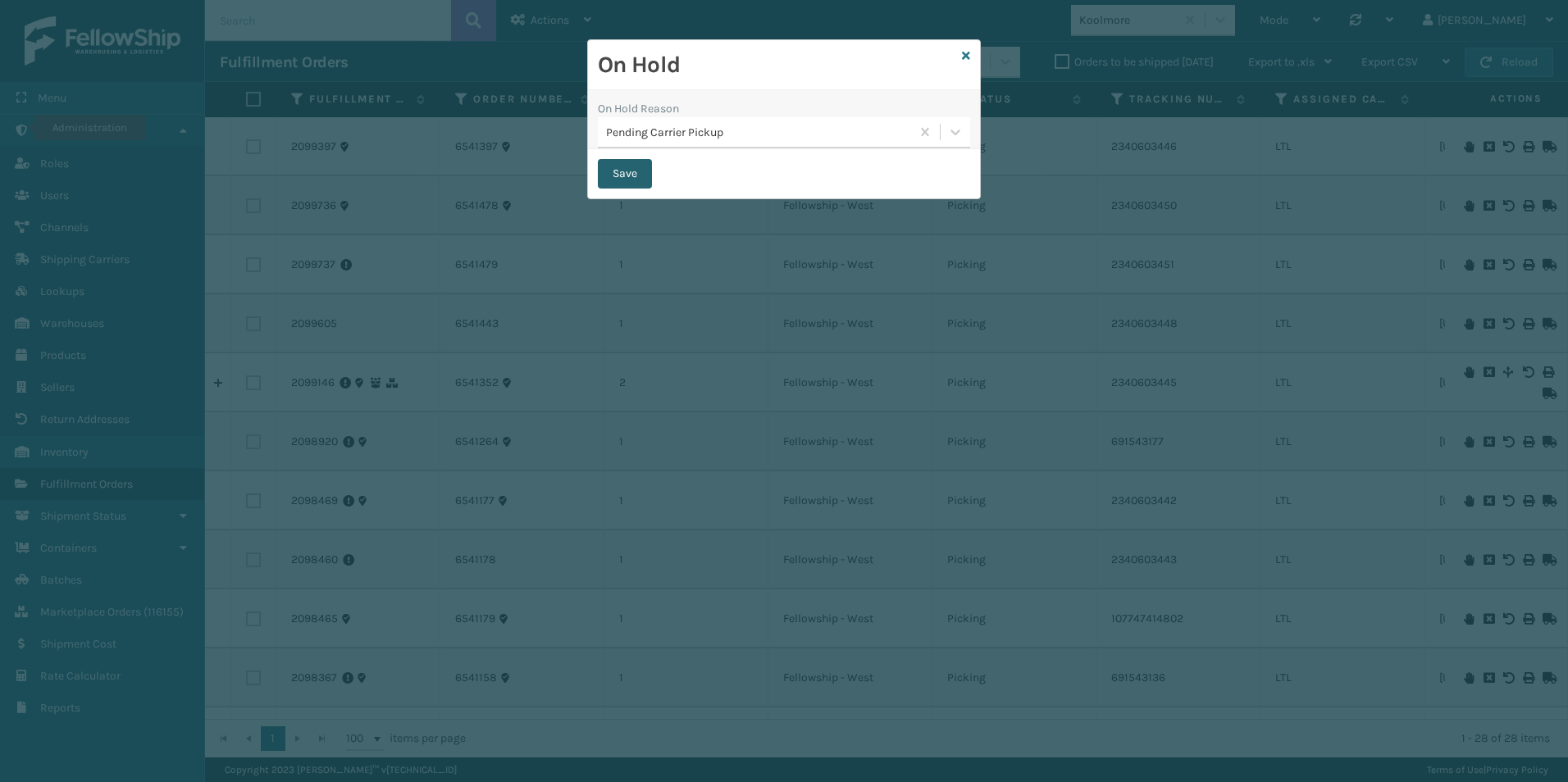
click at [616, 169] on button "Save" at bounding box center [624, 173] width 54 height 29
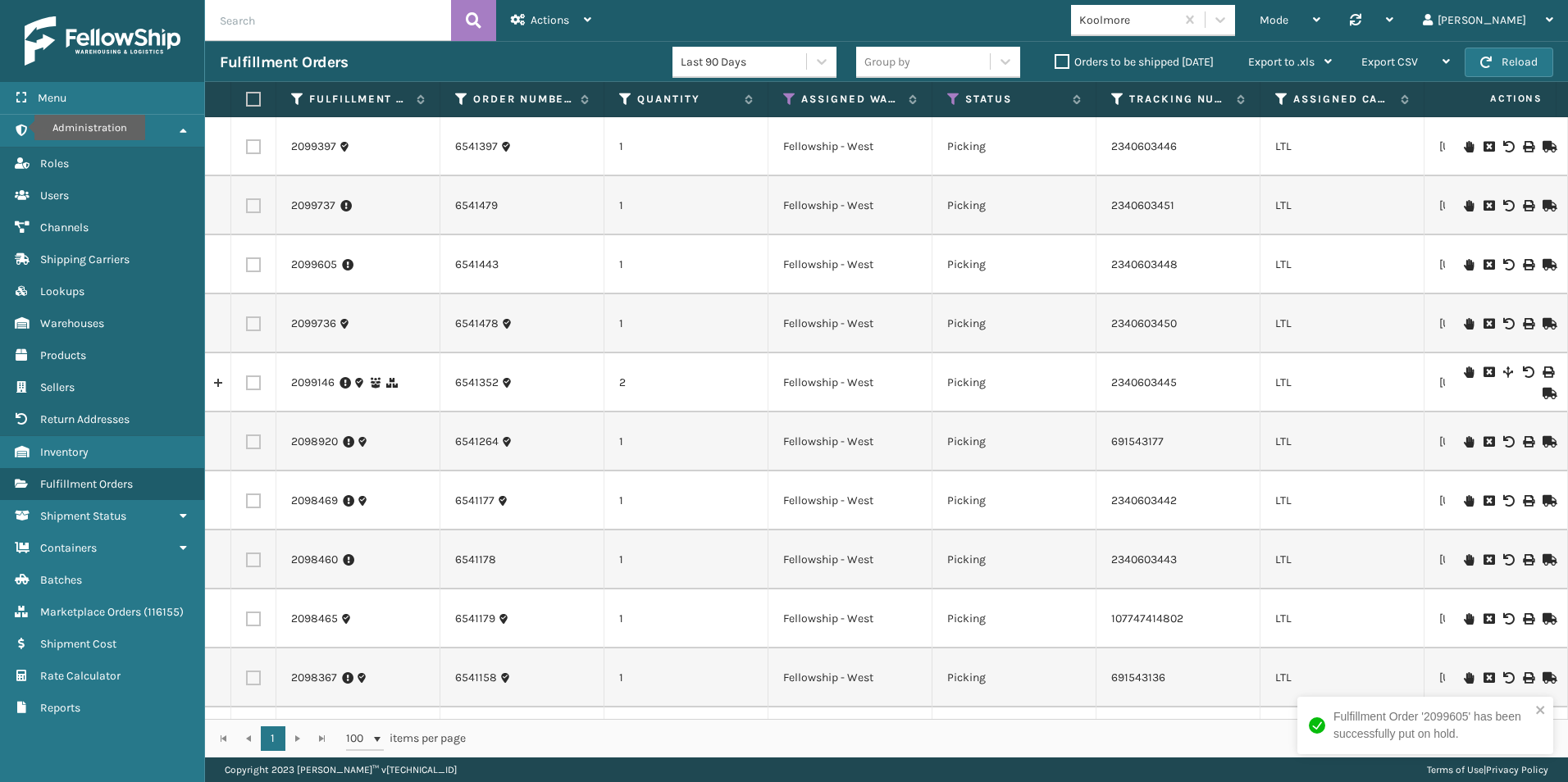
click at [1463, 266] on icon at bounding box center [1468, 265] width 10 height 12
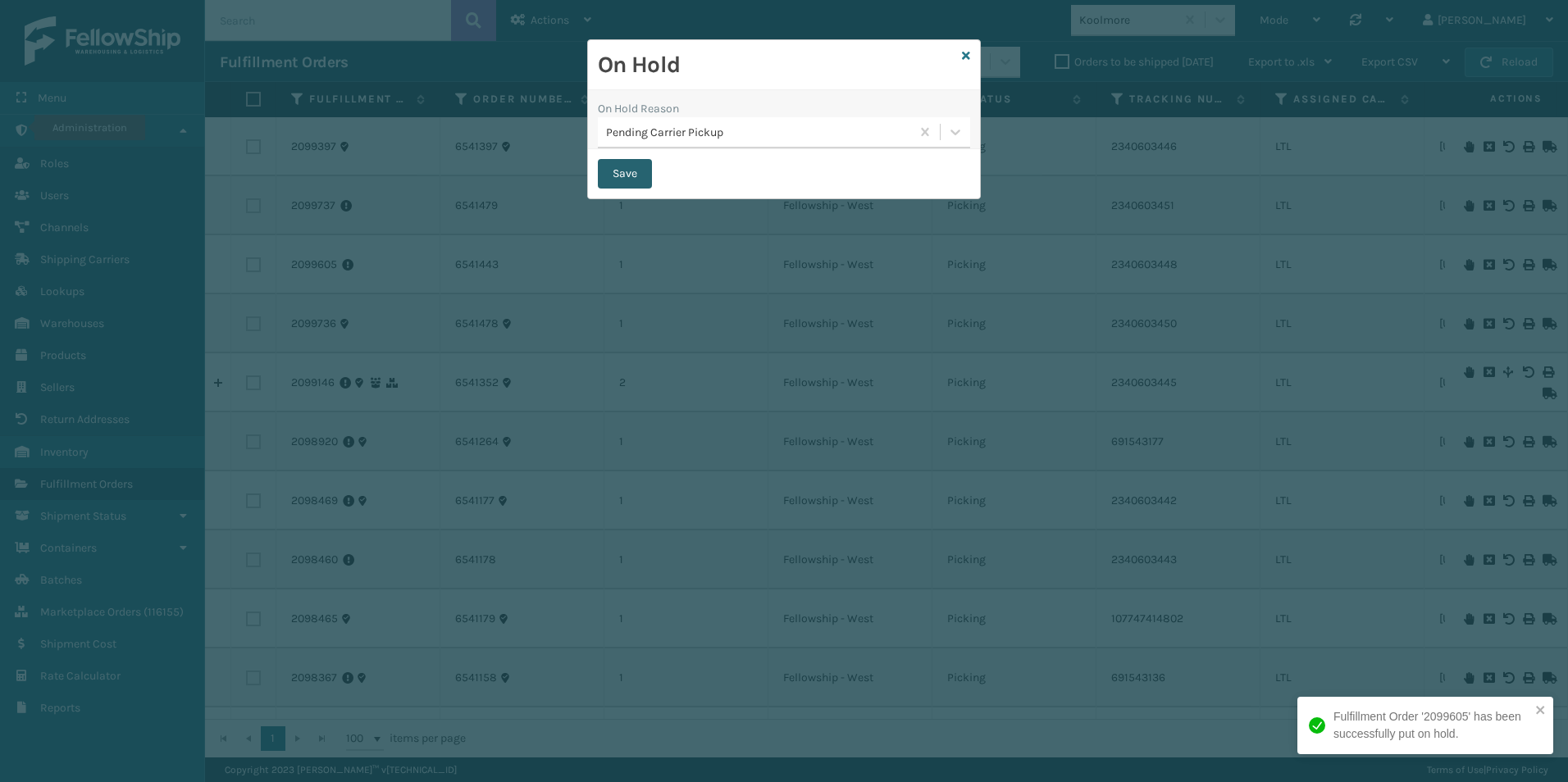
click at [632, 170] on button "Save" at bounding box center [624, 173] width 54 height 29
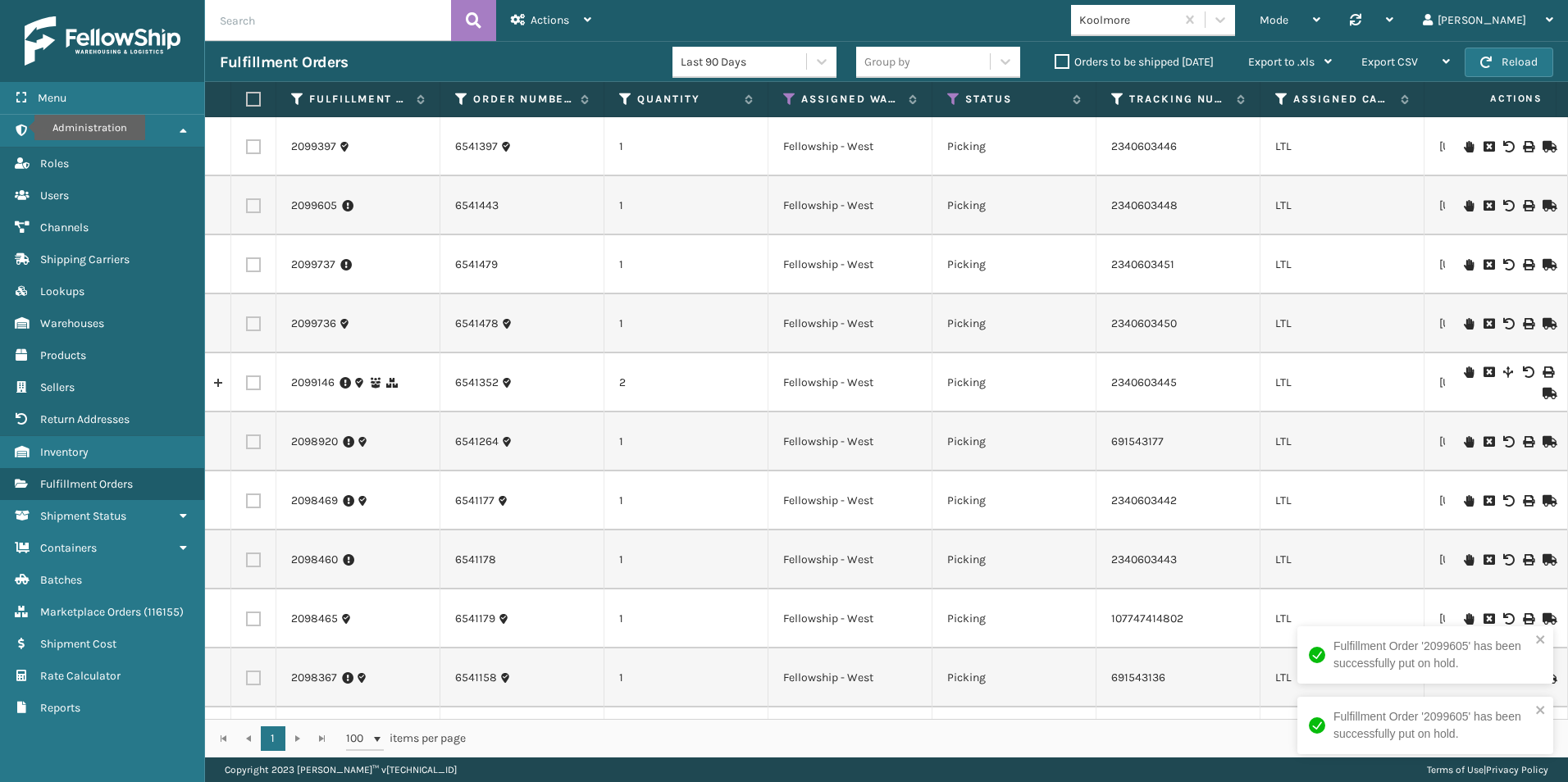
click at [1463, 322] on icon at bounding box center [1468, 324] width 10 height 12
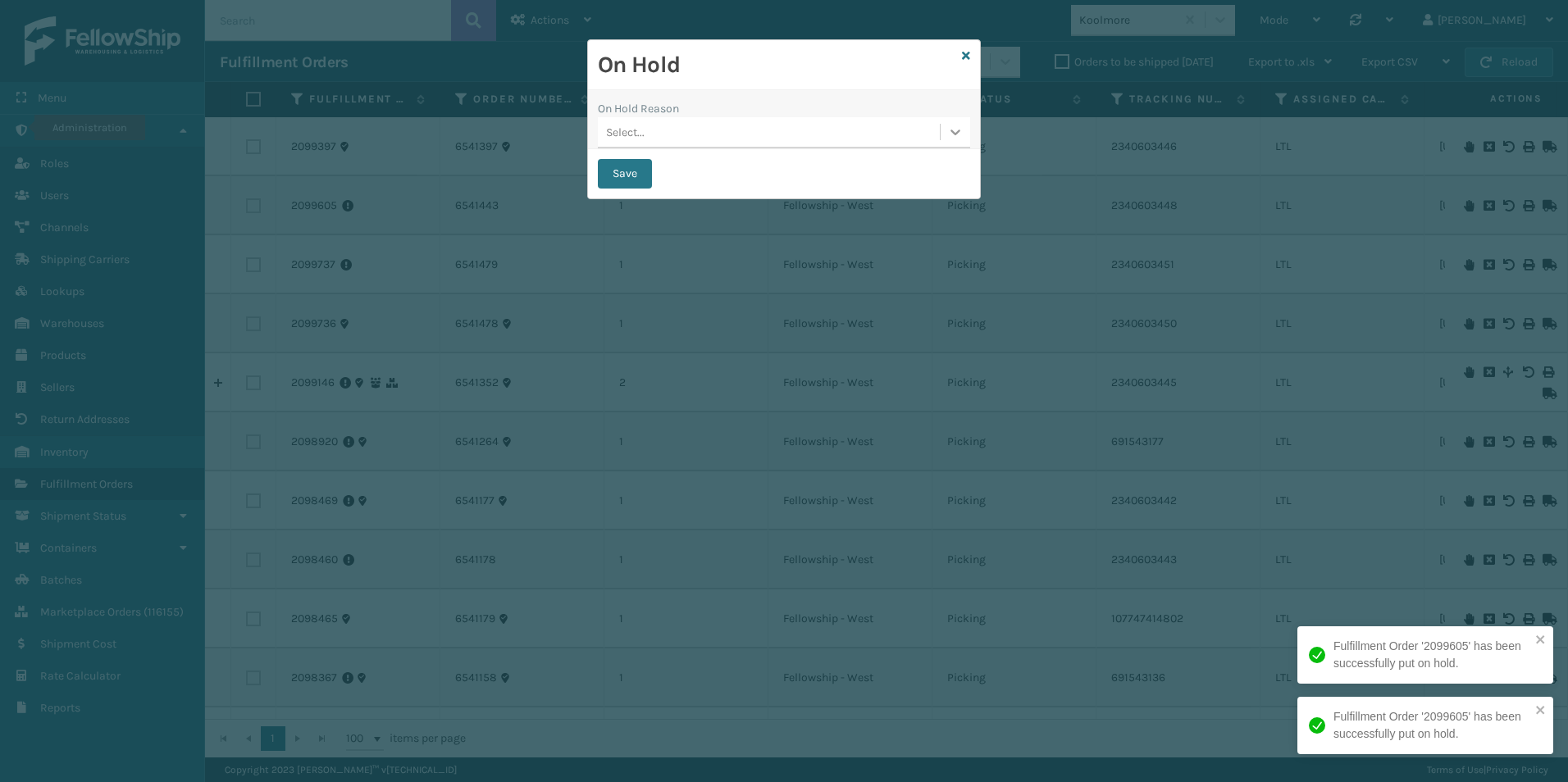
click at [956, 130] on icon at bounding box center [954, 132] width 16 height 16
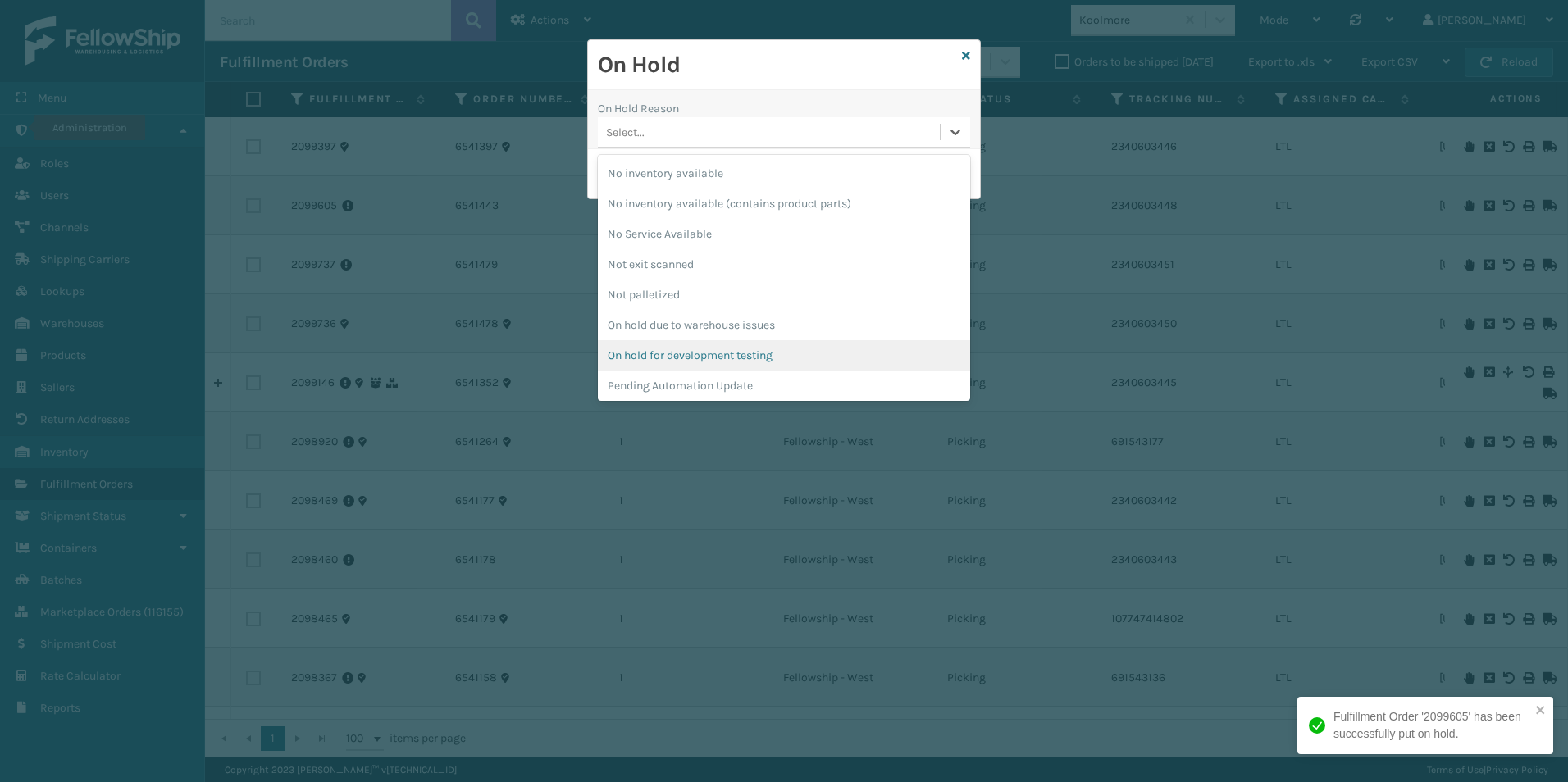
scroll to position [410, 0]
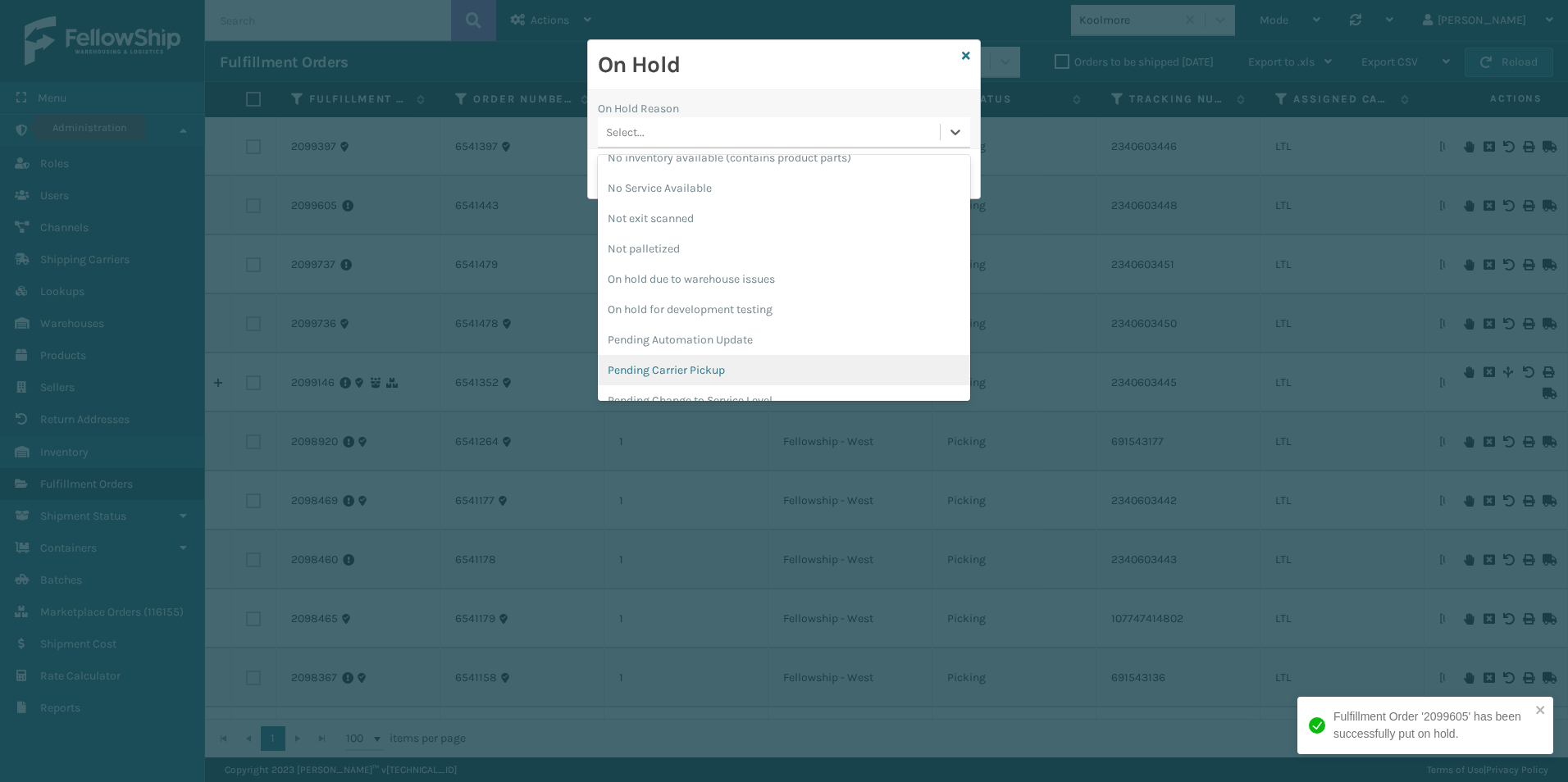
click at [659, 375] on div "Pending Carrier Pickup" at bounding box center [783, 370] width 373 height 30
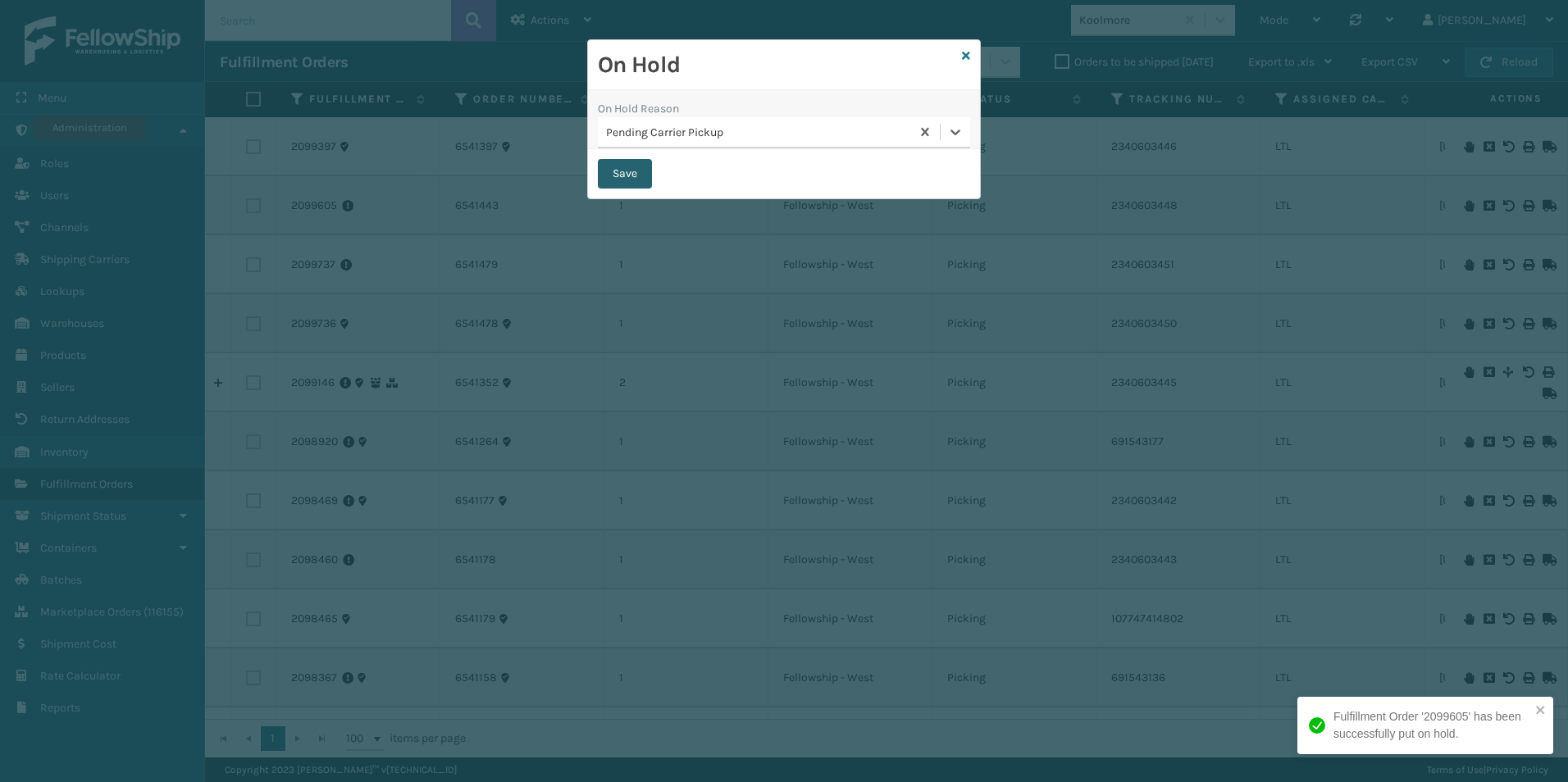
click at [615, 178] on button "Save" at bounding box center [624, 173] width 54 height 29
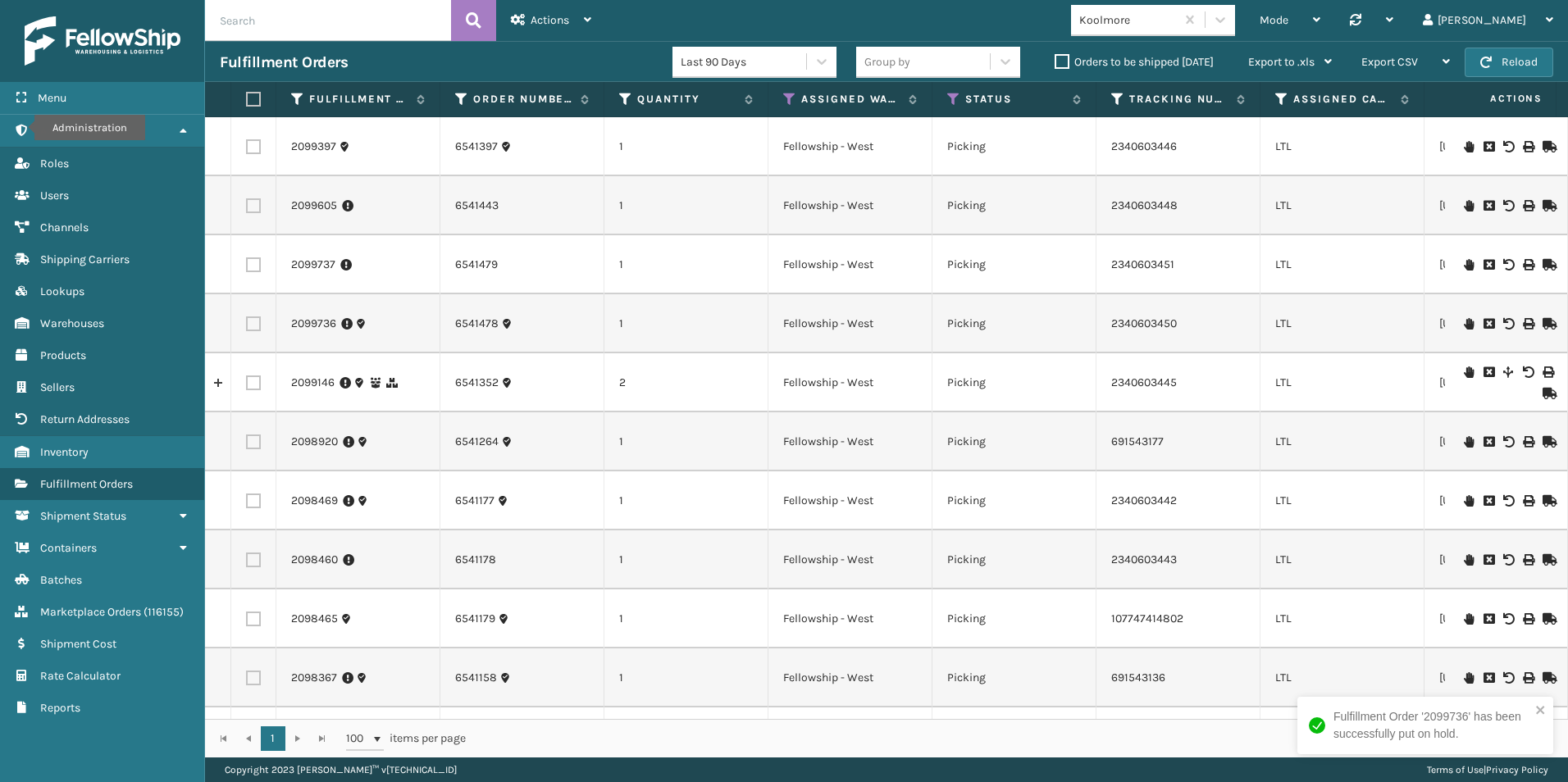
click at [1463, 262] on icon at bounding box center [1468, 265] width 10 height 12
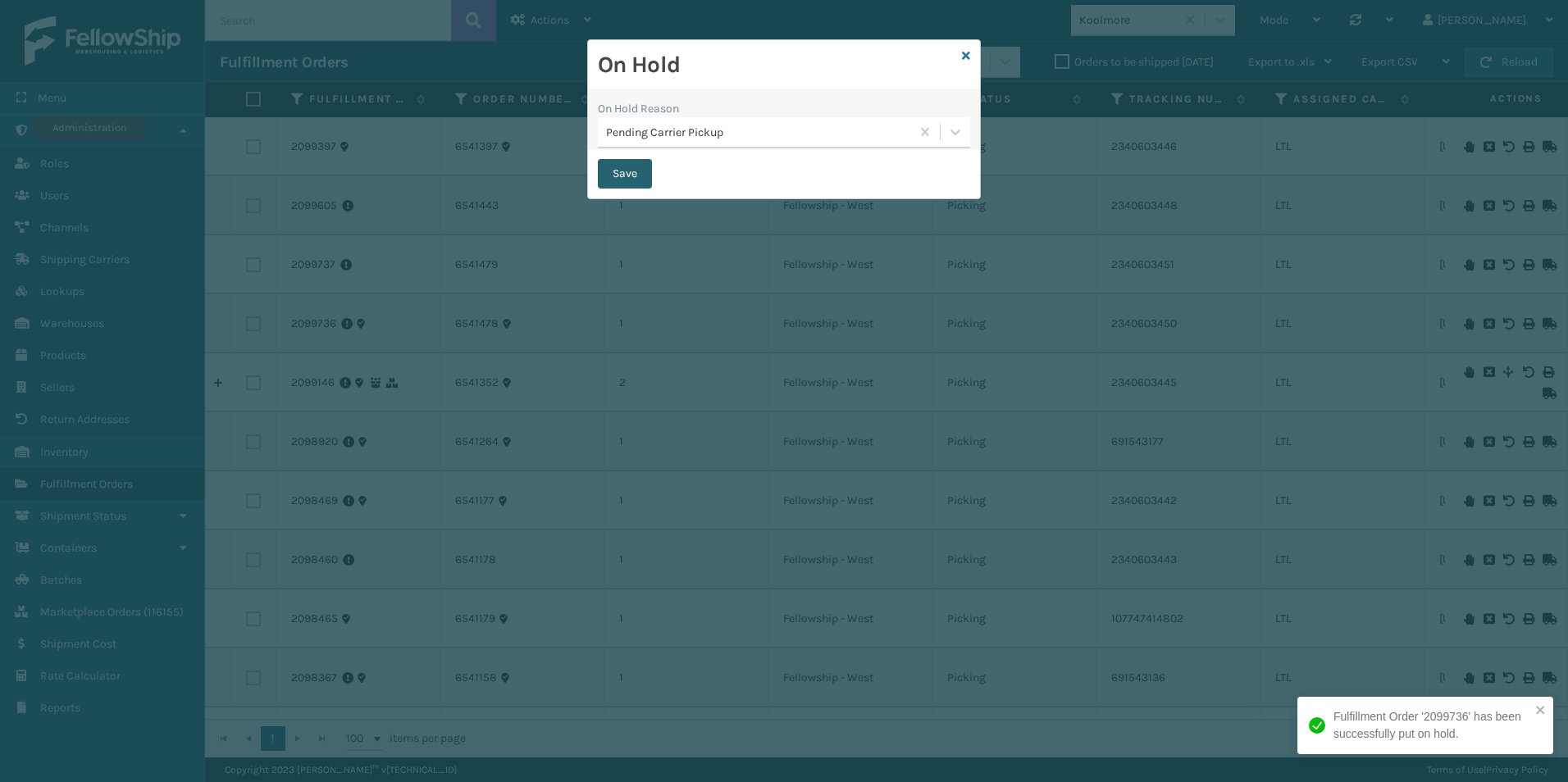
click at [611, 176] on button "Save" at bounding box center [624, 173] width 54 height 29
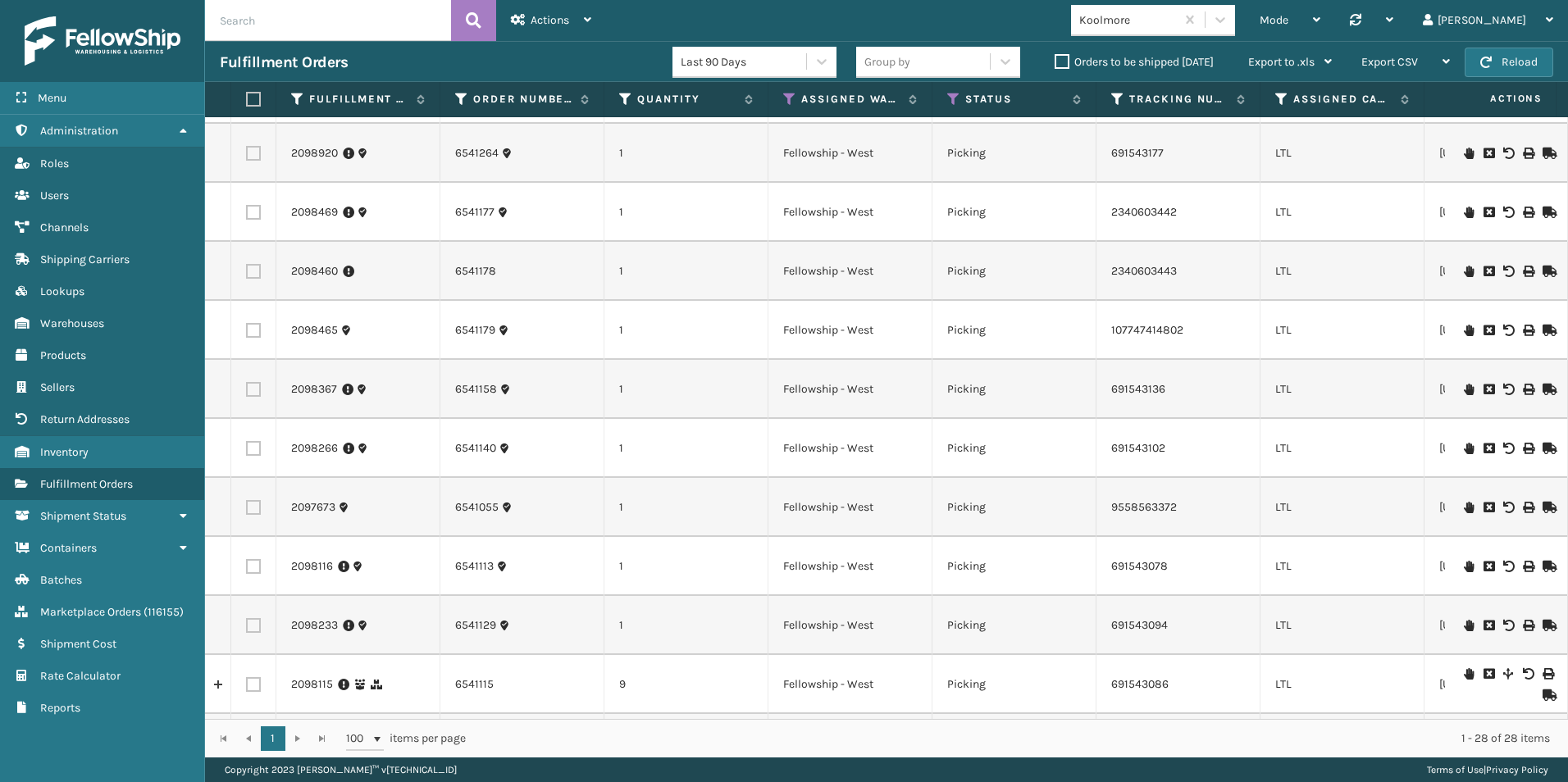
scroll to position [328, 0]
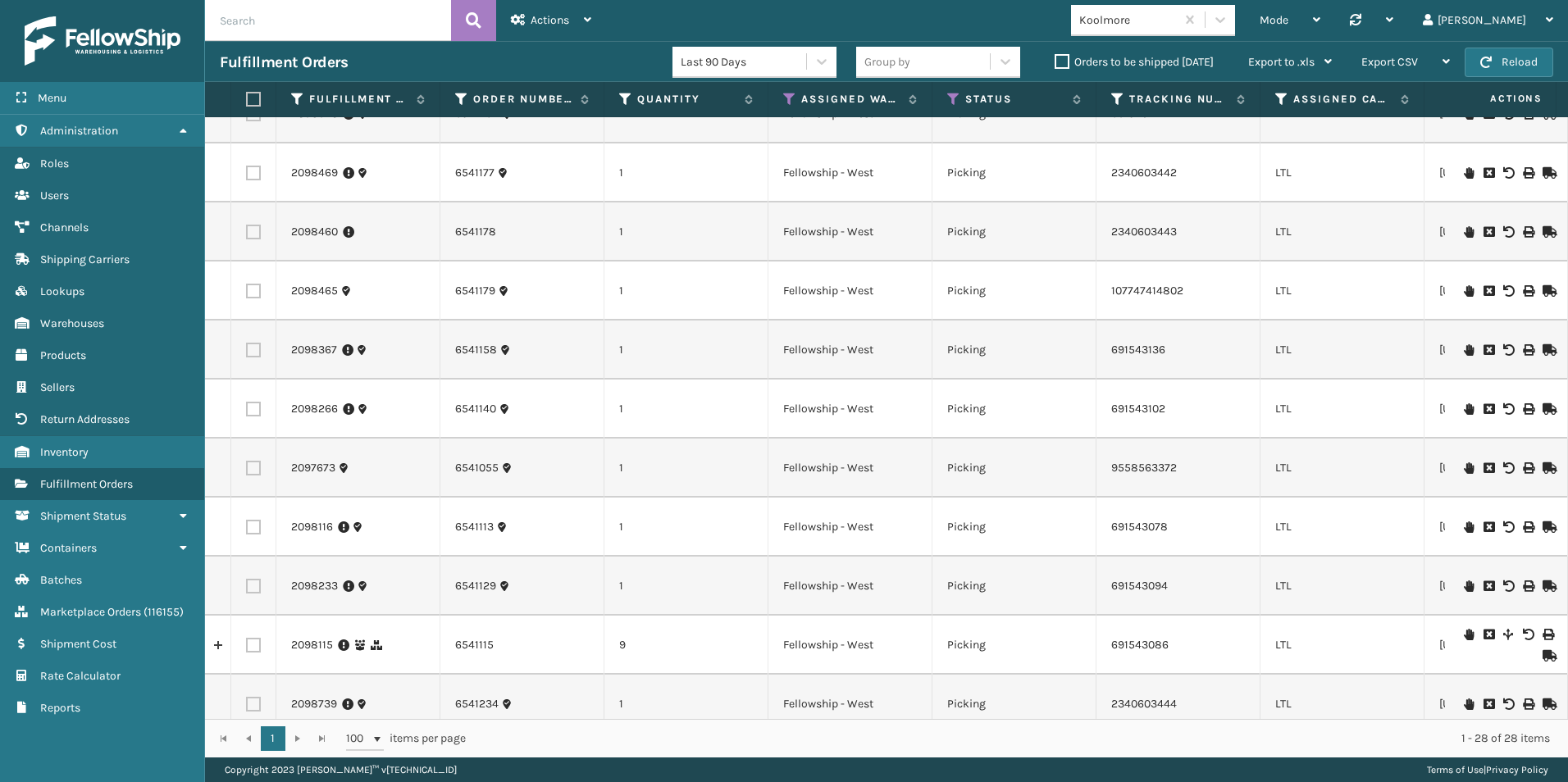
click at [1463, 467] on icon at bounding box center [1468, 468] width 10 height 12
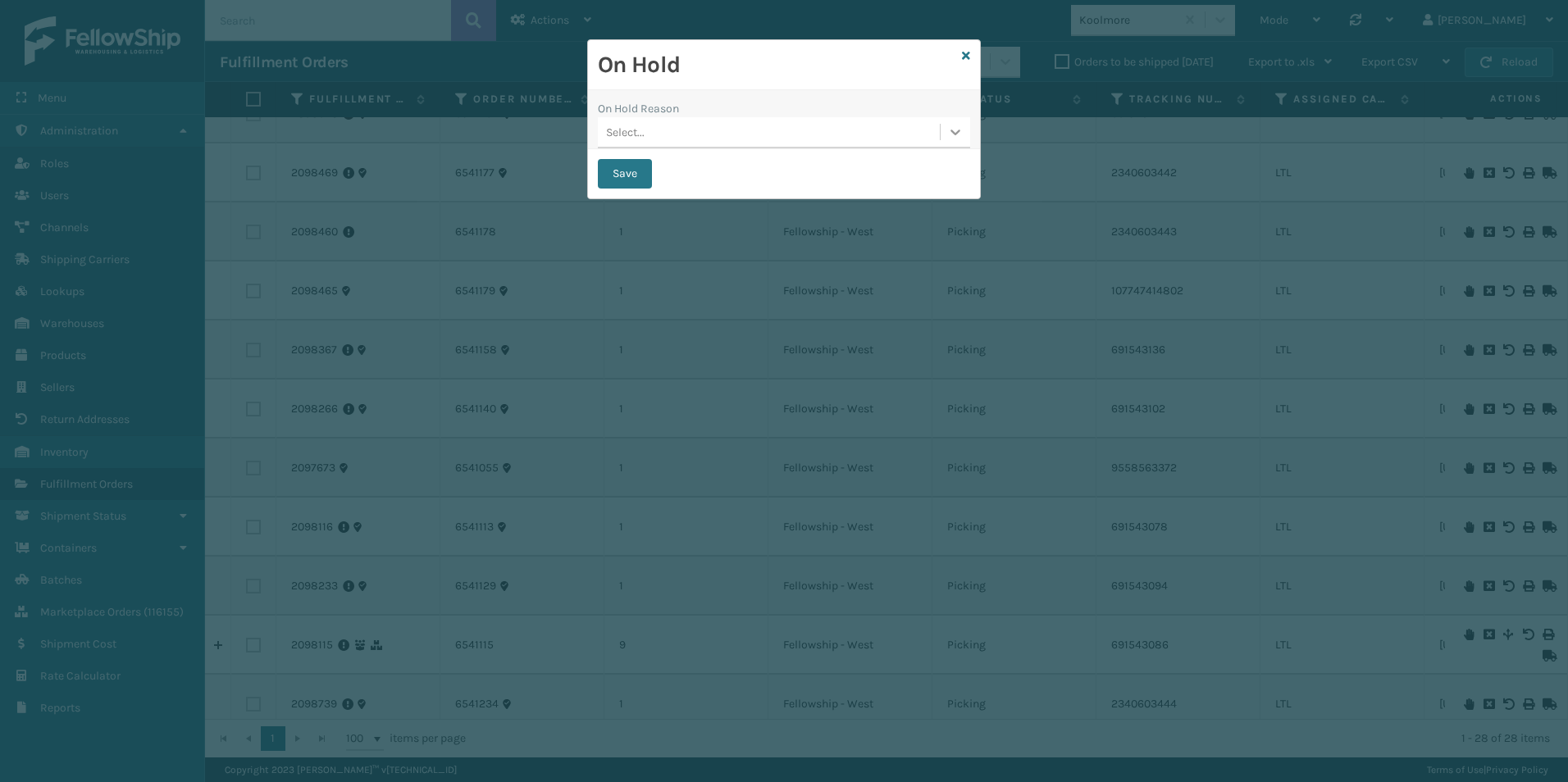
click at [952, 132] on icon at bounding box center [955, 133] width 10 height 6
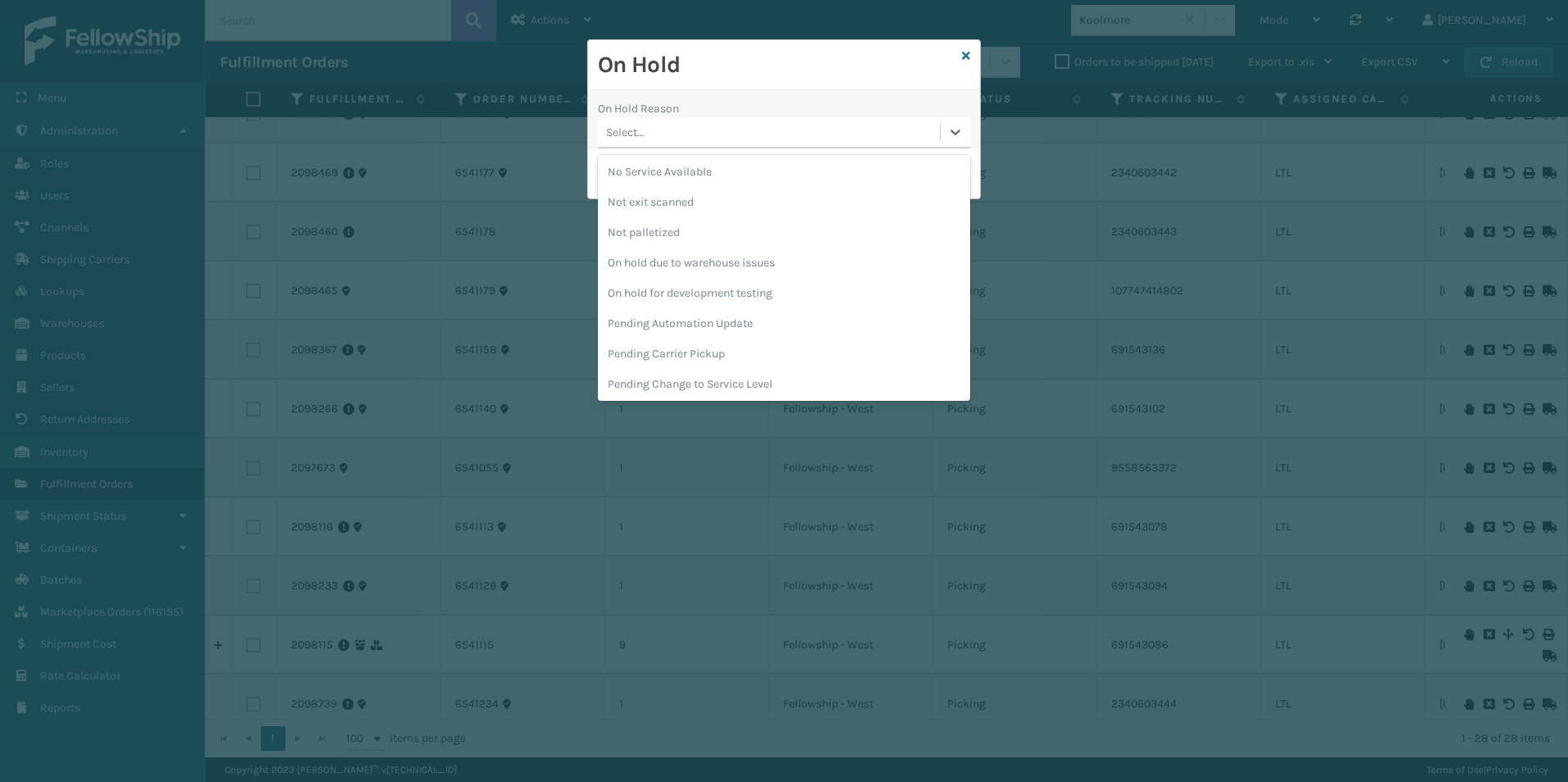
scroll to position [492, 0]
click at [712, 287] on div "Pending Carrier Pickup" at bounding box center [783, 287] width 373 height 30
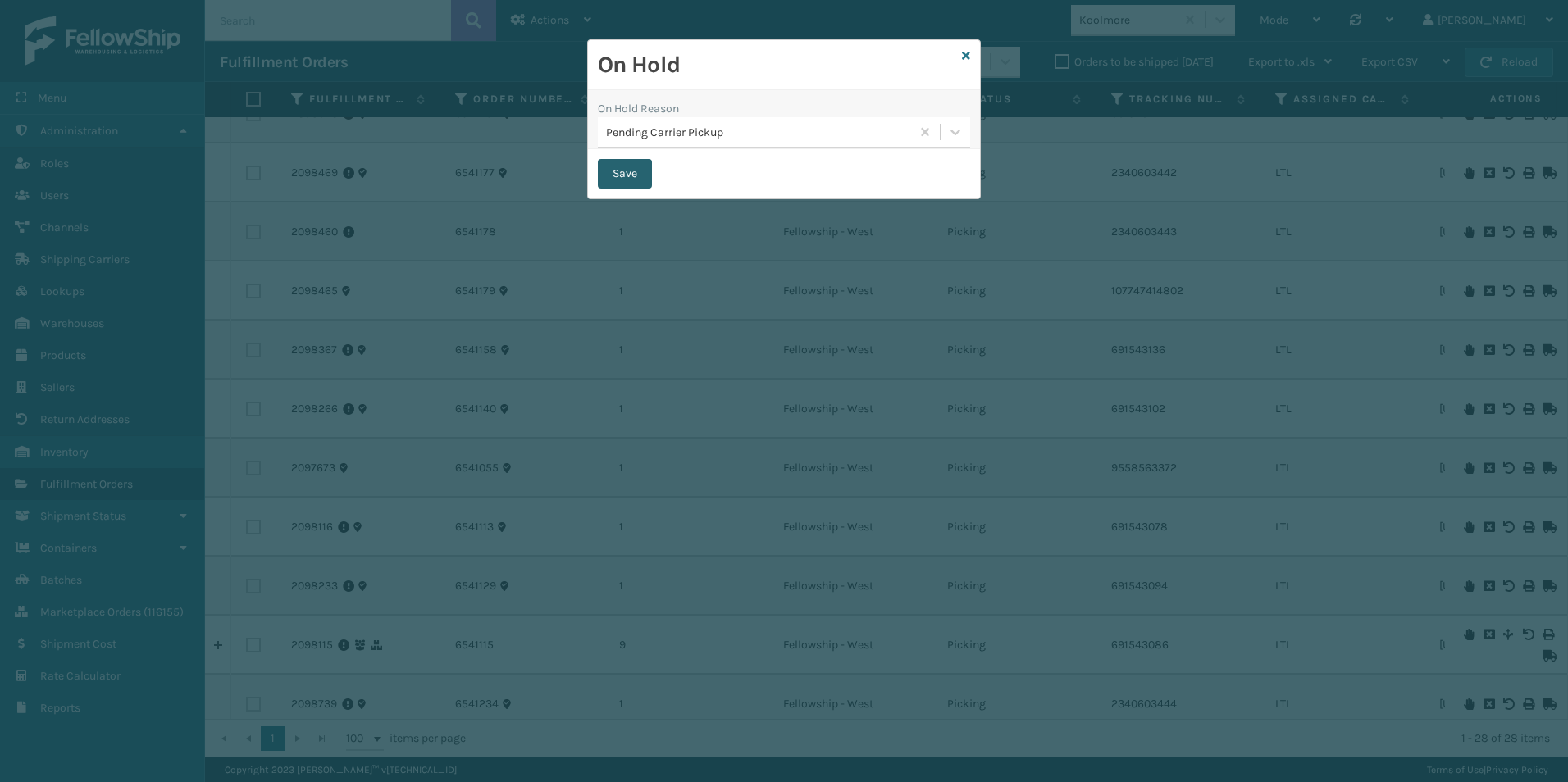
click at [617, 183] on button "Save" at bounding box center [624, 173] width 54 height 29
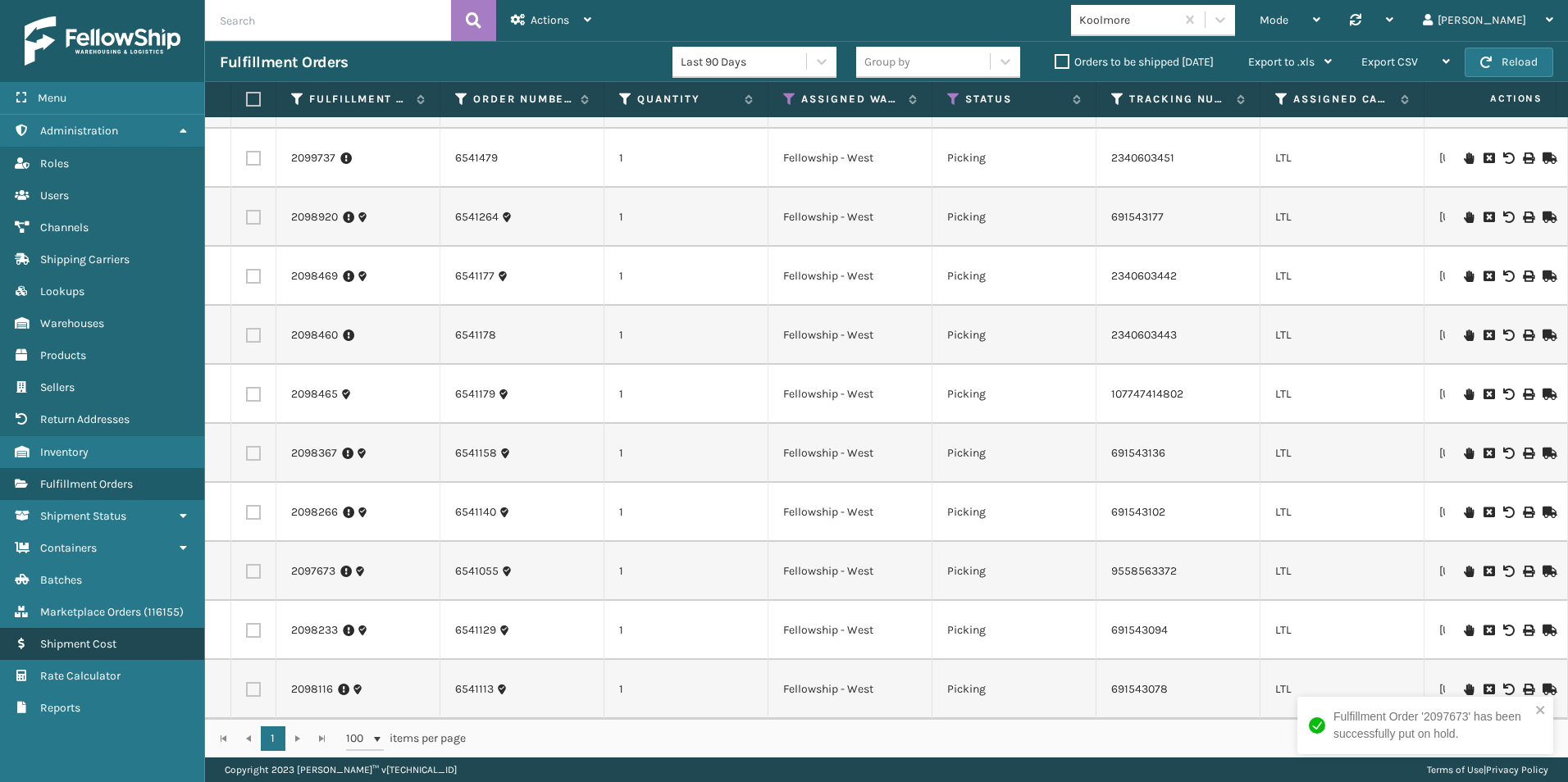
scroll to position [246, 0]
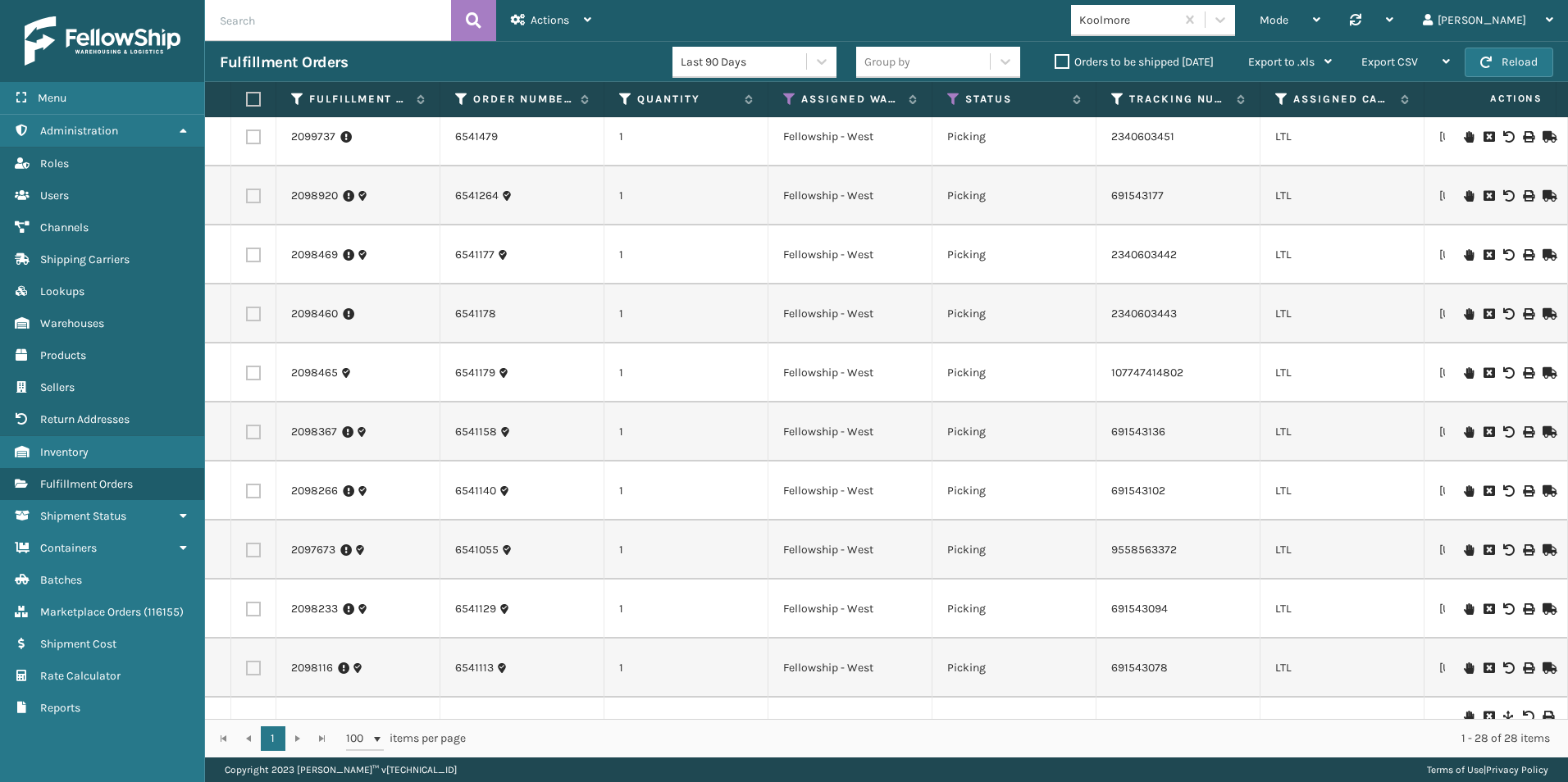
click at [1463, 373] on icon at bounding box center [1468, 373] width 10 height 12
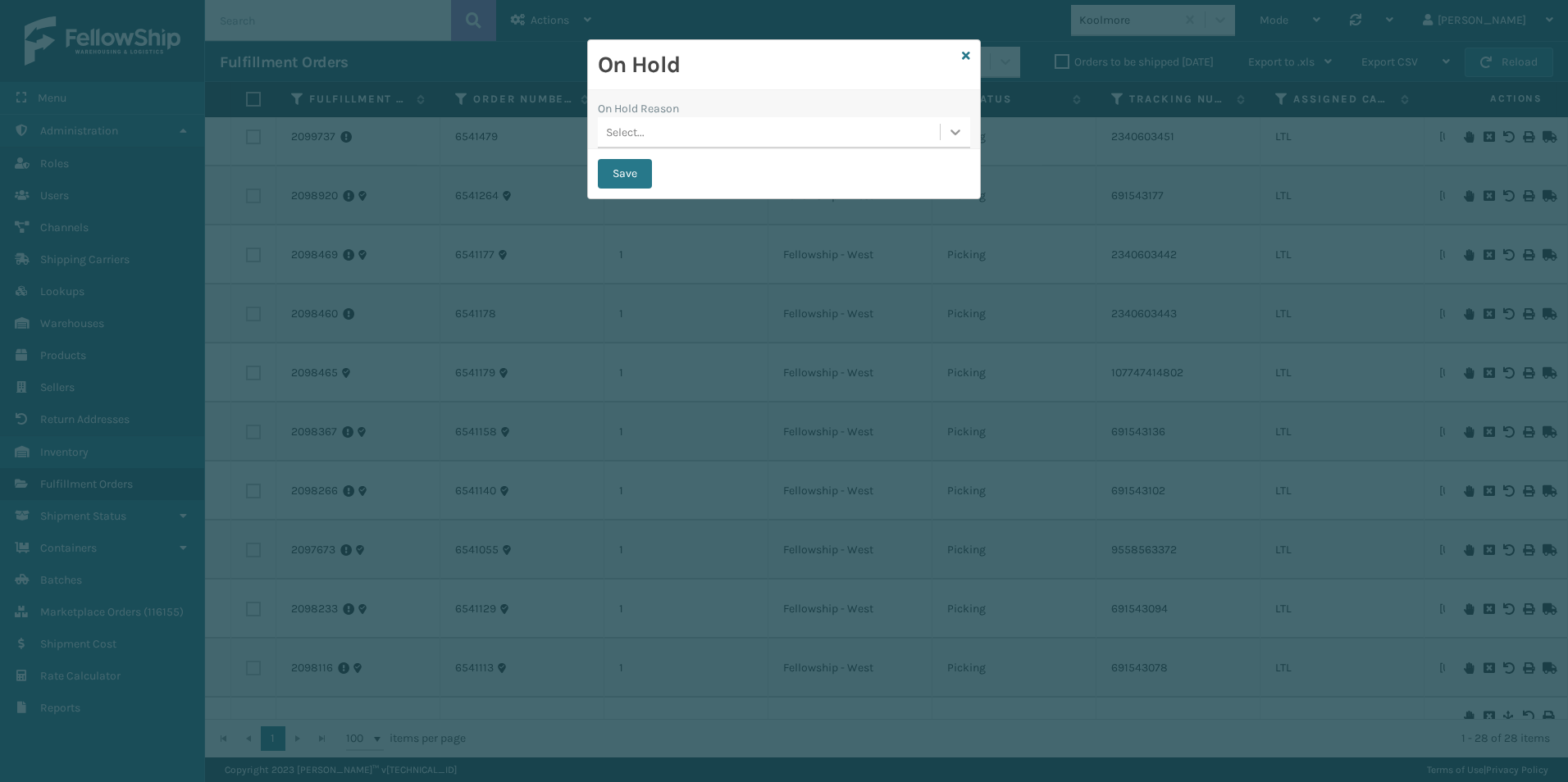
click at [957, 131] on icon at bounding box center [954, 132] width 16 height 16
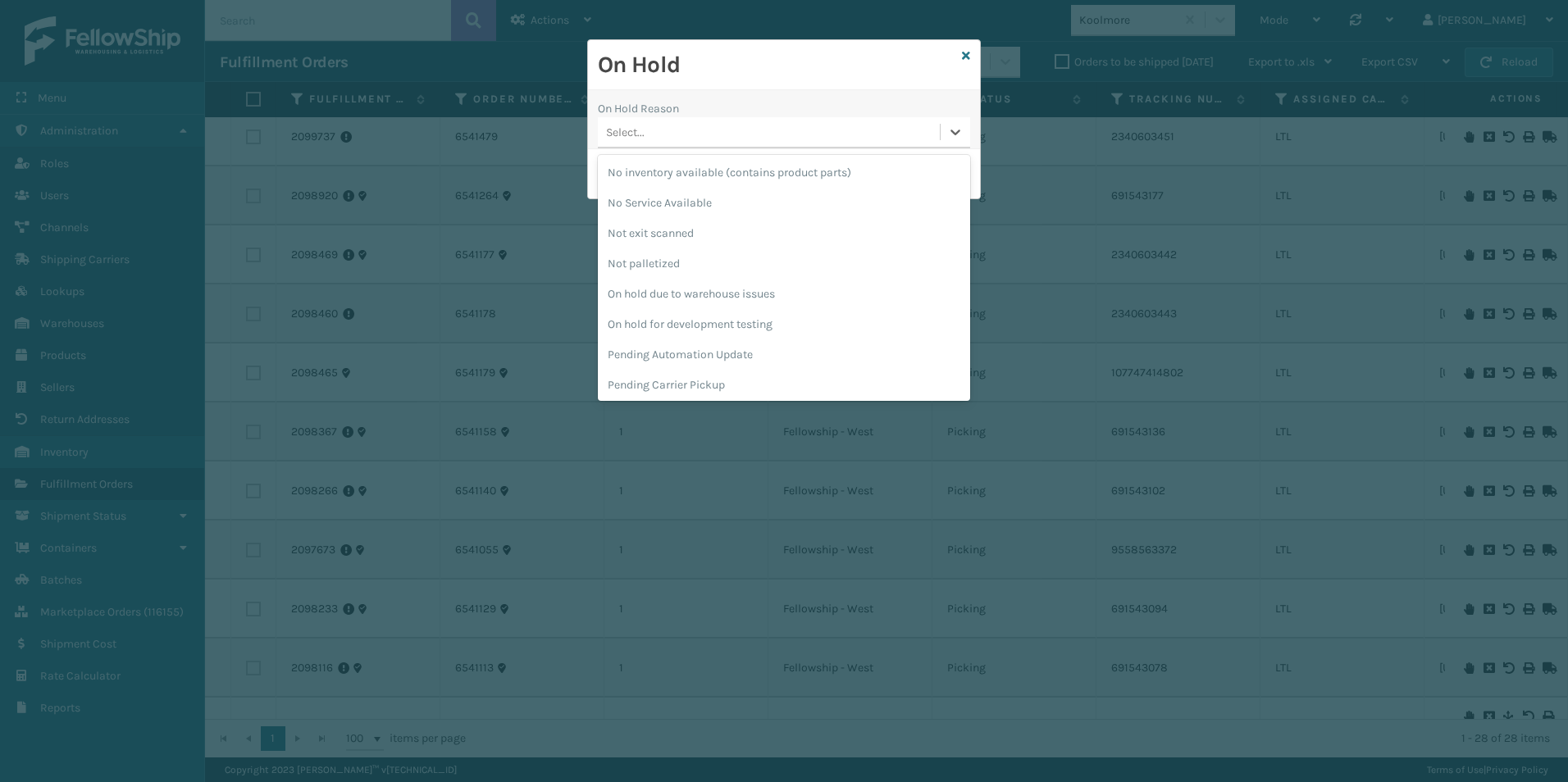
scroll to position [492, 0]
click at [758, 286] on div "Pending Carrier Pickup" at bounding box center [783, 287] width 373 height 30
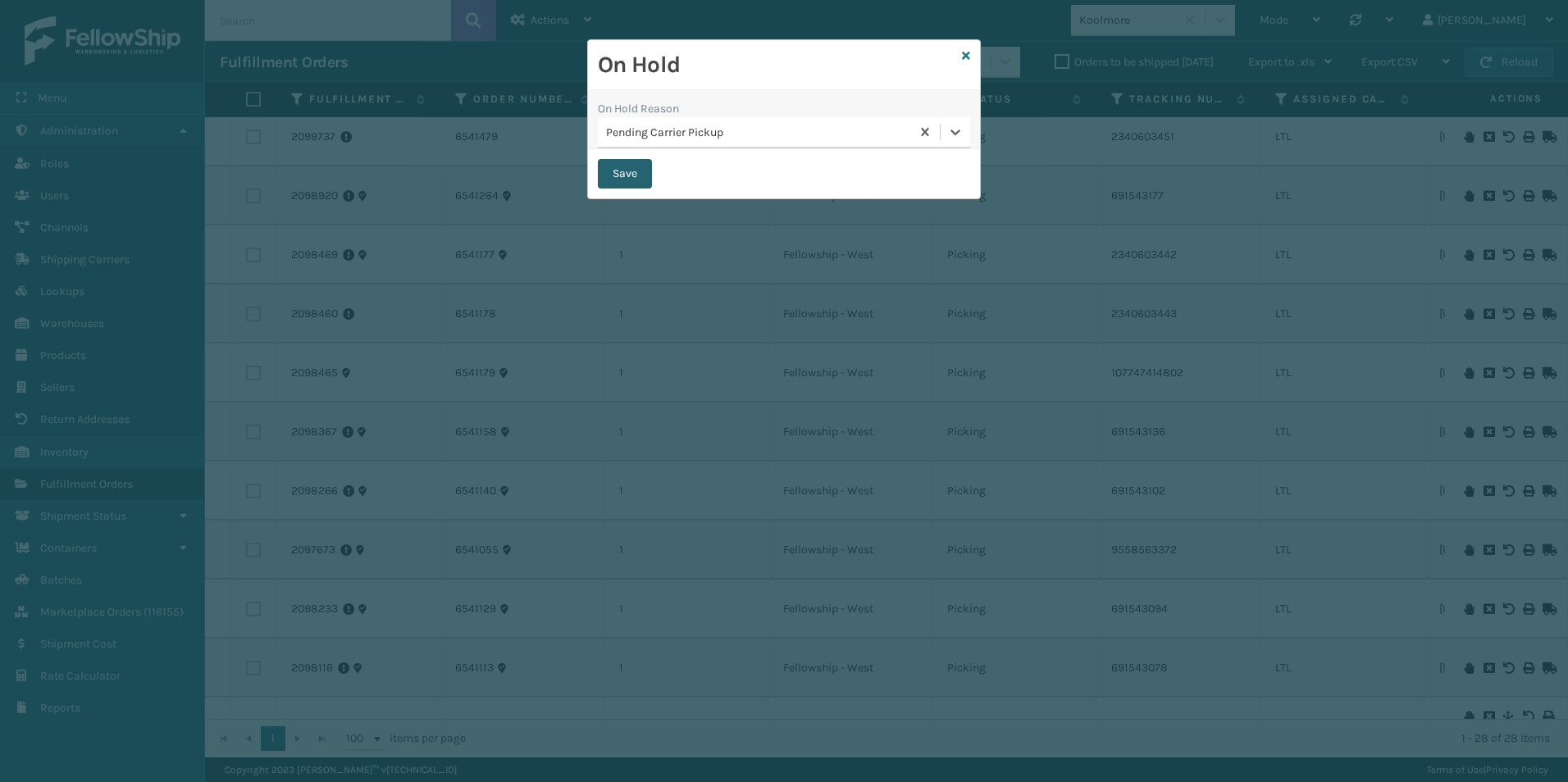
click at [622, 176] on button "Save" at bounding box center [624, 173] width 54 height 29
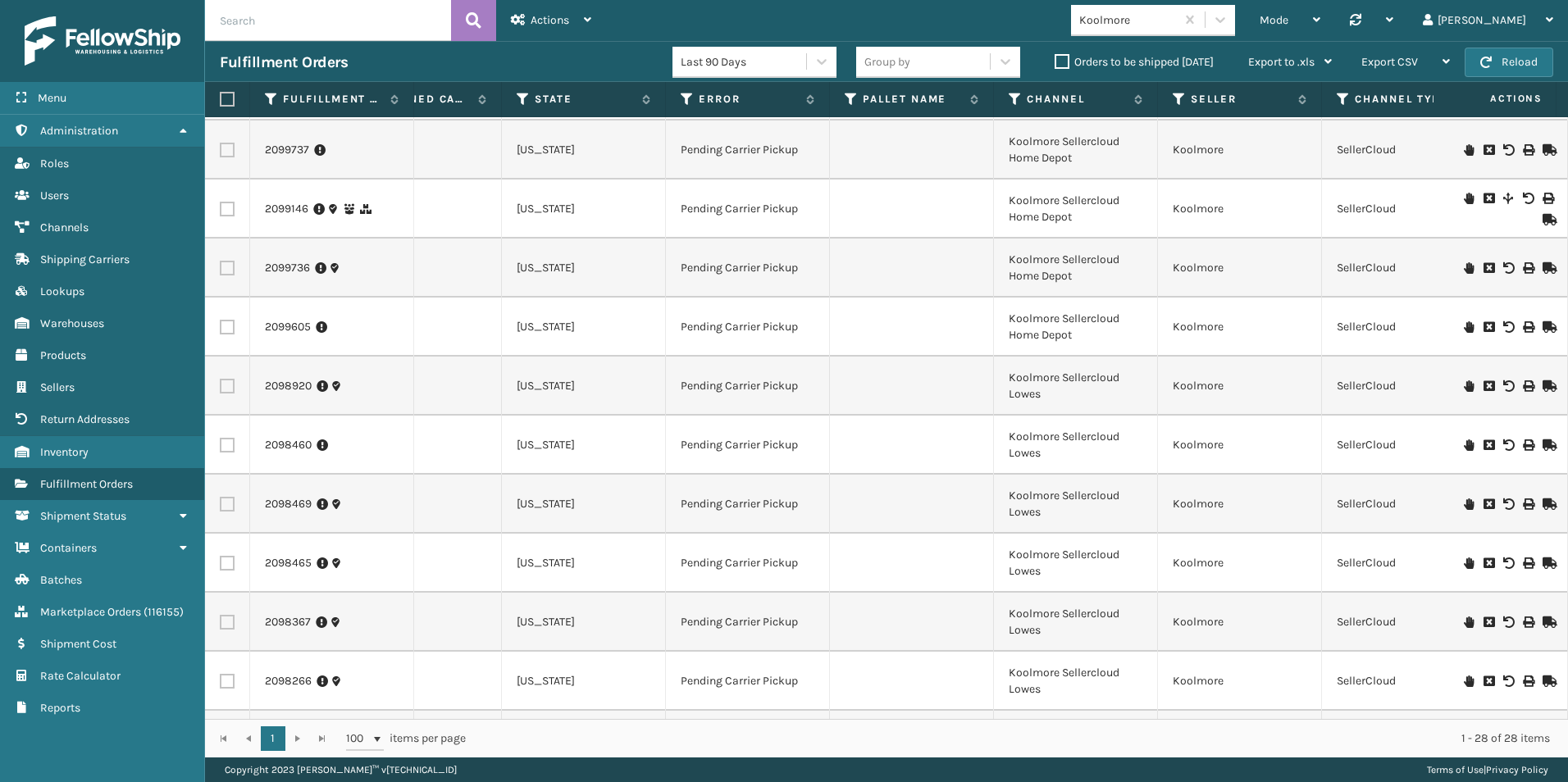
scroll to position [0, 922]
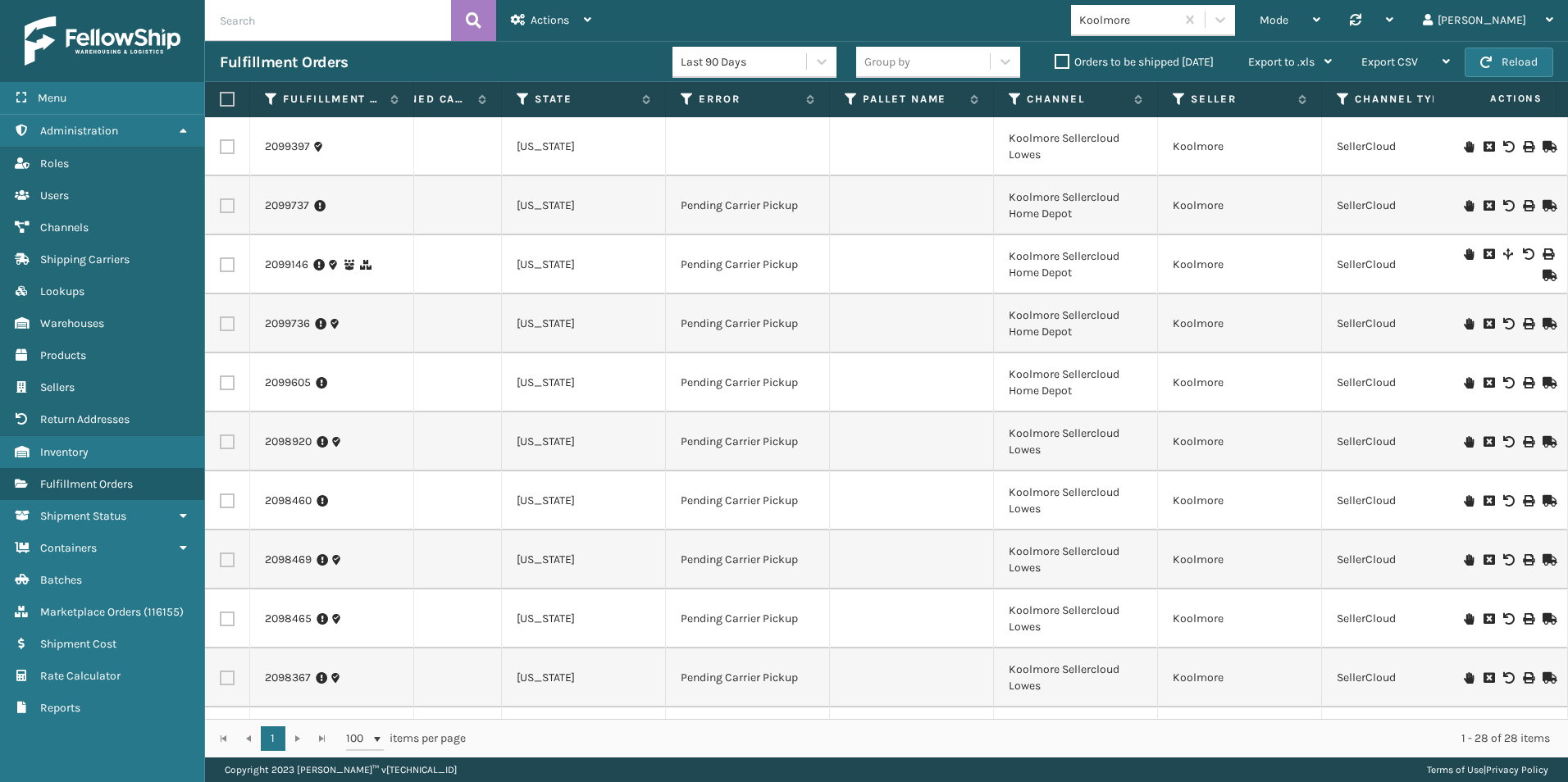
click at [1462, 145] on div at bounding box center [1506, 147] width 93 height 12
click at [1463, 148] on icon at bounding box center [1468, 147] width 10 height 12
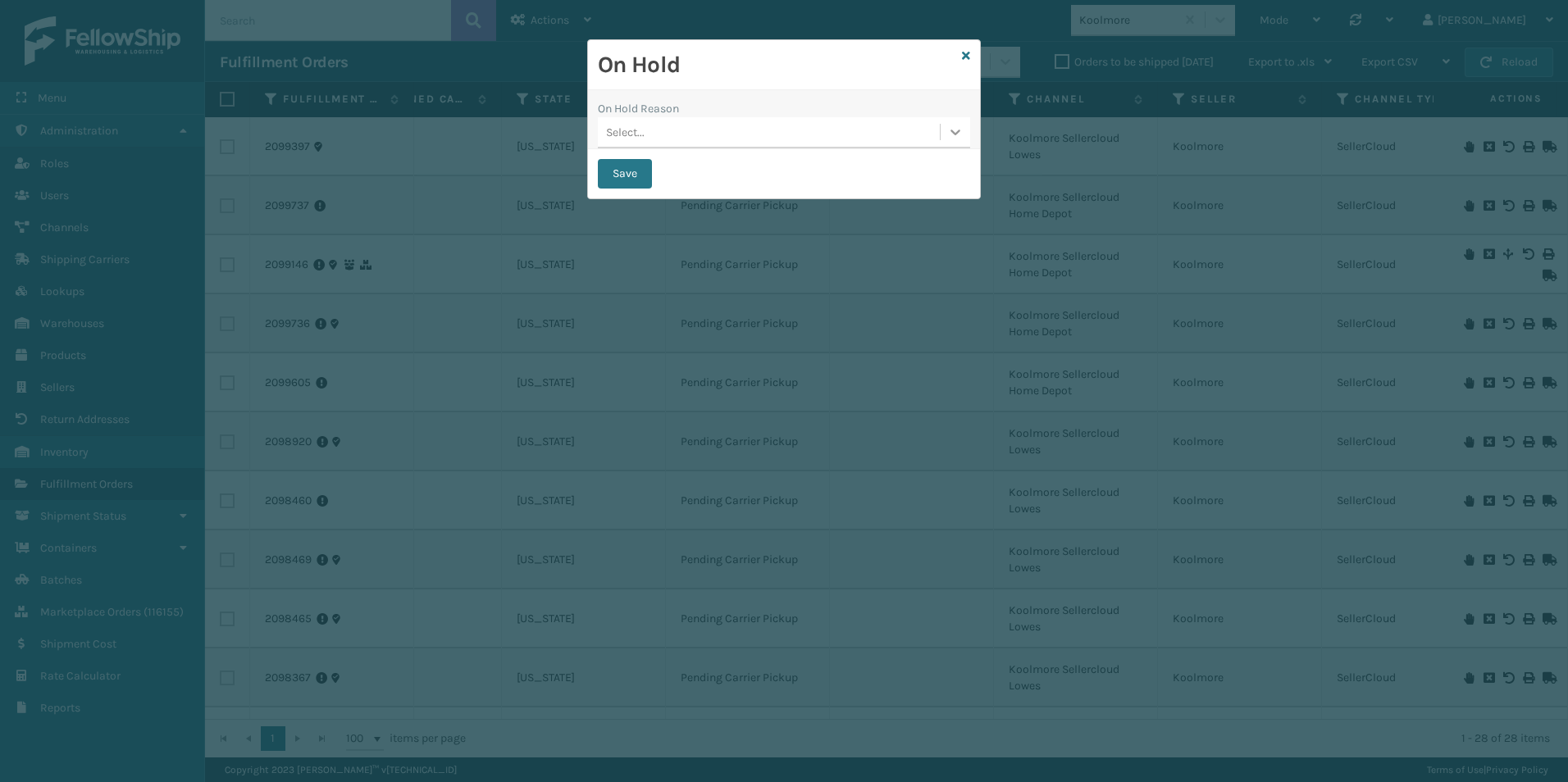
click at [946, 139] on div at bounding box center [955, 132] width 29 height 29
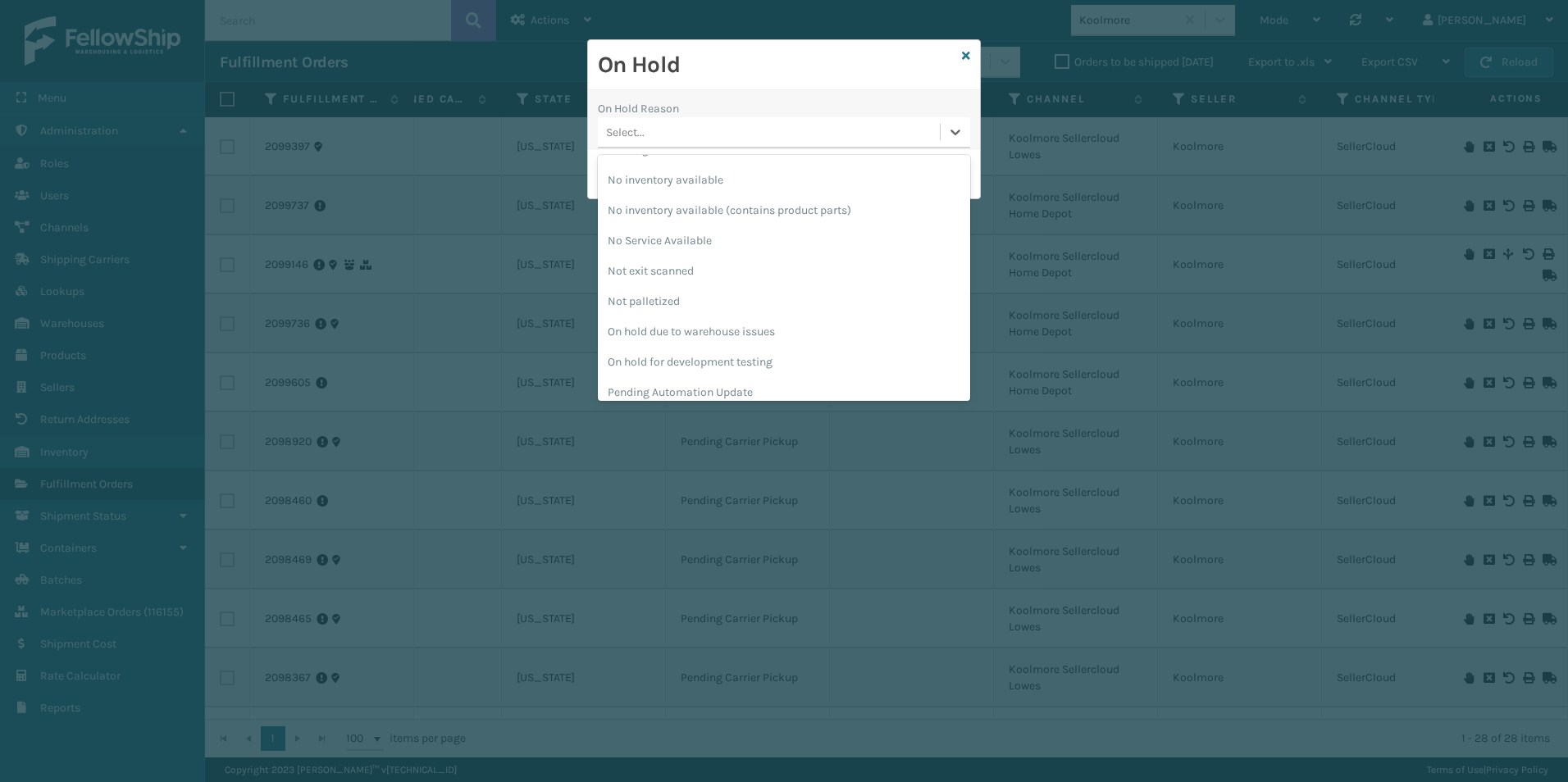
scroll to position [410, 0]
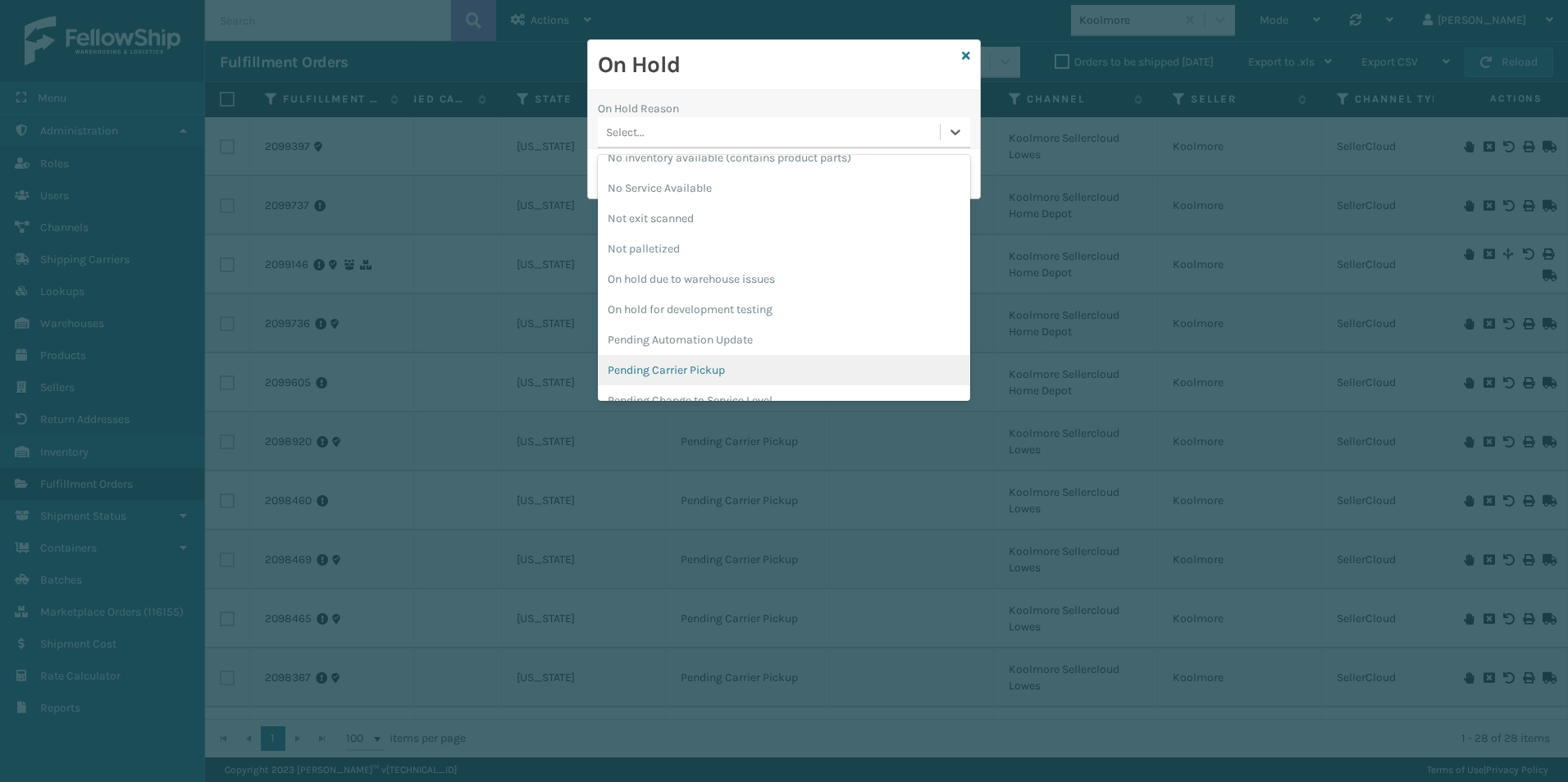
click at [666, 363] on div "Pending Carrier Pickup" at bounding box center [783, 370] width 373 height 30
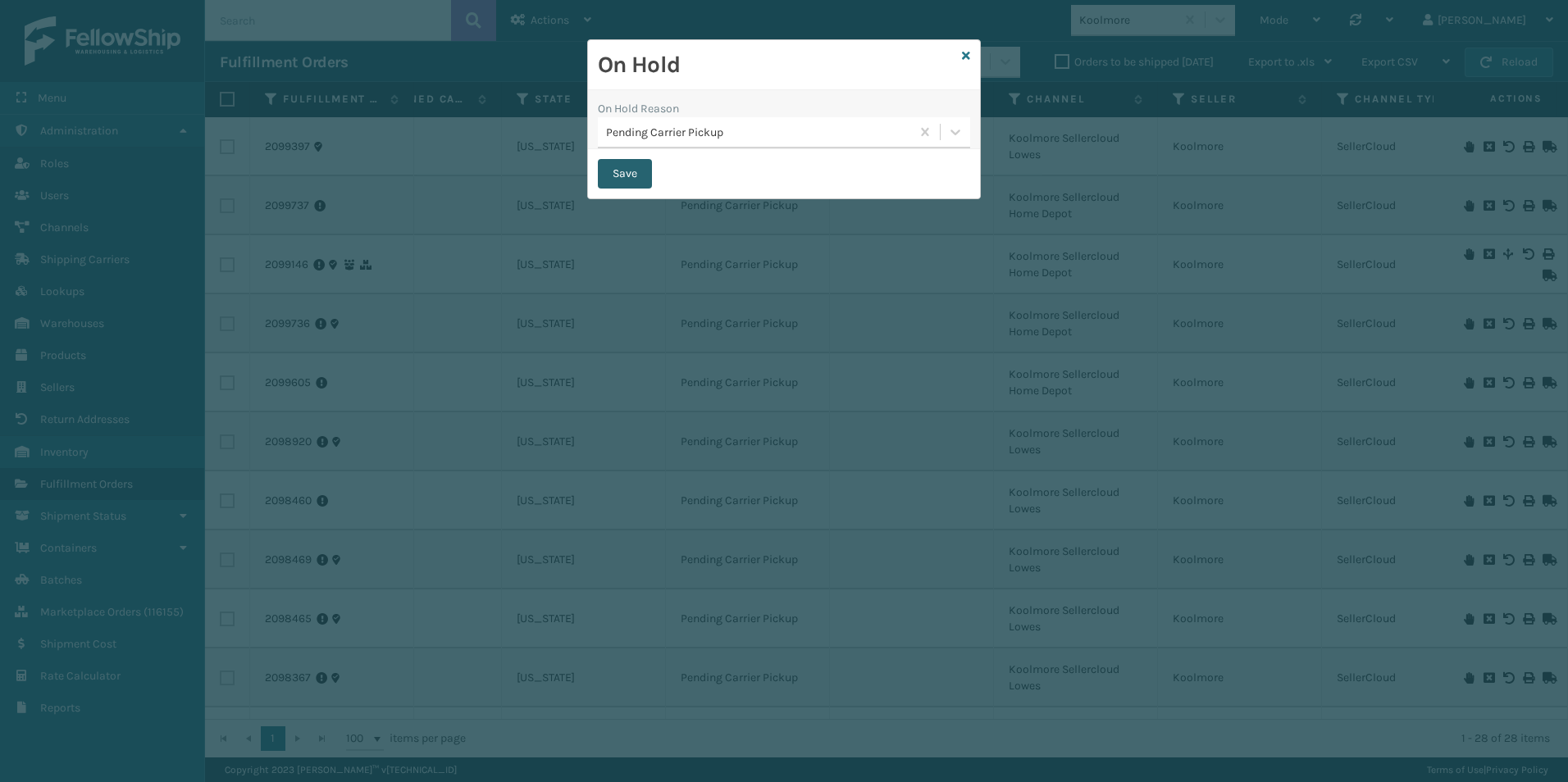
click at [630, 166] on button "Save" at bounding box center [624, 173] width 54 height 29
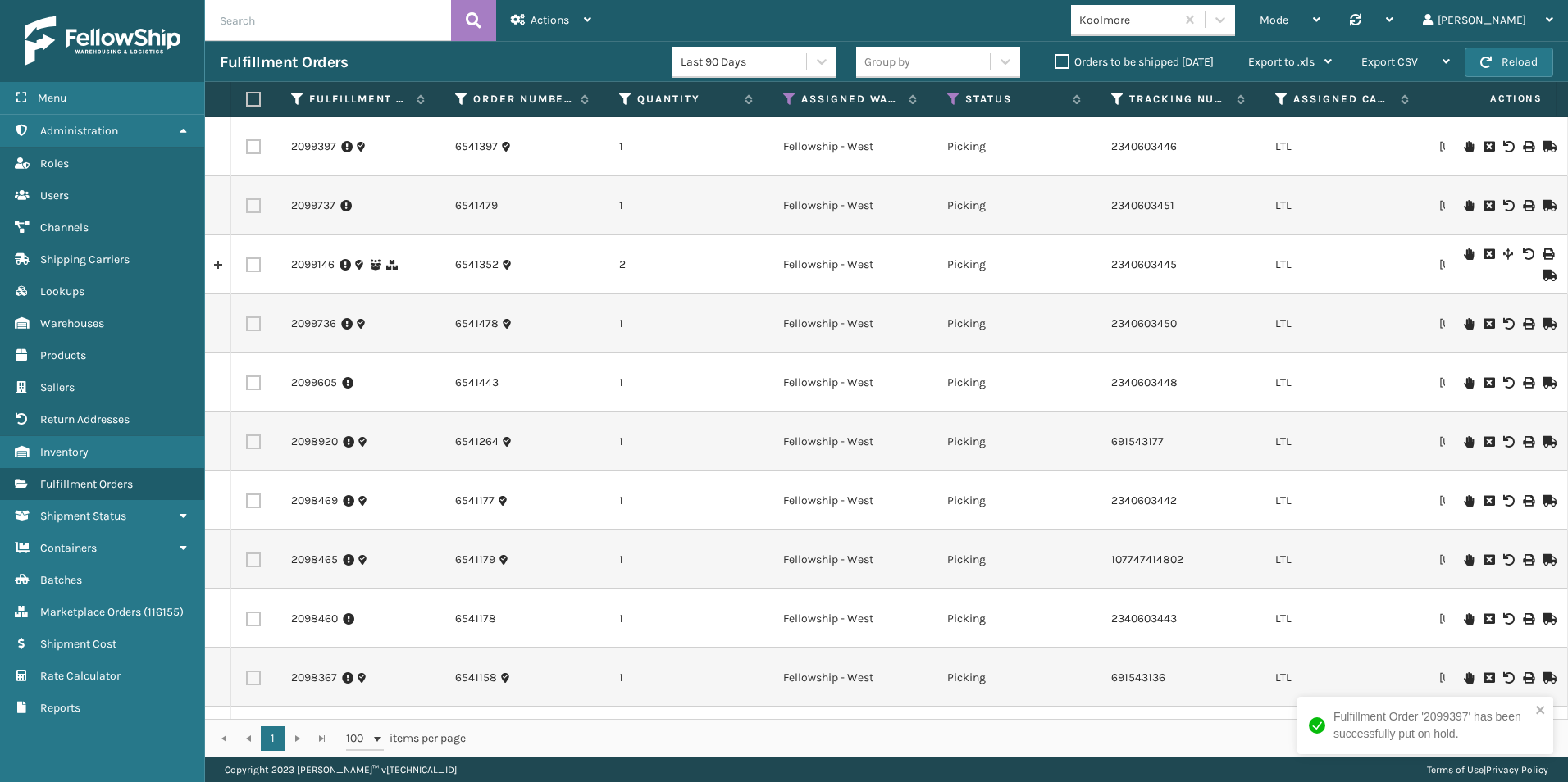
click at [1064, 59] on label "Orders to be shipped [DATE]" at bounding box center [1133, 62] width 159 height 14
click at [1055, 59] on input "Orders to be shipped [DATE]" at bounding box center [1054, 57] width 1 height 11
